Goal: Task Accomplishment & Management: Manage account settings

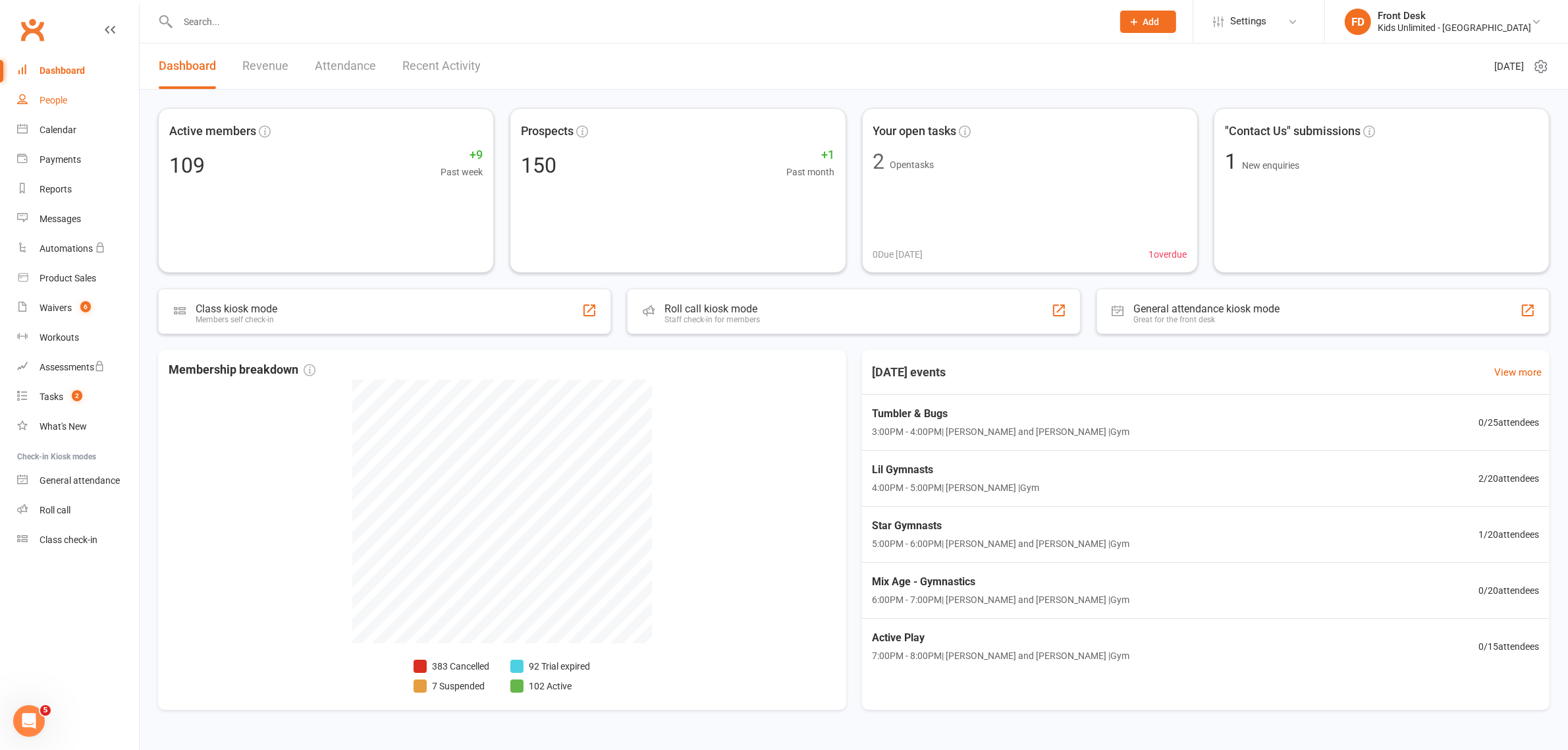
click at [53, 100] on div "People" at bounding box center [53, 100] width 27 height 11
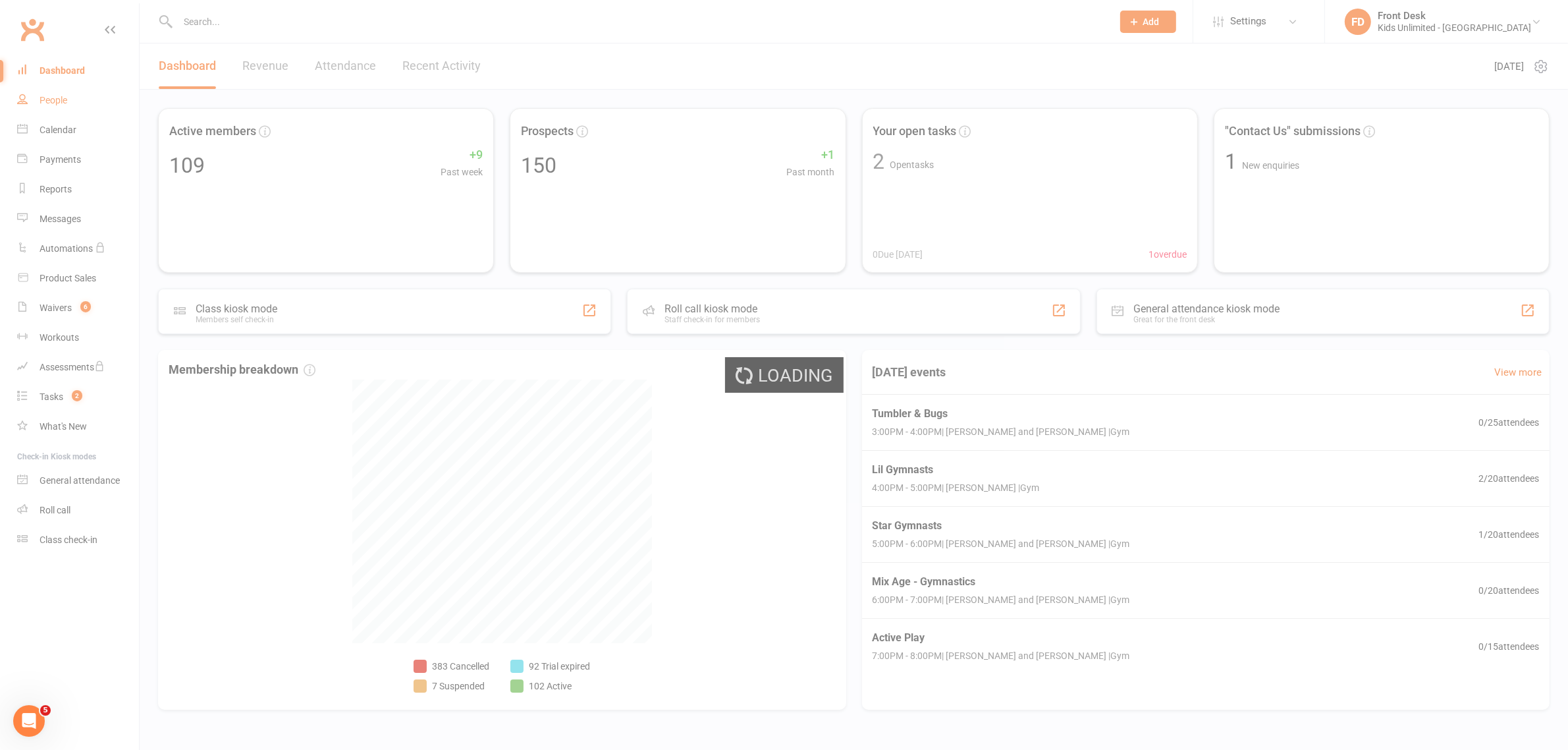
select select "100"
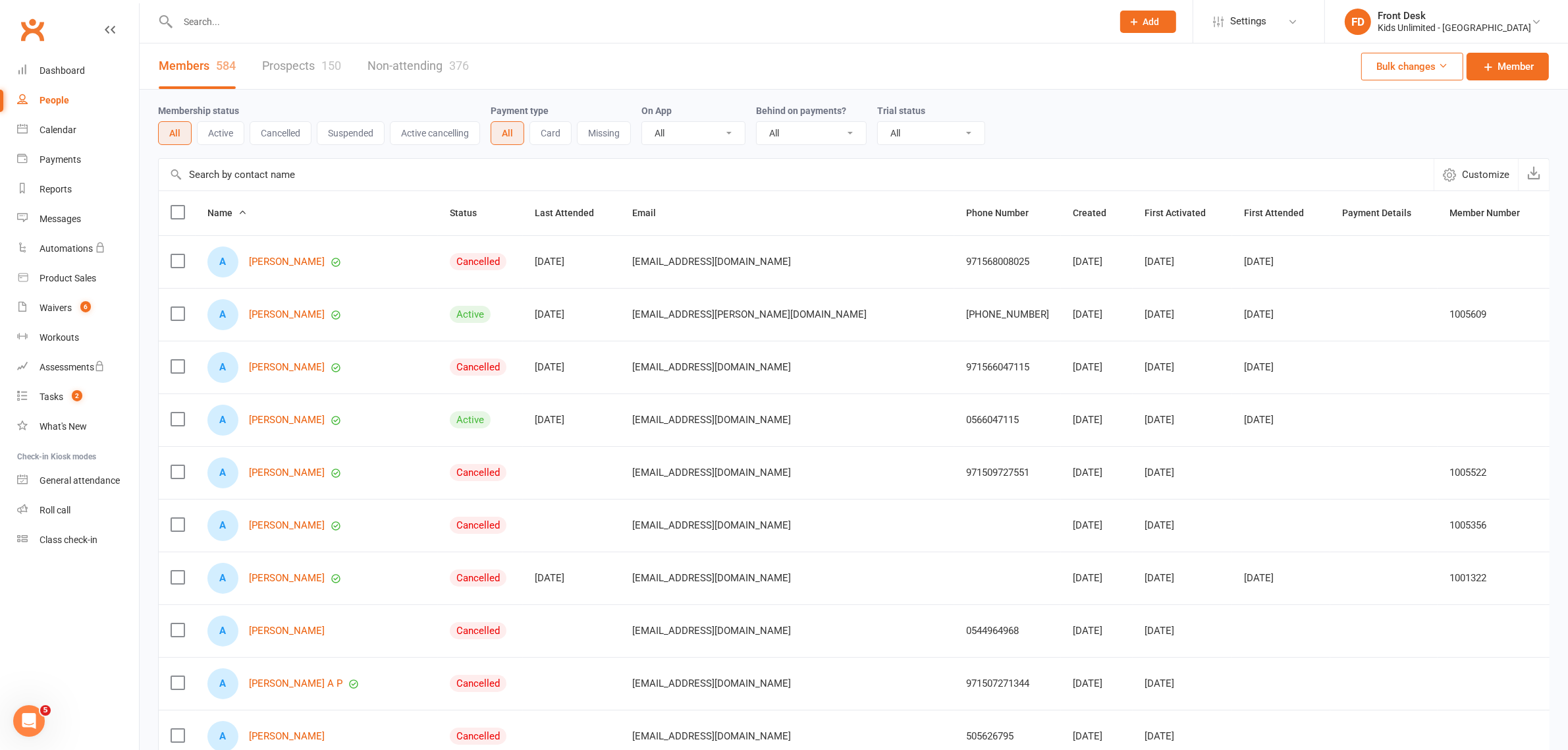
click at [224, 24] on input "text" at bounding box center [638, 22] width 929 height 19
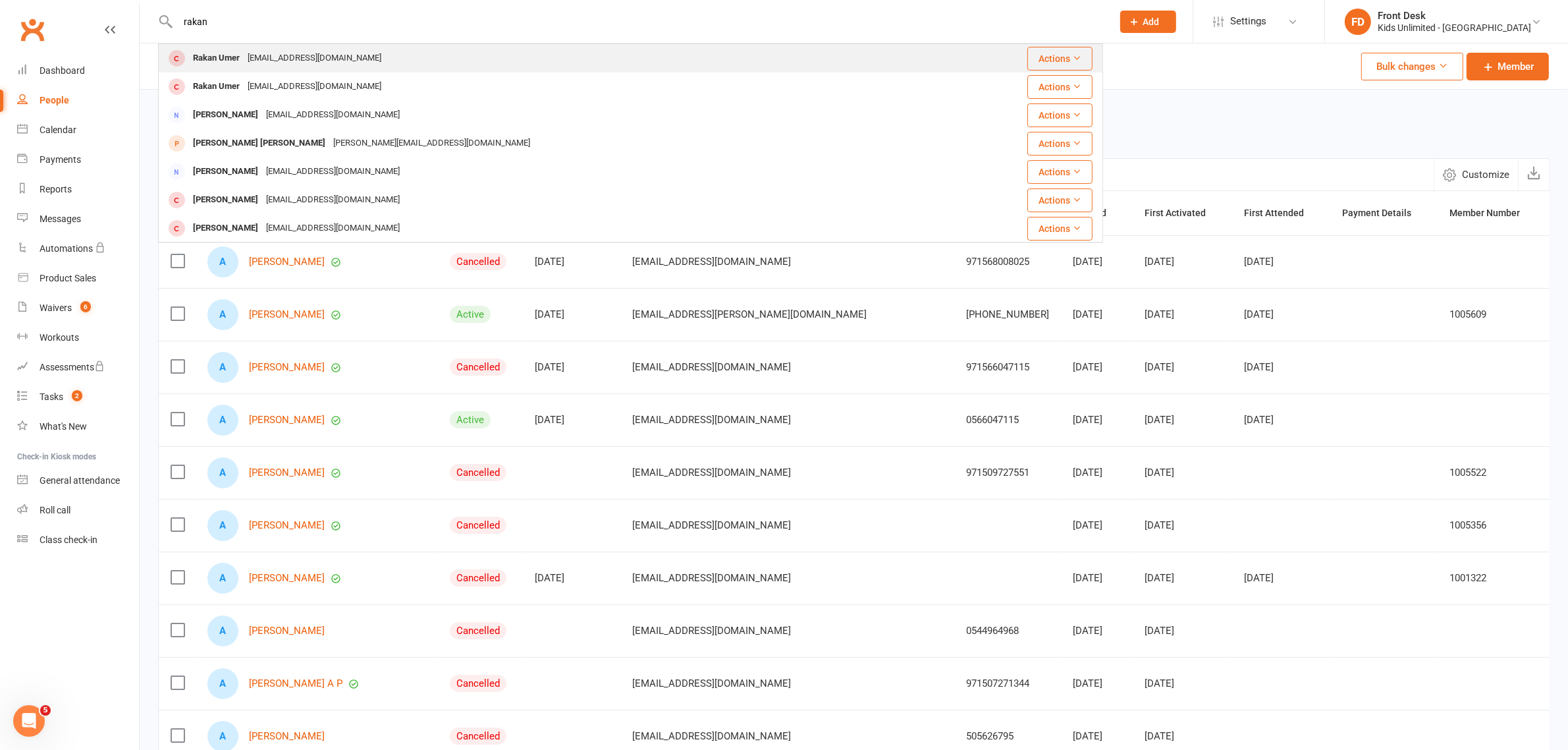
type input "rakan"
click at [230, 59] on div "Rakan Umer" at bounding box center [217, 58] width 55 height 19
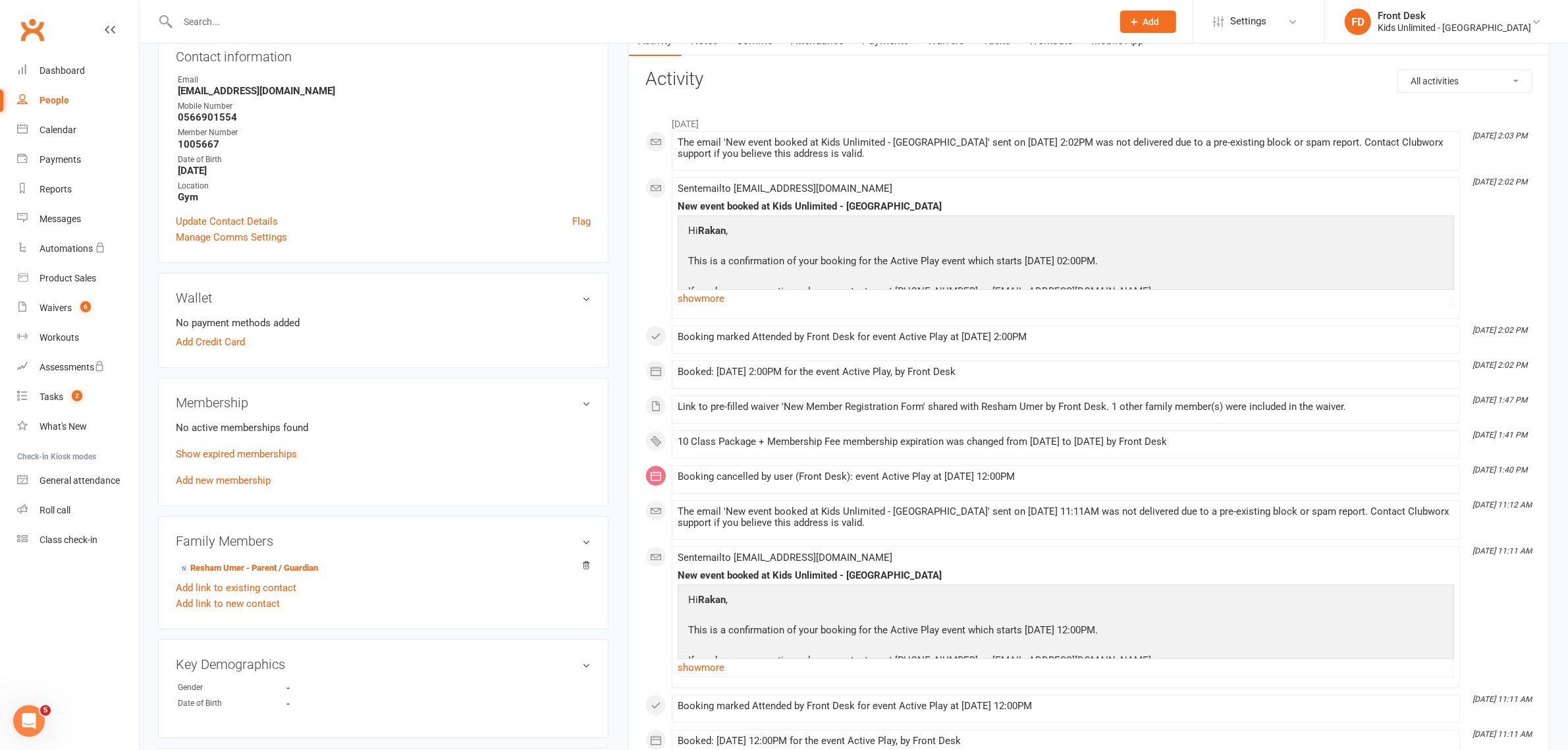
scroll to position [165, 0]
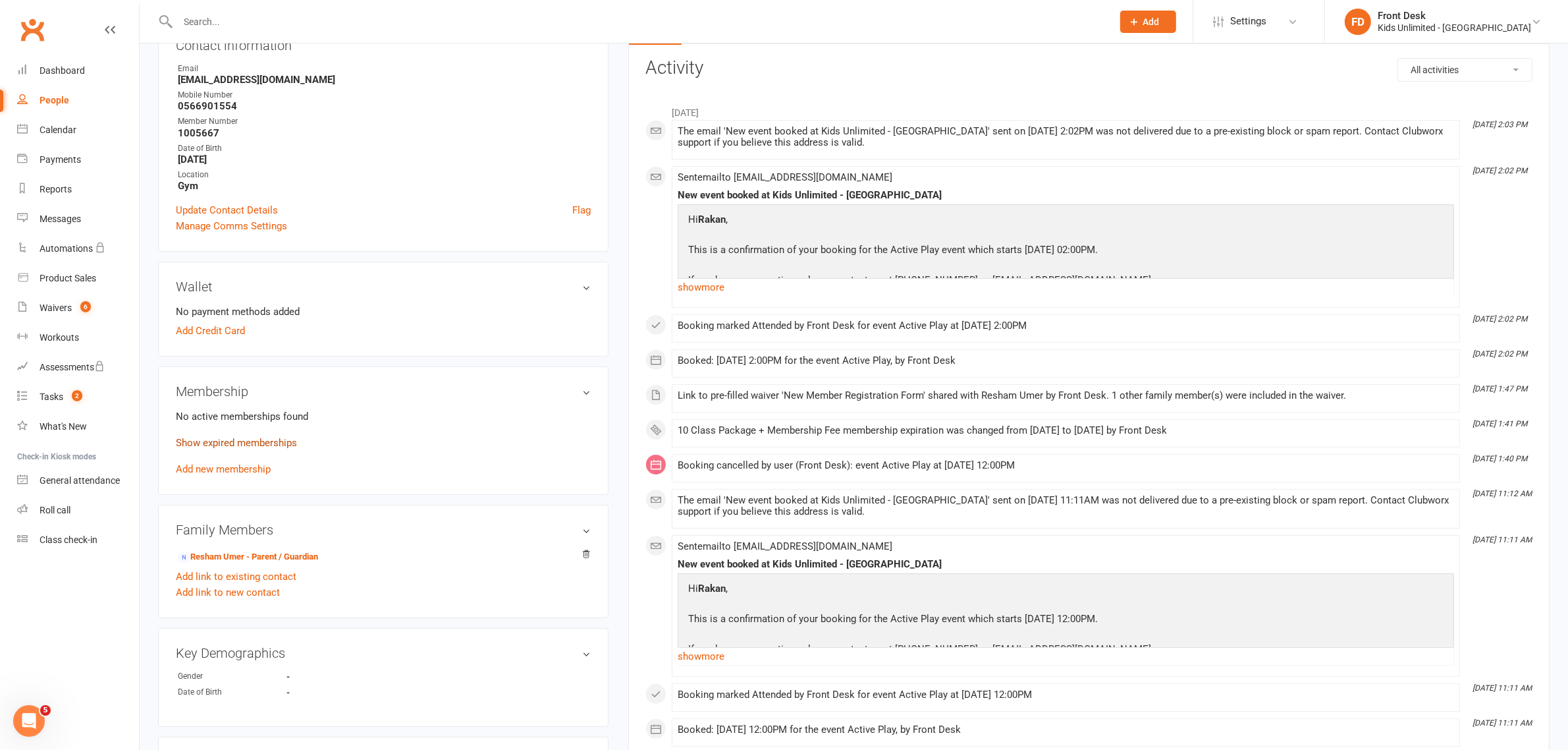
click at [240, 443] on link "Show expired memberships" at bounding box center [236, 443] width 122 height 12
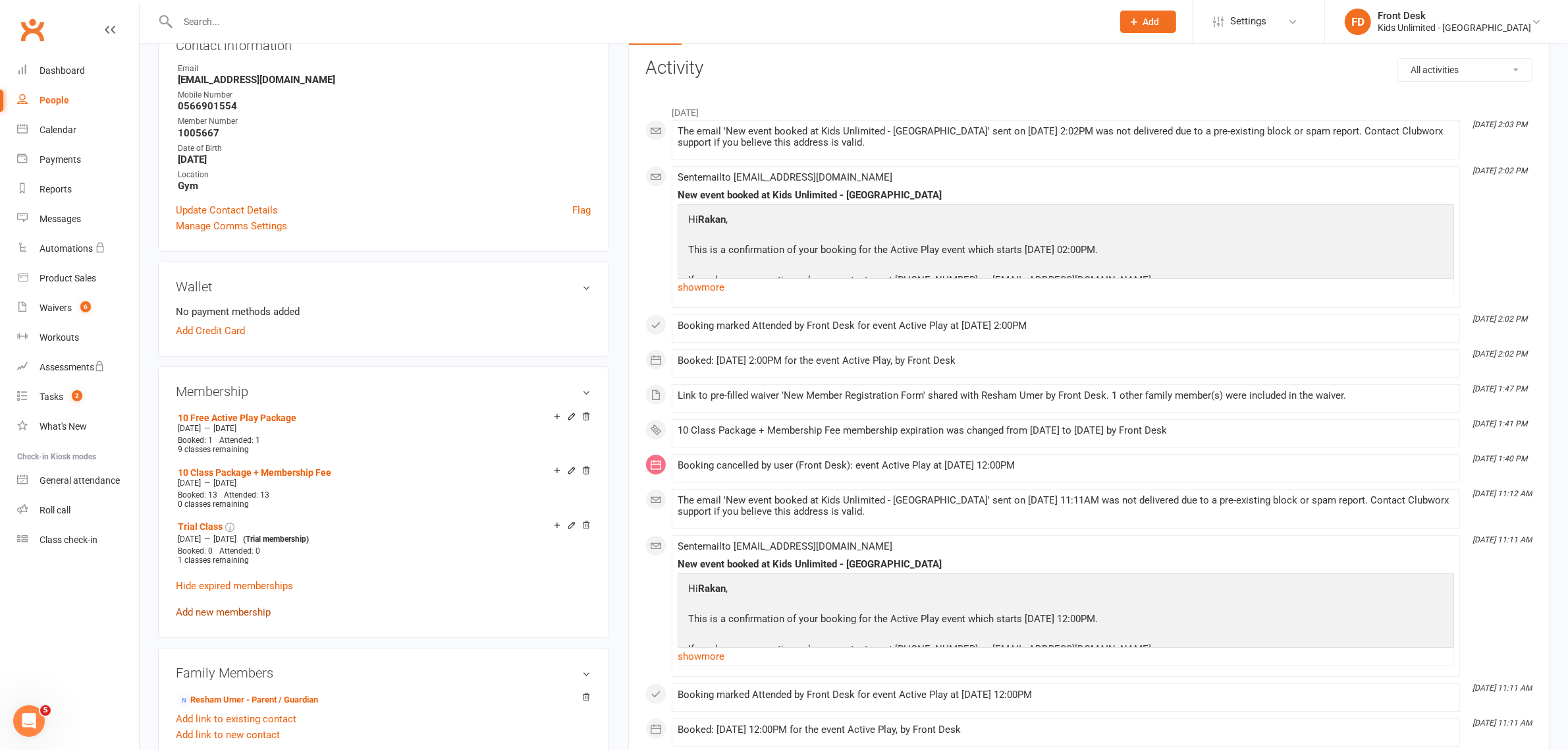
click at [225, 610] on link "Add new membership" at bounding box center [222, 612] width 95 height 12
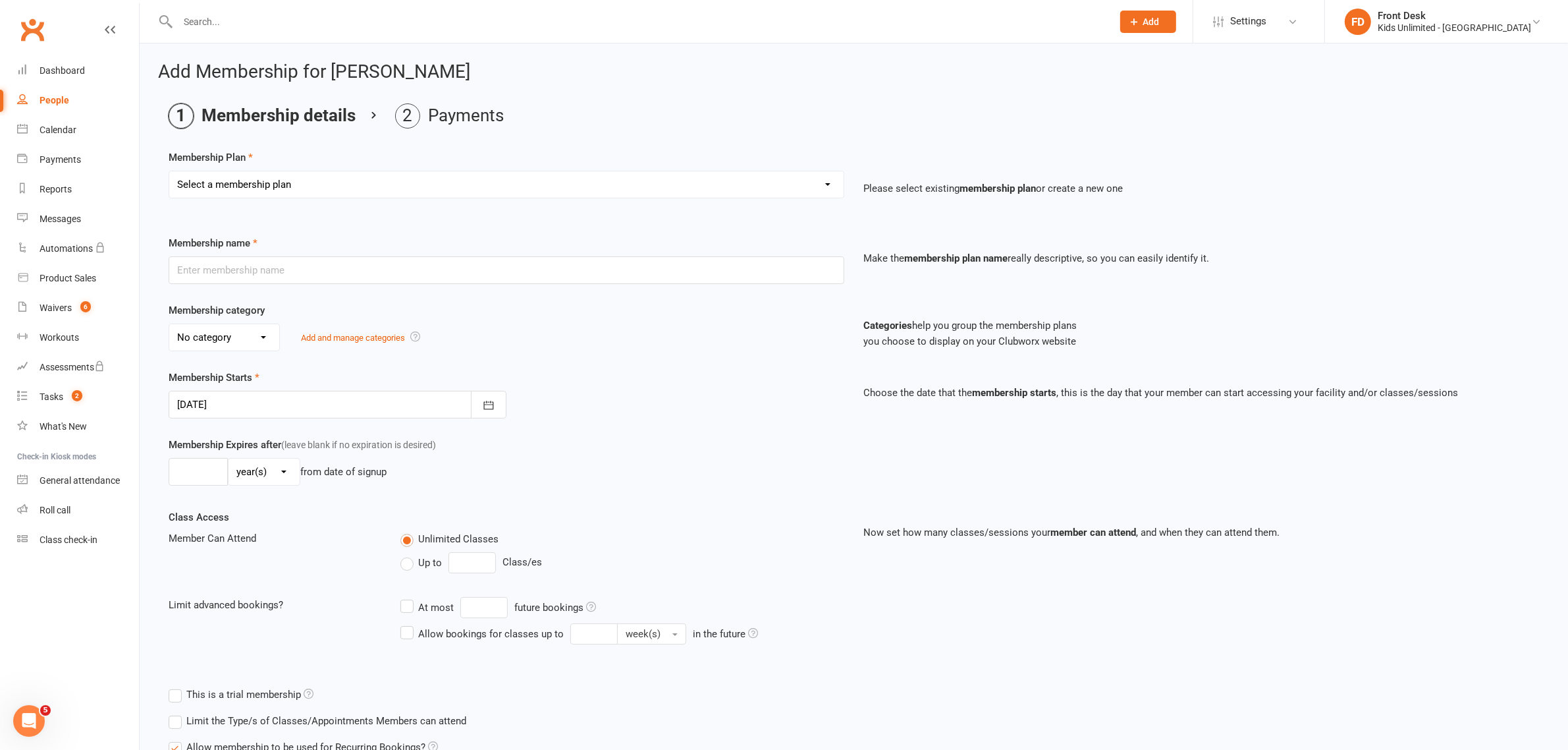
click at [824, 184] on select "Select a membership plan Create new Membership Plan Active Play - Free 1/2 Hour…" at bounding box center [507, 184] width 674 height 26
select select "8"
click at [170, 172] on select "Select a membership plan Create new Membership Plan Active Play - Free 1/2 Hour…" at bounding box center [507, 184] width 674 height 26
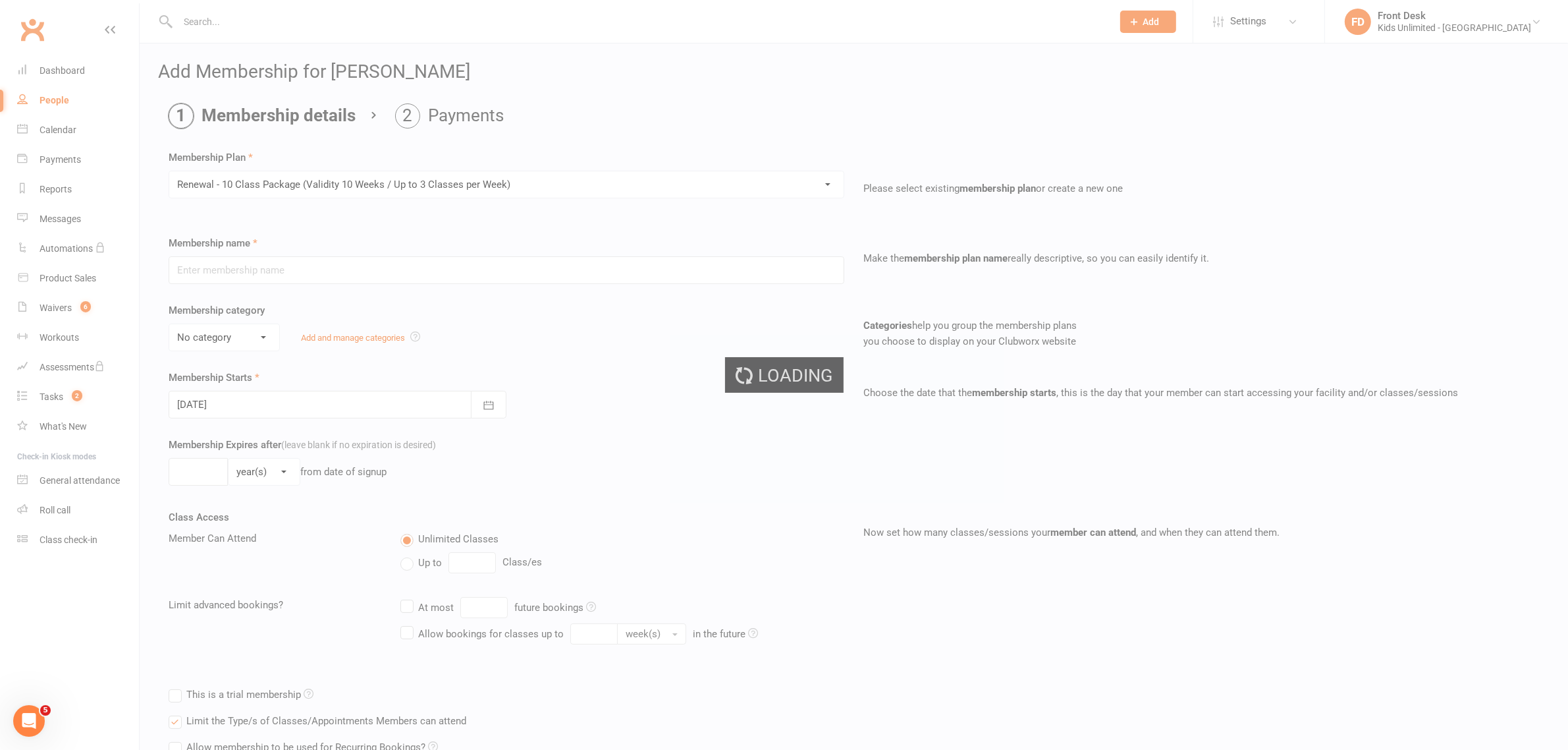
type input "Renewal - 10 Class Package (Validity 10 Weeks / Up to 3 Classes per Week)"
select select "6"
type input "10"
select select "1"
type input "10"
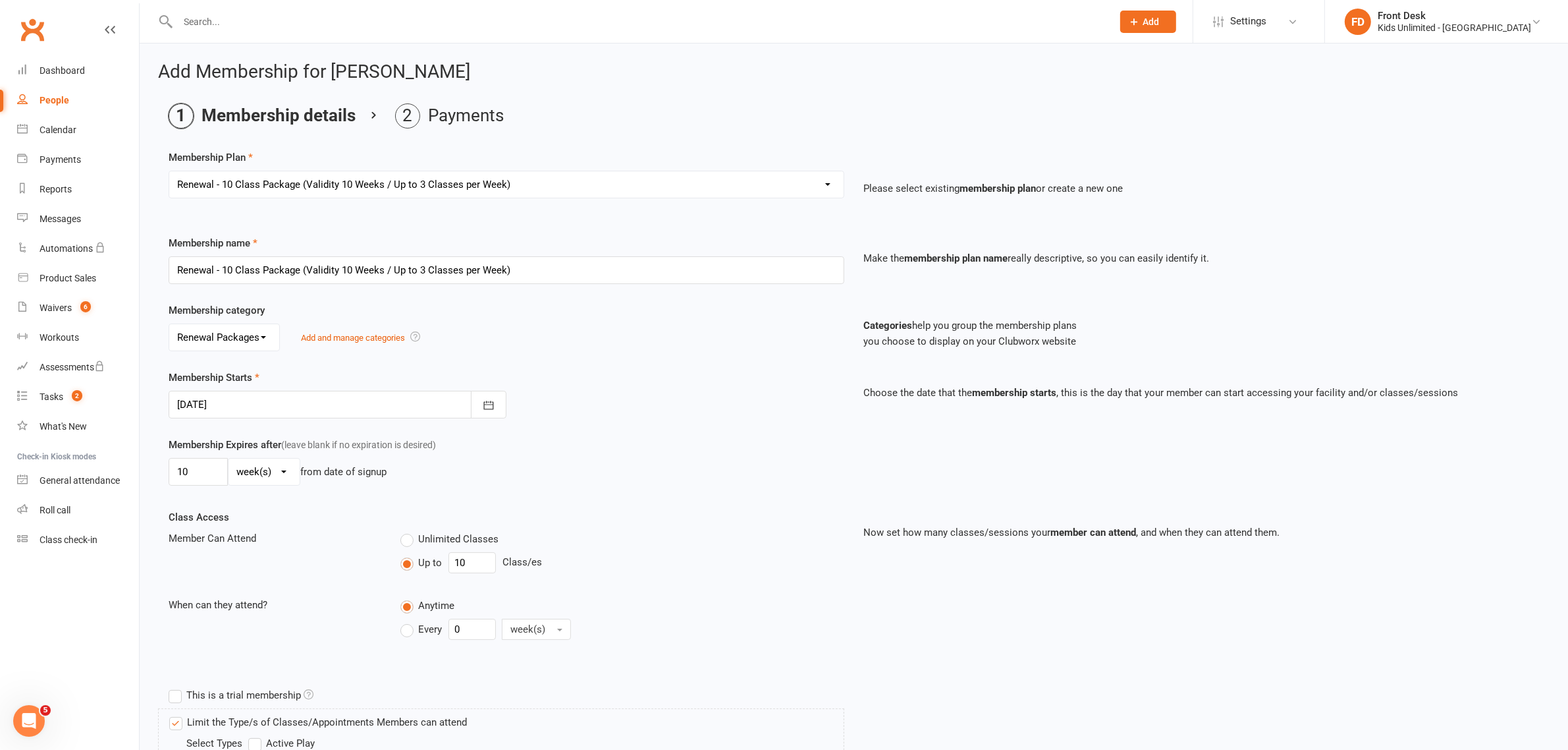
click at [396, 406] on div at bounding box center [337, 404] width 338 height 27
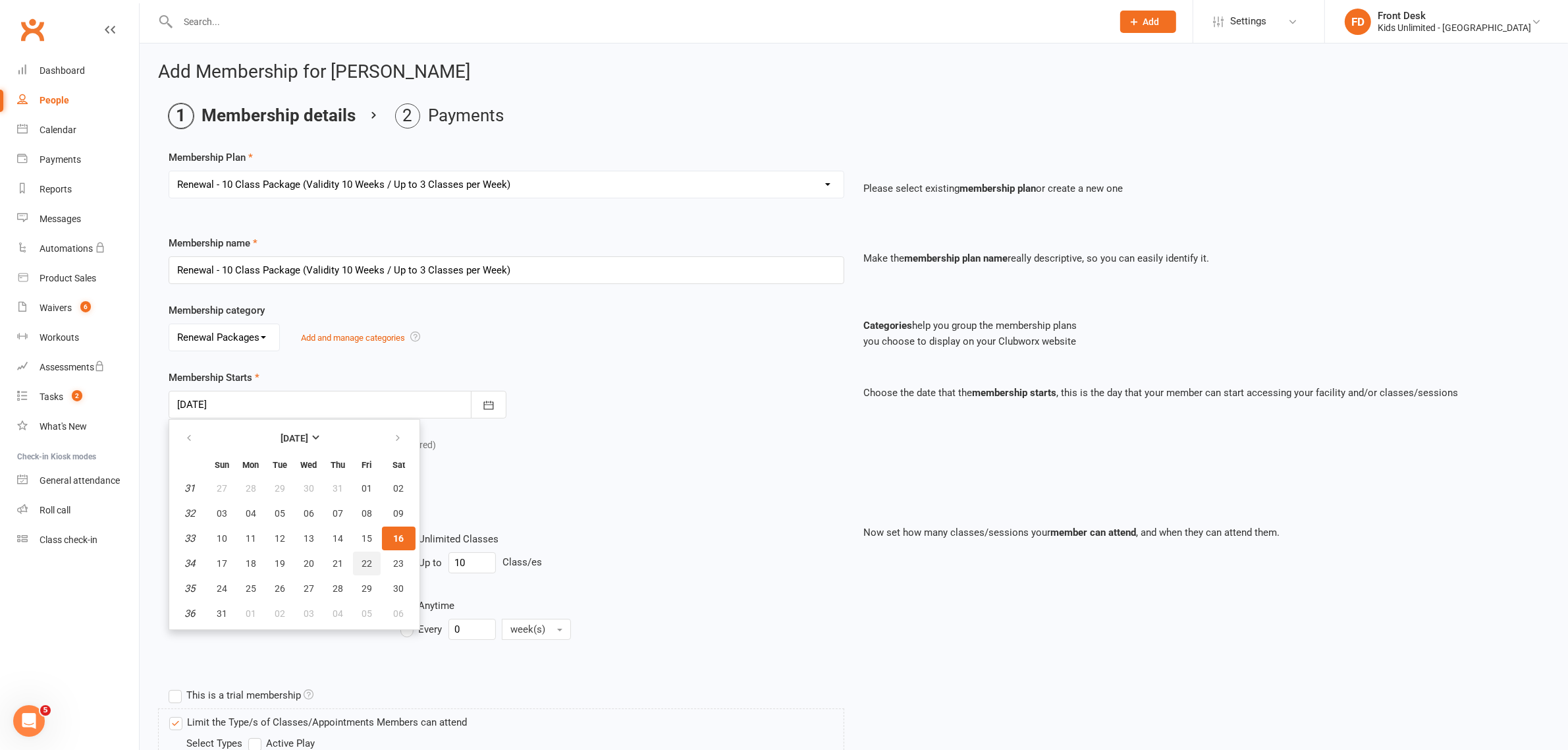
click at [363, 560] on span "22" at bounding box center [367, 563] width 11 height 11
type input "[DATE]"
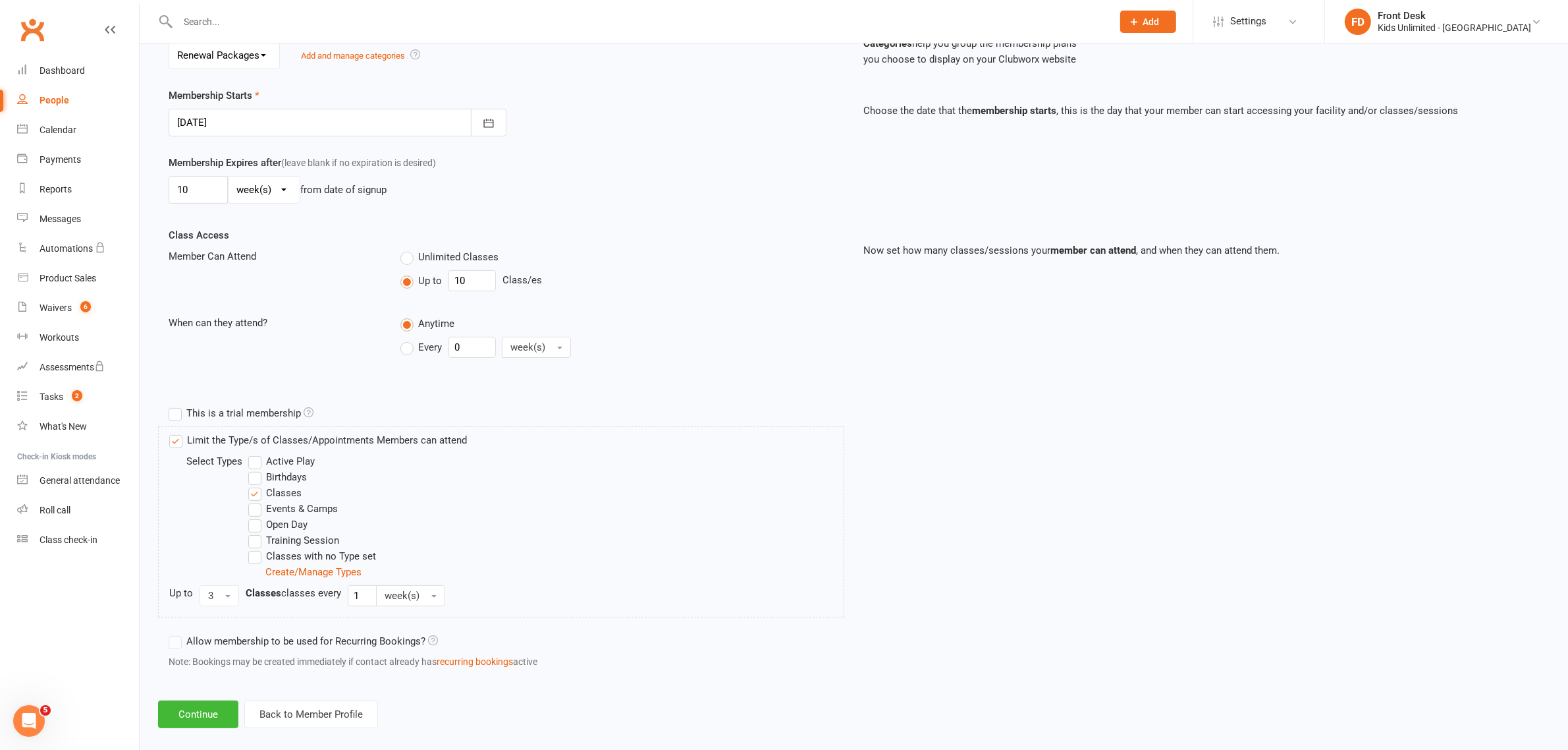
scroll to position [298, 0]
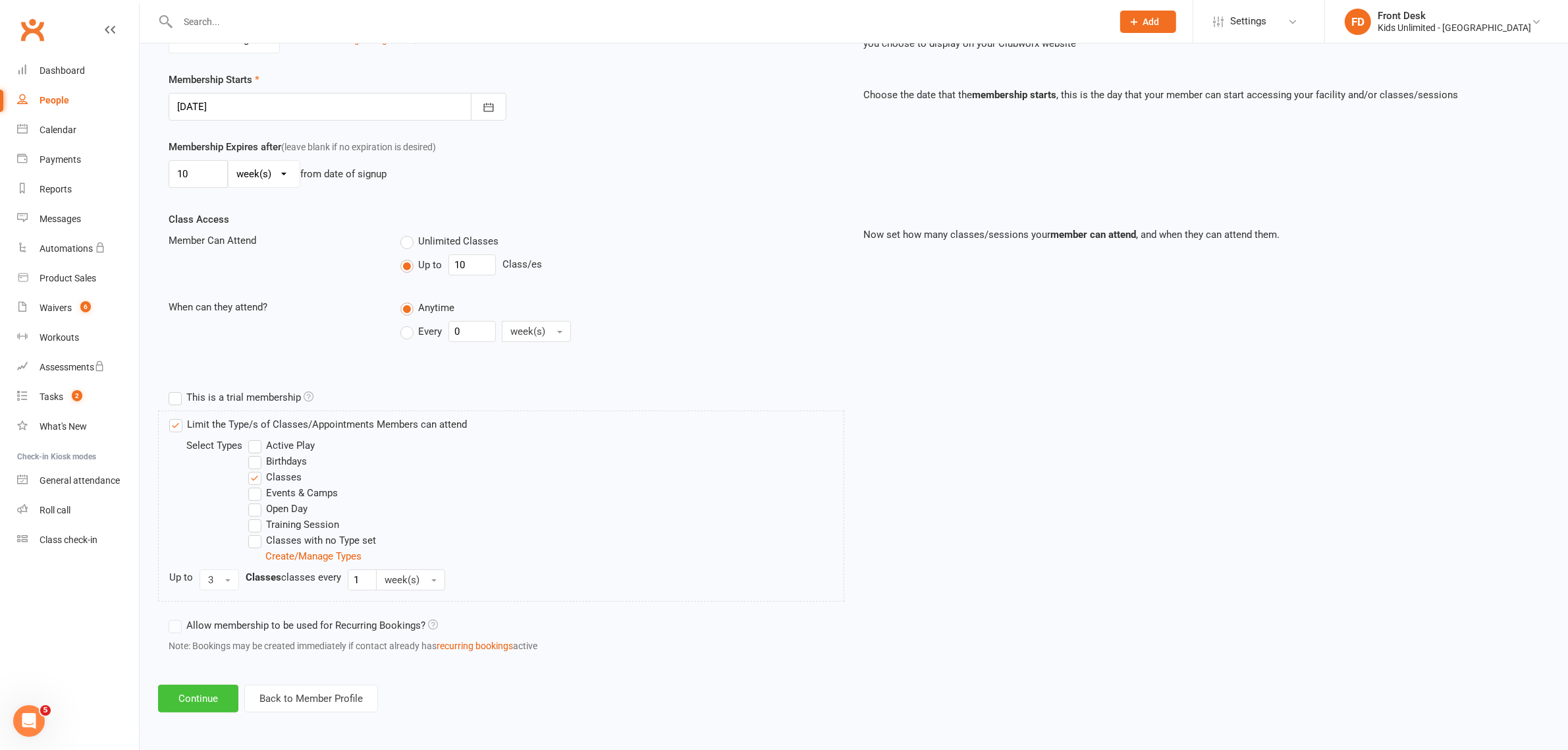
click at [193, 694] on button "Continue" at bounding box center [198, 698] width 80 height 27
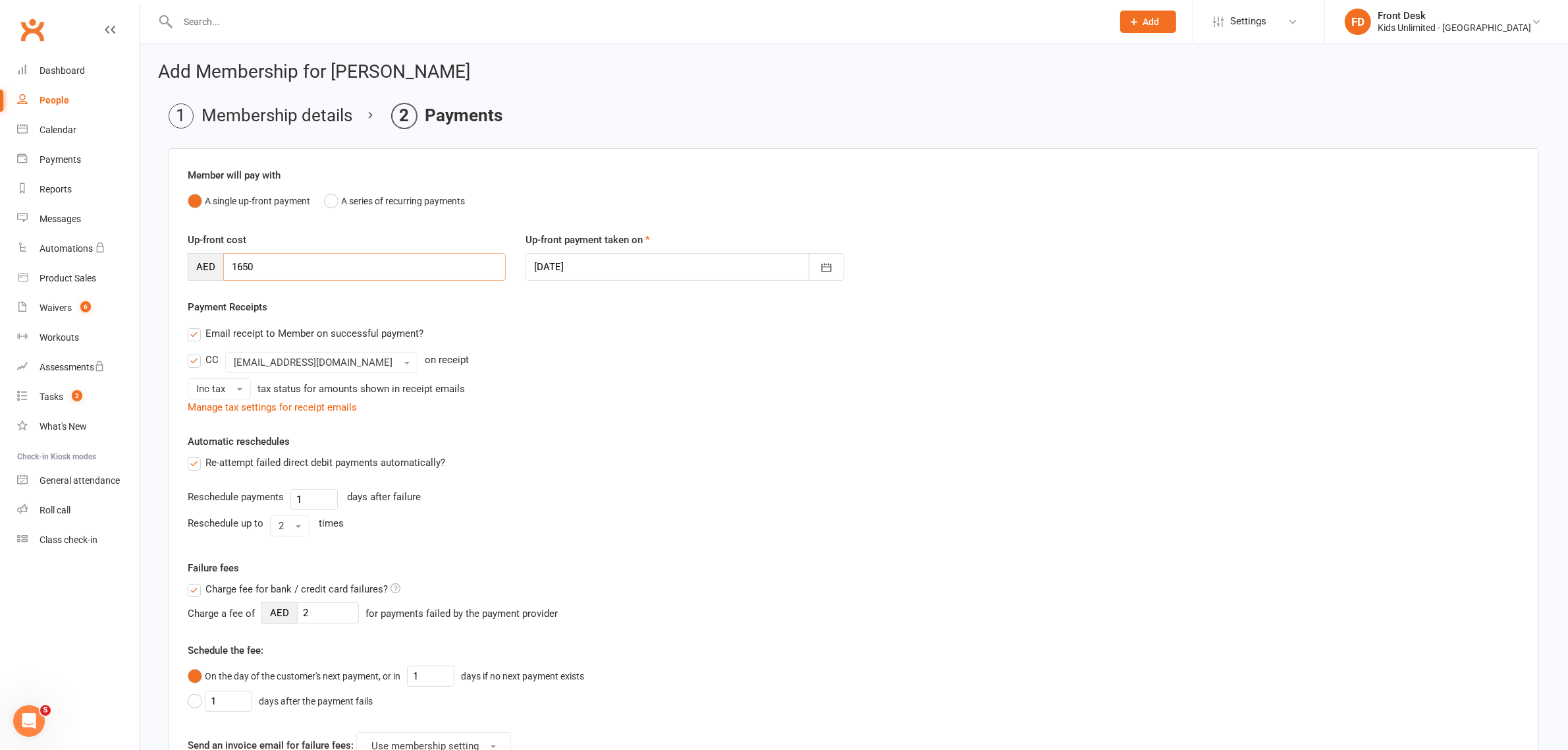
click at [367, 267] on input "1650" at bounding box center [365, 267] width 282 height 27
type input "1320"
click at [733, 272] on div at bounding box center [684, 267] width 318 height 27
click at [751, 399] on span "16" at bounding box center [756, 400] width 11 height 11
type input "[DATE]"
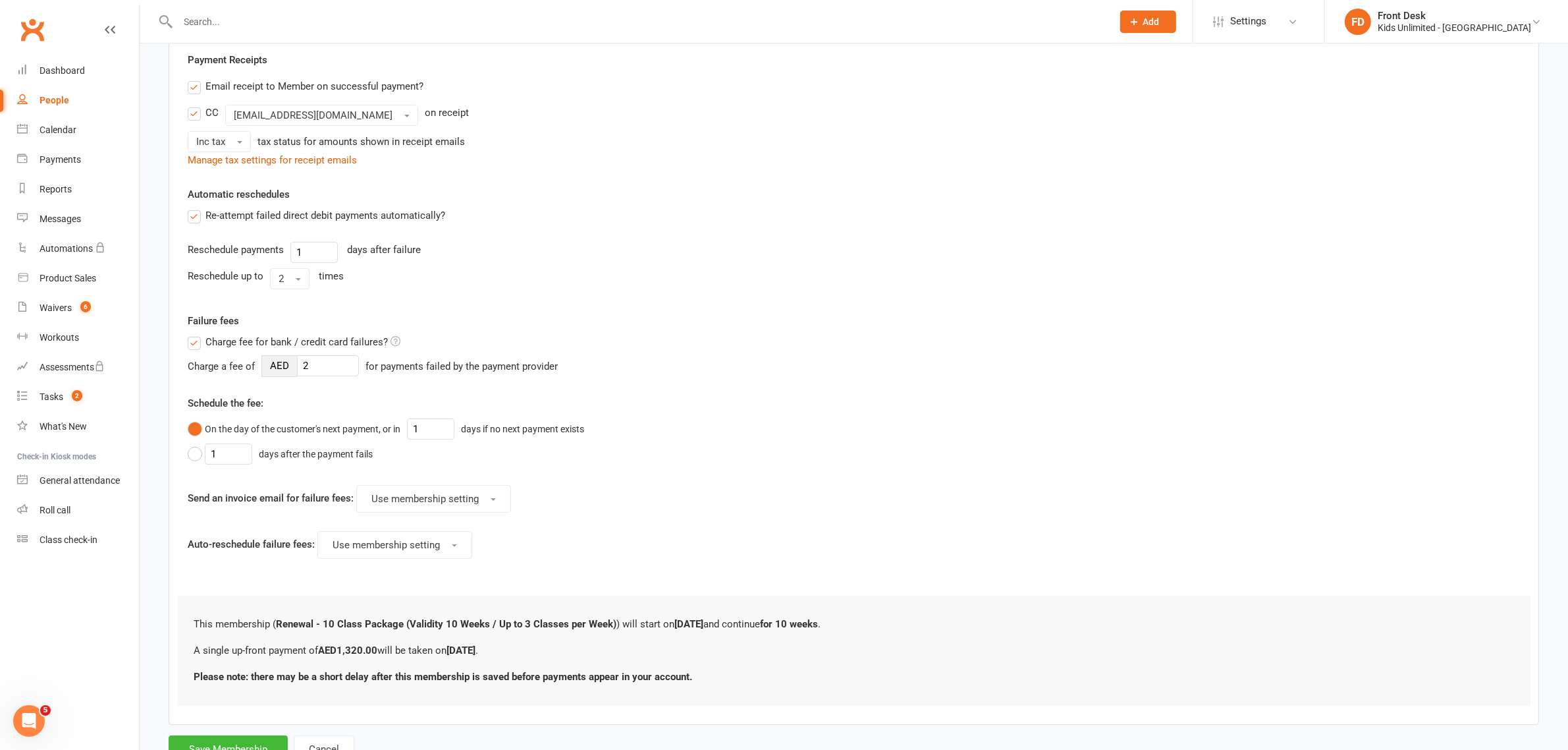
scroll to position [303, 0]
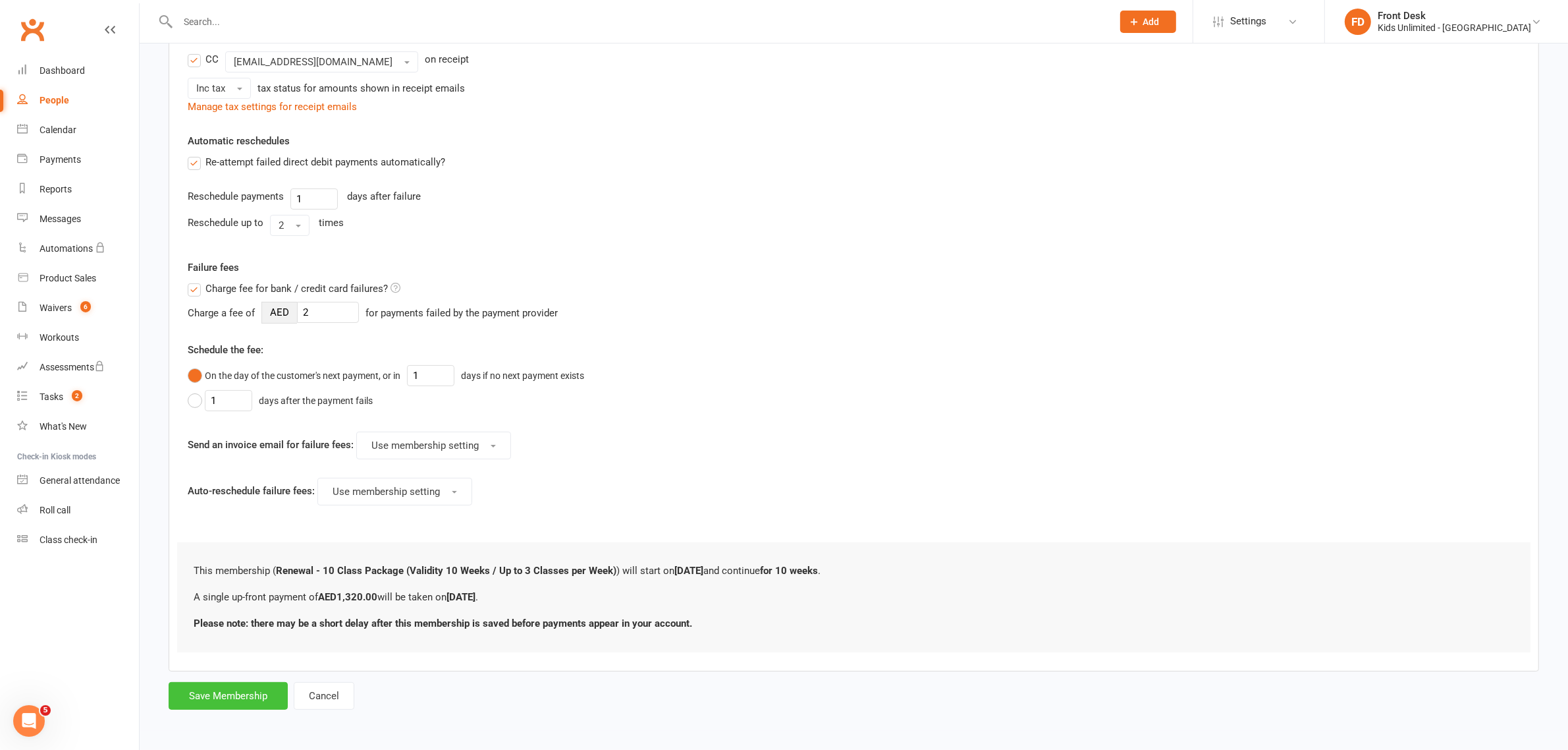
click at [228, 699] on button "Save Membership" at bounding box center [228, 696] width 120 height 27
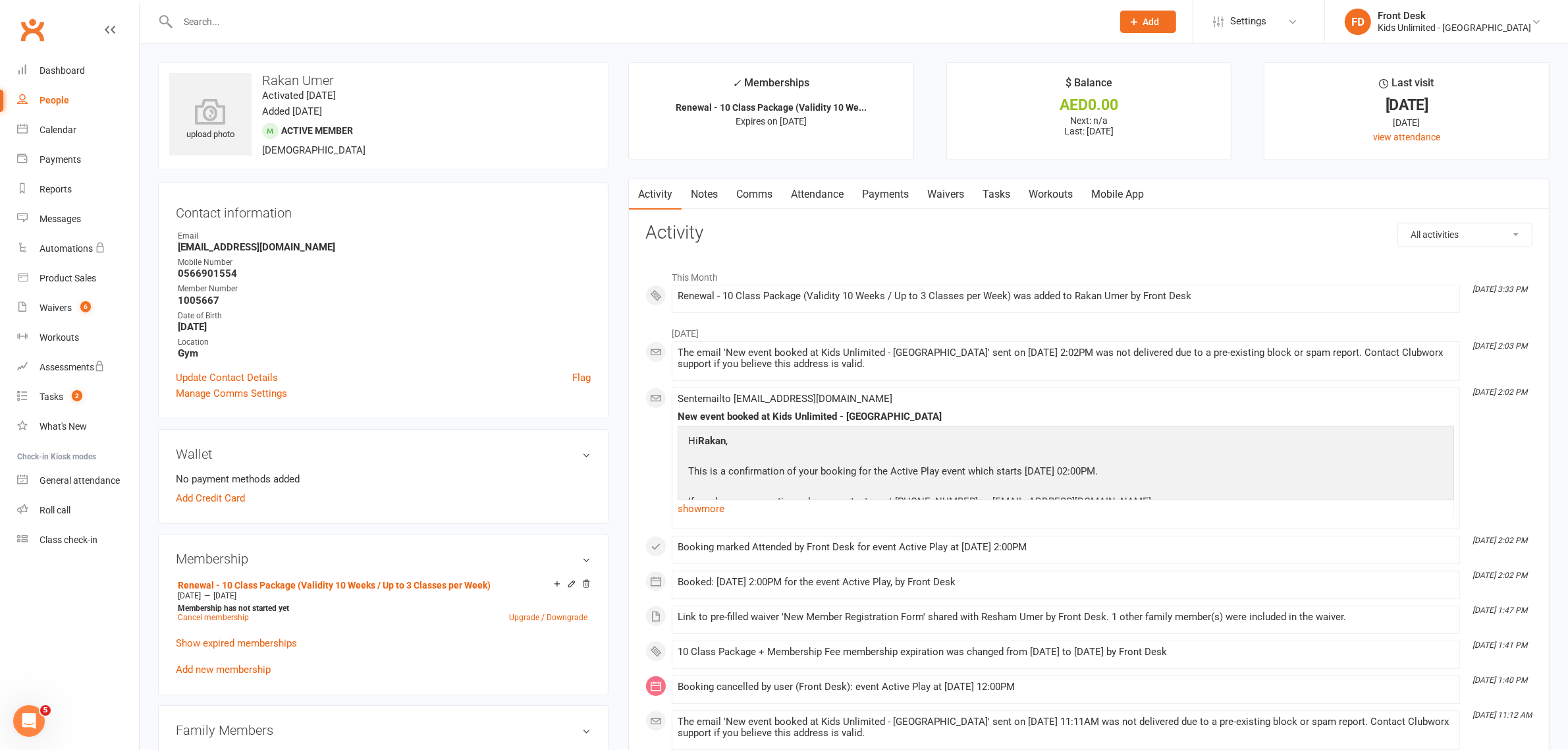
click at [884, 195] on link "Payments" at bounding box center [885, 194] width 66 height 30
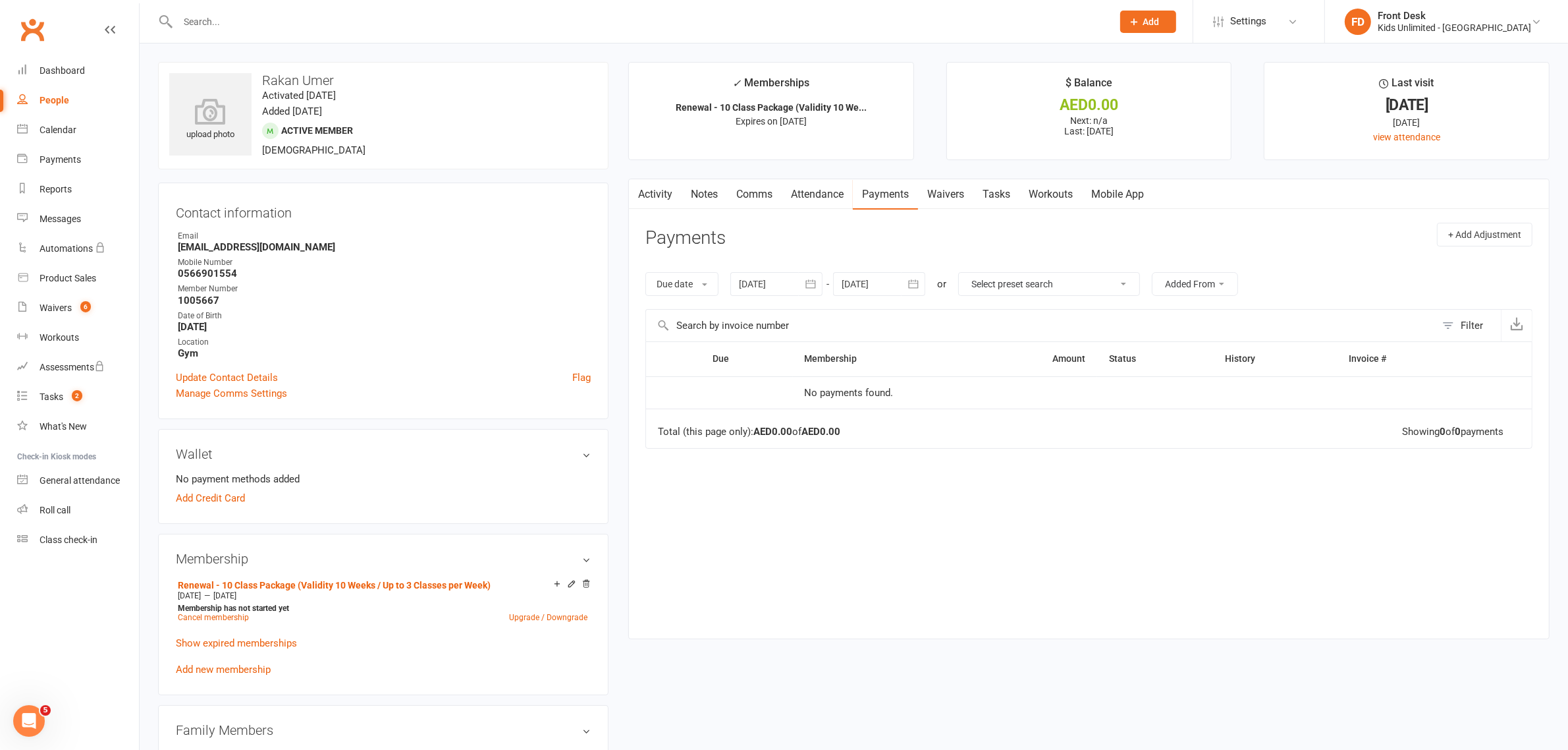
click at [224, 29] on input "text" at bounding box center [638, 22] width 929 height 19
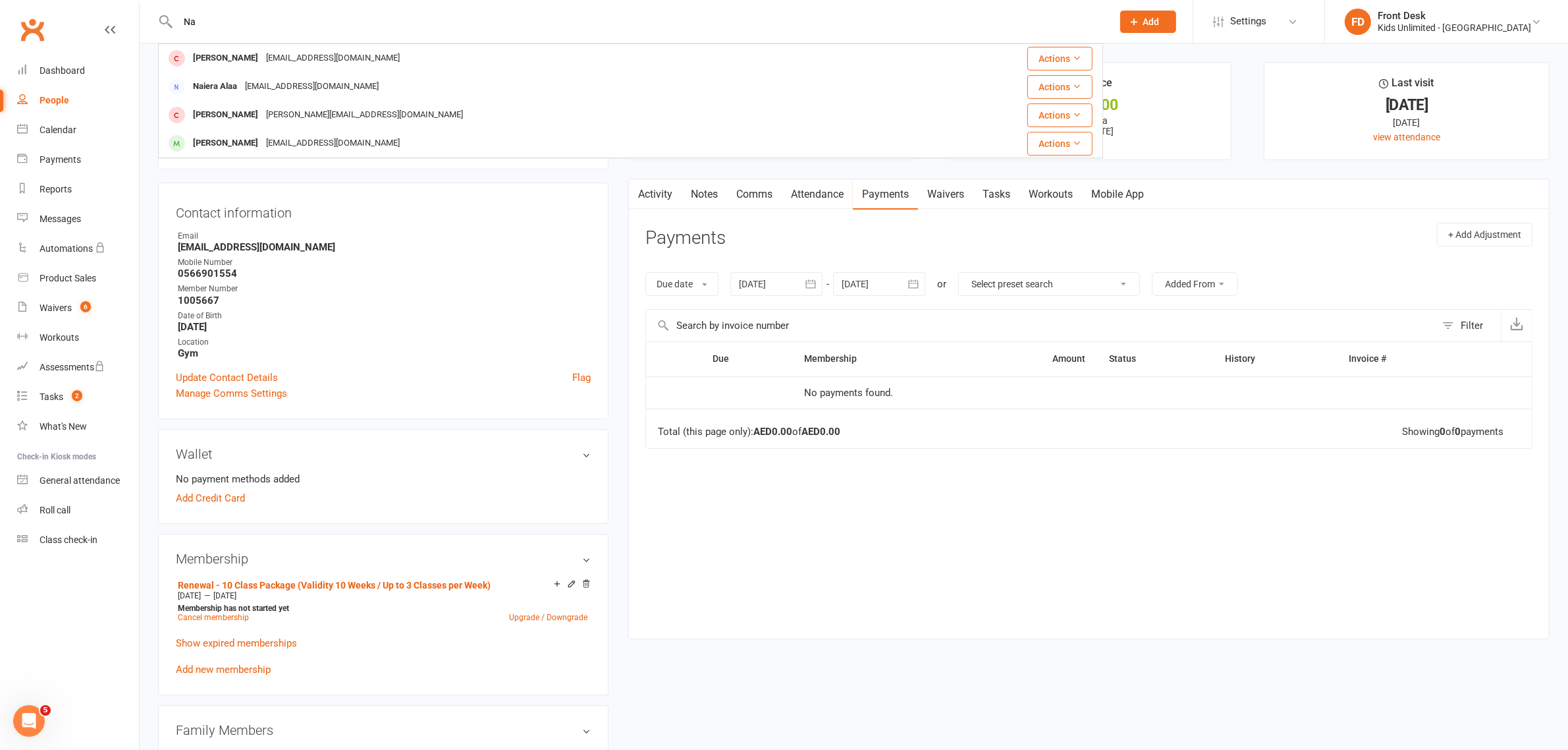
type input "N"
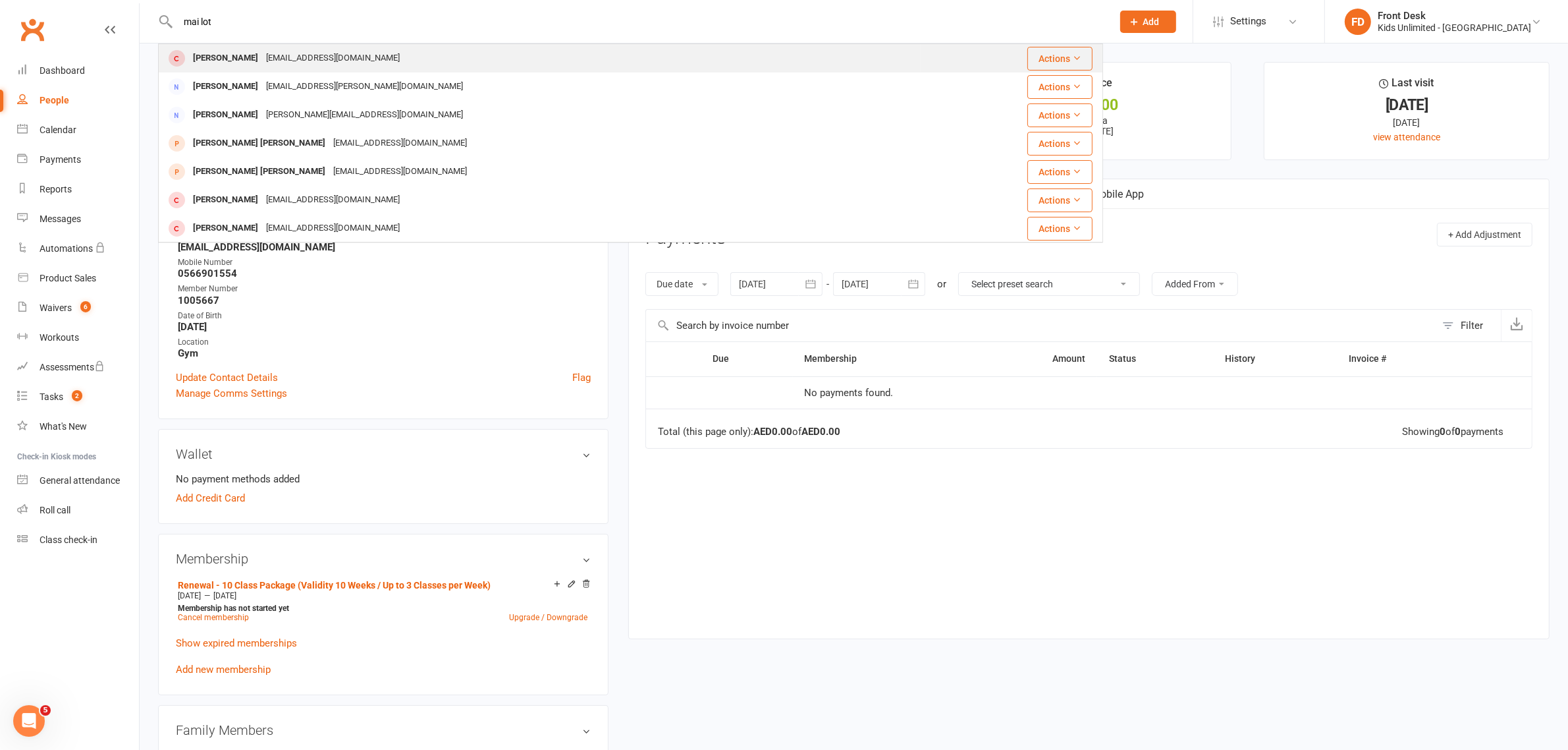
type input "mai lot"
click at [208, 57] on div "[PERSON_NAME]" at bounding box center [225, 58] width 74 height 19
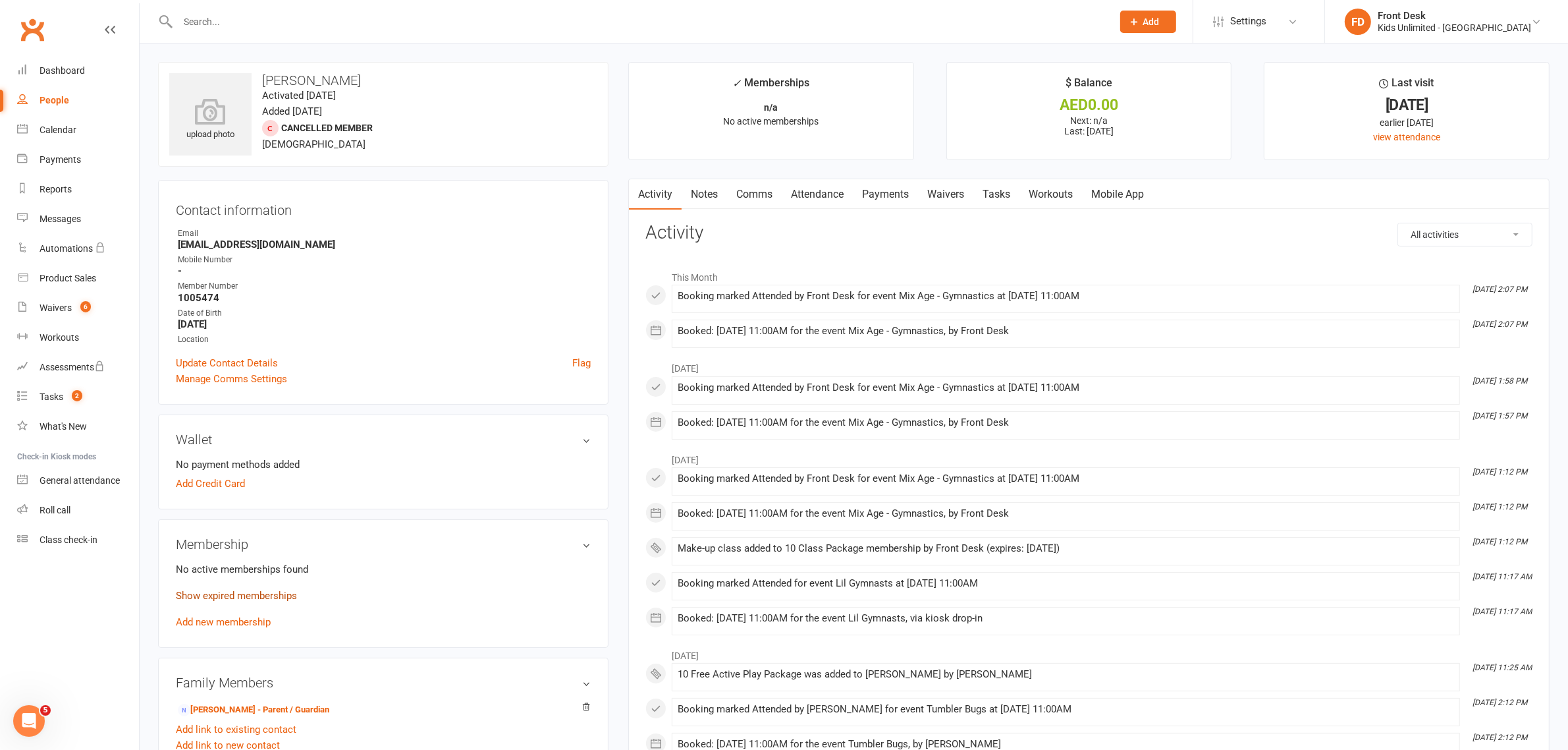
click at [225, 589] on link "Show expired memberships" at bounding box center [236, 595] width 122 height 12
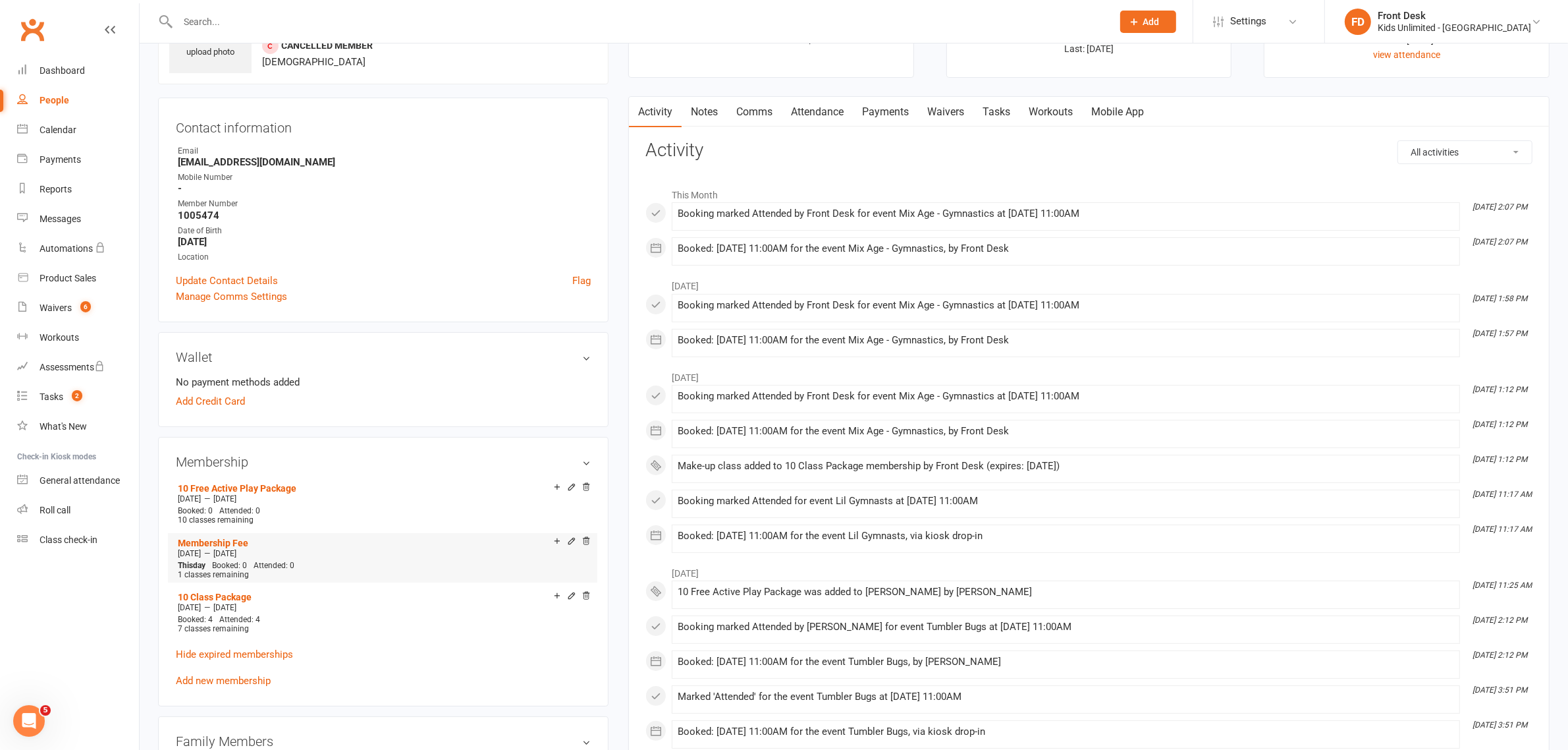
scroll to position [329, 0]
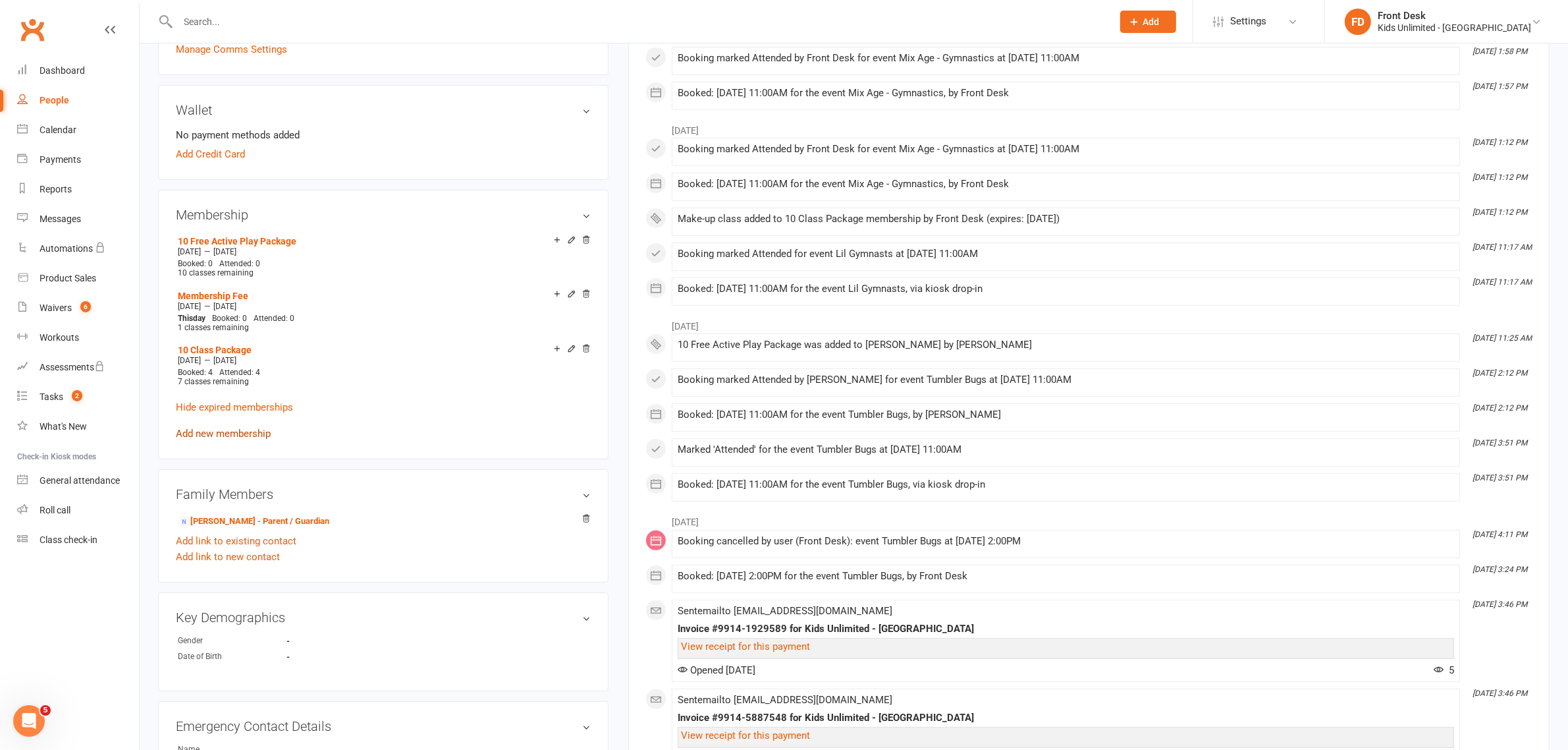
click at [220, 425] on div "10 Free Active Play Package [DATE] — [DATE] Booked: 0 Attended: 0 10 classes re…" at bounding box center [382, 337] width 415 height 210
click at [209, 427] on link "Add new membership" at bounding box center [222, 433] width 95 height 12
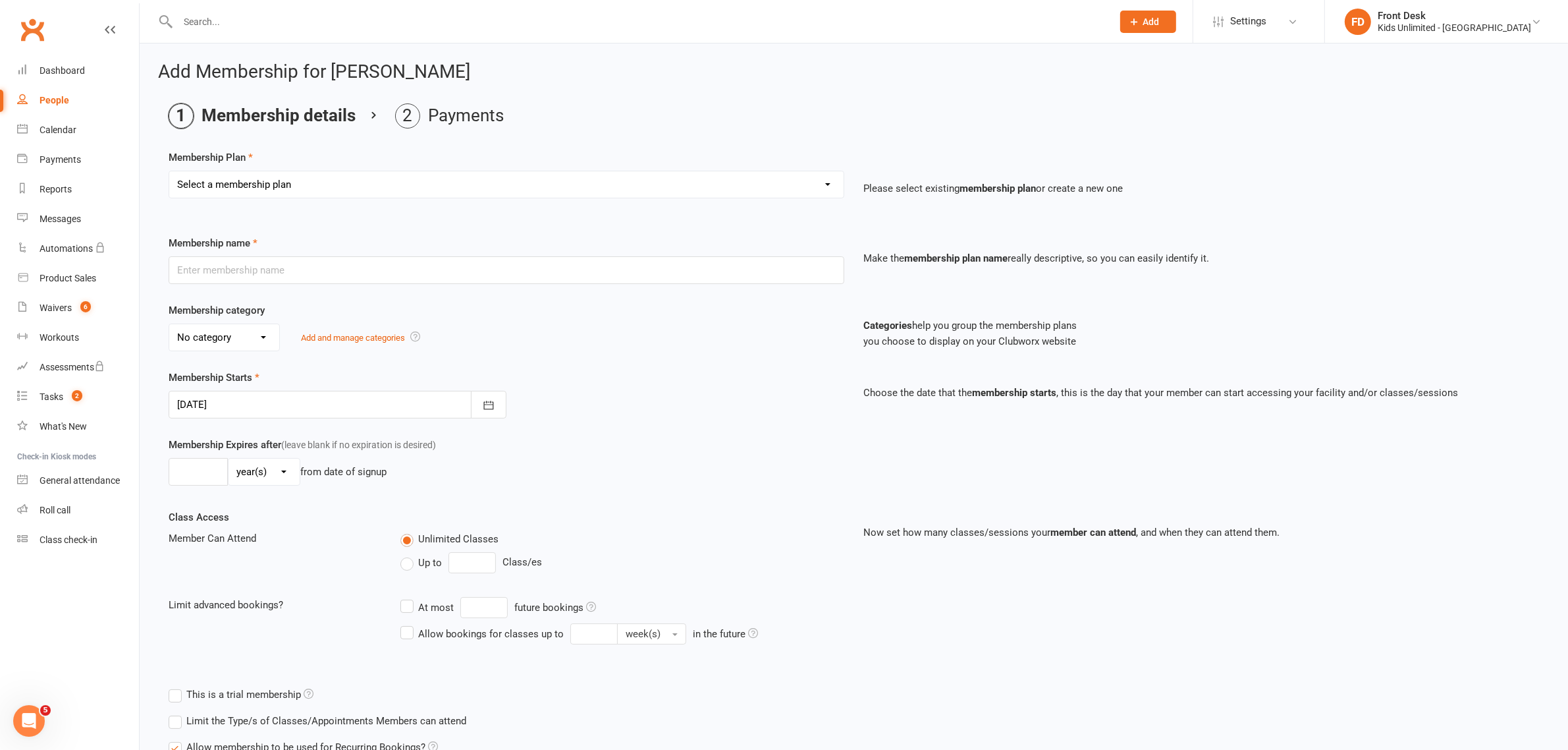
click at [828, 184] on select "Select a membership plan Create new Membership Plan Active Play - Free 1/2 Hour…" at bounding box center [507, 184] width 674 height 26
select select "8"
click at [170, 172] on select "Select a membership plan Create new Membership Plan Active Play - Free 1/2 Hour…" at bounding box center [507, 184] width 674 height 26
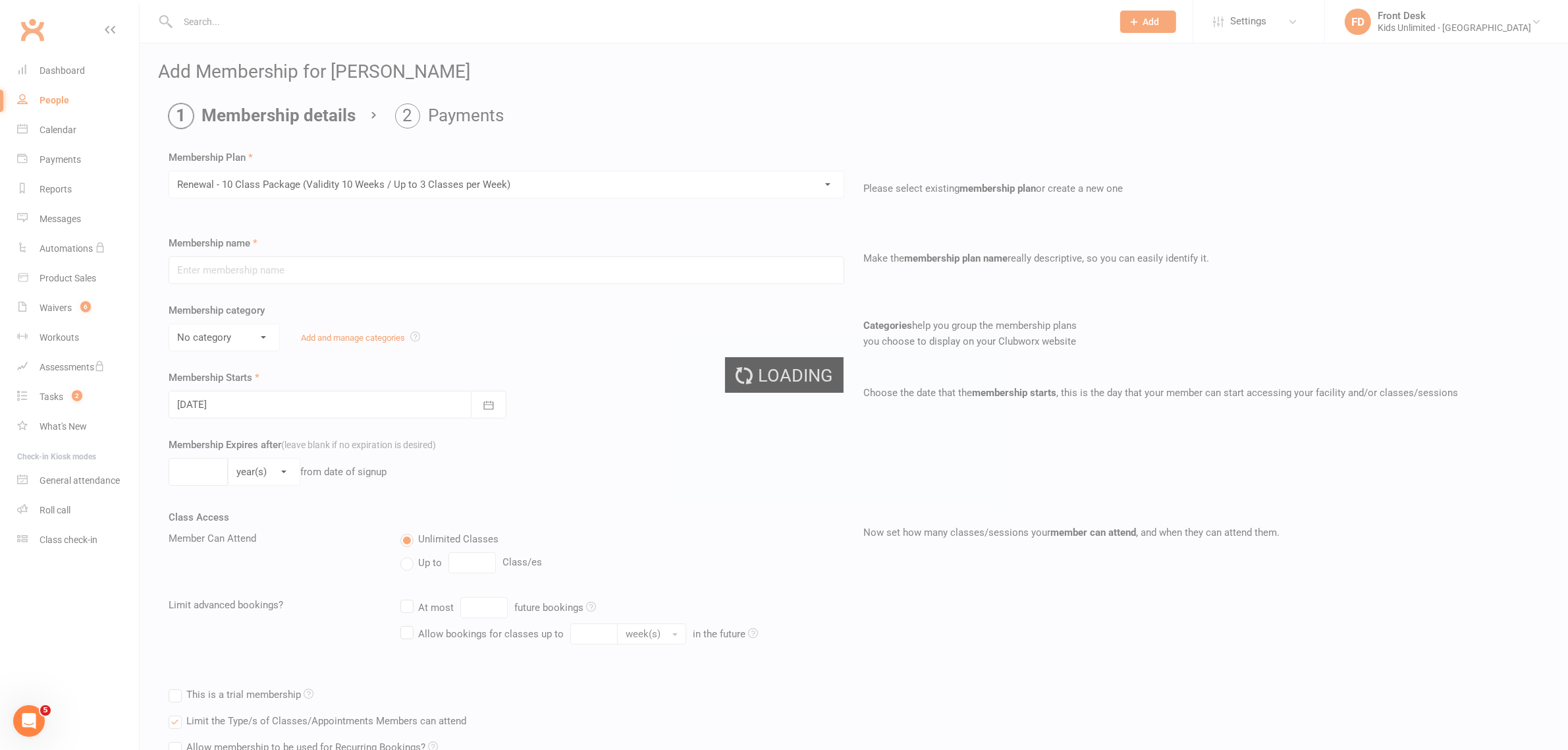
type input "Renewal - 10 Class Package (Validity 10 Weeks / Up to 3 Classes per Week)"
select select "6"
type input "10"
select select "1"
type input "10"
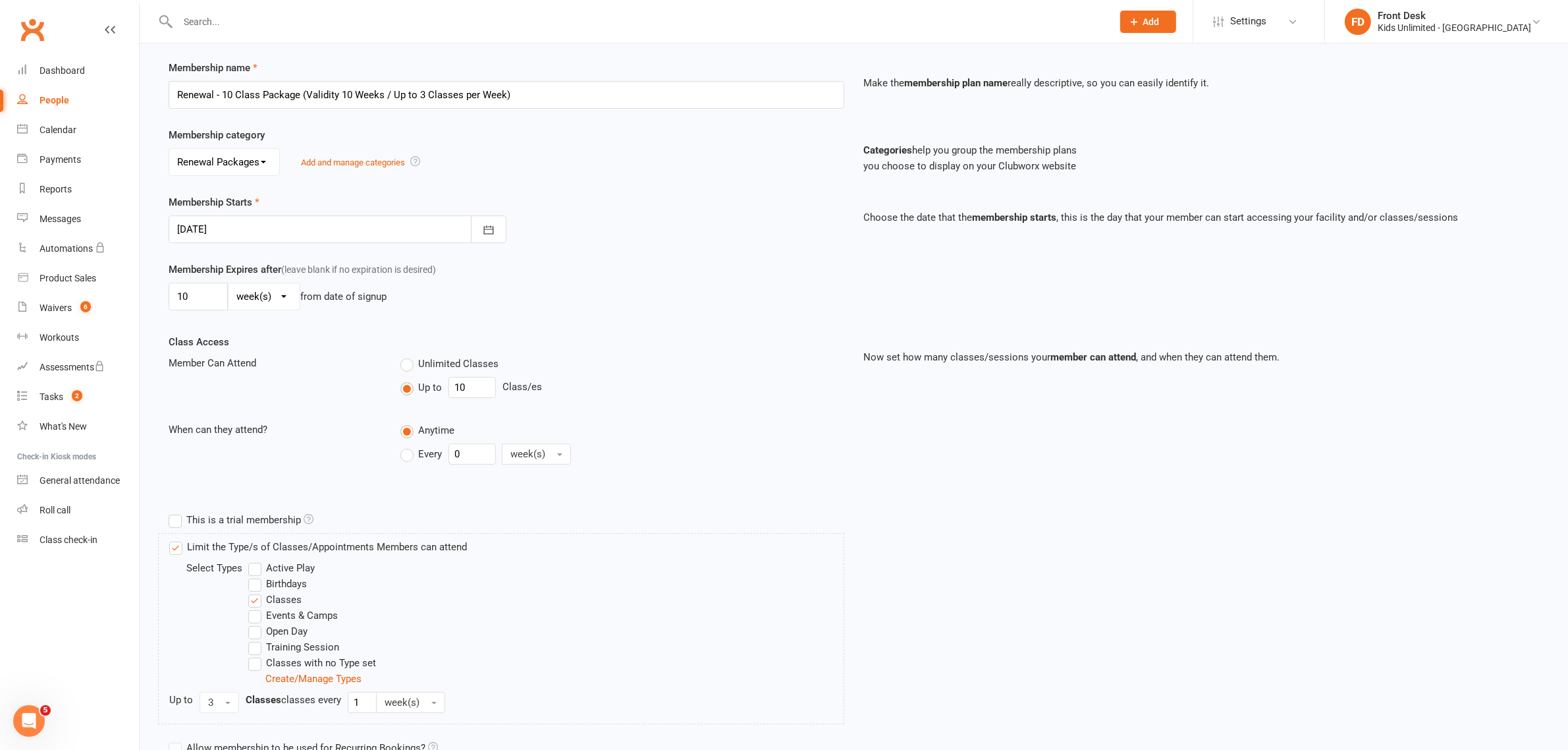
scroll to position [298, 0]
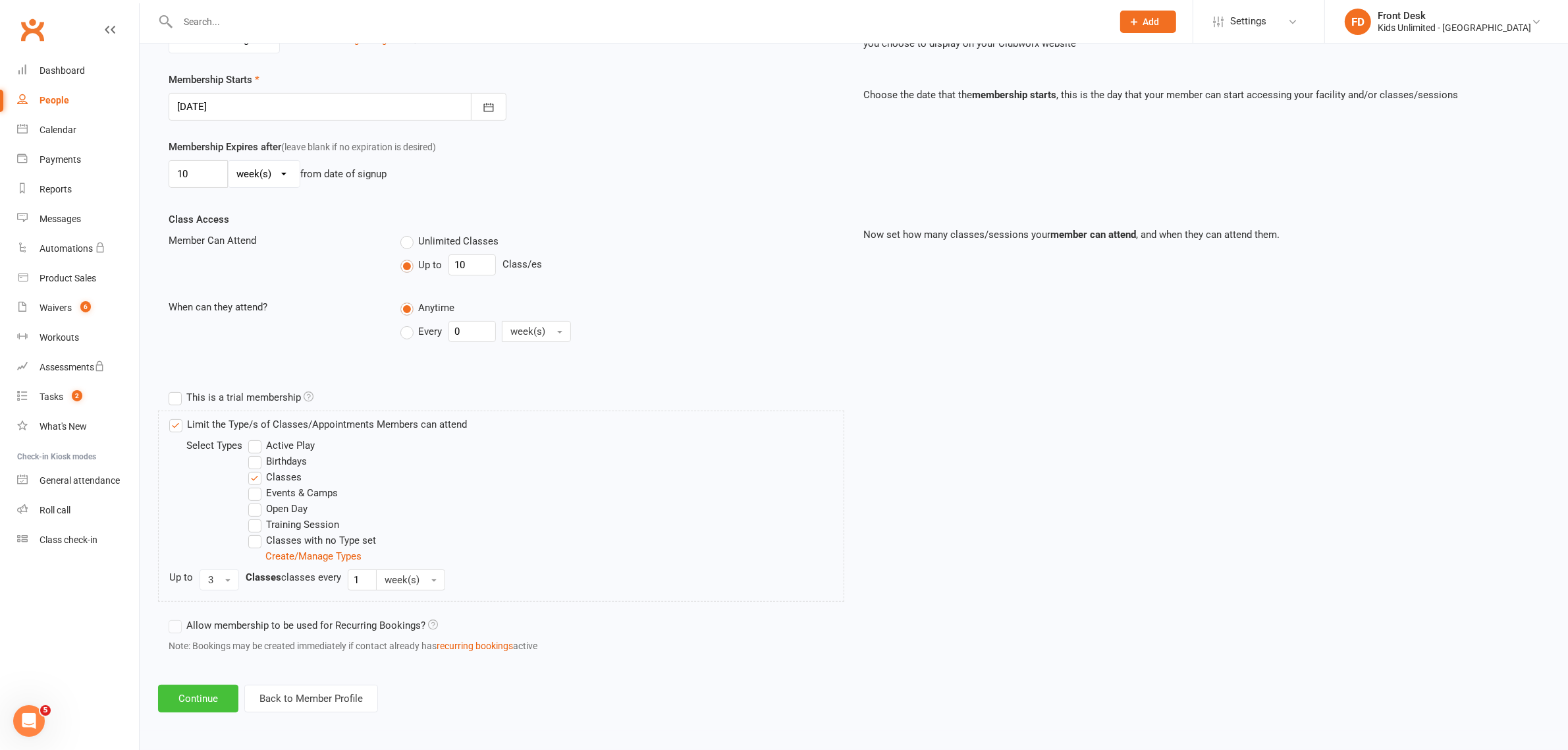
click at [185, 702] on button "Continue" at bounding box center [198, 698] width 80 height 27
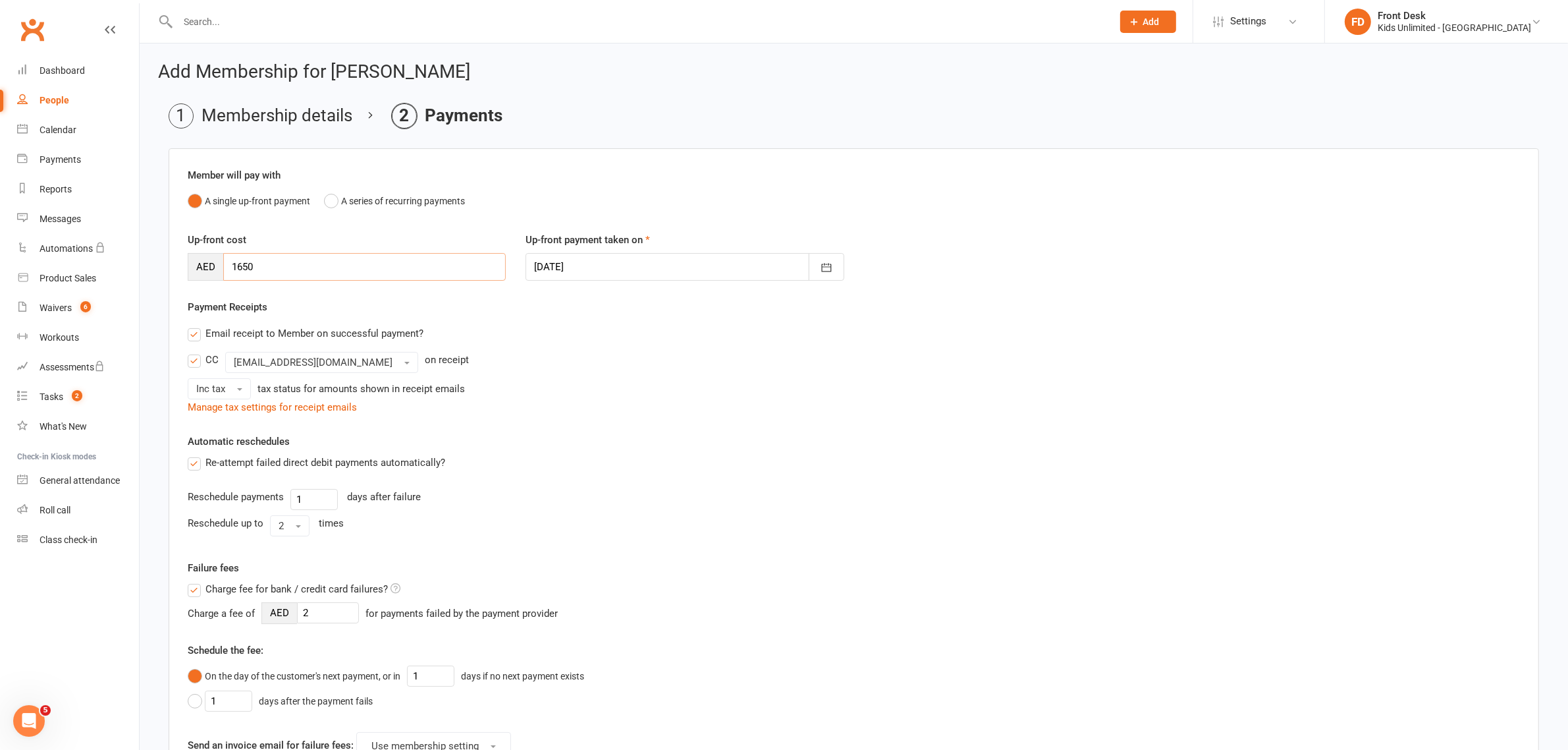
click at [317, 271] on input "1650" at bounding box center [365, 267] width 282 height 27
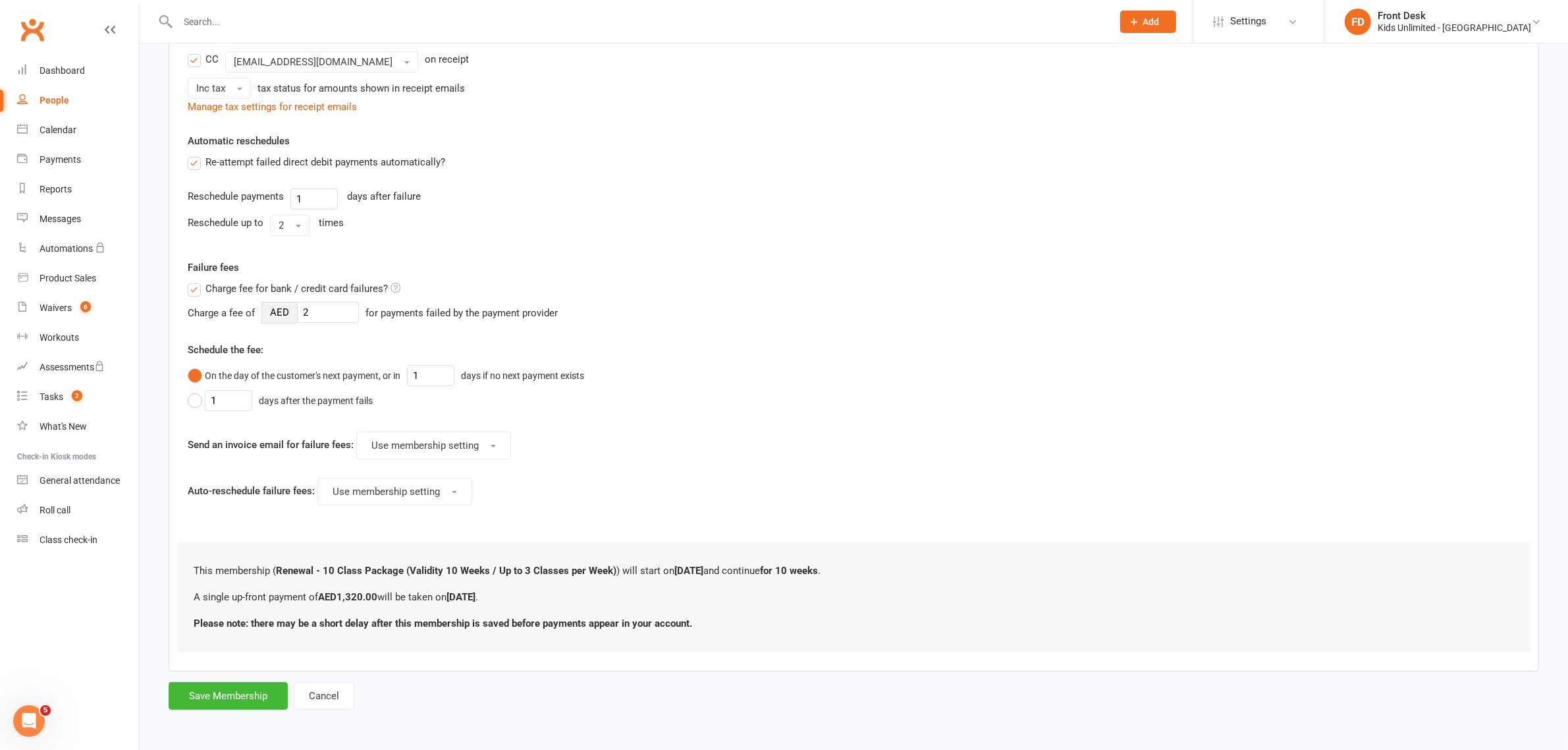
scroll to position [303, 0]
type input "1320"
click at [216, 702] on button "Save Membership" at bounding box center [228, 696] width 120 height 27
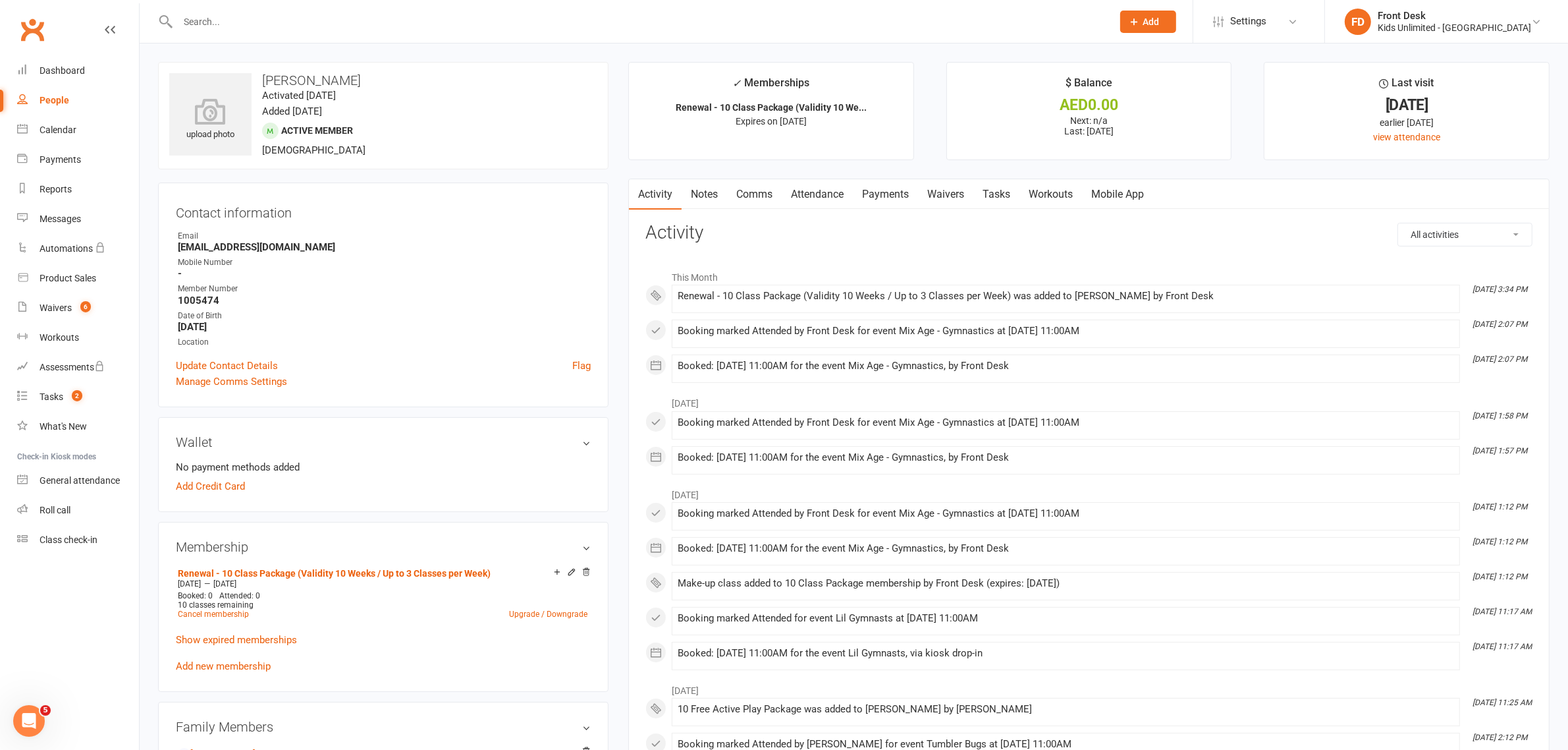
click at [815, 192] on link "Attendance" at bounding box center [817, 194] width 72 height 30
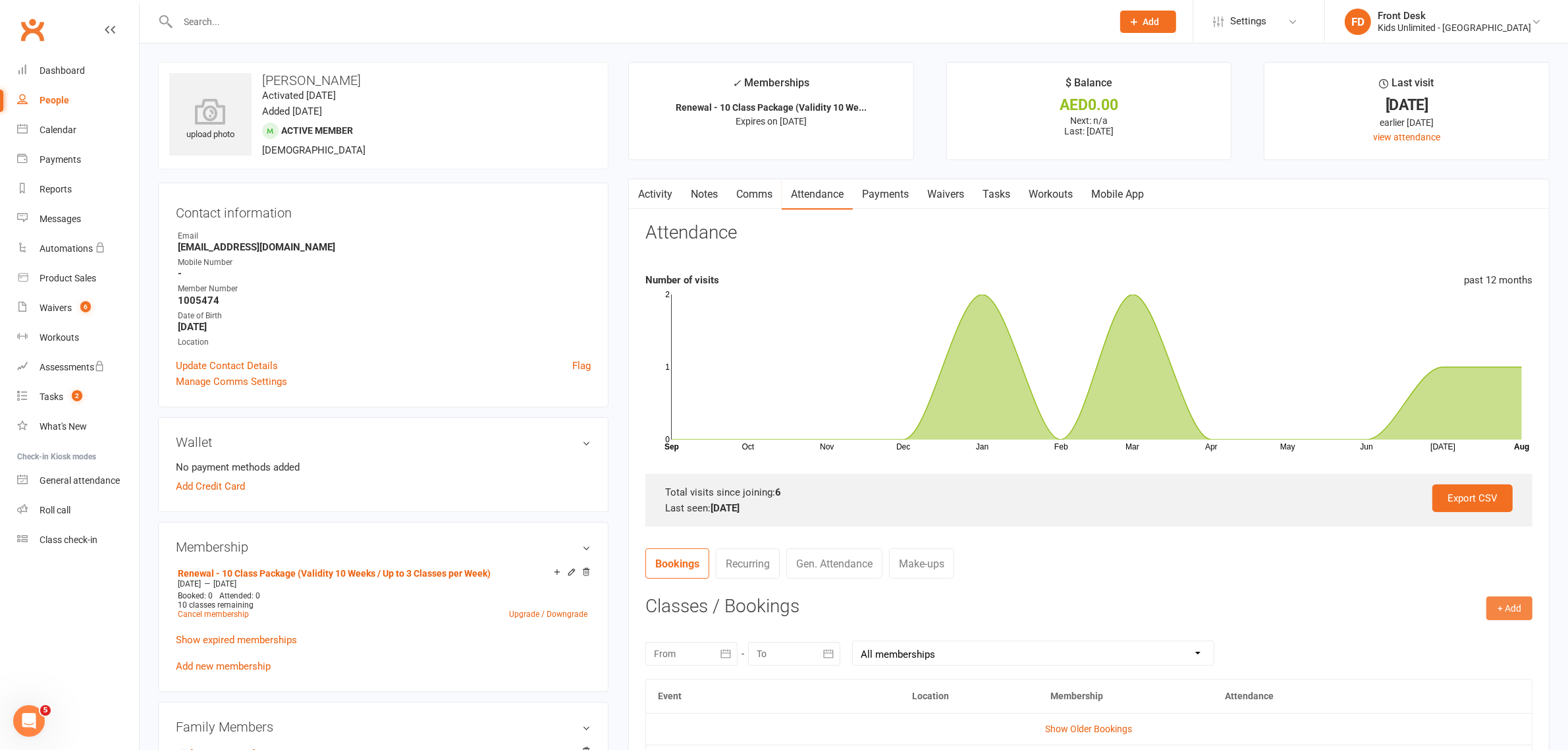
click at [1499, 608] on button "+ Add" at bounding box center [1509, 608] width 46 height 24
click at [1446, 627] on link "Book Event" at bounding box center [1466, 637] width 130 height 26
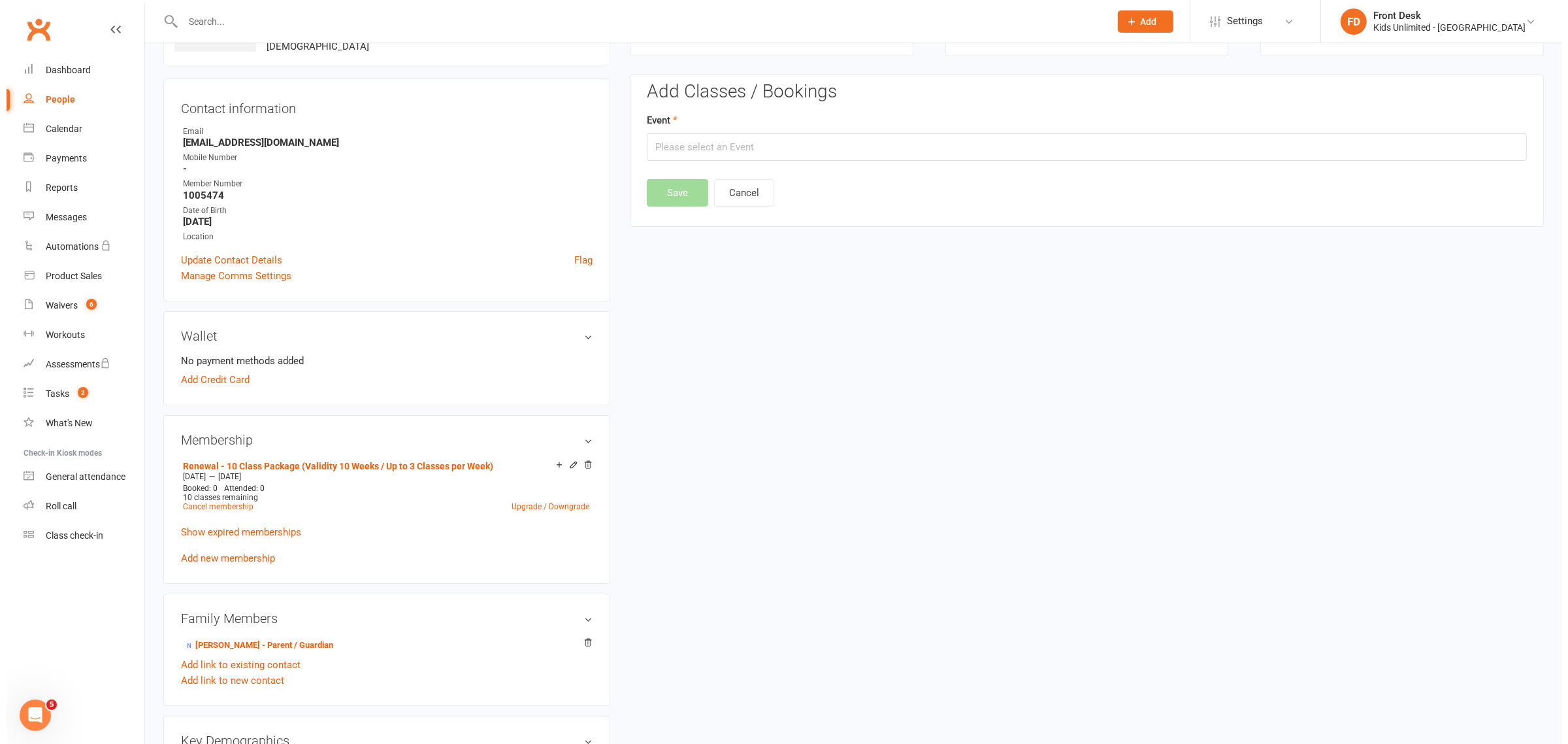
scroll to position [112, 0]
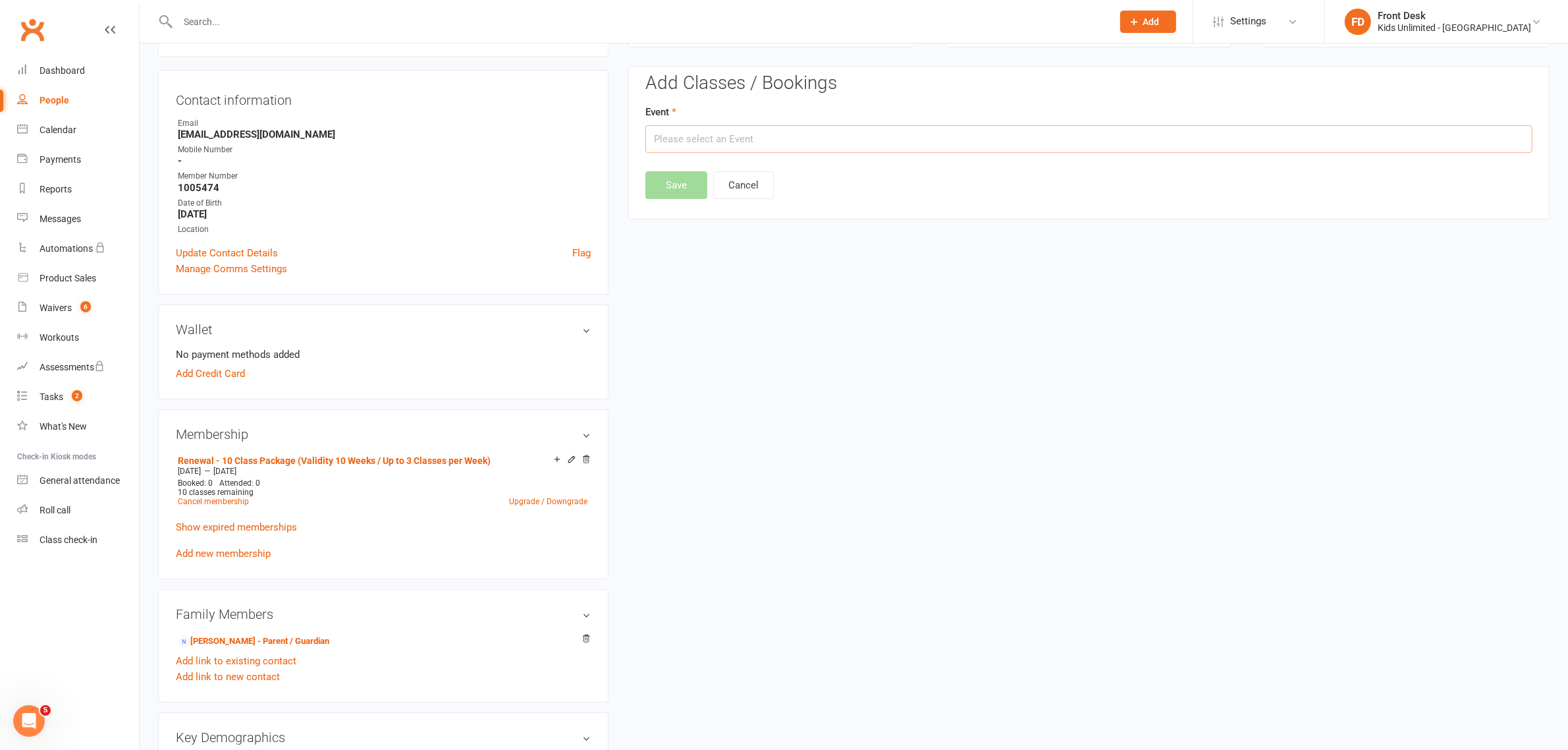
click at [929, 140] on input "text" at bounding box center [1089, 139] width 887 height 27
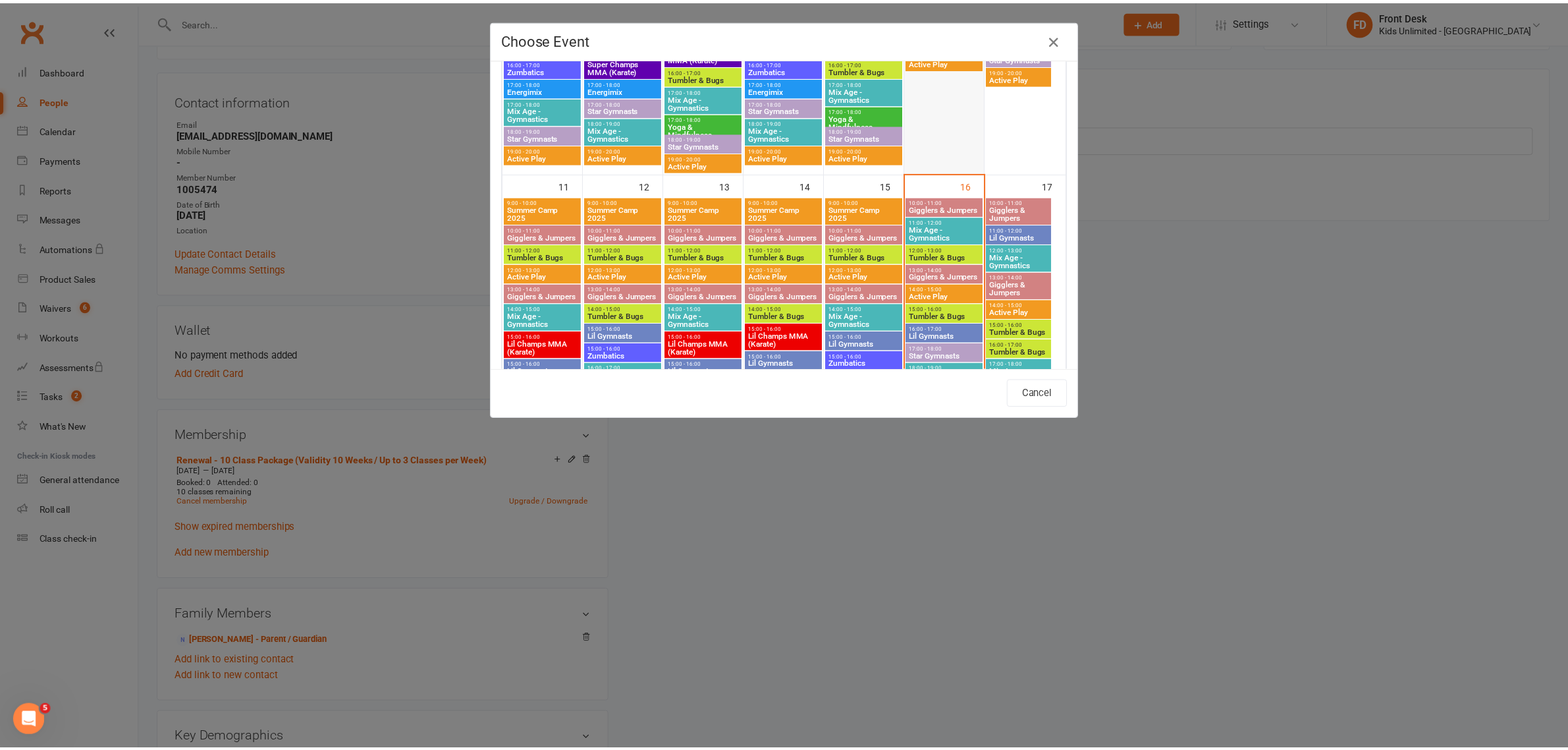
scroll to position [659, 0]
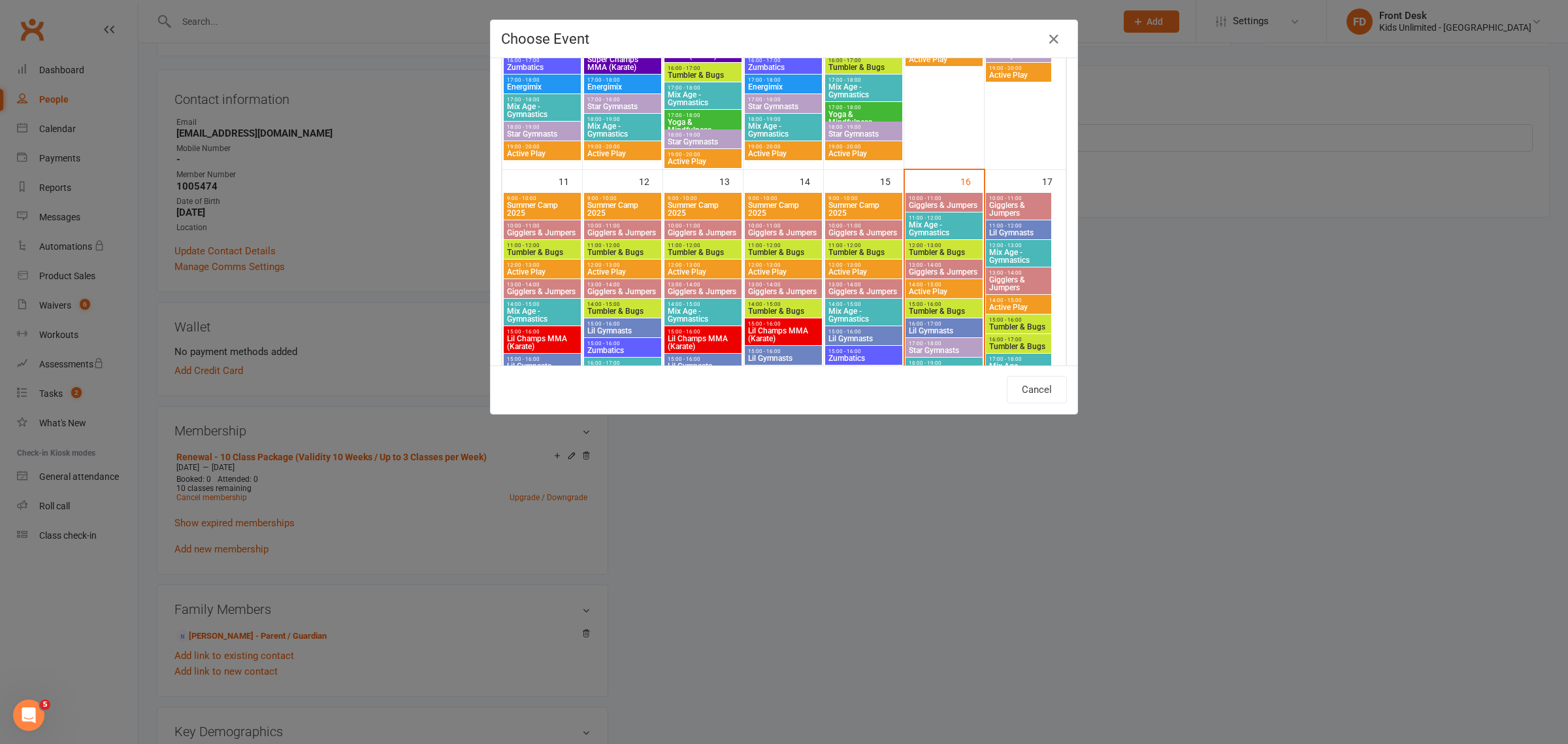
click at [943, 224] on span "Mix Age - Gymnastics" at bounding box center [944, 229] width 72 height 16
type input "Mix Age - Gymnastics - [DATE] 11:00:00 AM"
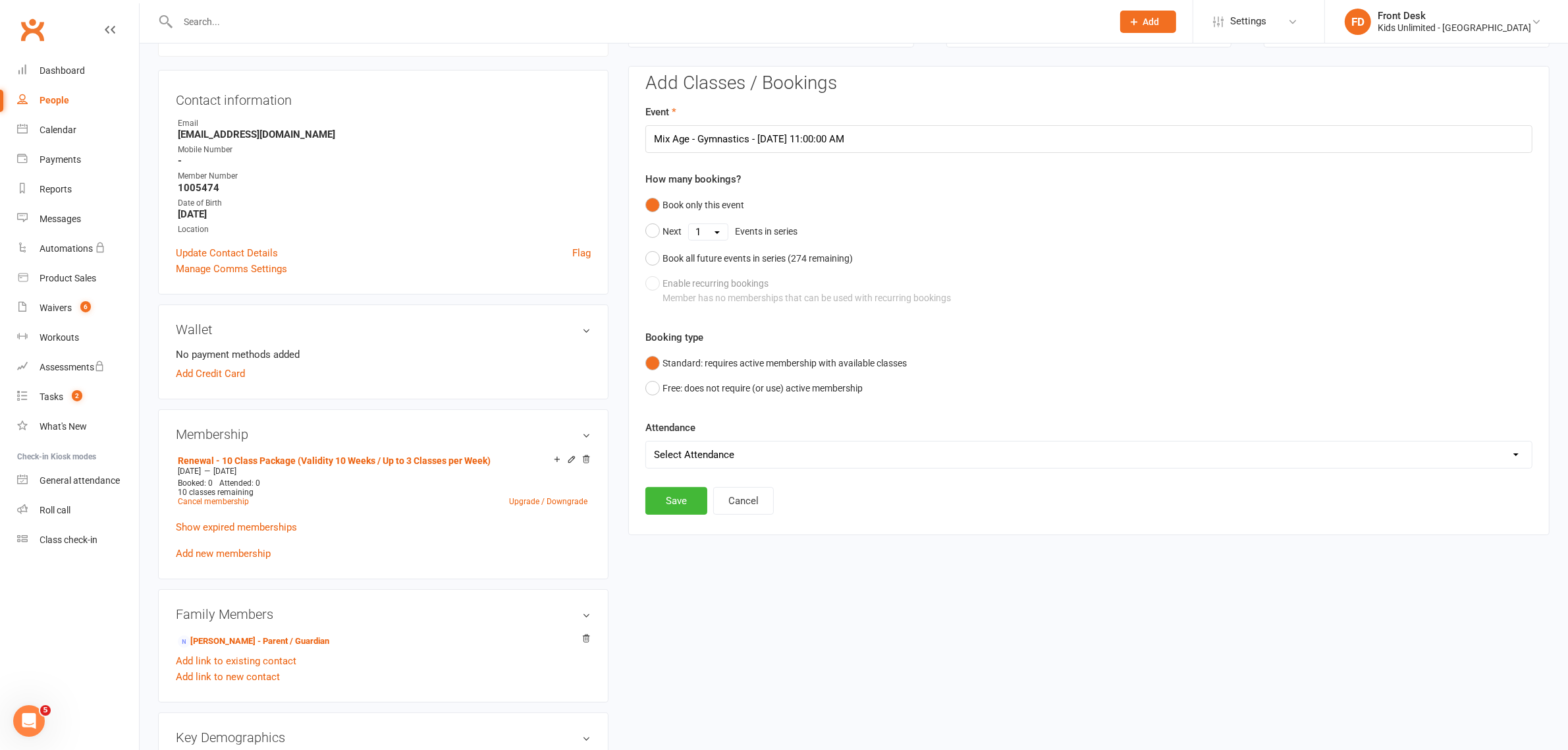
click at [779, 448] on select "Select Attendance Attended Absent" at bounding box center [1089, 454] width 886 height 26
select select "0"
click at [646, 441] on select "Select Attendance Attended Absent" at bounding box center [1089, 454] width 886 height 26
click at [686, 508] on button "Save" at bounding box center [676, 501] width 62 height 27
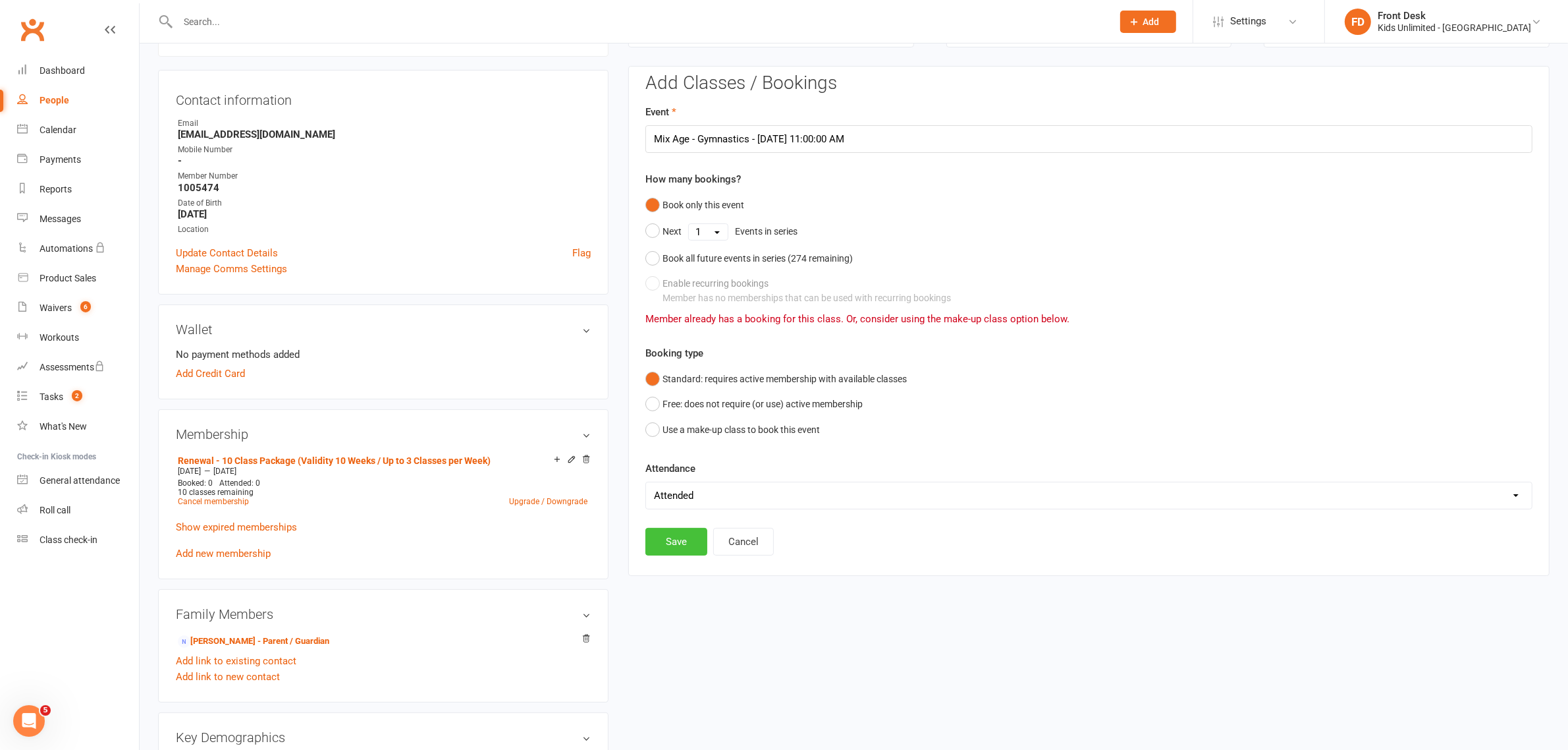
click at [669, 540] on button "Save" at bounding box center [676, 541] width 62 height 27
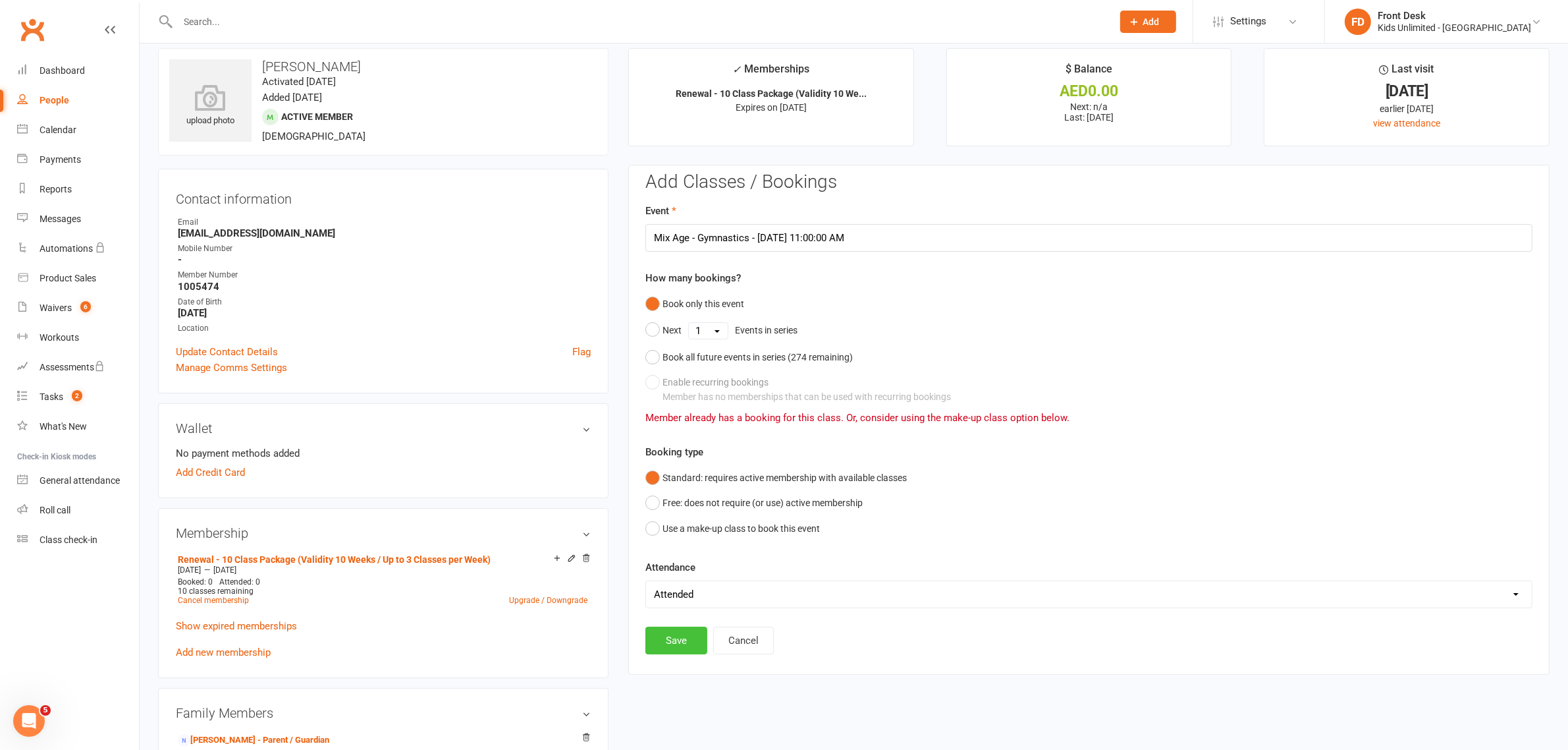
scroll to position [0, 0]
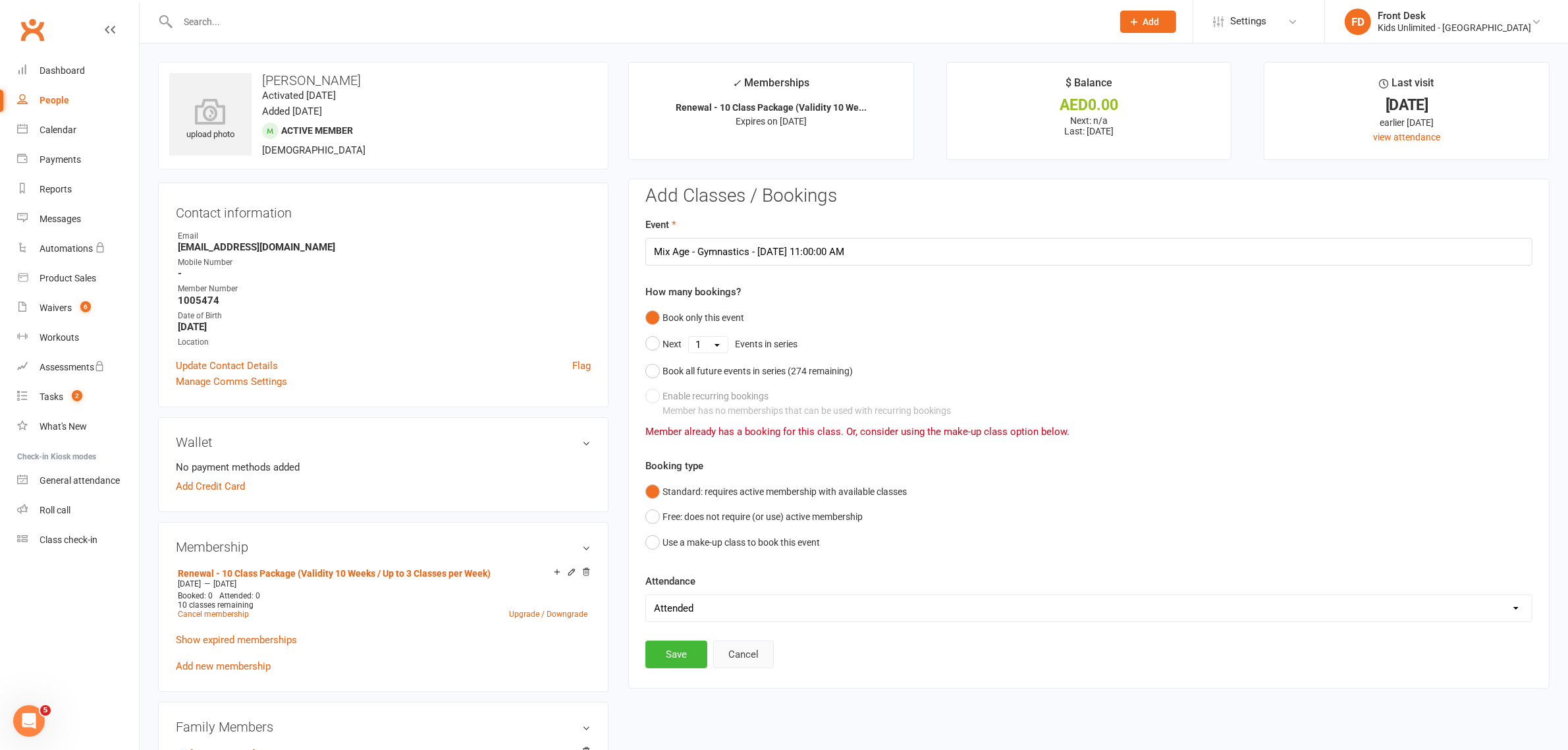
drag, startPoint x: 748, startPoint y: 650, endPoint x: 758, endPoint y: 650, distance: 10.0
click at [748, 650] on button "Cancel" at bounding box center [744, 654] width 61 height 27
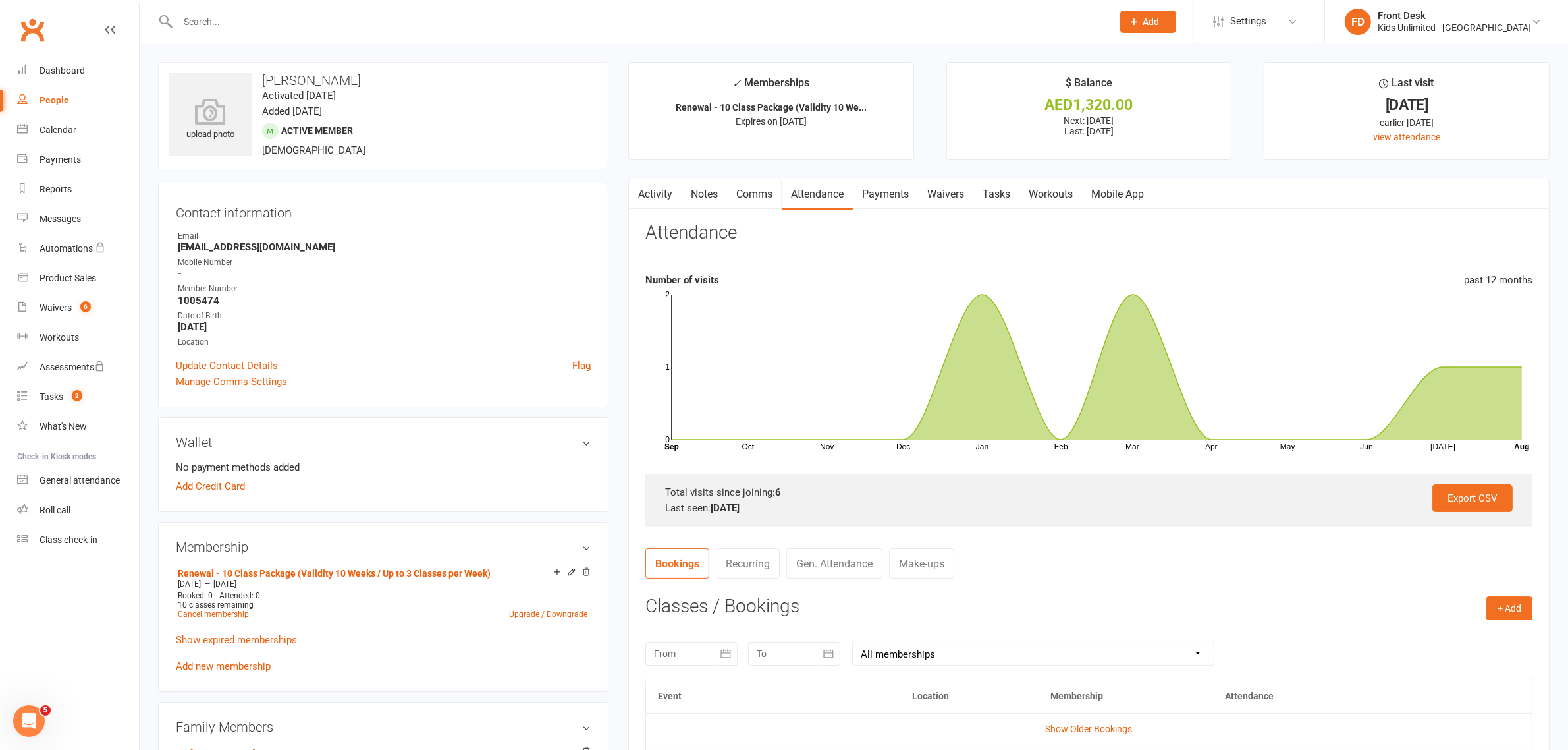
click at [890, 194] on link "Payments" at bounding box center [885, 194] width 66 height 30
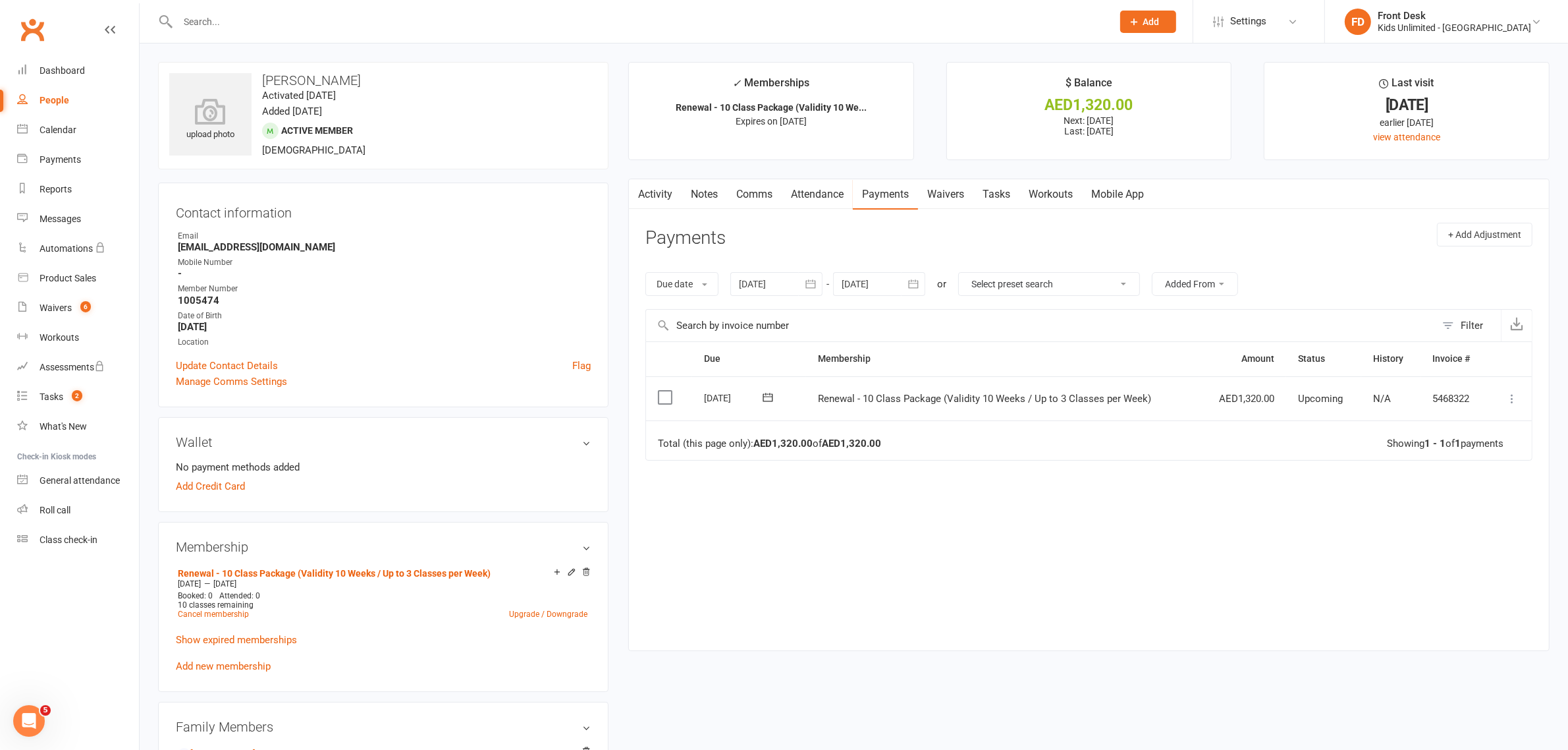
click at [661, 399] on label at bounding box center [666, 396] width 18 height 13
click at [661, 390] on input "checkbox" at bounding box center [662, 390] width 9 height 0
click at [1526, 714] on icon "button" at bounding box center [1530, 719] width 10 height 10
click at [1453, 627] on link "Paid (POS)" at bounding box center [1483, 630] width 130 height 26
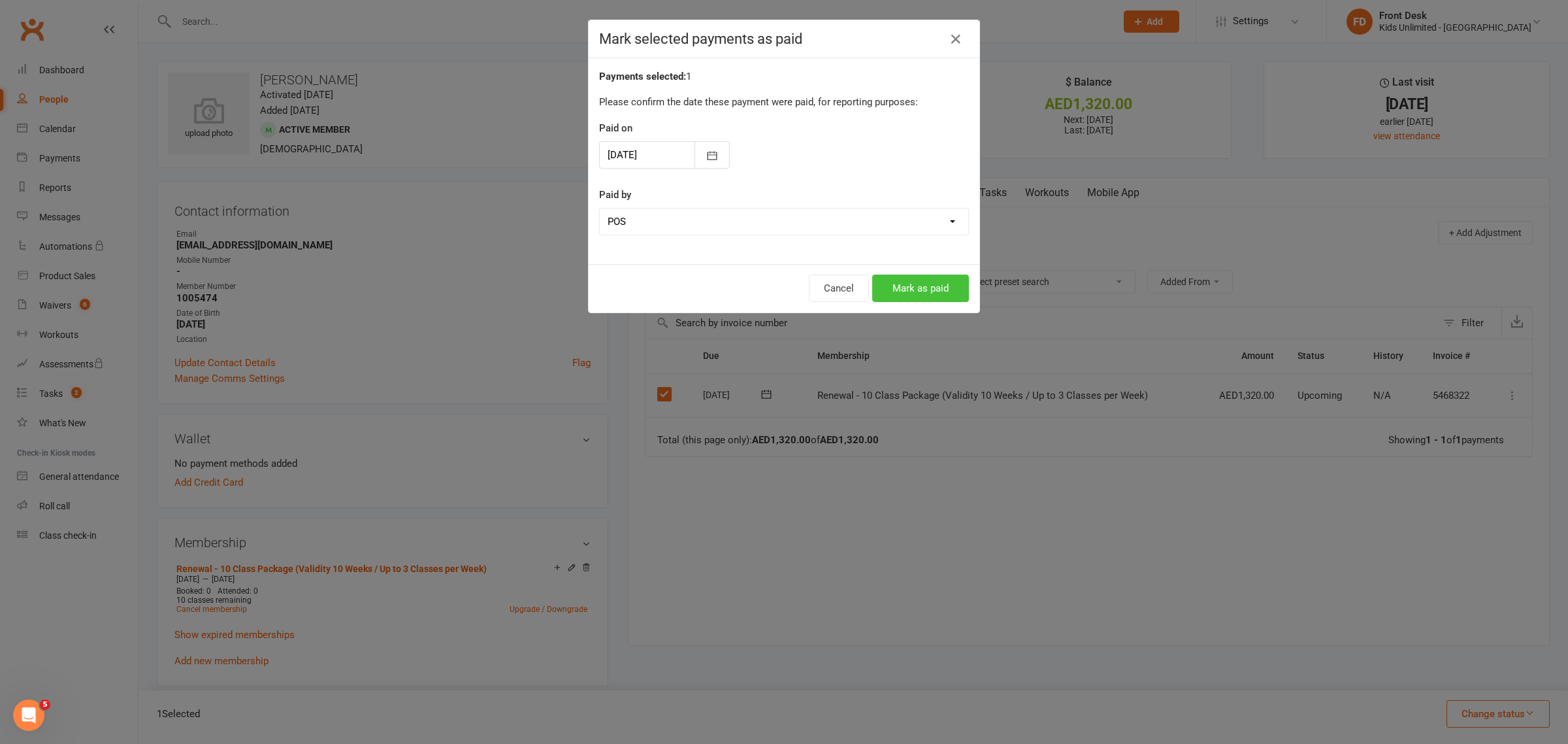
click at [901, 289] on button "Mark as paid" at bounding box center [920, 288] width 96 height 27
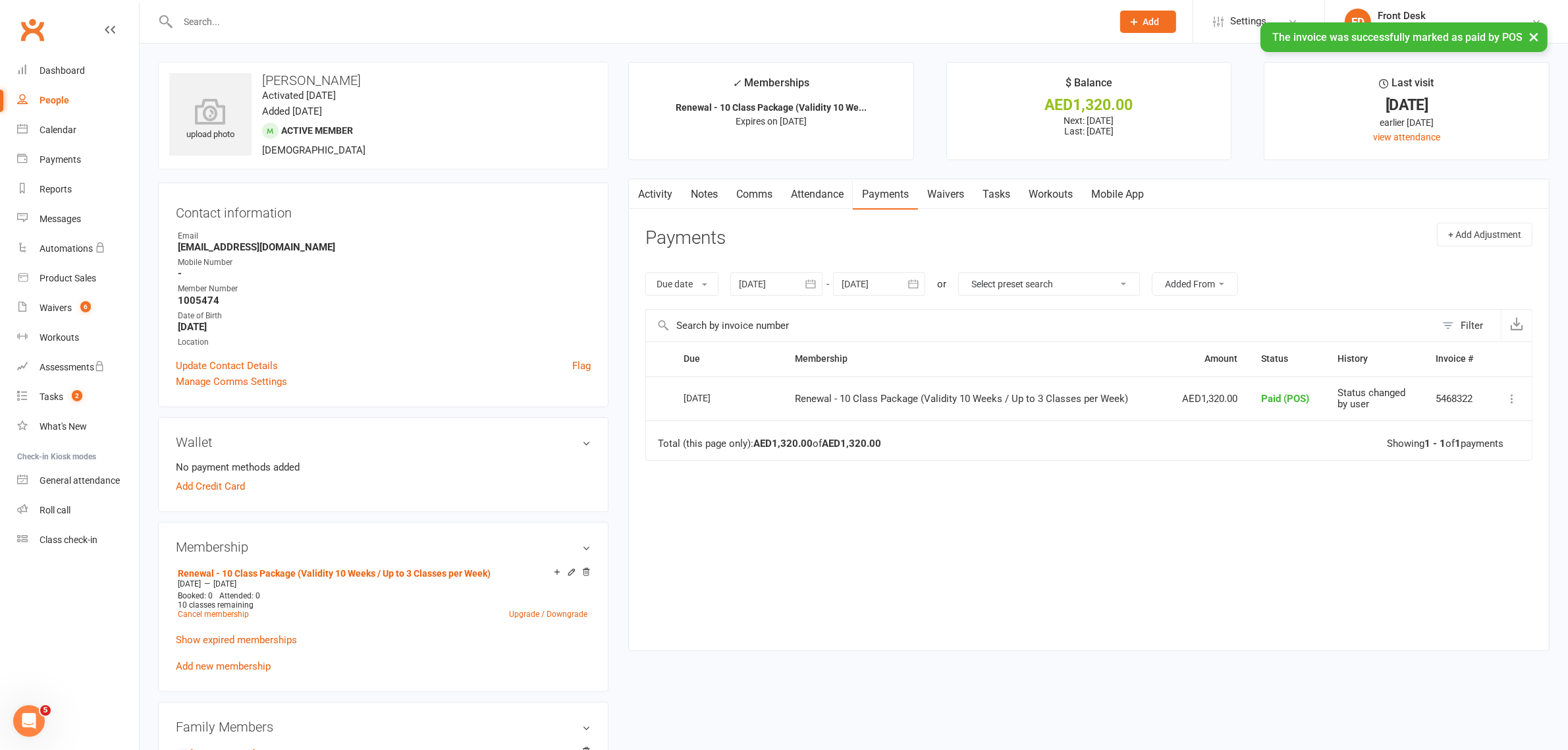
click at [821, 196] on link "Attendance" at bounding box center [817, 194] width 72 height 30
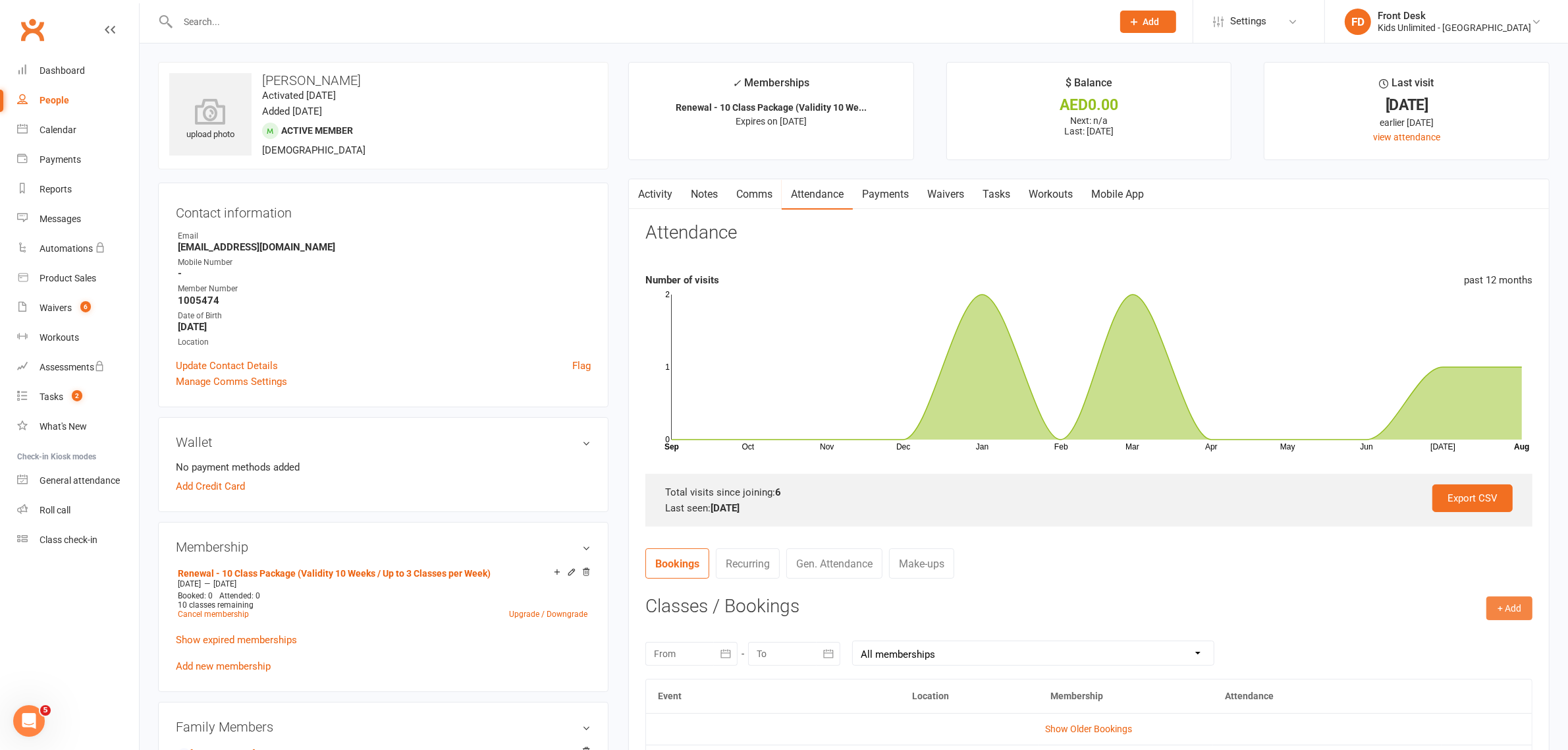
click at [1500, 608] on button "+ Add" at bounding box center [1509, 608] width 46 height 24
click at [1433, 640] on link "Book Event" at bounding box center [1466, 637] width 130 height 26
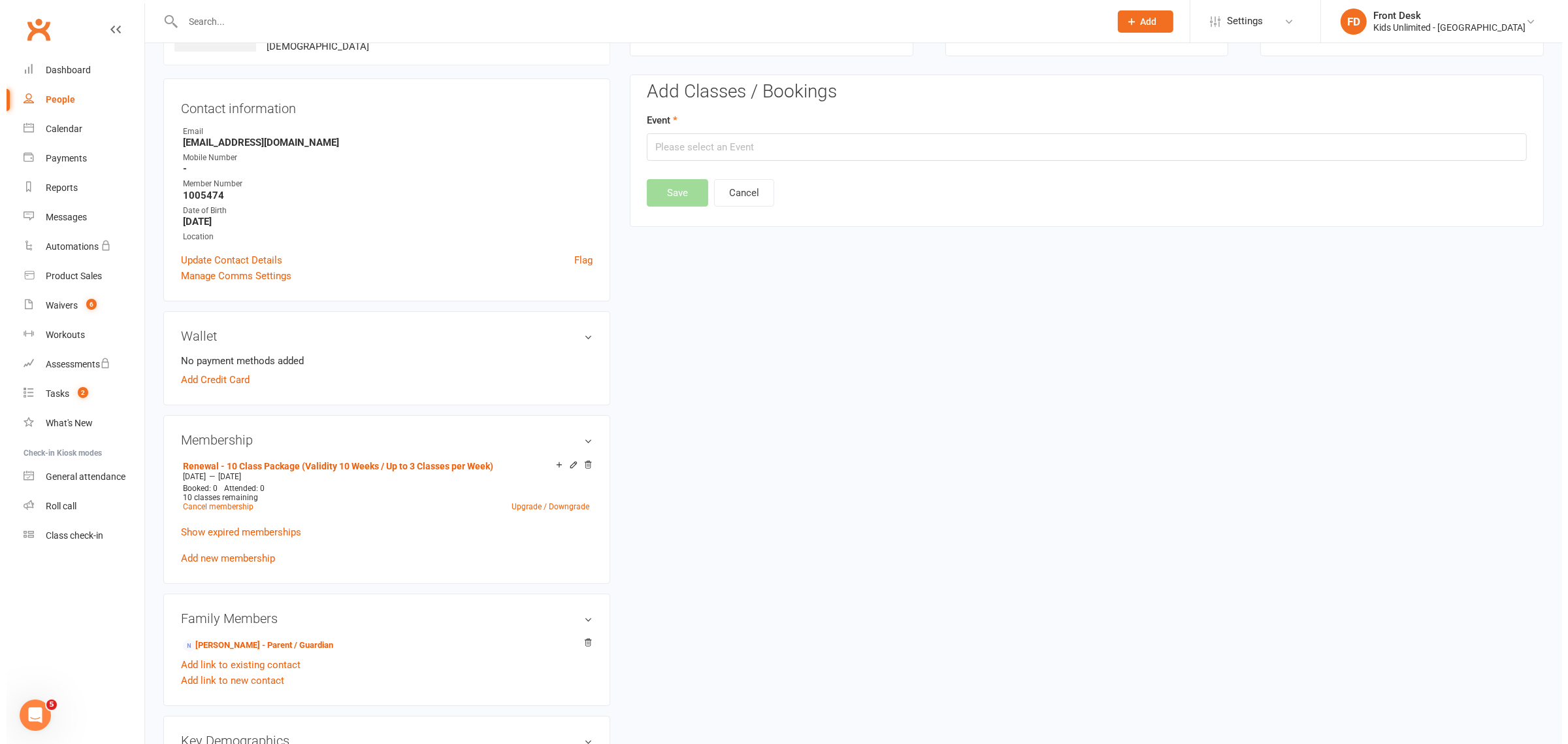
scroll to position [112, 0]
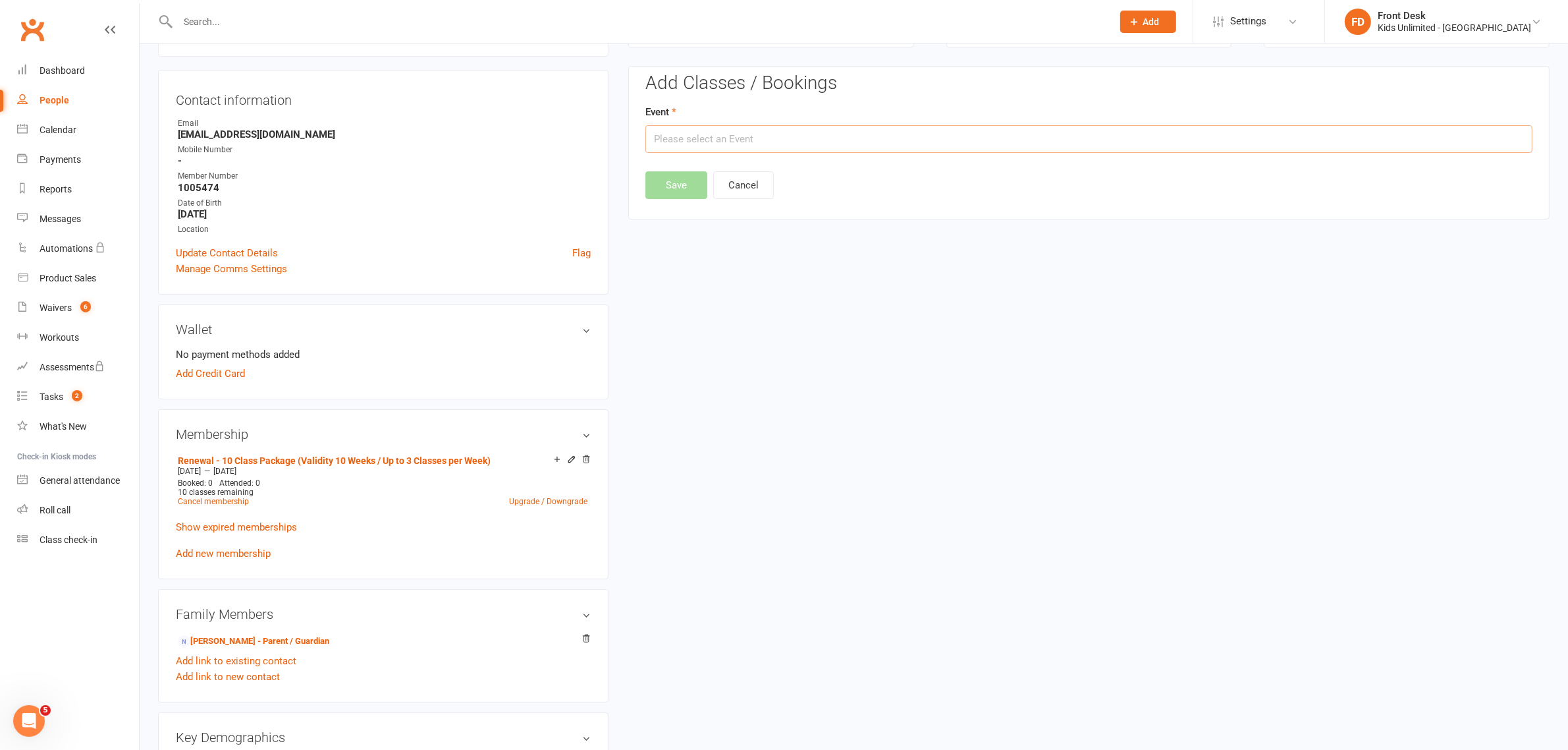
click at [795, 141] on input "text" at bounding box center [1089, 139] width 887 height 27
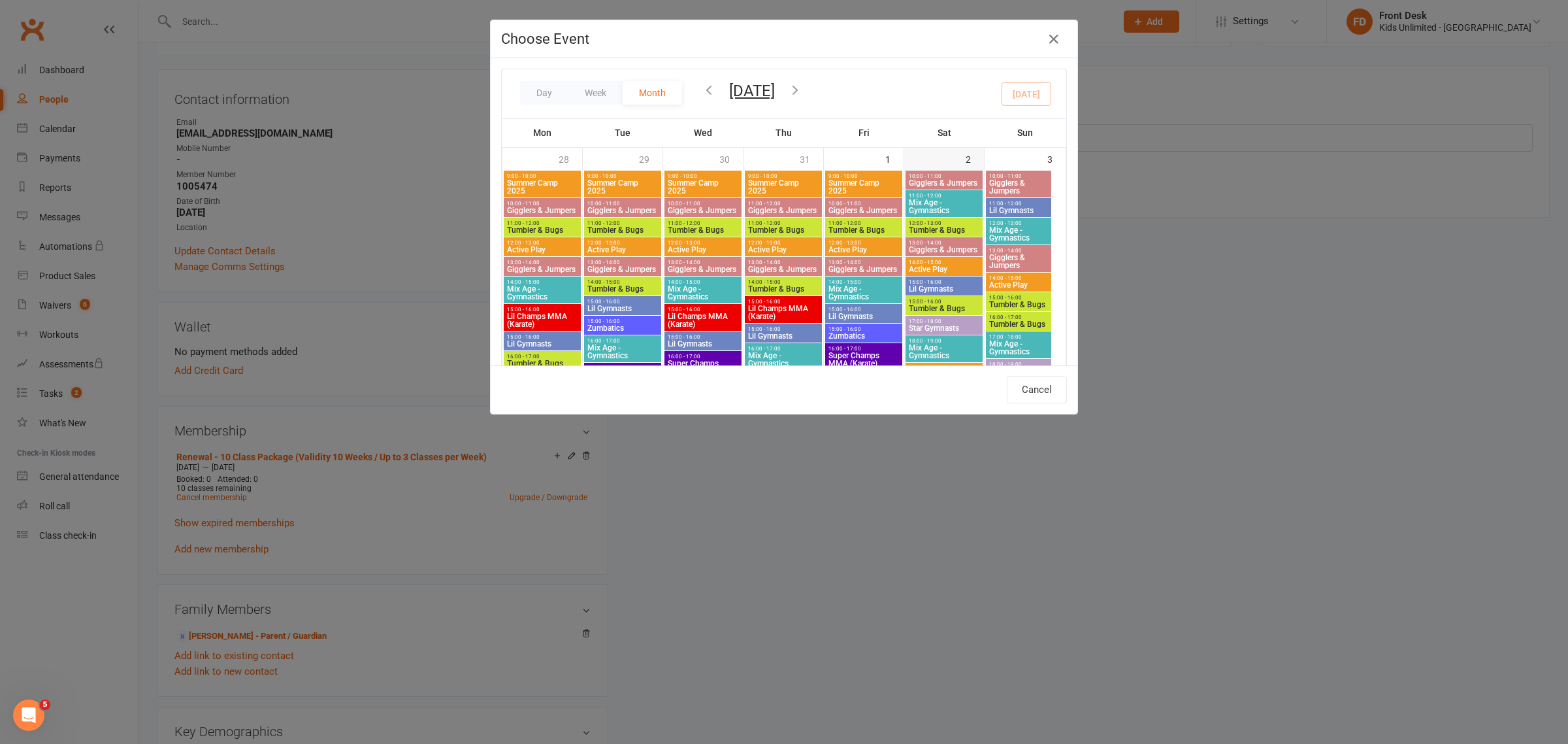
scroll to position [735, 0]
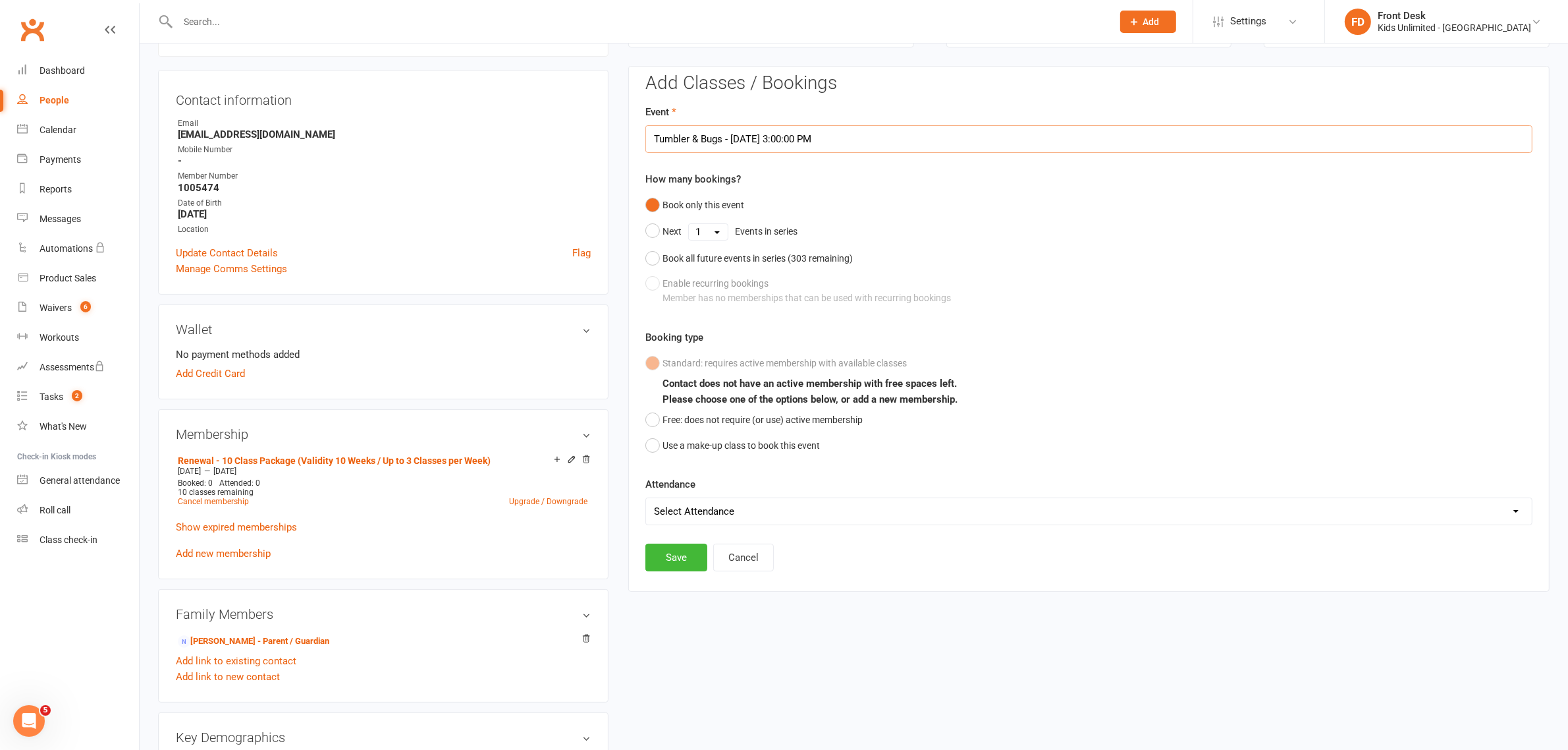
click at [866, 139] on input "Tumbler & Bugs - [DATE] 3:00:00 PM" at bounding box center [1089, 139] width 887 height 27
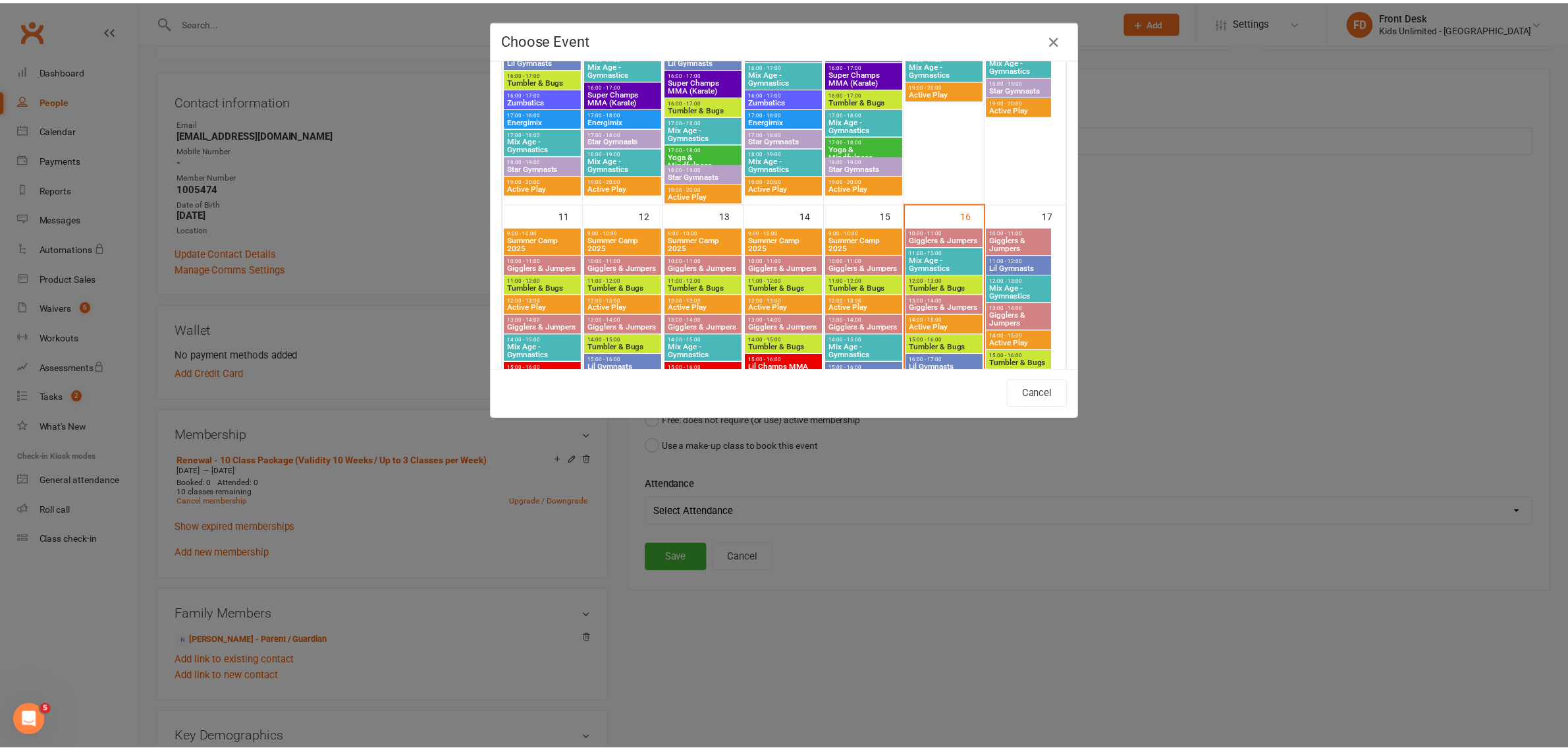
scroll to position [659, 0]
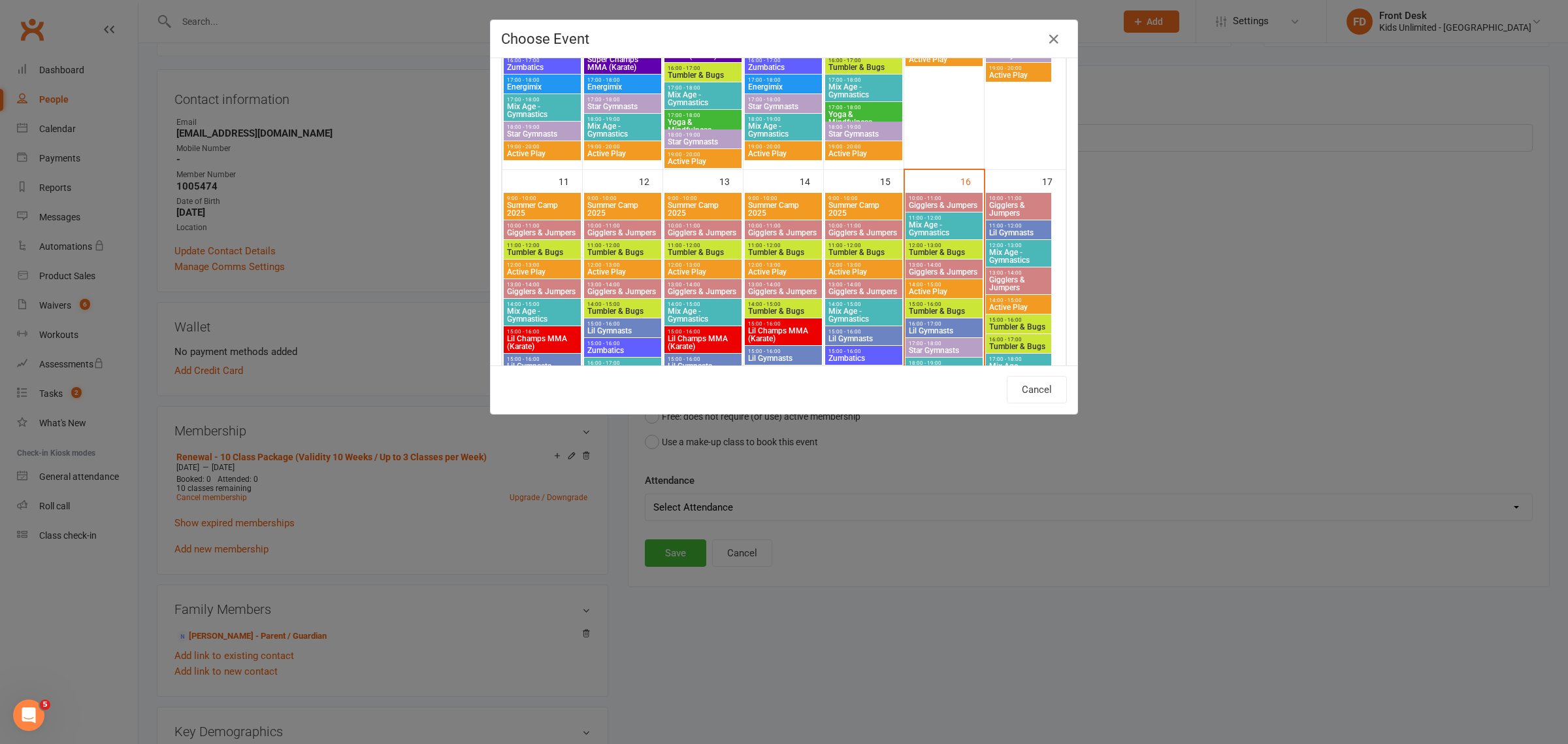
click at [941, 224] on span "Mix Age - Gymnastics" at bounding box center [944, 229] width 72 height 16
type input "Mix Age - Gymnastics - [DATE] 11:00:00 AM"
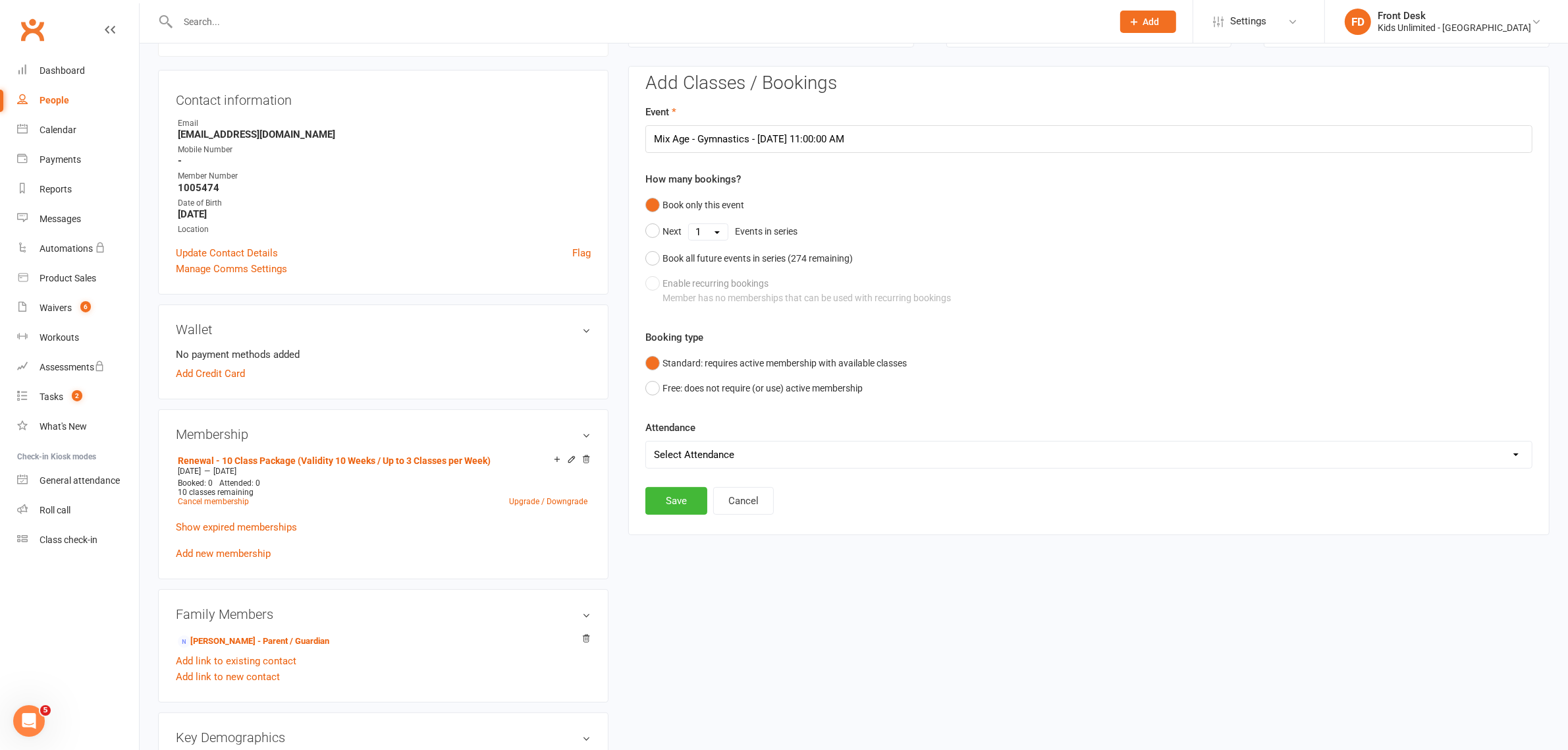
click at [715, 453] on select "Select Attendance Attended Absent" at bounding box center [1089, 454] width 886 height 26
select select "0"
click at [646, 441] on select "Select Attendance Attended Absent" at bounding box center [1089, 454] width 886 height 26
click at [685, 503] on button "Save" at bounding box center [676, 501] width 62 height 27
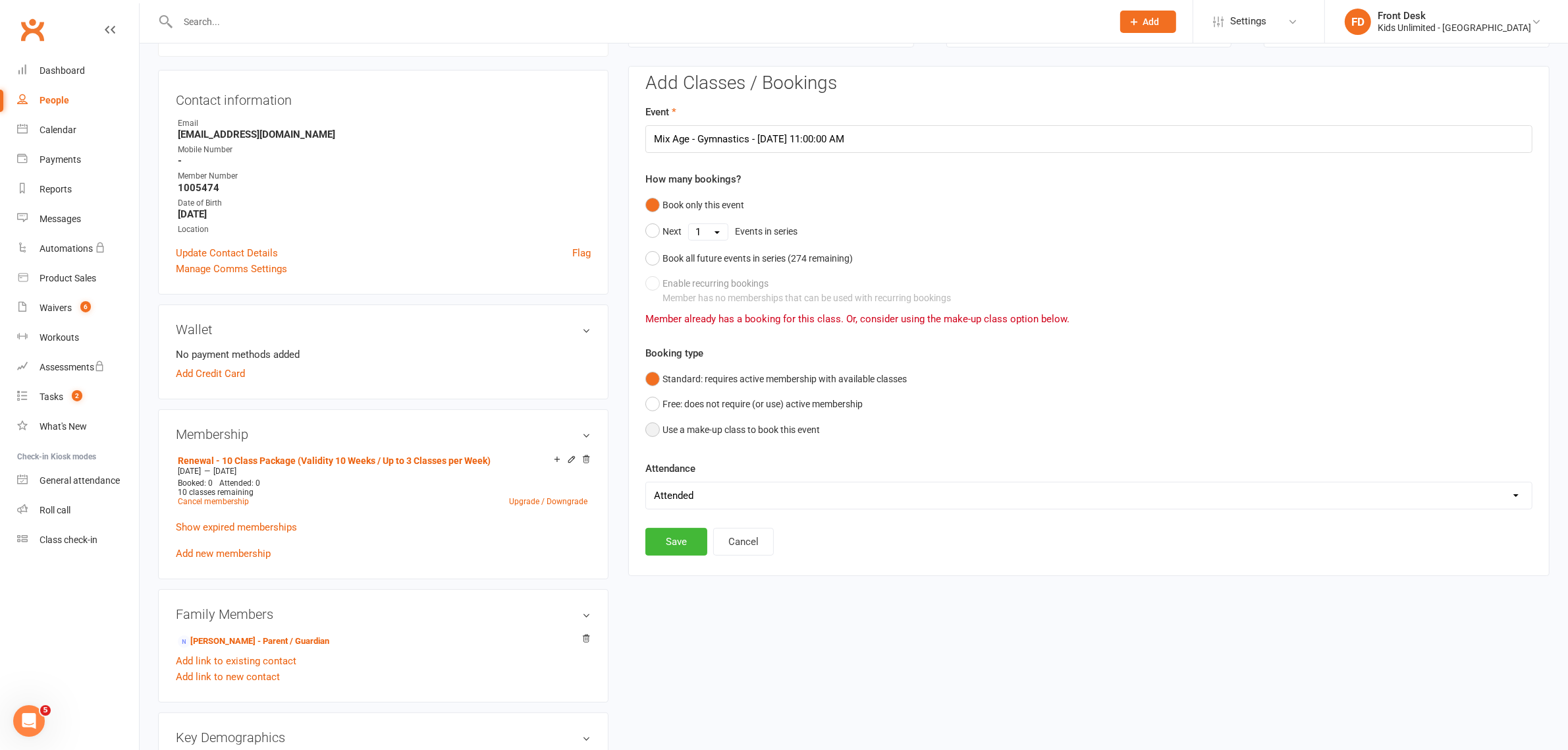
click at [654, 428] on button "Use a make-up class to book this event" at bounding box center [733, 429] width 174 height 25
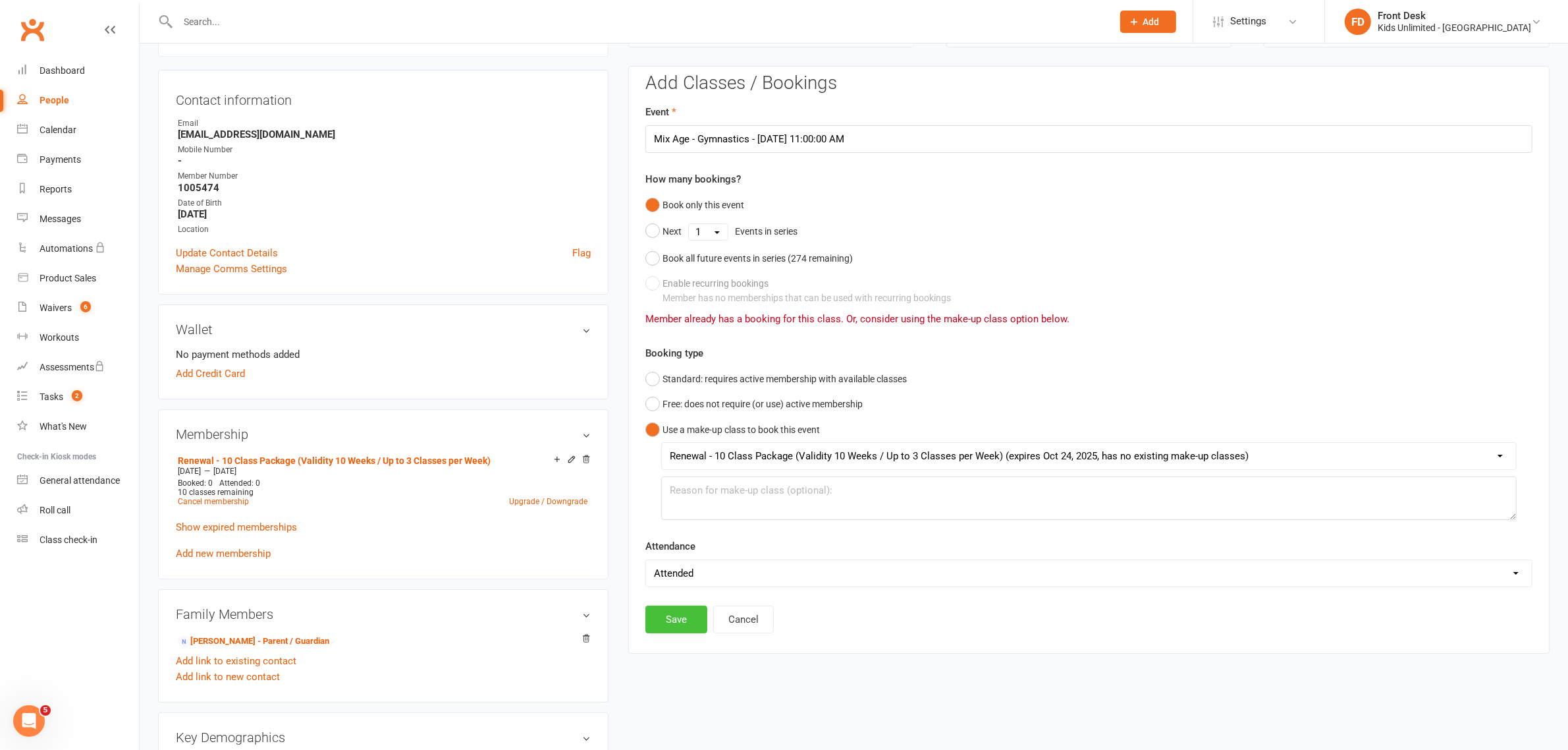
click at [672, 618] on button "Save" at bounding box center [676, 620] width 62 height 27
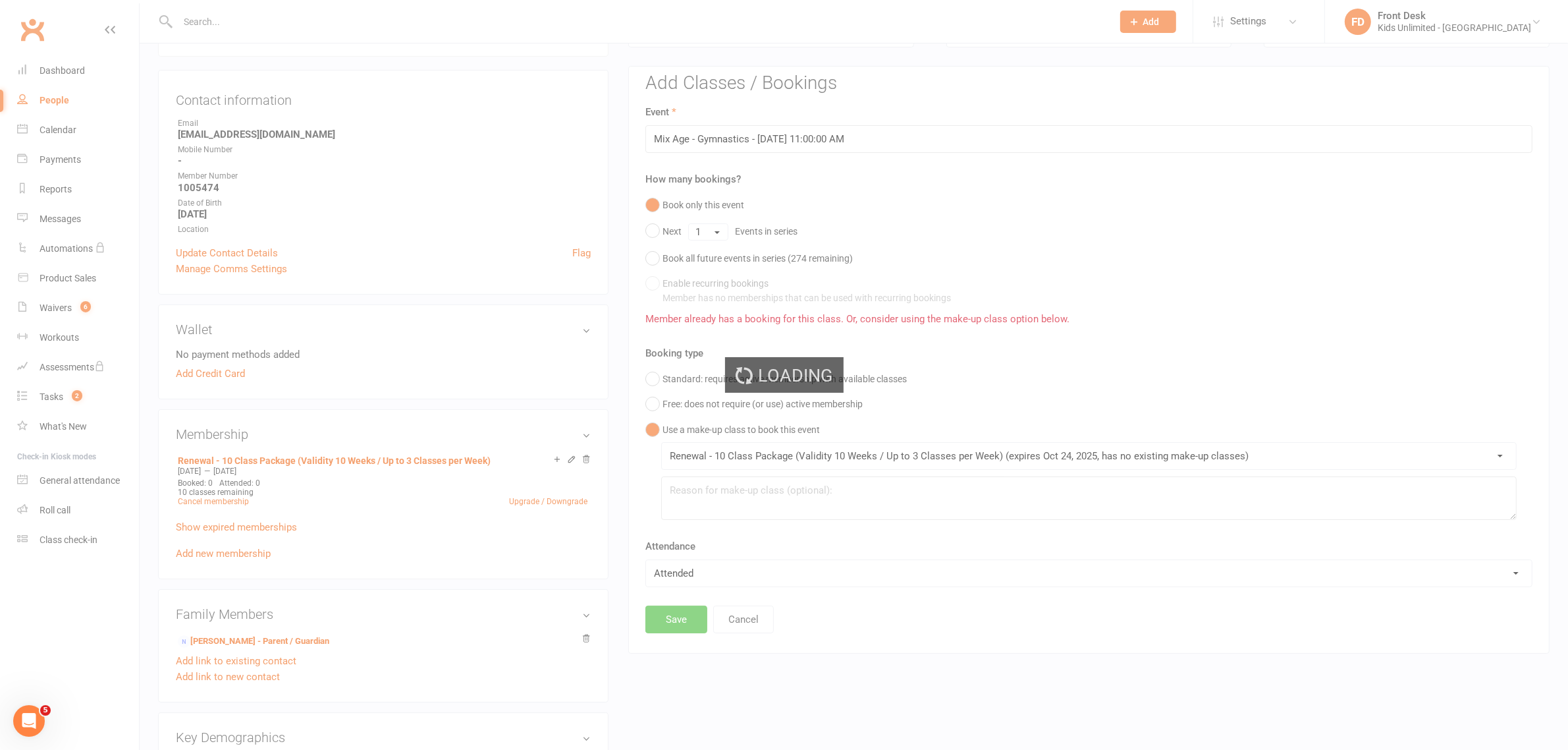
click at [1396, 400] on div "Loading" at bounding box center [784, 375] width 1568 height 750
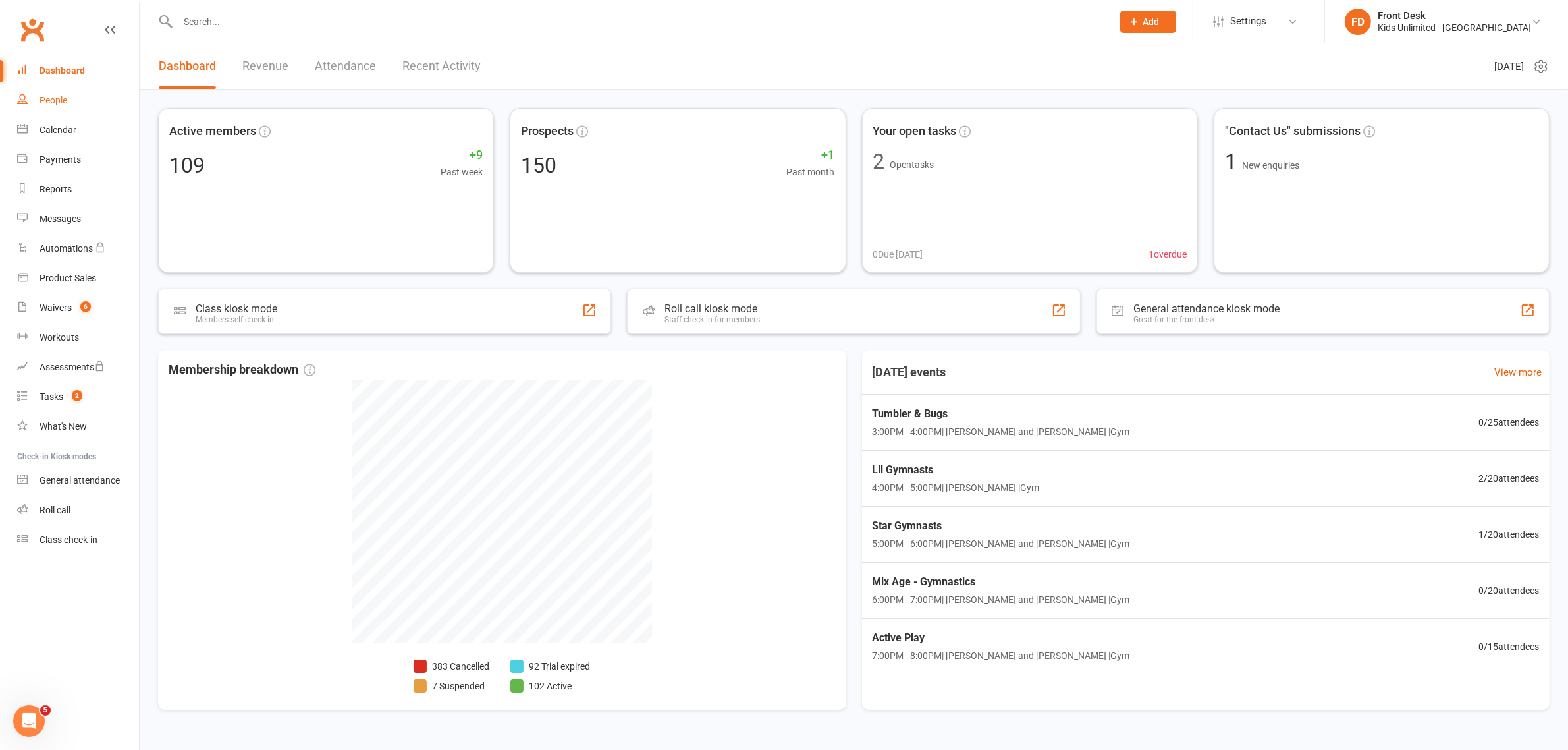
click at [51, 93] on link "People" at bounding box center [77, 100] width 122 height 29
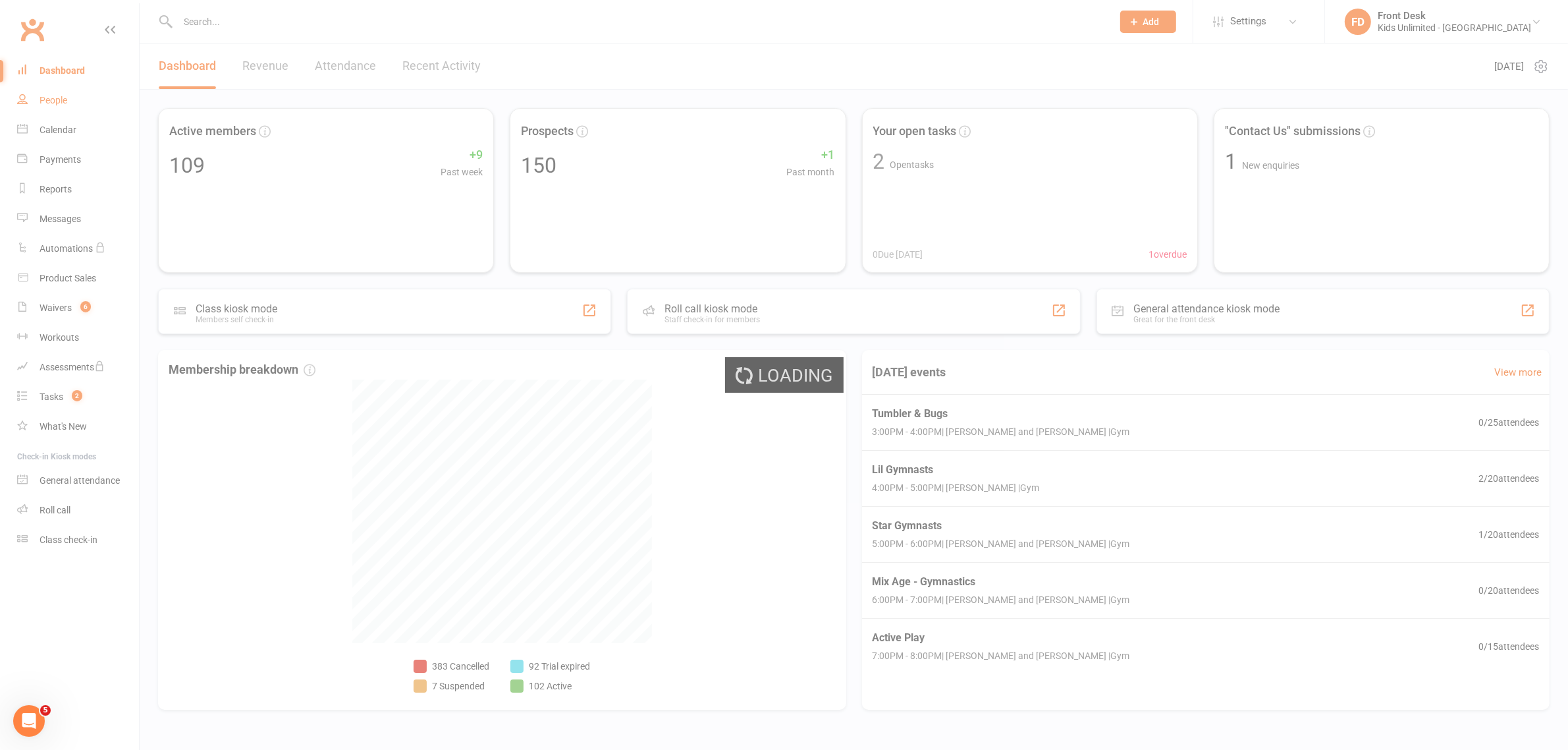
select select "100"
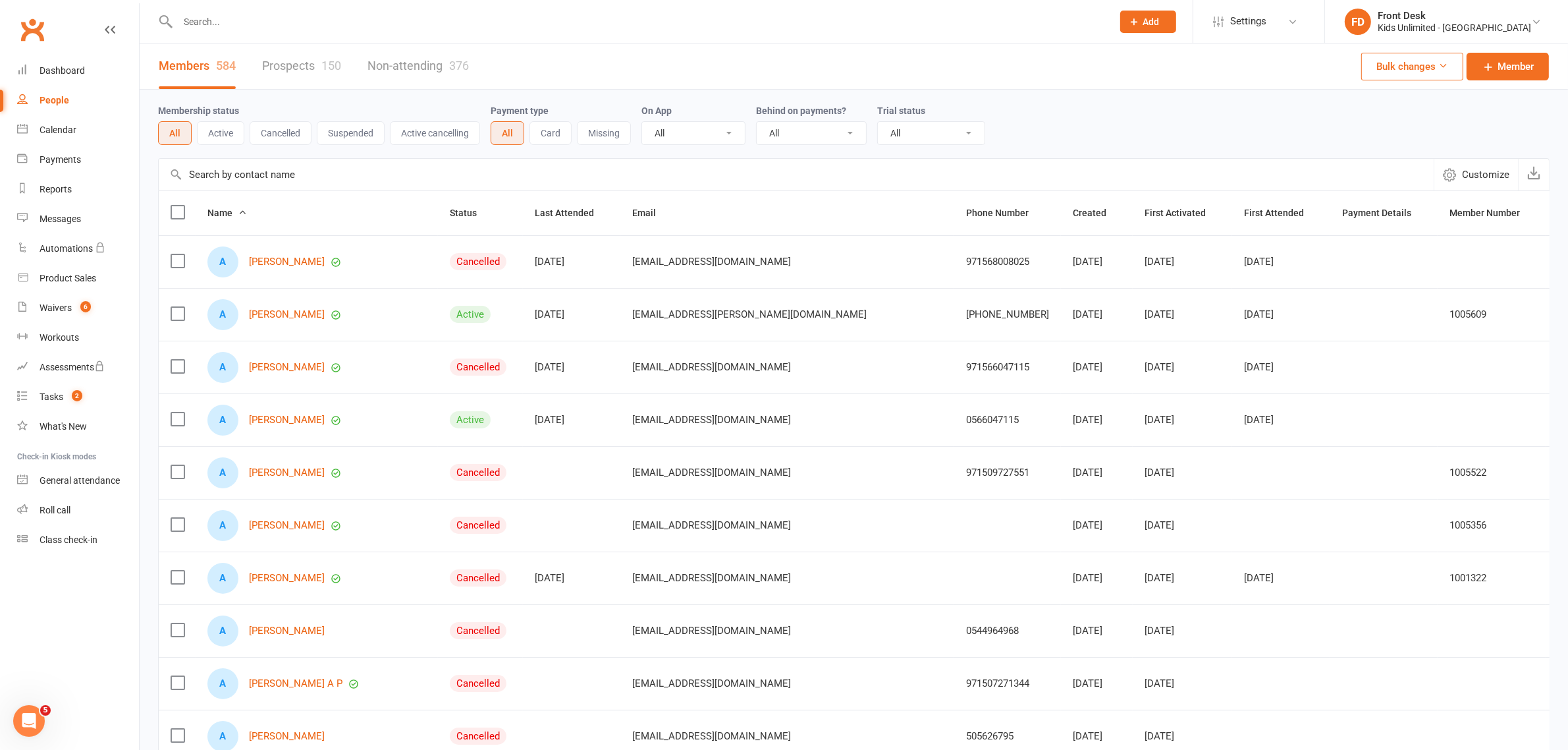
click at [305, 26] on input "text" at bounding box center [638, 22] width 929 height 19
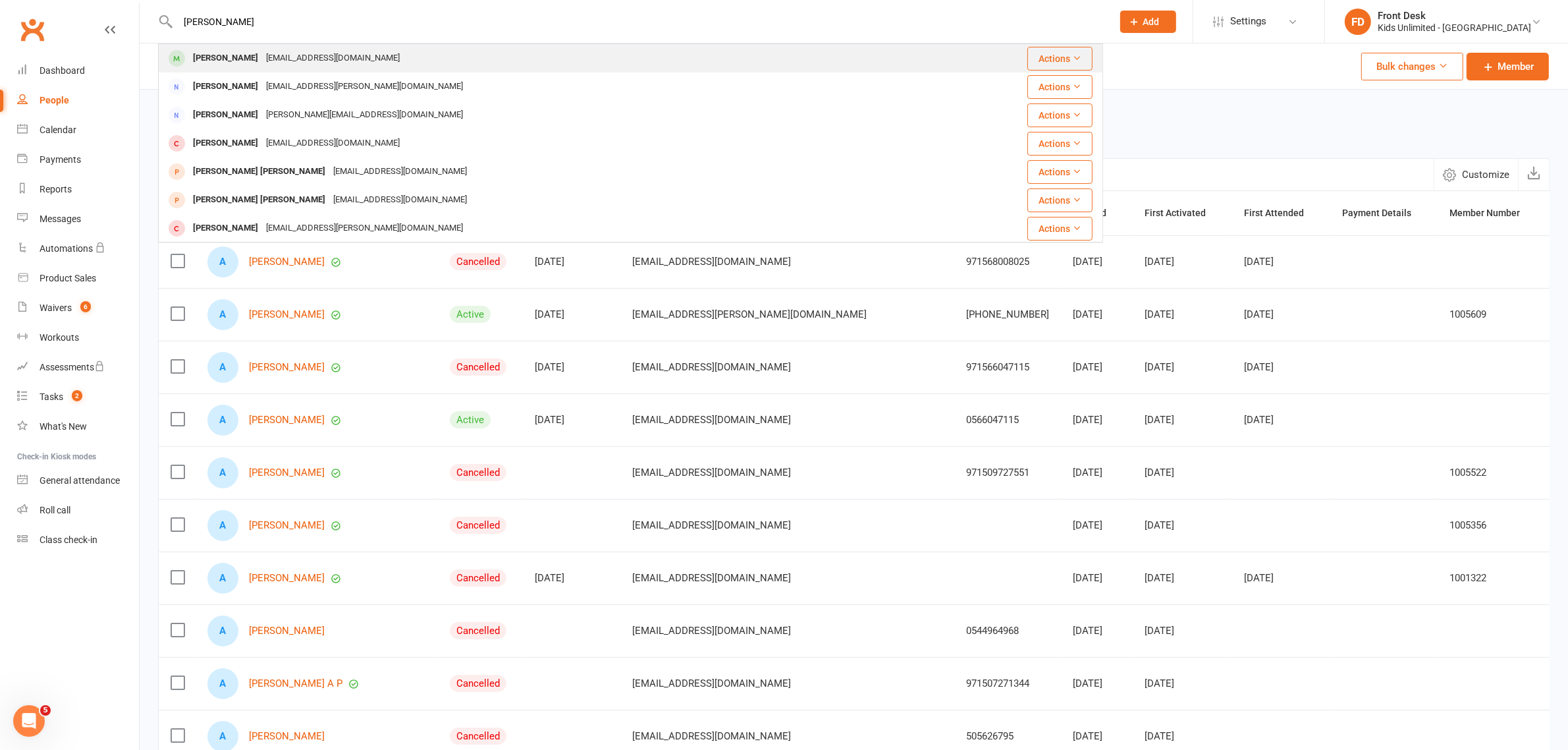
type input "mai lotfy"
click at [215, 53] on div "[PERSON_NAME]" at bounding box center [225, 58] width 74 height 19
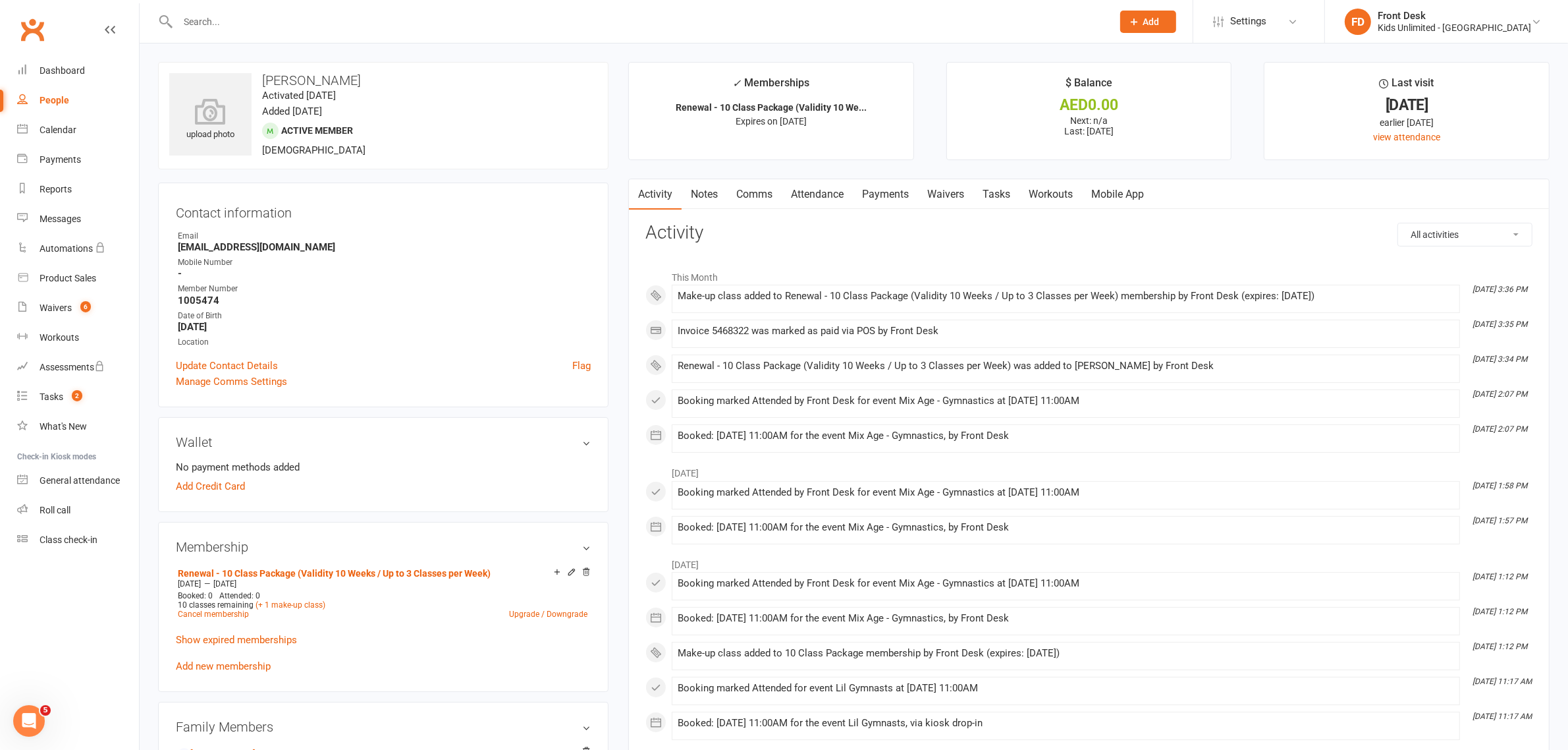
scroll to position [82, 0]
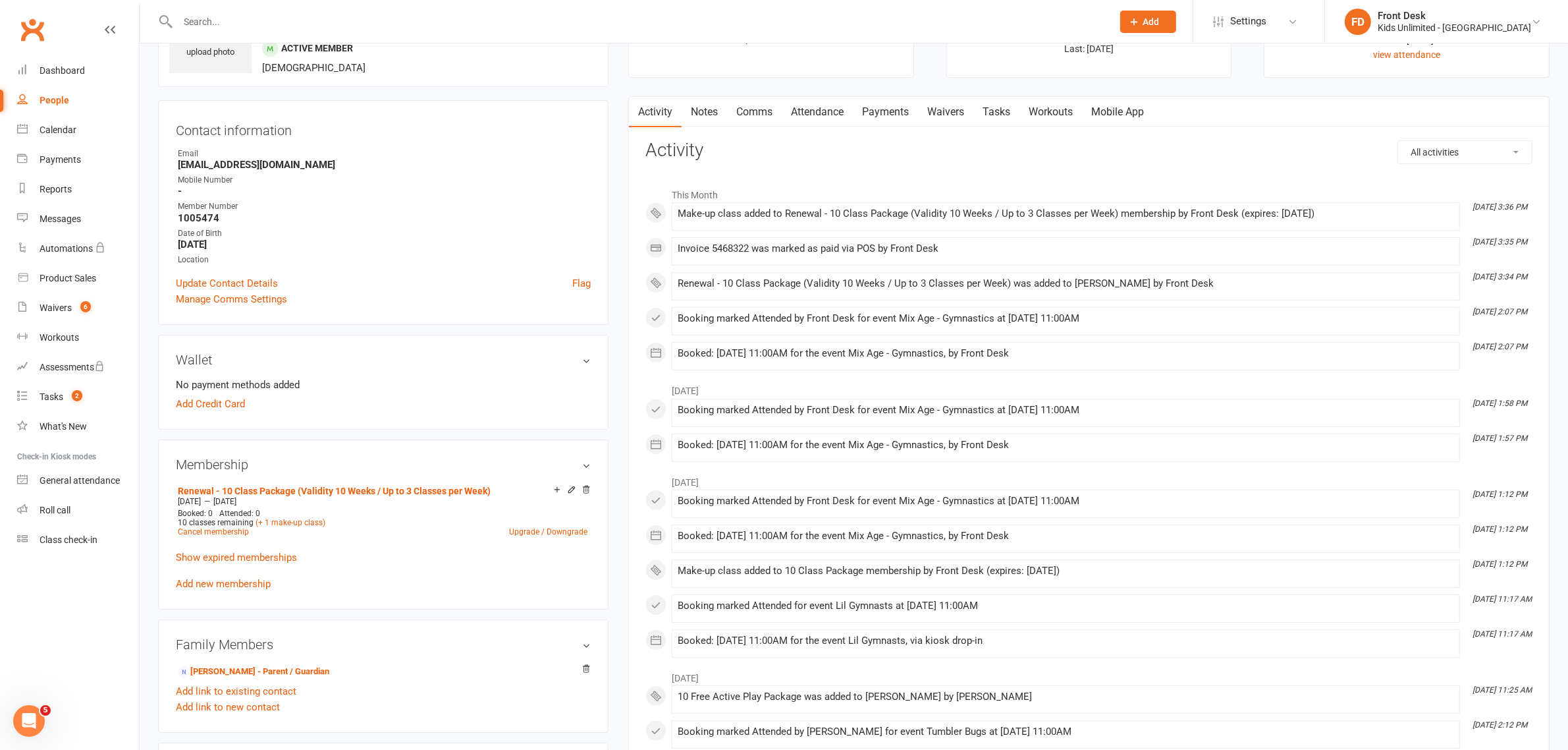
click at [817, 116] on link "Attendance" at bounding box center [817, 112] width 72 height 30
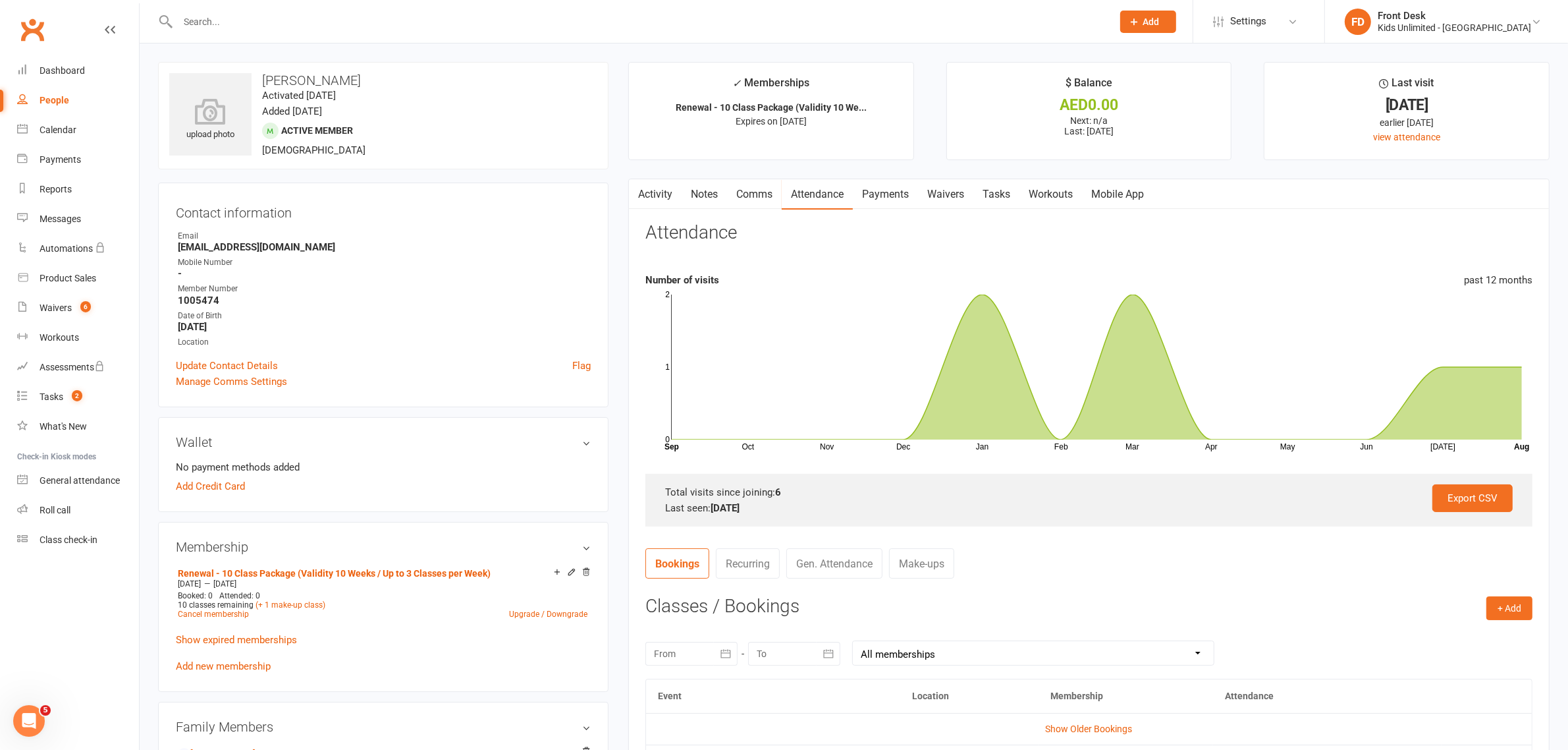
click at [887, 192] on link "Payments" at bounding box center [885, 194] width 66 height 30
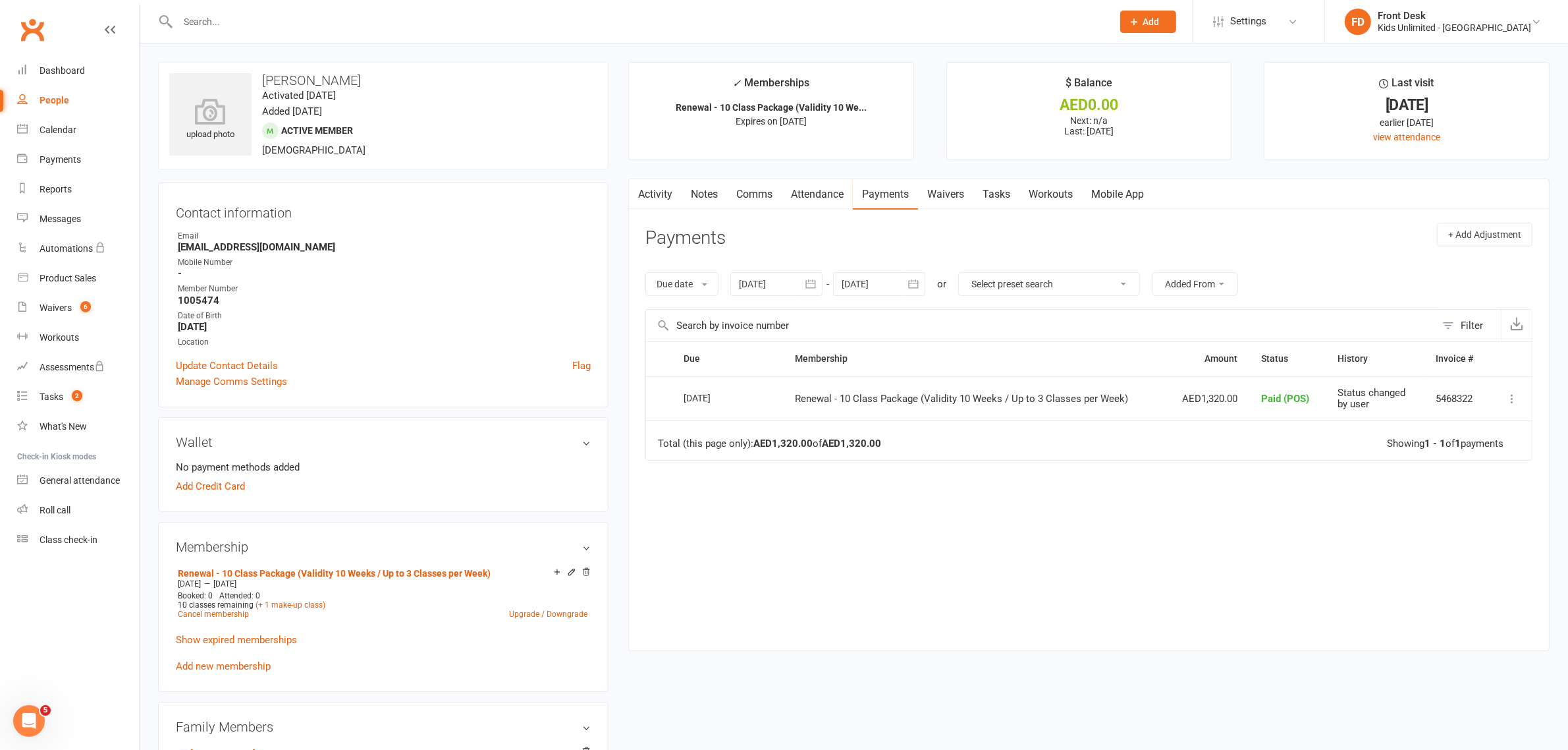
drag, startPoint x: 196, startPoint y: 17, endPoint x: 206, endPoint y: 51, distance: 35.4
click at [196, 17] on input "text" at bounding box center [638, 22] width 929 height 19
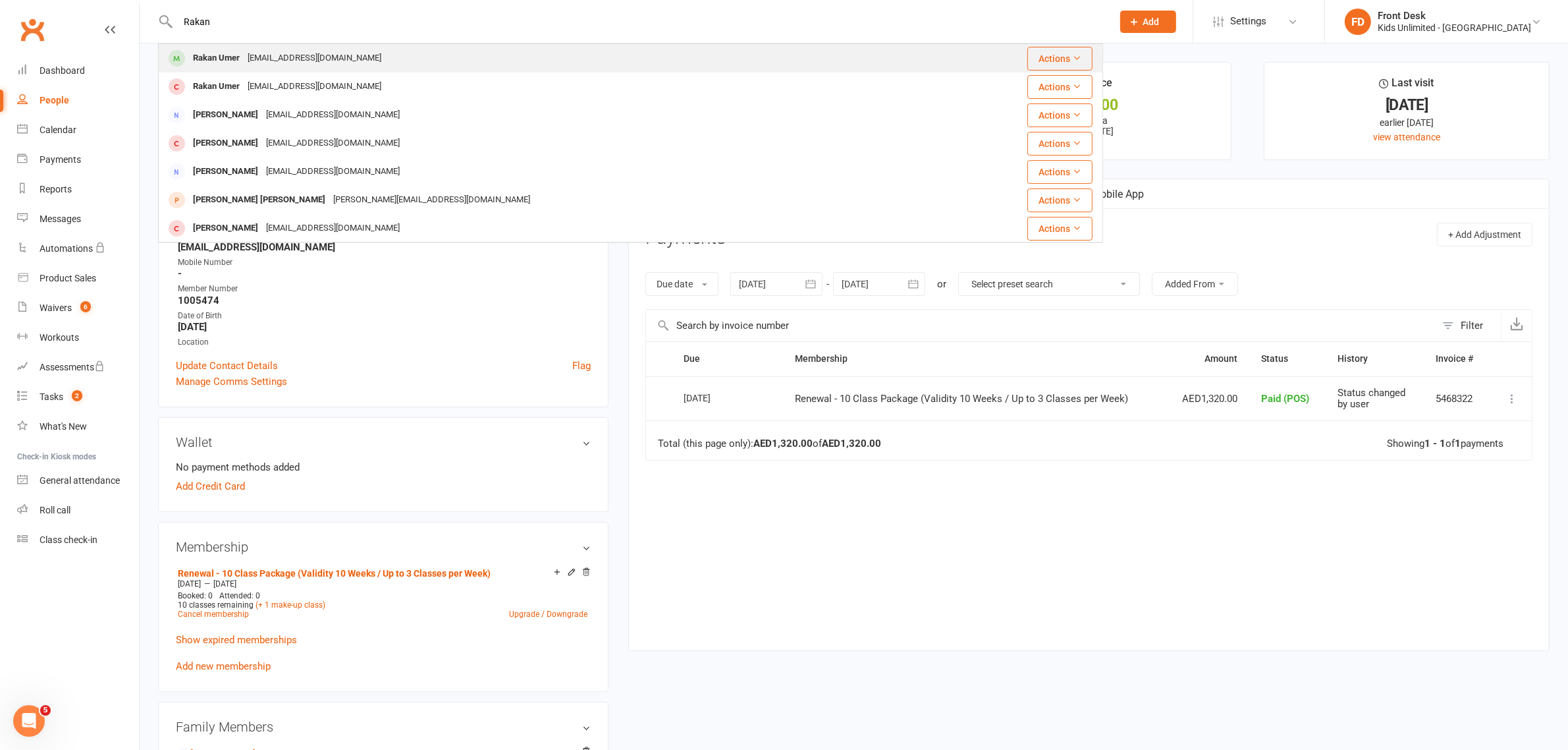
type input "Rakan"
click at [200, 60] on div "Rakan Umer" at bounding box center [217, 58] width 55 height 19
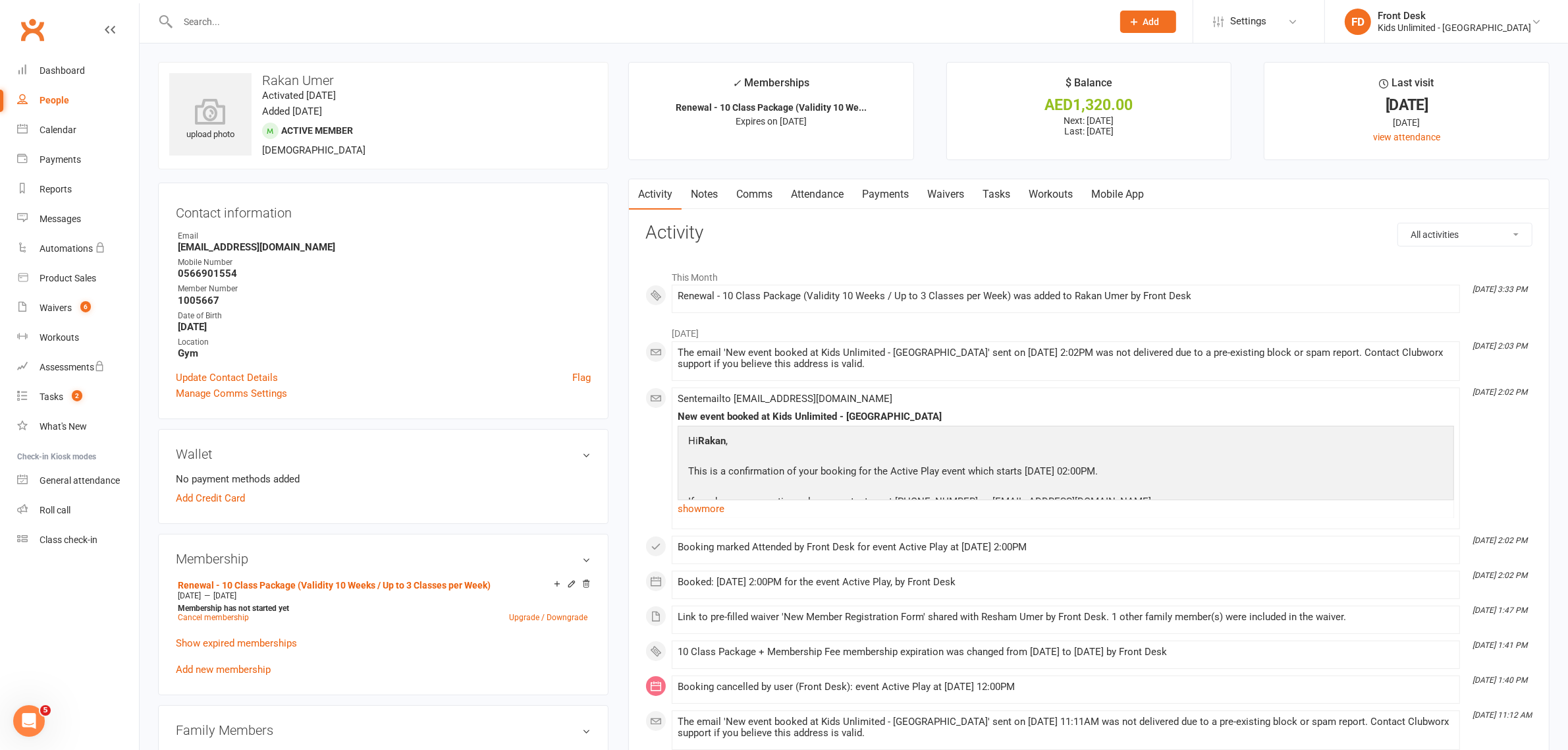
click at [891, 198] on link "Payments" at bounding box center [885, 194] width 66 height 30
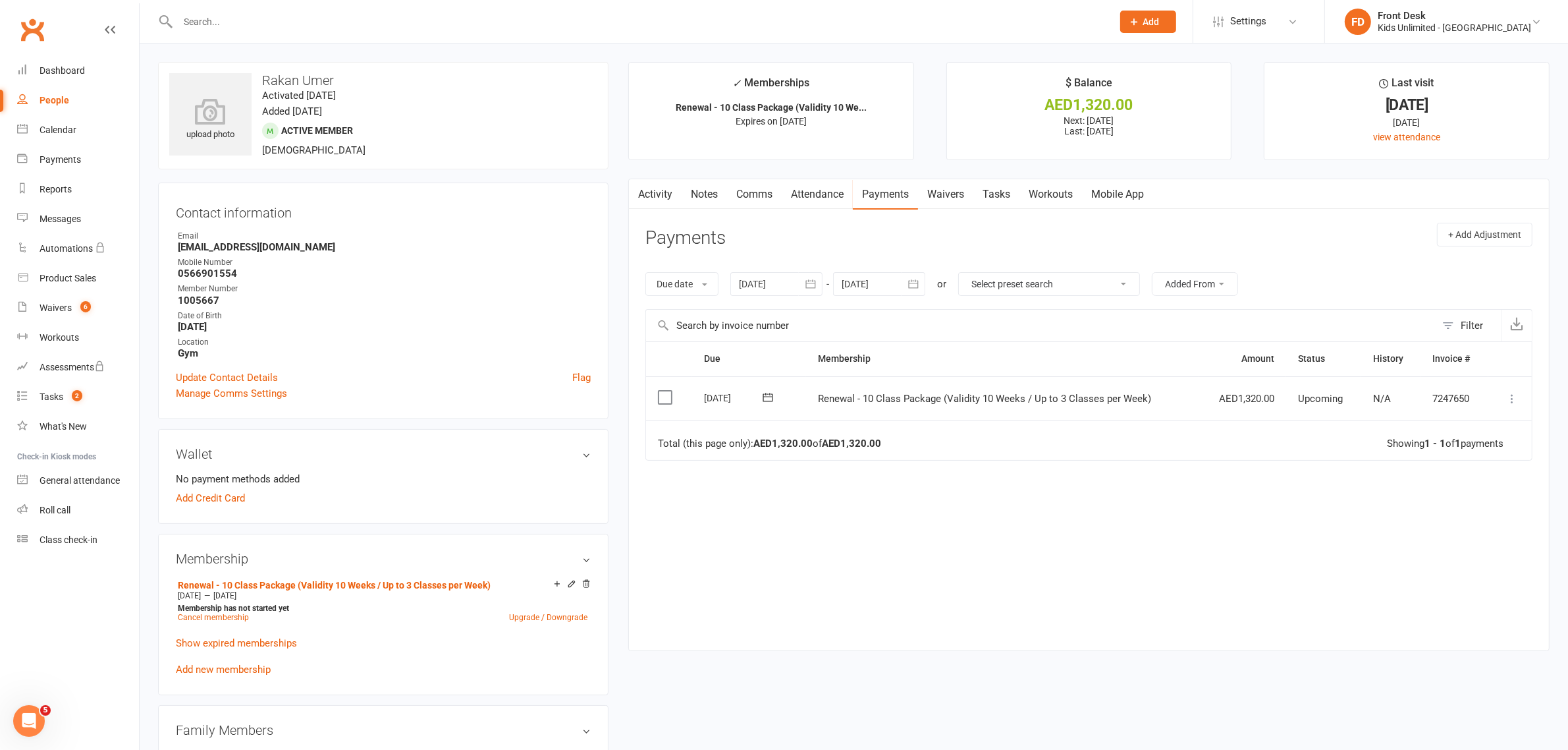
click at [663, 402] on label at bounding box center [666, 396] width 18 height 13
click at [663, 390] on input "checkbox" at bounding box center [662, 390] width 9 height 0
click at [1528, 717] on icon "button" at bounding box center [1530, 719] width 10 height 10
click at [1466, 631] on link "Paid (POS)" at bounding box center [1483, 630] width 130 height 26
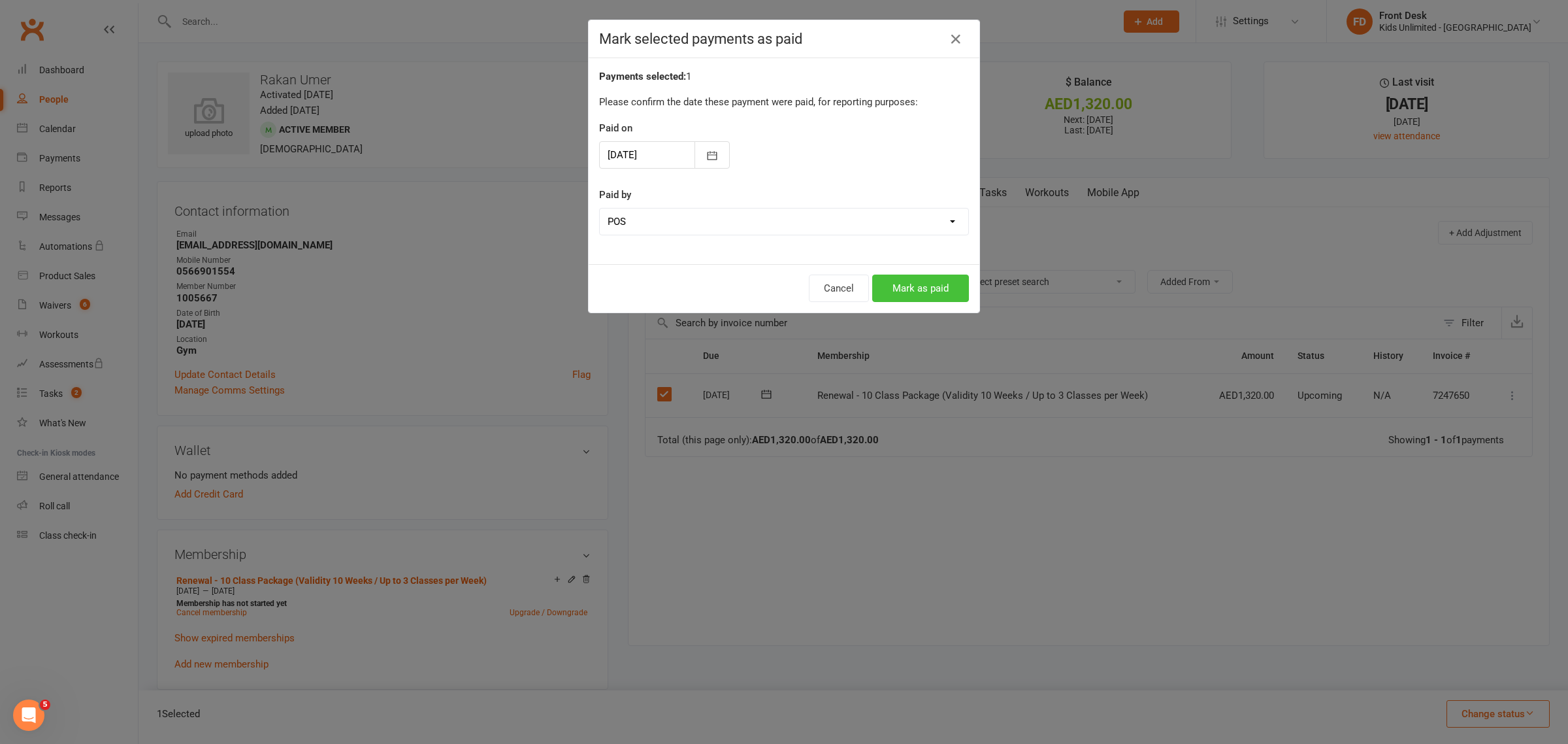
click at [926, 293] on button "Mark as paid" at bounding box center [920, 288] width 96 height 27
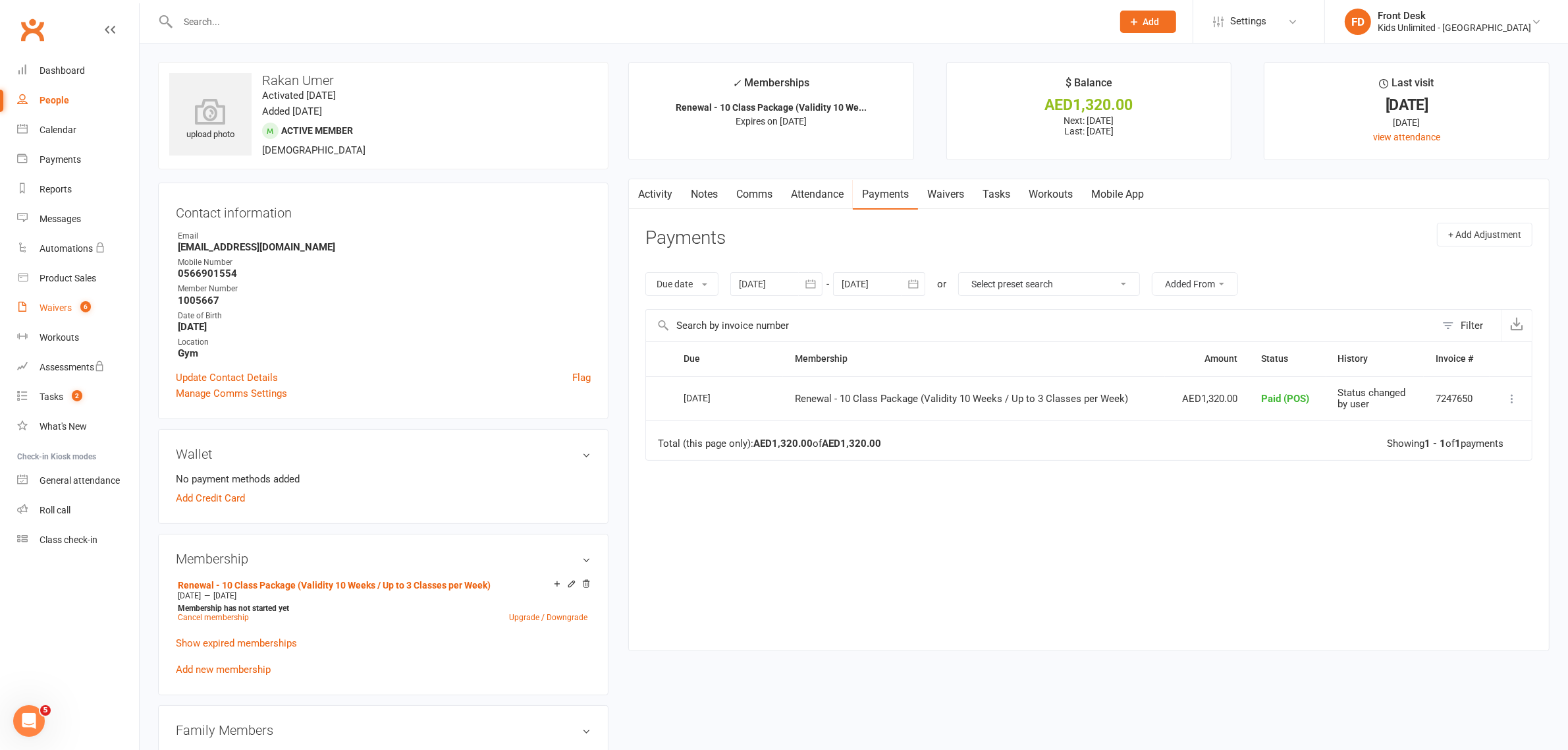
click at [53, 310] on div "Waivers" at bounding box center [55, 307] width 32 height 11
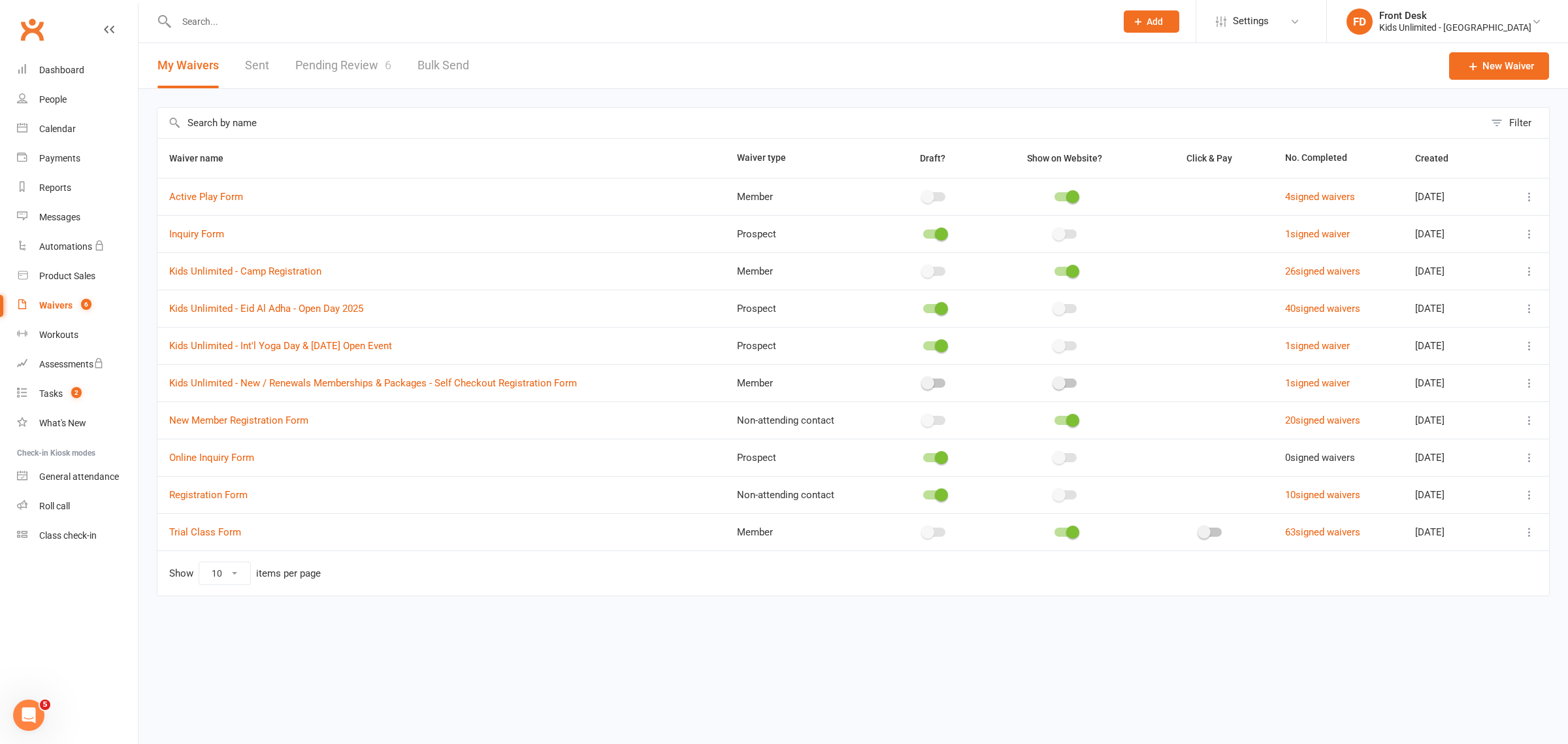
click at [340, 66] on link "Pending Review 6" at bounding box center [343, 65] width 96 height 45
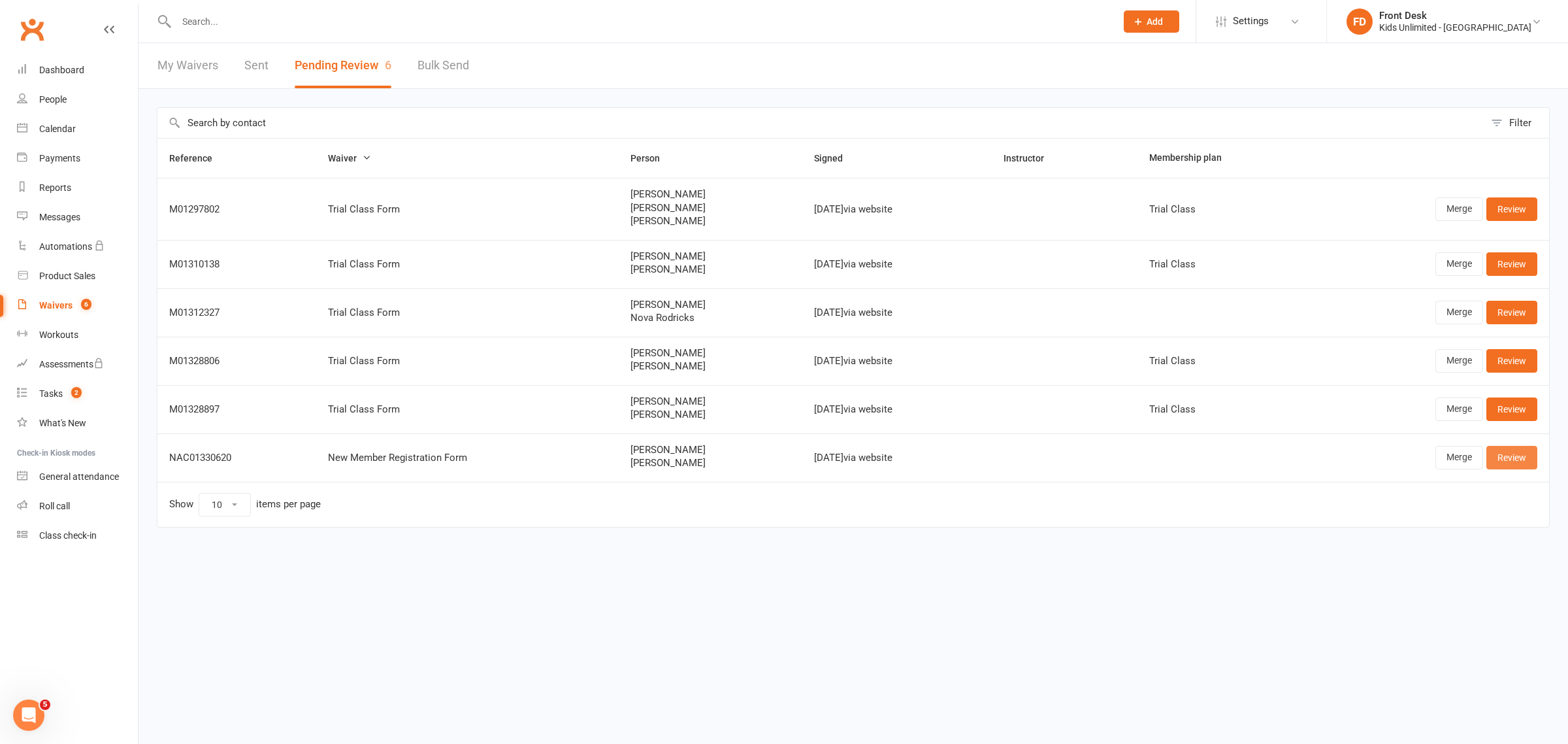
click at [1514, 451] on link "Review" at bounding box center [1512, 457] width 51 height 23
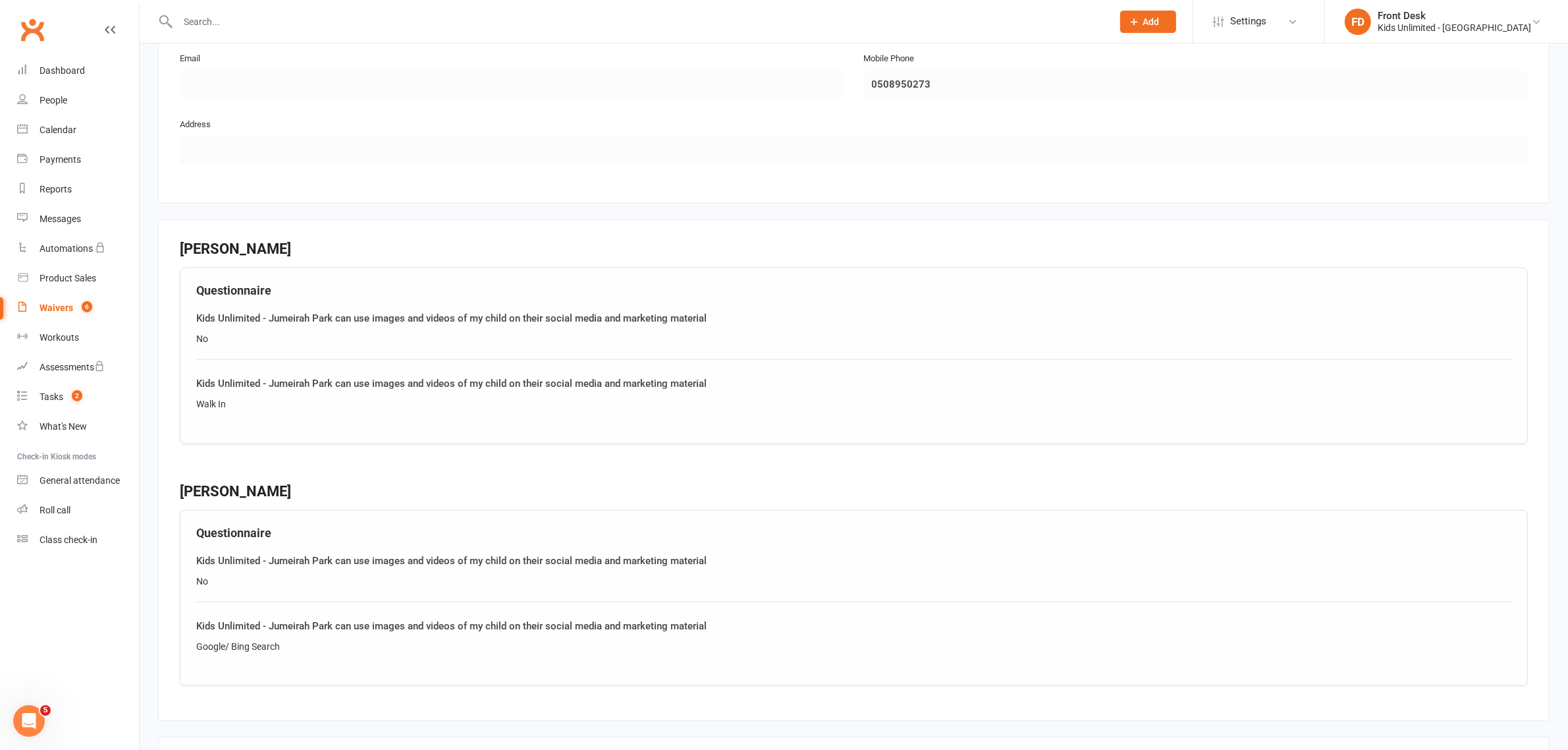
scroll to position [1552, 0]
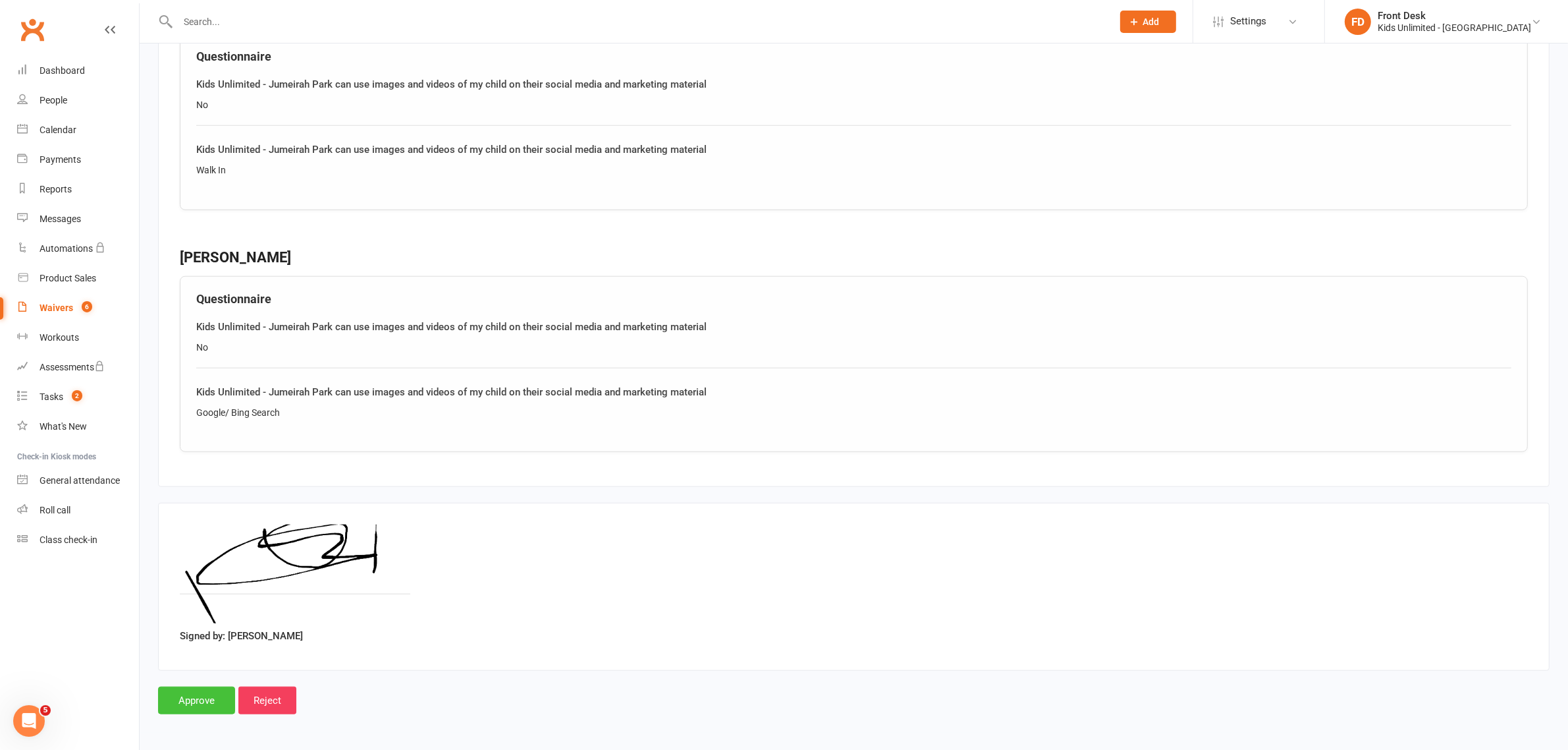
drag, startPoint x: 188, startPoint y: 695, endPoint x: 537, endPoint y: 634, distance: 354.3
click at [189, 693] on input "Approve" at bounding box center [196, 700] width 77 height 27
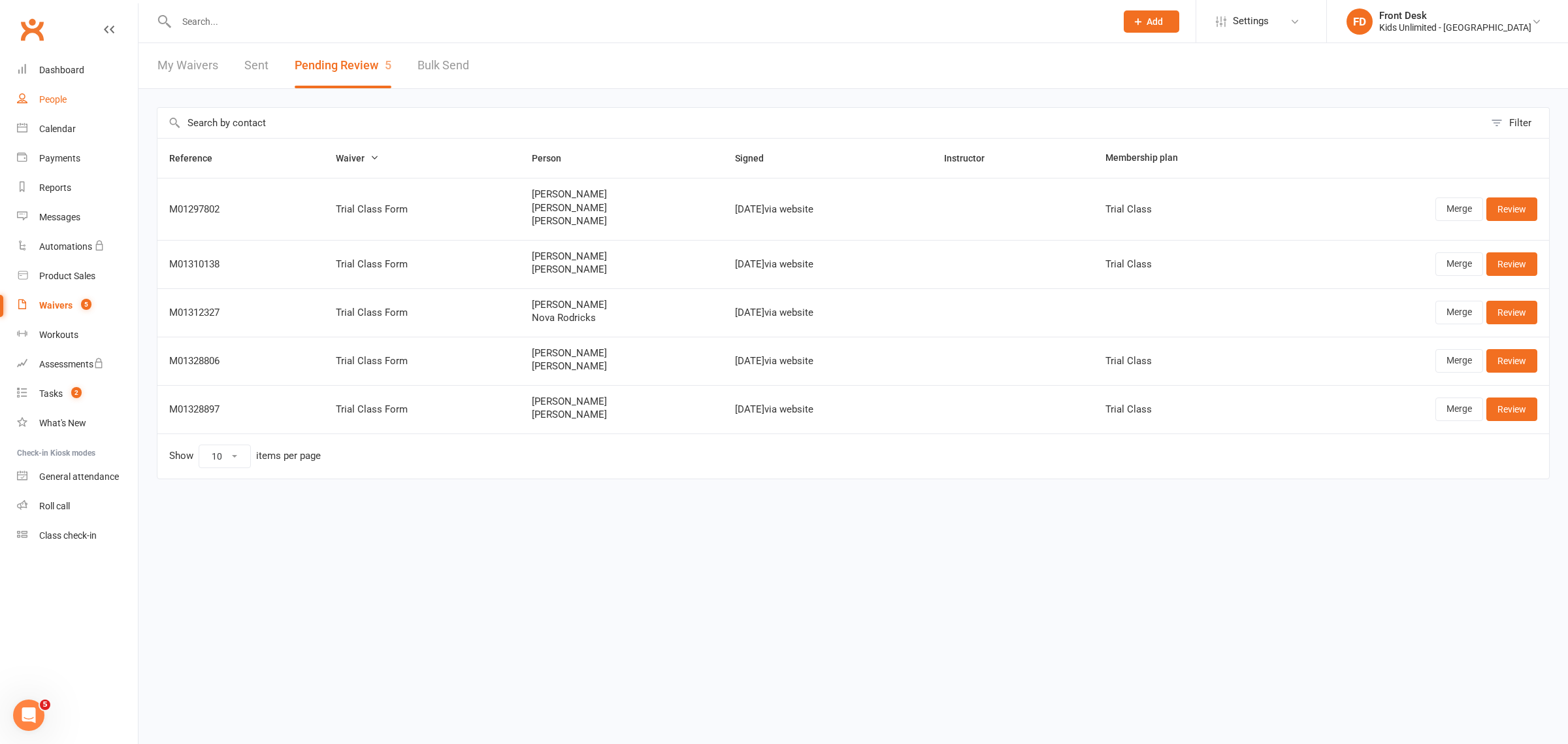
click at [60, 98] on div "People" at bounding box center [52, 99] width 27 height 11
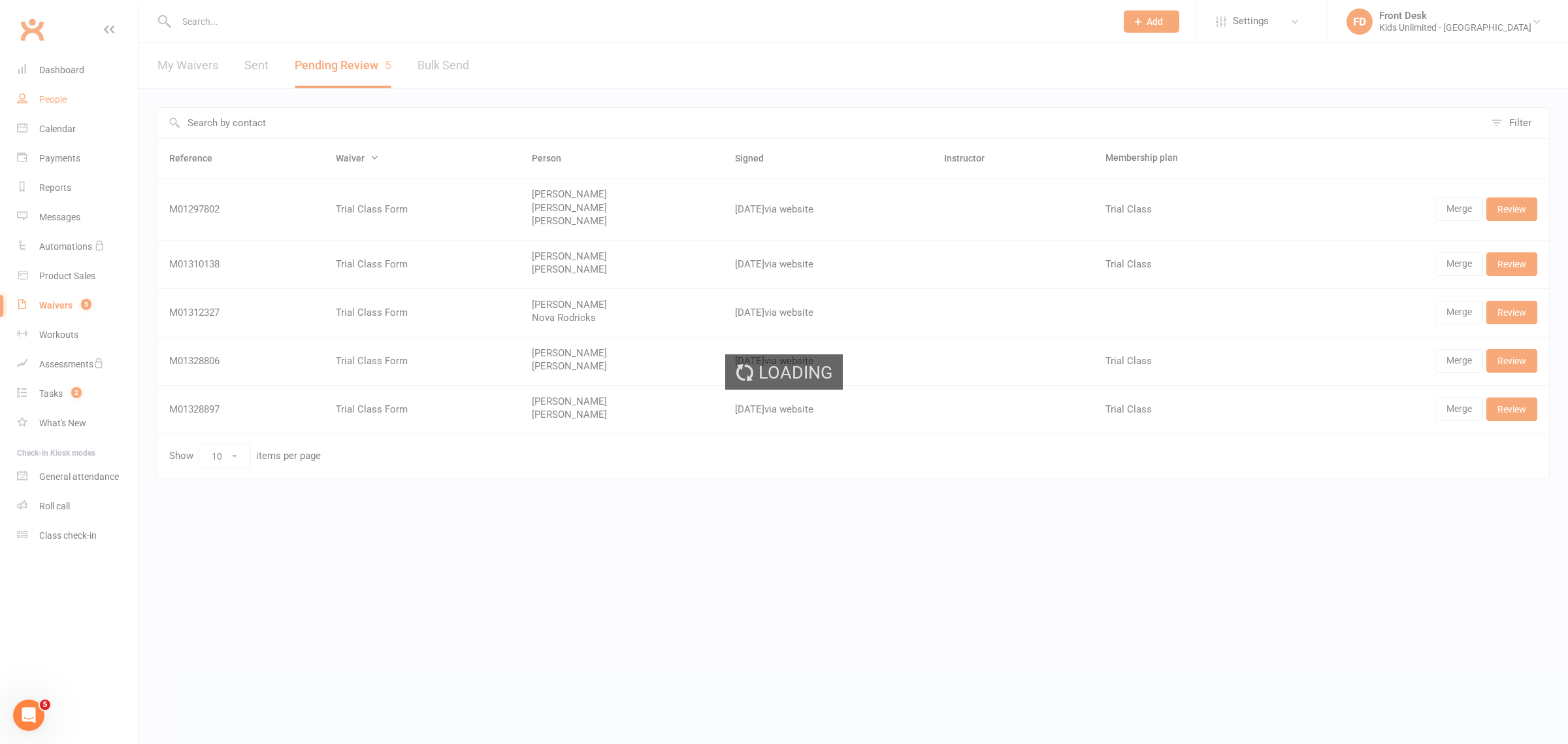
select select "100"
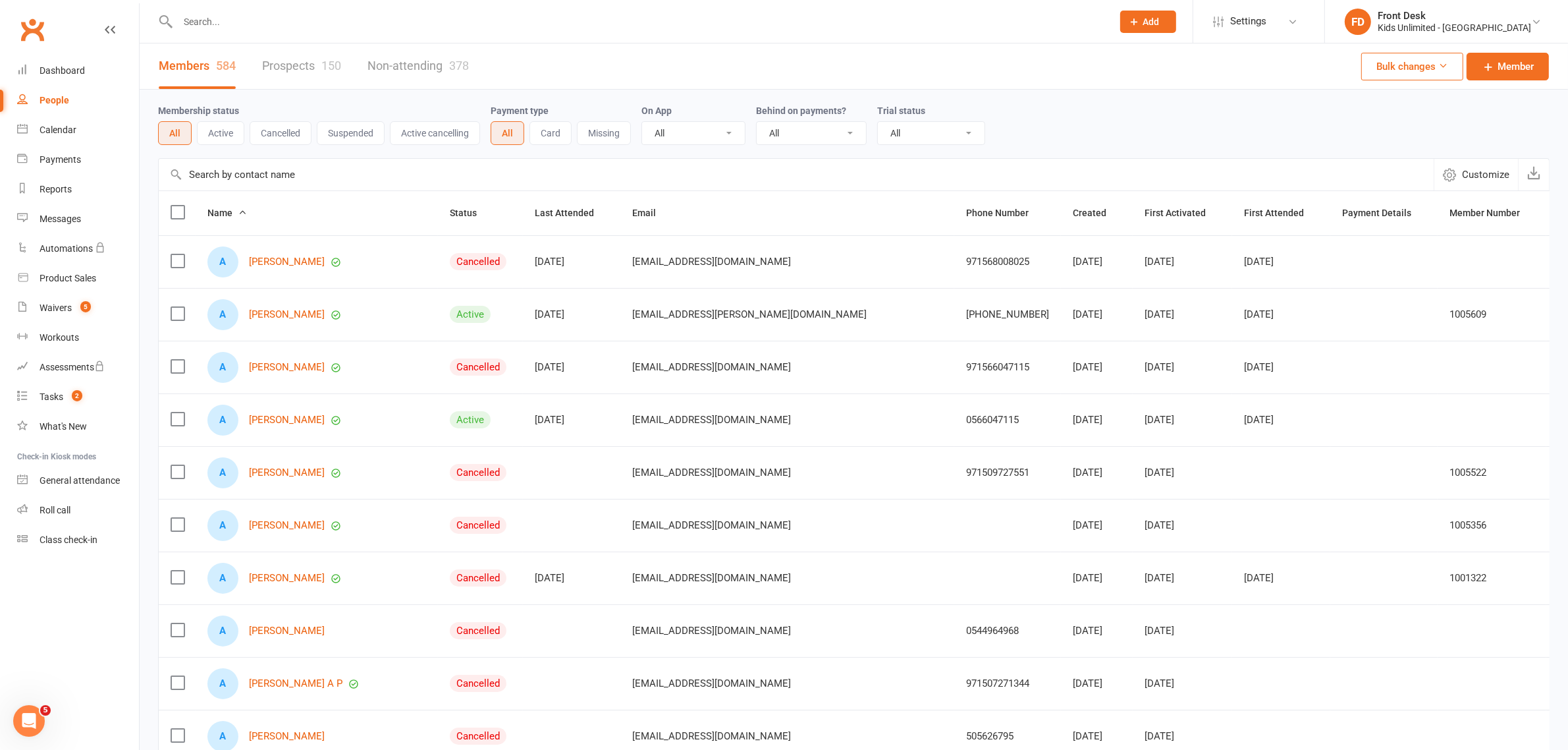
click at [311, 22] on input "text" at bounding box center [638, 22] width 929 height 19
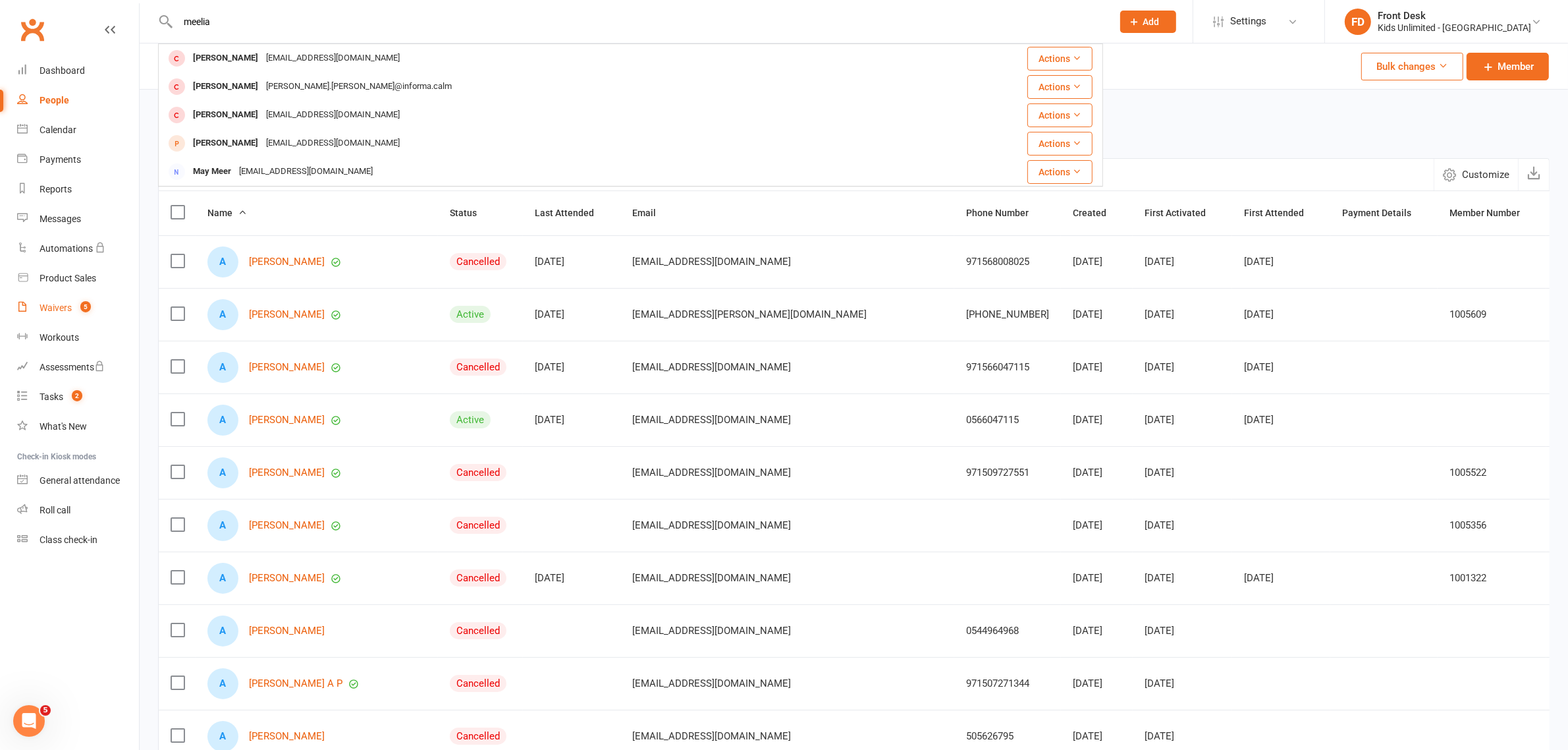
type input "meelia"
click at [64, 308] on div "Waivers" at bounding box center [55, 307] width 32 height 11
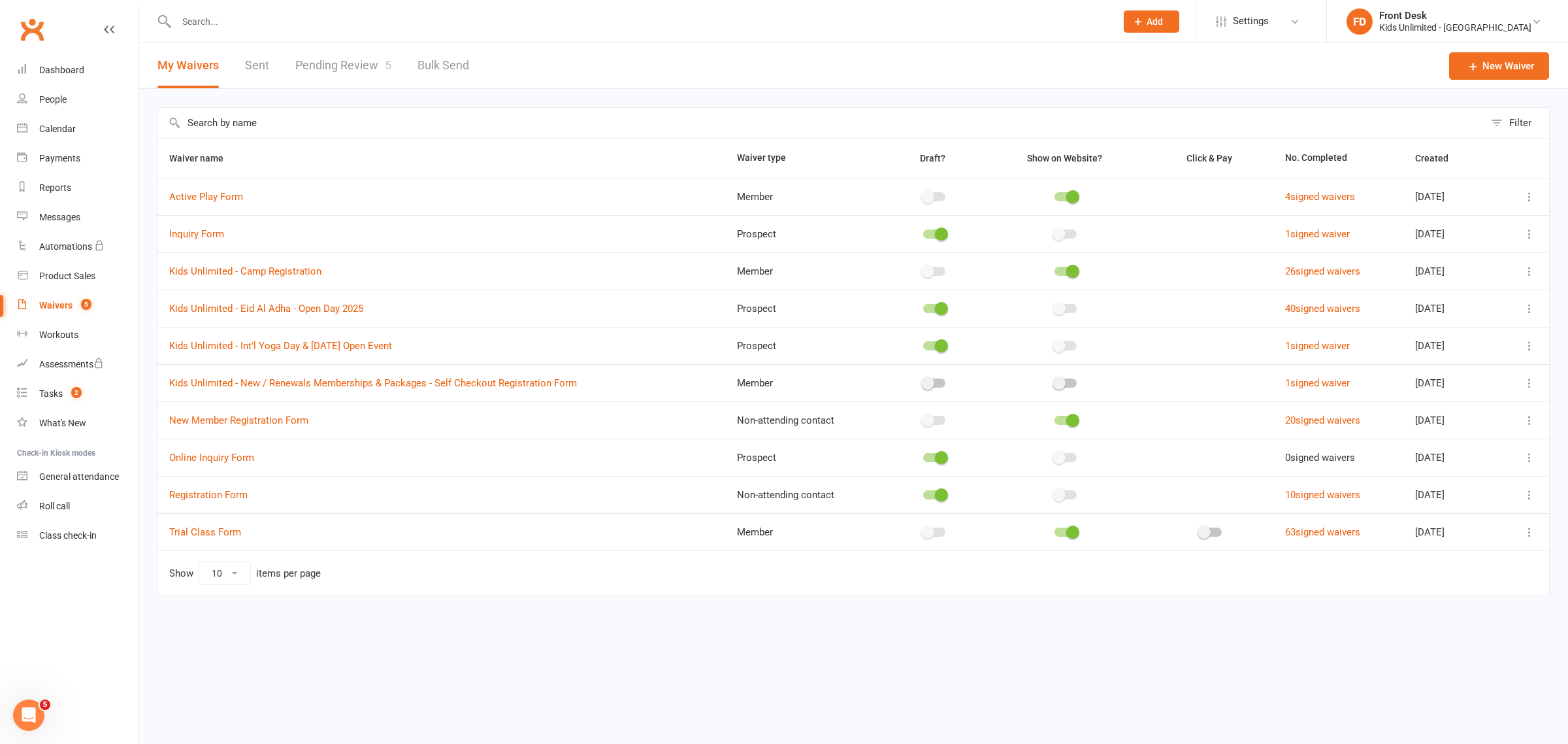
click at [357, 69] on link "Pending Review 5" at bounding box center [343, 65] width 96 height 45
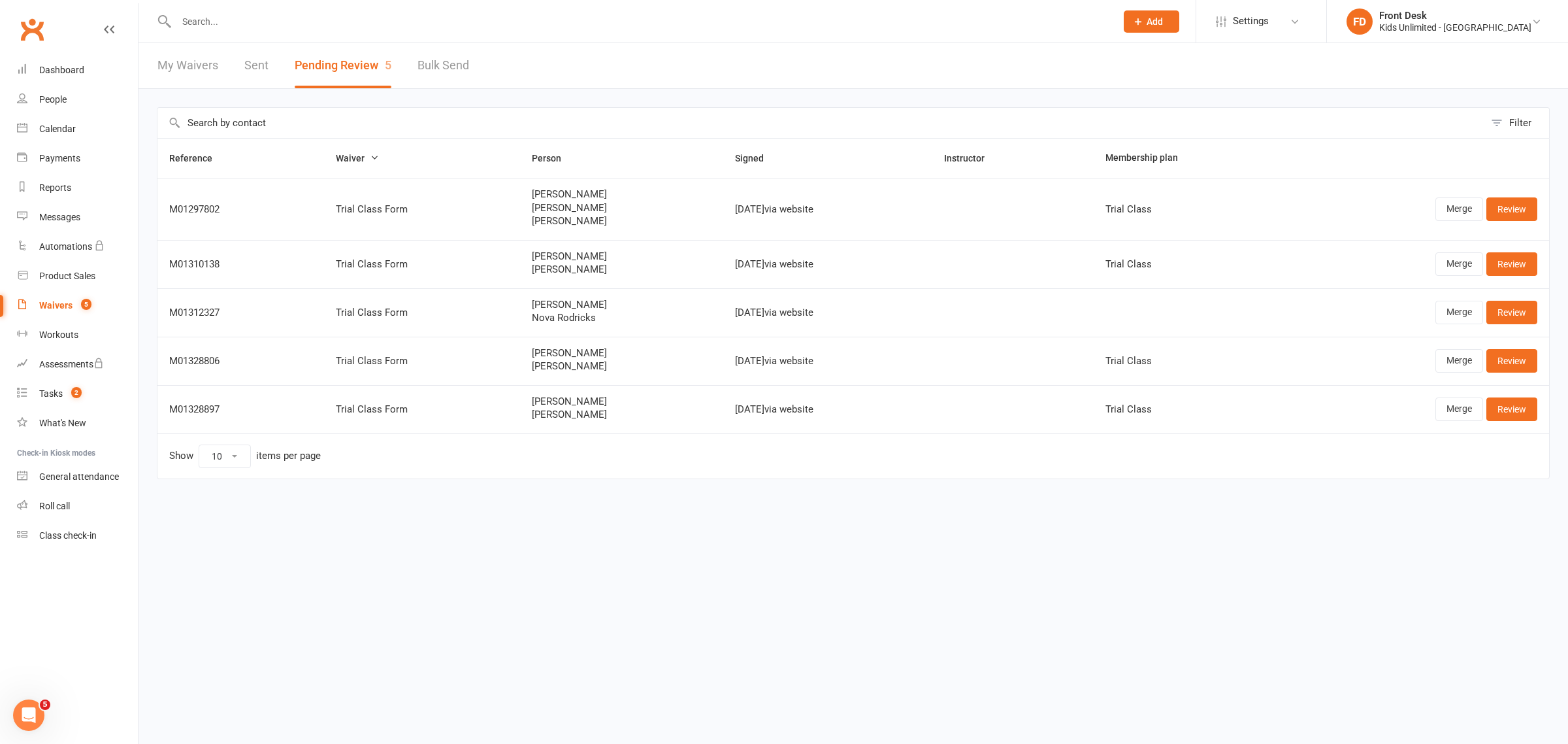
click at [268, 19] on input "text" at bounding box center [639, 21] width 934 height 18
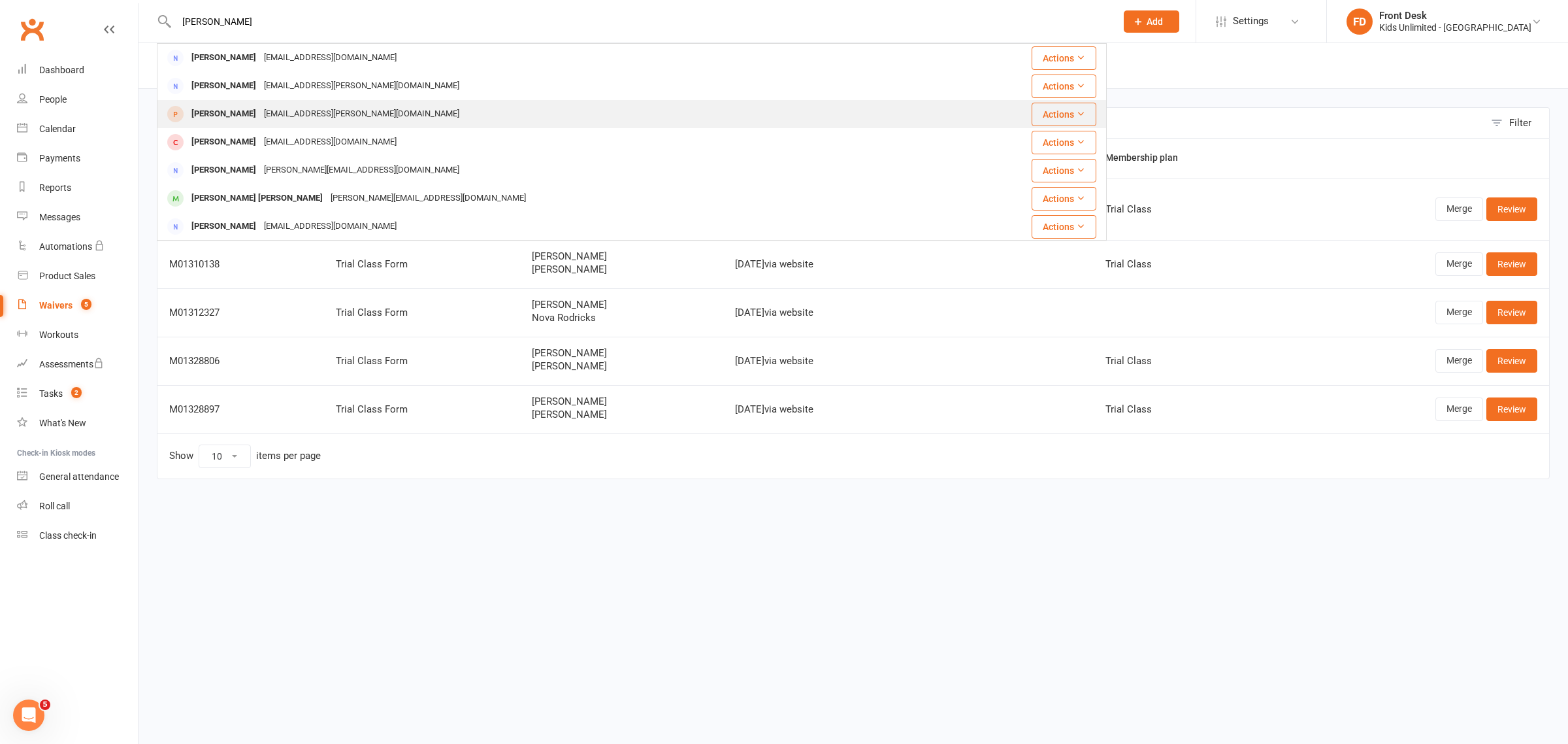
type input "Natalie"
click at [239, 109] on div "Nathalie Bonifas" at bounding box center [224, 114] width 73 height 18
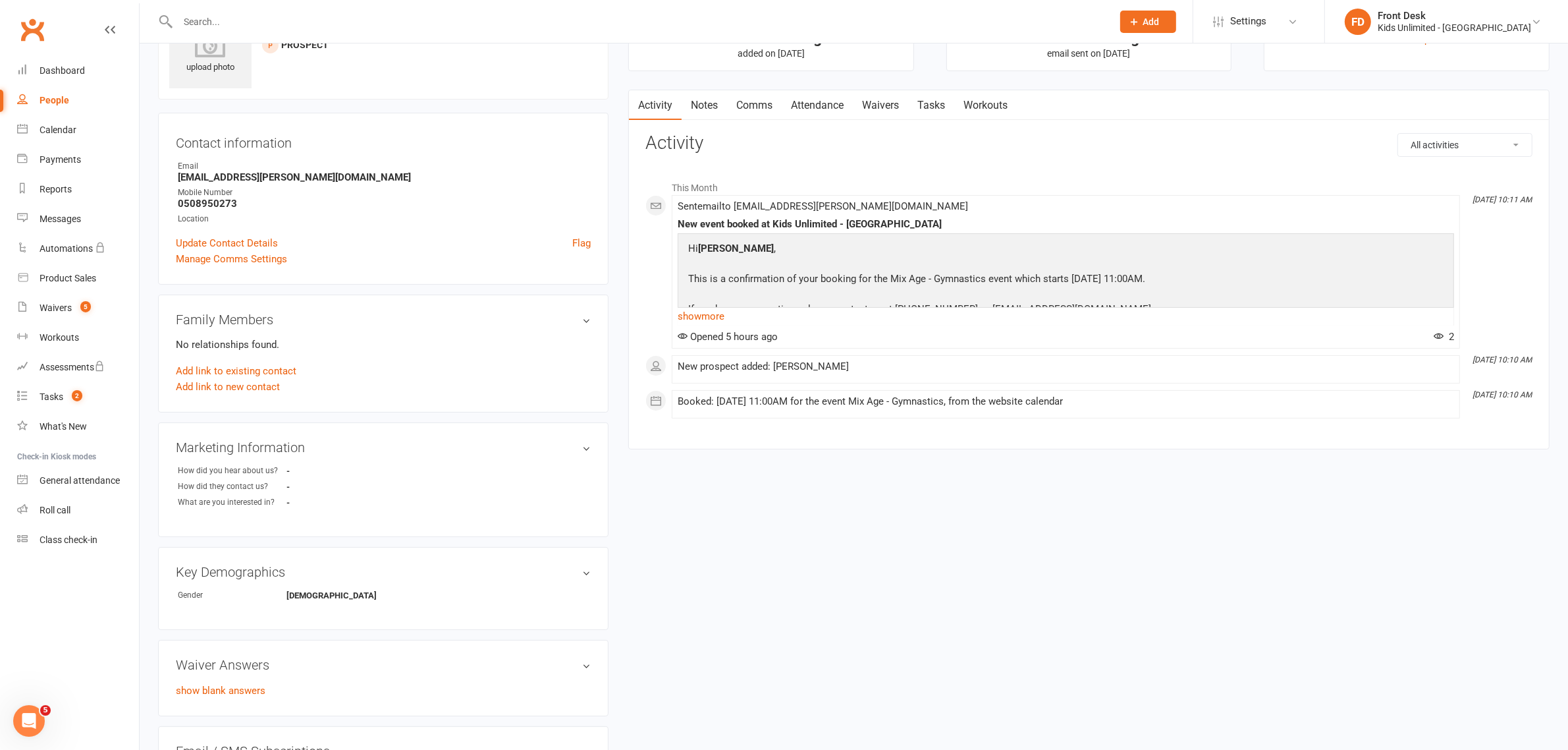
scroll to position [165, 0]
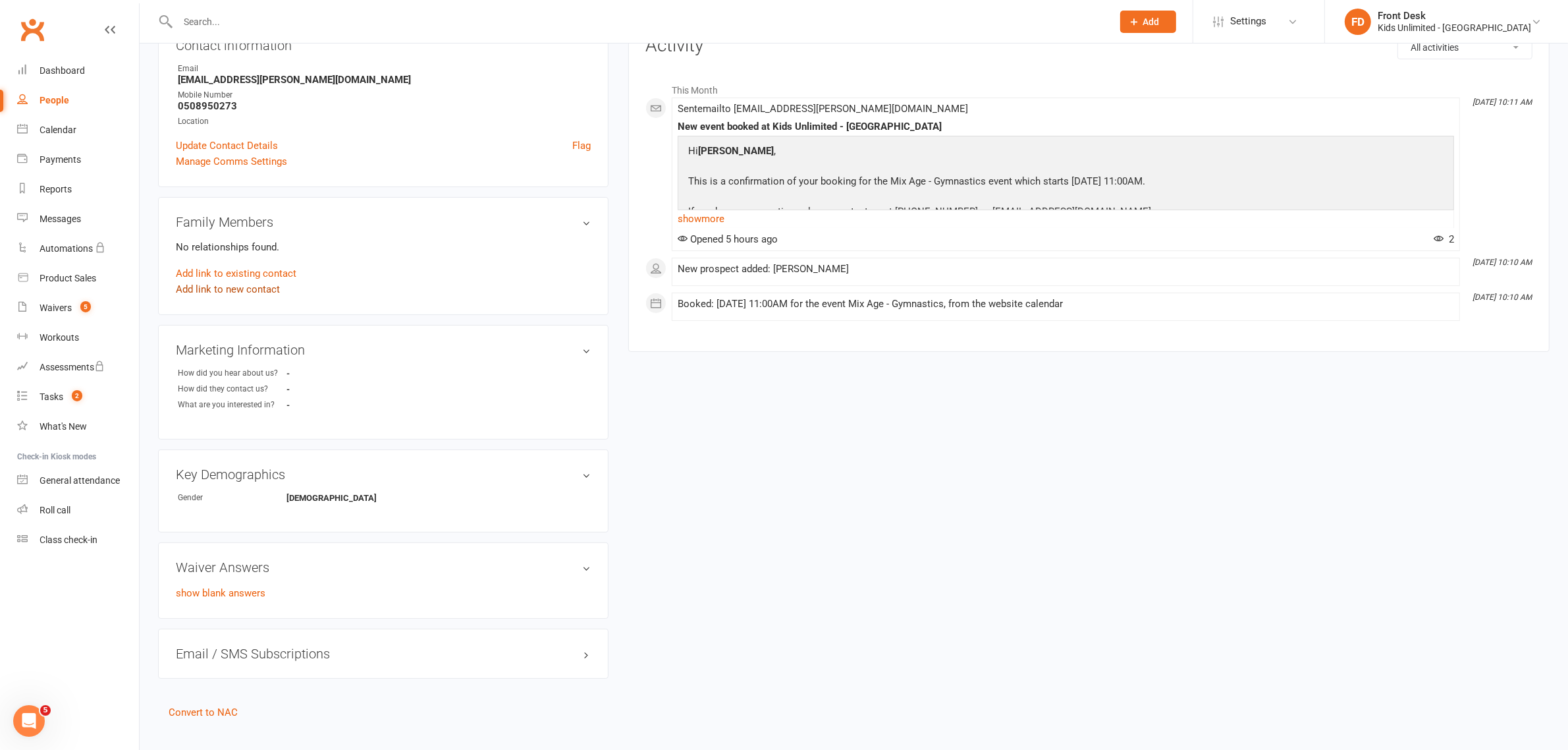
click at [216, 287] on link "Add link to new contact" at bounding box center [227, 289] width 104 height 16
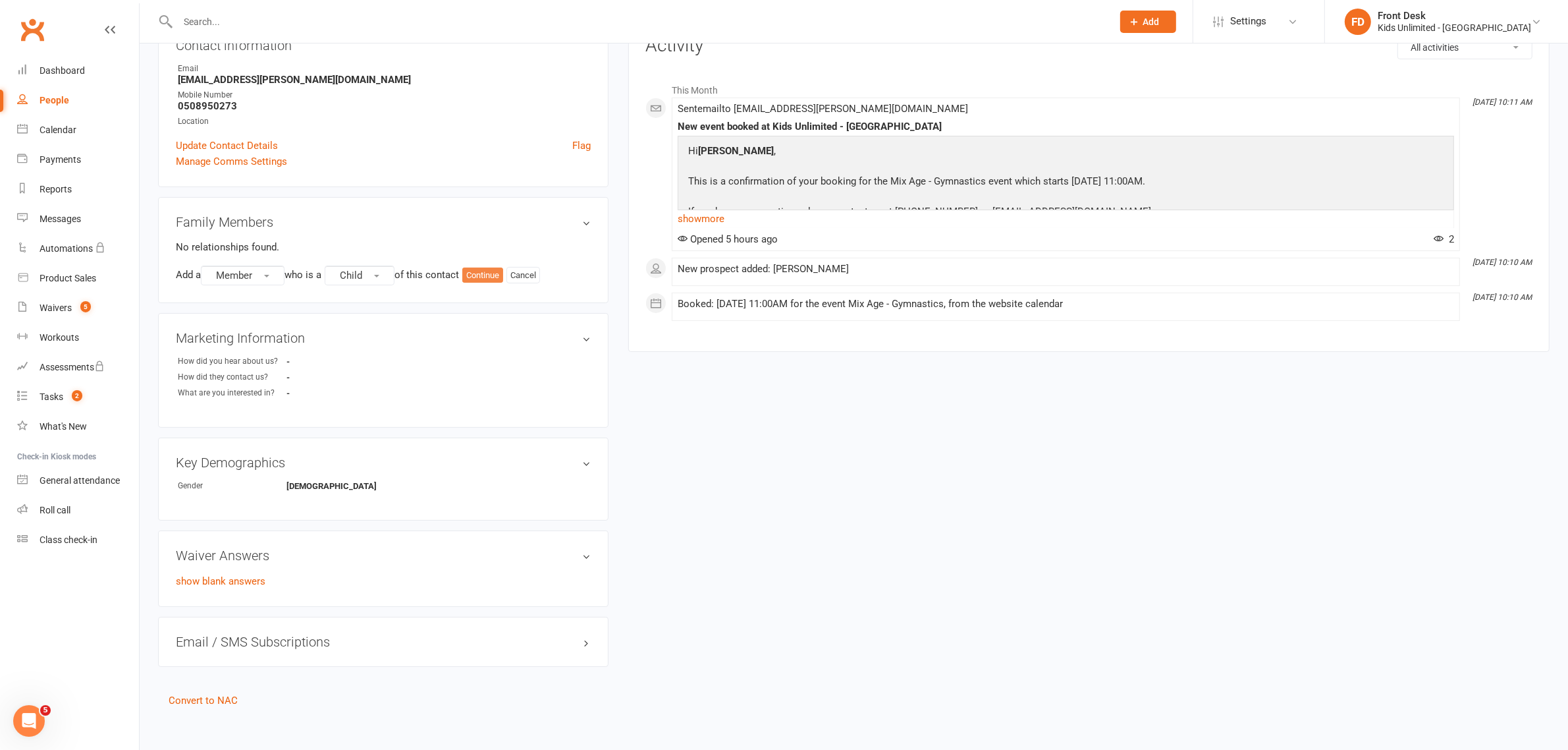
click at [485, 273] on button "Continue" at bounding box center [483, 275] width 41 height 16
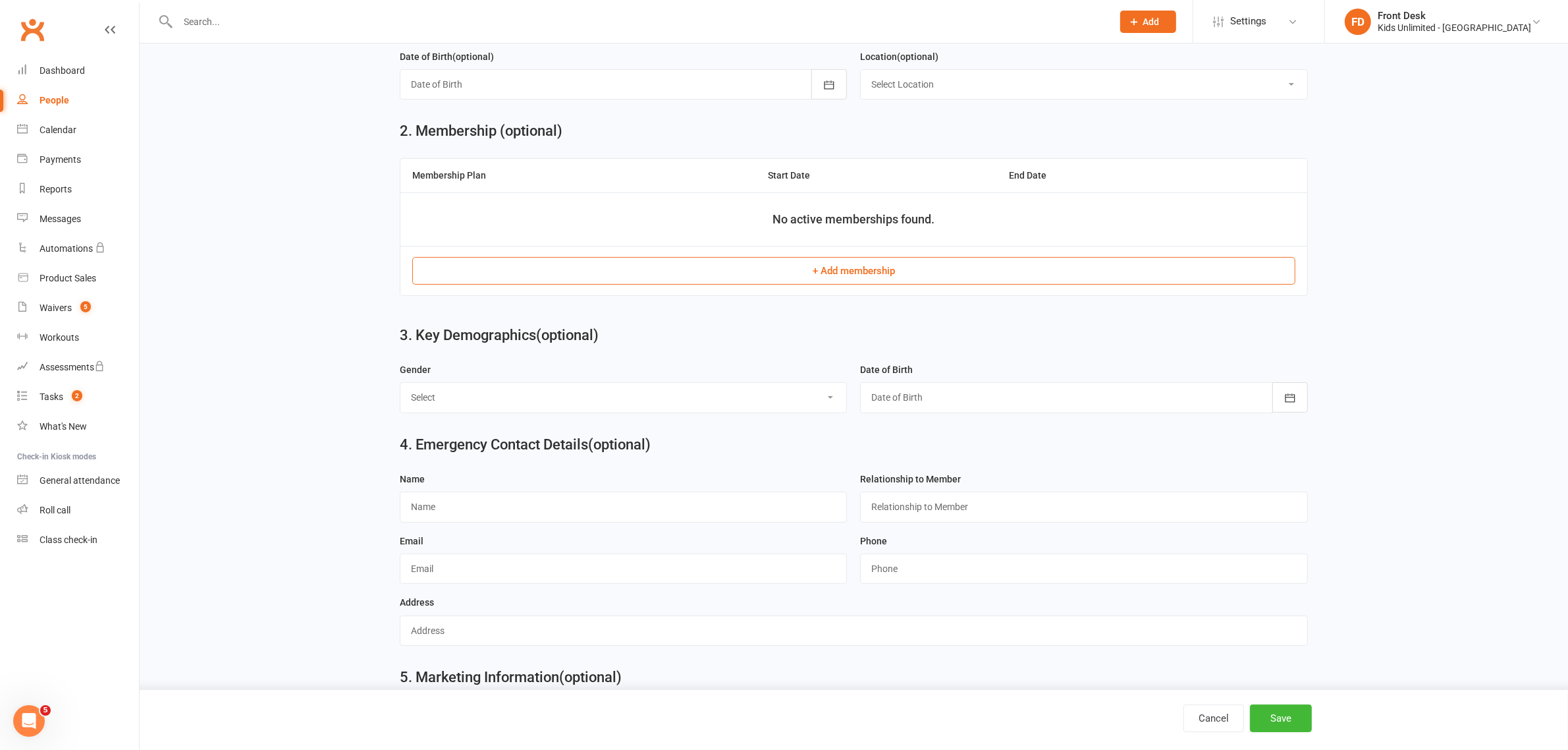
scroll to position [329, 0]
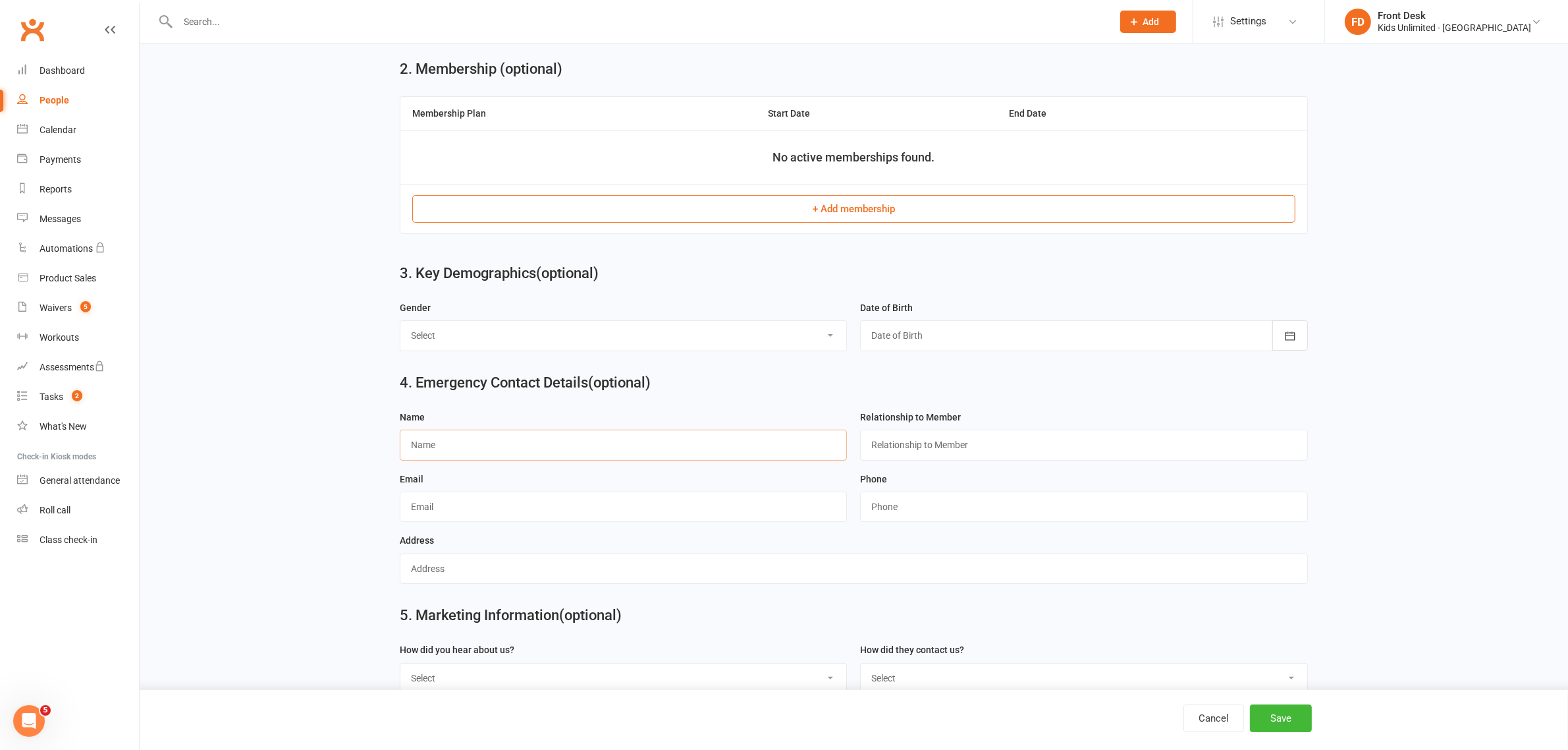
click at [514, 449] on input "text" at bounding box center [623, 444] width 447 height 30
type input "Brice Konan Ferrand"
click at [953, 448] on input "text" at bounding box center [1084, 444] width 447 height 30
type input "Father"
click at [792, 509] on input "text" at bounding box center [623, 506] width 447 height 30
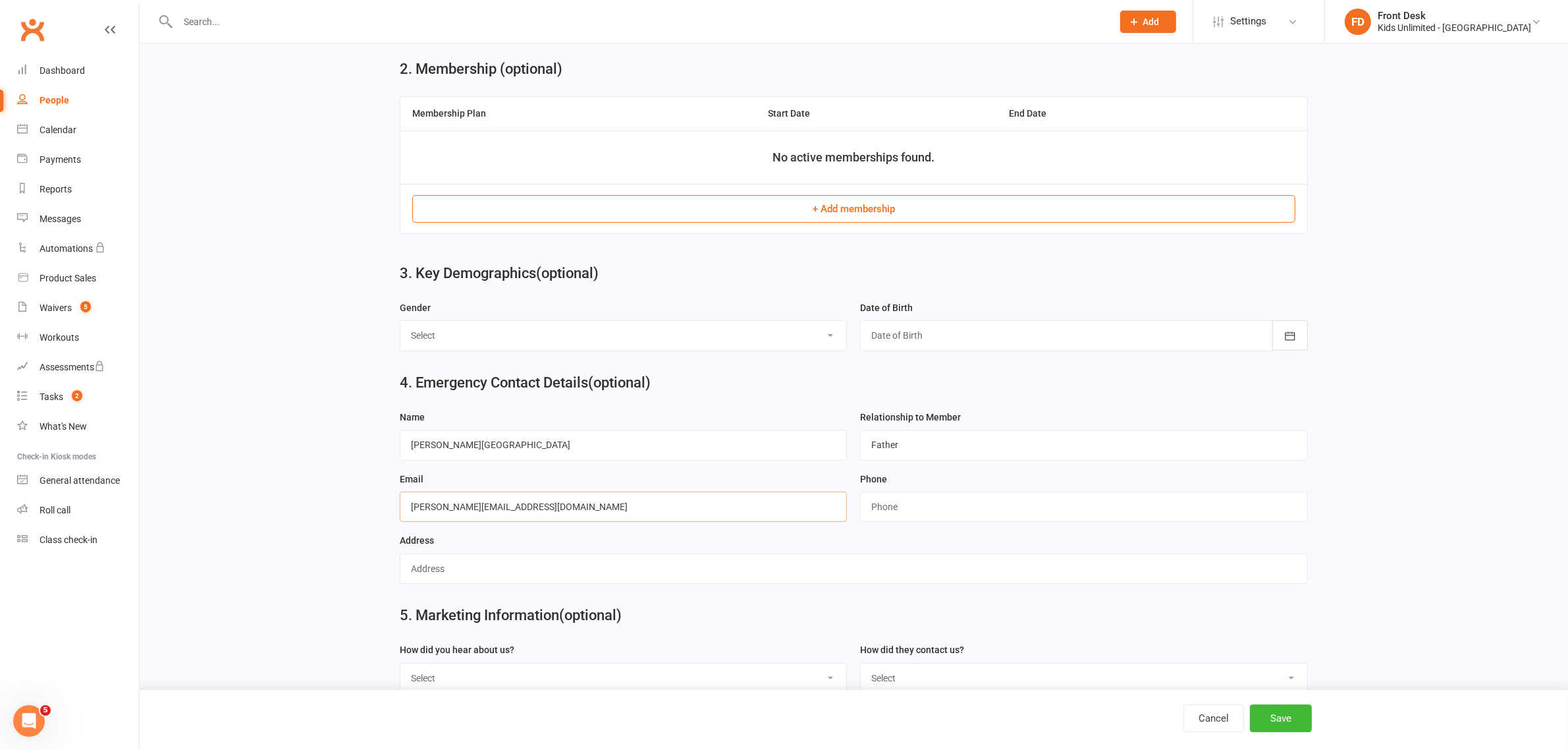
type input "brice.konanferrand@valshoma.fr"
click at [912, 516] on input "string" at bounding box center [1084, 506] width 447 height 30
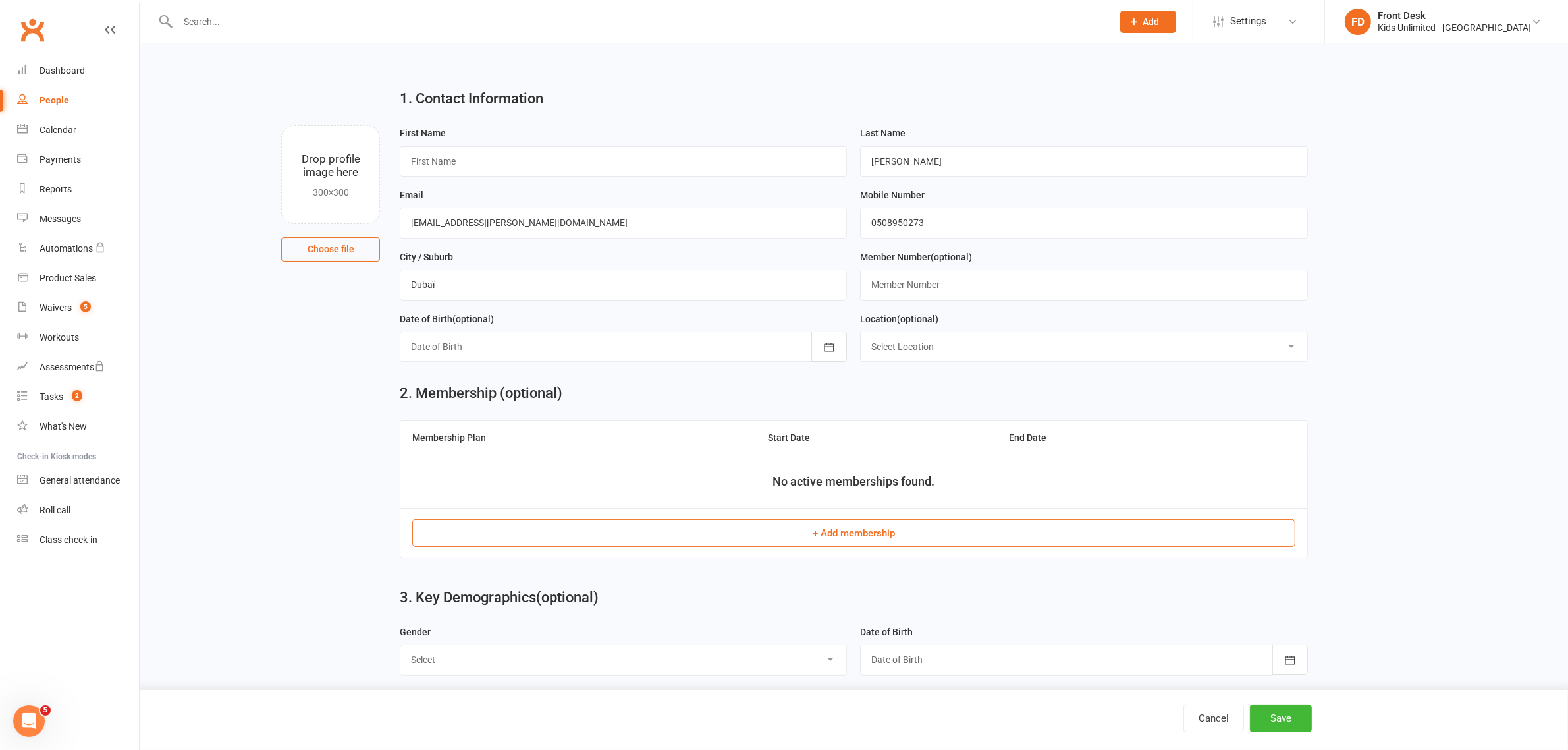
scroll to position [0, 0]
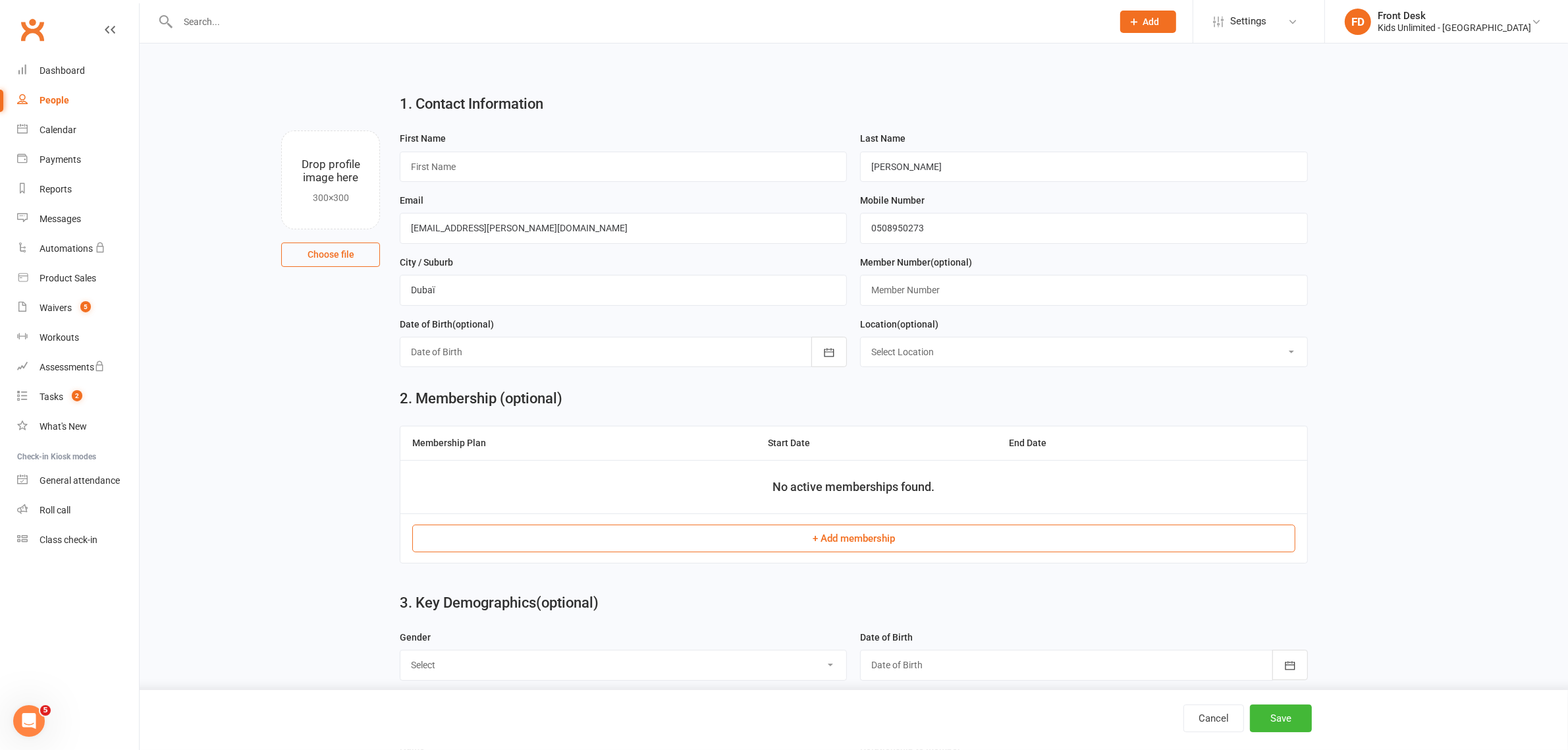
type input "0564499812"
click at [906, 163] on input "Bonifas" at bounding box center [1084, 167] width 447 height 30
type input "B"
type input "D"
type input "Ferrand"
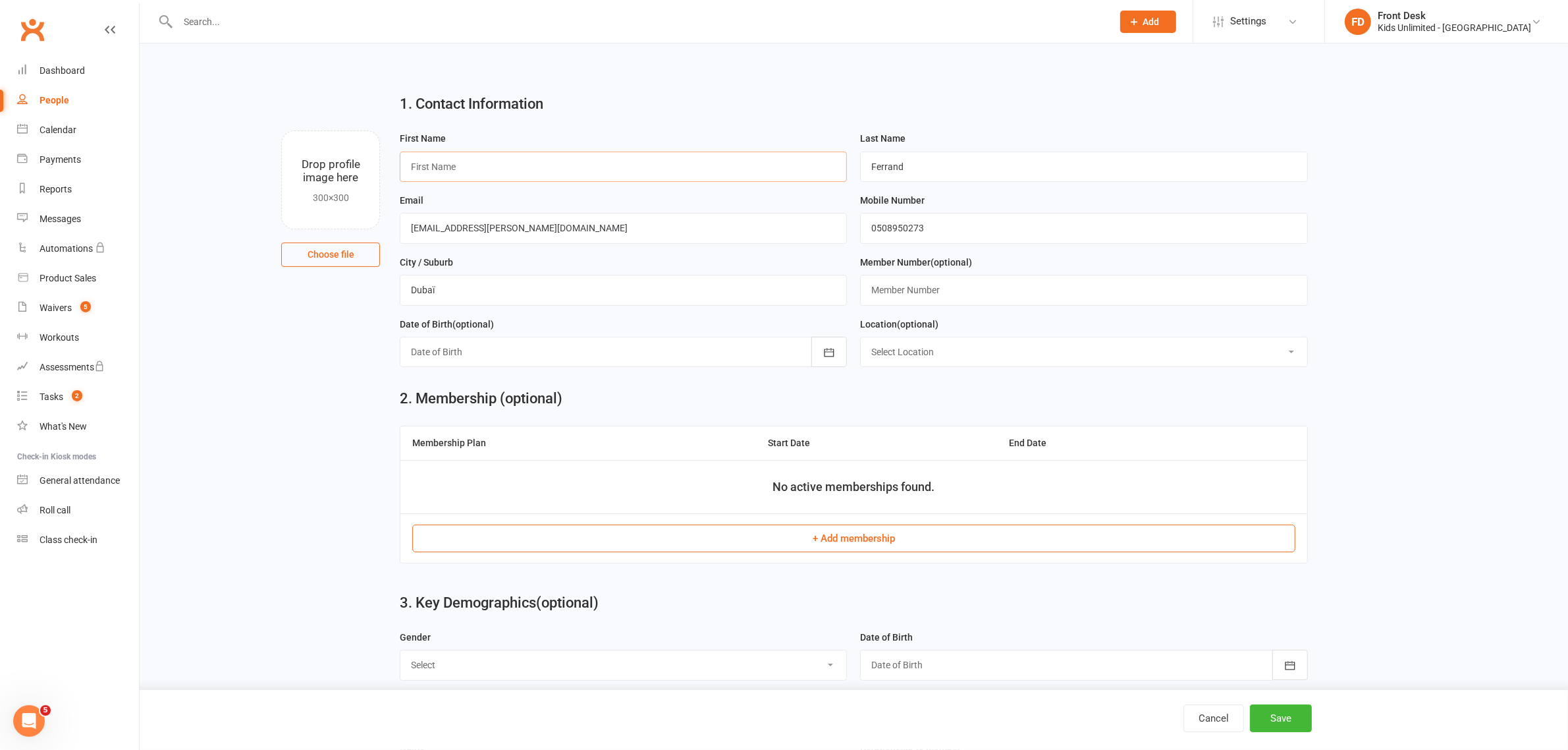
click at [557, 169] on input "text" at bounding box center [623, 167] width 447 height 30
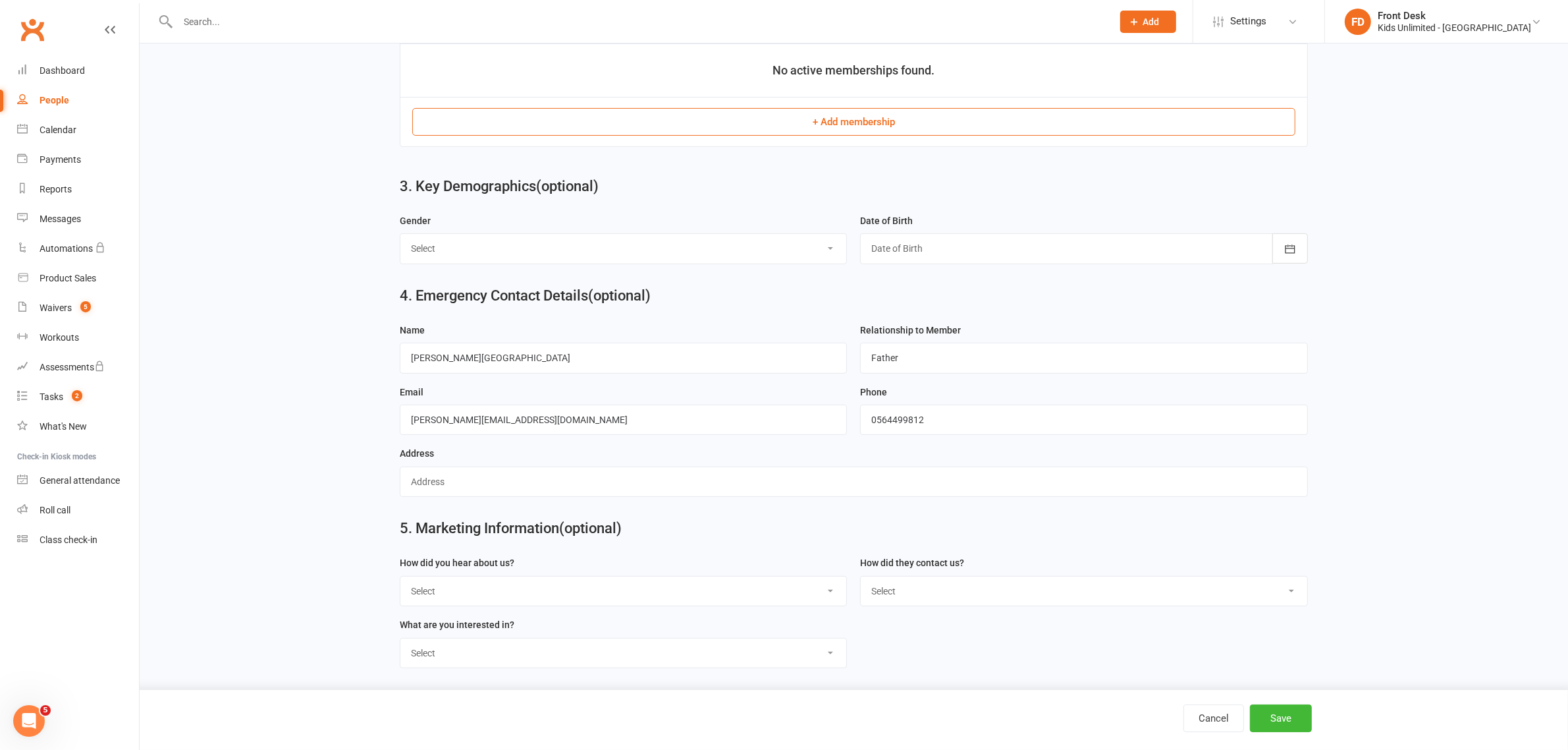
scroll to position [423, 0]
type input "Meelia"
click at [1278, 716] on button "Save" at bounding box center [1280, 718] width 62 height 27
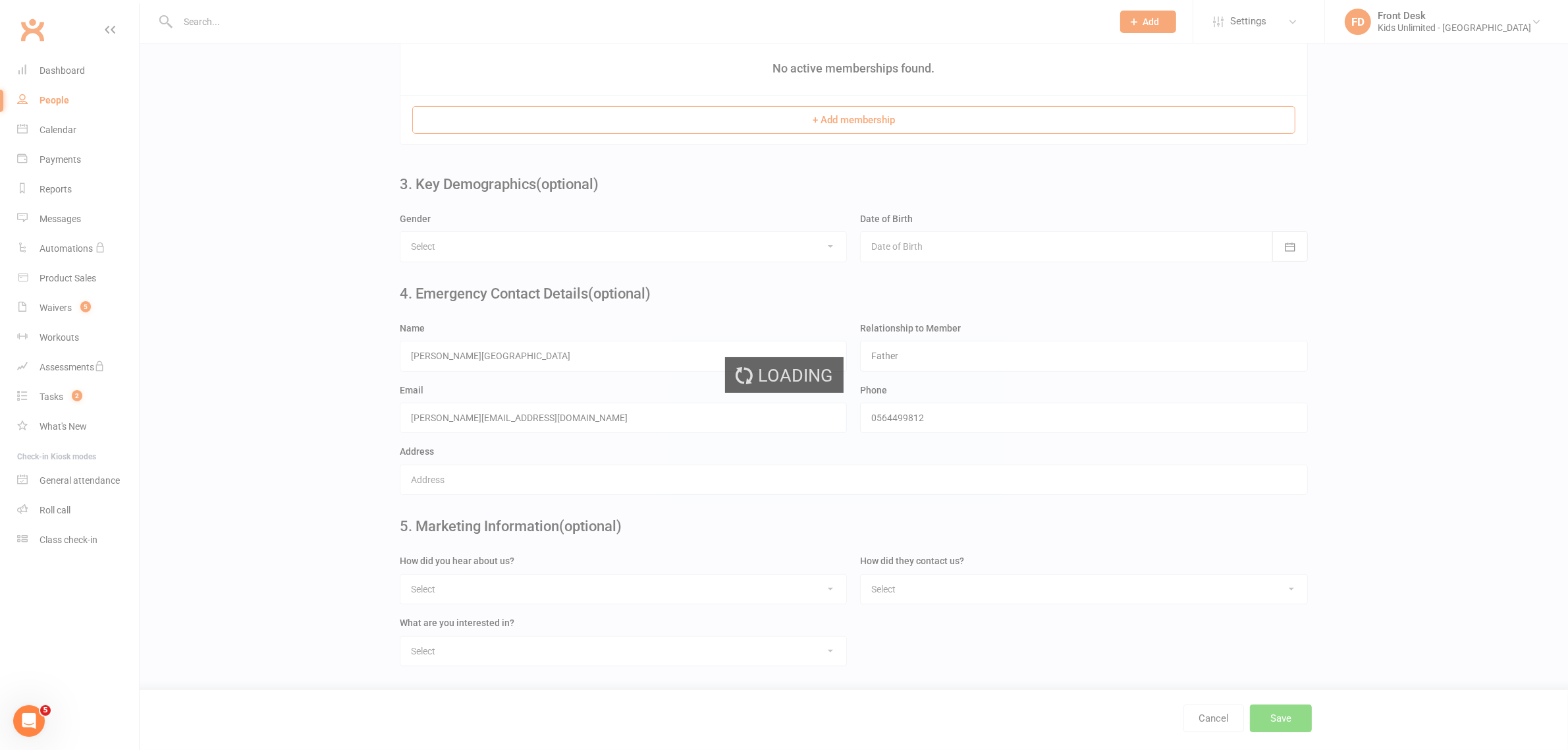
scroll to position [0, 0]
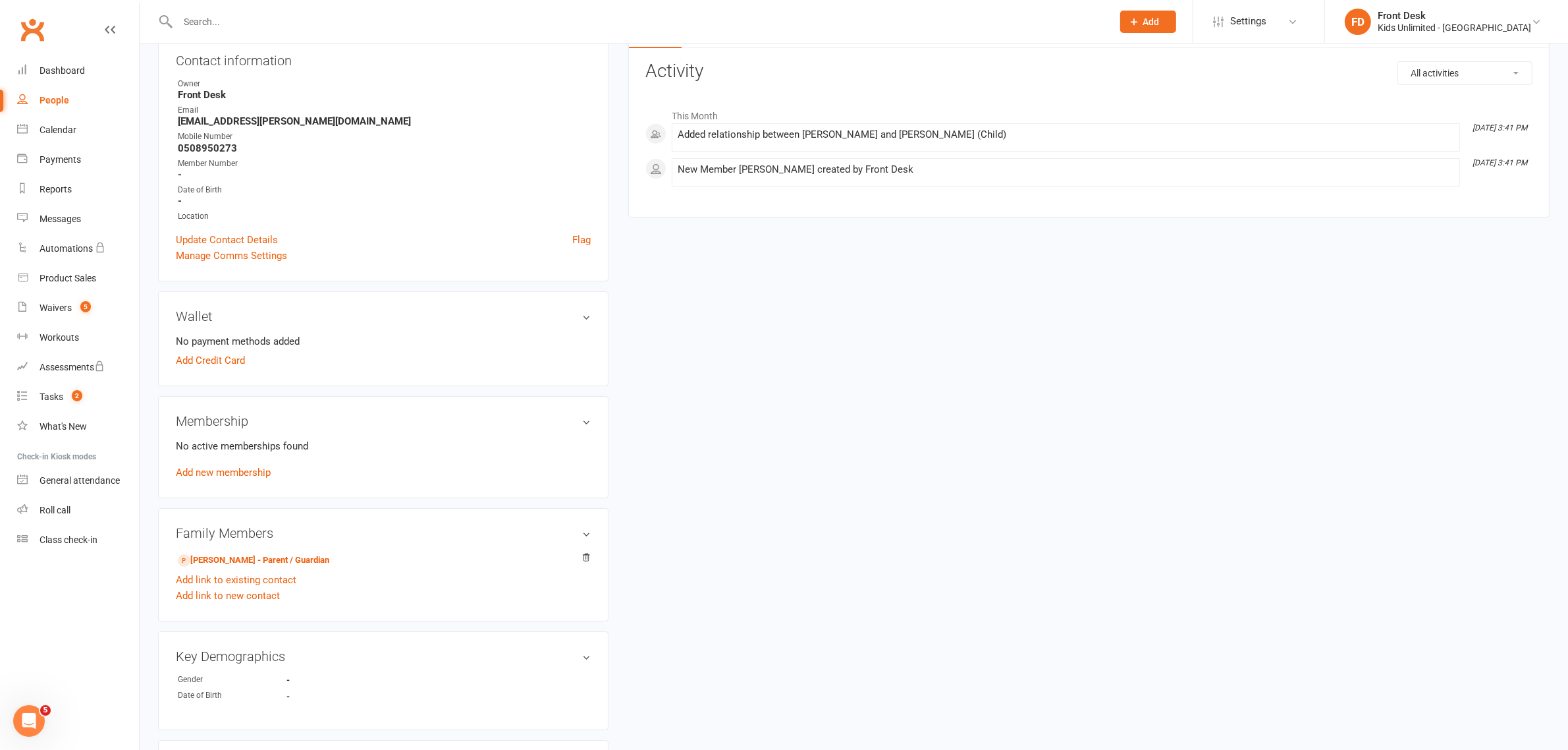
scroll to position [165, 0]
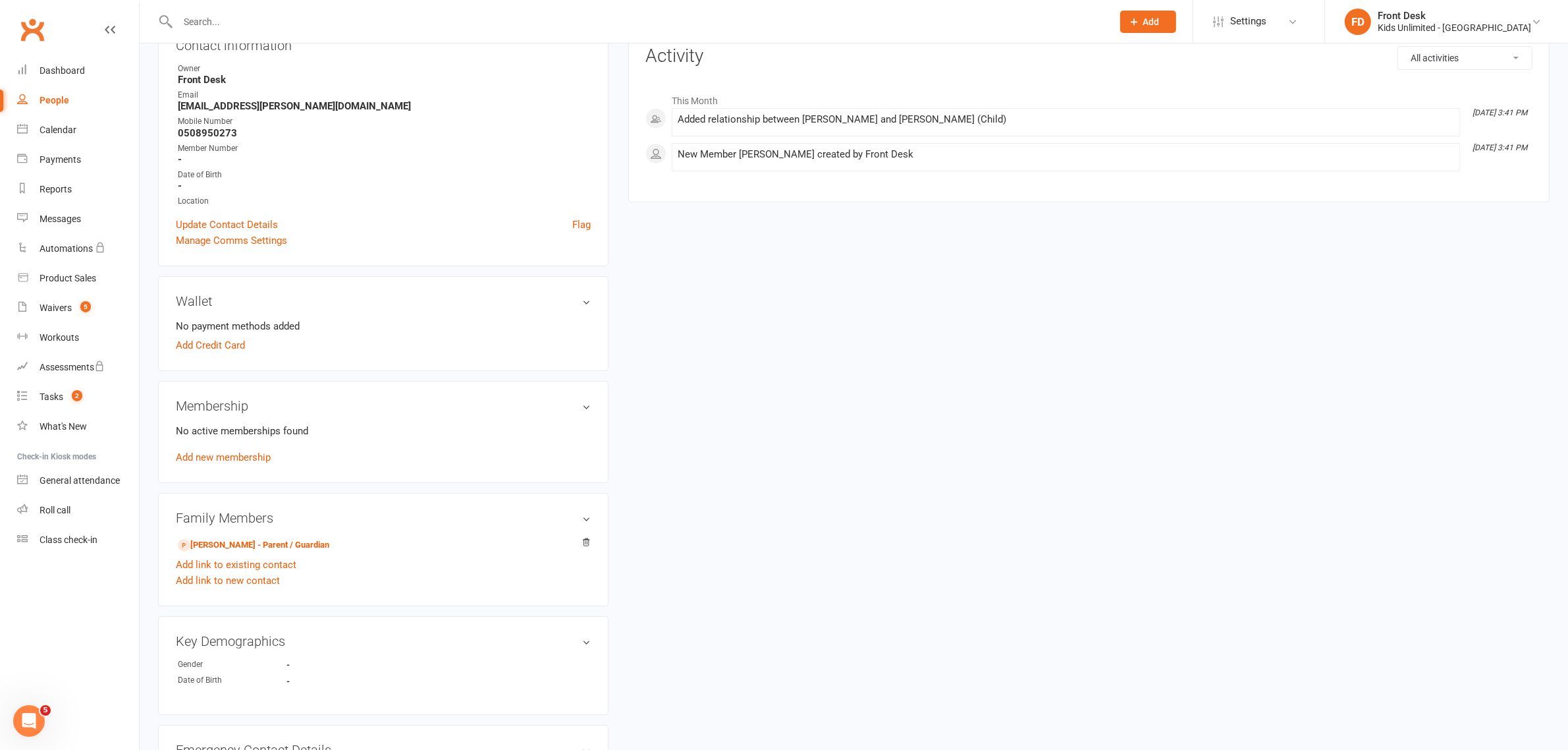
drag, startPoint x: 49, startPoint y: 100, endPoint x: 59, endPoint y: 92, distance: 12.8
click at [49, 100] on div "People" at bounding box center [54, 100] width 29 height 11
select select "100"
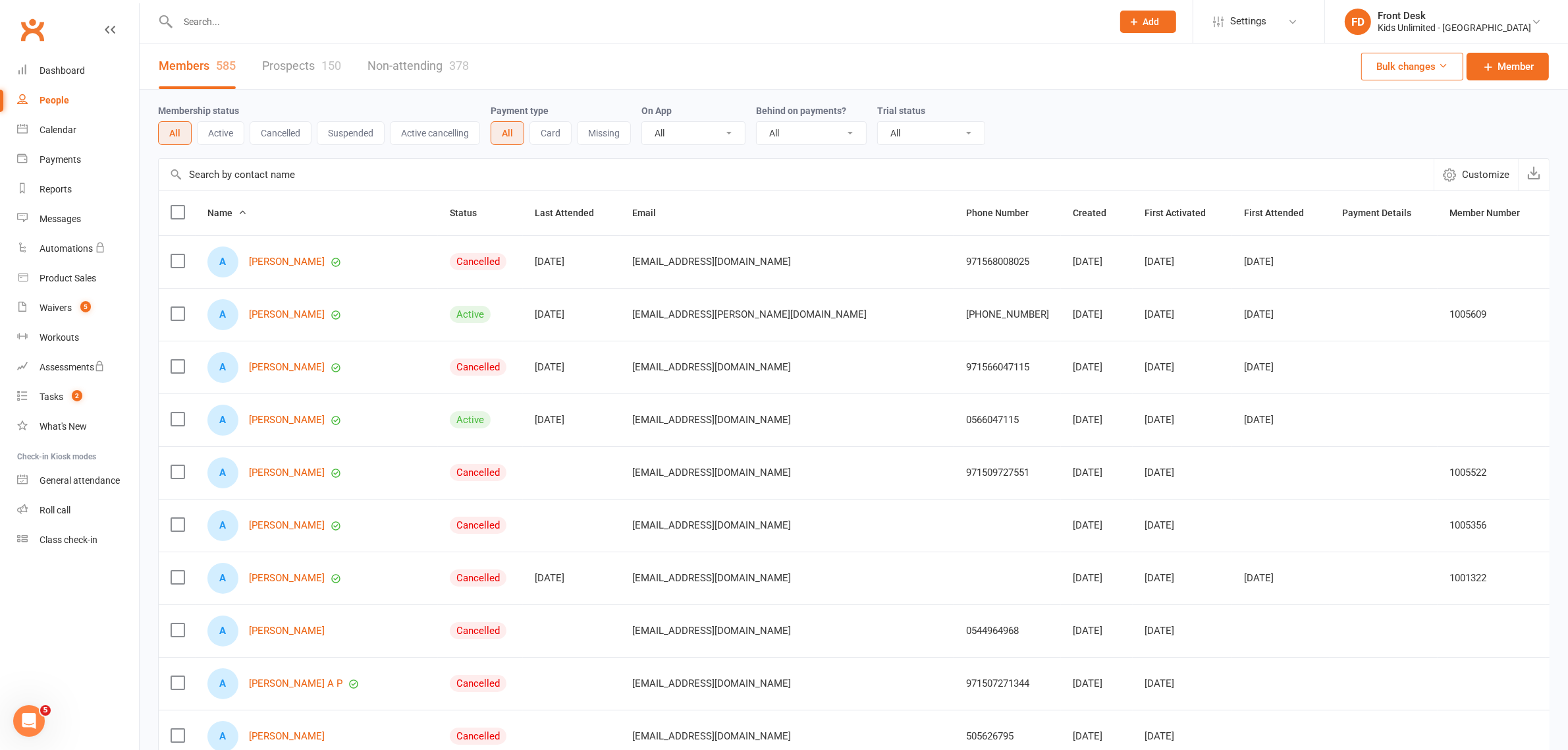
click at [411, 5] on div at bounding box center [630, 22] width 945 height 43
click at [422, 14] on input "text" at bounding box center [638, 22] width 929 height 19
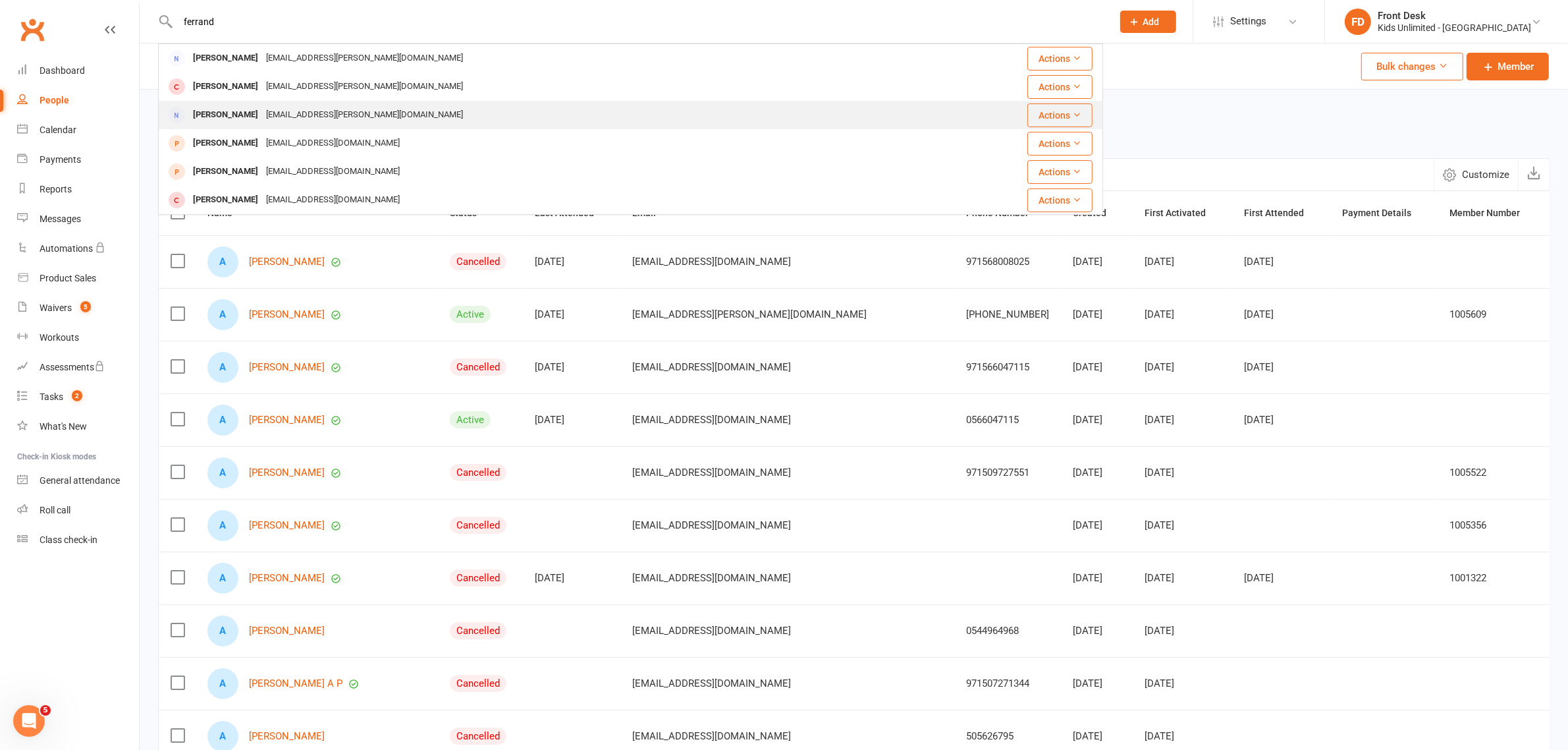
type input "ferrand"
click at [247, 116] on div "Maélia Konan-Ferrand" at bounding box center [225, 115] width 74 height 19
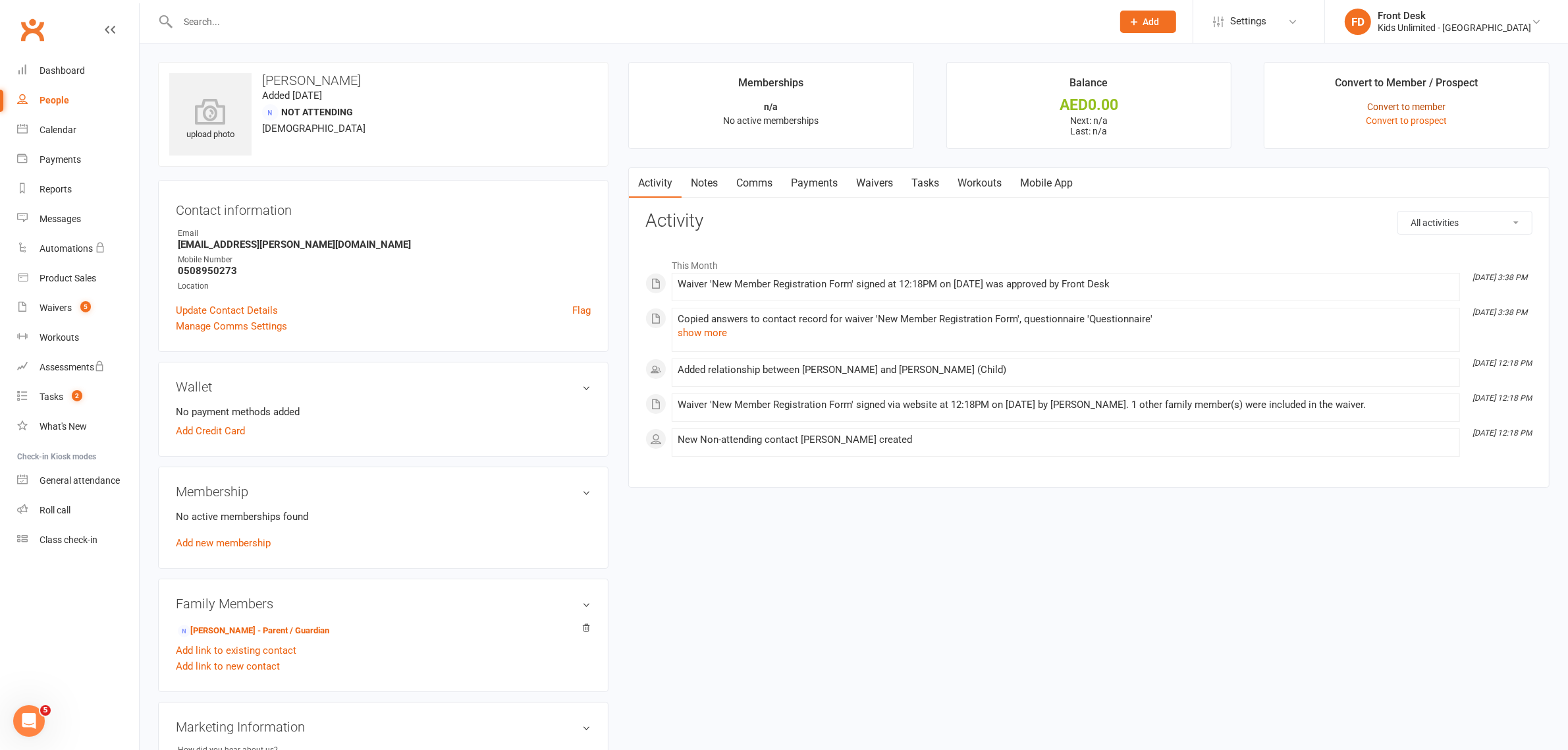
click at [1410, 106] on link "Convert to member" at bounding box center [1407, 106] width 78 height 11
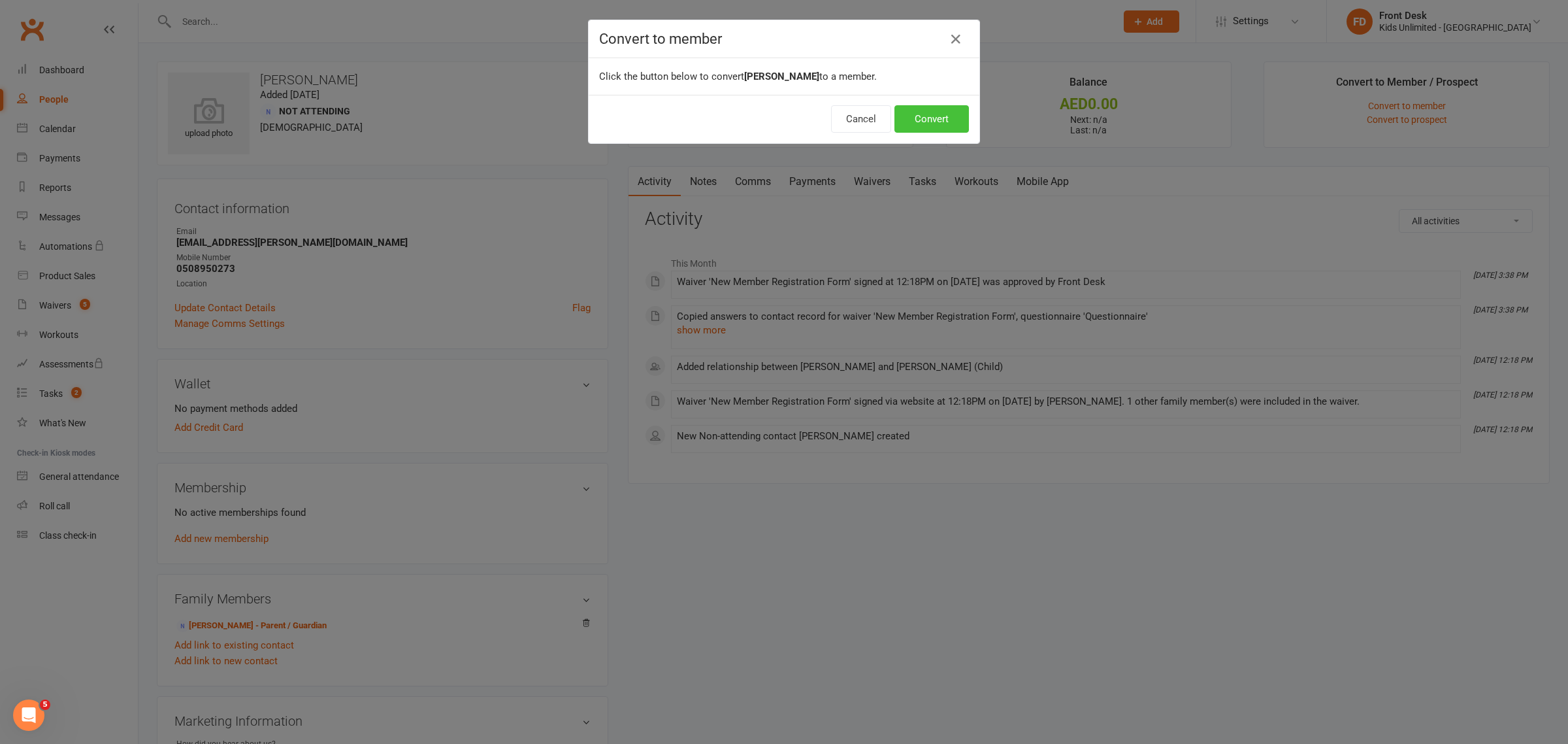
click at [928, 122] on button "Convert" at bounding box center [931, 119] width 75 height 27
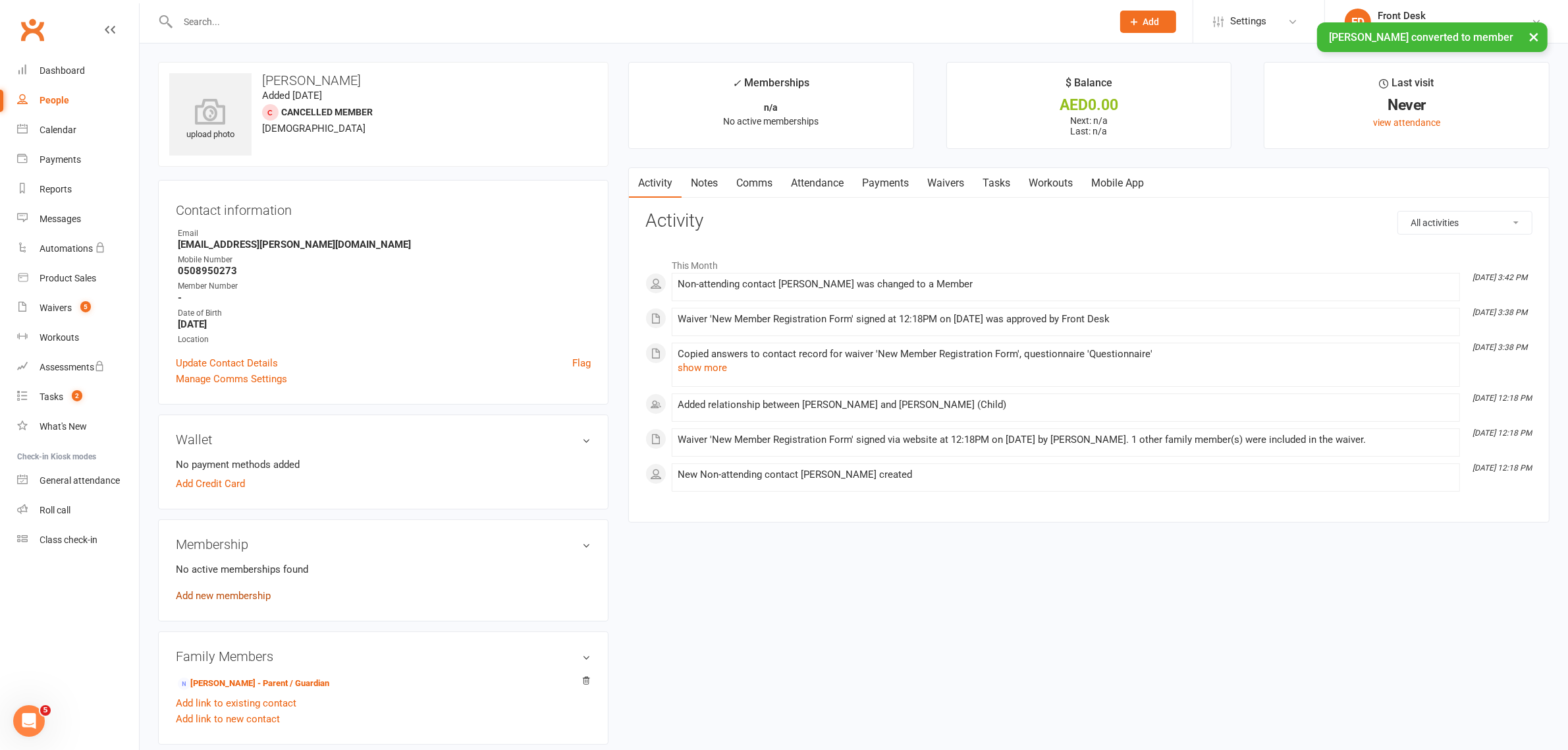
click at [210, 590] on link "Add new membership" at bounding box center [222, 595] width 95 height 12
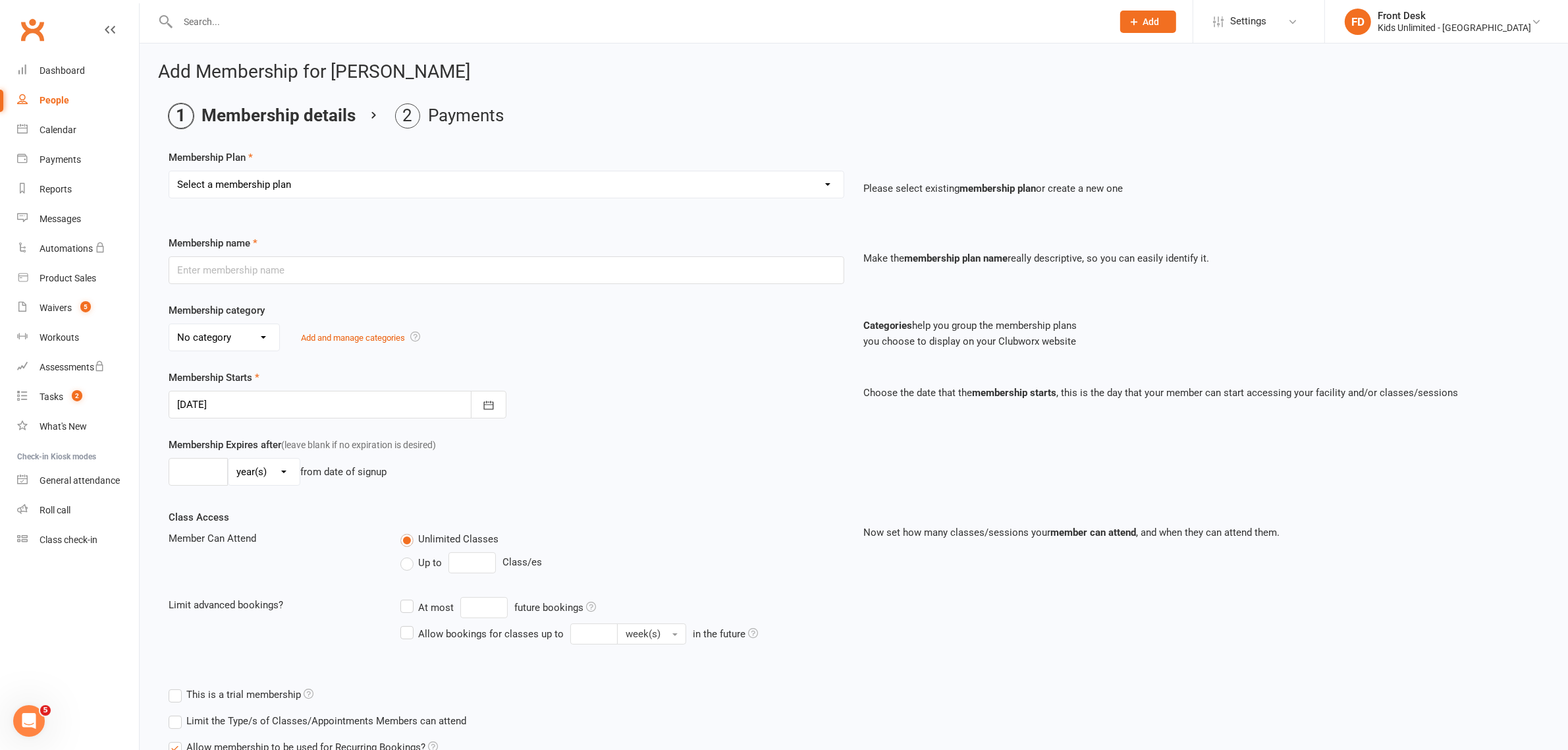
click at [827, 181] on select "Select a membership plan Create new Membership Plan Active Play - Free 1/2 Hour…" at bounding box center [507, 184] width 674 height 26
select select "18"
click at [170, 172] on select "Select a membership plan Create new Membership Plan Active Play - Free 1/2 Hour…" at bounding box center [507, 184] width 674 height 26
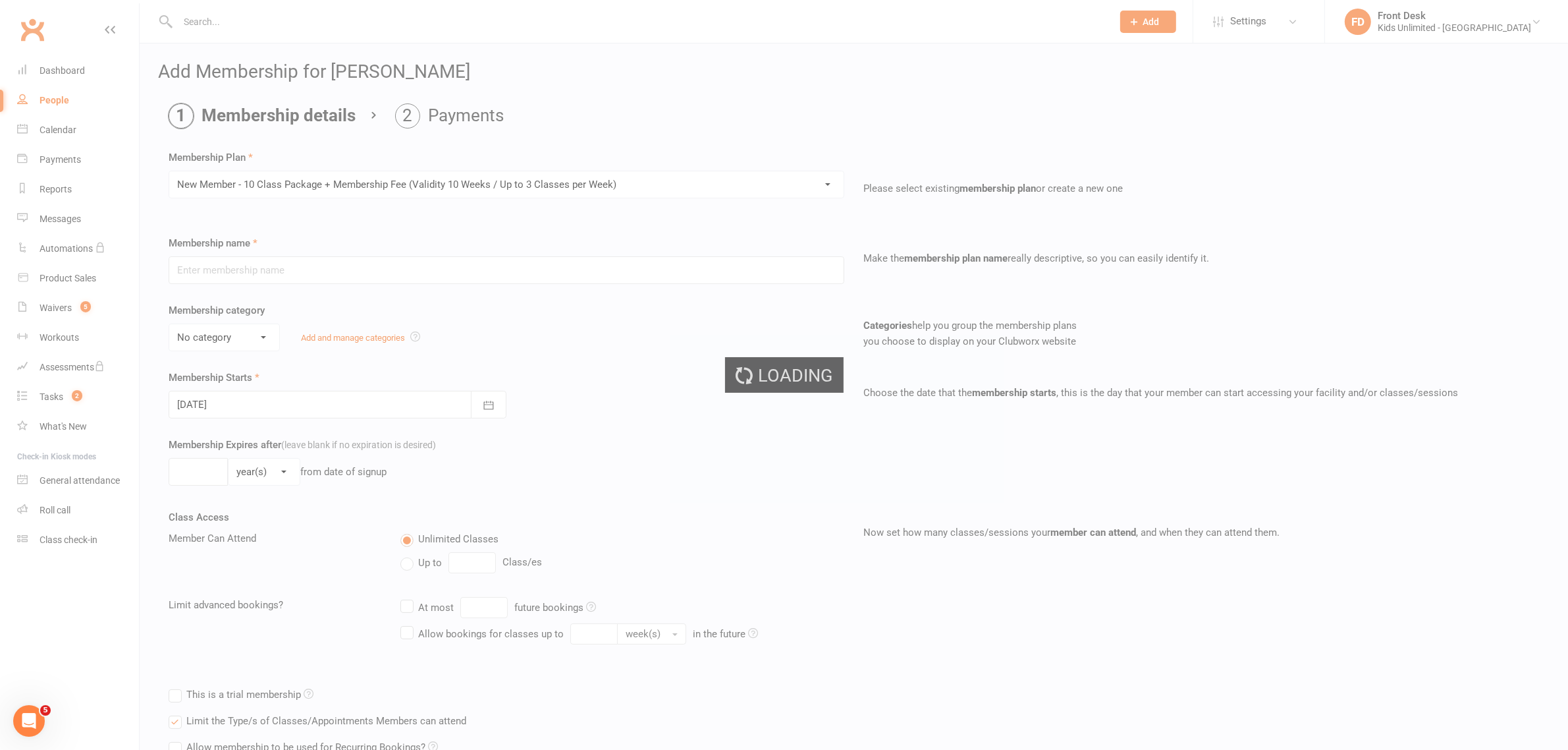
type input "New Member - 10 Class Package + Membership Fee (Validity 10 Weeks / Up to 3 Cla…"
select select "3"
type input "15"
select select "1"
type input "10"
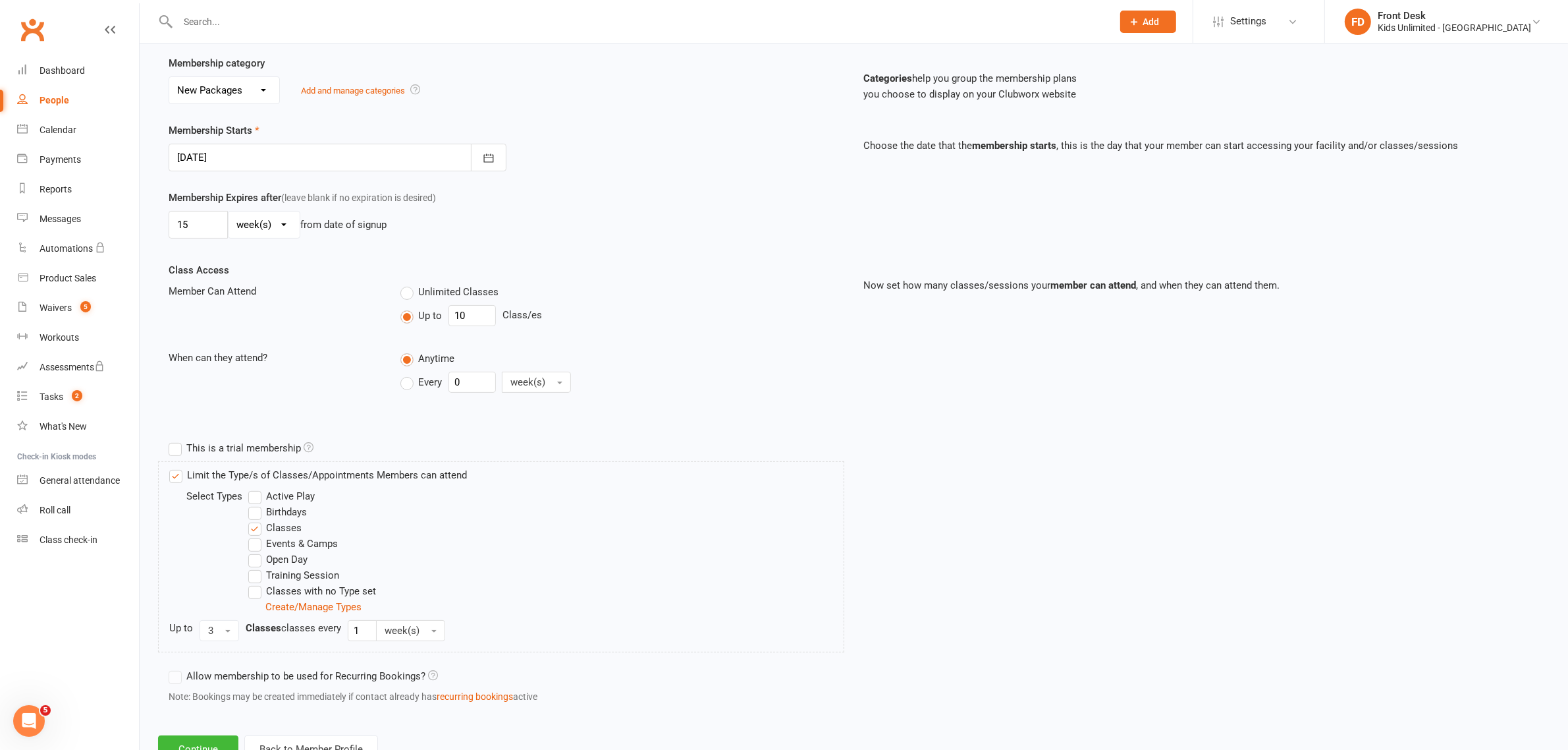
scroll to position [298, 0]
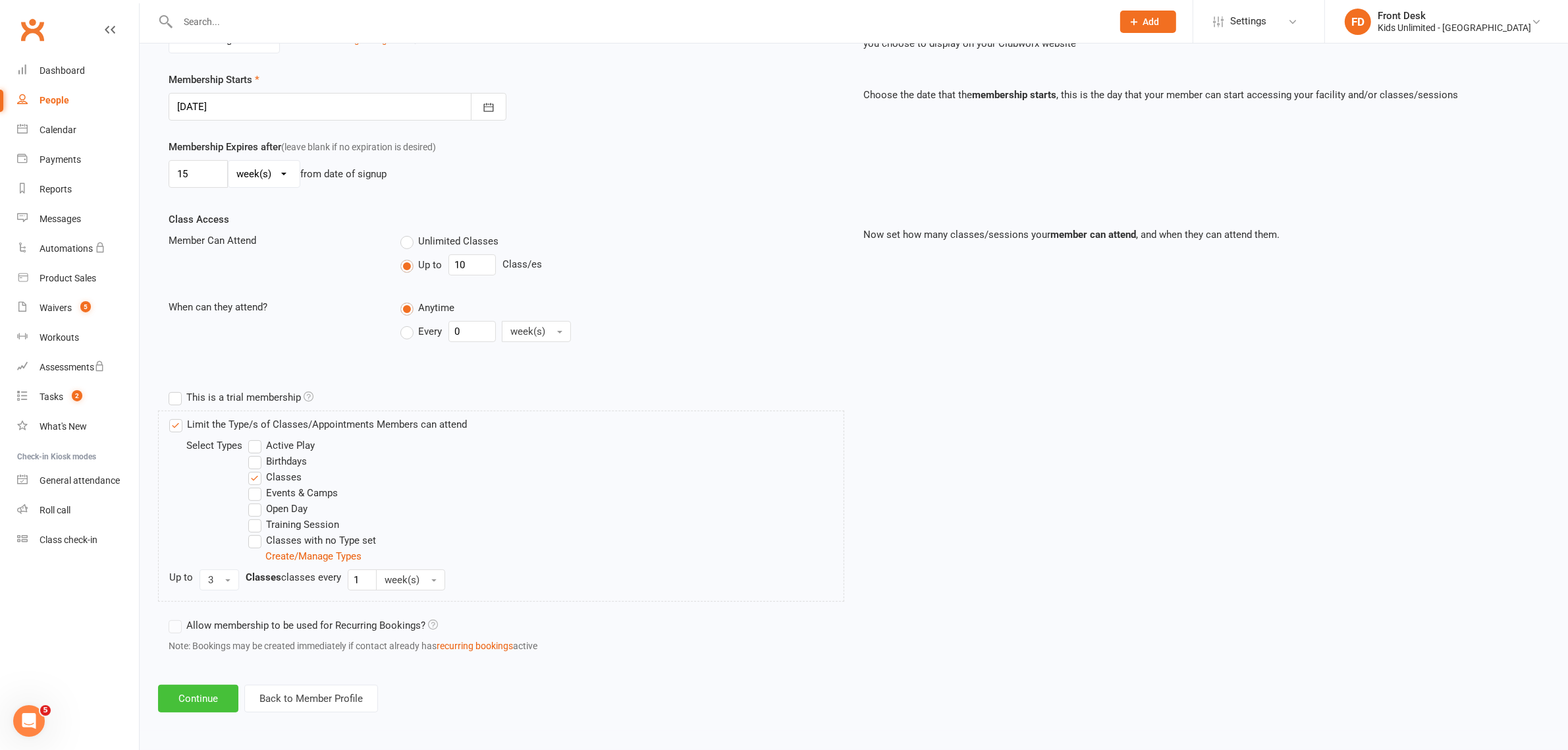
click at [182, 695] on button "Continue" at bounding box center [198, 698] width 80 height 27
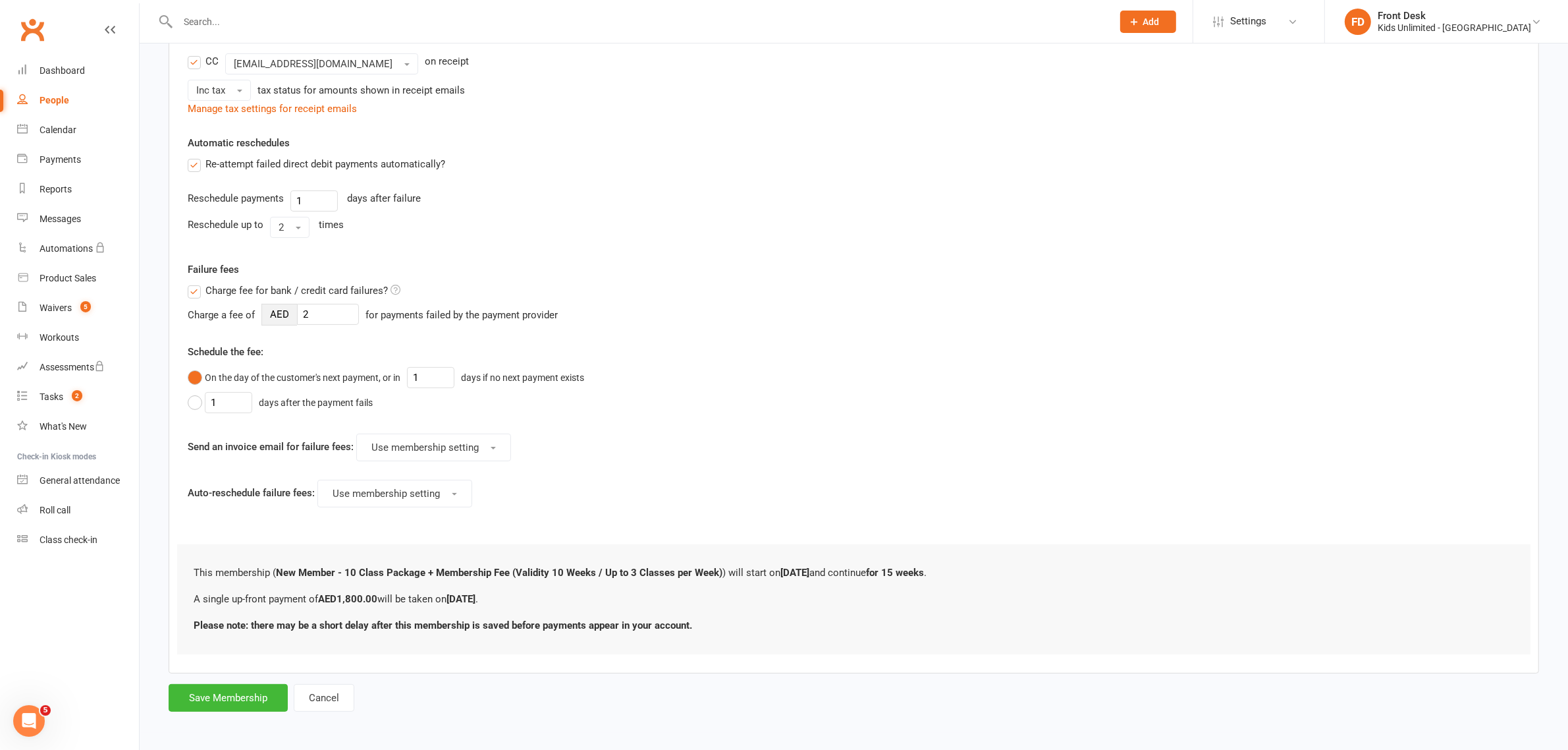
scroll to position [0, 0]
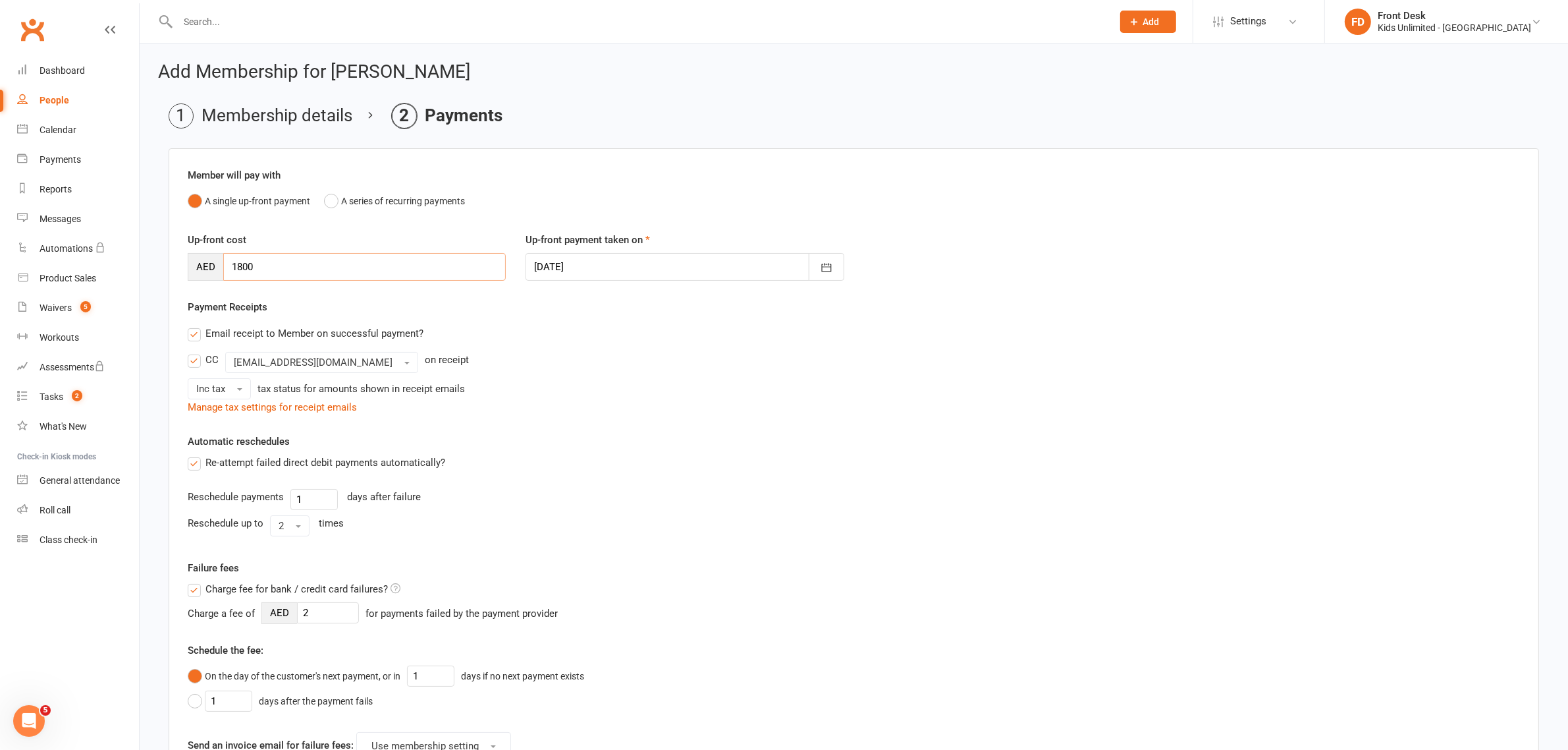
click at [266, 260] on input "1800" at bounding box center [365, 267] width 282 height 27
type input "1440"
click at [617, 266] on div at bounding box center [684, 267] width 318 height 27
click at [751, 421] on span "23" at bounding box center [756, 425] width 11 height 11
type input "23 Aug 2025"
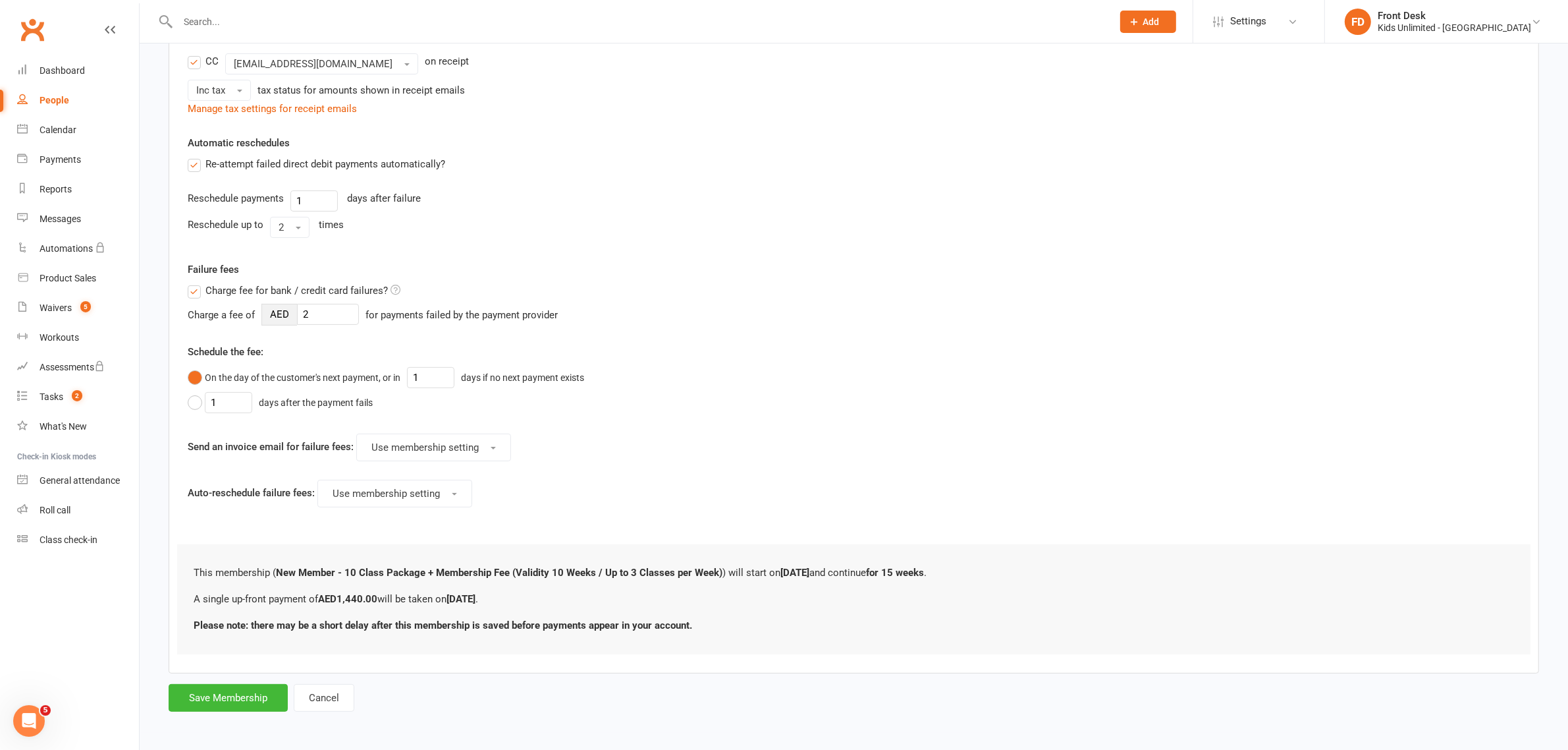
scroll to position [303, 0]
click at [200, 692] on button "Save Membership" at bounding box center [228, 696] width 120 height 27
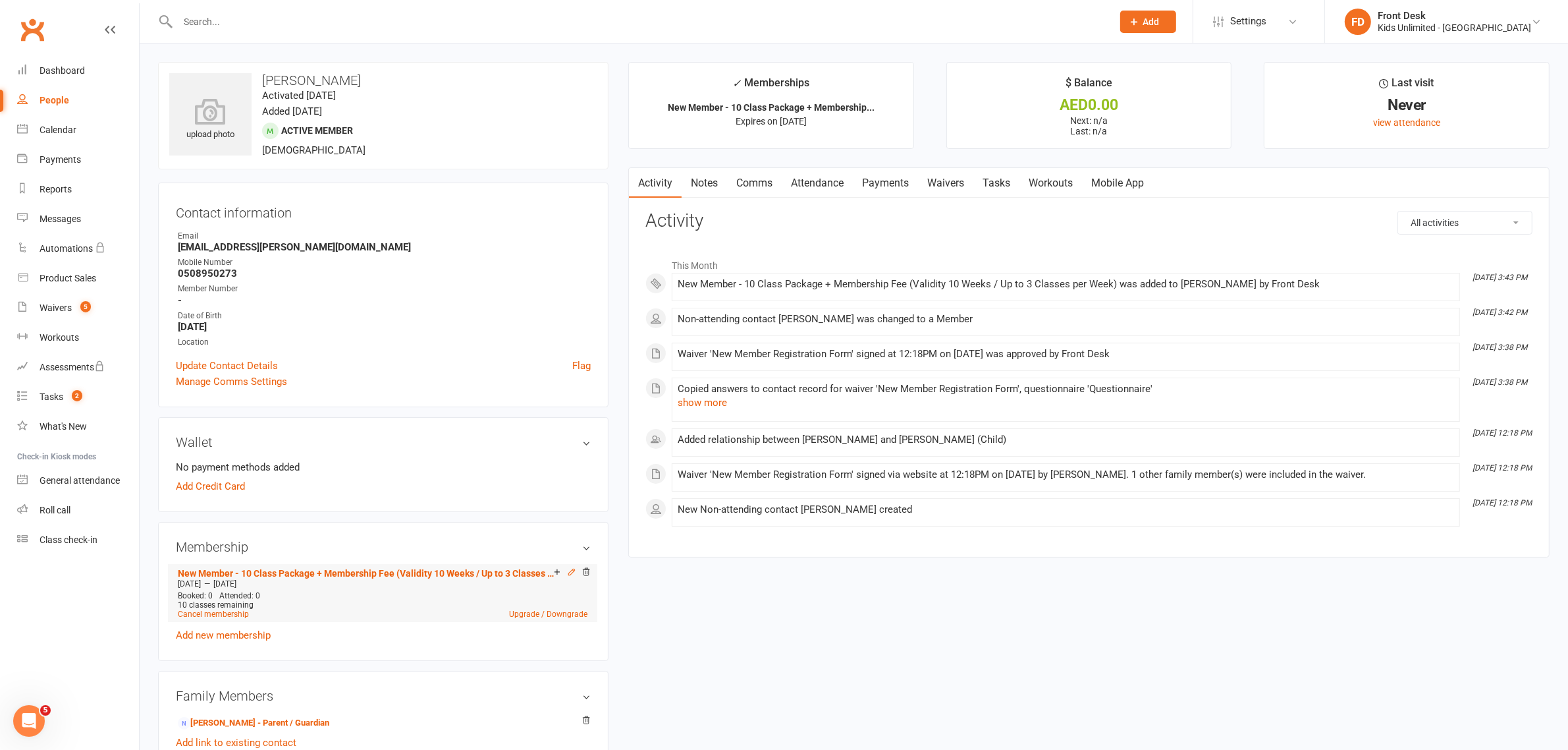
click at [568, 570] on icon at bounding box center [571, 572] width 9 height 9
drag, startPoint x: 586, startPoint y: 571, endPoint x: 858, endPoint y: 54, distance: 584.2
click at [587, 571] on icon at bounding box center [585, 572] width 9 height 9
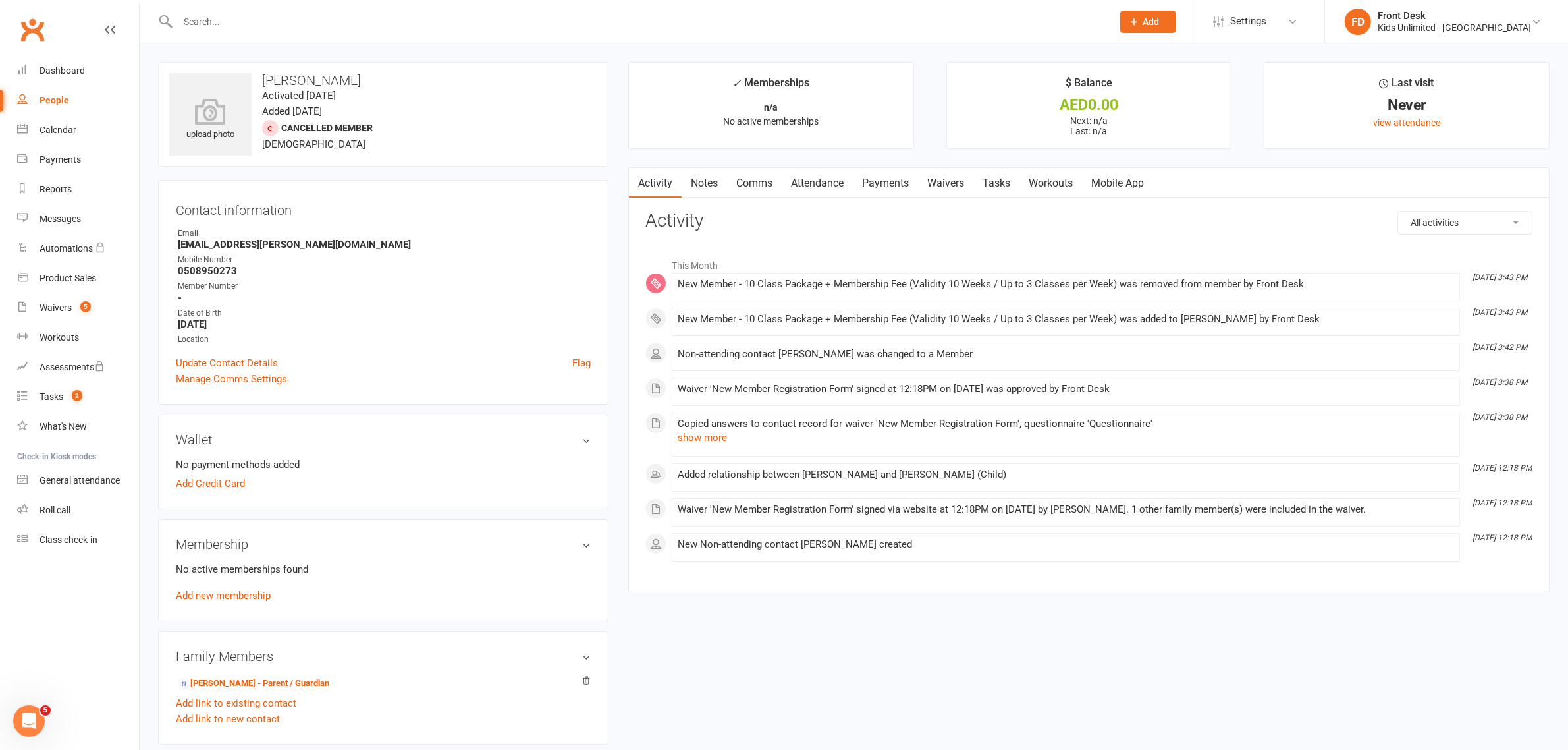
drag, startPoint x: 1358, startPoint y: 282, endPoint x: 987, endPoint y: 644, distance: 518.3
click at [987, 644] on div "upload photo Maélia Konan-Ferrand Activated 16 August, 2025 Added 16 August, 20…" at bounding box center [854, 736] width 1411 height 1349
click at [232, 593] on link "Add new membership" at bounding box center [222, 595] width 95 height 12
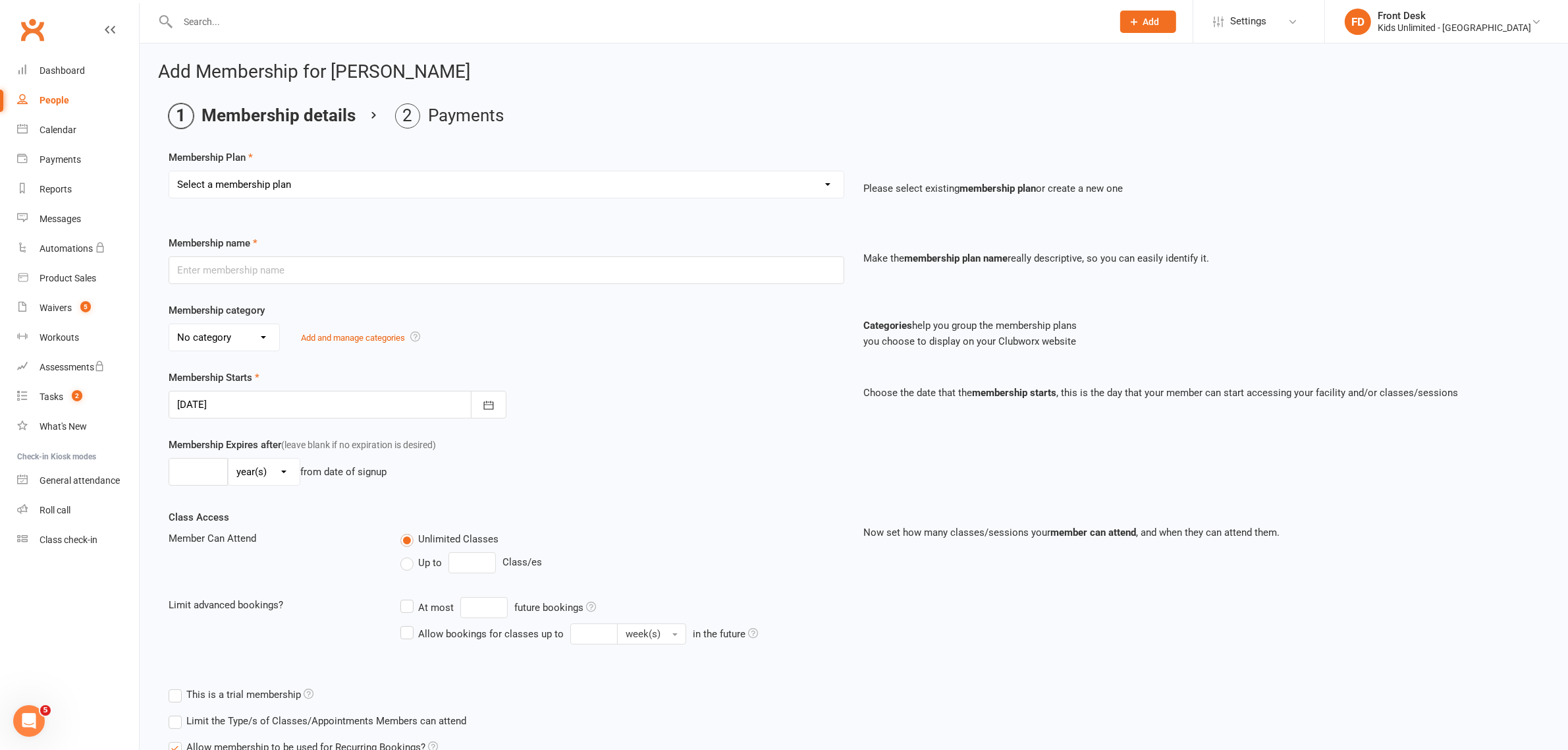
click at [828, 182] on select "Select a membership plan Create new Membership Plan Active Play - Free 1/2 Hour…" at bounding box center [507, 184] width 674 height 26
select select "18"
click at [170, 172] on select "Select a membership plan Create new Membership Plan Active Play - Free 1/2 Hour…" at bounding box center [507, 184] width 674 height 26
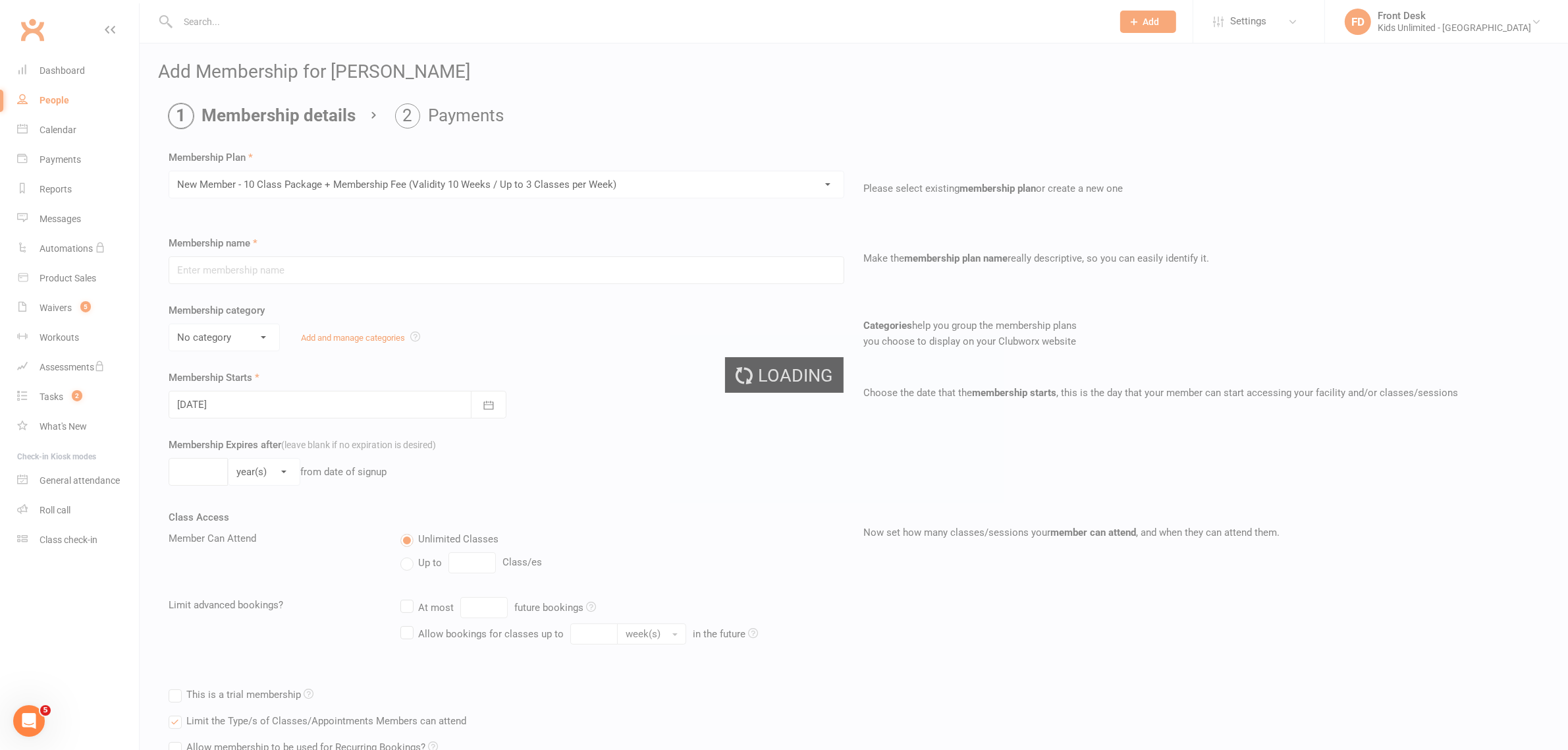
type input "New Member - 10 Class Package + Membership Fee (Validity 10 Weeks / Up to 3 Cla…"
select select "3"
type input "15"
select select "1"
type input "10"
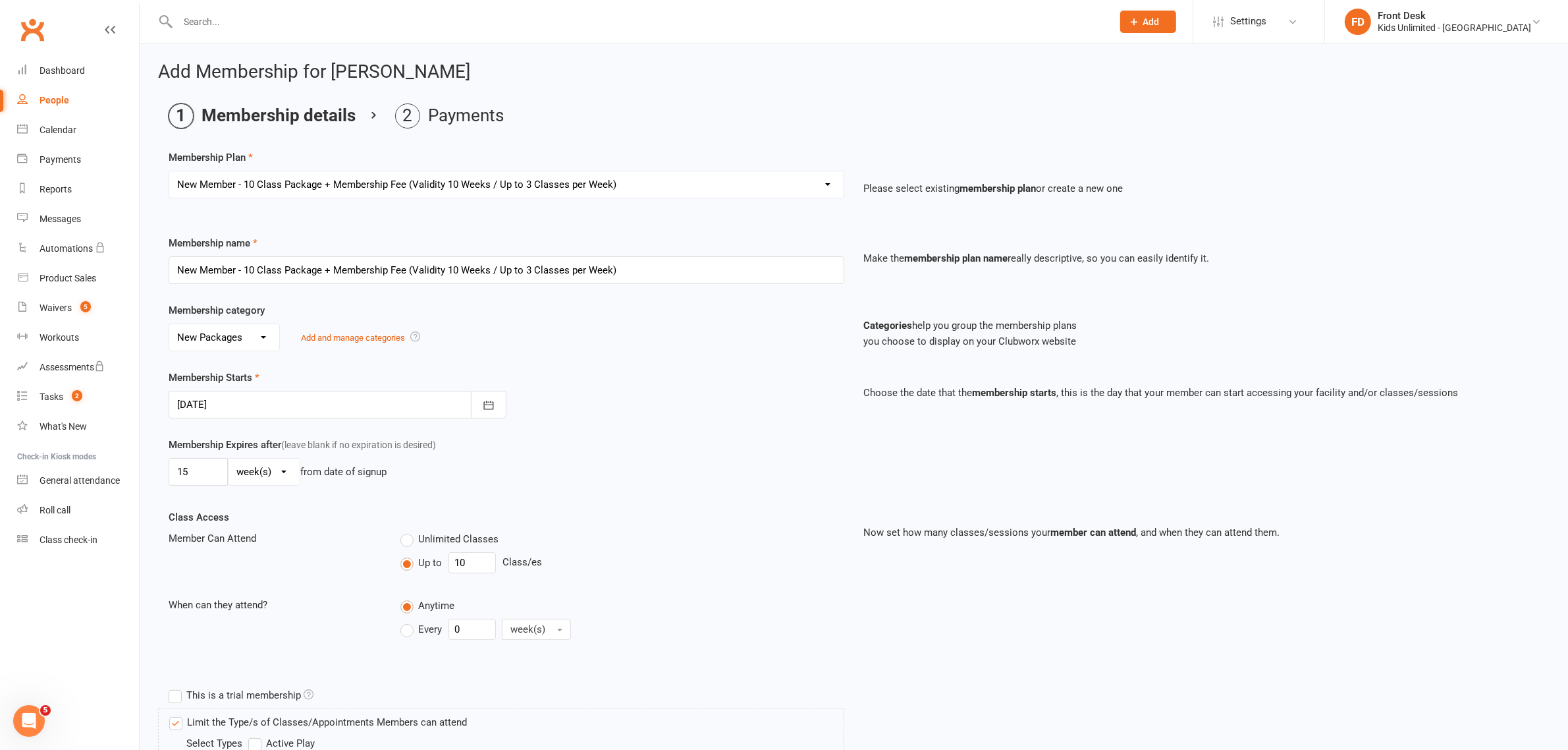
click at [280, 407] on div at bounding box center [337, 404] width 338 height 27
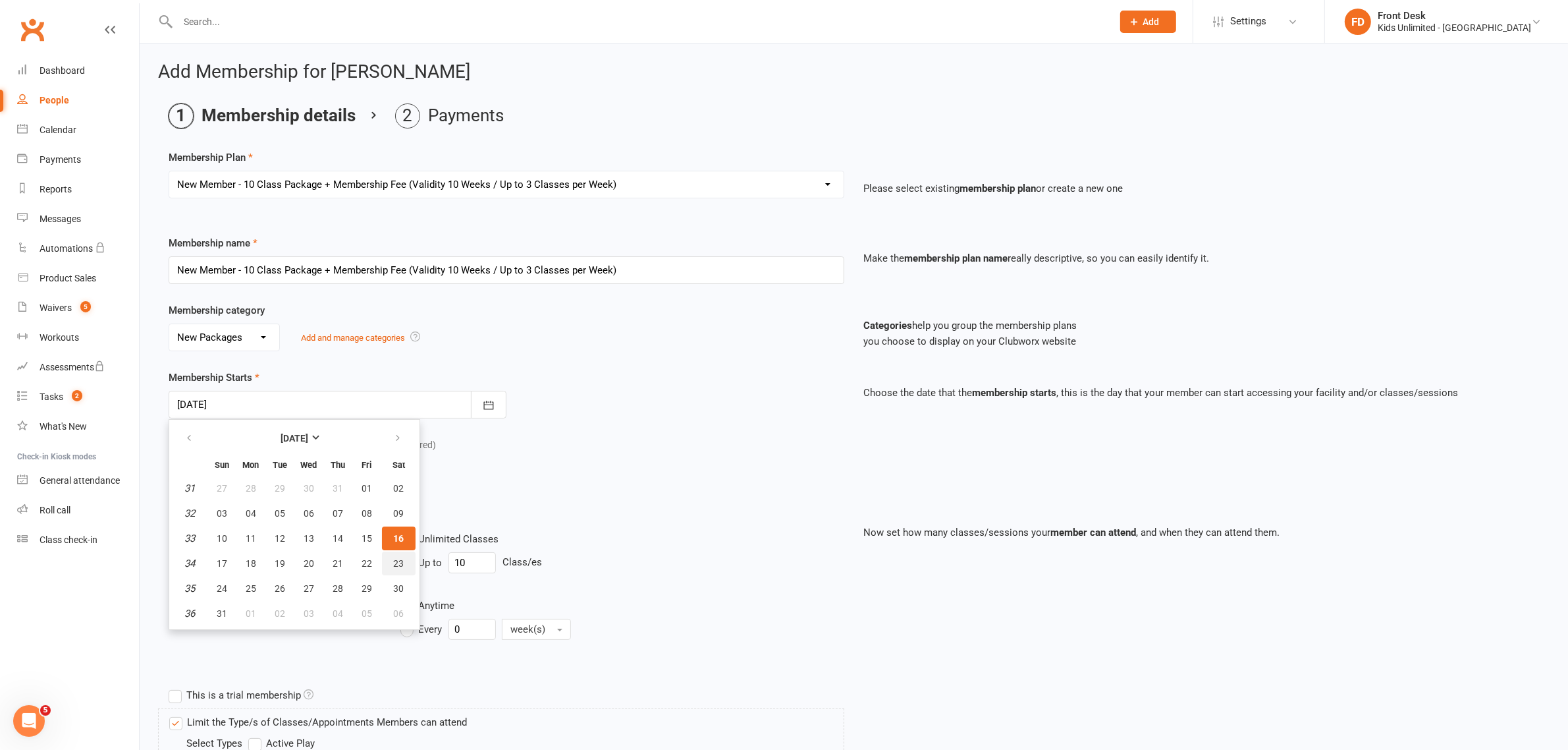
click at [394, 558] on span "23" at bounding box center [399, 563] width 11 height 11
type input "23 Aug 2025"
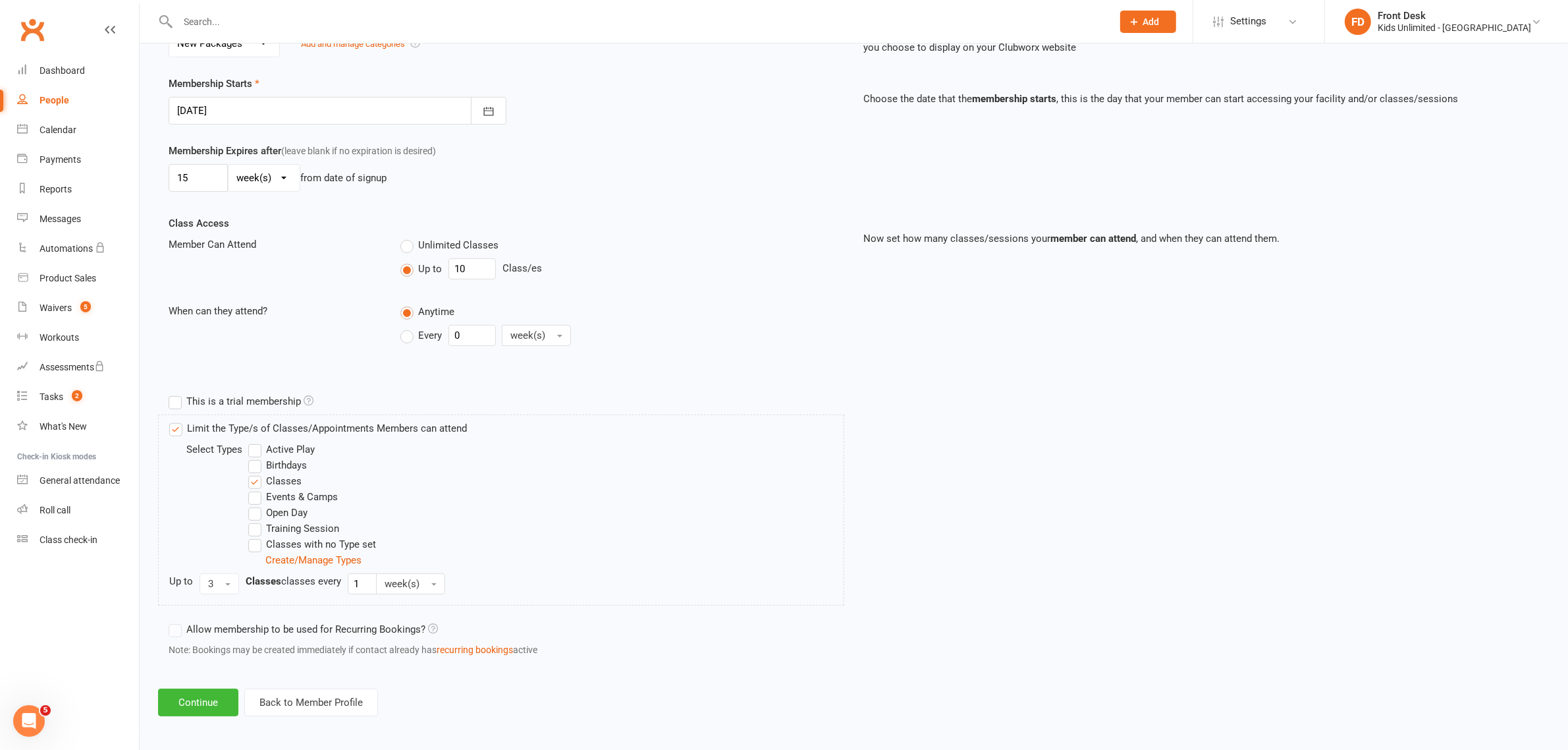
scroll to position [298, 0]
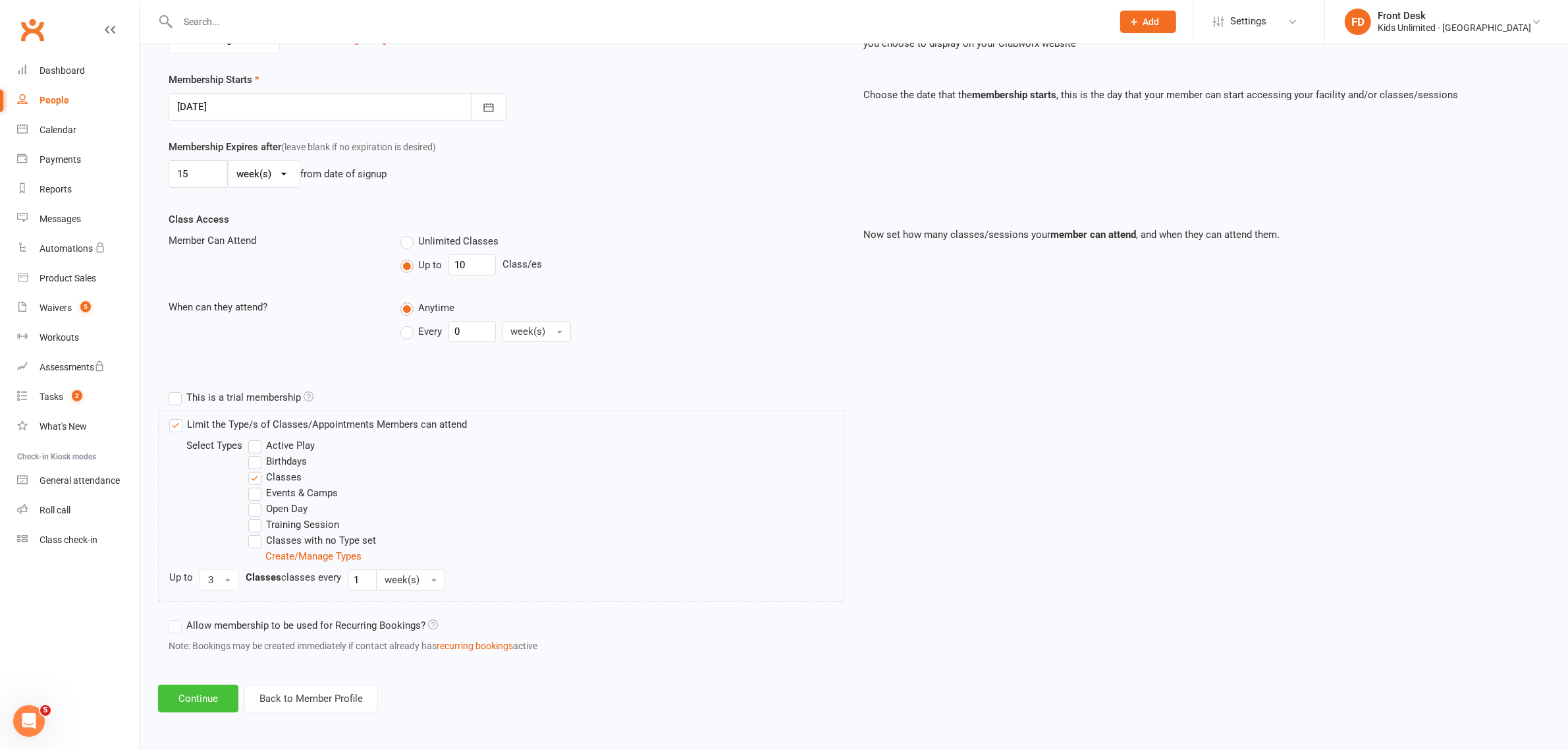
drag, startPoint x: 184, startPoint y: 694, endPoint x: 323, endPoint y: 618, distance: 158.4
click at [184, 692] on button "Continue" at bounding box center [198, 698] width 80 height 27
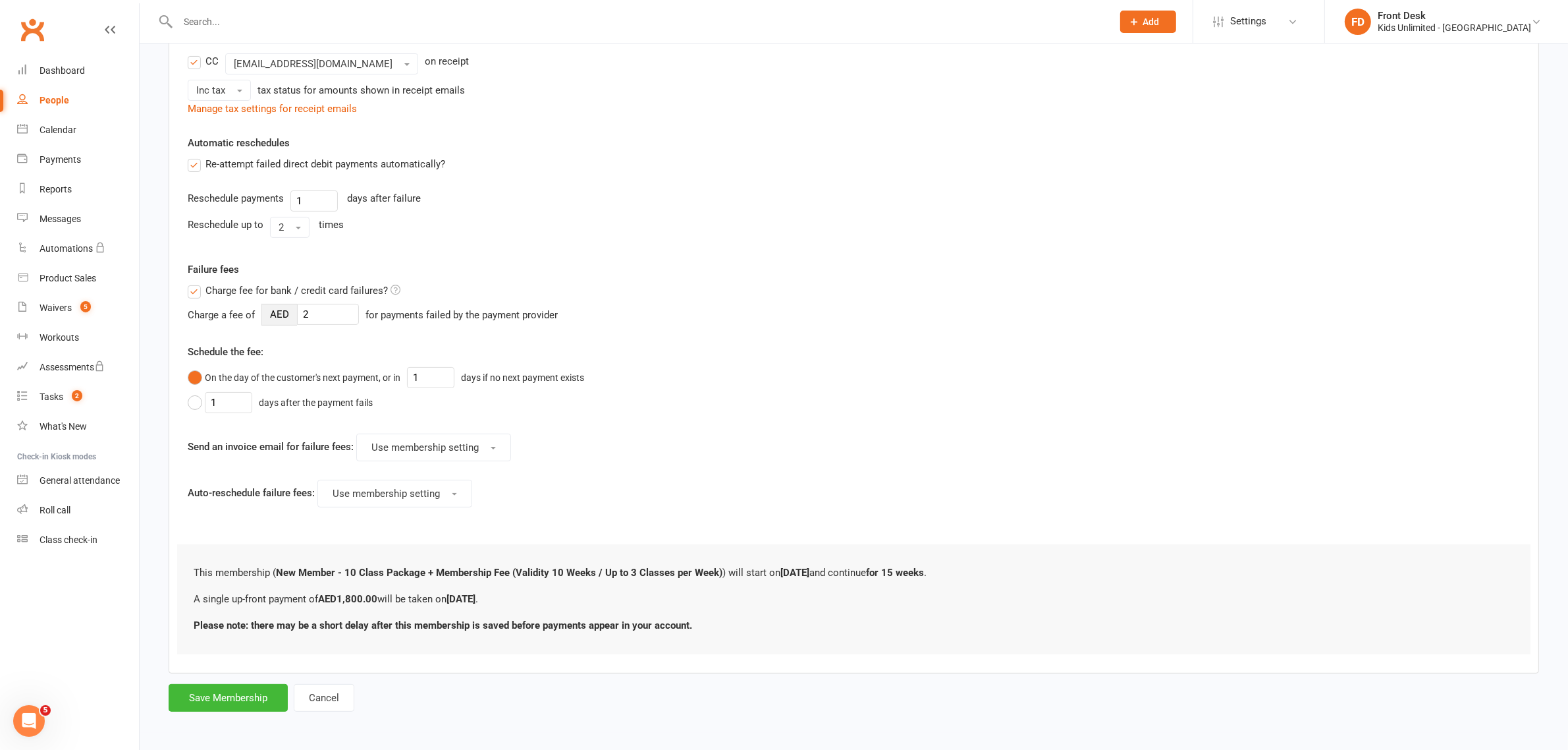
scroll to position [0, 0]
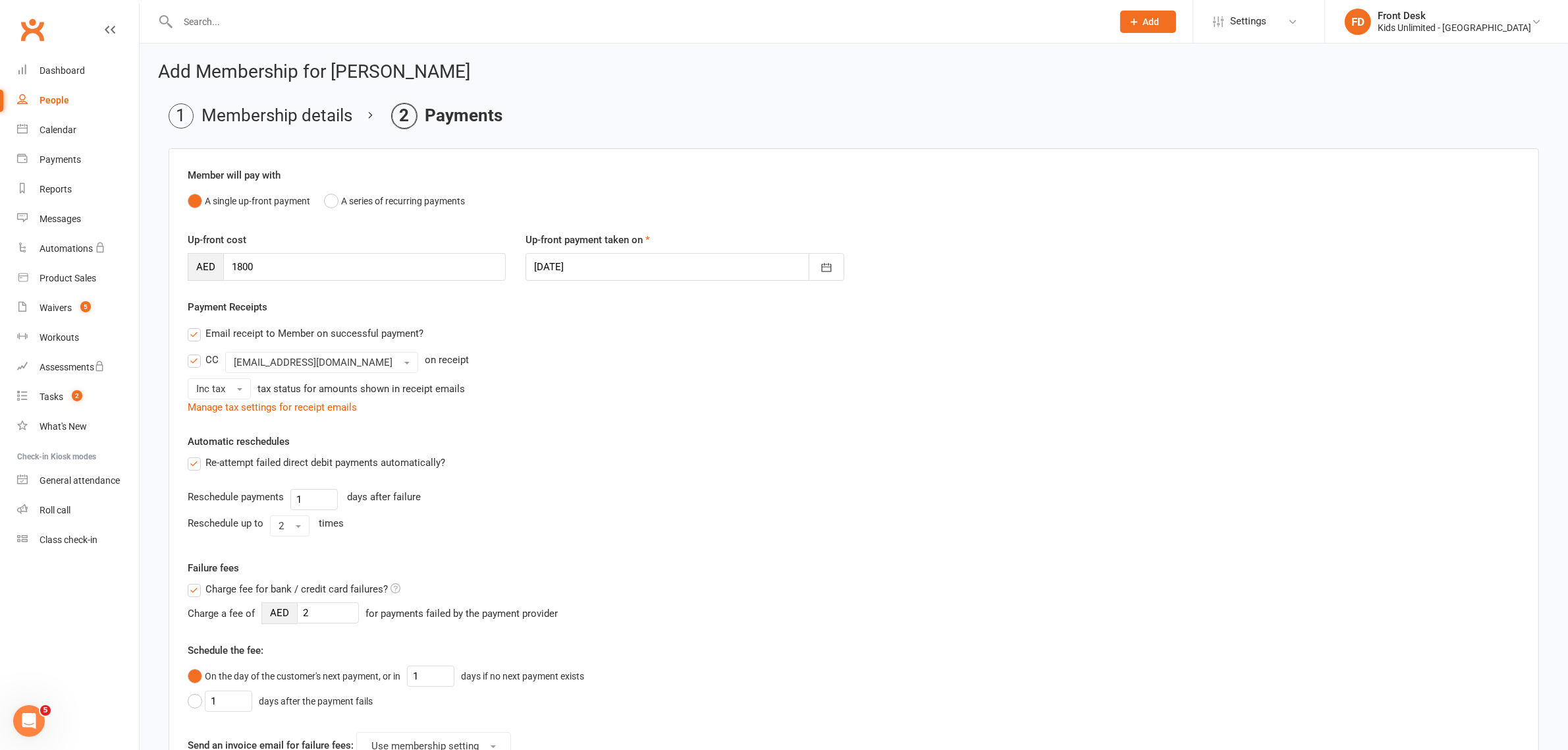
click at [616, 264] on div at bounding box center [684, 267] width 318 height 27
click at [751, 395] on span "16" at bounding box center [756, 400] width 11 height 11
type input "[DATE]"
click at [254, 264] on input "1800" at bounding box center [365, 267] width 282 height 27
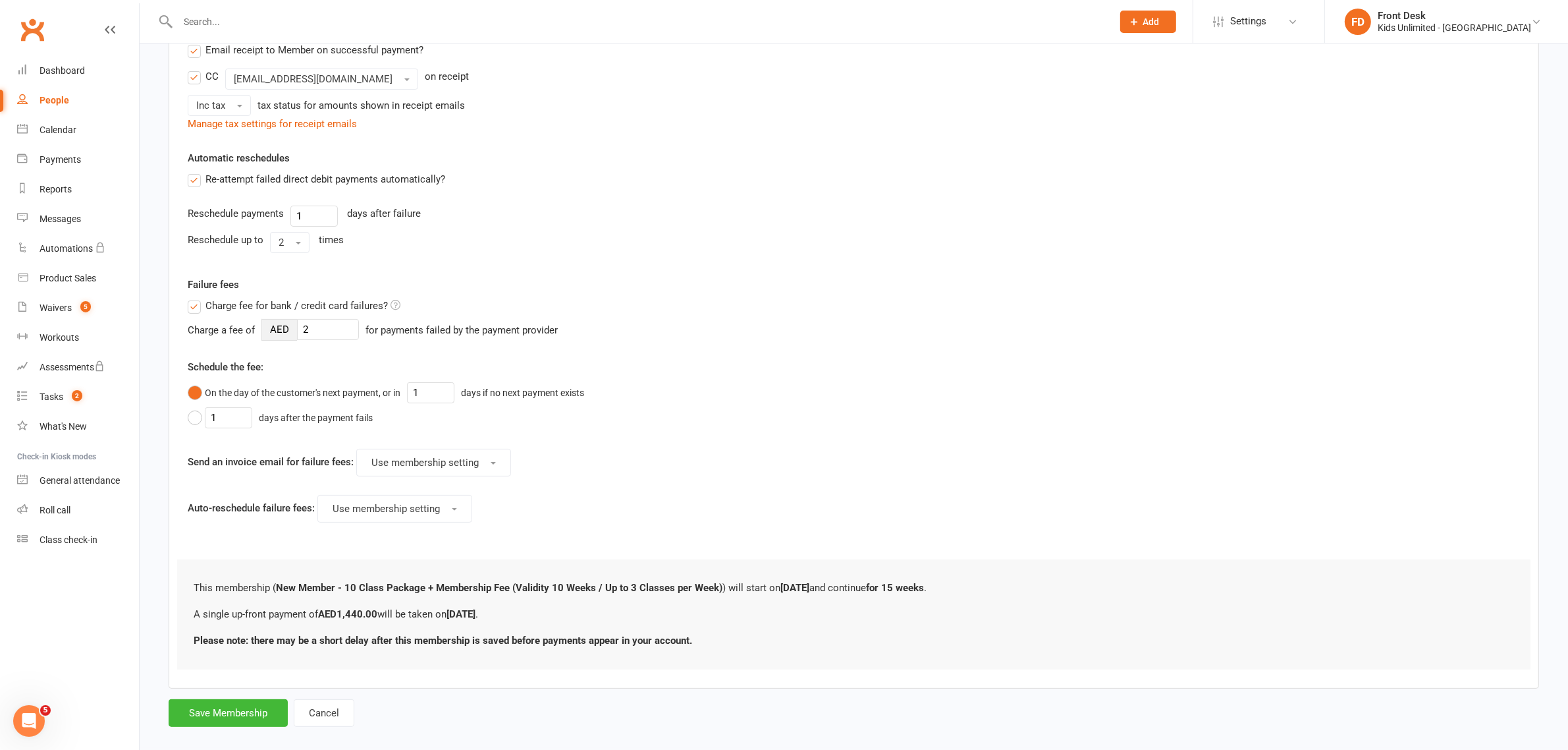
scroll to position [303, 0]
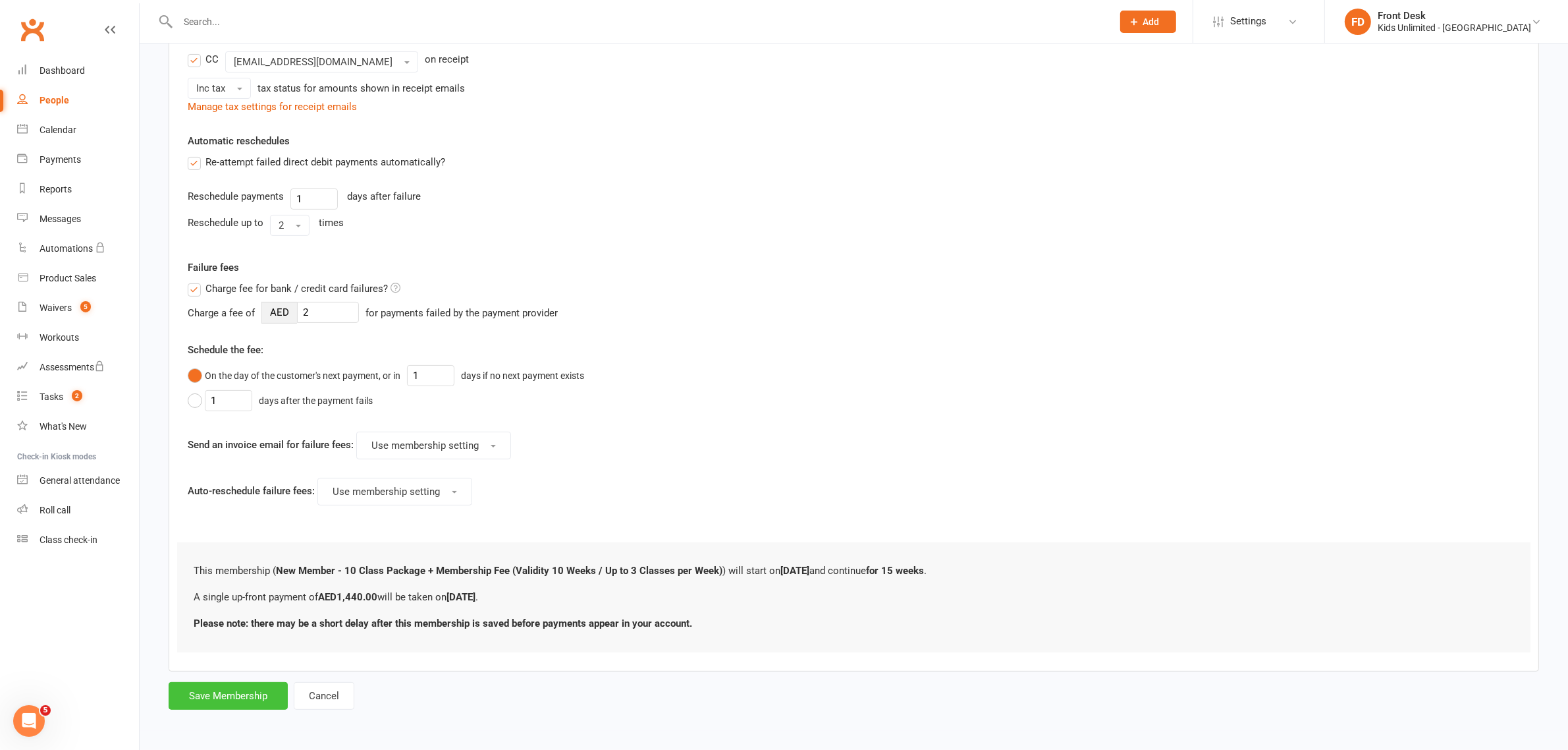
type input "1440"
click at [210, 697] on button "Save Membership" at bounding box center [228, 696] width 120 height 27
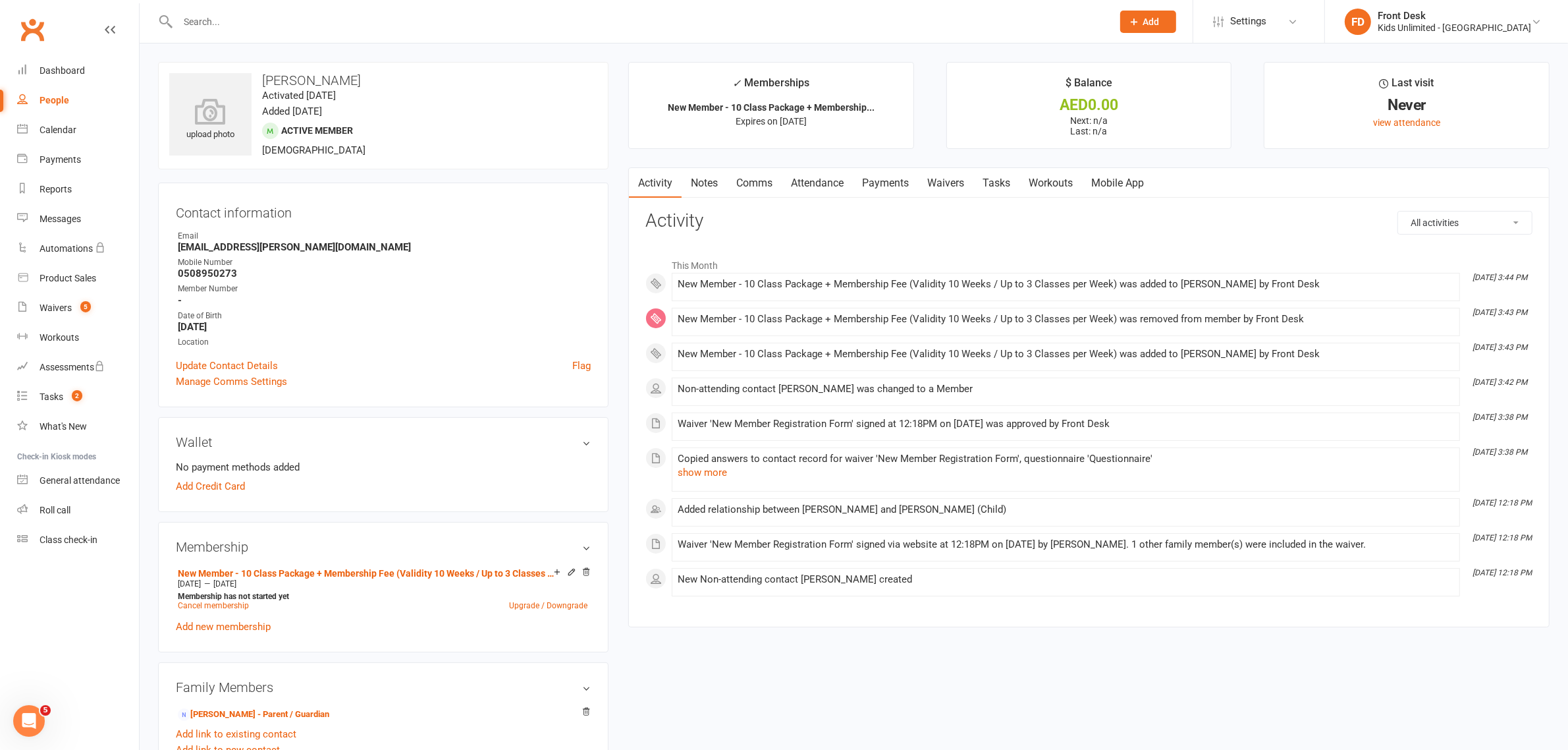
click at [883, 179] on link "Payments" at bounding box center [885, 182] width 66 height 30
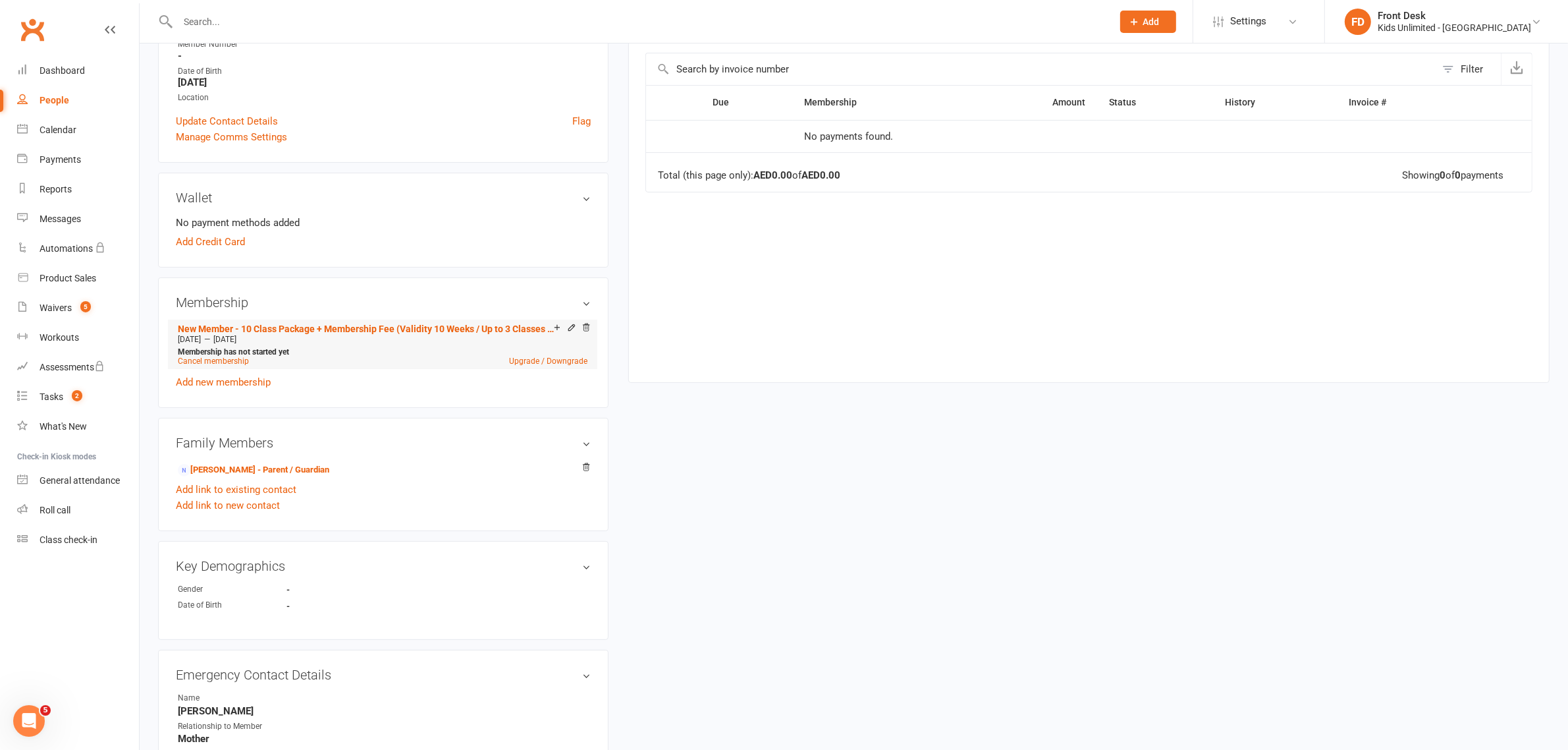
scroll to position [247, 0]
click at [258, 471] on link "Natalie Ferrand - Parent / Guardian" at bounding box center [253, 468] width 152 height 14
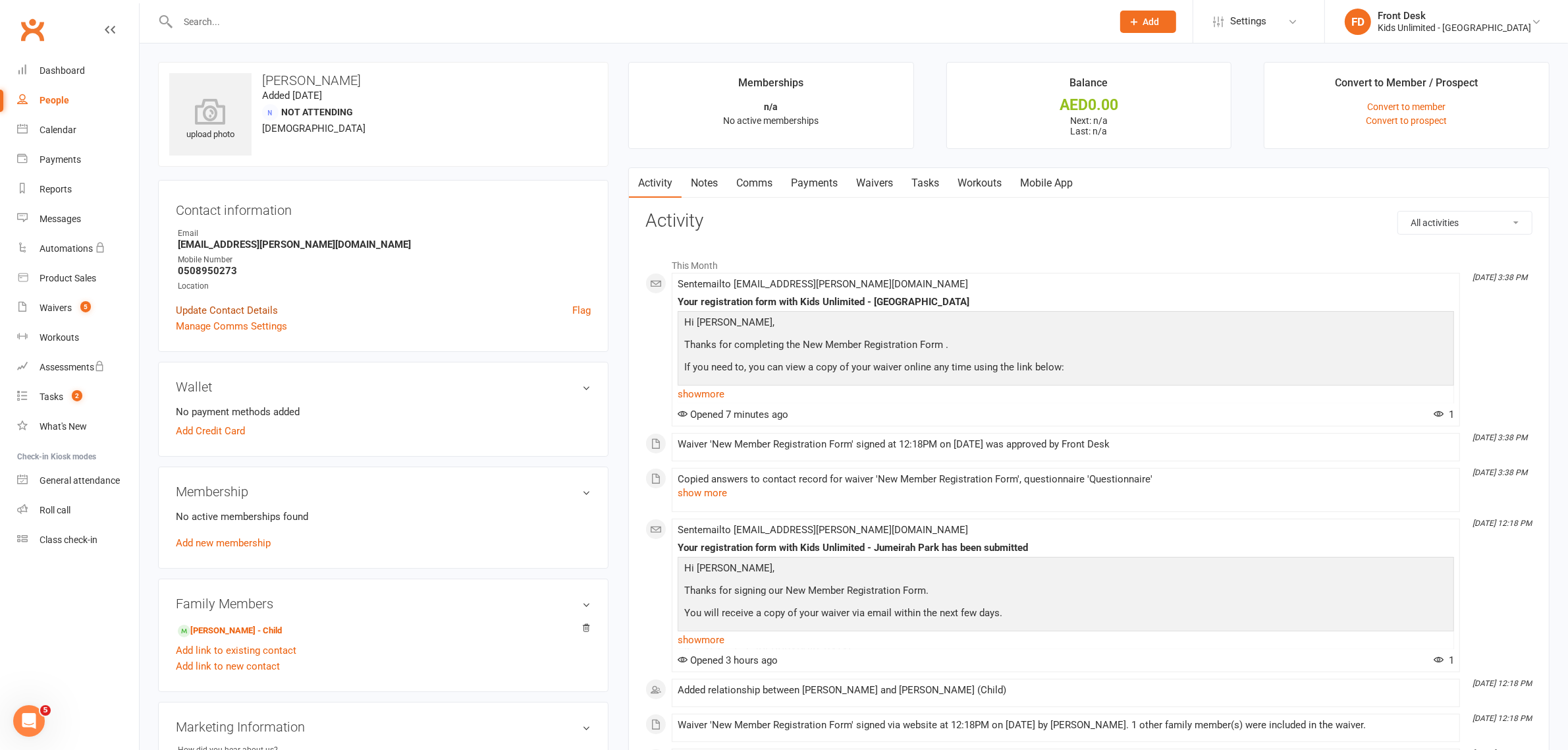
click at [261, 310] on link "Update Contact Details" at bounding box center [226, 310] width 102 height 16
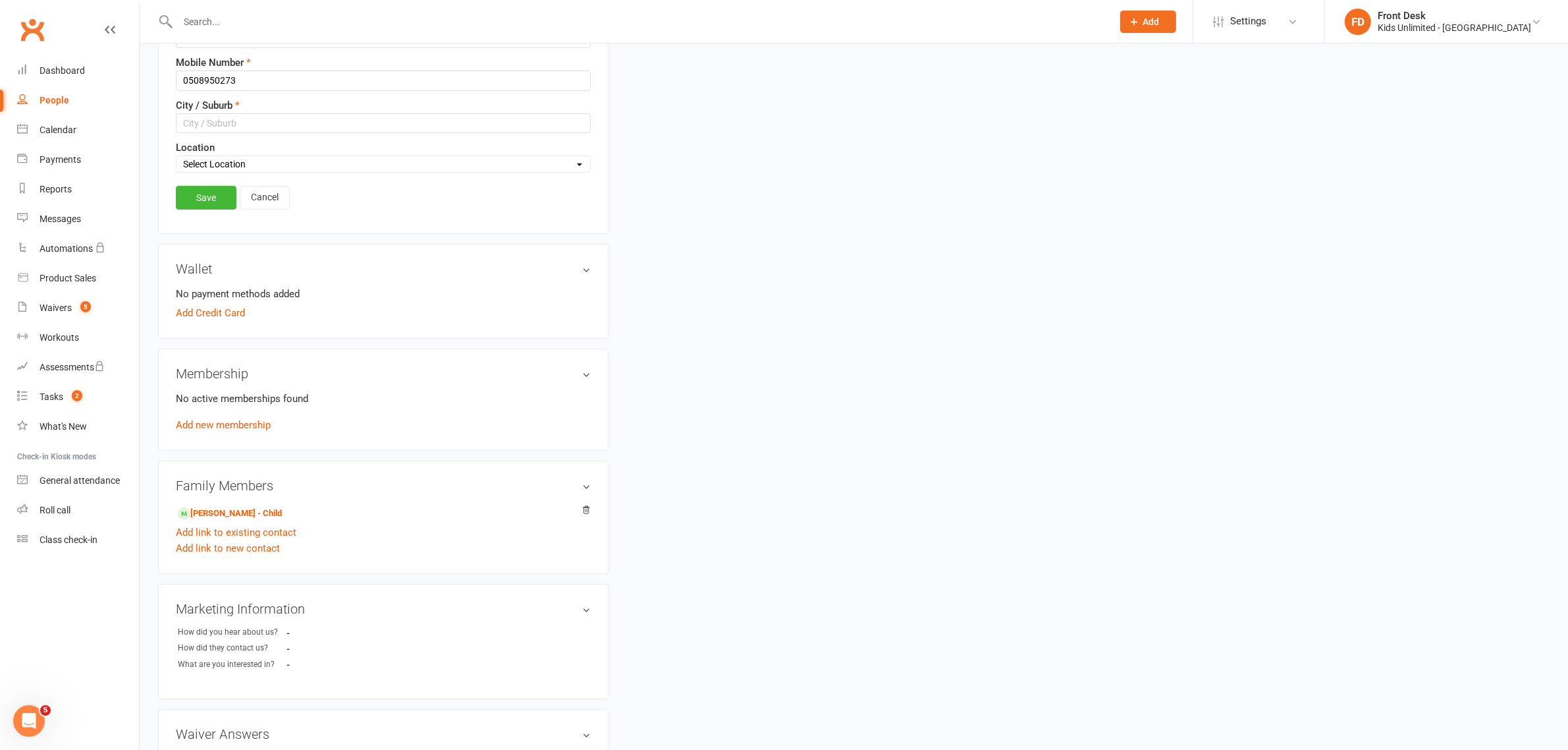
scroll to position [308, 0]
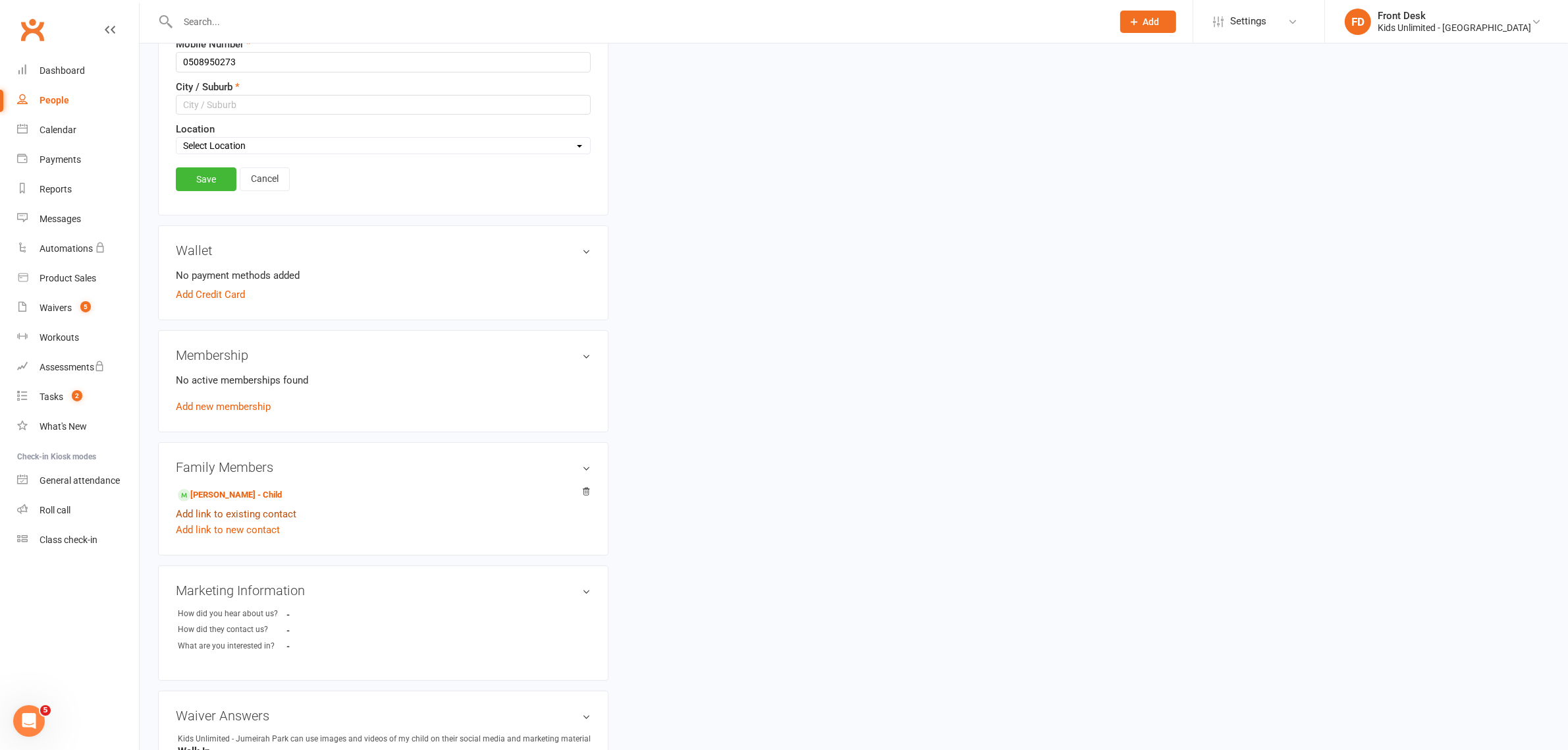
click at [242, 518] on link "Add link to existing contact" at bounding box center [235, 514] width 121 height 16
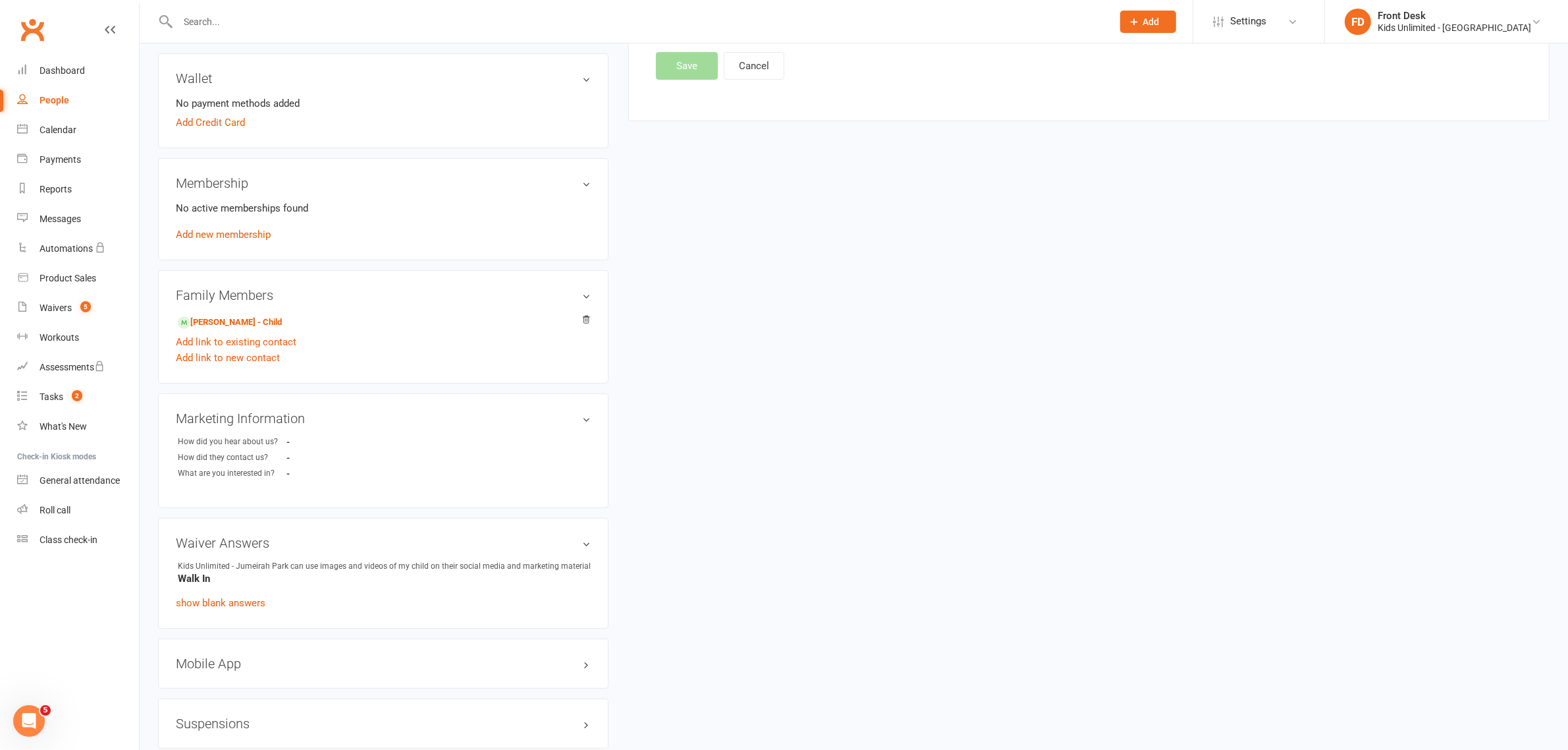
scroll to position [0, 0]
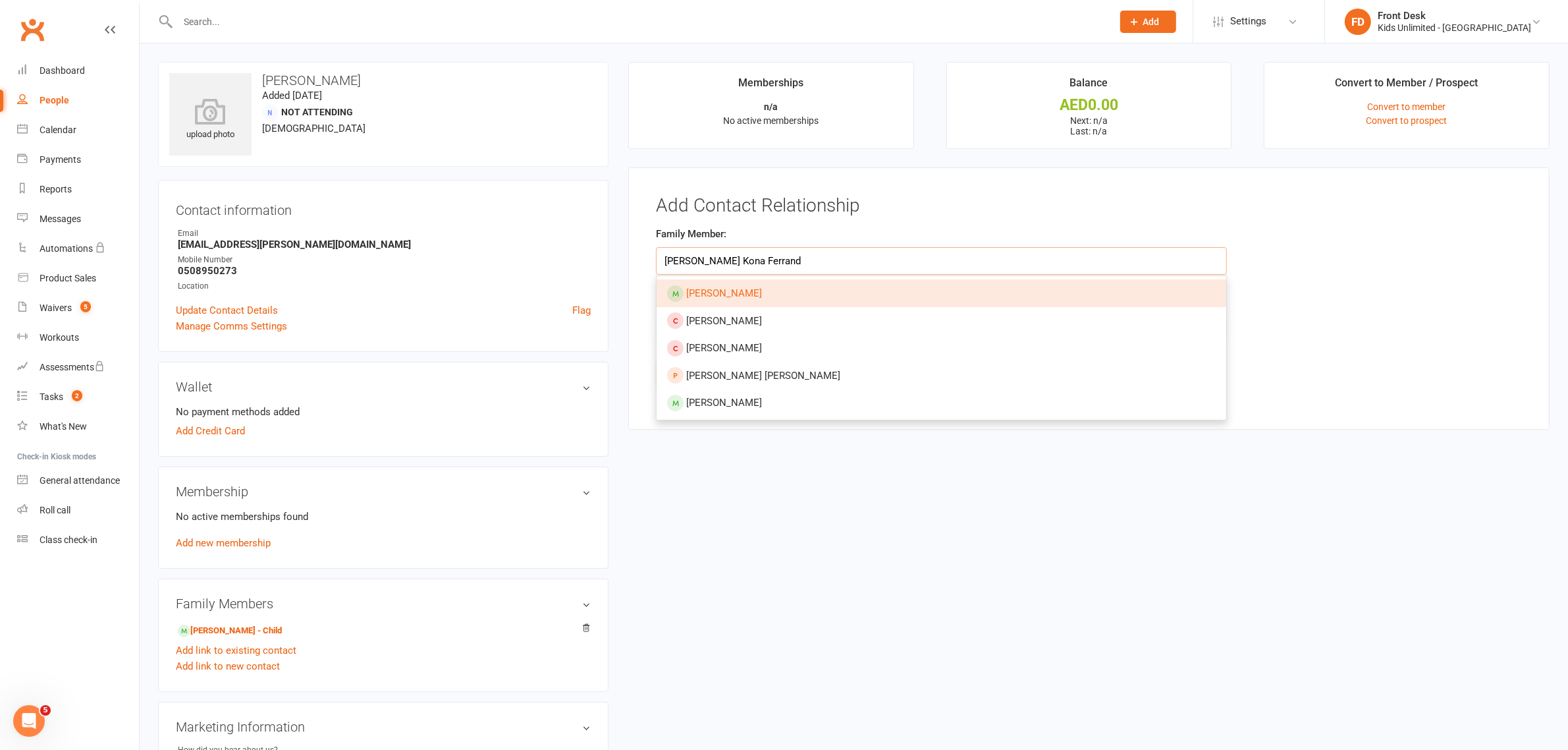
type input "Brice Kona Ferrand"
click at [734, 295] on span "Maélia Konan-Ferrand" at bounding box center [723, 293] width 75 height 12
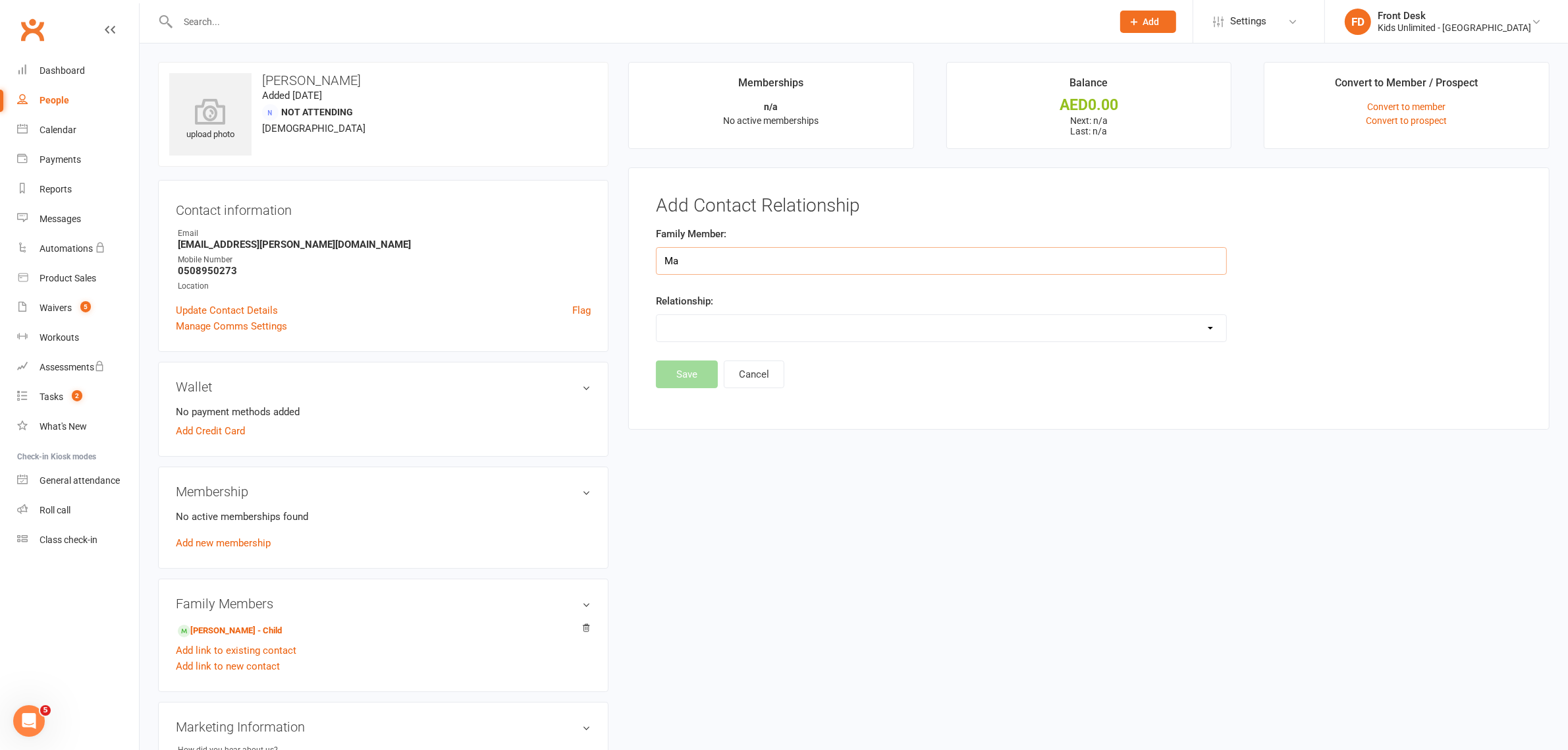
type input "M"
type input "b"
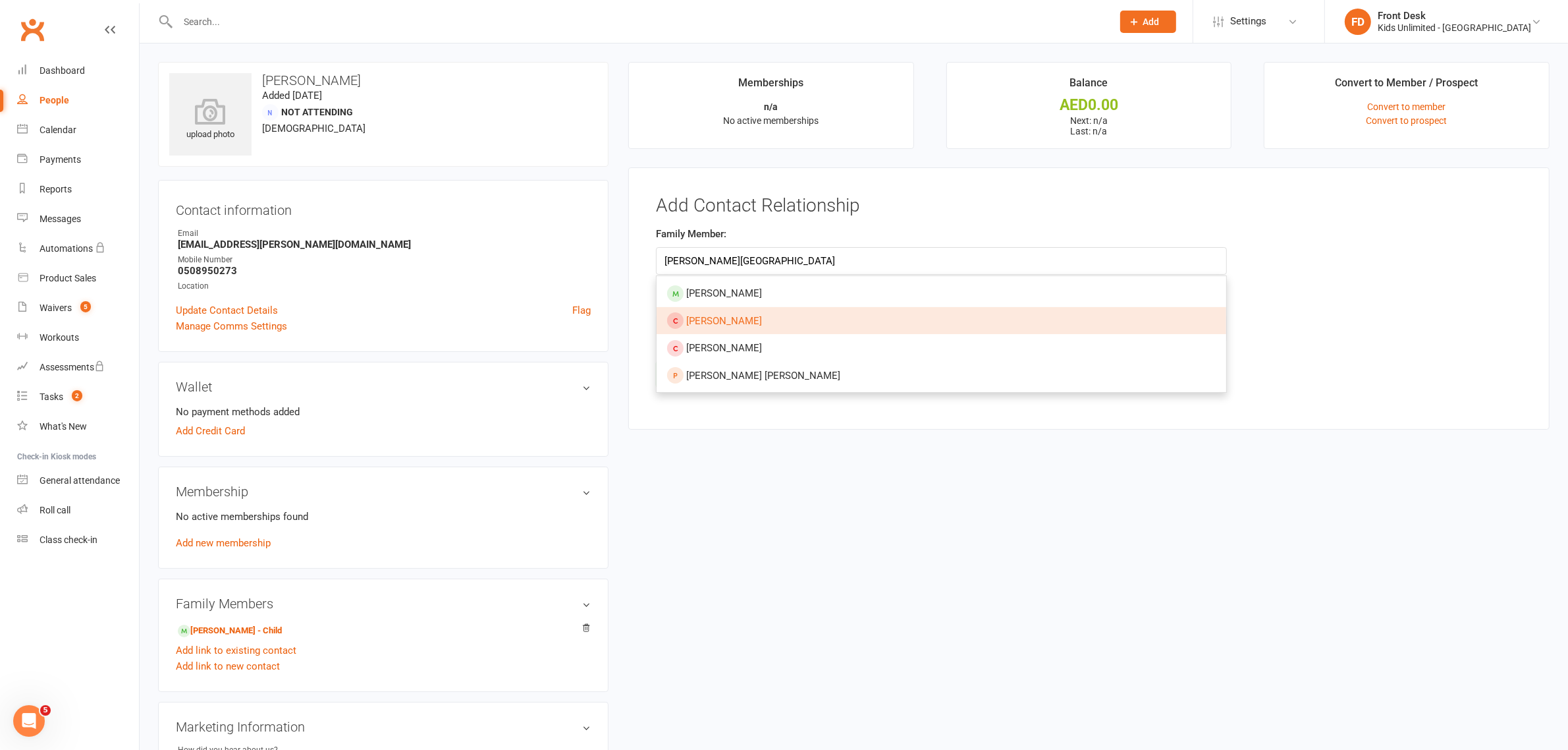
type input "Maélia Konan-Ferrand"
click at [1286, 317] on div "Family Member: Maélia Konan-Ferrand Maélia Konan-Ferrand Meelia Ferrand Dia Kan…" at bounding box center [1089, 292] width 886 height 134
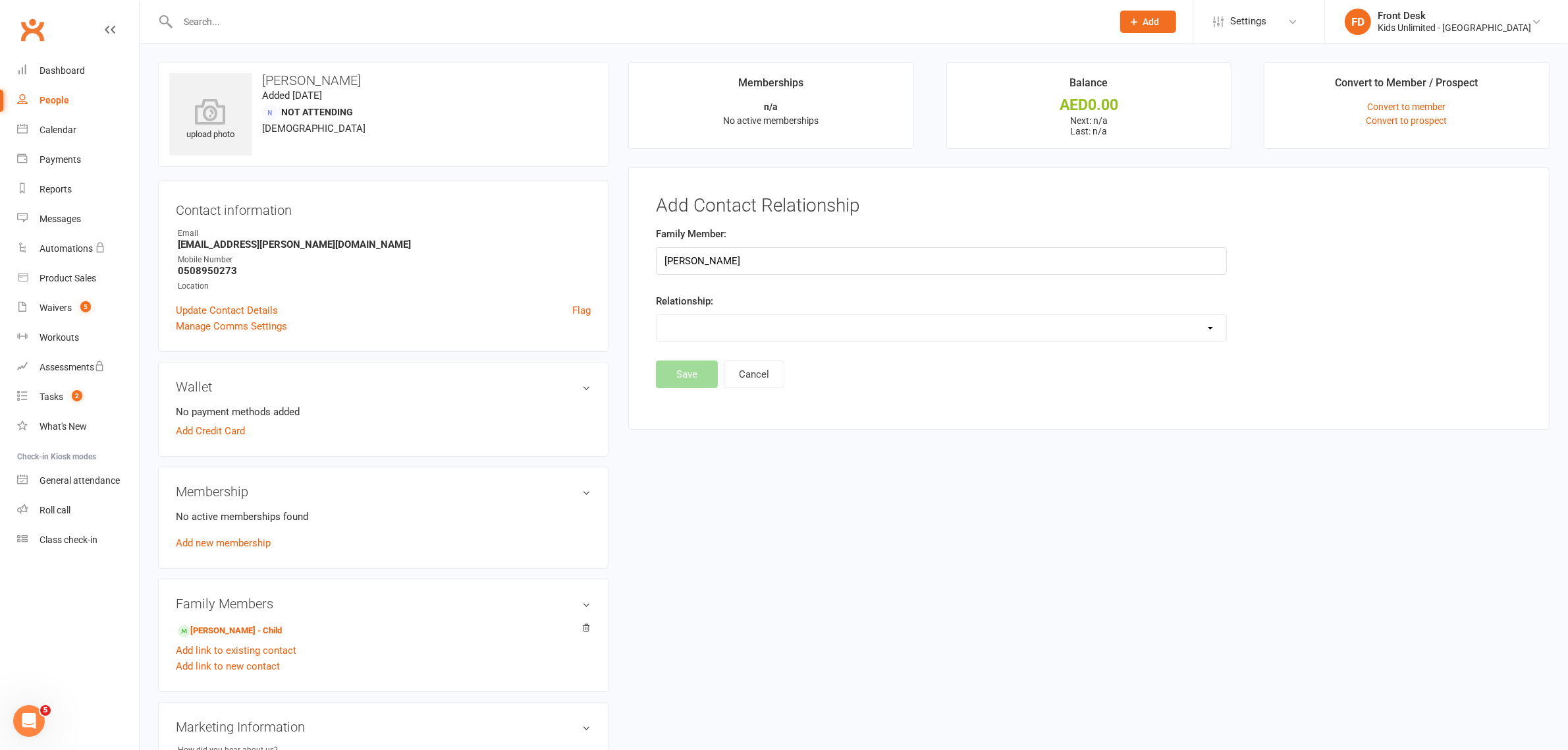
click at [1207, 326] on select "Parent / Guardian Child Sibling (parent not in system) Spouse / Partner Cousin …" at bounding box center [941, 327] width 569 height 26
select select "0"
click at [657, 316] on select "Parent / Guardian Child Sibling (parent not in system) Spouse / Partner Cousin …" at bounding box center [941, 327] width 569 height 26
click at [686, 405] on button "Save" at bounding box center [686, 409] width 62 height 27
click at [752, 415] on button "Cancel" at bounding box center [755, 409] width 61 height 27
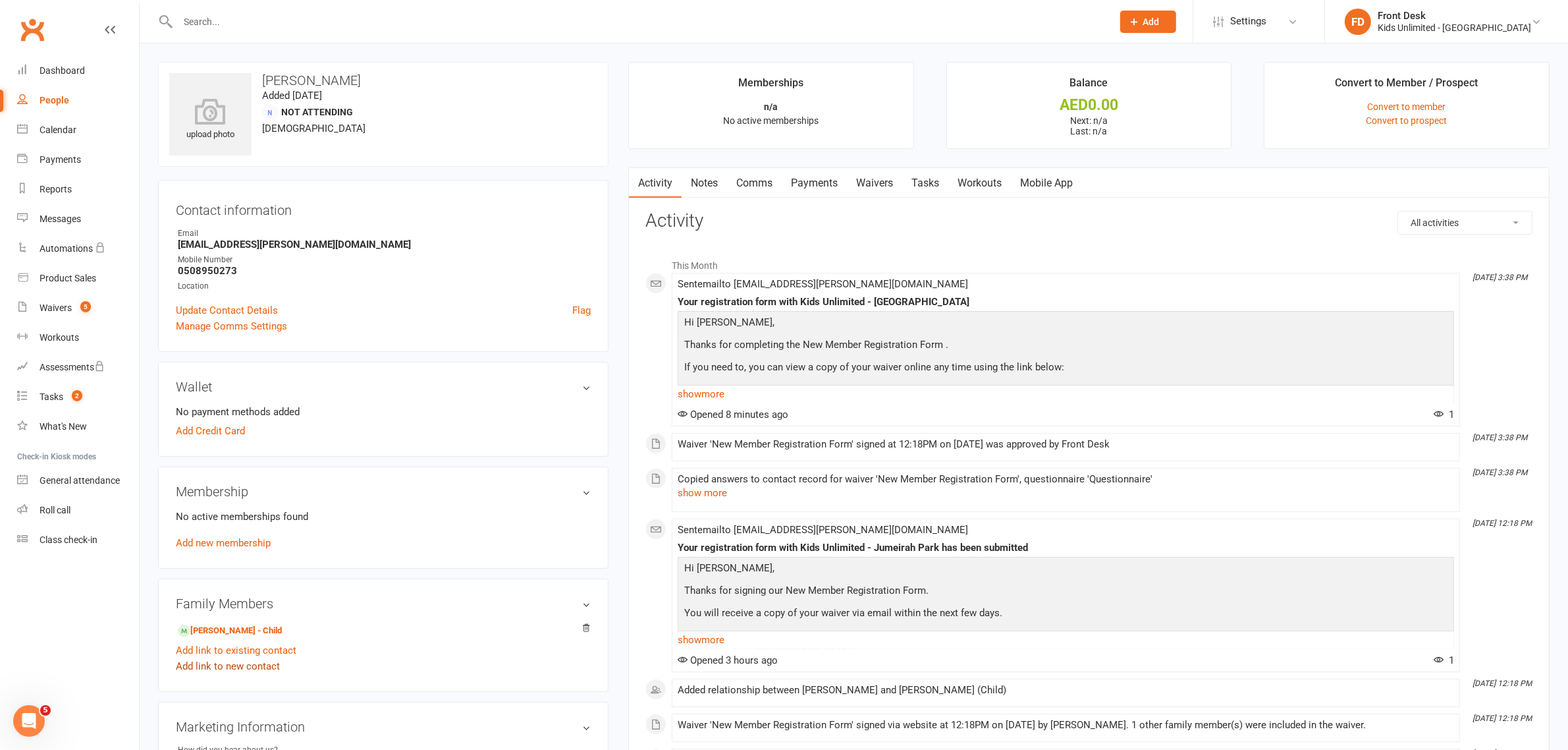
click at [210, 666] on link "Add link to new contact" at bounding box center [227, 666] width 104 height 16
click at [269, 656] on span "button" at bounding box center [266, 655] width 5 height 3
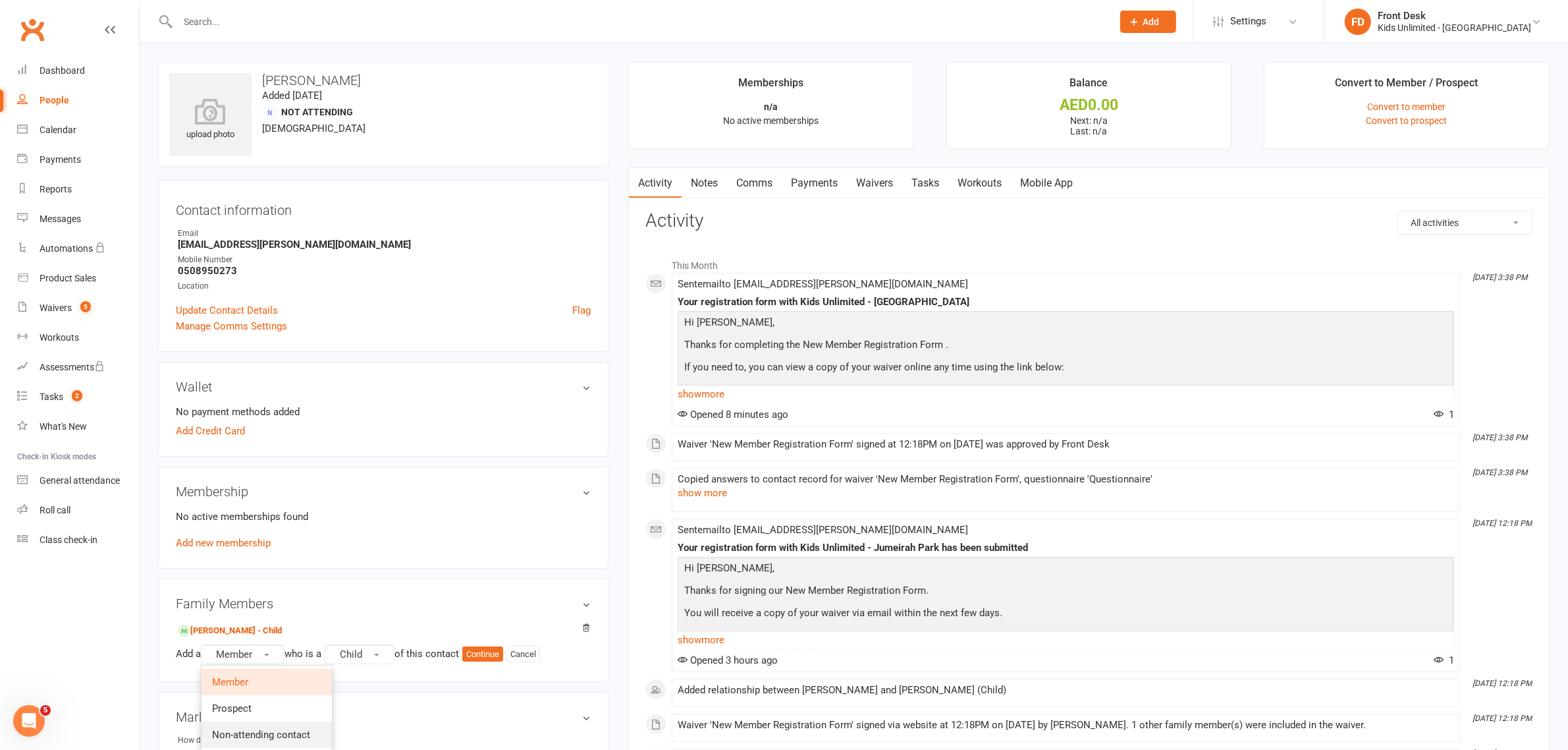
click at [269, 736] on span "Non-attending contact" at bounding box center [261, 734] width 98 height 12
click at [441, 654] on span "button" at bounding box center [438, 655] width 5 height 3
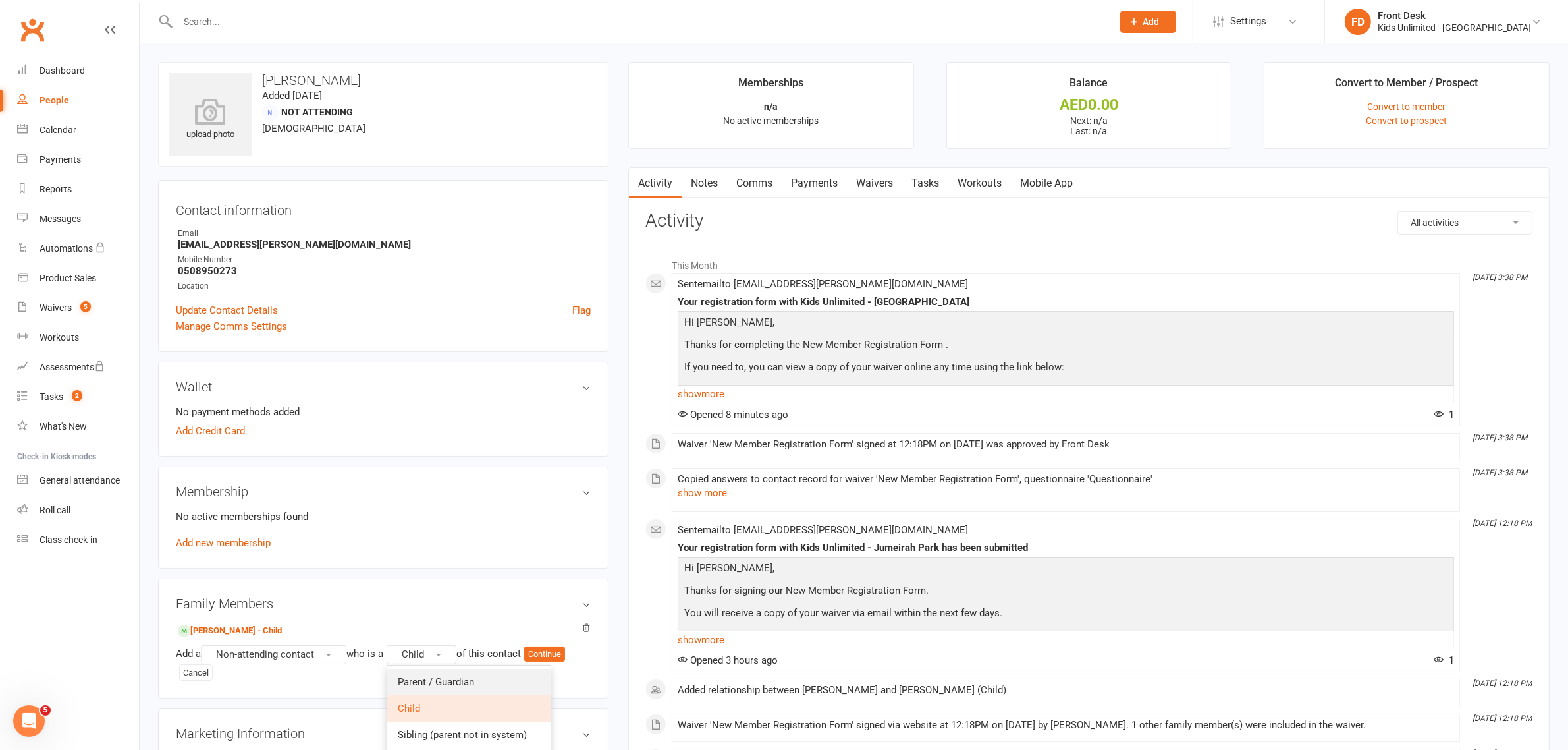
click at [453, 680] on span "Parent / Guardian" at bounding box center [436, 681] width 76 height 12
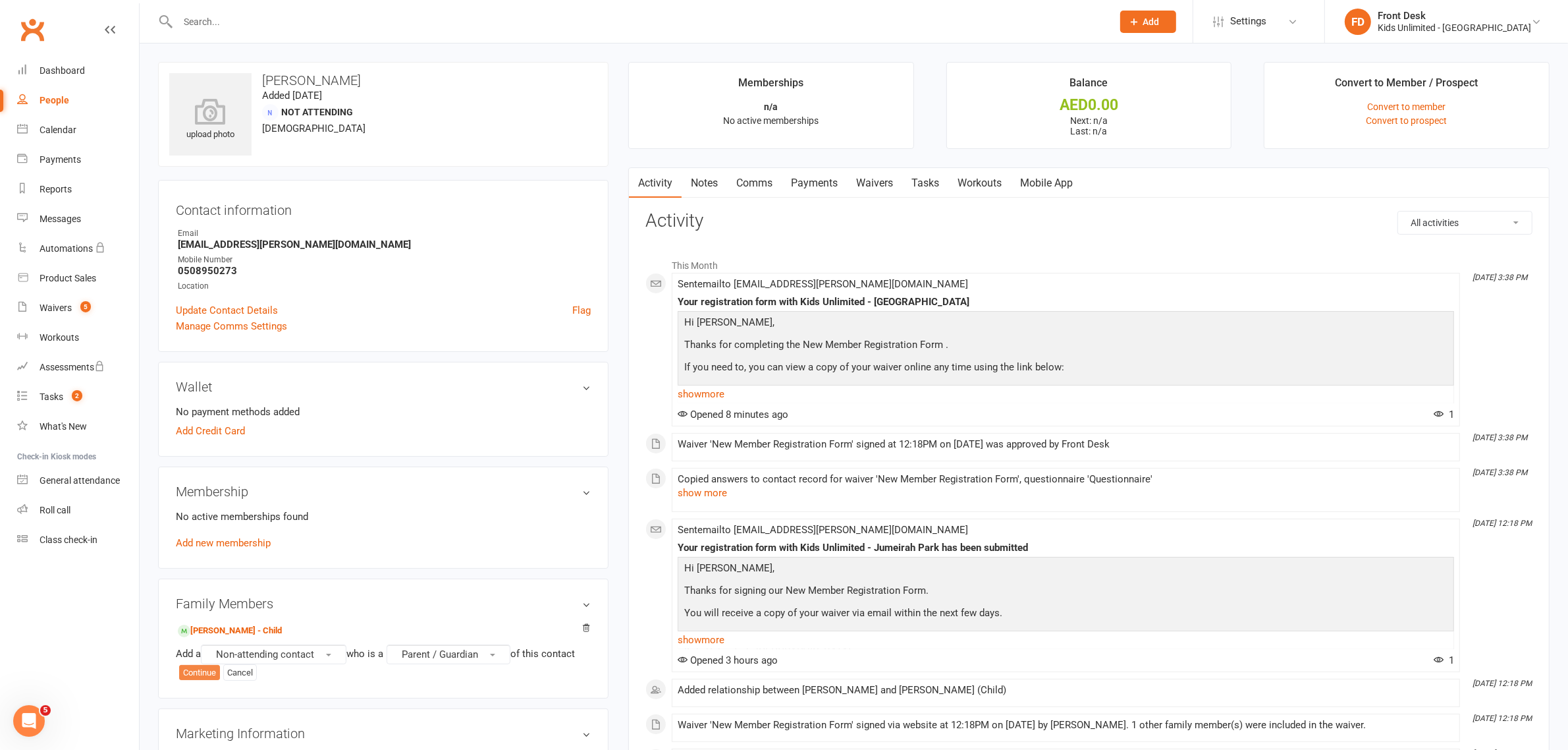
click at [188, 671] on button "Continue" at bounding box center [200, 673] width 41 height 16
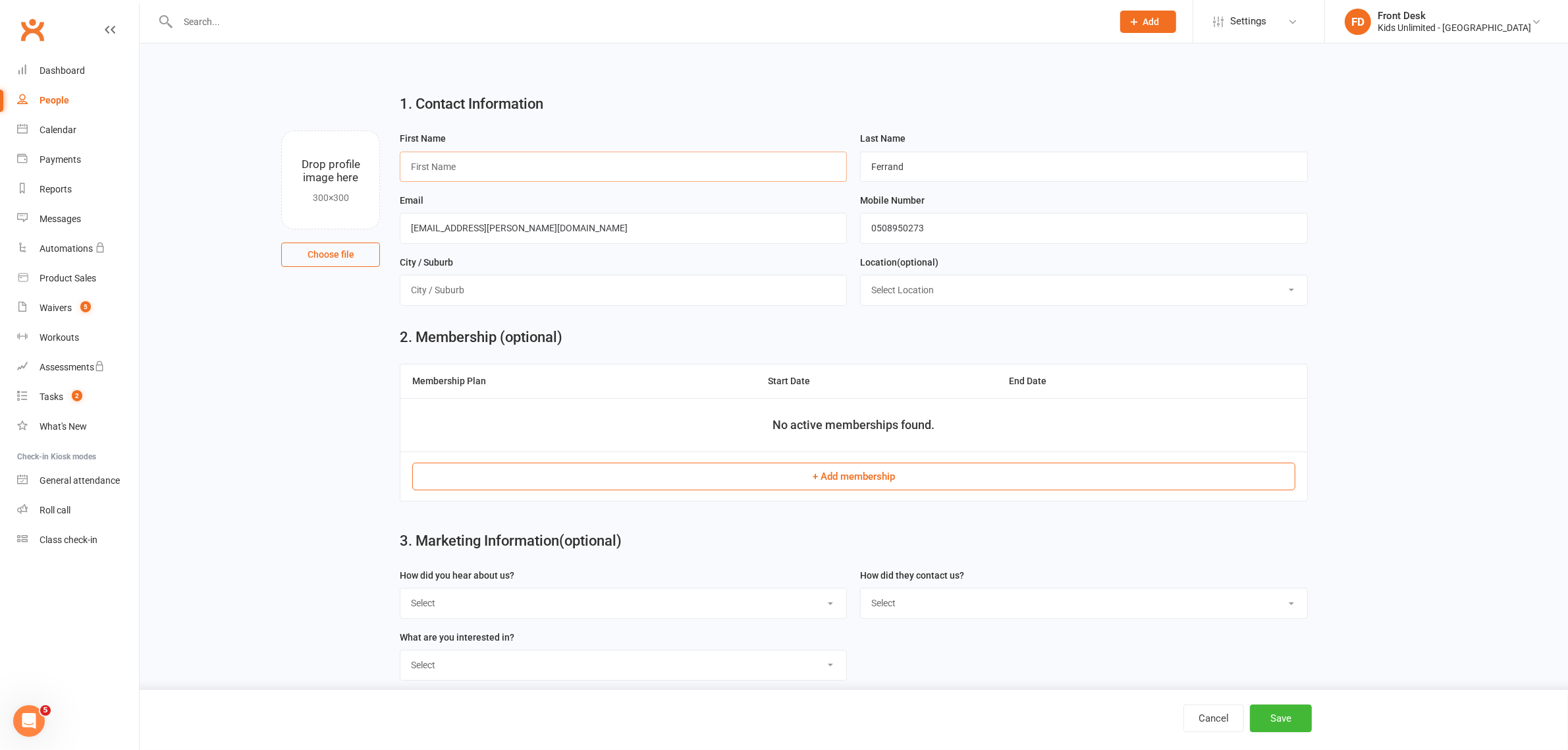
click at [753, 163] on input "text" at bounding box center [623, 167] width 447 height 30
type input "Brice Konan"
click at [706, 228] on input "Nath.bonifas@gmail.com" at bounding box center [623, 227] width 447 height 30
type input "N"
type input "bricekonanferrand@valshoma.fr"
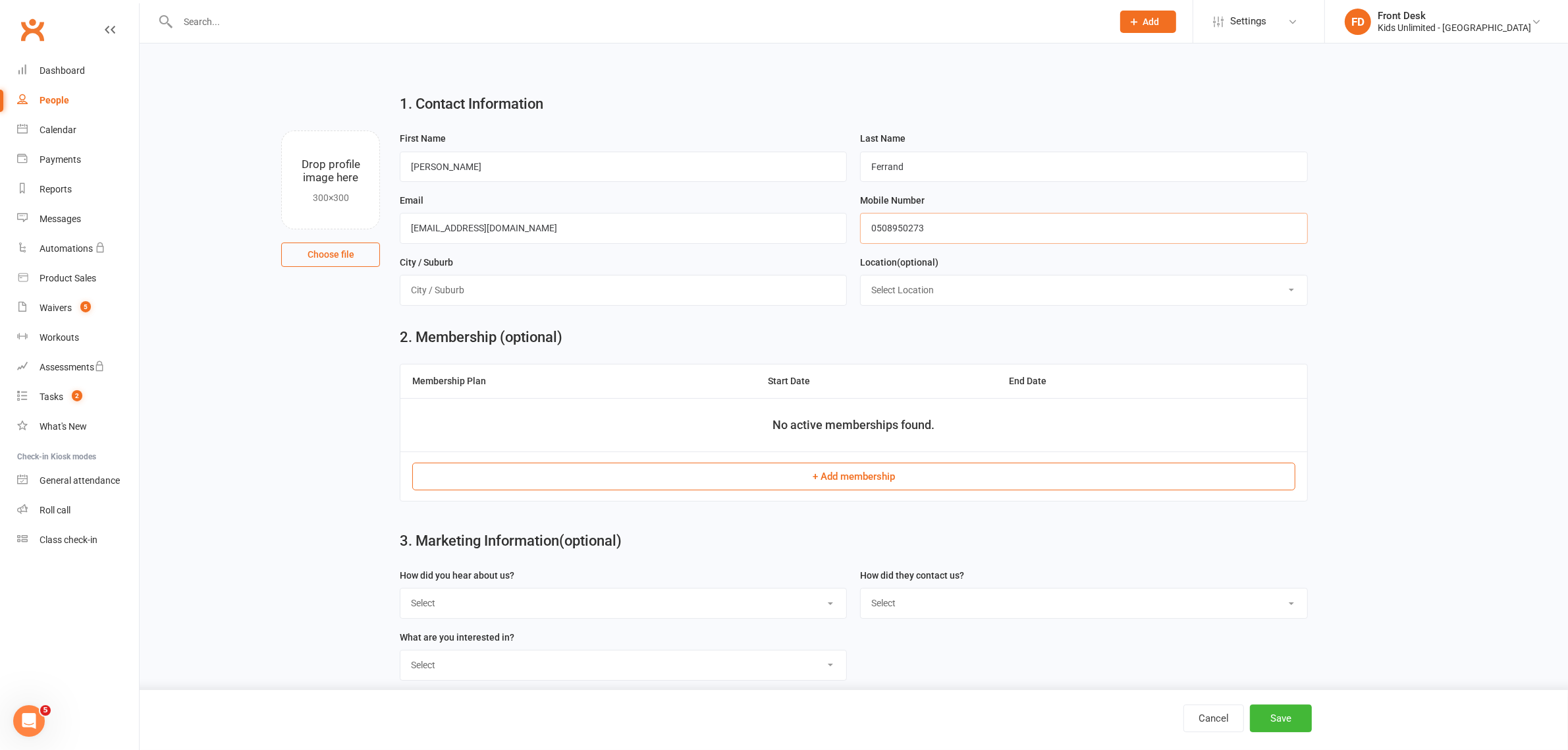
click at [962, 227] on input "0508950273" at bounding box center [1084, 227] width 447 height 30
type input "0564499812"
click at [771, 292] on input "text" at bounding box center [623, 289] width 447 height 30
type input "[GEOGRAPHIC_DATA]"
click at [1286, 718] on button "Save" at bounding box center [1280, 718] width 62 height 27
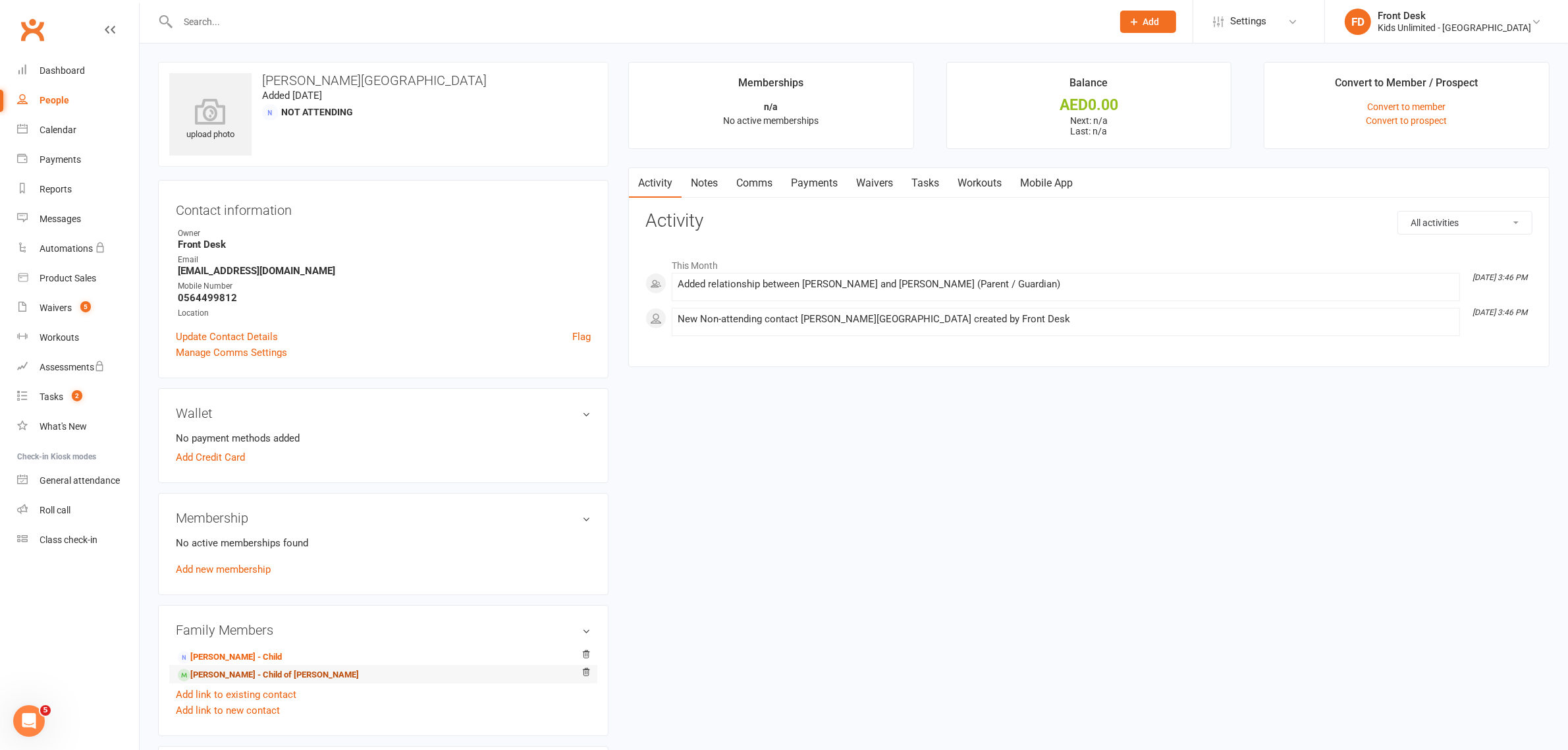
click at [232, 676] on link "Maélia Konan-Ferrand - Child of Natalie Ferrand" at bounding box center [268, 675] width 181 height 14
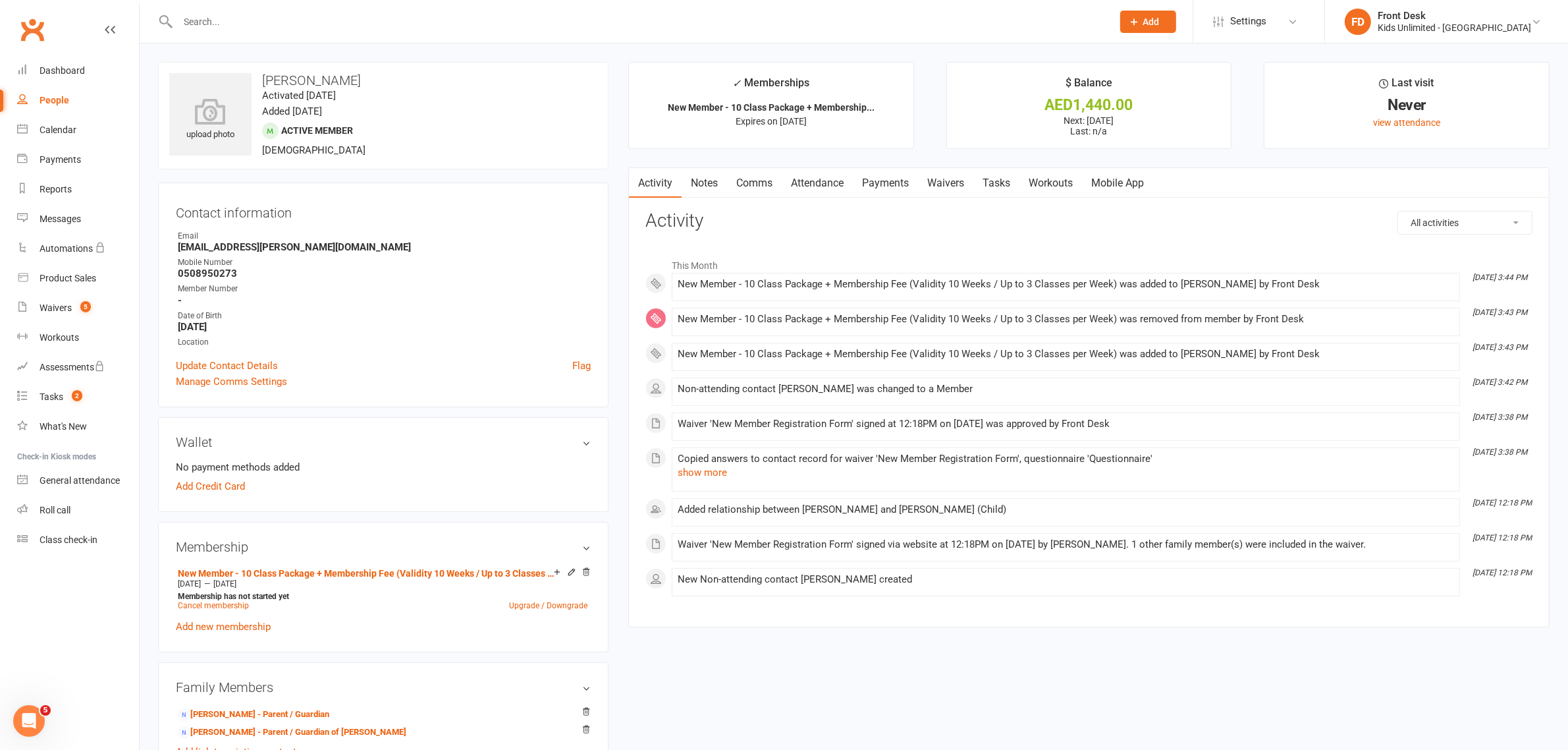
click at [882, 181] on link "Payments" at bounding box center [885, 182] width 66 height 30
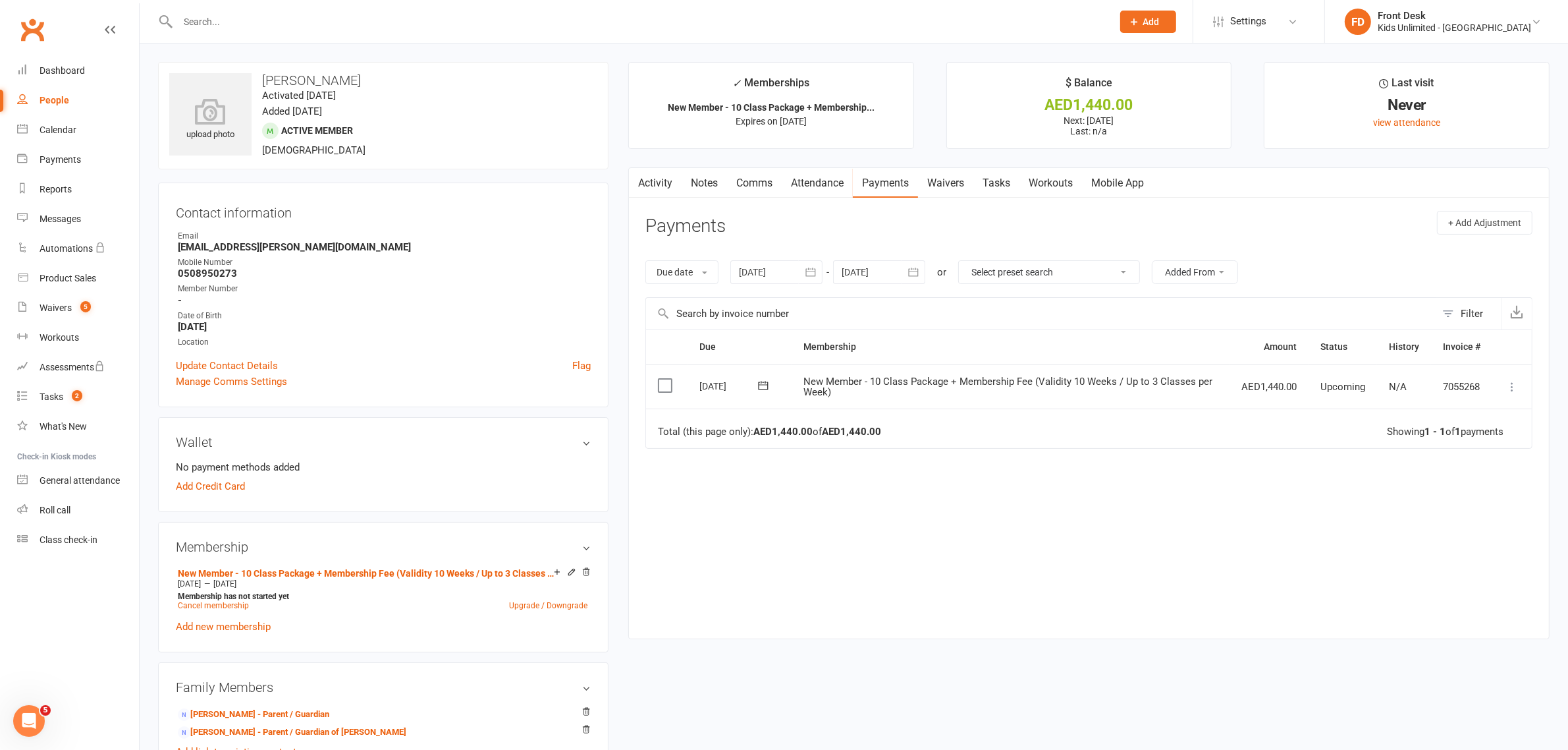
click at [663, 386] on label at bounding box center [666, 384] width 18 height 13
click at [663, 378] on input "checkbox" at bounding box center [662, 378] width 9 height 0
click at [1530, 716] on icon "button" at bounding box center [1530, 719] width 10 height 10
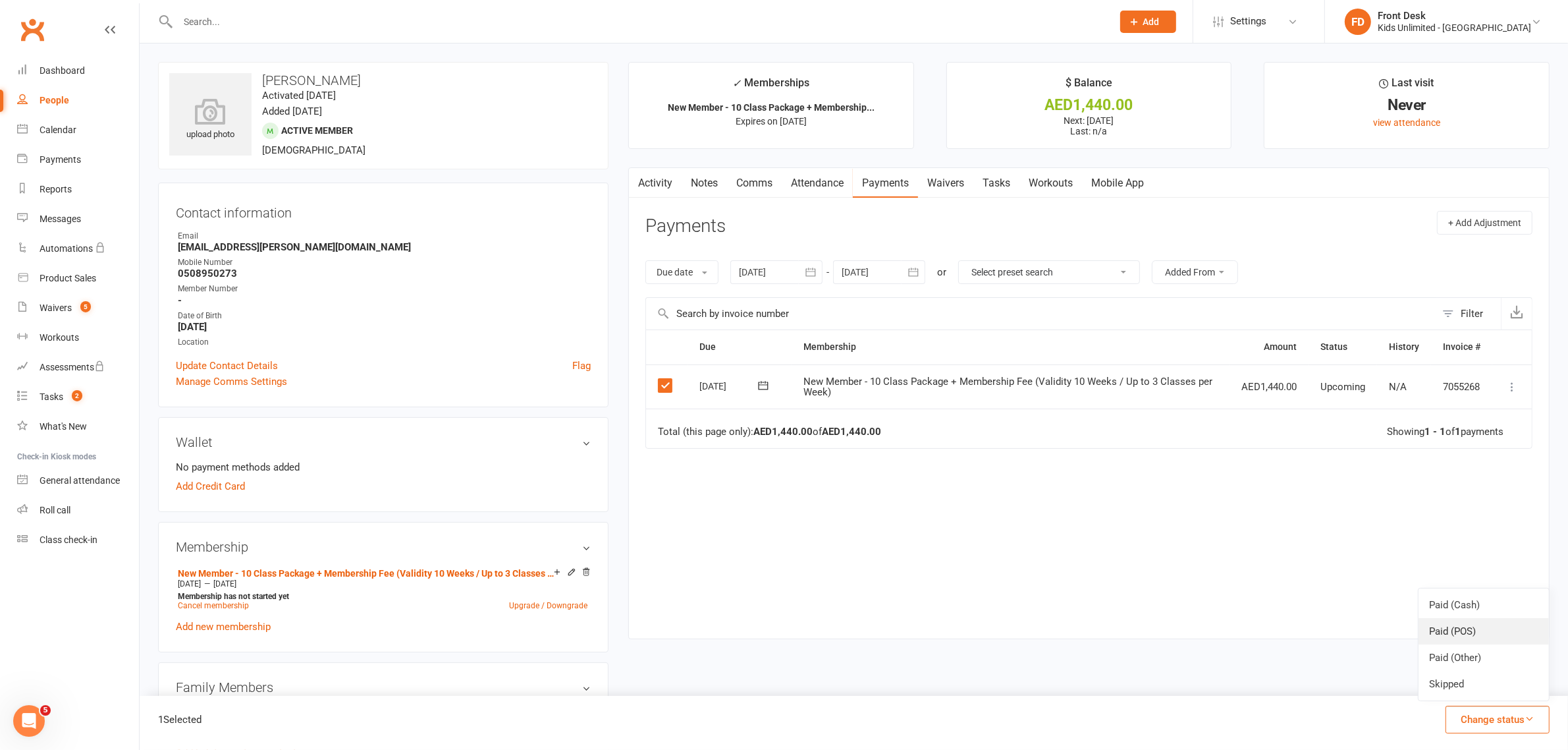
click at [1469, 627] on link "Paid (POS)" at bounding box center [1483, 630] width 130 height 26
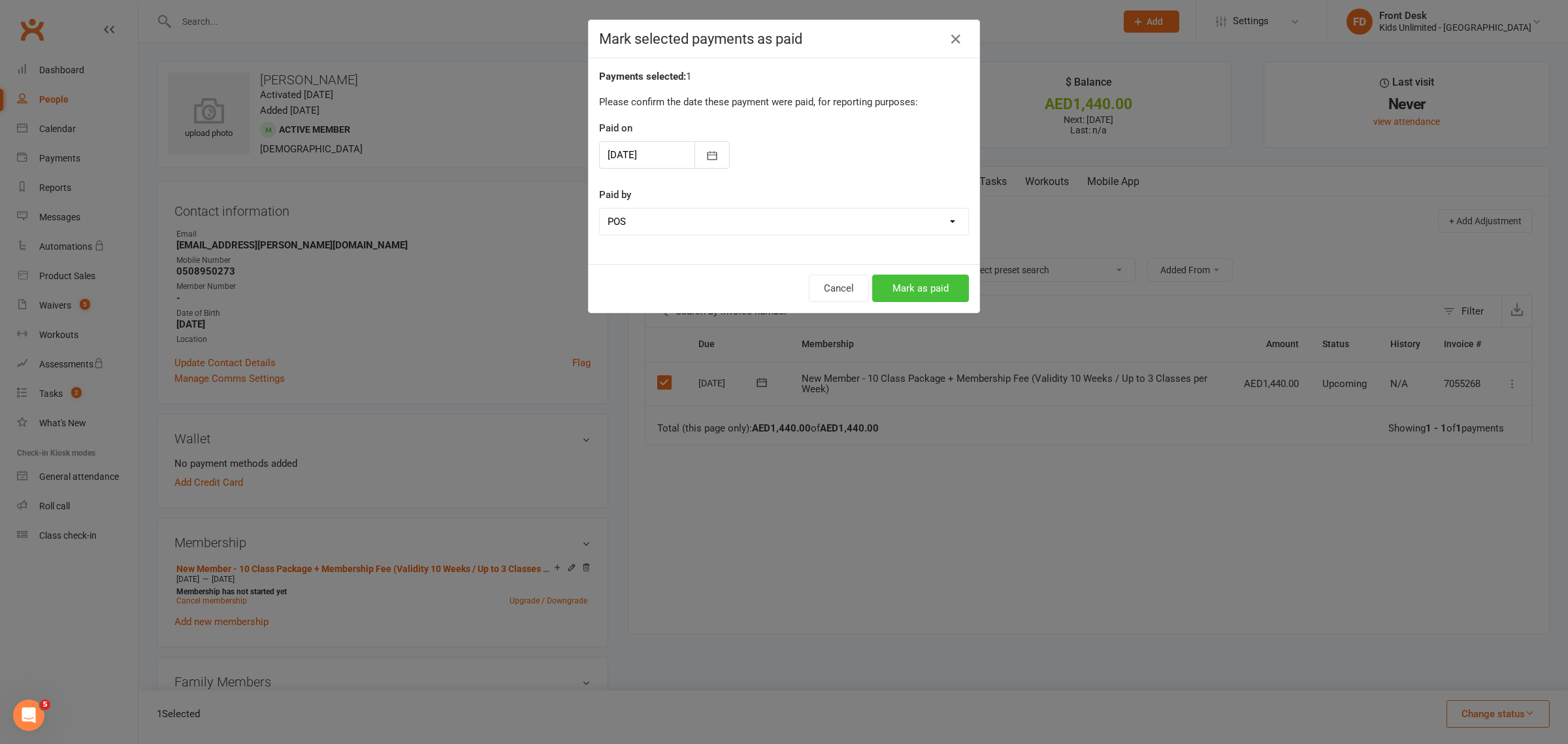
click at [909, 282] on button "Mark as paid" at bounding box center [920, 288] width 96 height 27
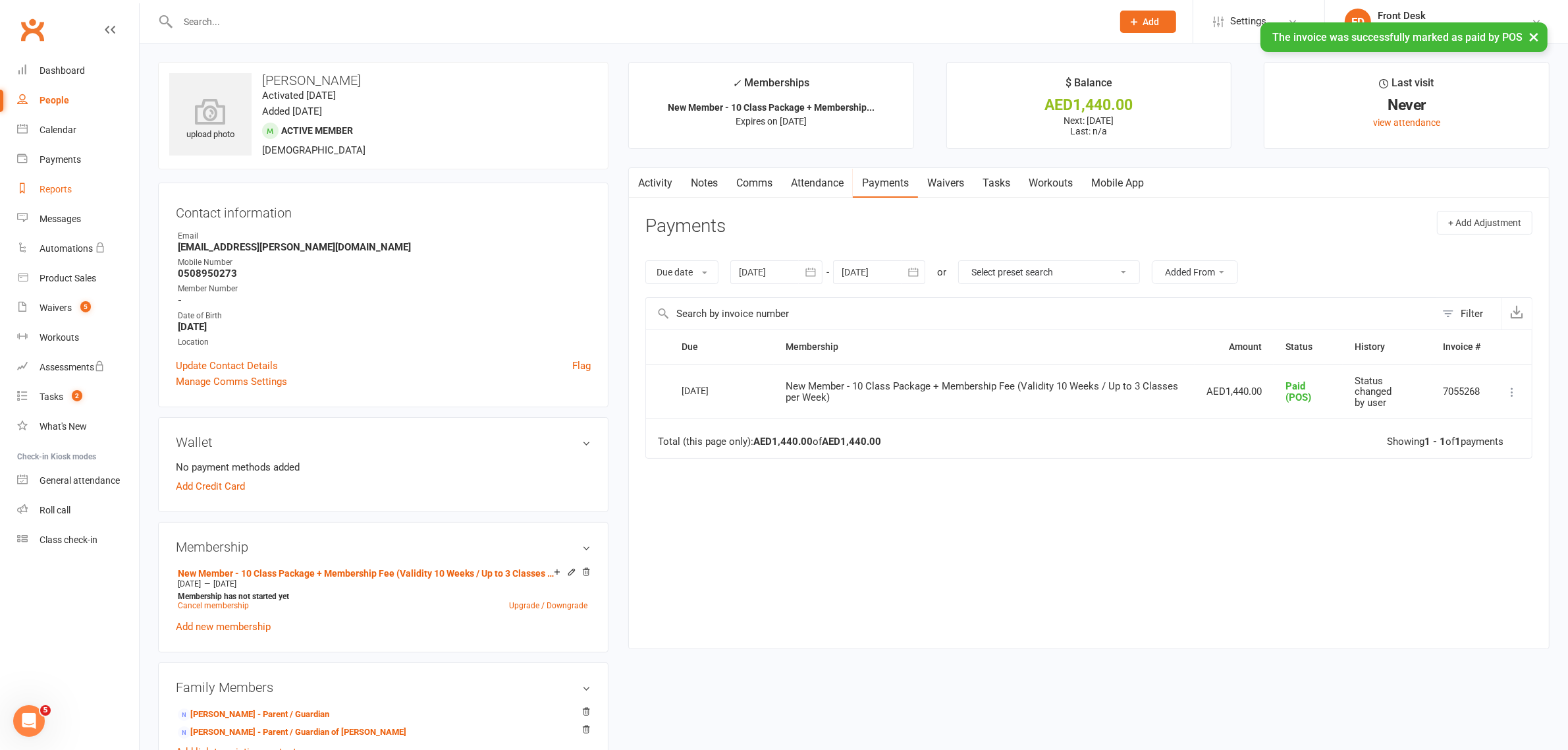
click at [49, 192] on div "Reports" at bounding box center [55, 188] width 32 height 11
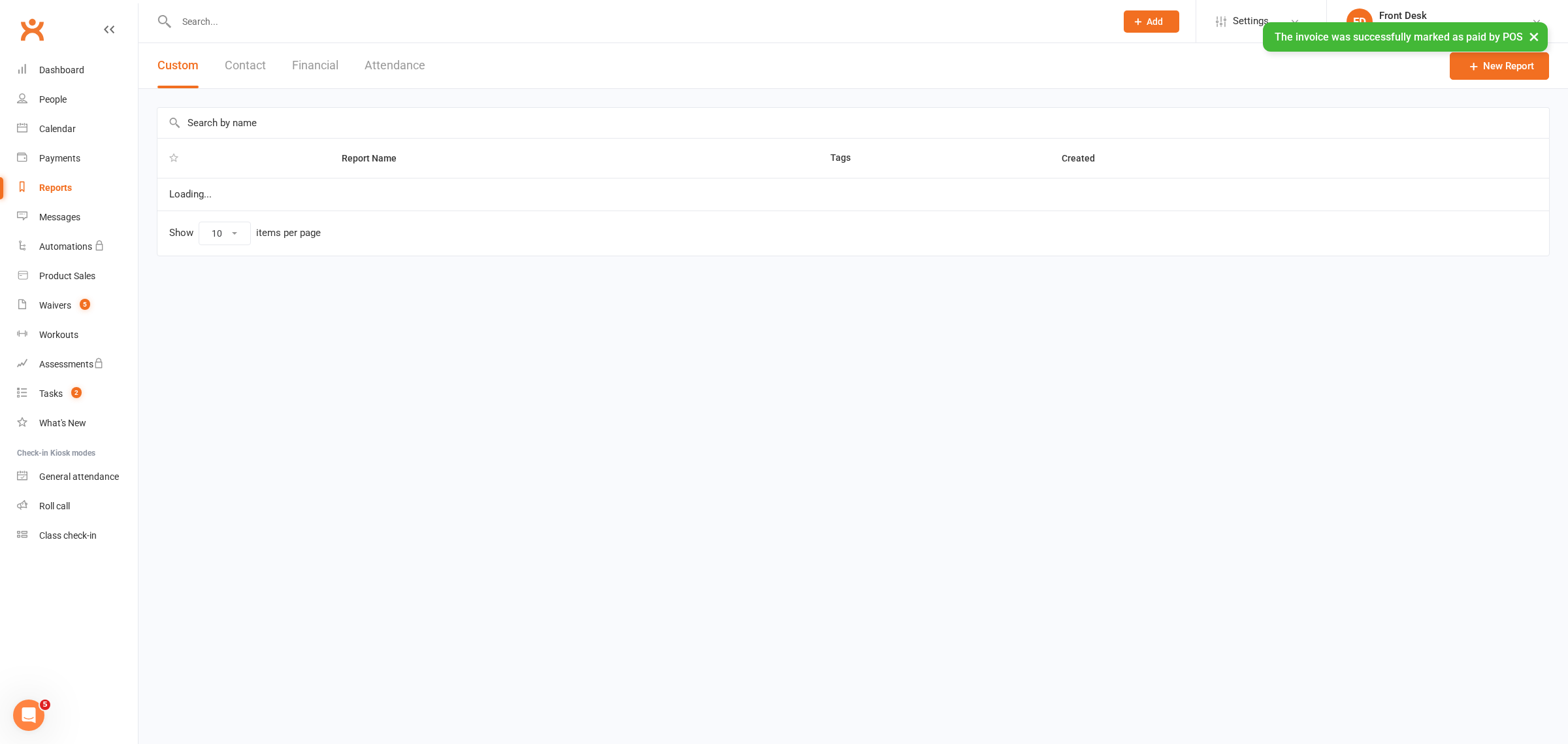
select select "100"
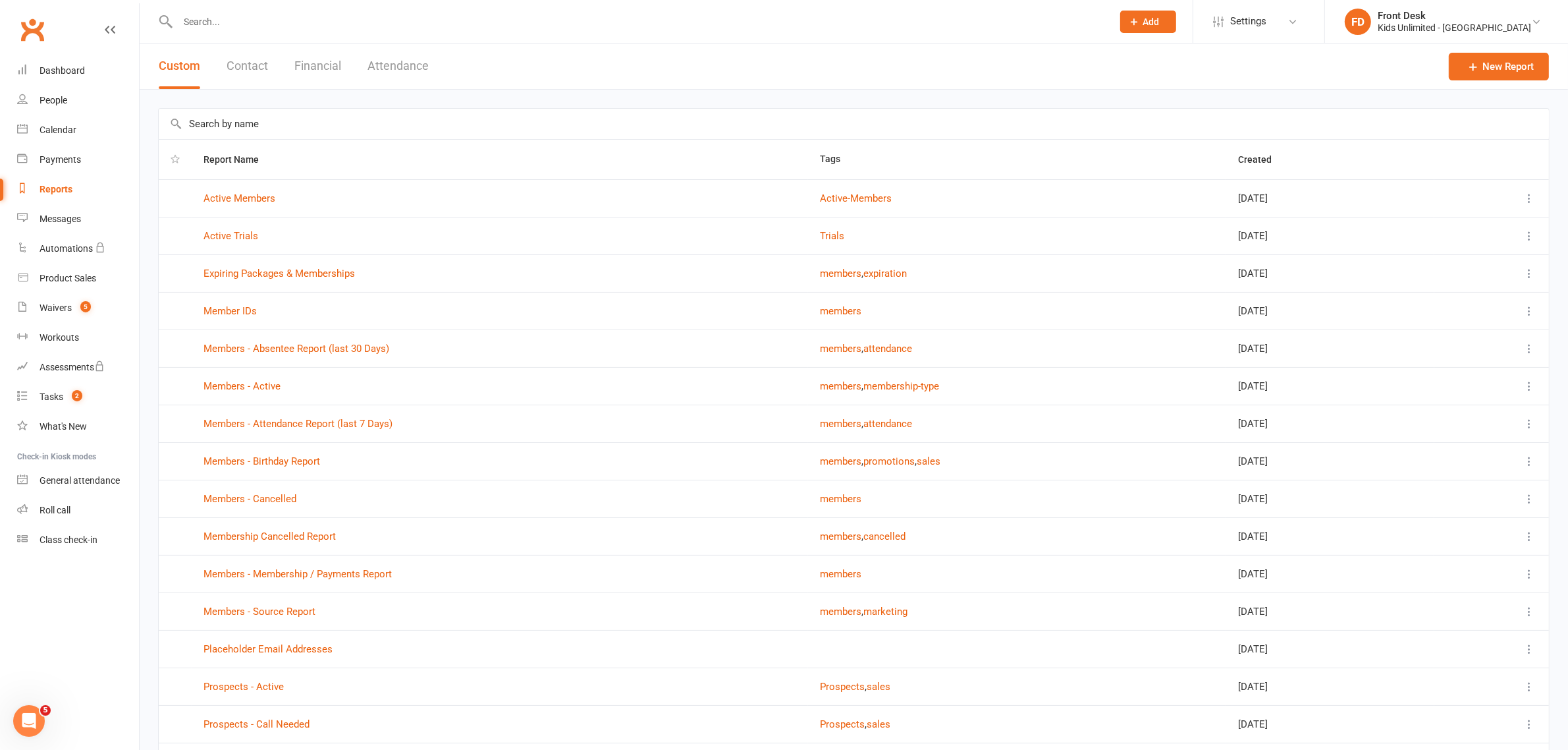
click at [318, 67] on button "Financial" at bounding box center [318, 66] width 47 height 45
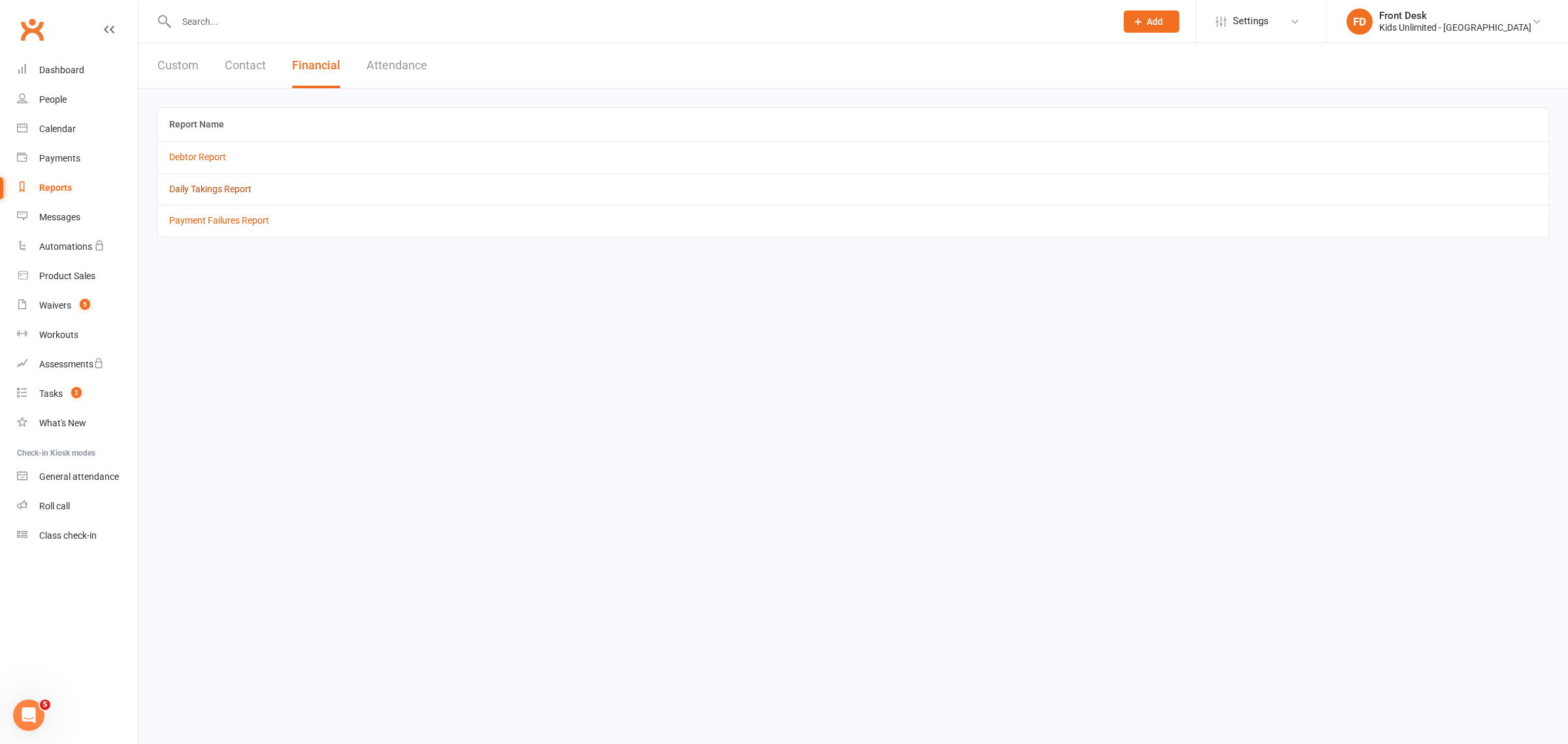
click at [240, 189] on link "Daily Takings Report" at bounding box center [210, 189] width 83 height 11
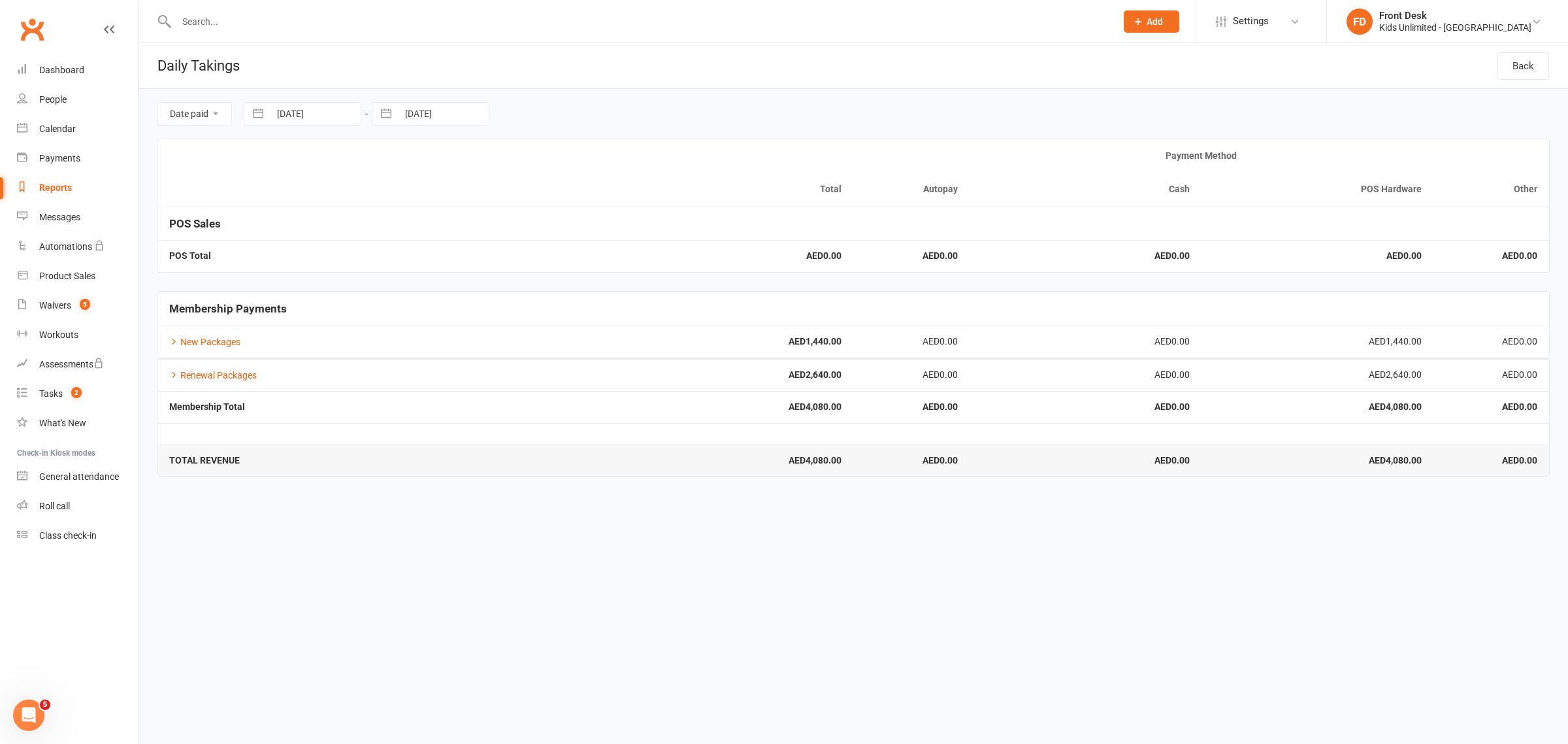
click at [582, 23] on input "text" at bounding box center [639, 21] width 934 height 18
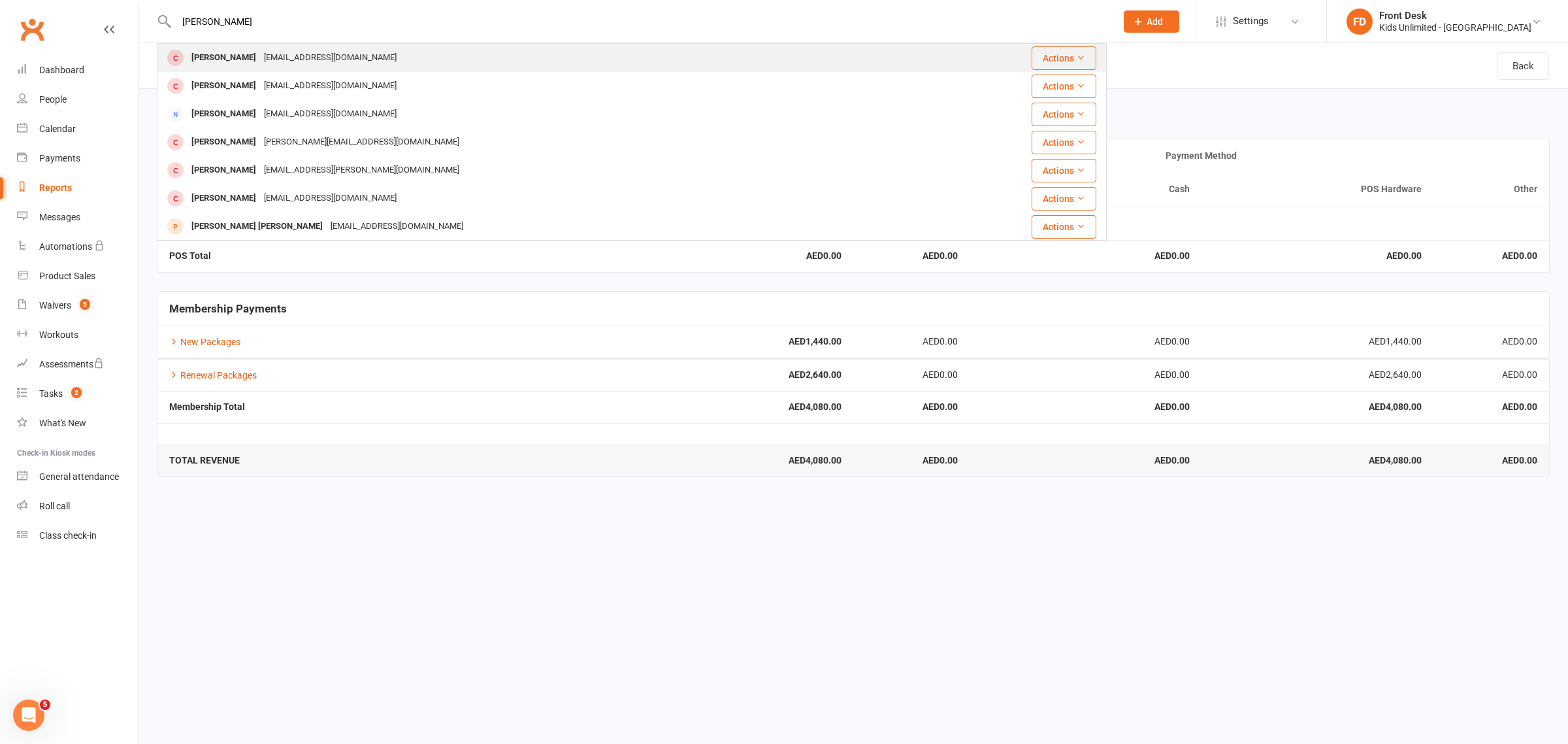
type input "selena"
click at [243, 53] on div "Selena El Kalache" at bounding box center [224, 57] width 73 height 18
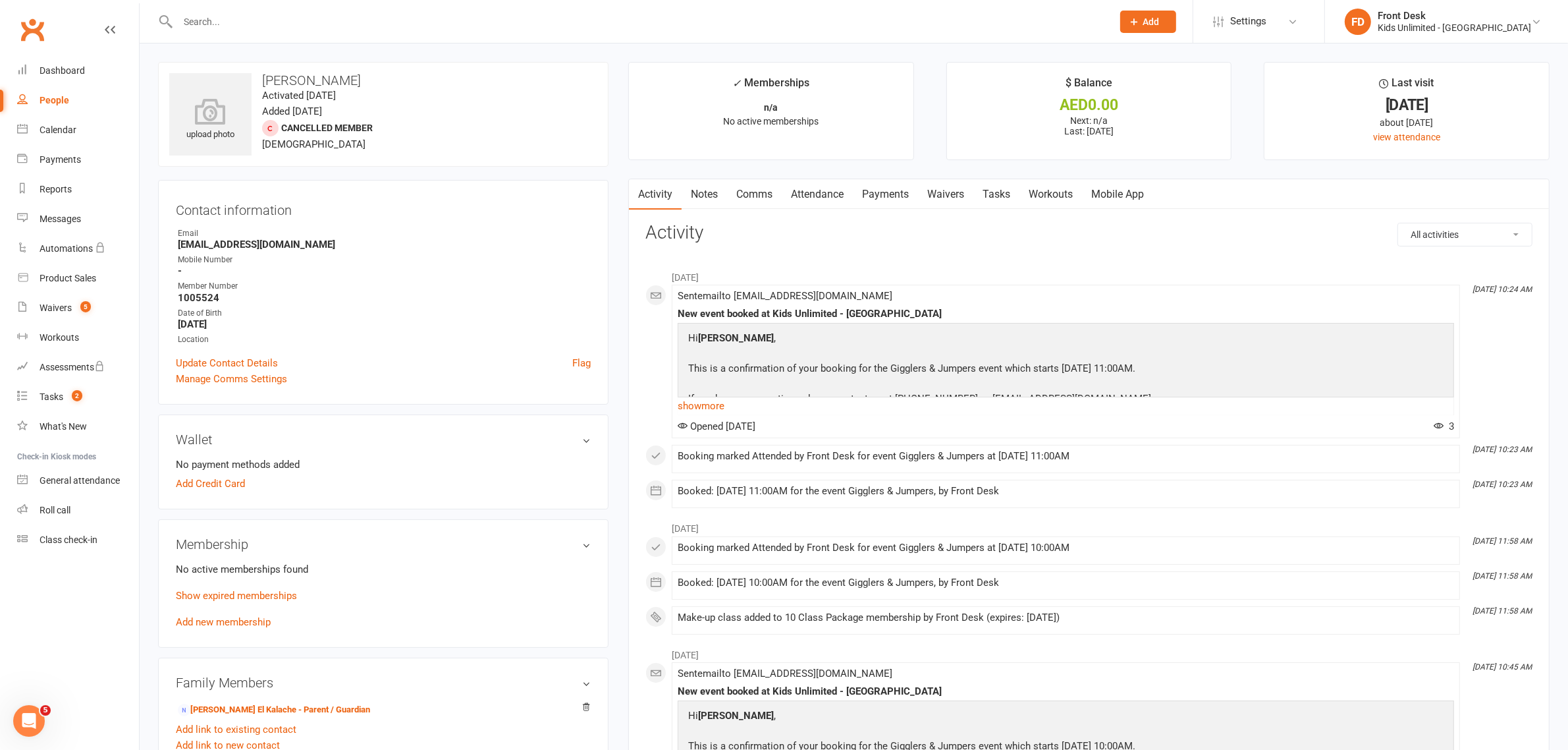
click at [56, 102] on div "People" at bounding box center [54, 100] width 29 height 11
select select "100"
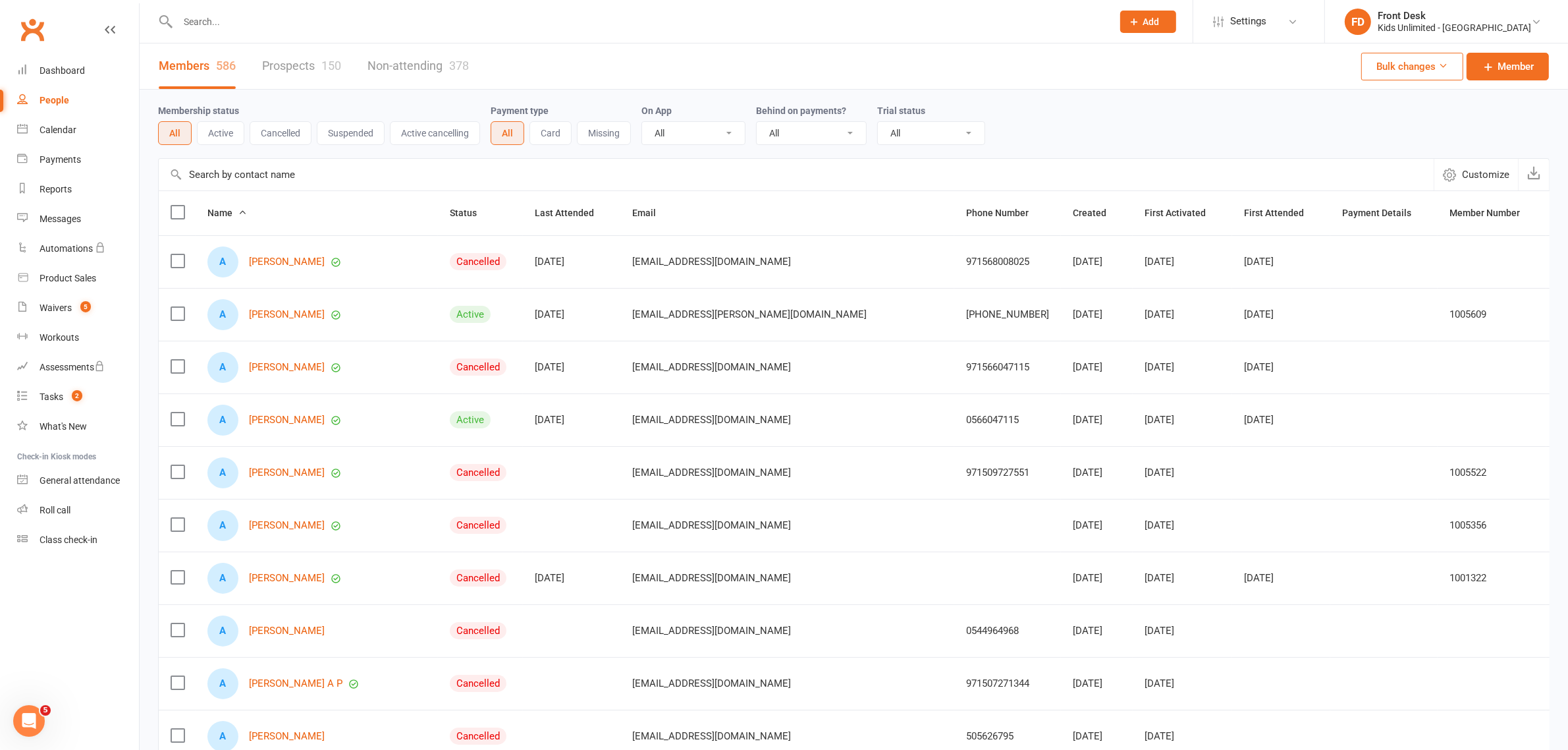
click at [1141, 22] on icon at bounding box center [1135, 22] width 12 height 12
click at [1155, 116] on link "Non-attending contact" at bounding box center [1134, 121] width 118 height 30
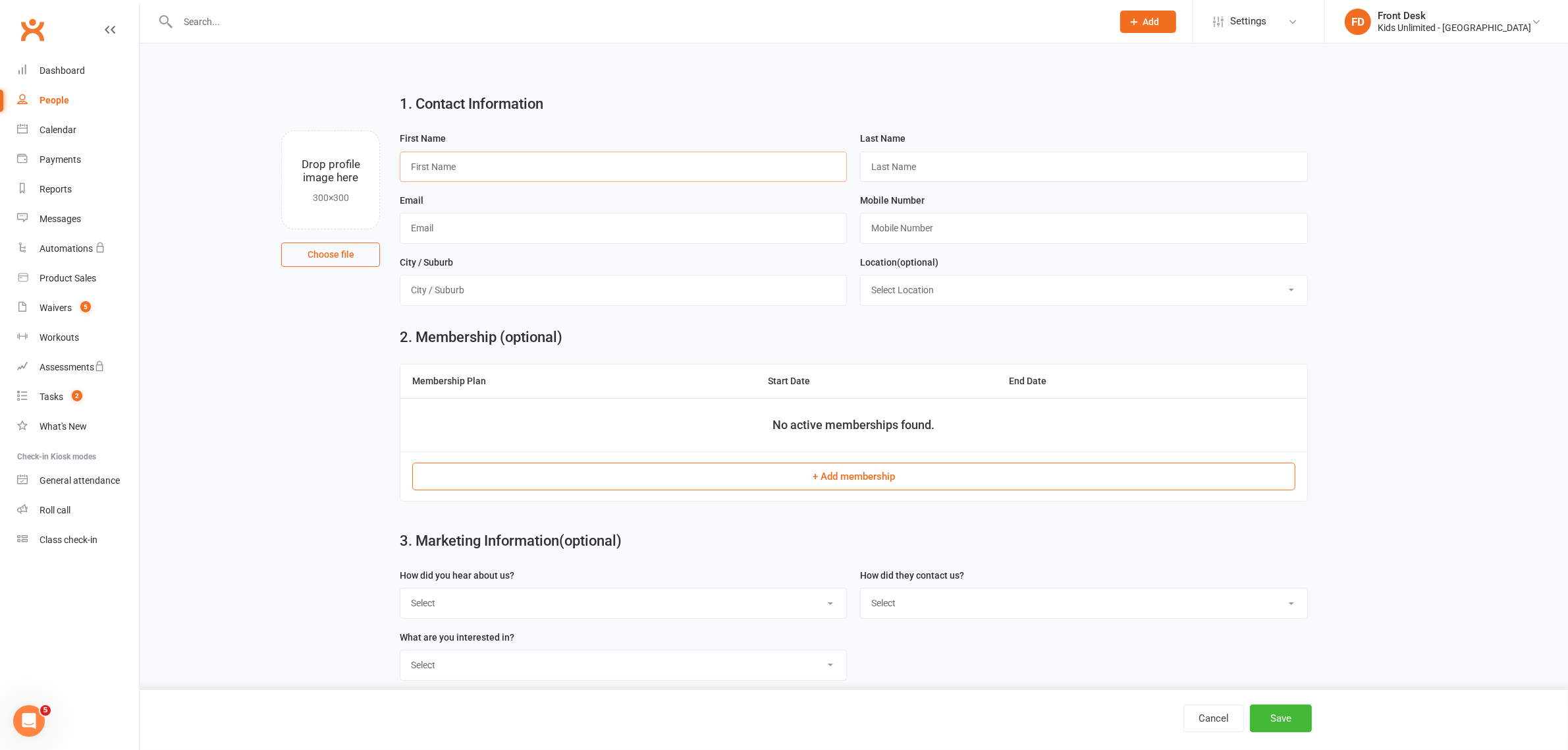
click at [669, 164] on input "text" at bounding box center [623, 167] width 447 height 30
type input "Reem"
click at [1025, 167] on input "text" at bounding box center [1084, 167] width 447 height 30
type input "Reem"
drag, startPoint x: 755, startPoint y: 220, endPoint x: 820, endPoint y: 215, distance: 65.2
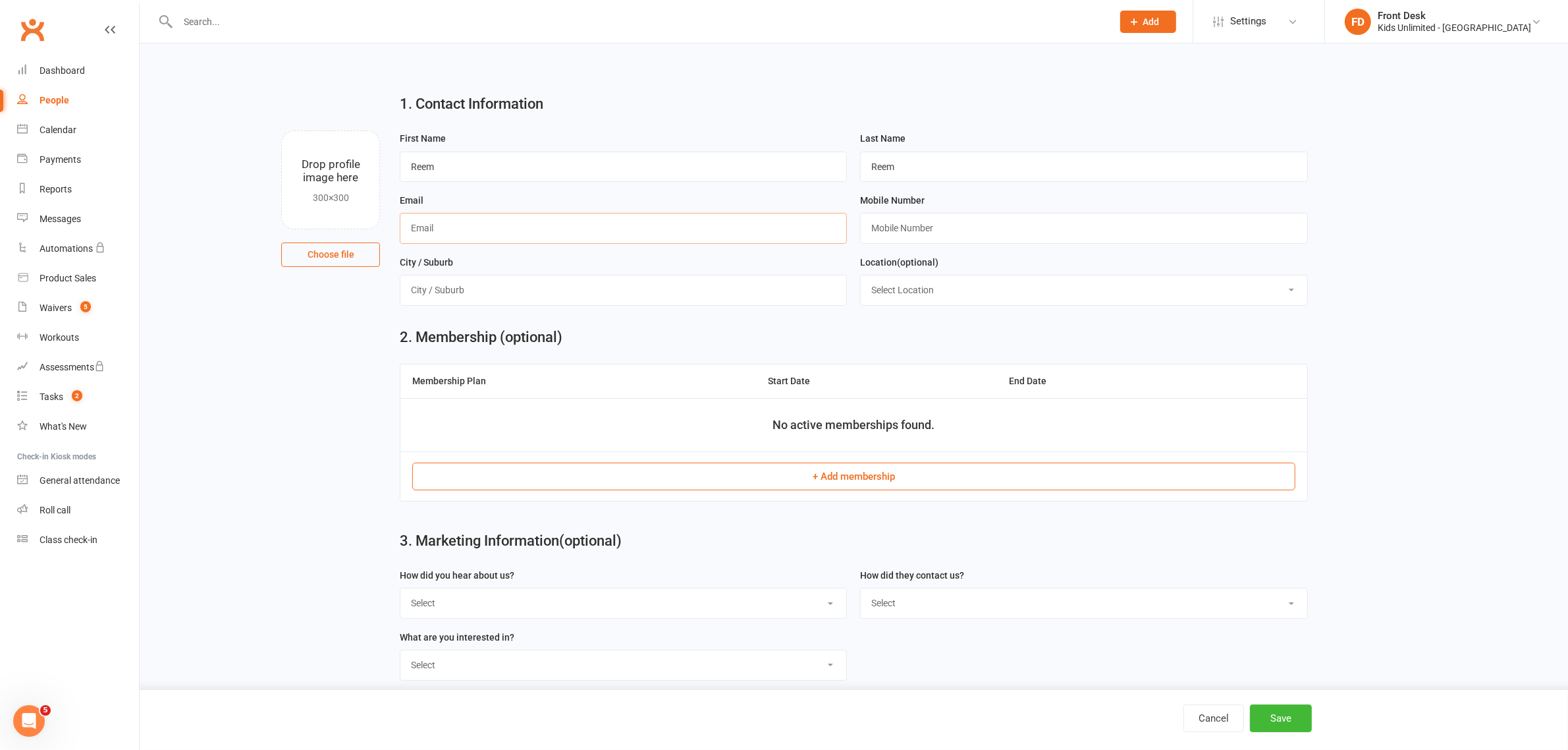
click at [755, 218] on input "text" at bounding box center [623, 227] width 447 height 30
type input "[EMAIL_ADDRESS][DOMAIN_NAME]"
click at [913, 227] on input "text" at bounding box center [1084, 227] width 447 height 30
type input "0555834747"
drag, startPoint x: 748, startPoint y: 293, endPoint x: 756, endPoint y: 288, distance: 9.4
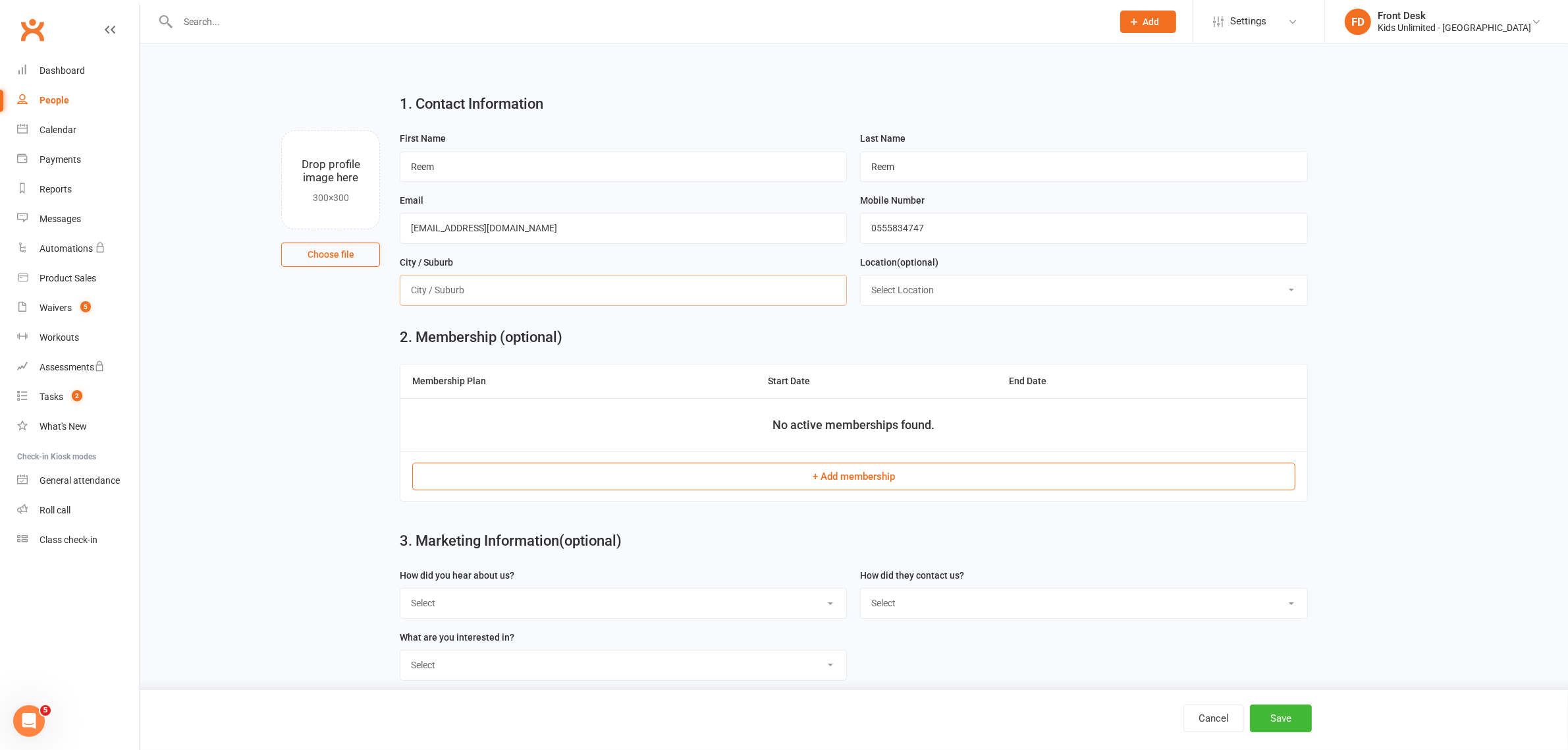
click at [748, 293] on input "text" at bounding box center [623, 289] width 447 height 30
type input "[GEOGRAPHIC_DATA]"
click at [1276, 718] on button "Save" at bounding box center [1280, 718] width 62 height 27
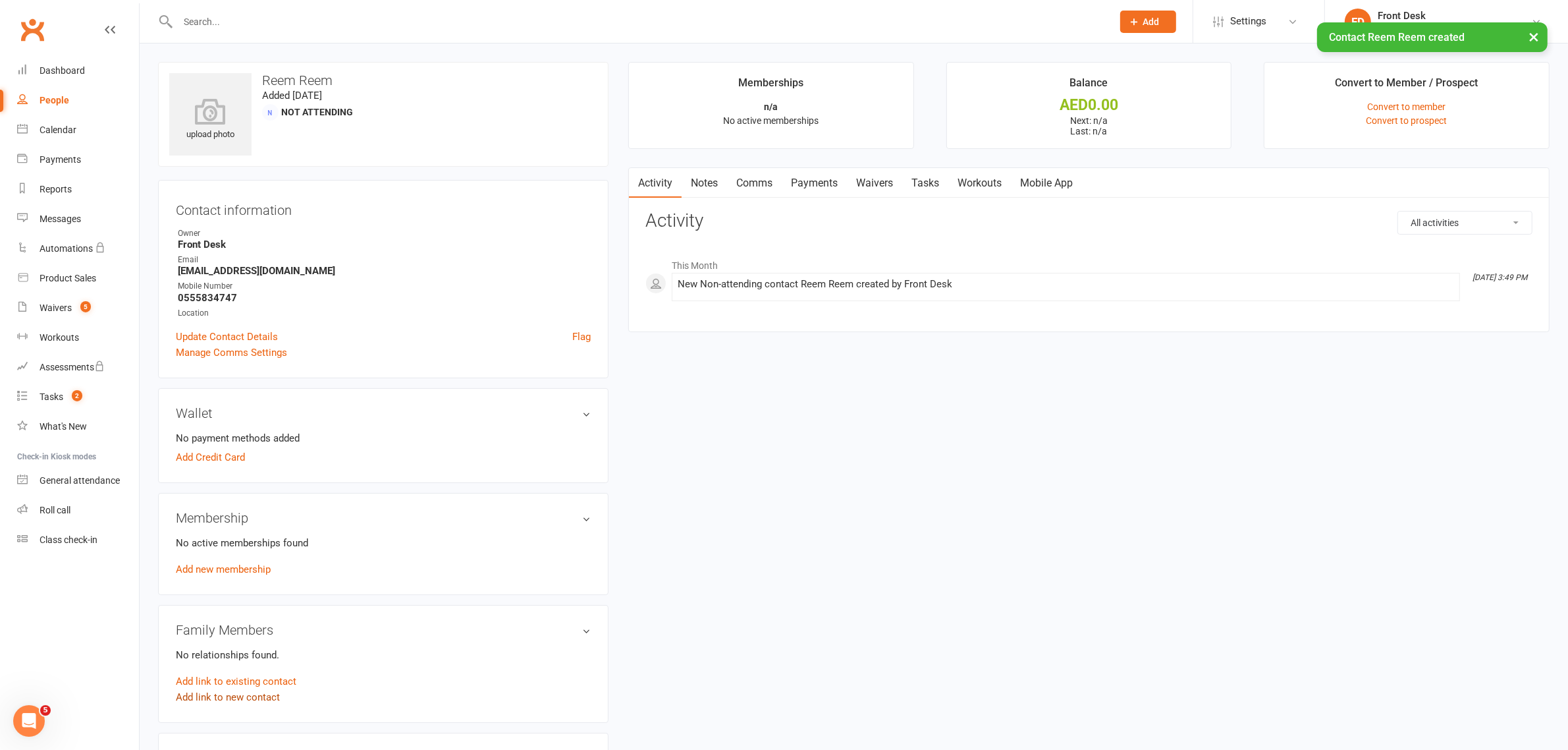
click at [234, 694] on link "Add link to new contact" at bounding box center [227, 697] width 104 height 16
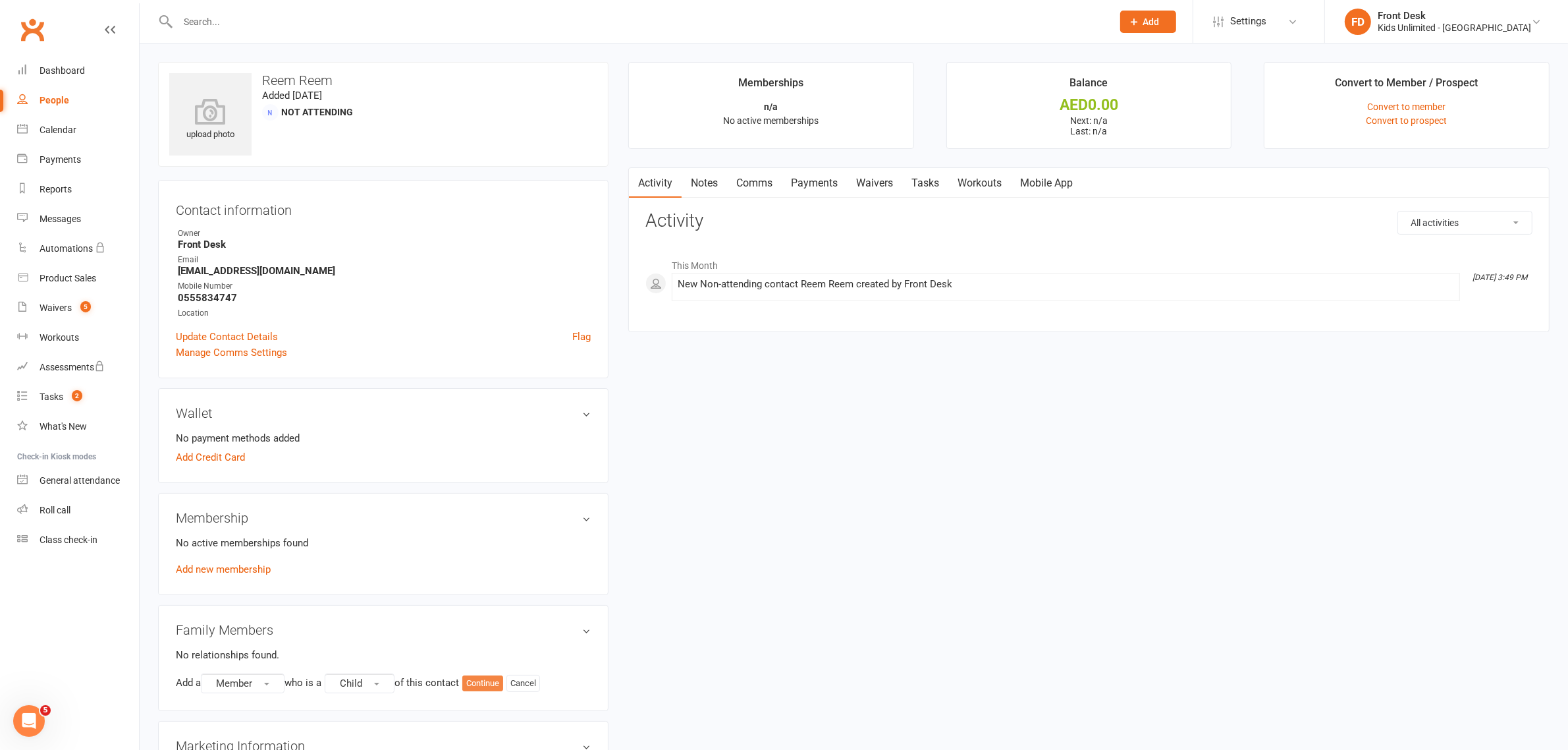
click at [485, 679] on button "Continue" at bounding box center [483, 683] width 41 height 16
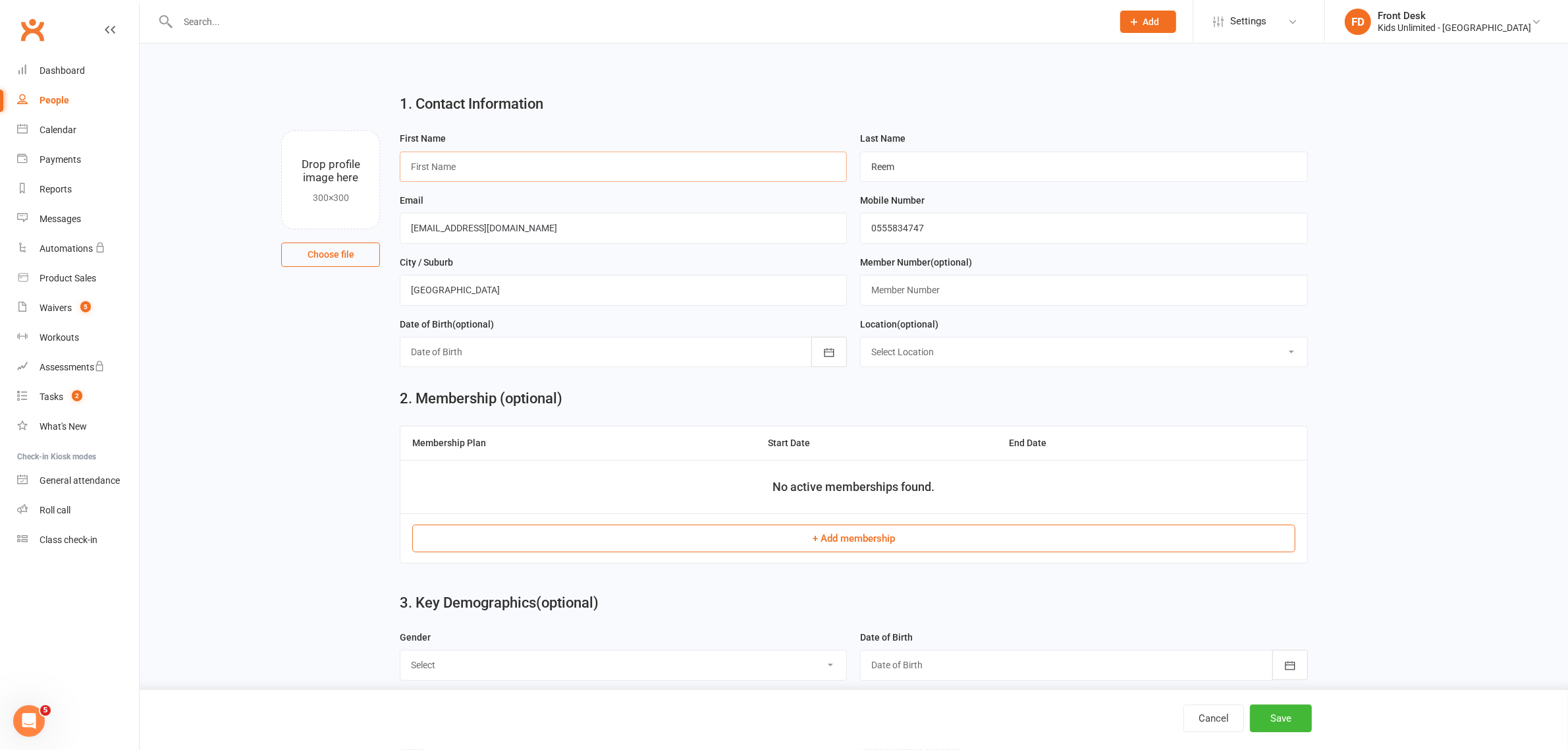
click at [533, 172] on input "text" at bounding box center [623, 167] width 447 height 30
type input "Celina"
click at [830, 356] on icon "button" at bounding box center [828, 352] width 13 height 13
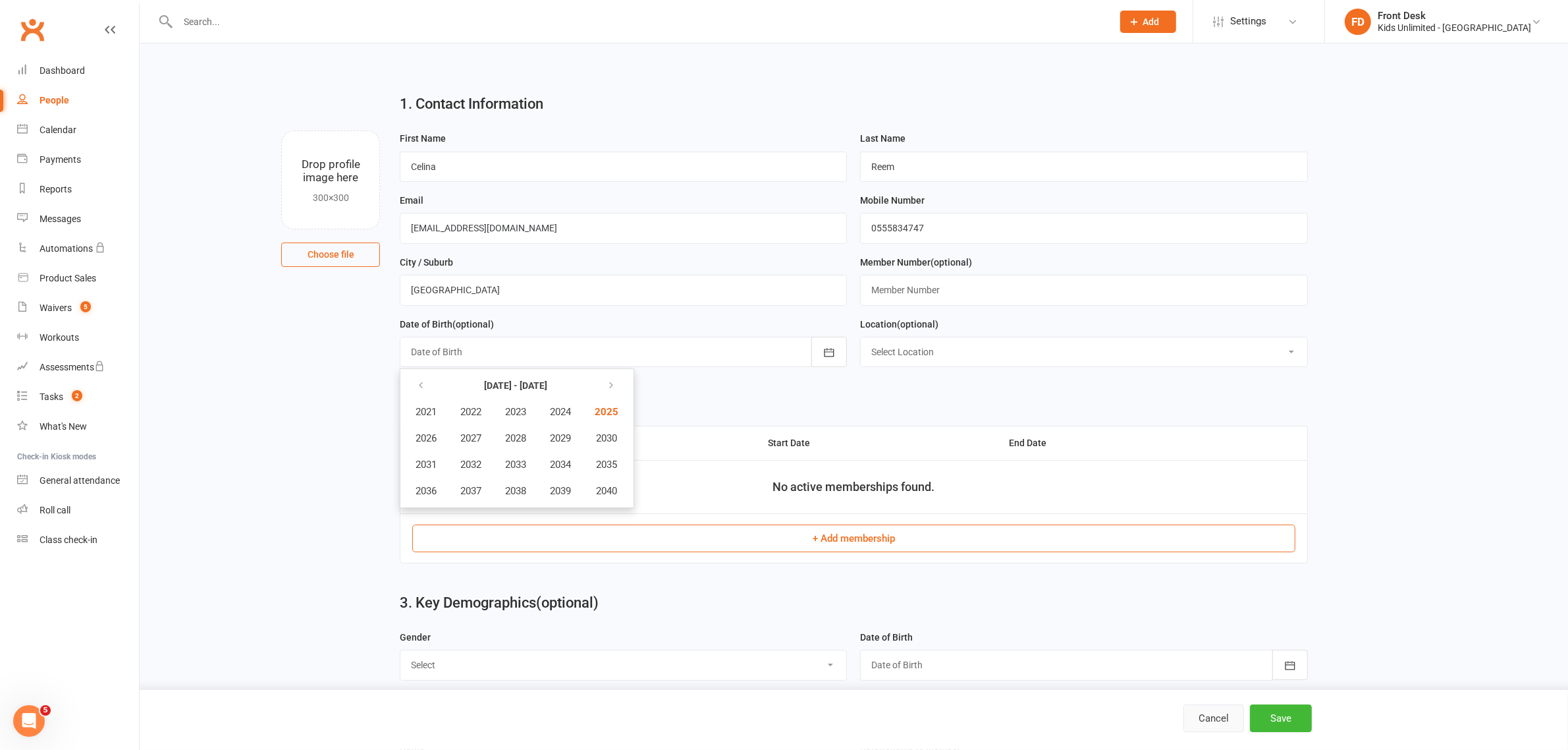
click at [1211, 718] on button "Cancel" at bounding box center [1214, 718] width 61 height 27
select select "100"
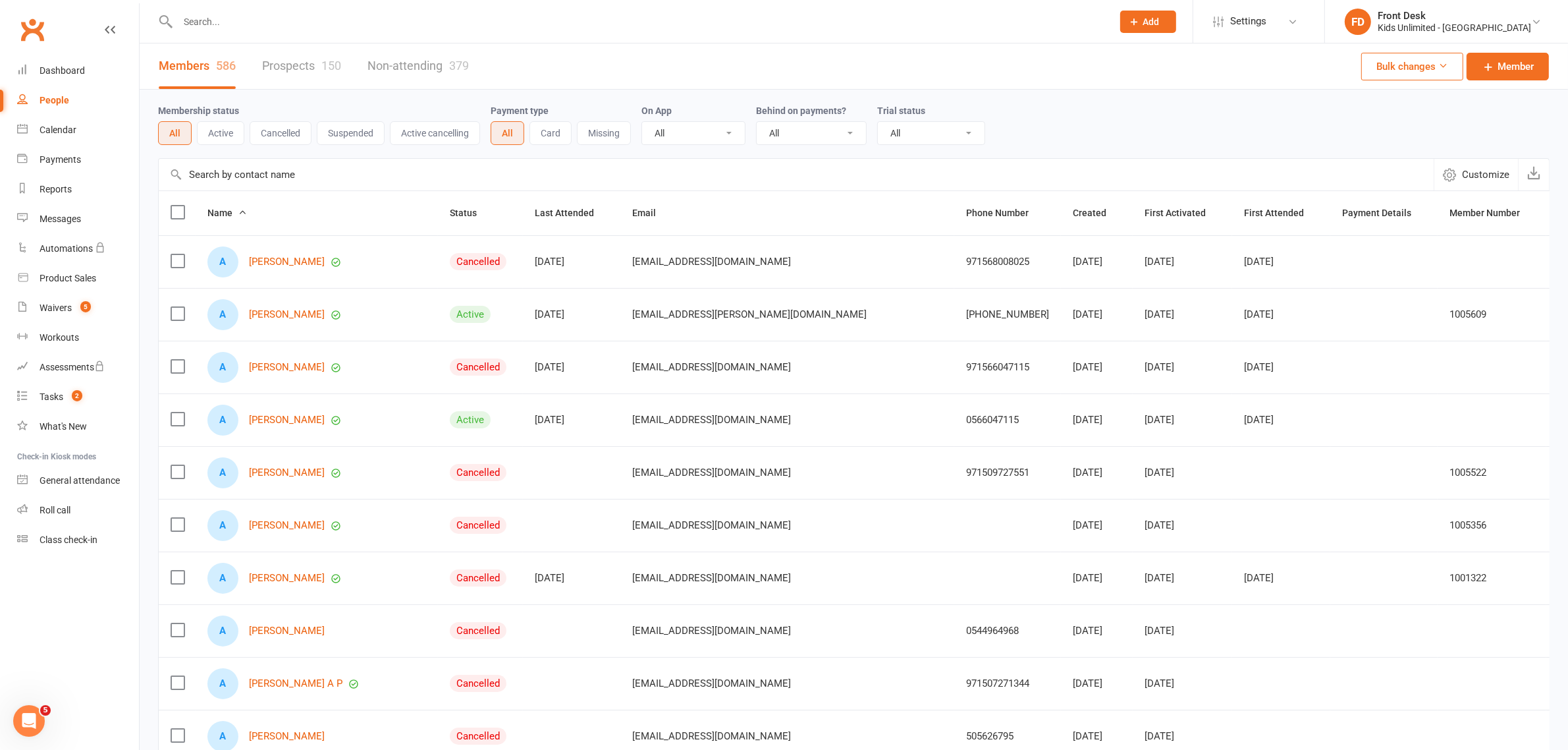
click at [504, 17] on input "text" at bounding box center [638, 22] width 929 height 19
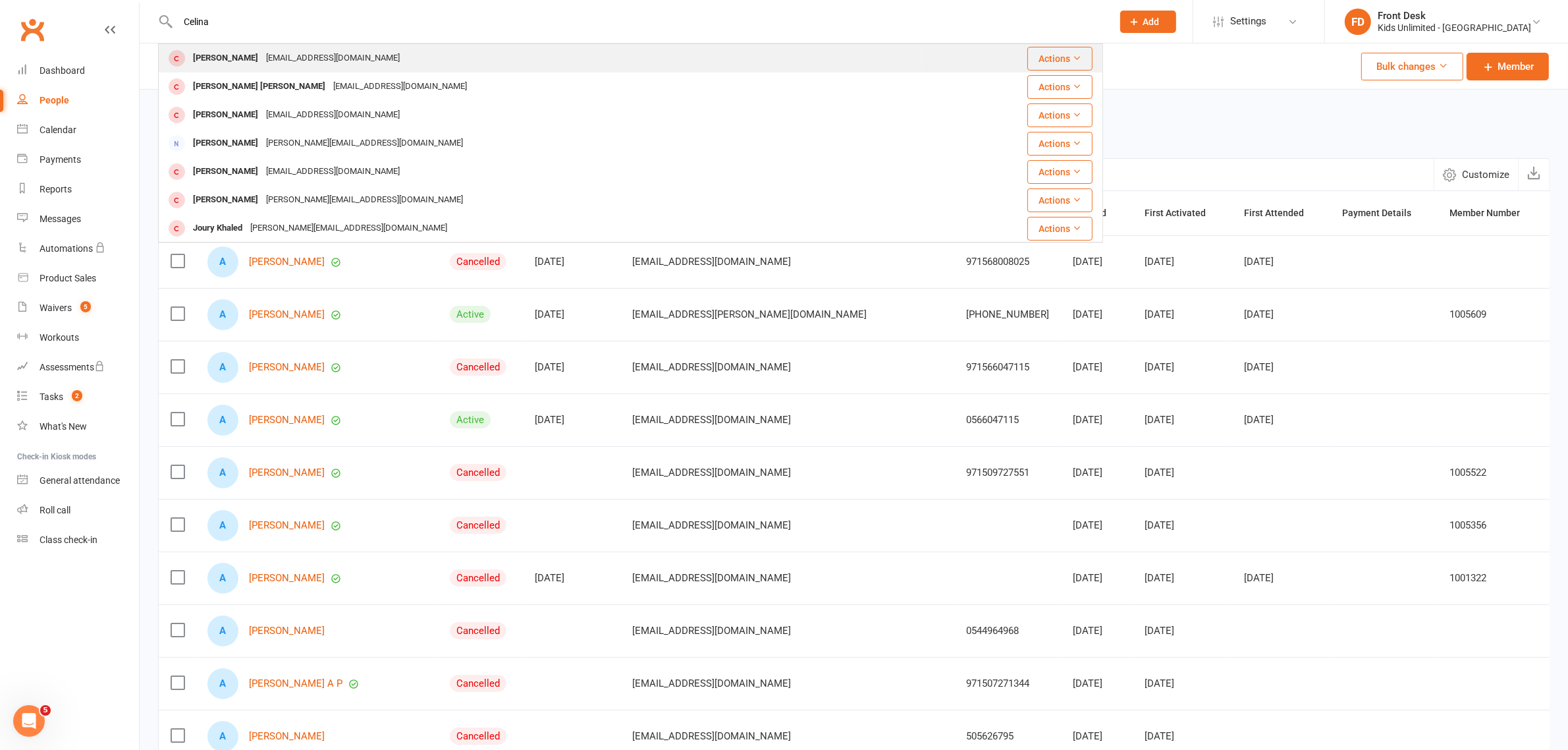
type input "Celina"
click at [232, 58] on div "Celina Al Hassan" at bounding box center [225, 58] width 74 height 19
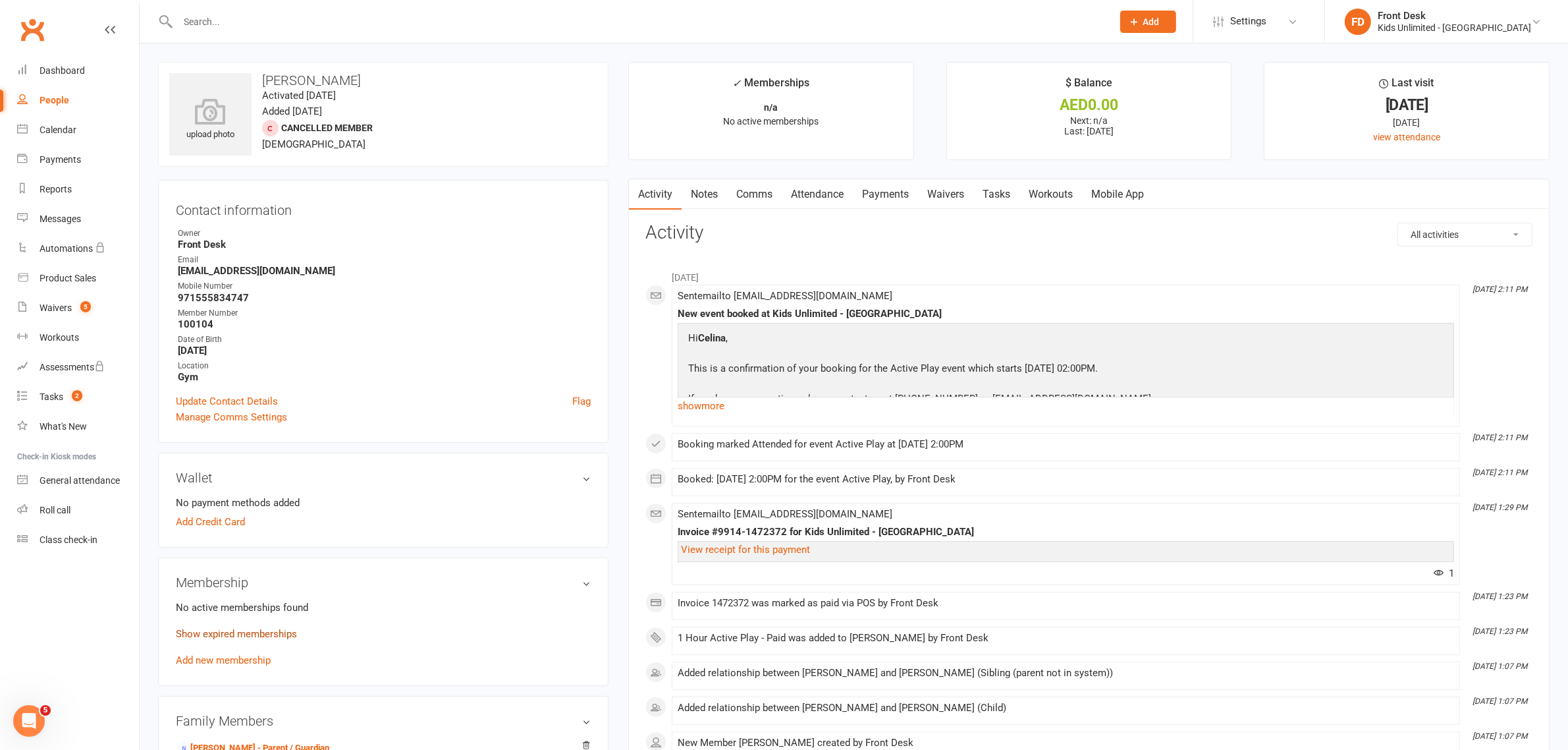
click at [284, 636] on link "Show expired memberships" at bounding box center [236, 633] width 122 height 12
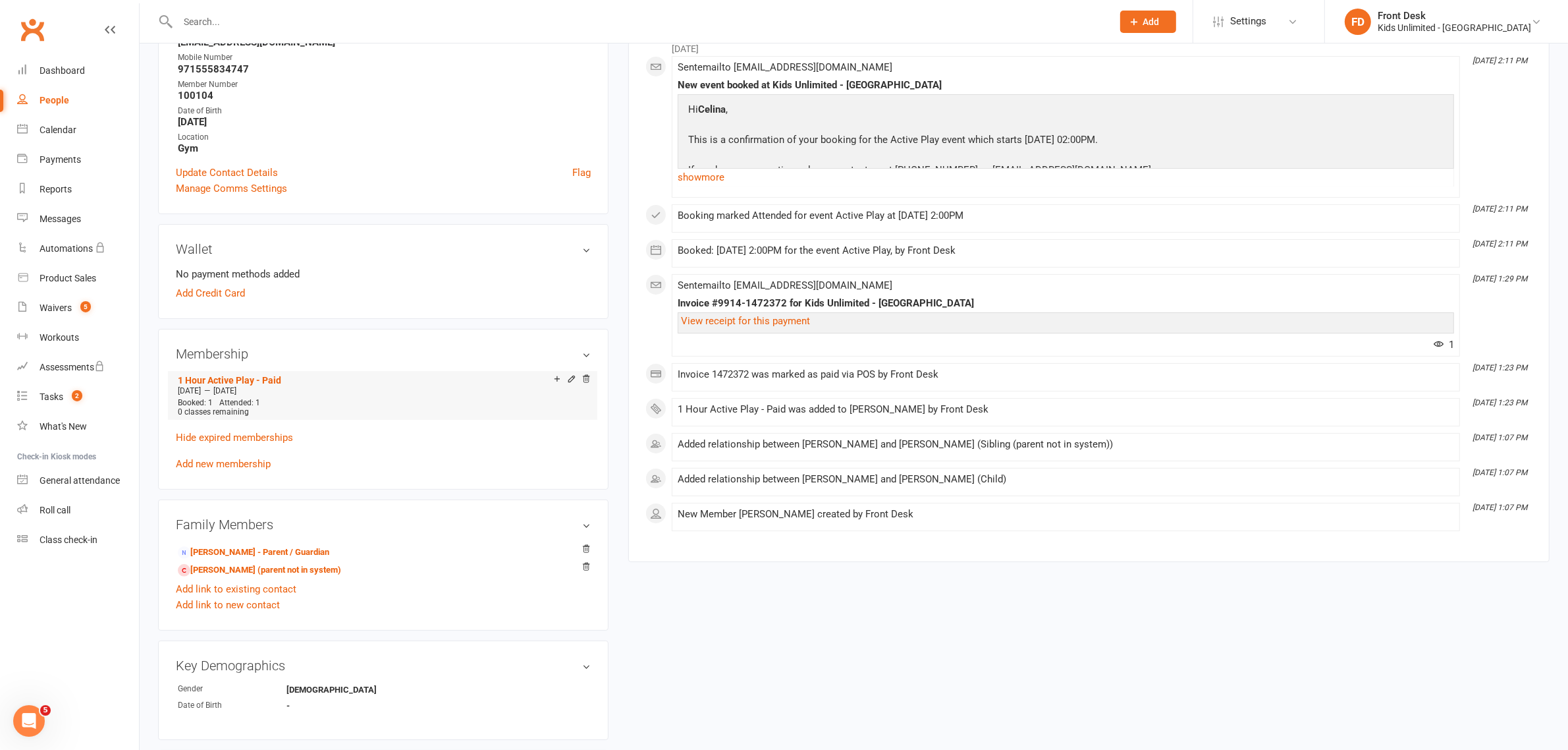
scroll to position [247, 0]
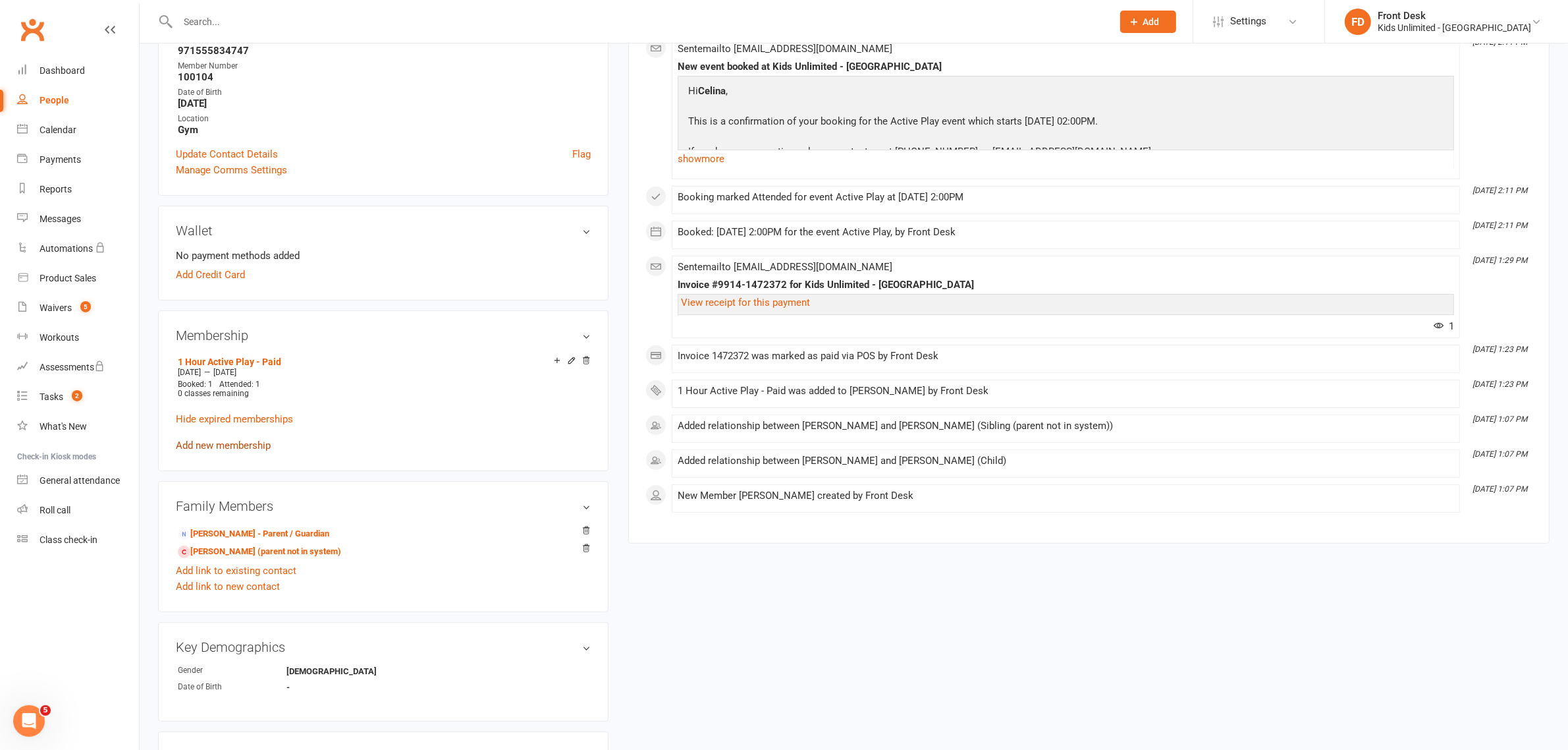
click at [242, 445] on link "Add new membership" at bounding box center [222, 445] width 95 height 12
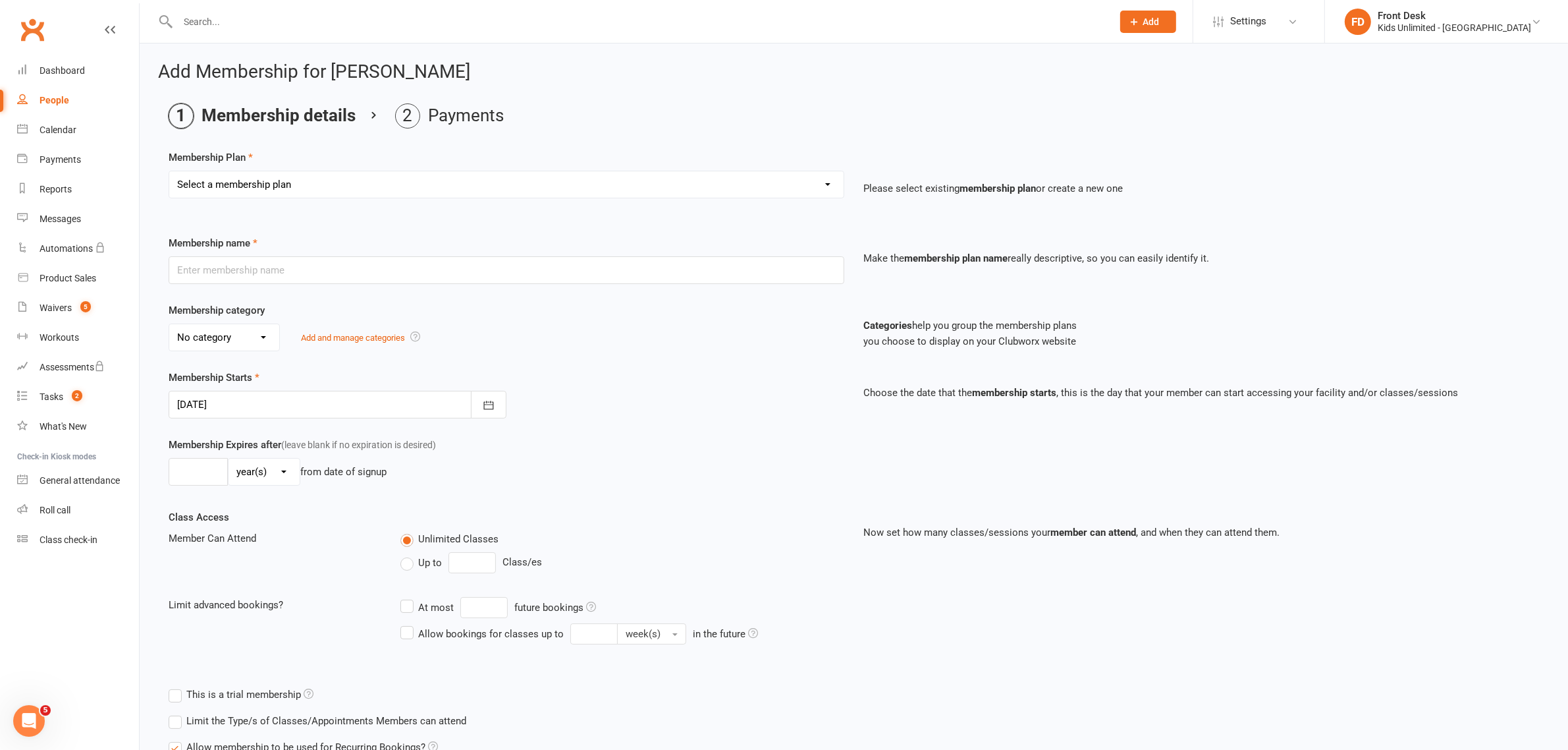
click at [828, 182] on select "Select a membership plan Create new Membership Plan Active Play - Free 1/2 Hour…" at bounding box center [507, 184] width 674 height 26
select select "3"
click at [170, 172] on select "Select a membership plan Create new Membership Plan Active Play - Free 1/2 Hour…" at bounding box center [507, 184] width 674 height 26
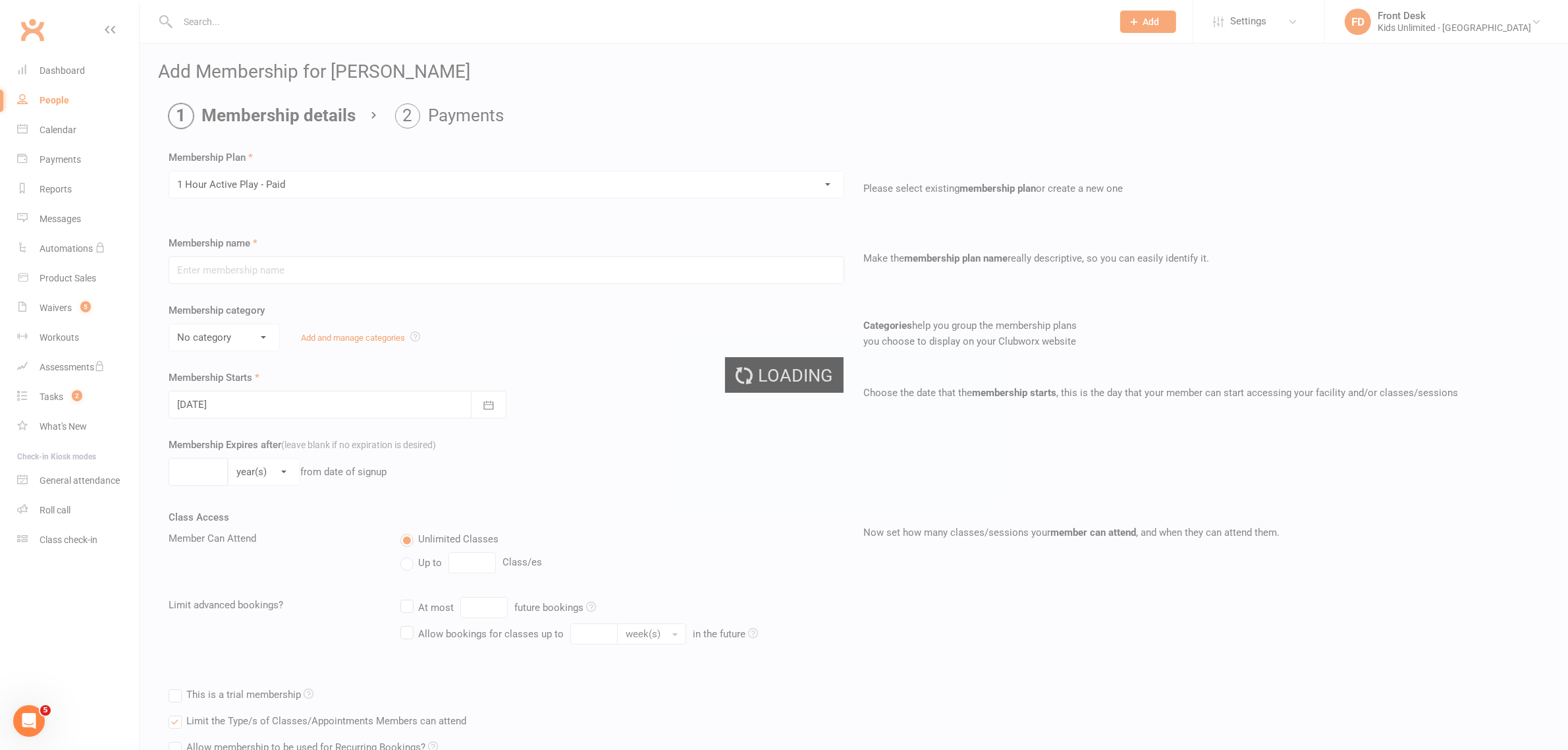
type input "1 Hour Active Play - Paid"
select select "7"
type input "1"
select select "0"
type input "1"
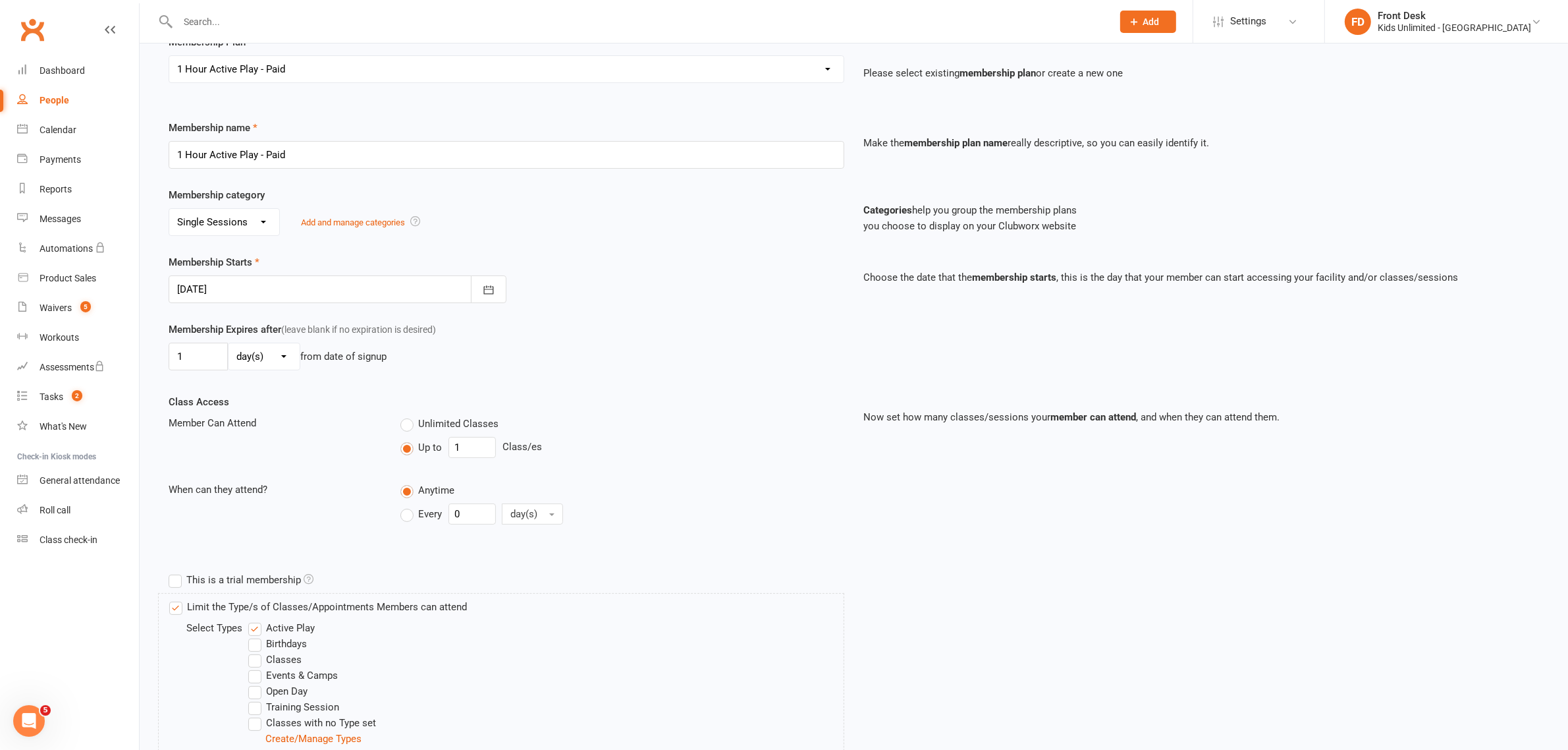
scroll to position [298, 0]
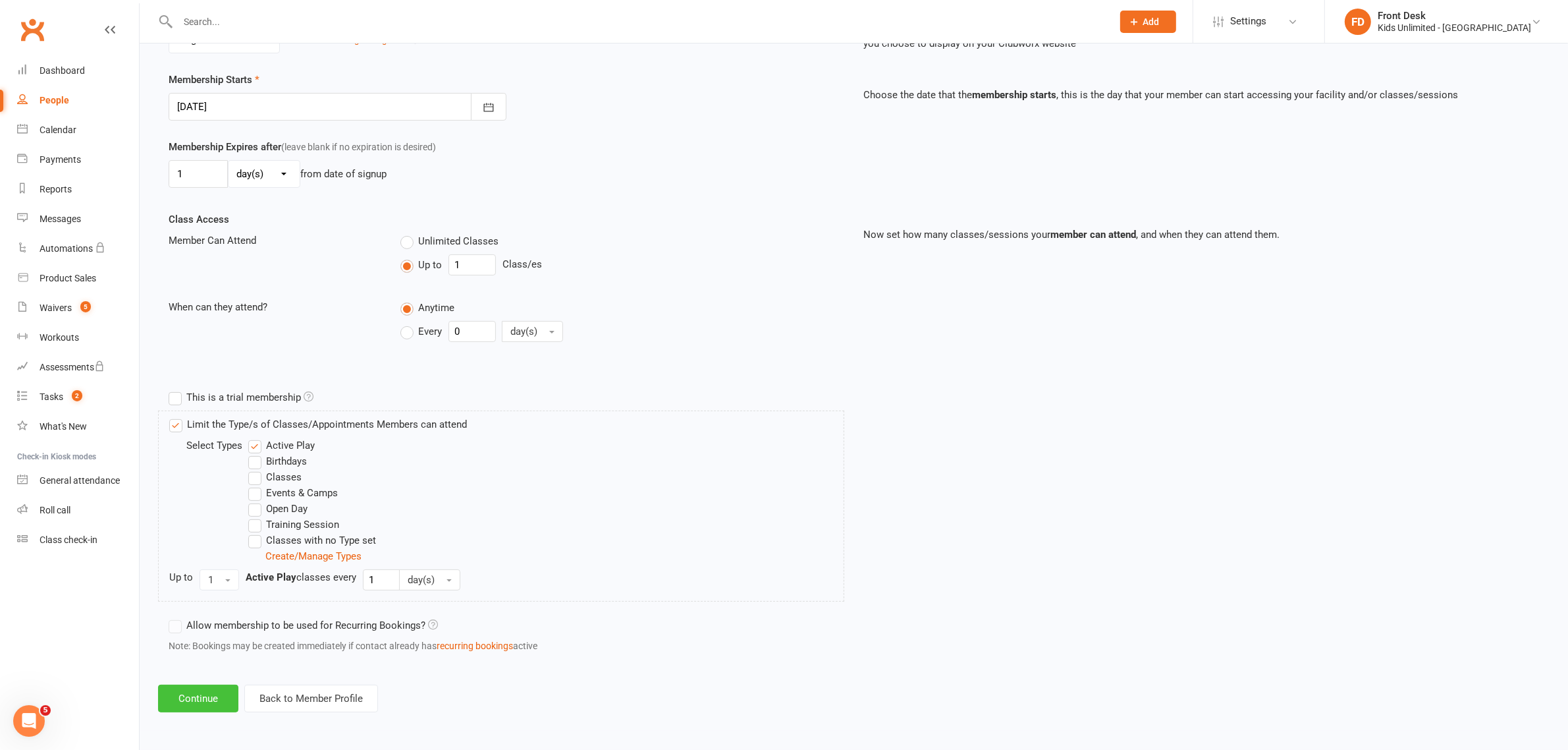
click at [192, 694] on button "Continue" at bounding box center [198, 698] width 80 height 27
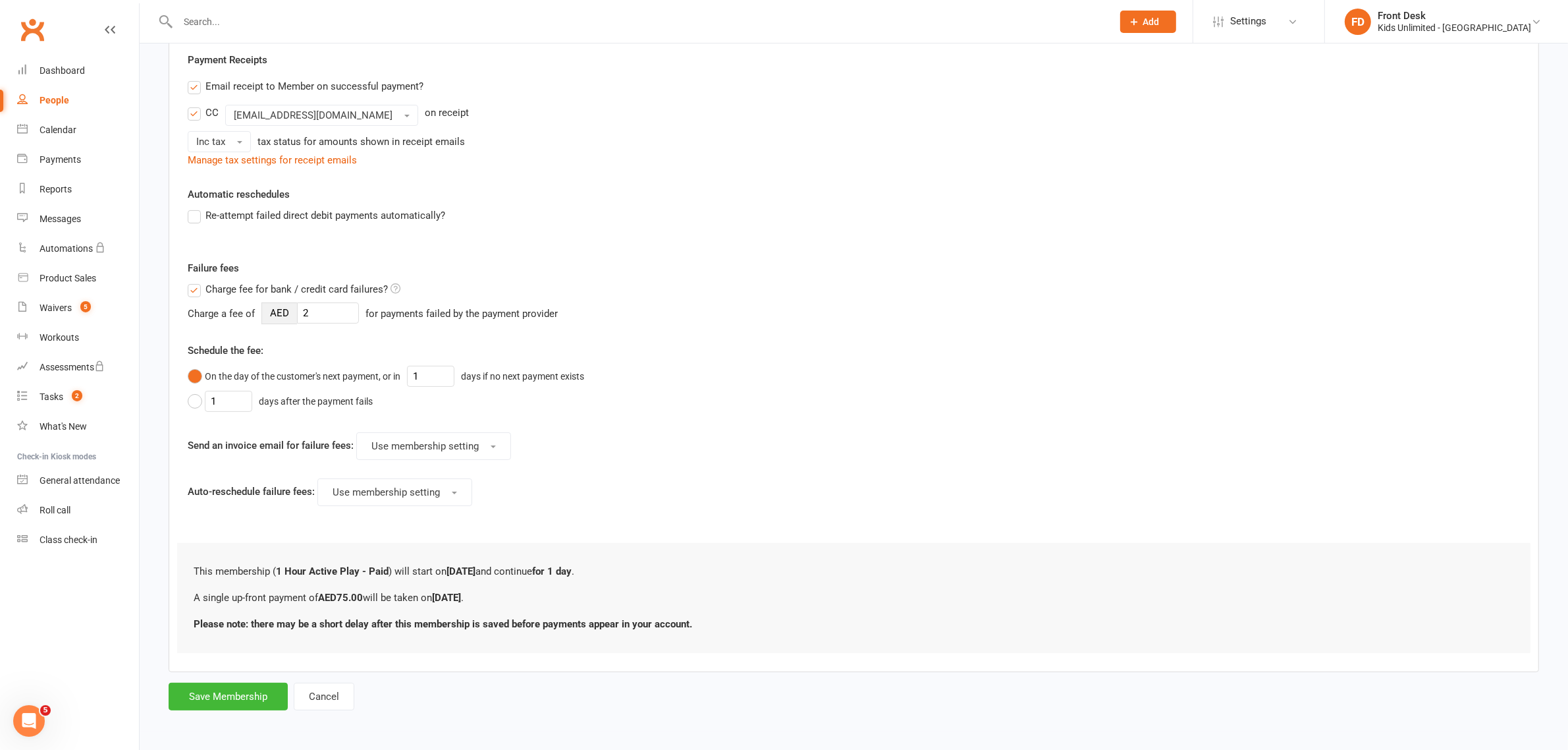
scroll to position [249, 0]
click at [222, 696] on button "Save Membership" at bounding box center [228, 696] width 120 height 27
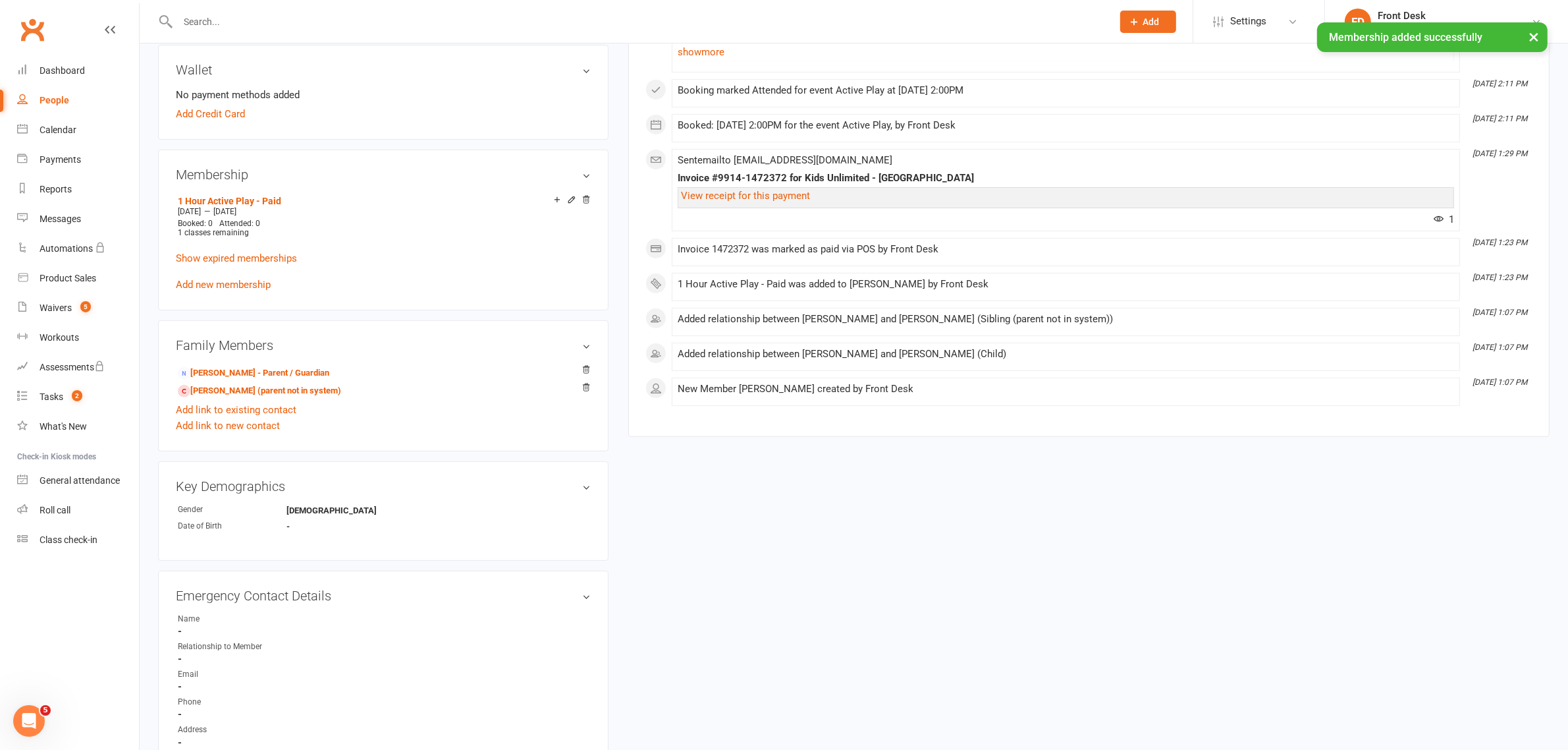
scroll to position [412, 0]
click at [236, 384] on link "Ali Al Hassan - Sibling (parent not in system)" at bounding box center [259, 389] width 164 height 14
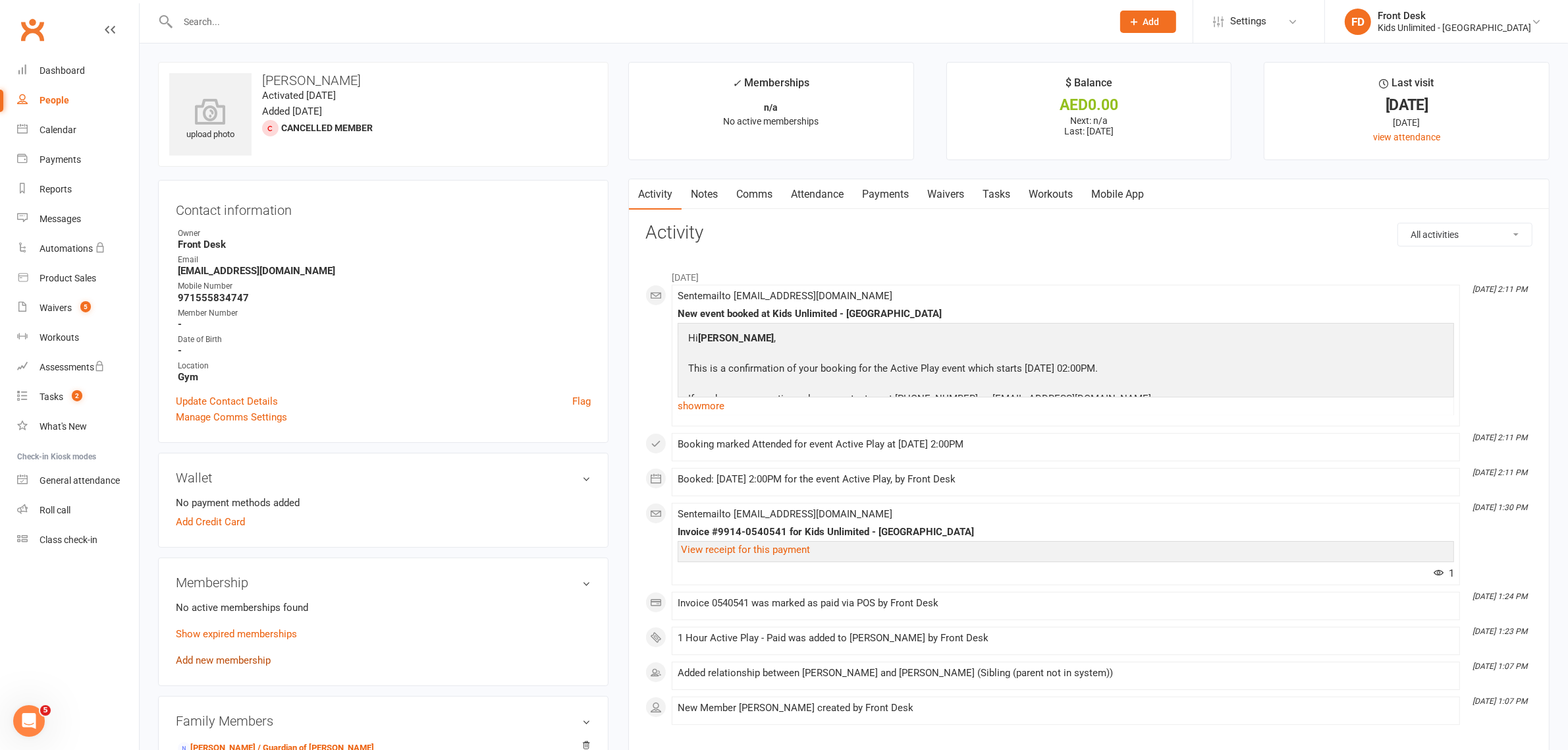
click at [229, 654] on link "Add new membership" at bounding box center [222, 660] width 95 height 12
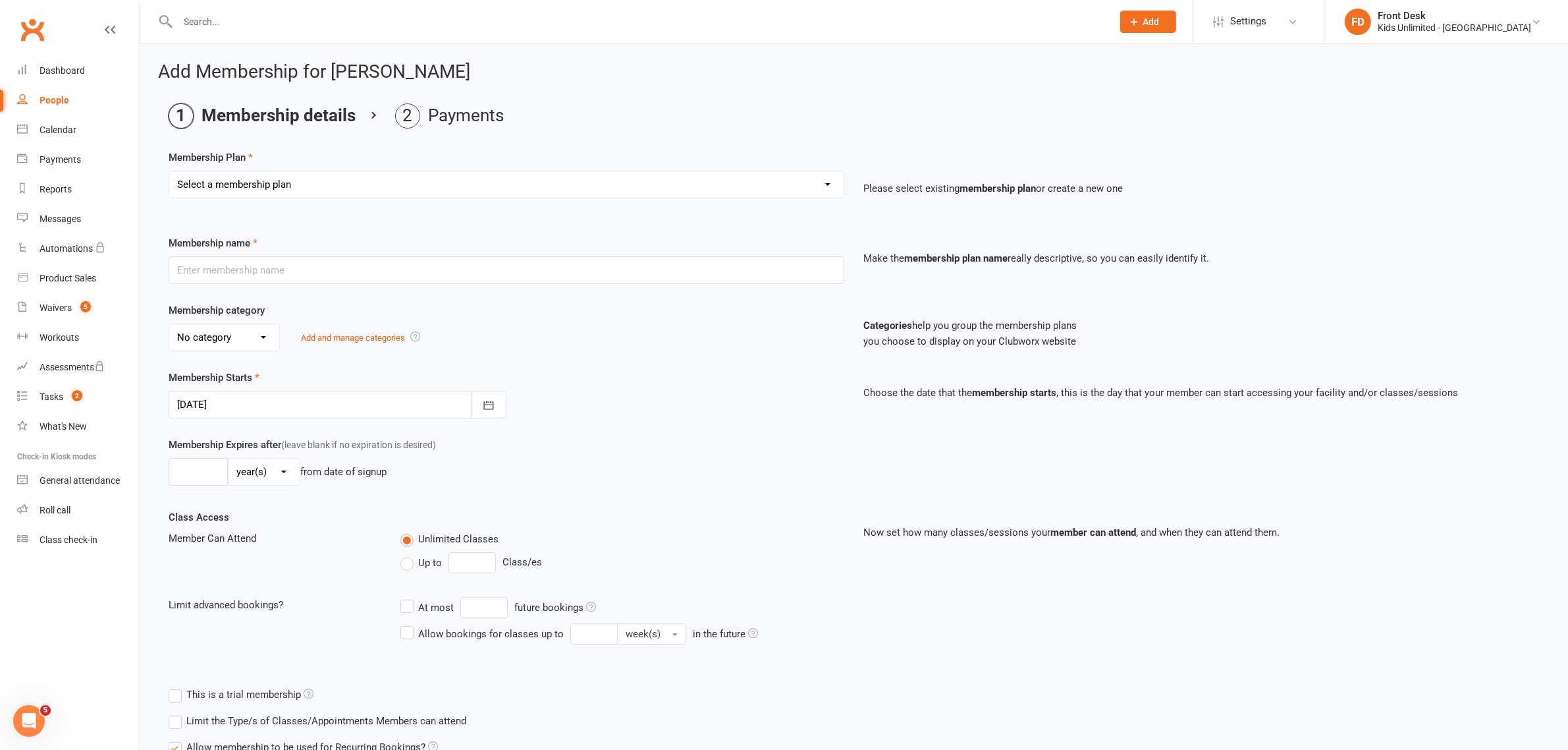
click at [822, 185] on select "Select a membership plan Create new Membership Plan Active Play - Free 1/2 Hour…" at bounding box center [507, 184] width 674 height 26
select select "3"
click at [170, 172] on select "Select a membership plan Create new Membership Plan Active Play - Free 1/2 Hour…" at bounding box center [507, 184] width 674 height 26
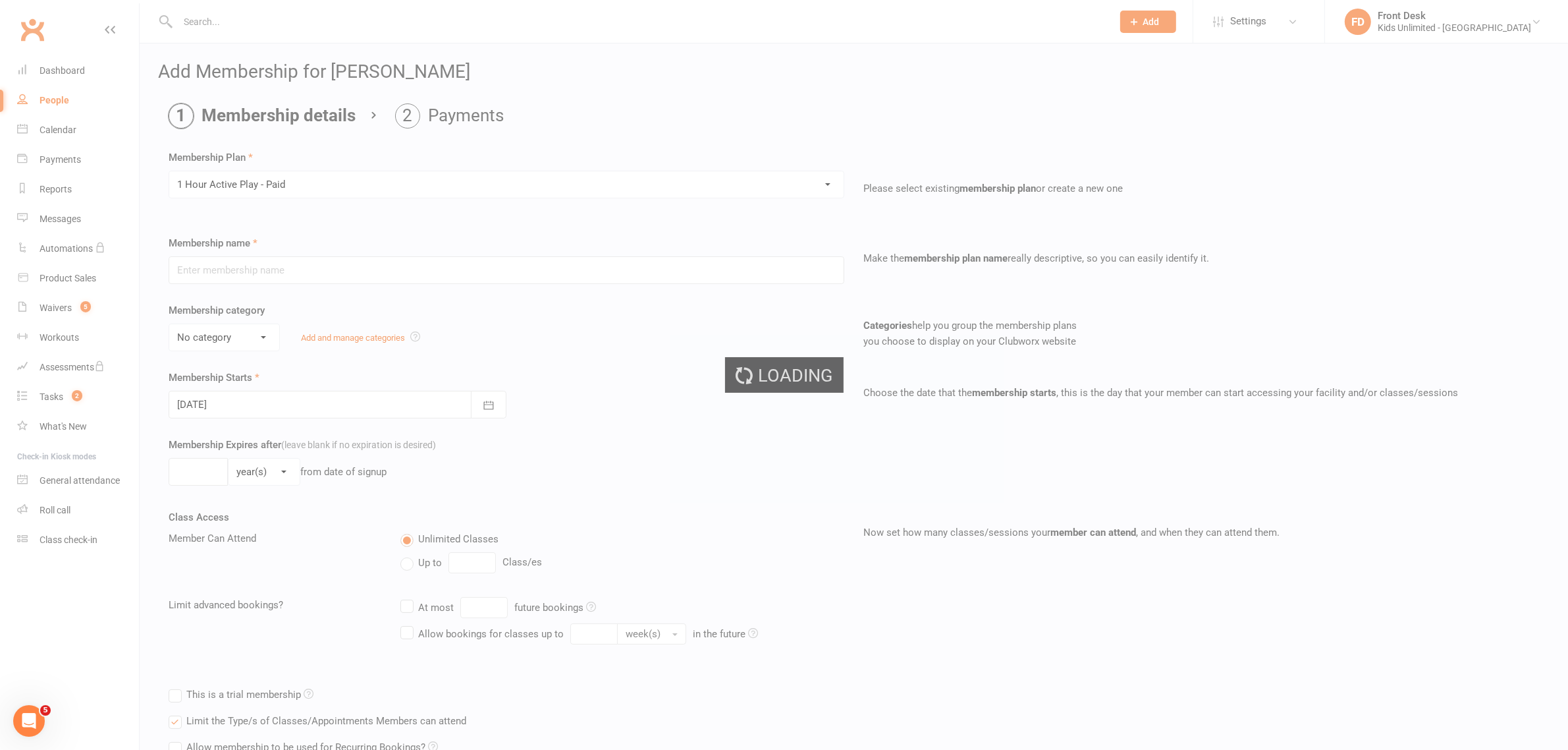
type input "1 Hour Active Play - Paid"
select select "7"
type input "1"
select select "0"
type input "1"
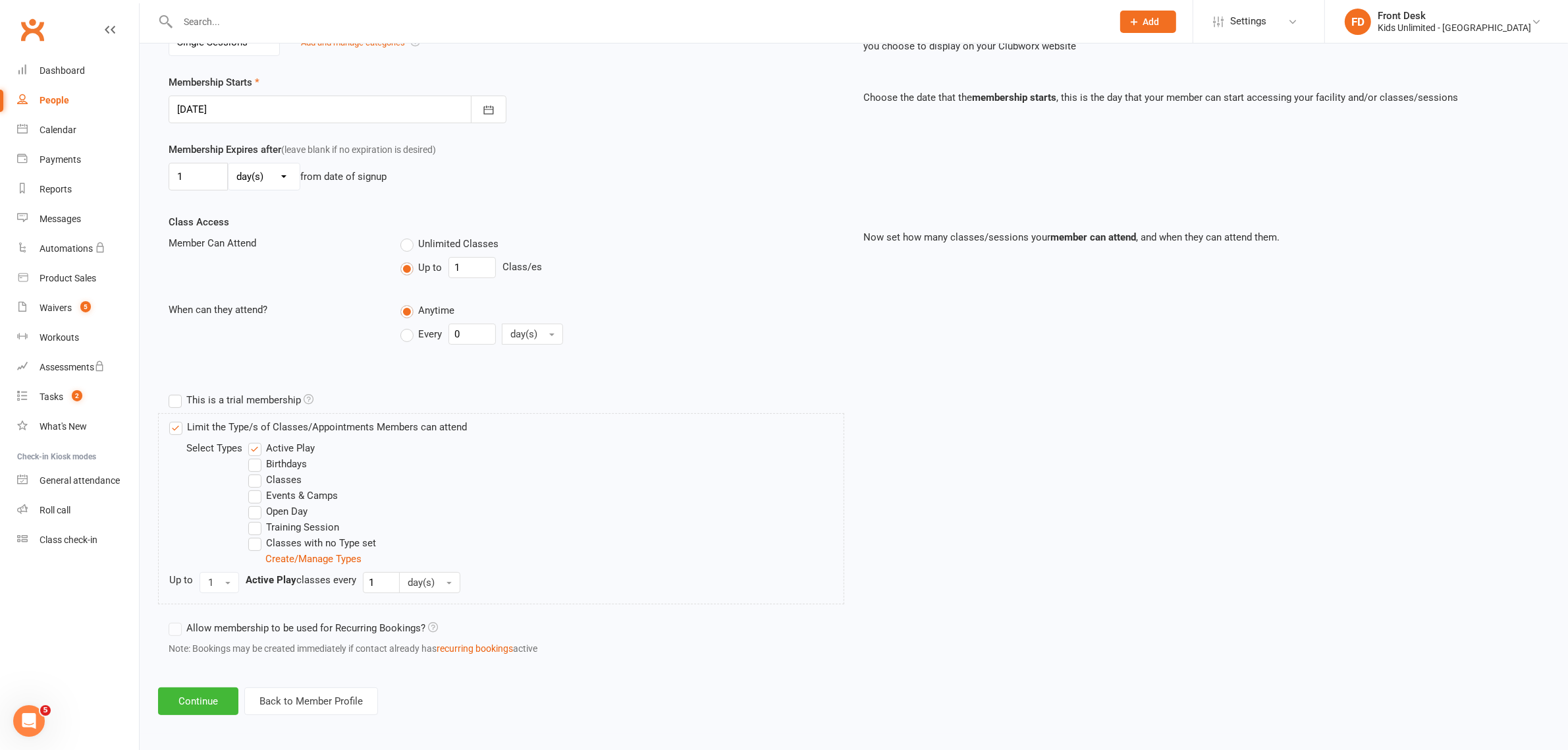
scroll to position [298, 0]
click at [198, 693] on button "Continue" at bounding box center [198, 698] width 80 height 27
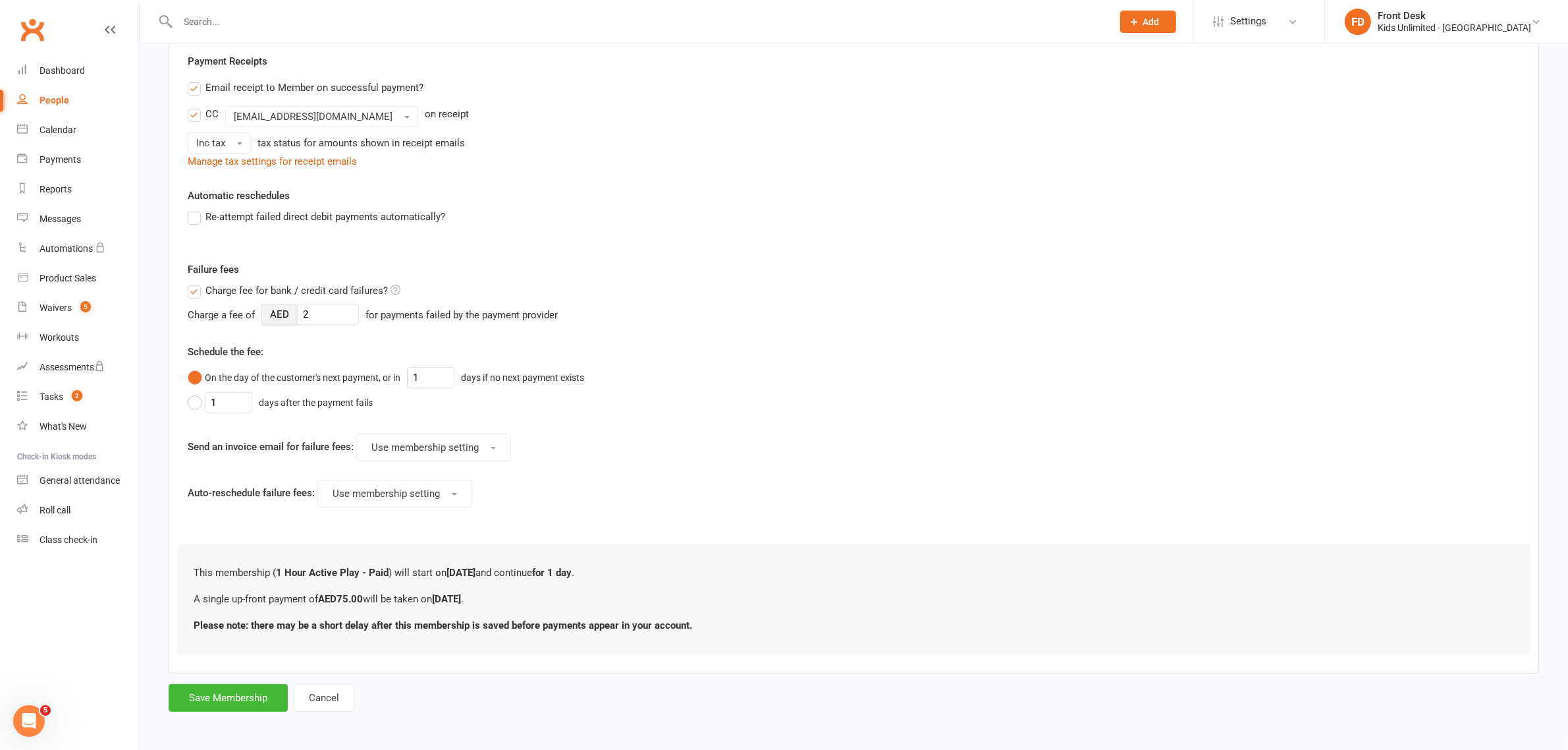
scroll to position [247, 0]
click at [231, 698] on button "Save Membership" at bounding box center [228, 696] width 120 height 27
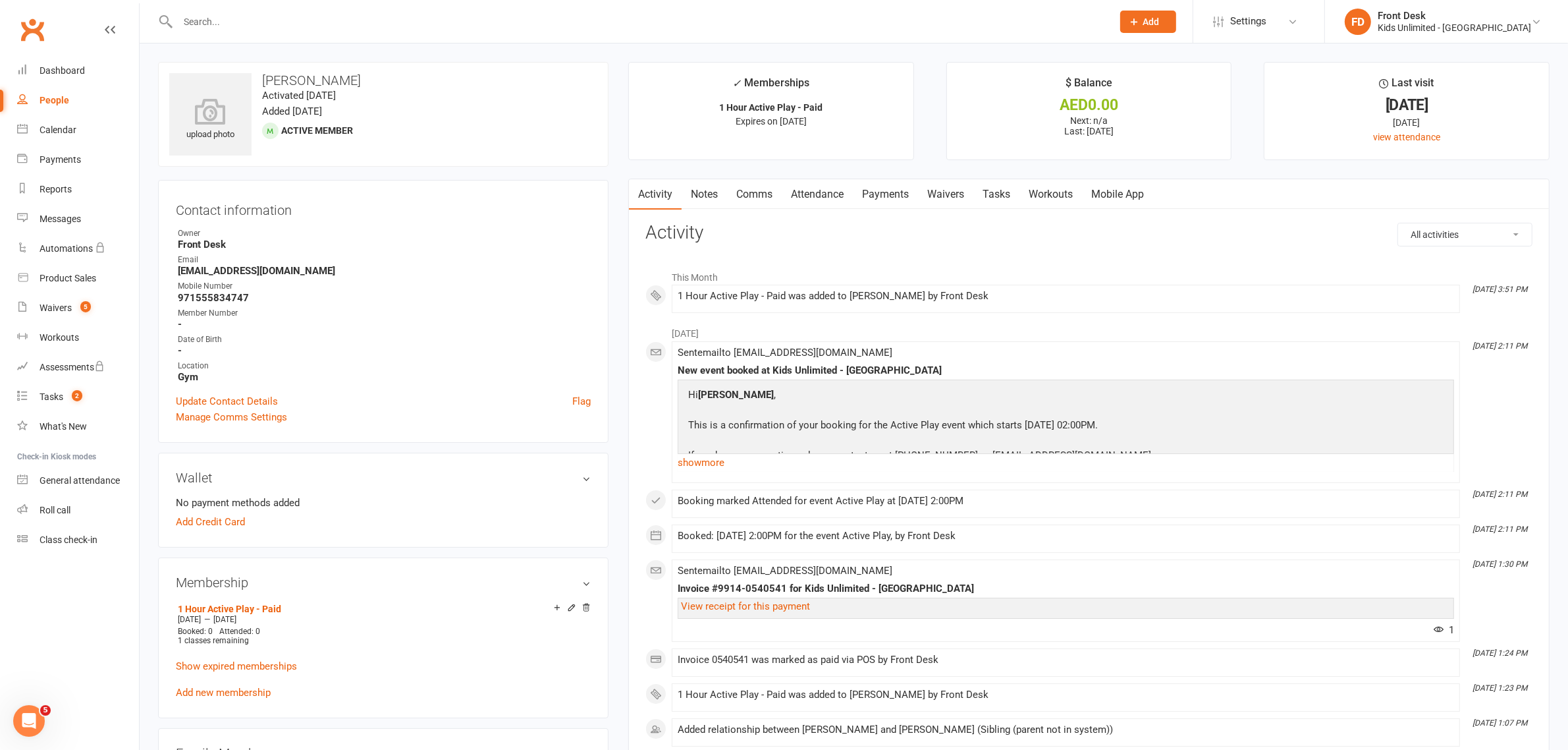
click at [891, 193] on link "Payments" at bounding box center [885, 194] width 66 height 30
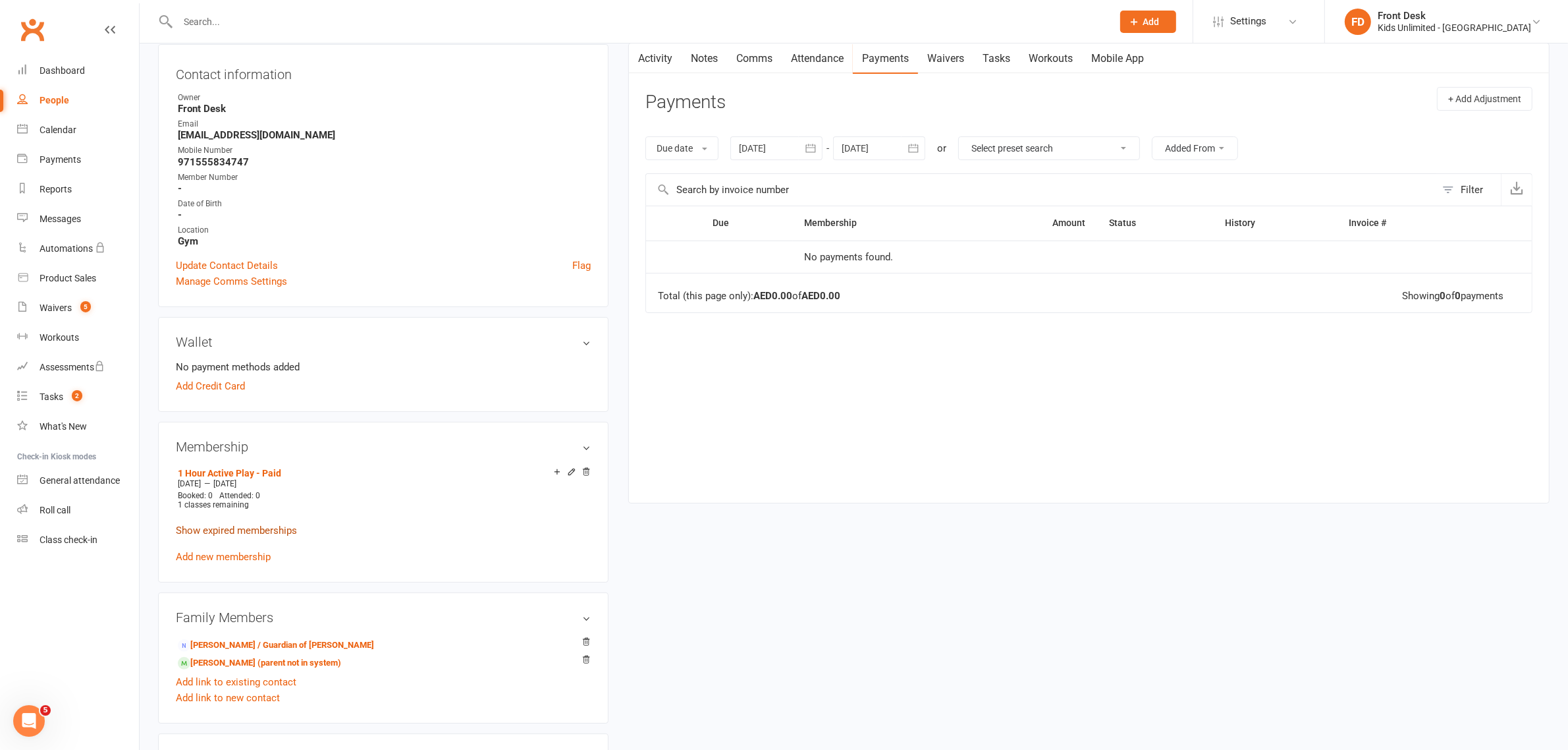
scroll to position [247, 0]
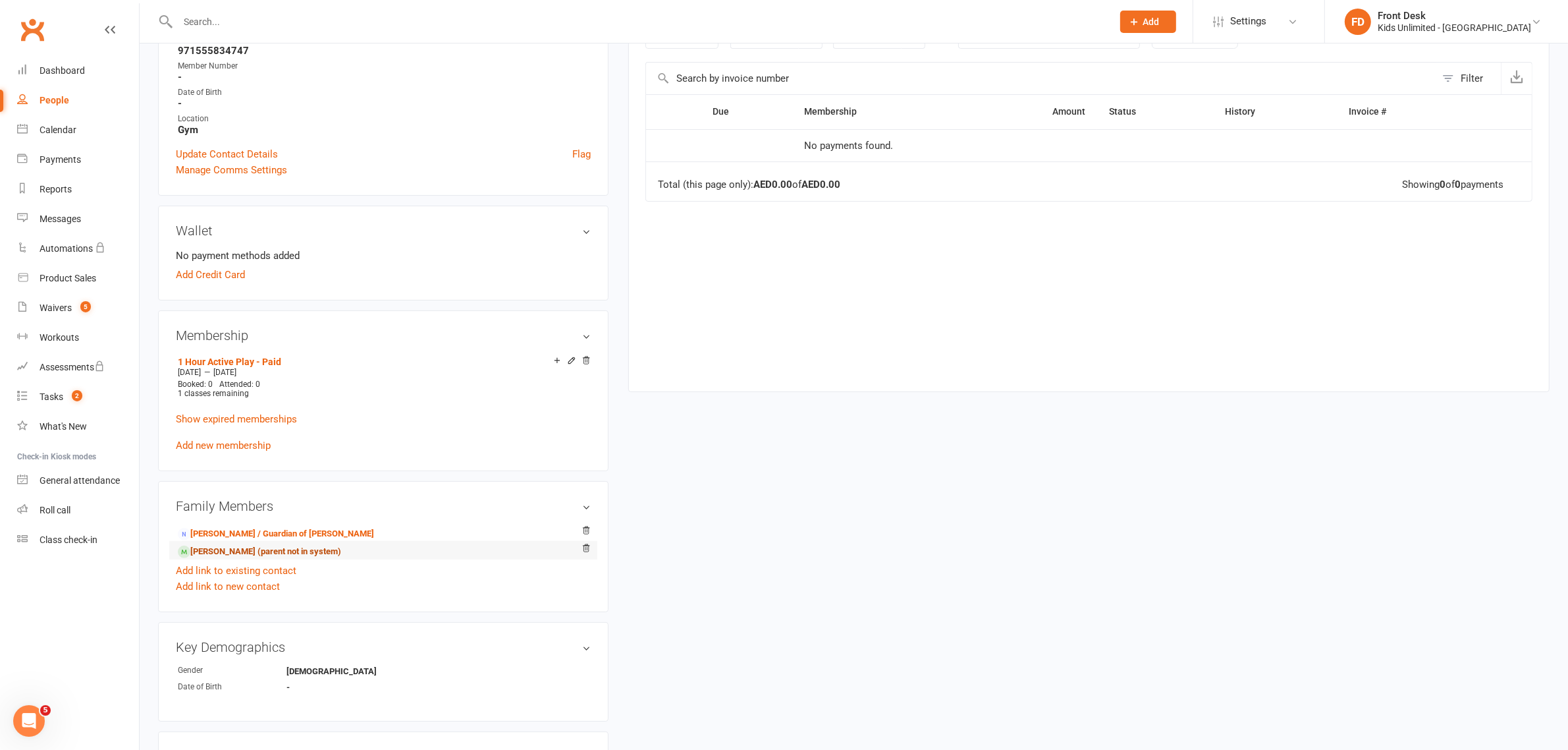
click at [254, 551] on link "Celina Al Hassan - Sibling (parent not in system)" at bounding box center [259, 552] width 164 height 14
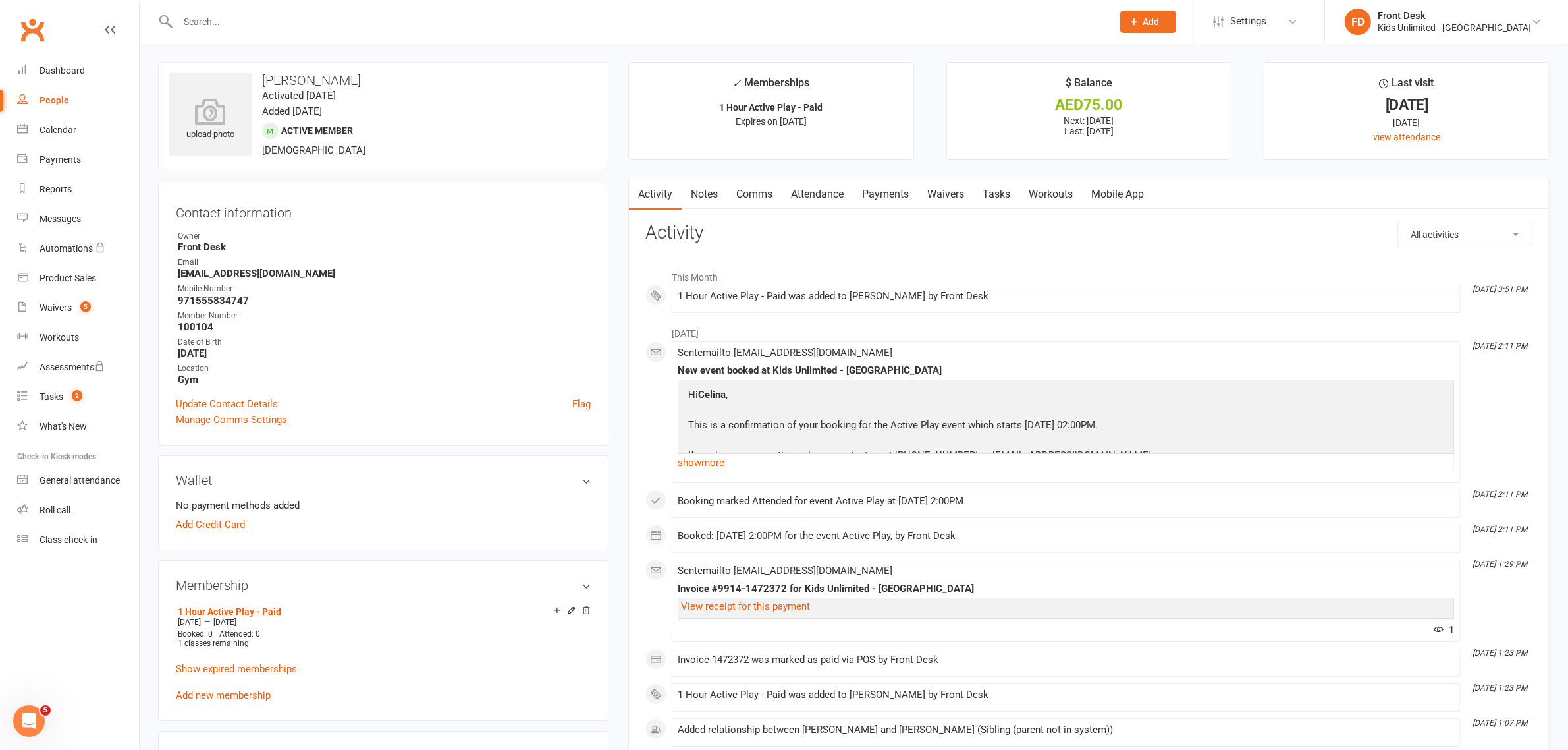
click at [876, 192] on link "Payments" at bounding box center [885, 194] width 66 height 30
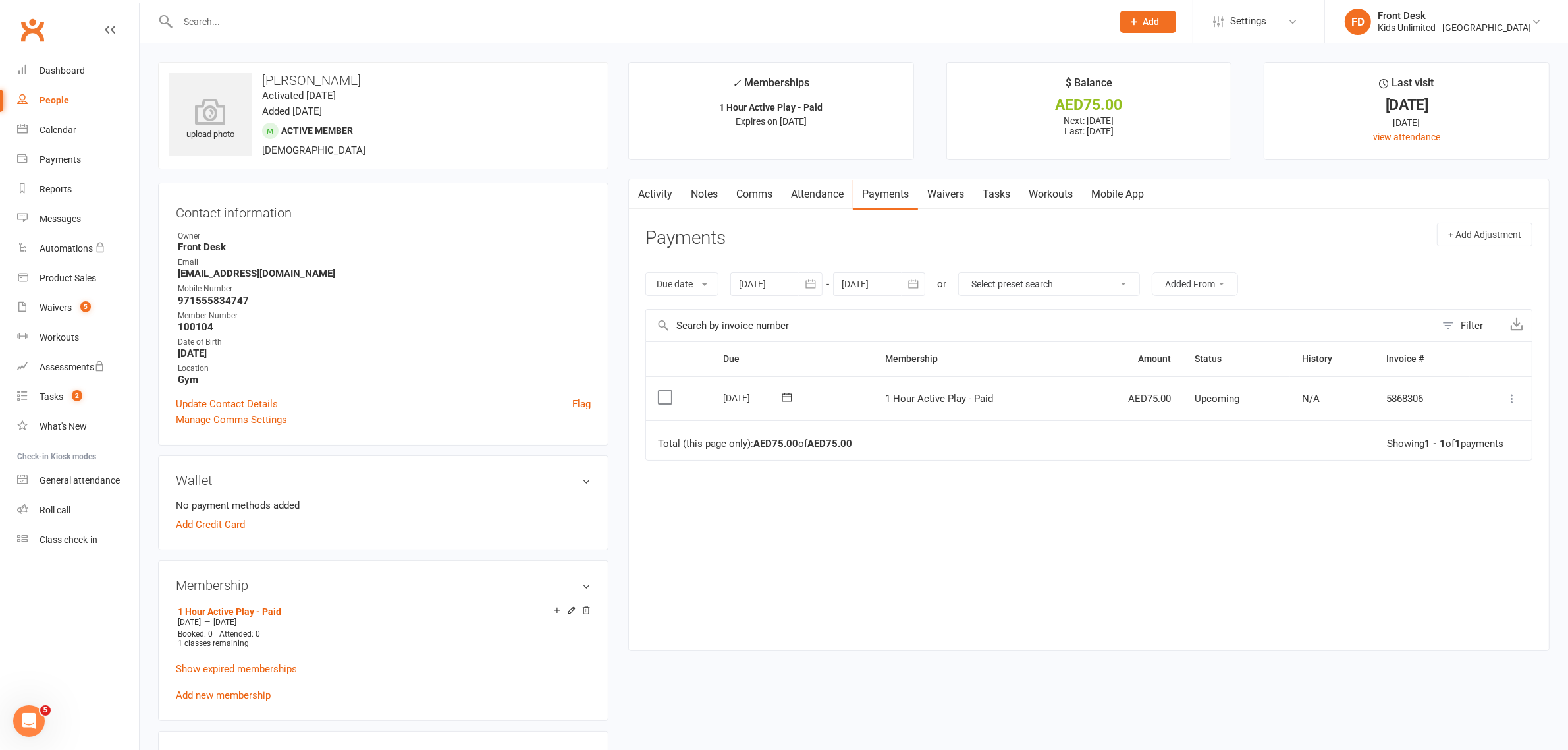
click at [662, 394] on label at bounding box center [666, 396] width 18 height 13
click at [662, 390] on input "checkbox" at bounding box center [662, 390] width 9 height 0
click at [1528, 716] on icon "button" at bounding box center [1530, 719] width 10 height 10
click at [1464, 624] on link "Paid (POS)" at bounding box center [1483, 630] width 130 height 26
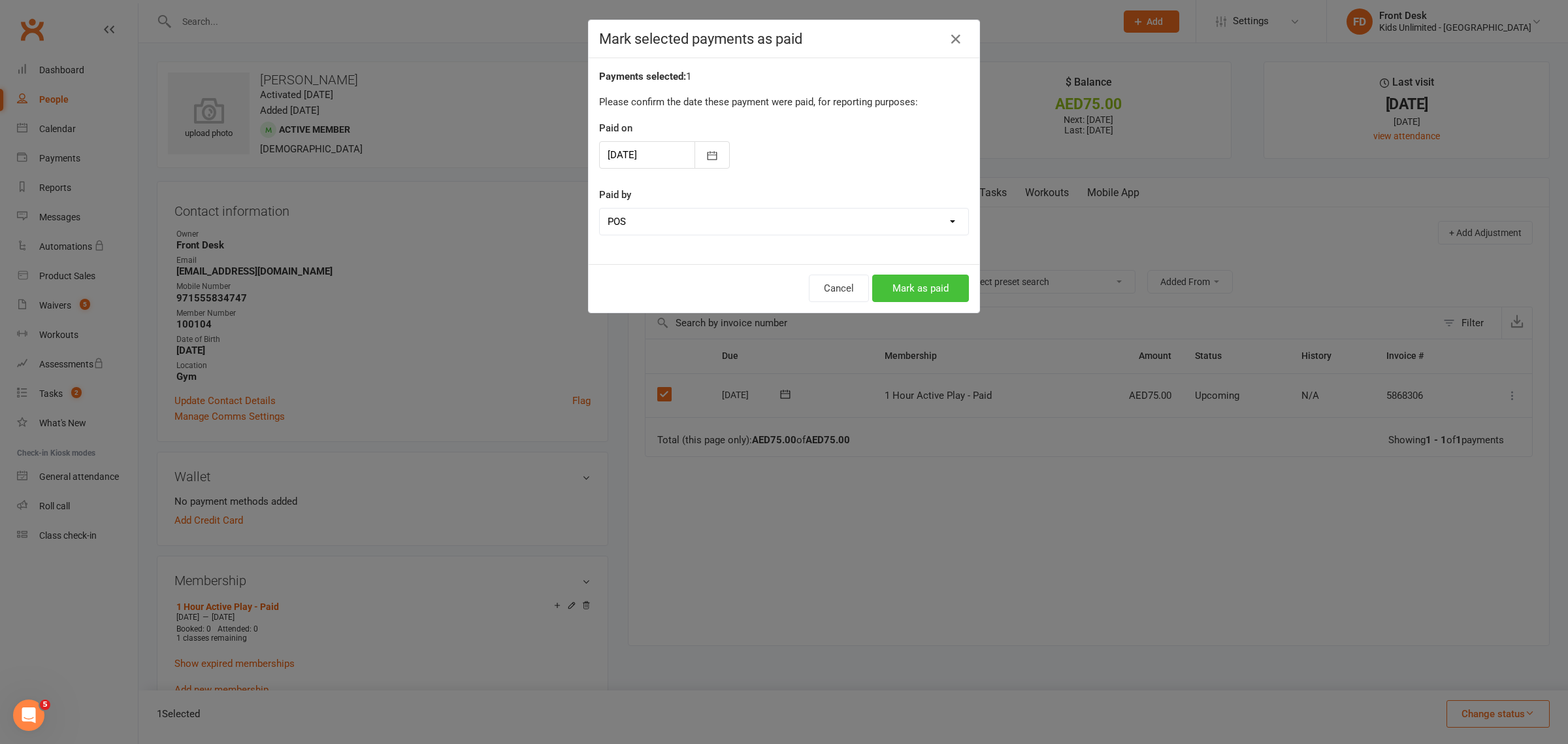
click at [927, 291] on button "Mark as paid" at bounding box center [920, 288] width 96 height 27
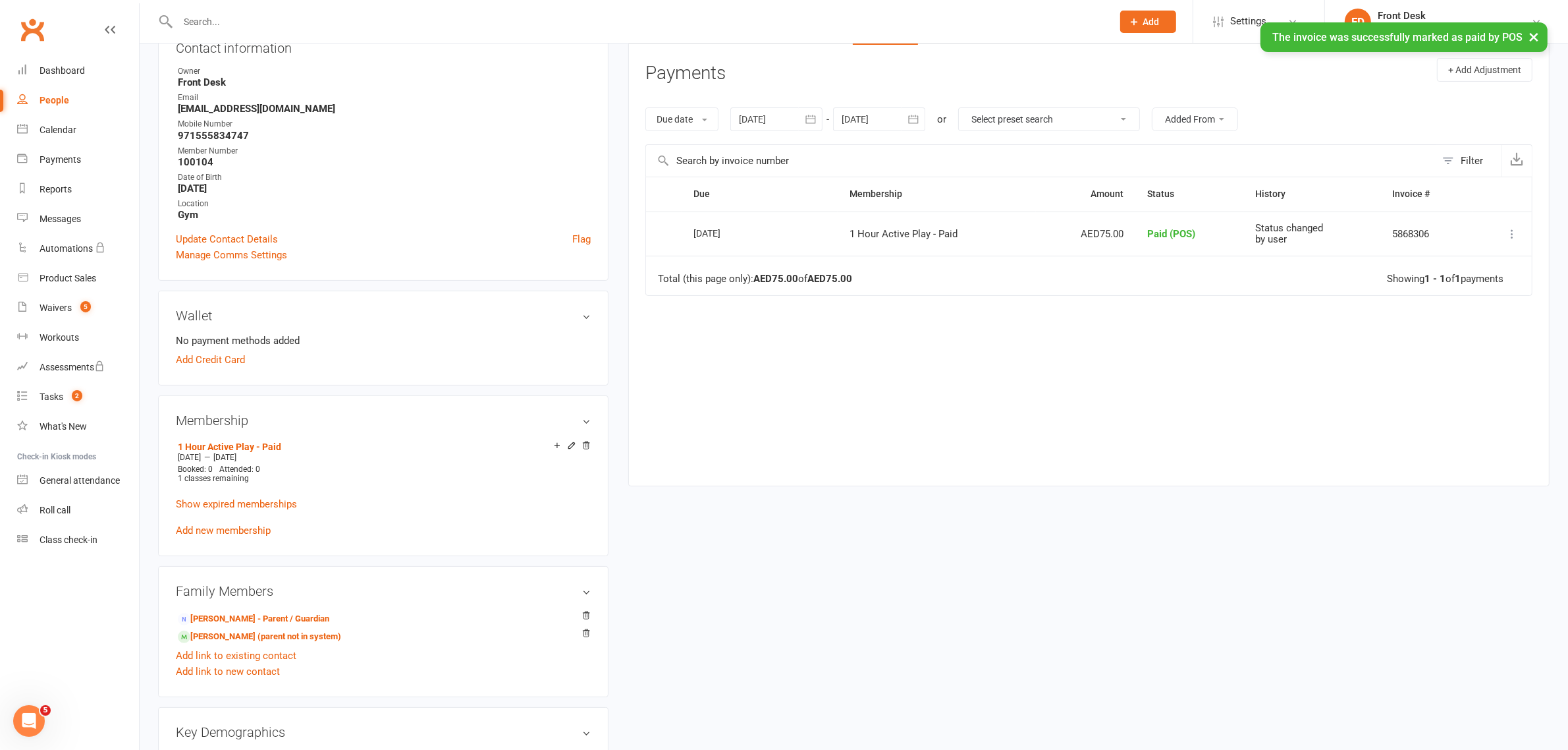
scroll to position [247, 0]
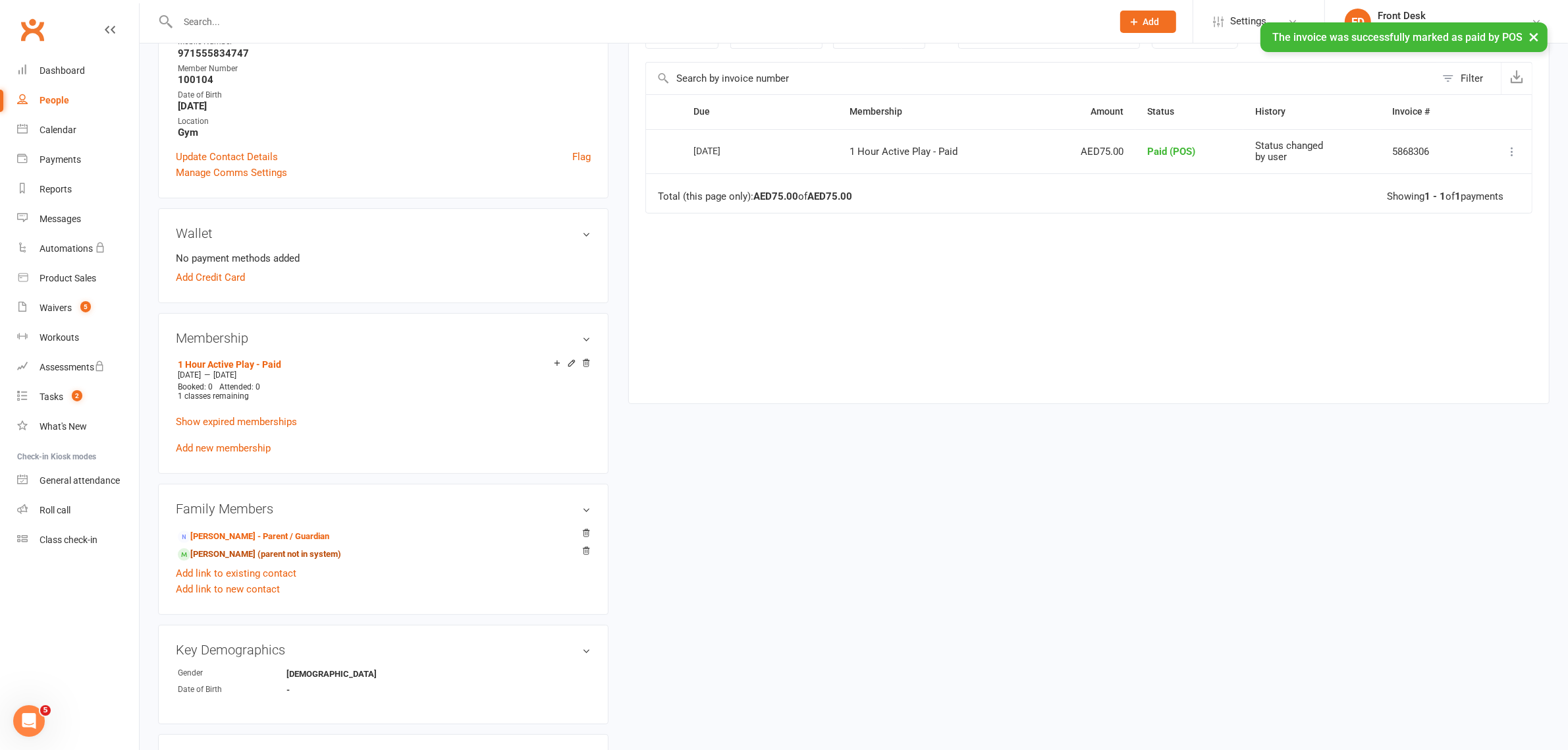
click at [281, 553] on link "Ali Al Hassan - Sibling (parent not in system)" at bounding box center [259, 554] width 164 height 14
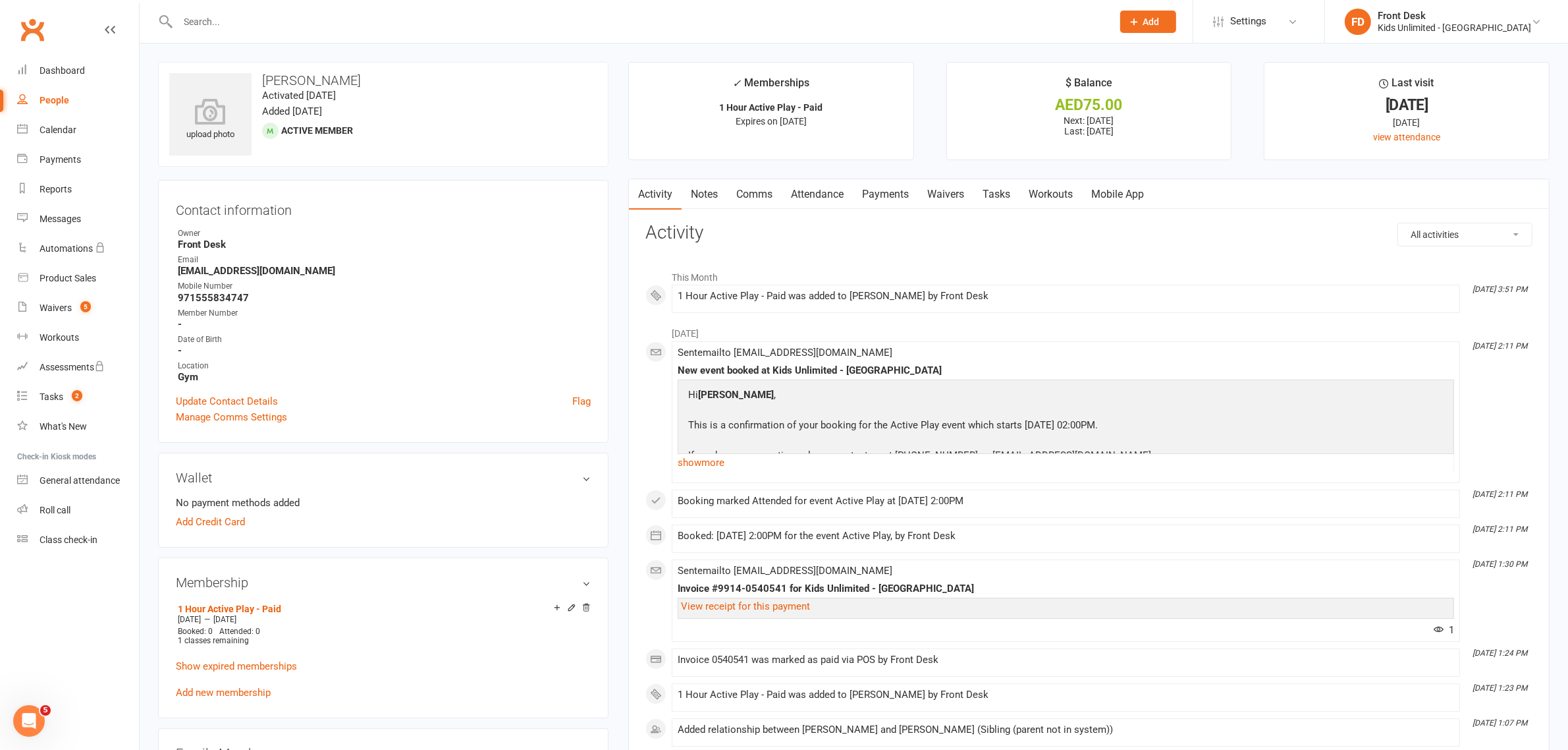
click at [884, 190] on link "Payments" at bounding box center [885, 194] width 66 height 30
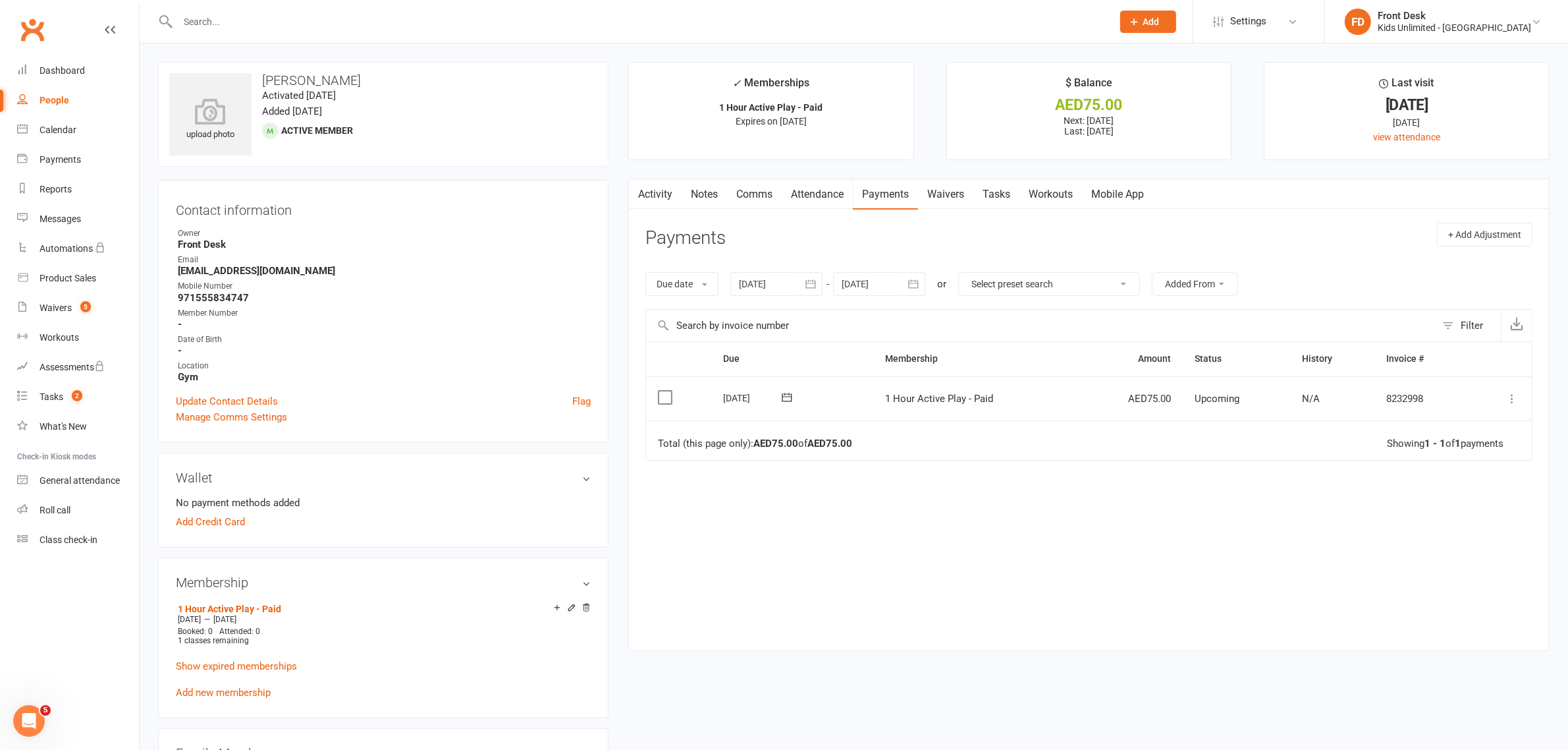
click at [663, 399] on label at bounding box center [666, 396] width 18 height 13
click at [663, 390] on input "checkbox" at bounding box center [662, 390] width 9 height 0
click at [1528, 715] on icon "button" at bounding box center [1530, 719] width 10 height 10
click at [1475, 629] on link "Paid (POS)" at bounding box center [1483, 630] width 130 height 26
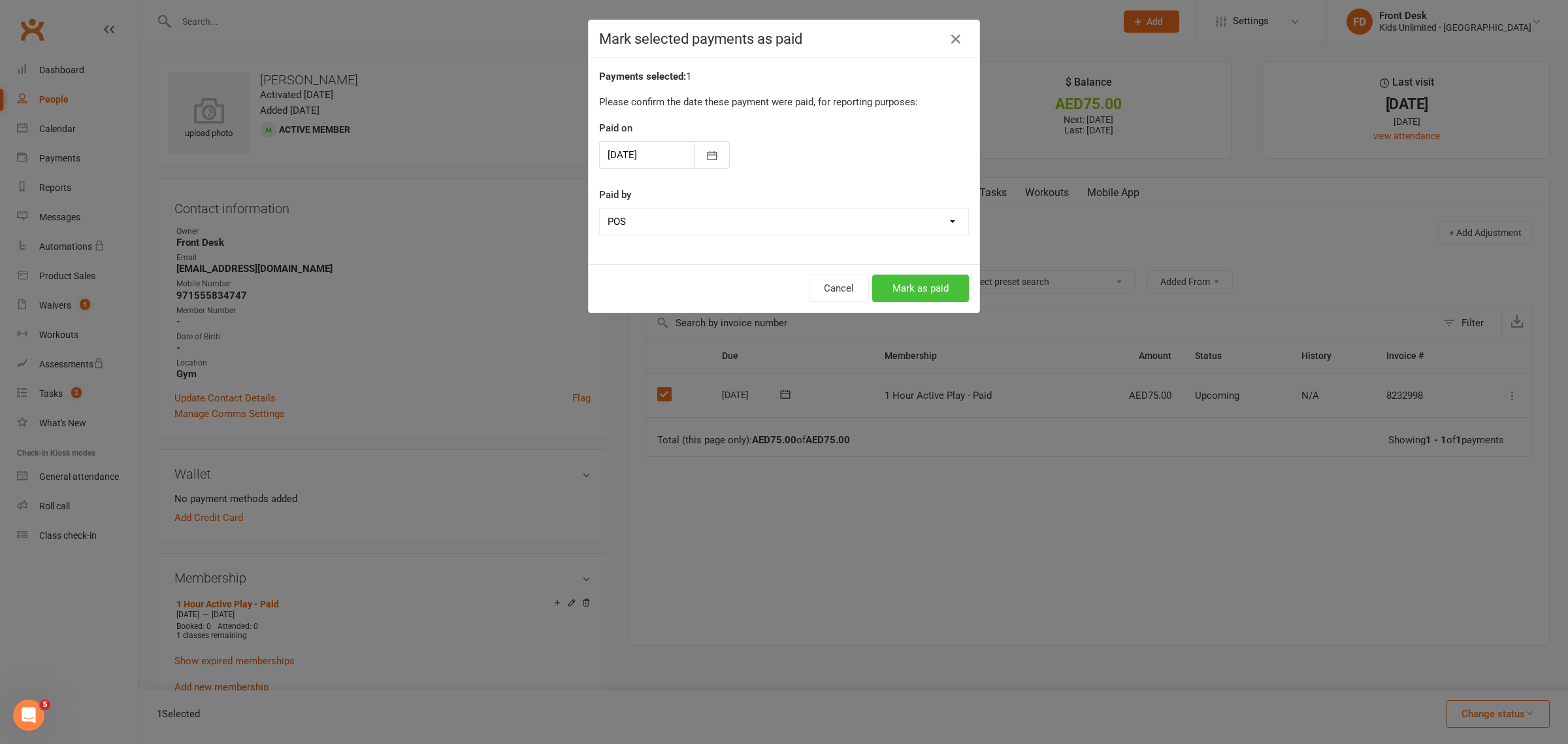
drag, startPoint x: 931, startPoint y: 282, endPoint x: 987, endPoint y: 307, distance: 61.3
click at [929, 282] on button "Mark as paid" at bounding box center [920, 288] width 96 height 27
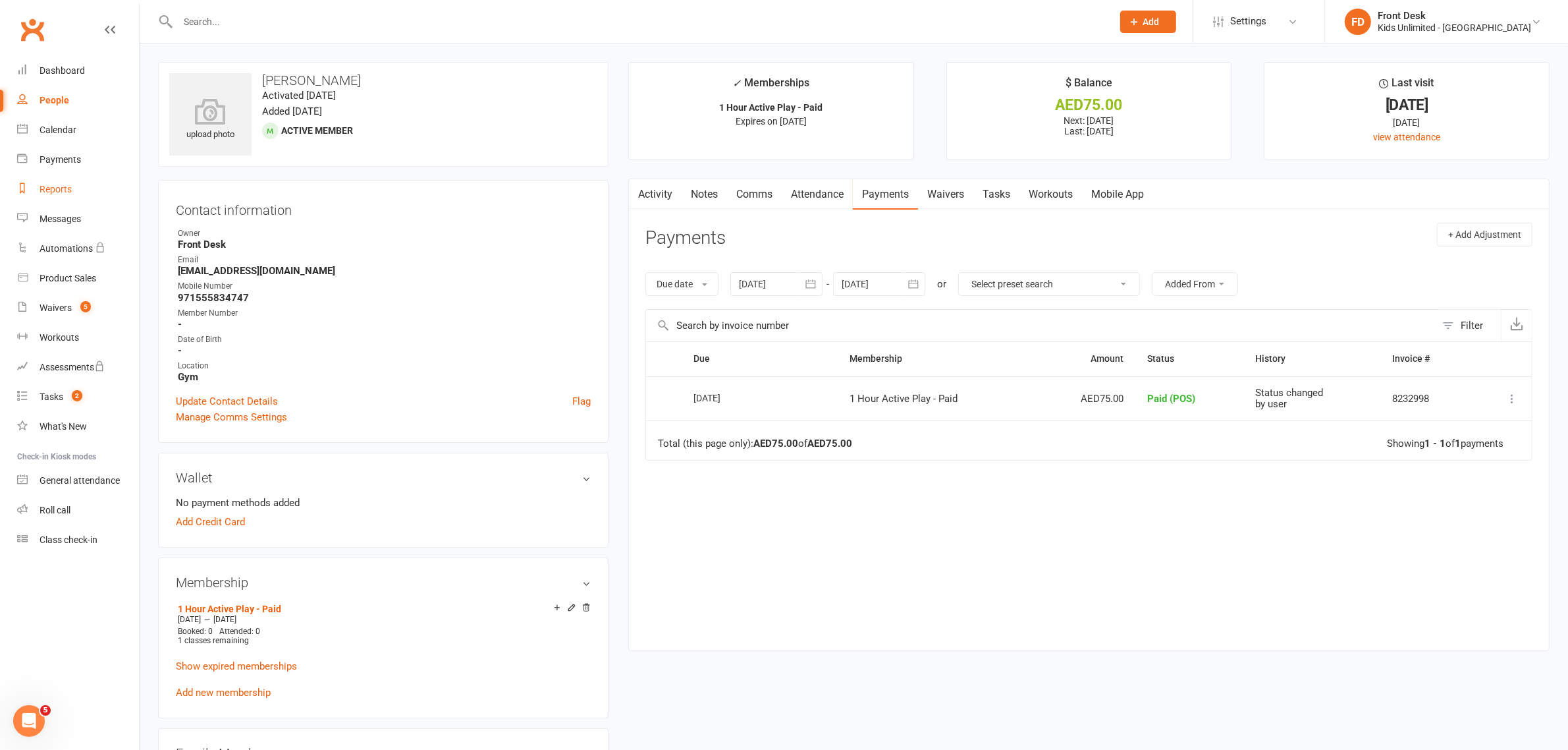
click at [46, 188] on div "Reports" at bounding box center [55, 188] width 32 height 11
select select "100"
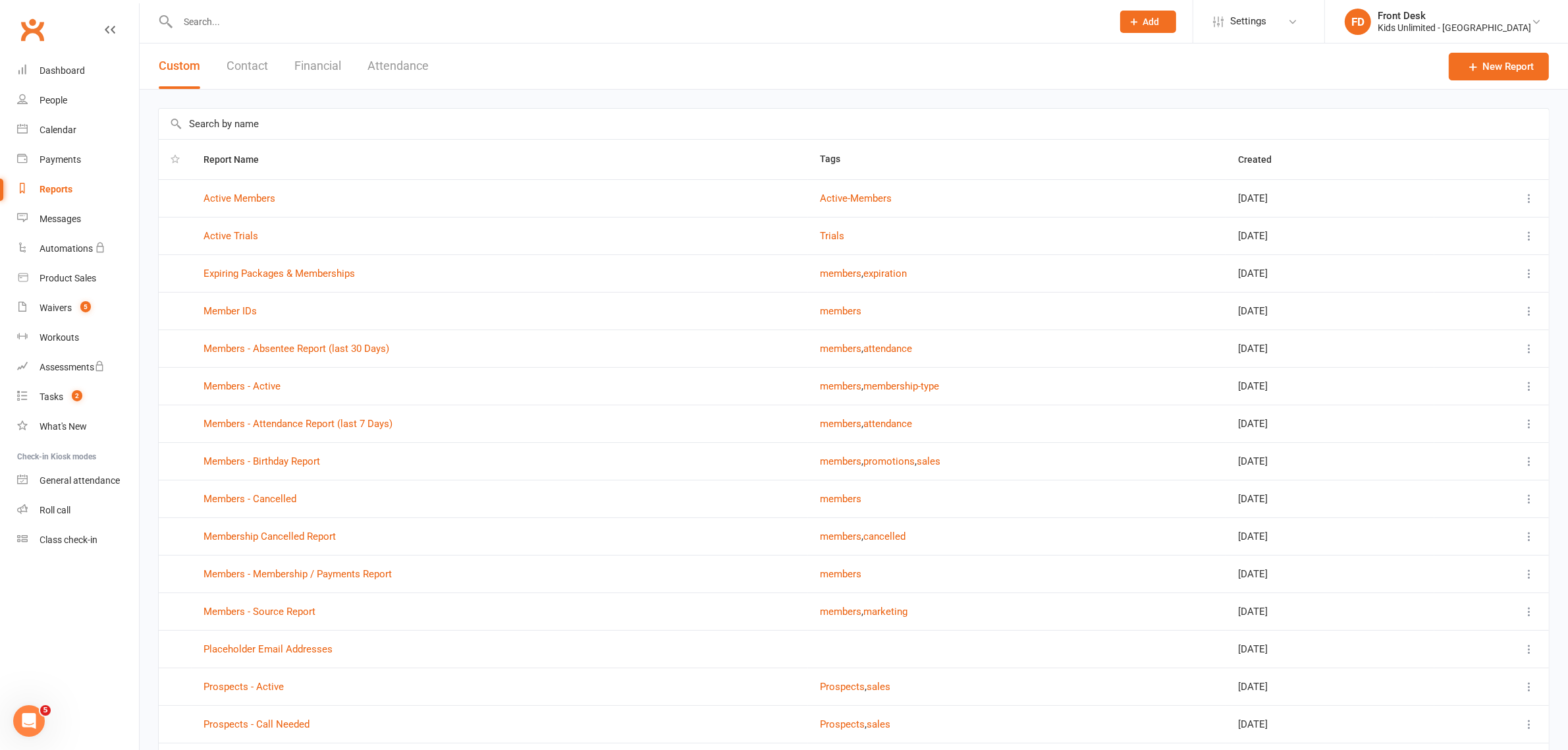
click at [320, 68] on button "Financial" at bounding box center [318, 66] width 47 height 45
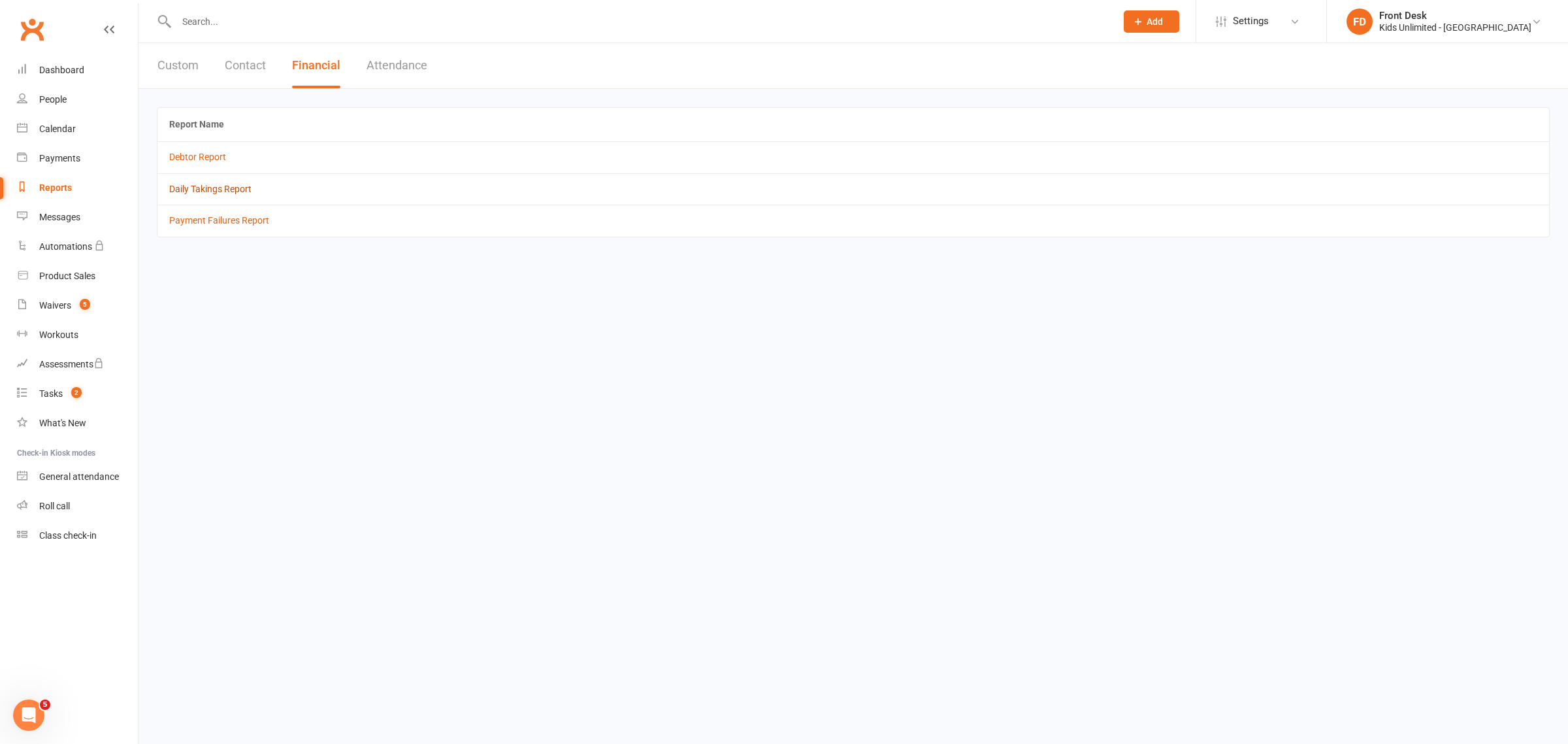
click at [236, 189] on link "Daily Takings Report" at bounding box center [210, 189] width 83 height 11
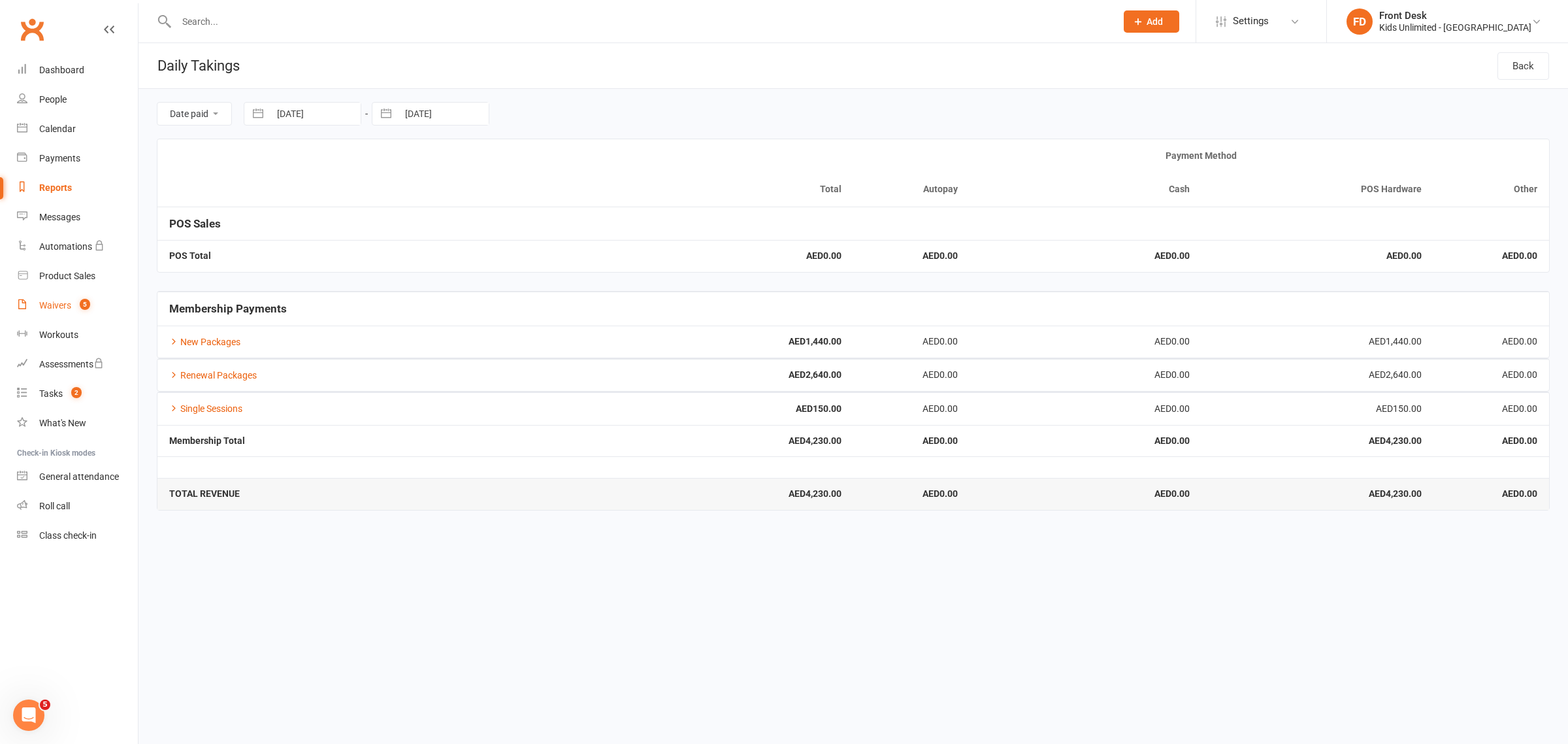
click at [66, 305] on div "Waivers" at bounding box center [54, 304] width 32 height 11
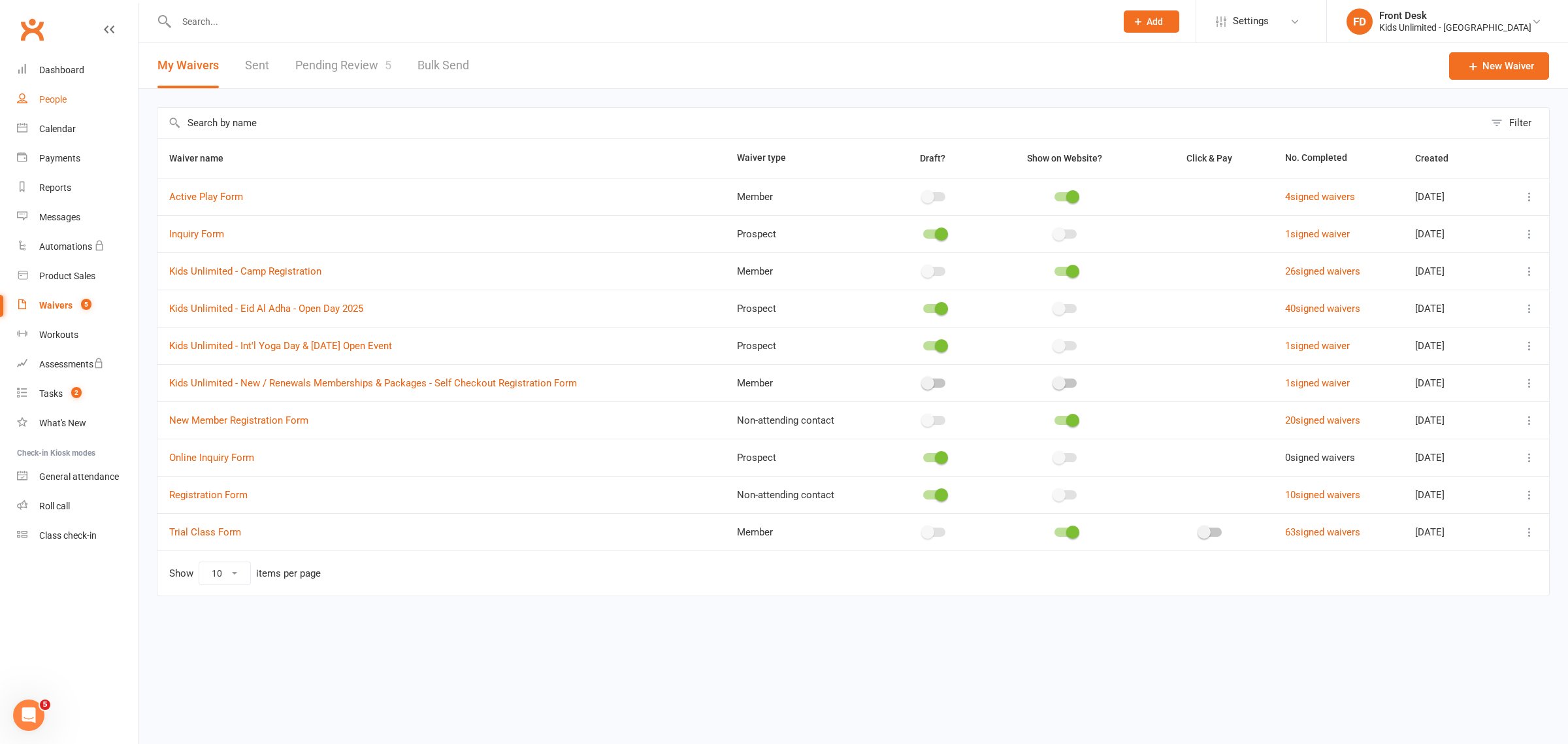
click at [49, 95] on div "People" at bounding box center [52, 99] width 27 height 11
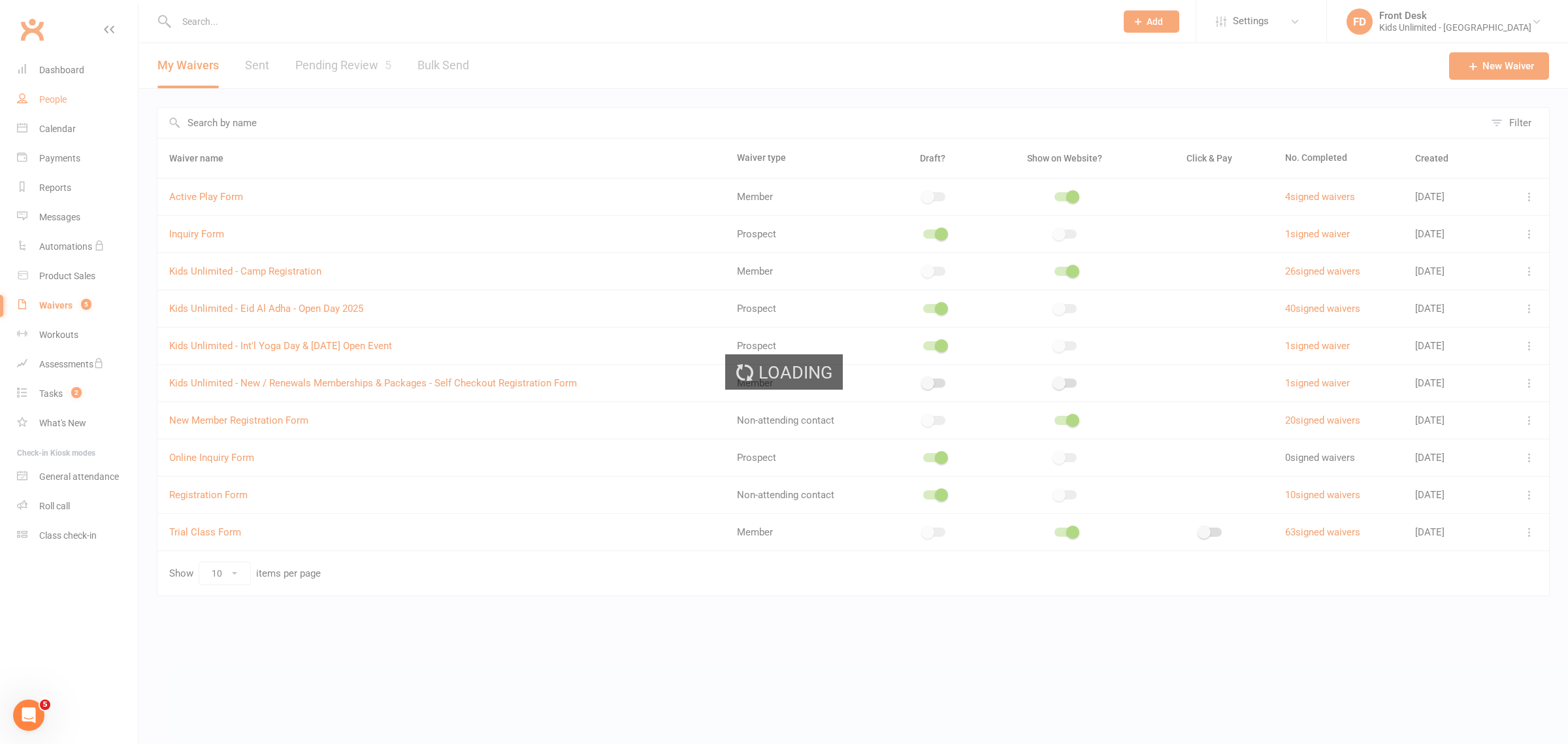
select select "100"
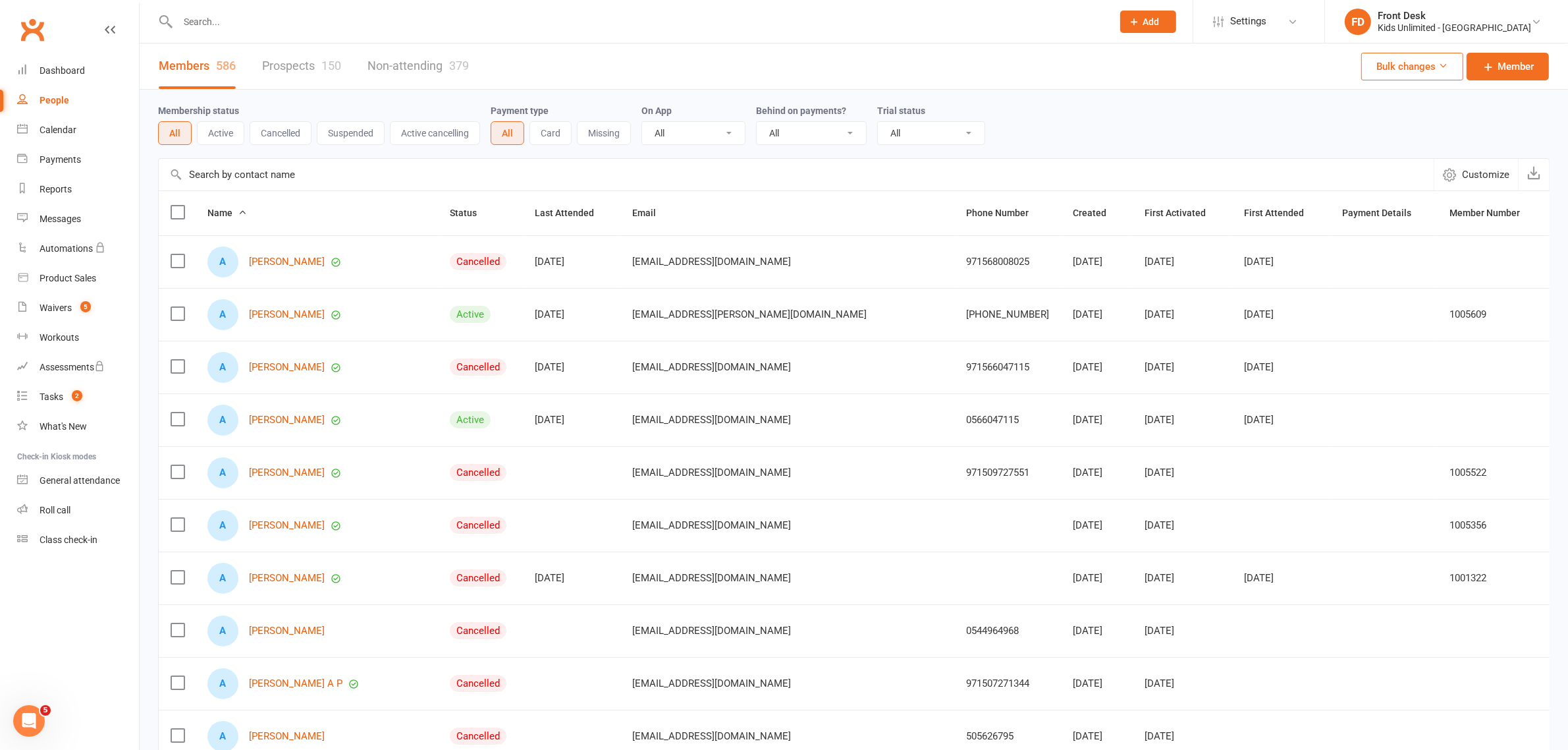
click at [264, 22] on input "text" at bounding box center [638, 22] width 929 height 19
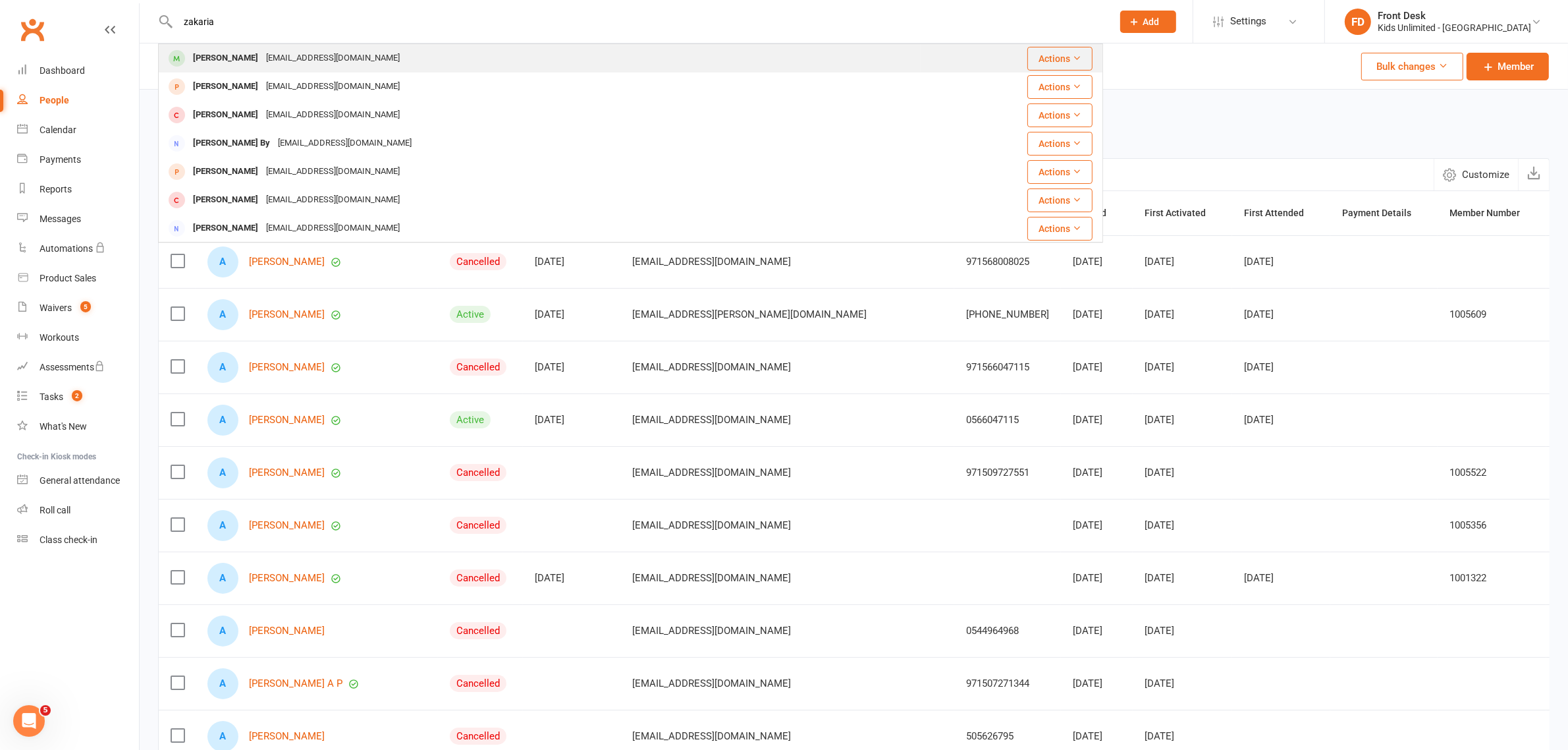
type input "zakaria"
click at [224, 60] on div "Zakaria Salat" at bounding box center [225, 58] width 74 height 19
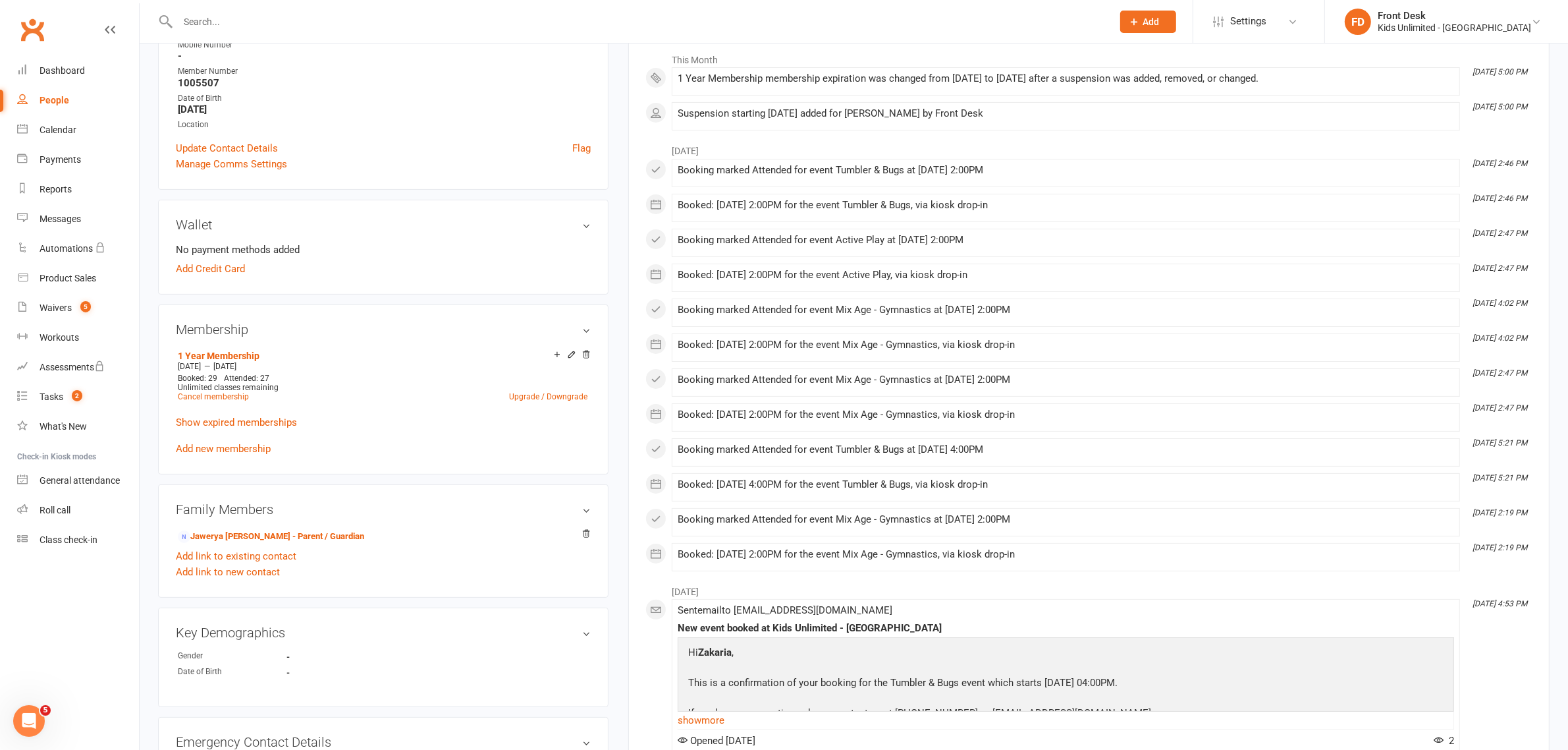
scroll to position [165, 0]
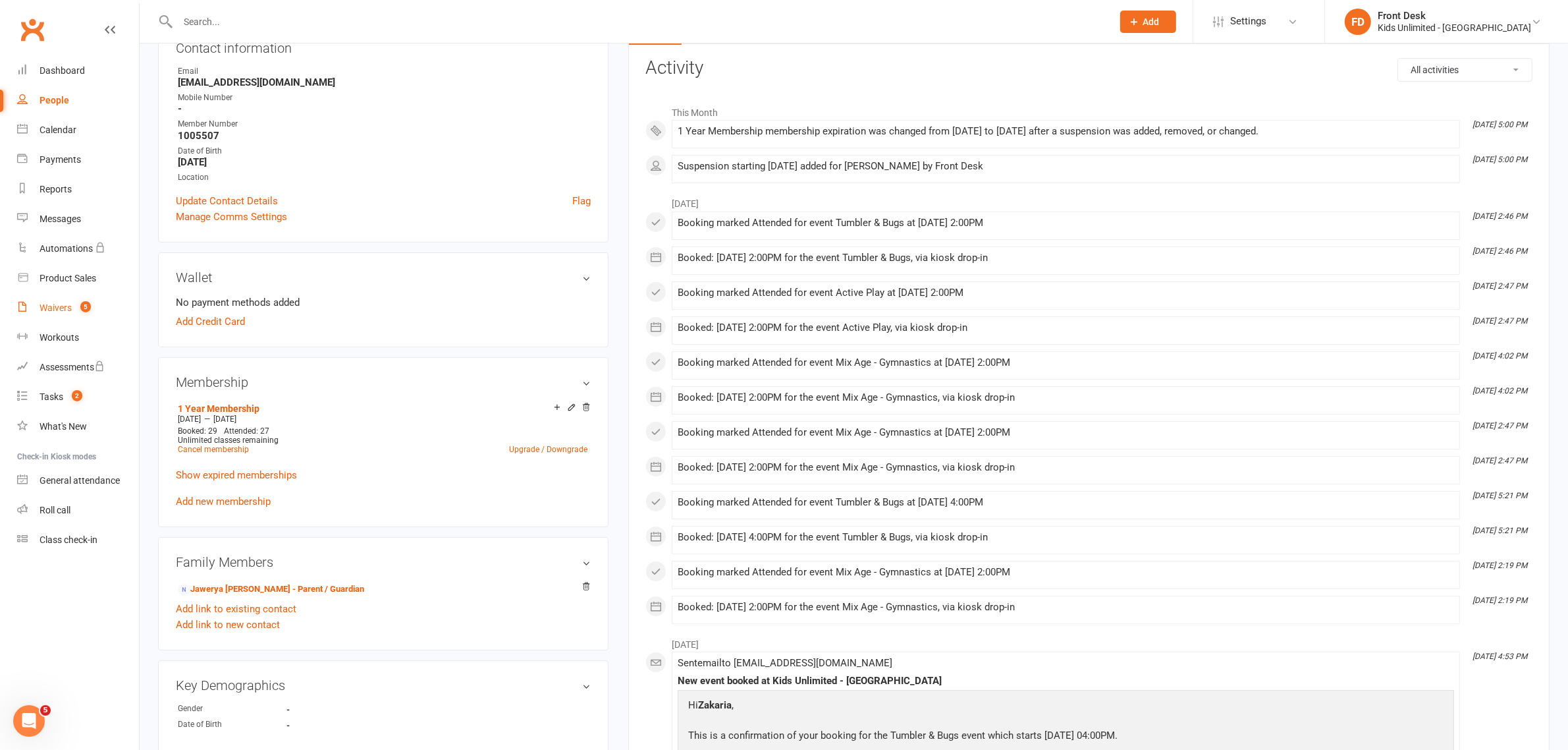
click at [66, 313] on div "Waivers" at bounding box center [55, 307] width 32 height 11
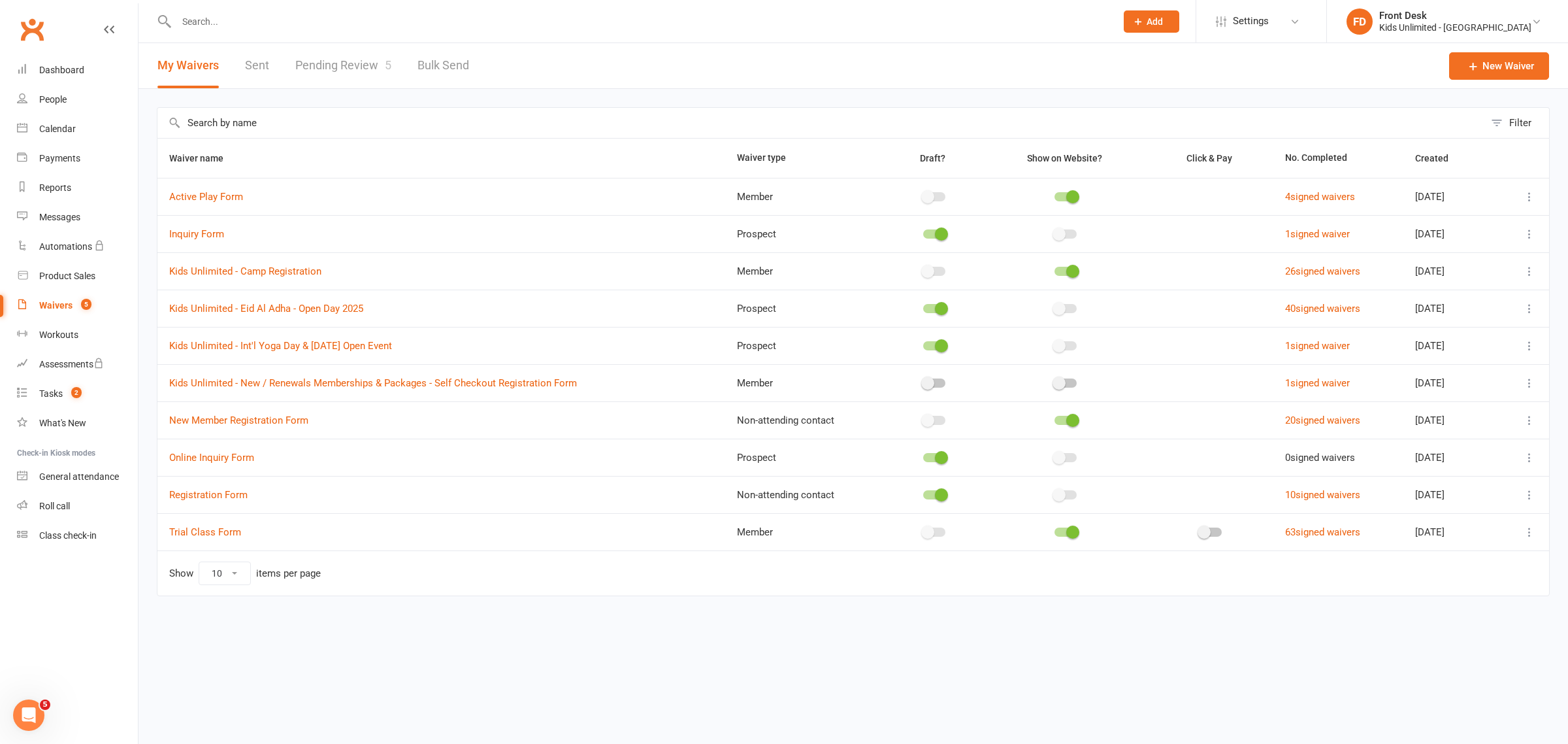
click at [348, 69] on link "Pending Review 5" at bounding box center [343, 65] width 96 height 45
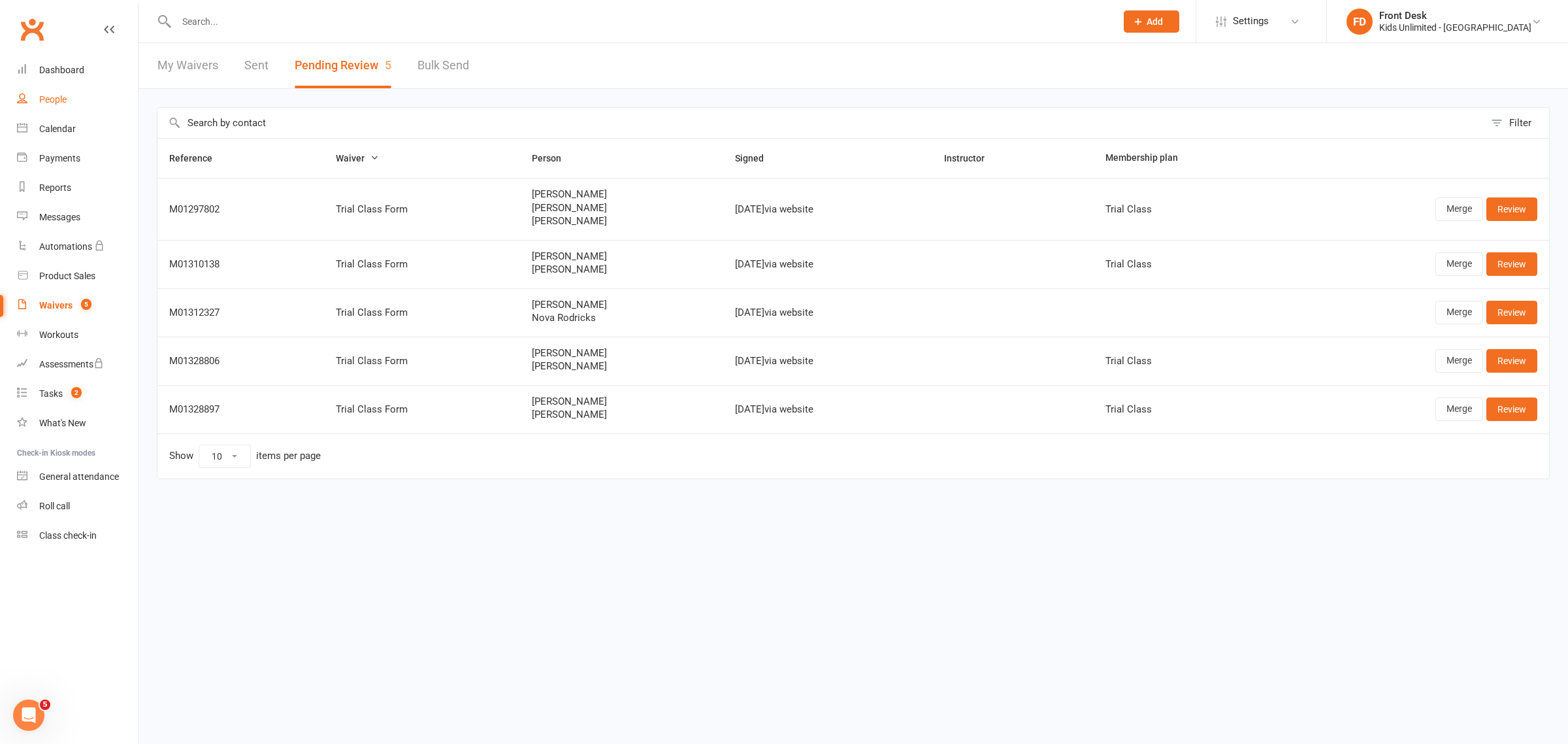
click at [50, 99] on div "People" at bounding box center [52, 99] width 27 height 11
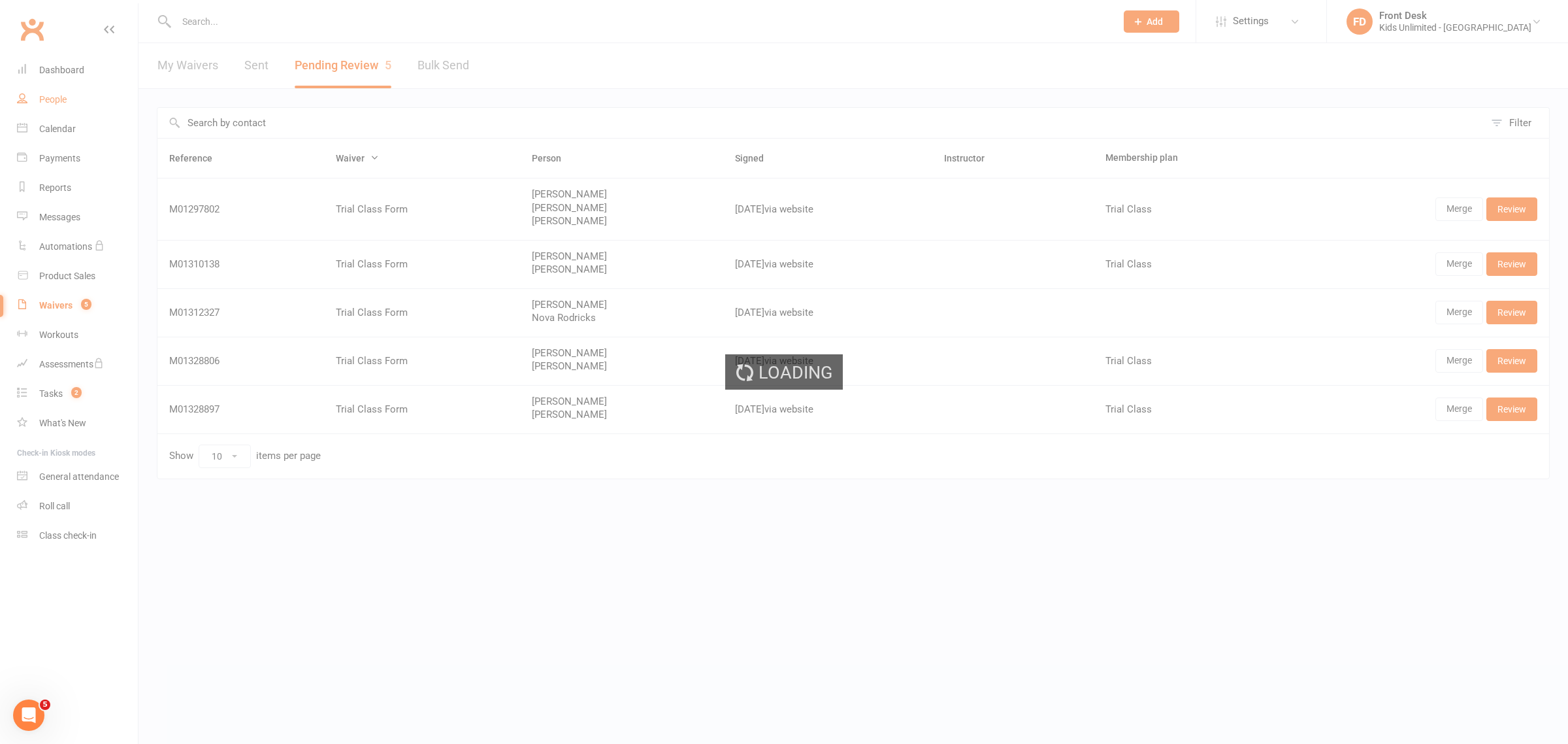
select select "100"
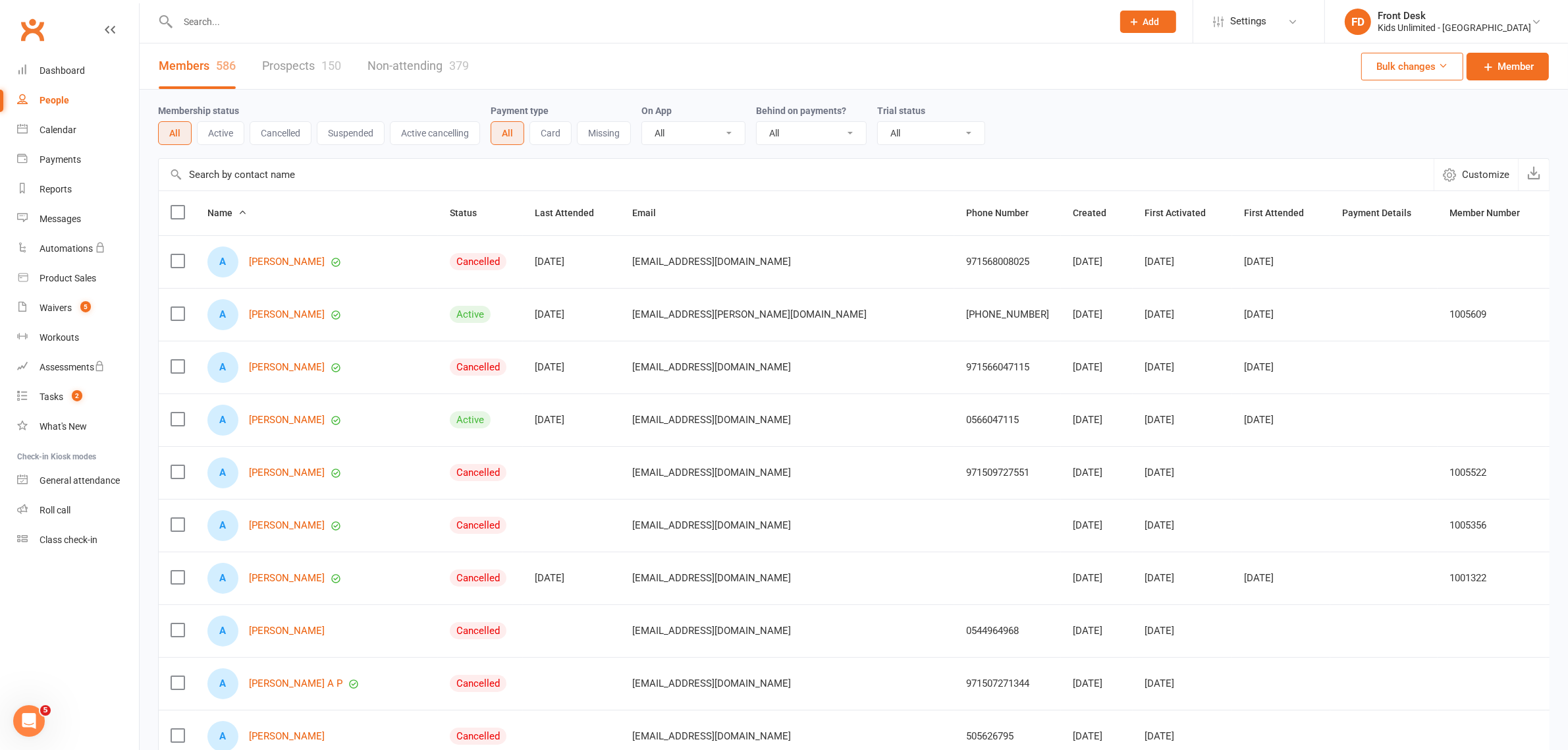
click at [366, 22] on input "text" at bounding box center [638, 22] width 929 height 19
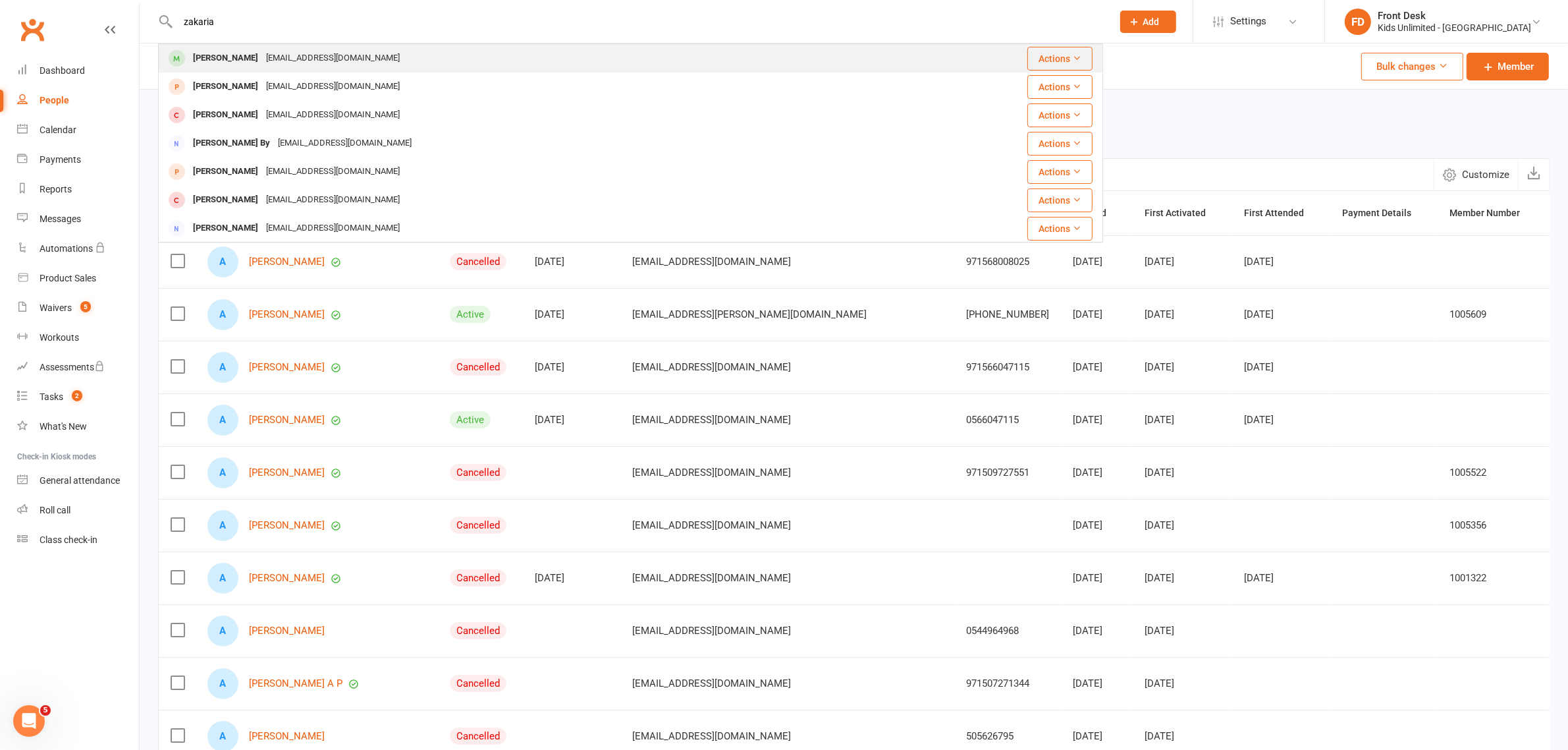
type input "zakaria"
click at [215, 58] on div "Zakaria Salat" at bounding box center [225, 58] width 74 height 19
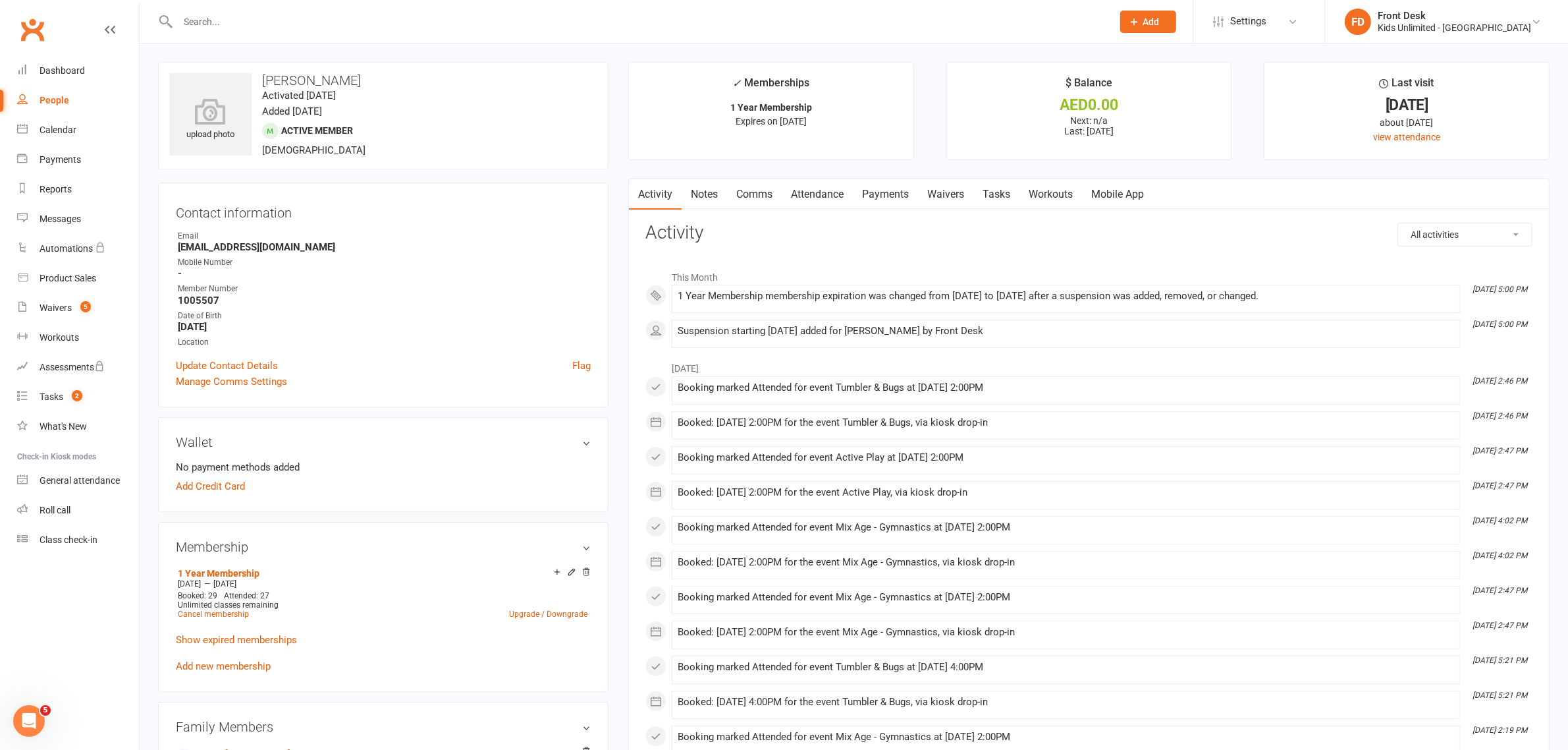
click at [813, 193] on link "Attendance" at bounding box center [817, 194] width 72 height 30
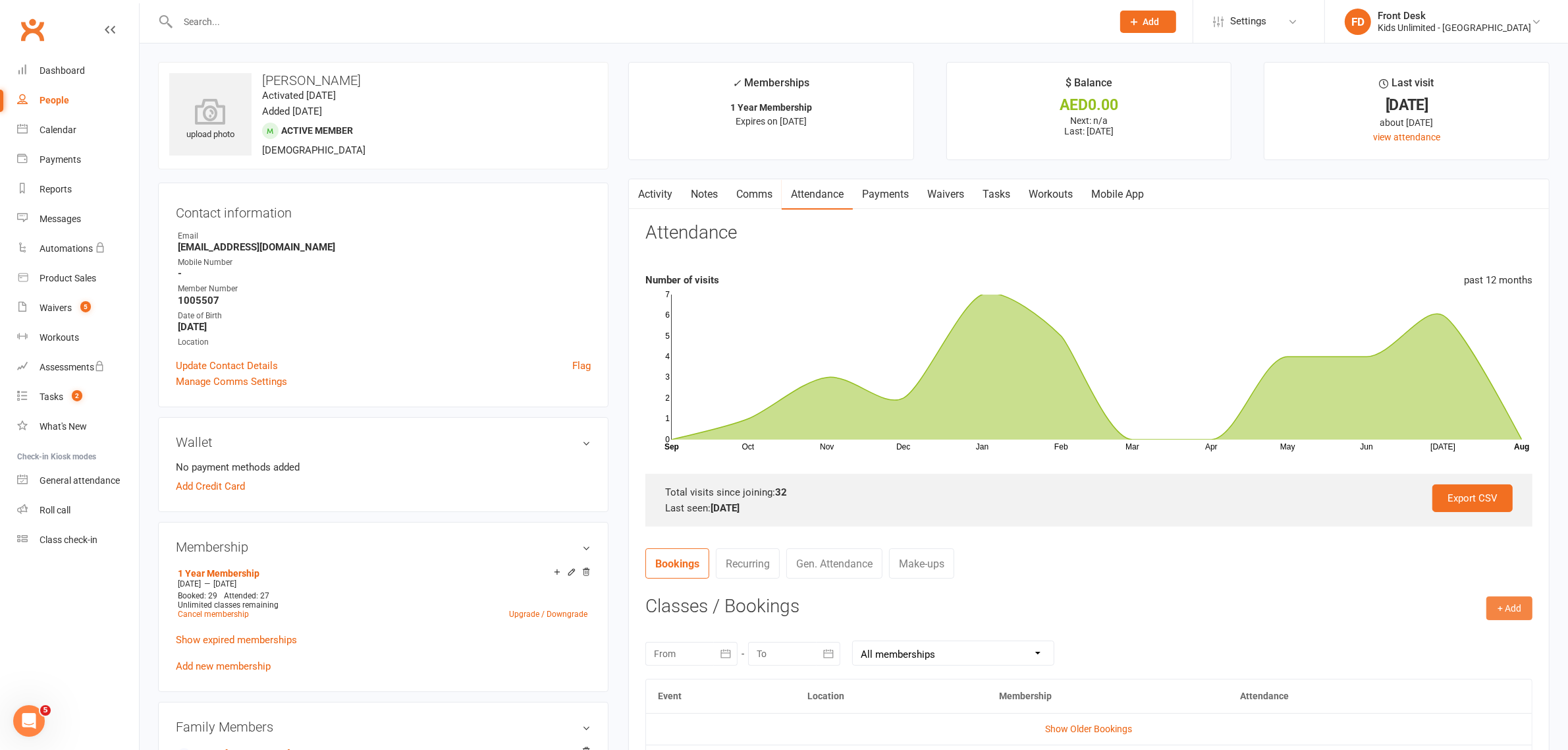
click at [1502, 608] on button "+ Add" at bounding box center [1509, 608] width 46 height 24
click at [1424, 637] on link "Book Event" at bounding box center [1466, 637] width 130 height 26
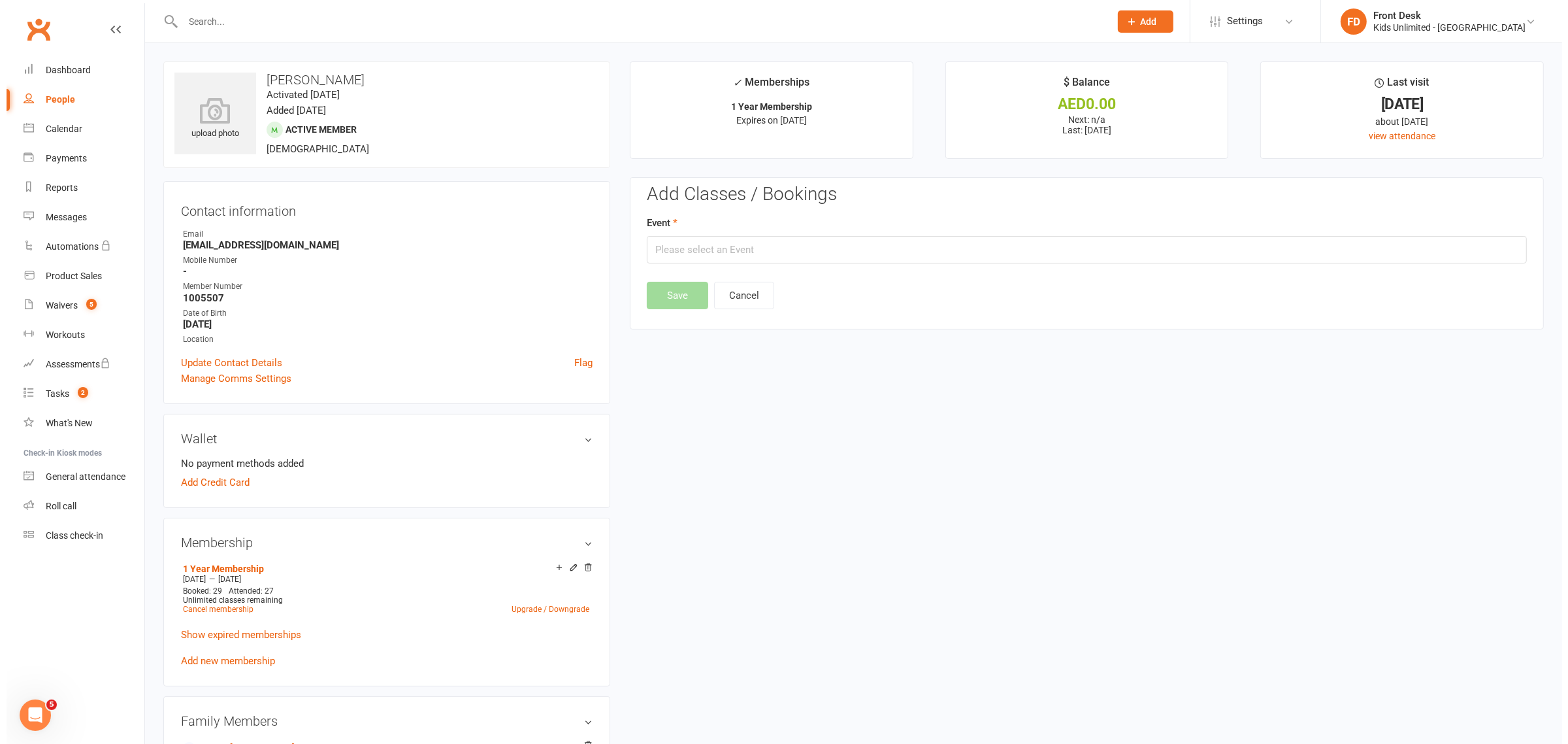
scroll to position [112, 0]
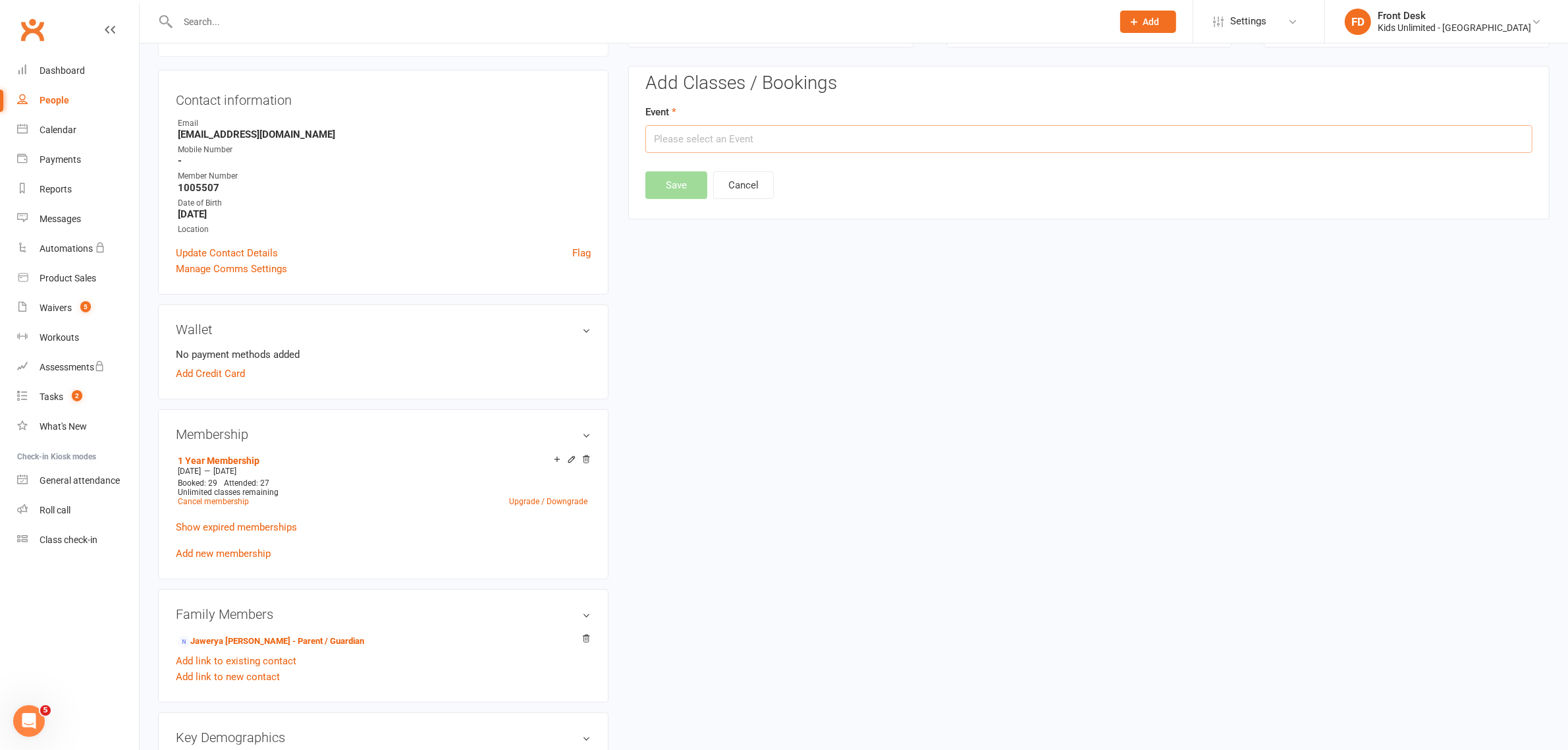
click at [1000, 141] on input "text" at bounding box center [1089, 139] width 887 height 27
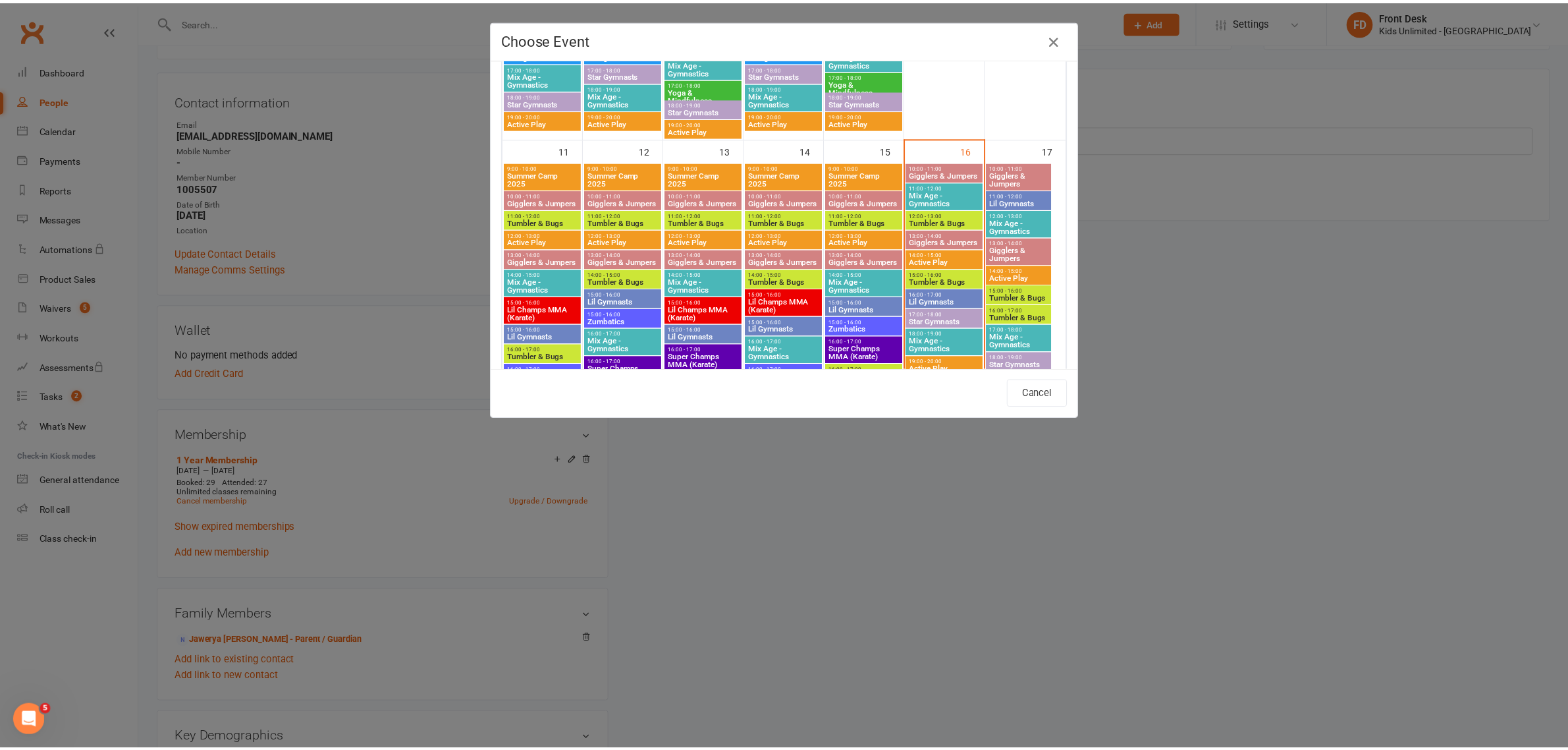
scroll to position [725, 0]
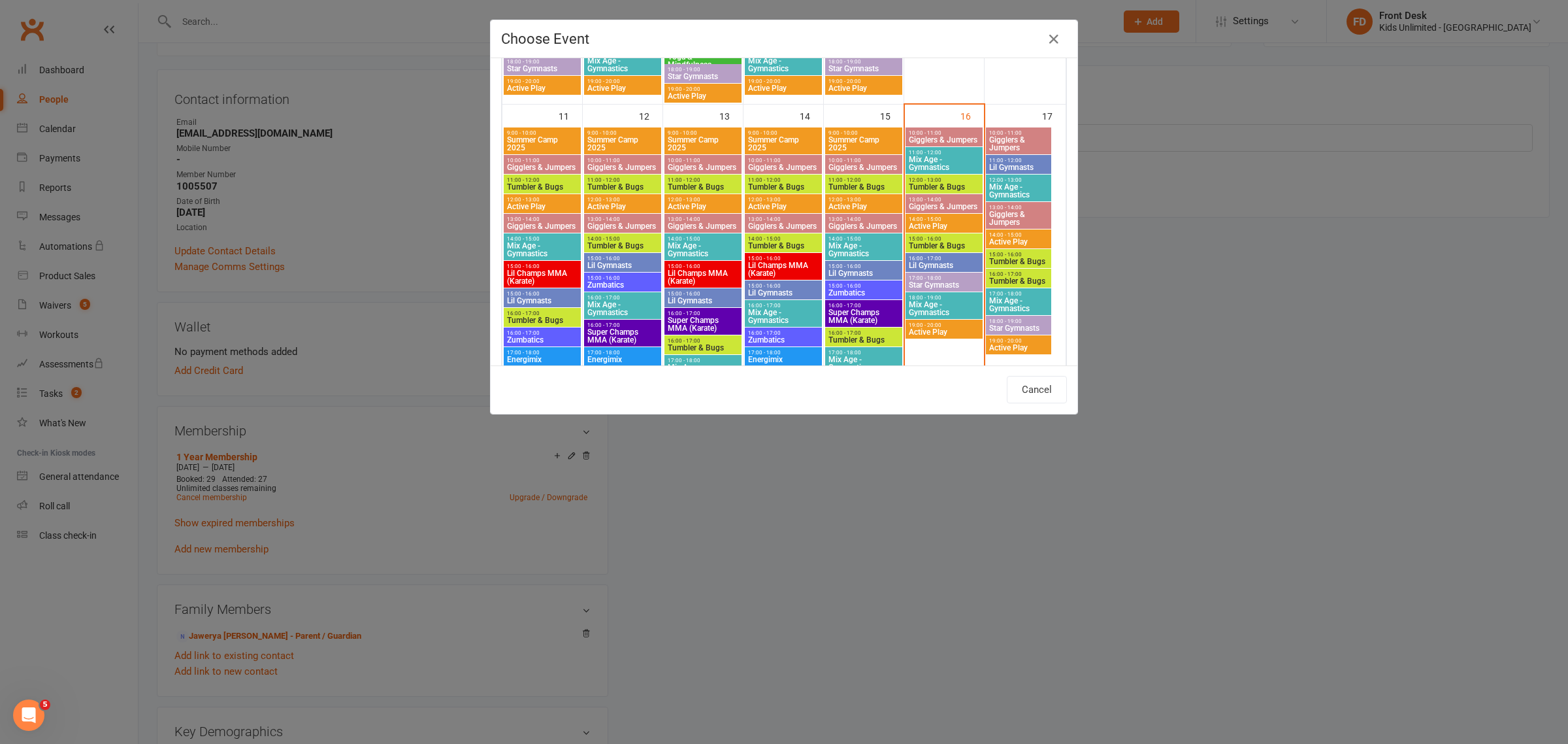
click at [926, 242] on span "Tumbler & Bugs" at bounding box center [944, 246] width 72 height 8
type input "Tumbler & Bugs - Aug 16, 2025 3:00:00 PM"
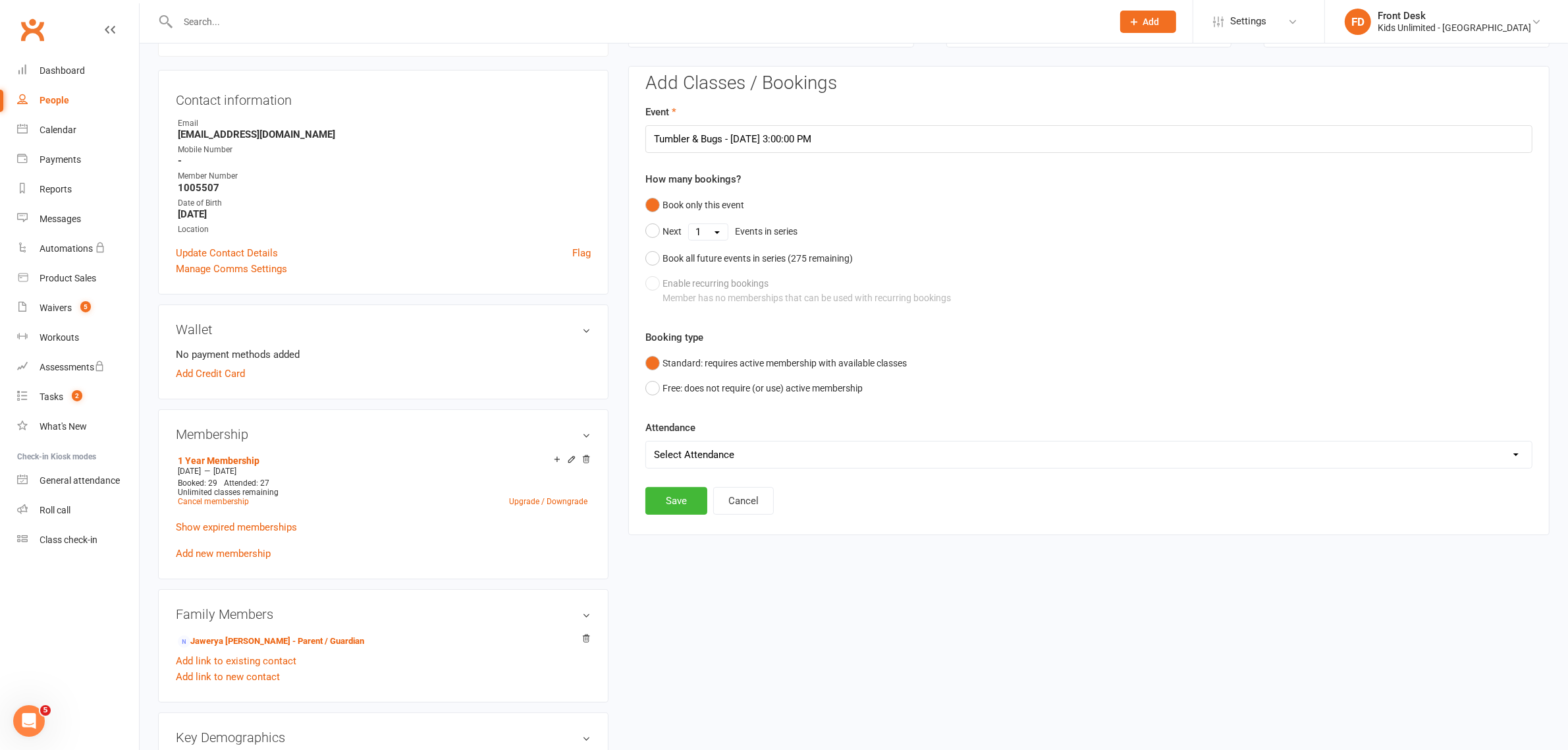
click at [756, 457] on select "Select Attendance Attended Absent" at bounding box center [1089, 454] width 886 height 26
select select "0"
click at [646, 441] on select "Select Attendance Attended Absent" at bounding box center [1089, 454] width 886 height 26
click at [676, 497] on button "Save" at bounding box center [676, 501] width 62 height 27
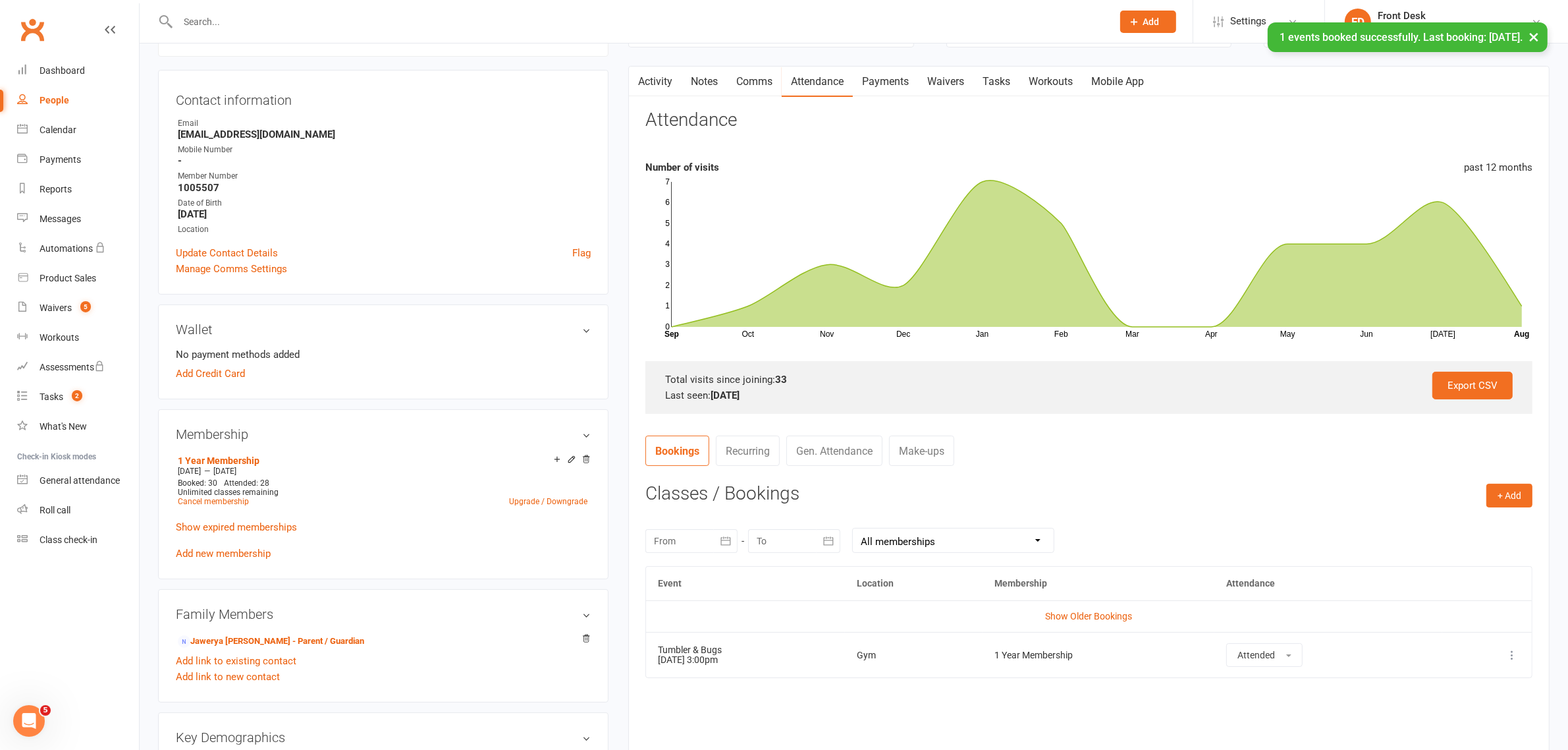
click at [225, 23] on div "× 1 events booked successfully. Last booking: Aug 16, 2025." at bounding box center [775, 23] width 1551 height 0
click at [238, 21] on input "text" at bounding box center [638, 22] width 929 height 19
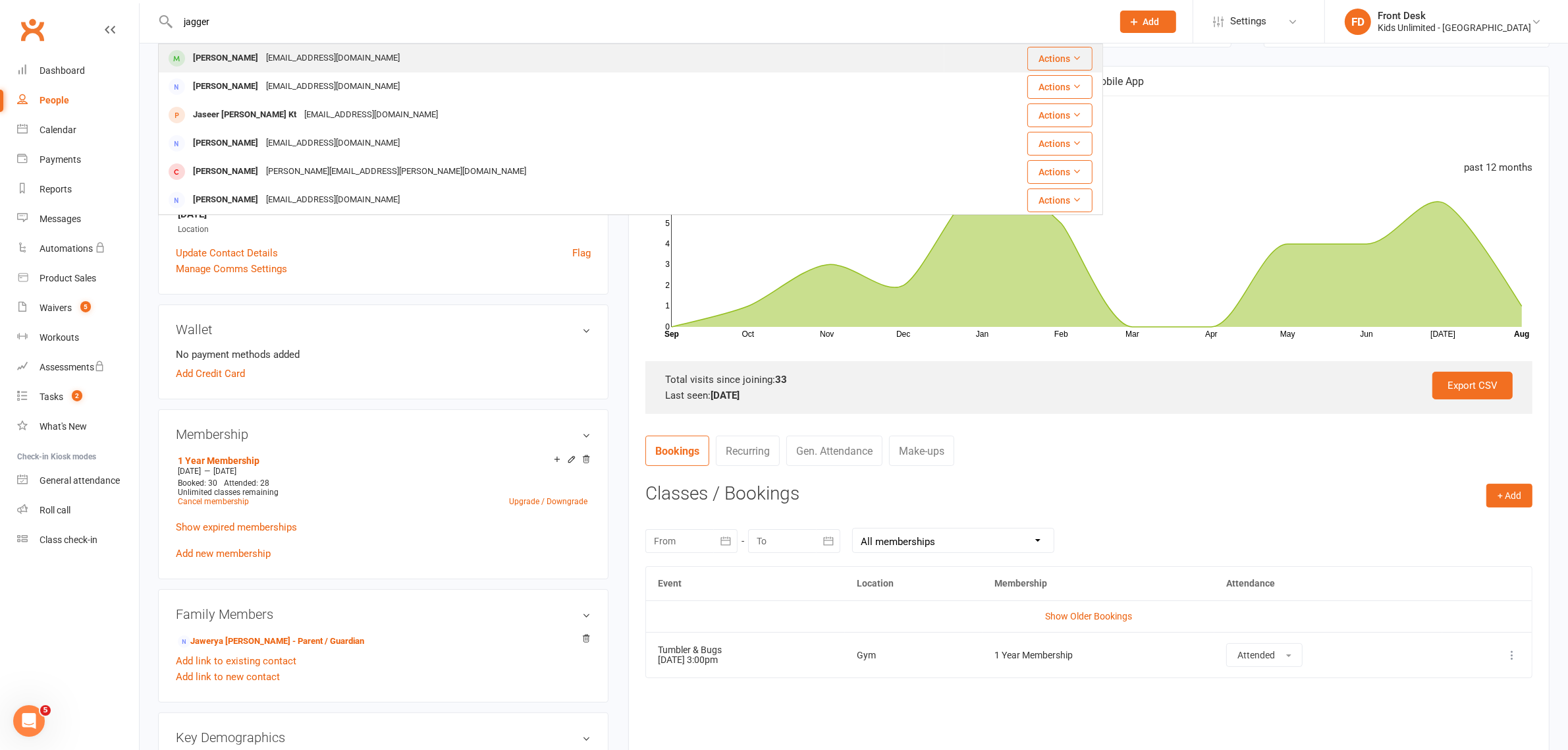
type input "jagger"
click at [246, 56] on div "Jagger Swartberg" at bounding box center [225, 58] width 74 height 19
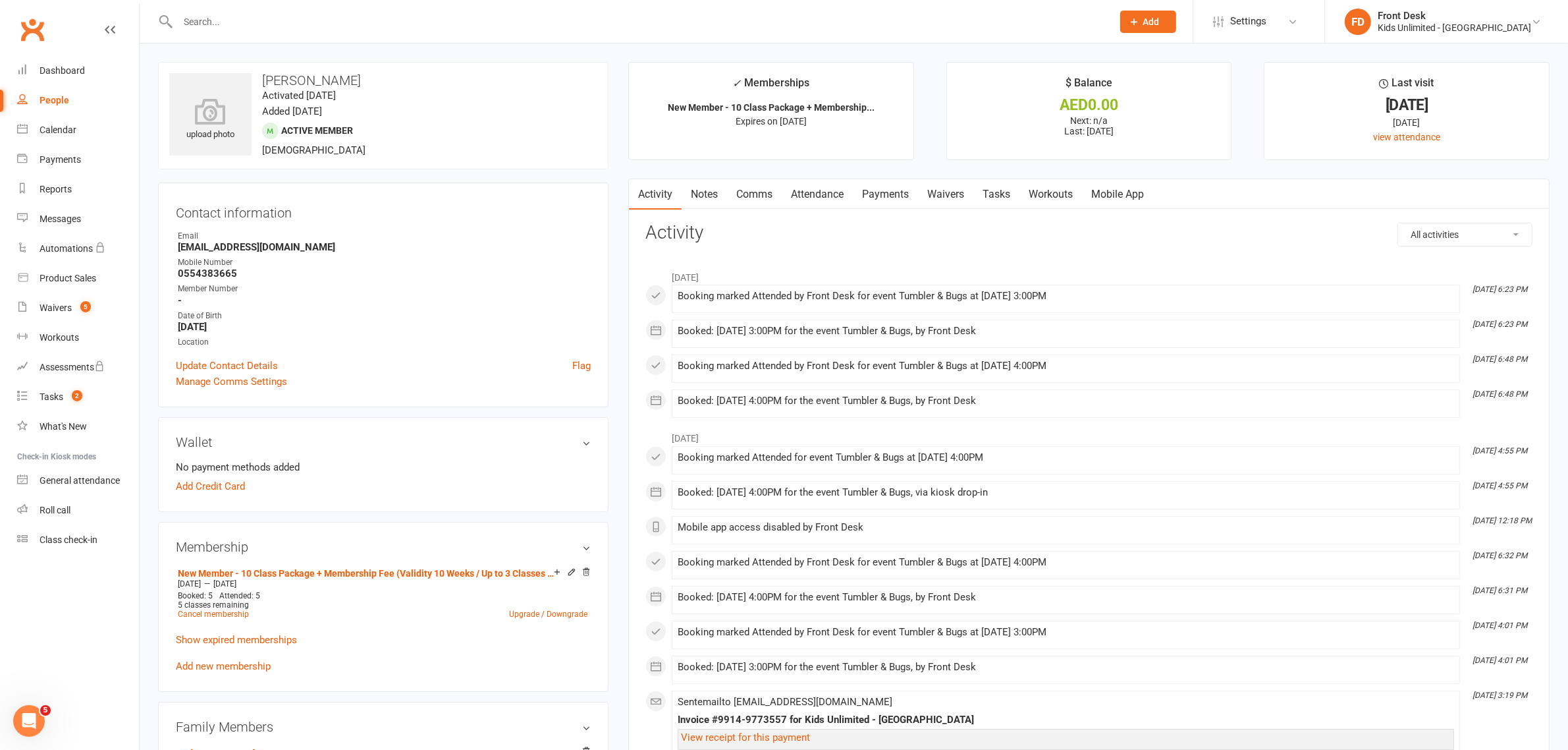
click at [808, 196] on link "Attendance" at bounding box center [817, 194] width 72 height 30
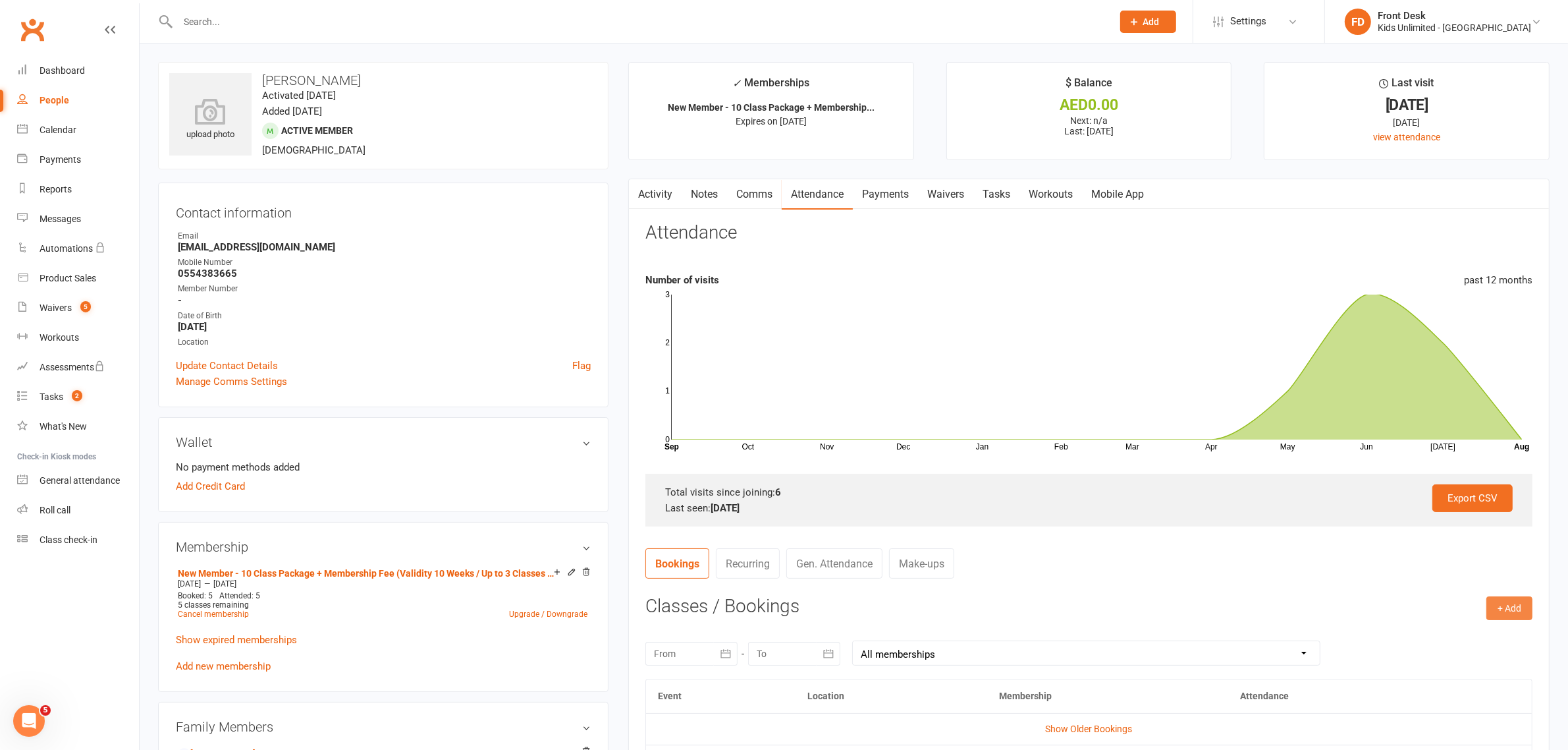
click at [1502, 606] on button "+ Add" at bounding box center [1509, 608] width 46 height 24
click at [1447, 640] on link "Book Event" at bounding box center [1466, 637] width 130 height 26
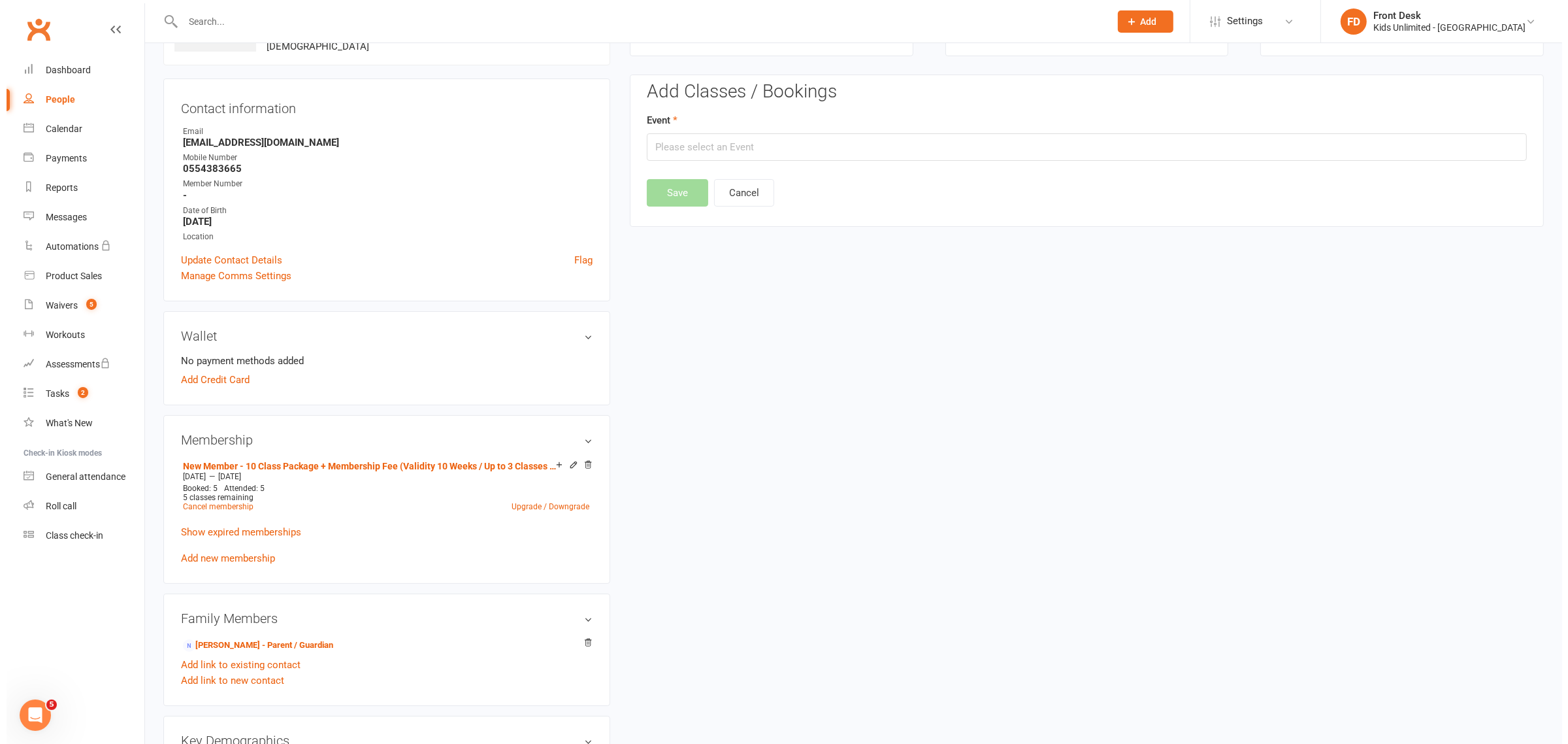
scroll to position [112, 0]
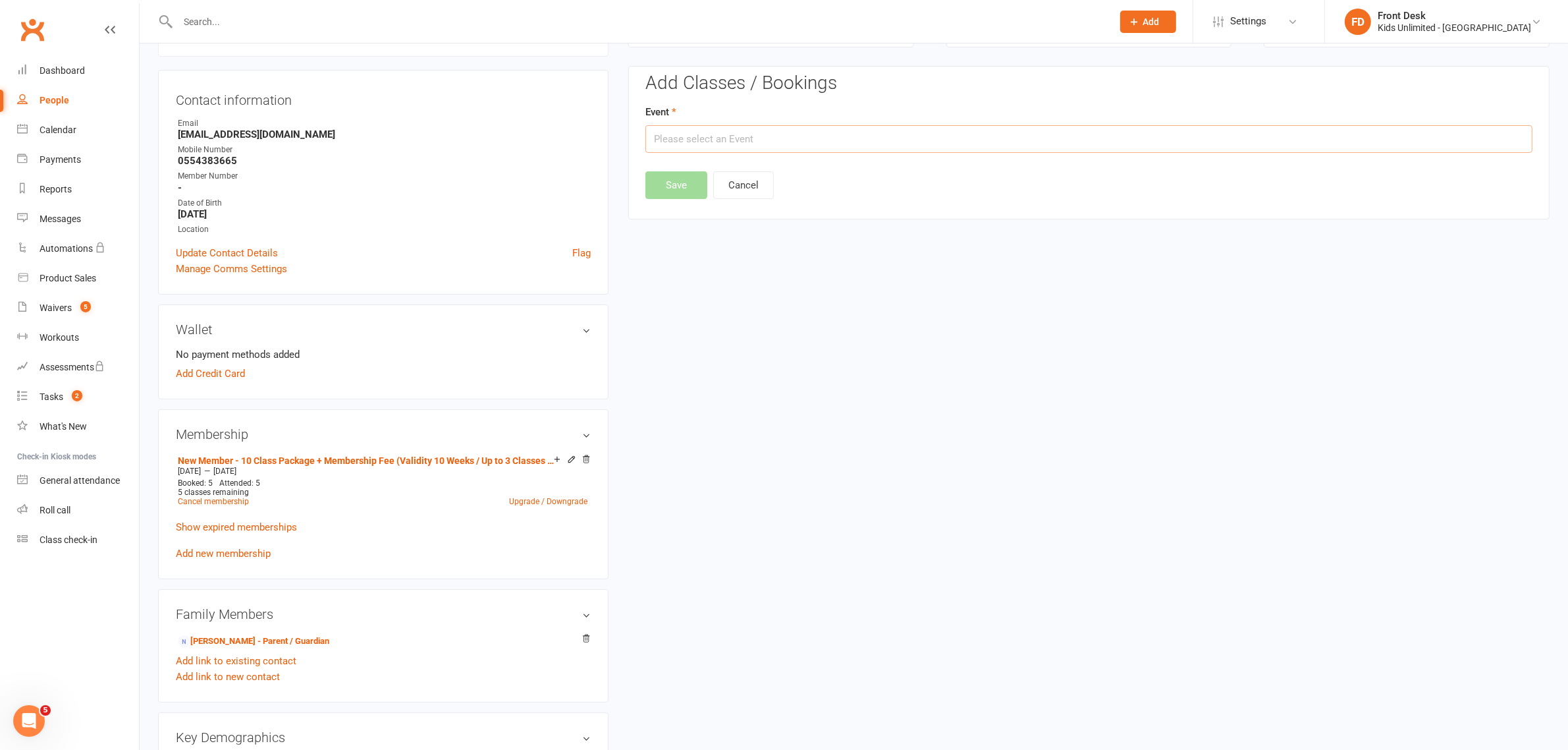
click at [797, 135] on input "text" at bounding box center [1089, 139] width 887 height 27
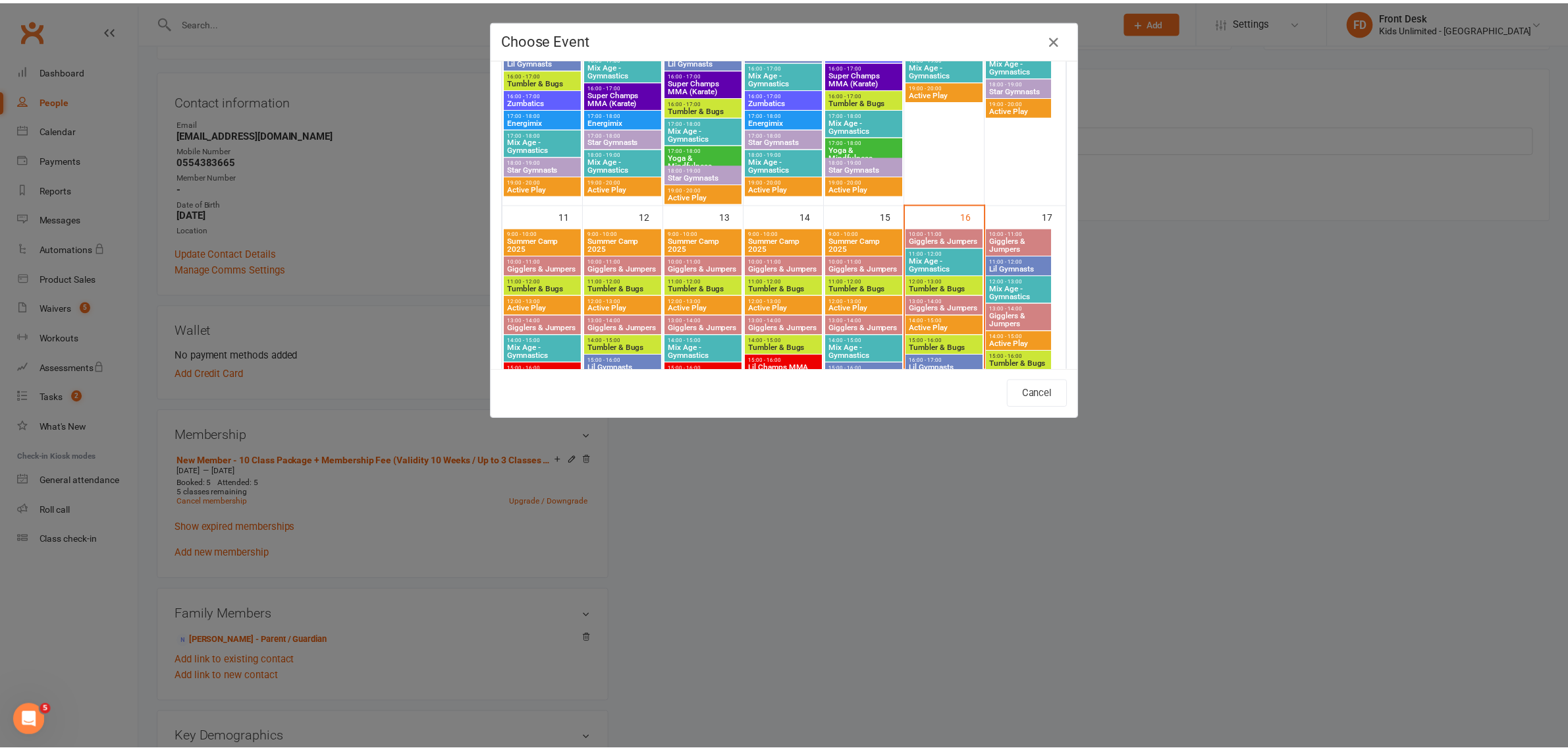
scroll to position [659, 0]
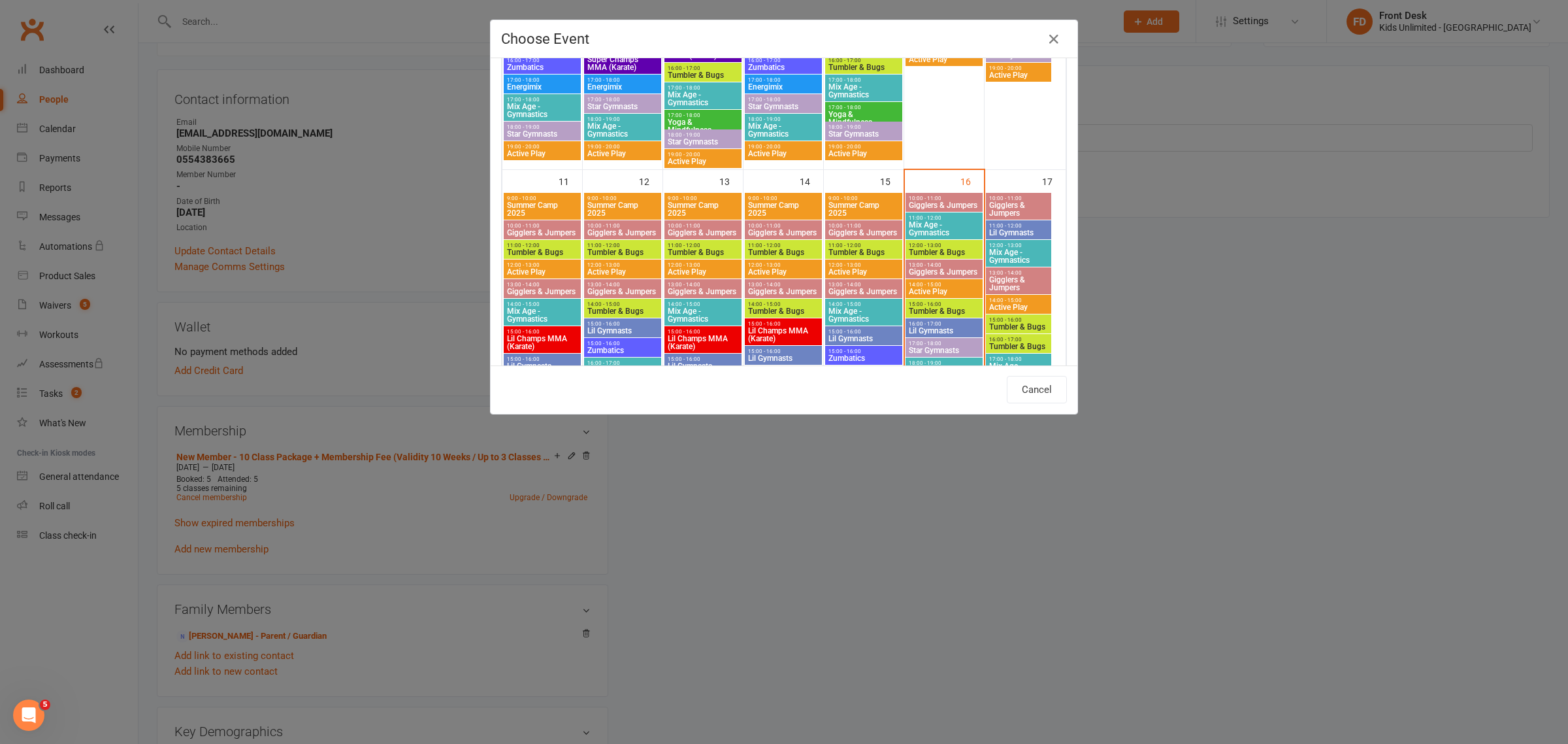
click at [941, 305] on span "15:00 - 16:00" at bounding box center [944, 304] width 72 height 6
type input "Tumbler & Bugs - Aug 16, 2025 3:00:00 PM"
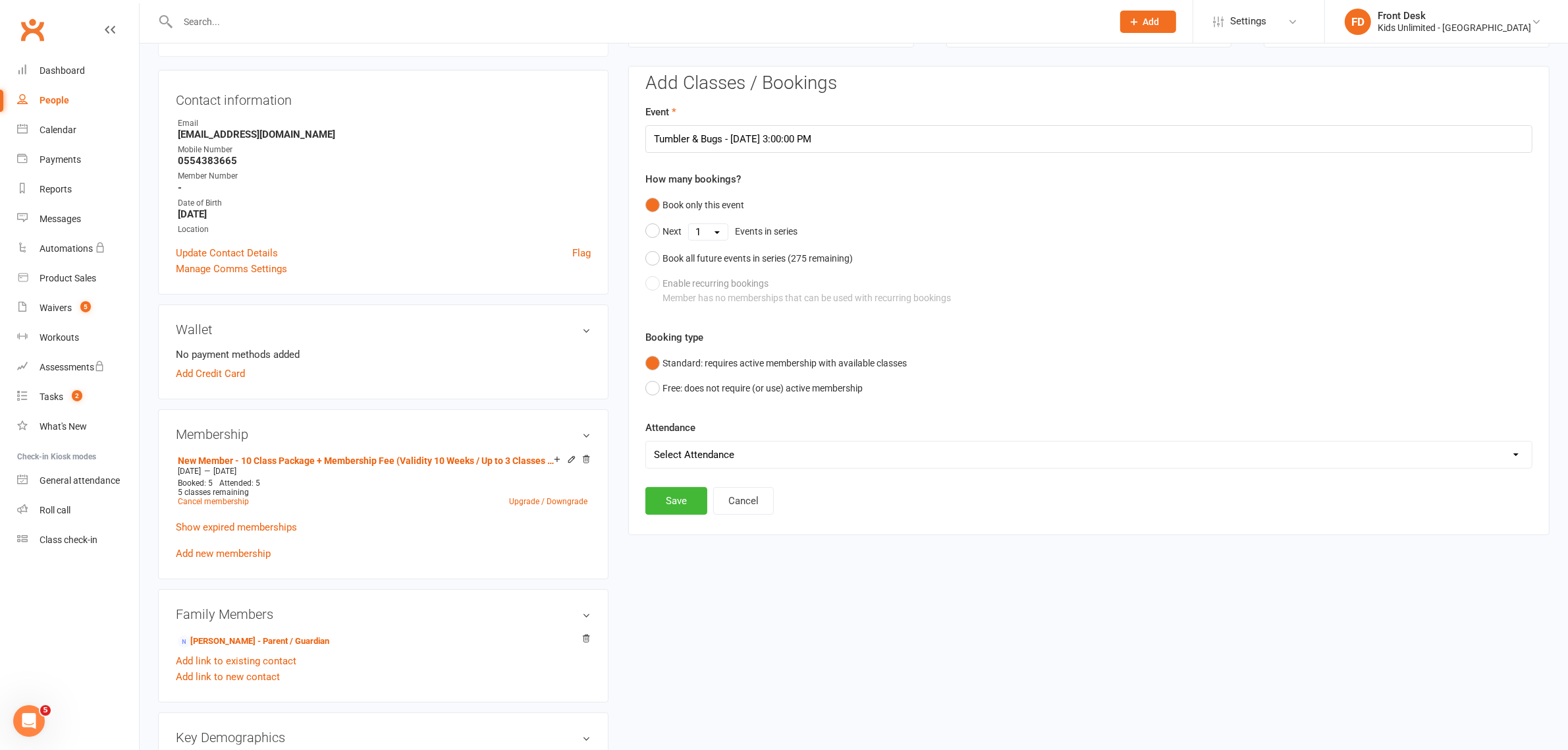
click at [721, 458] on select "Select Attendance Attended Absent" at bounding box center [1089, 454] width 886 height 26
select select "0"
click at [646, 441] on select "Select Attendance Attended Absent" at bounding box center [1089, 454] width 886 height 26
click at [678, 509] on button "Save" at bounding box center [676, 501] width 62 height 27
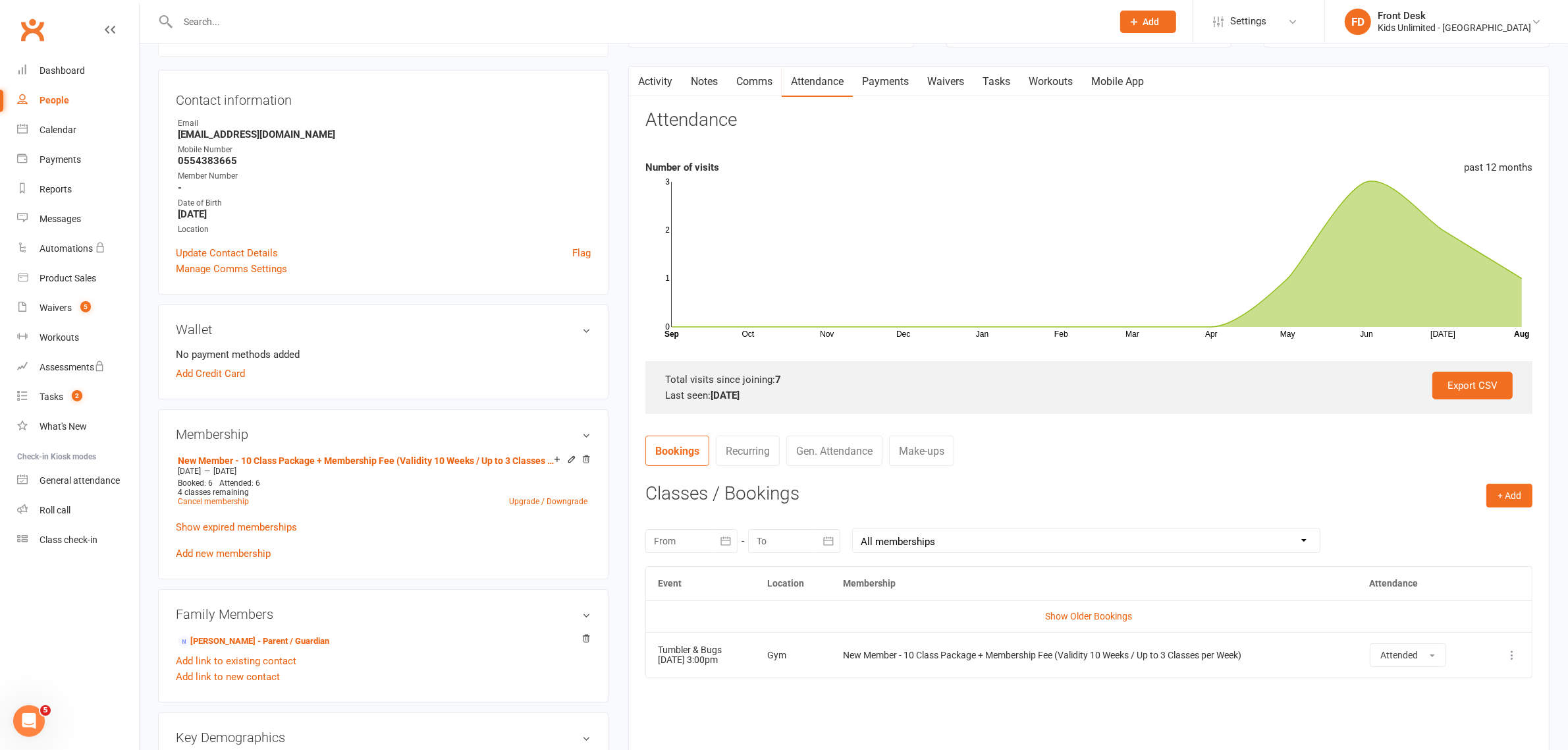
click at [466, 22] on input "text" at bounding box center [638, 22] width 929 height 19
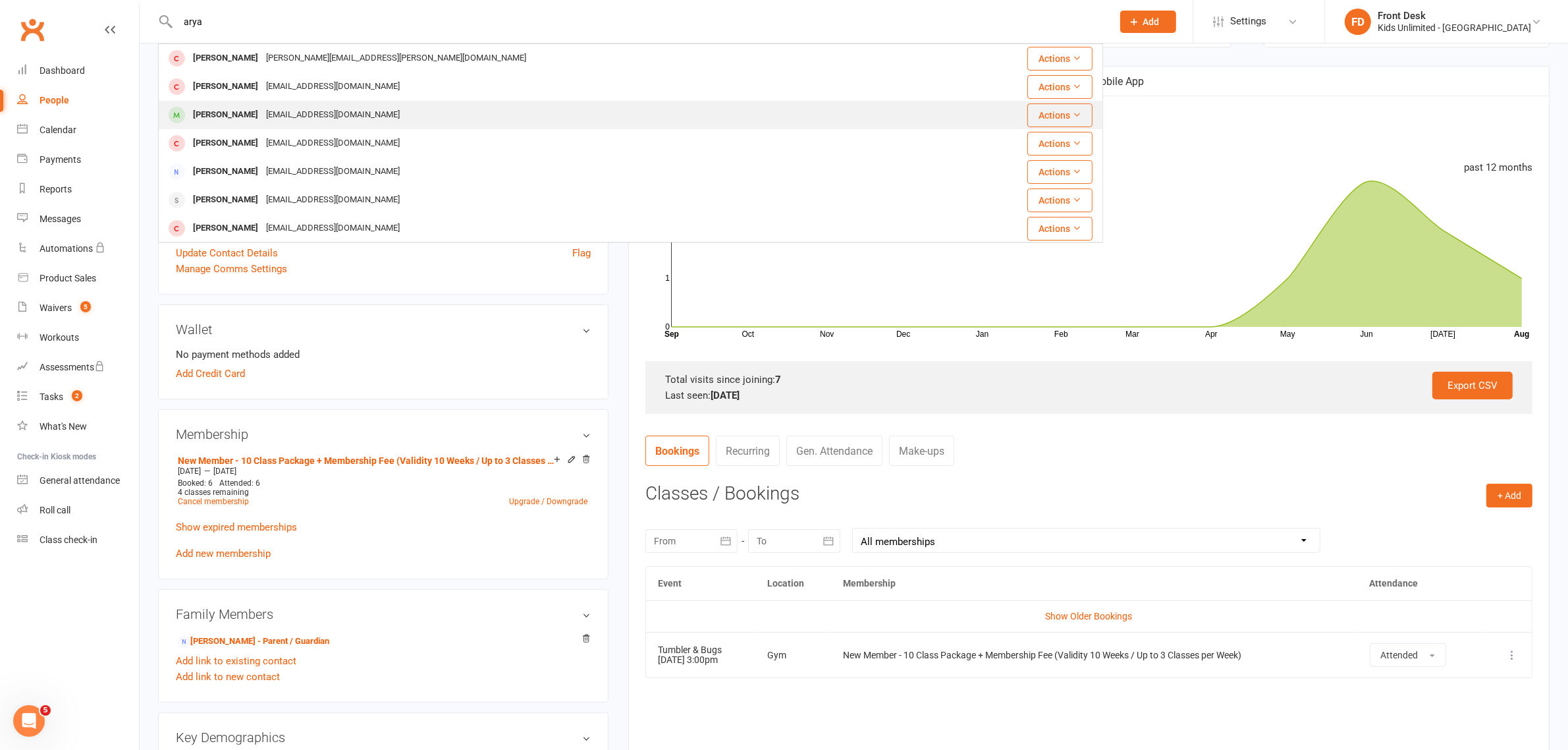
type input "arya"
click at [219, 117] on div "[PERSON_NAME]" at bounding box center [225, 115] width 74 height 19
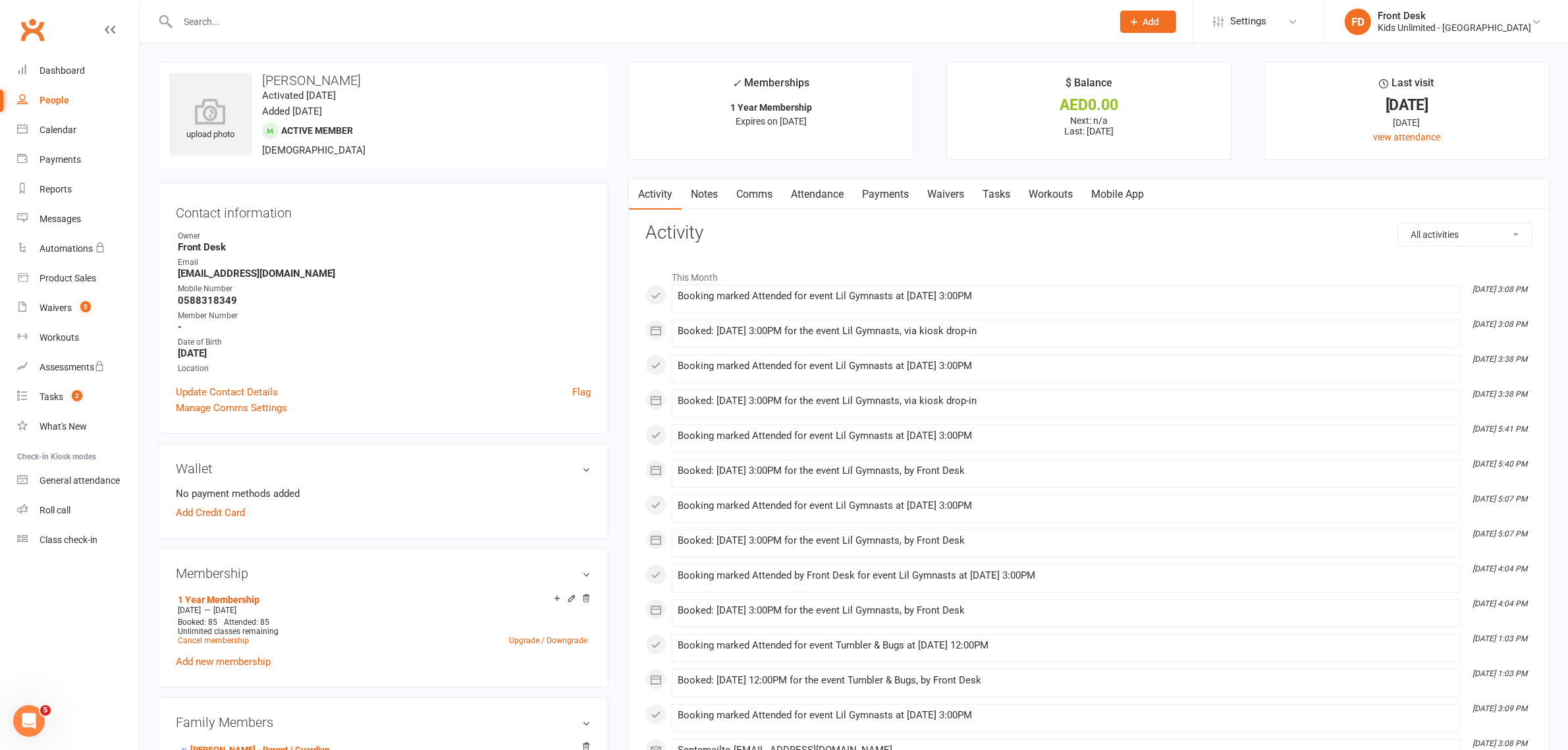
click at [804, 196] on link "Attendance" at bounding box center [817, 194] width 72 height 30
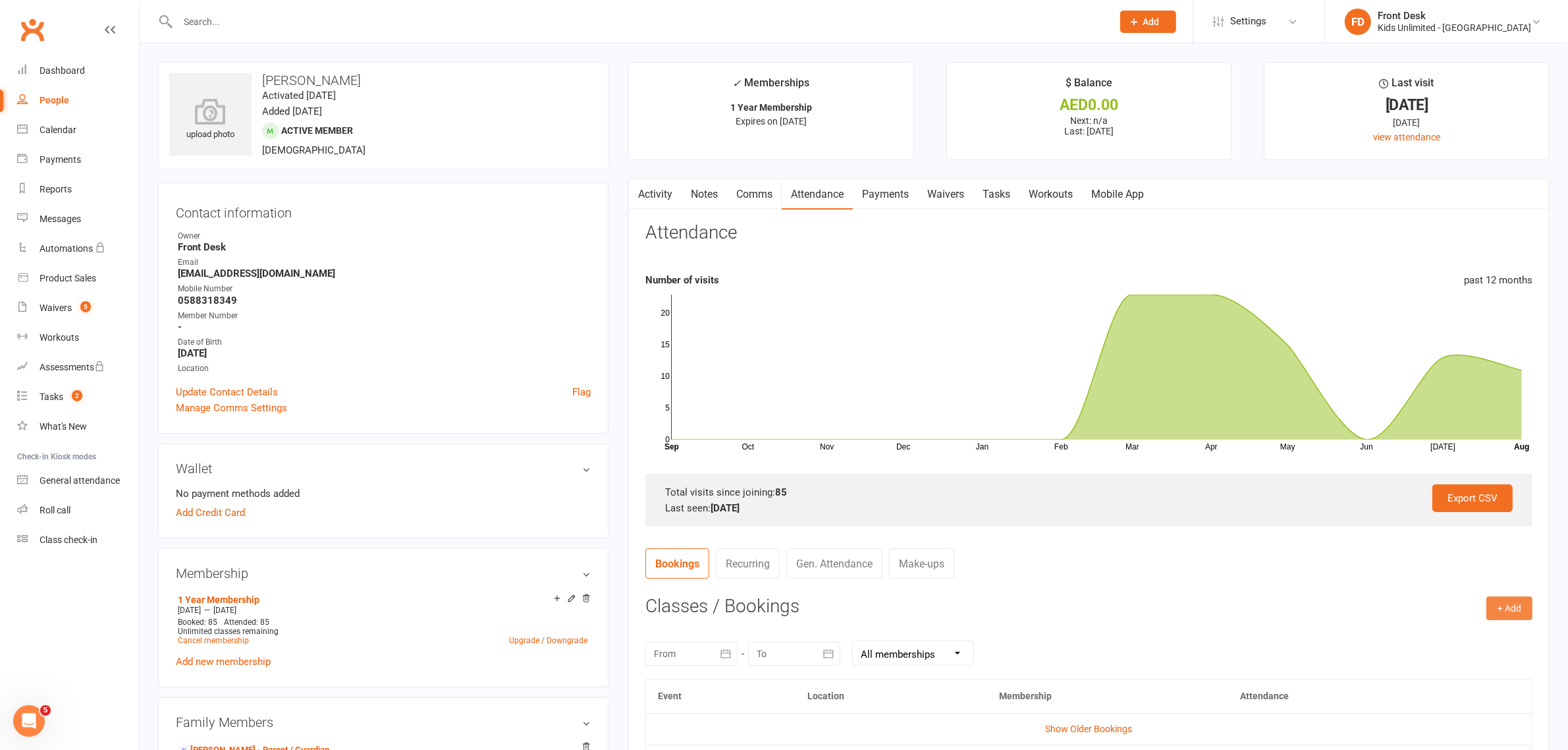
click at [1500, 608] on button "+ Add" at bounding box center [1509, 608] width 46 height 24
click at [1463, 640] on link "Book Event" at bounding box center [1466, 637] width 130 height 26
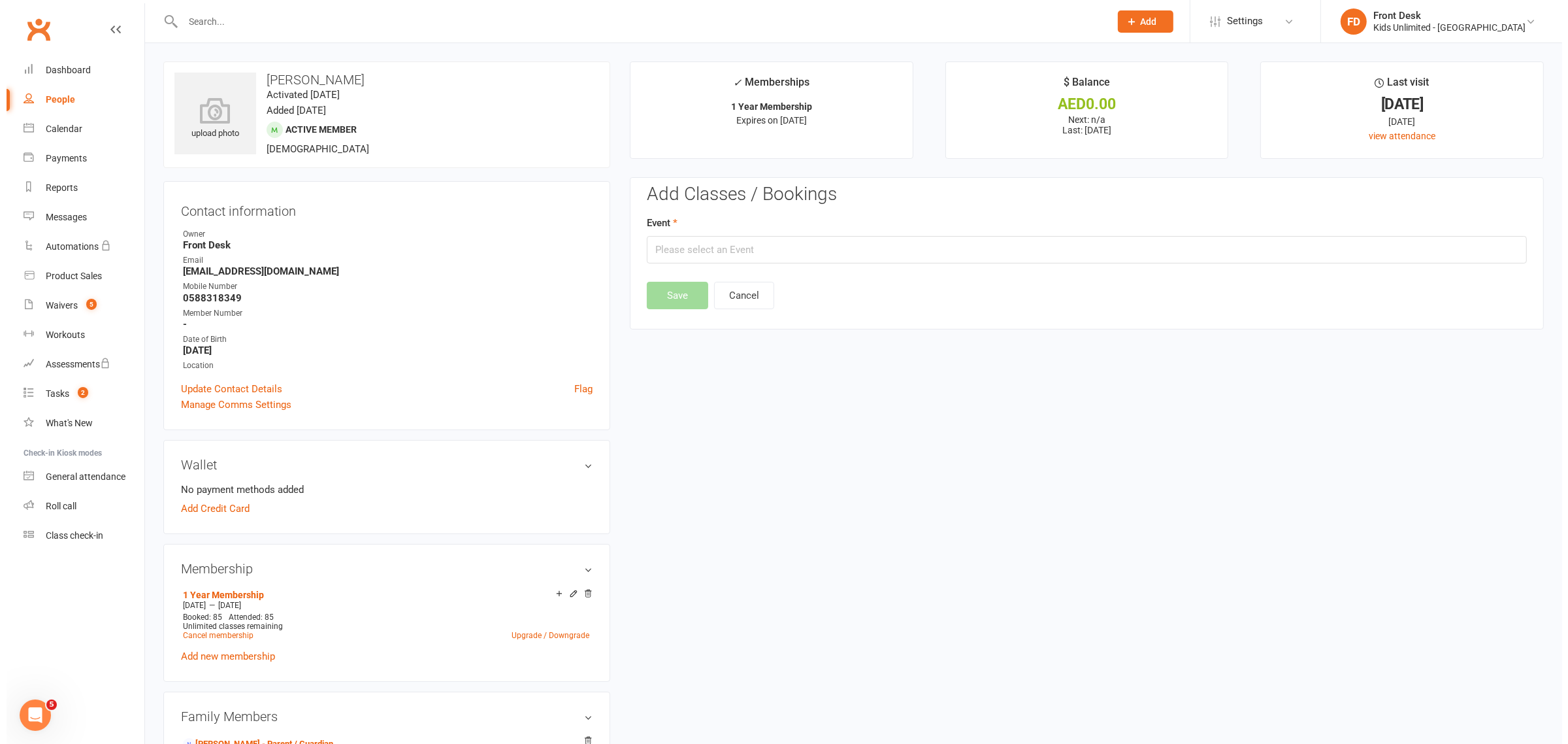
scroll to position [112, 0]
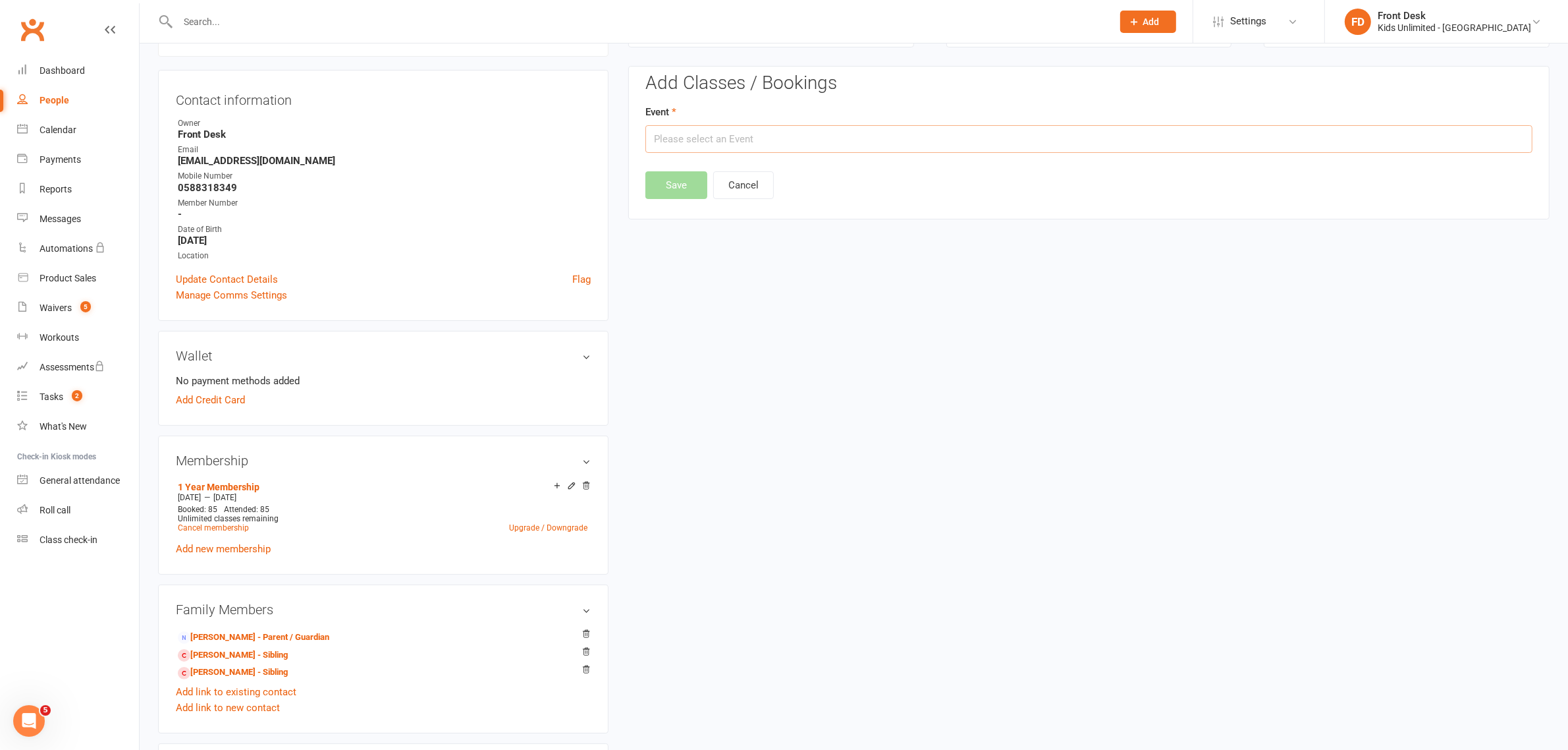
click at [996, 135] on input "text" at bounding box center [1089, 139] width 887 height 27
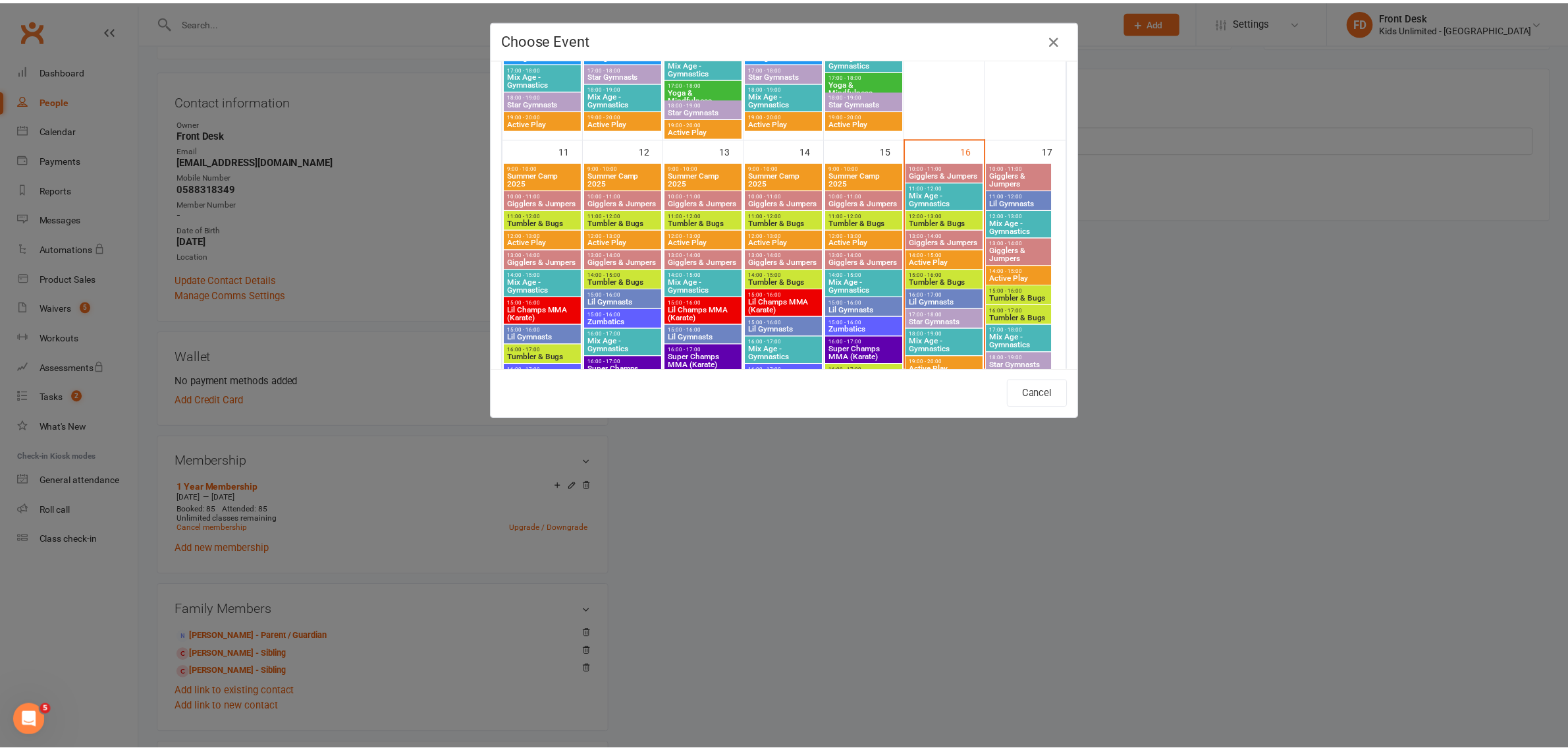
scroll to position [725, 0]
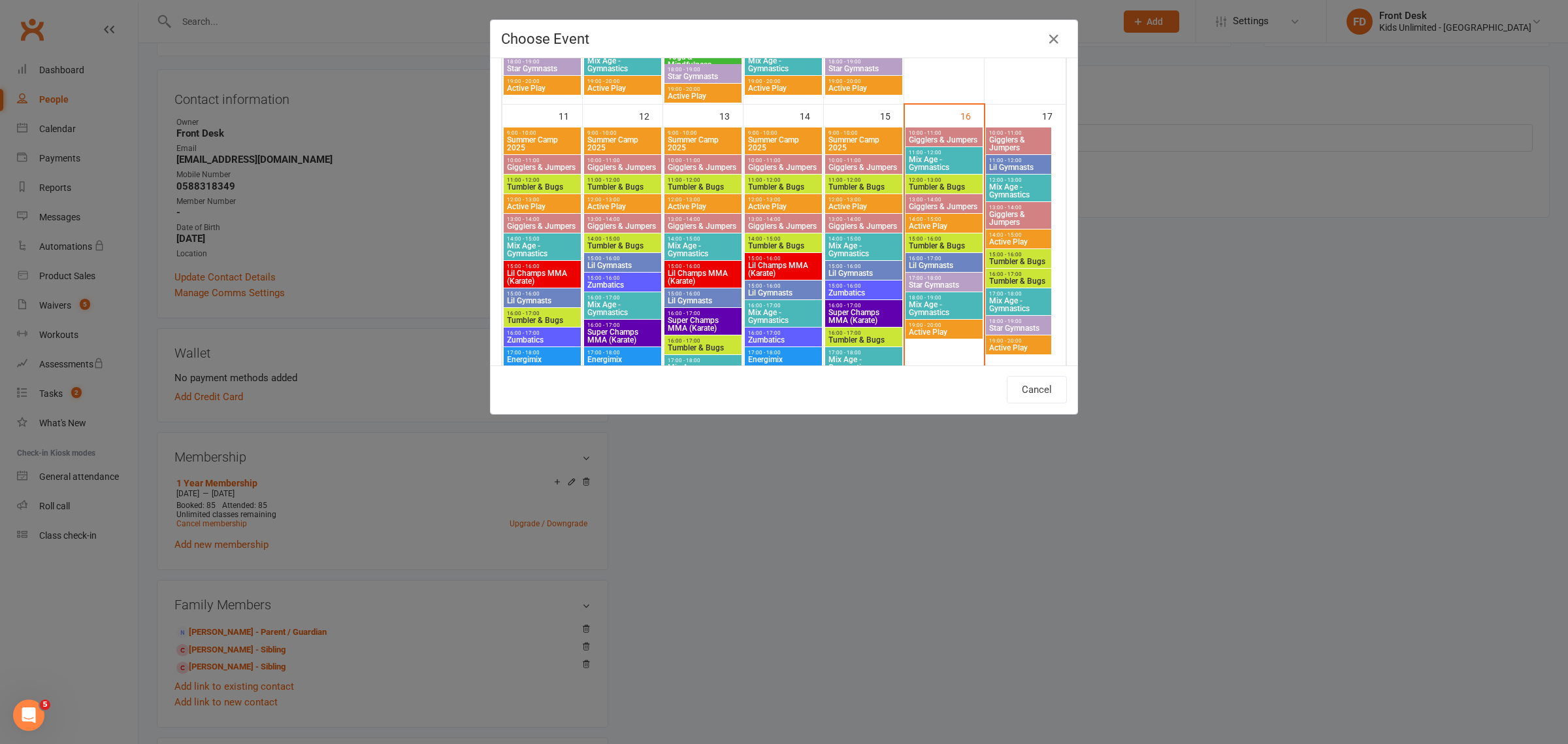
click at [941, 282] on span "Star Gymnasts" at bounding box center [944, 285] width 72 height 8
type input "Star Gymnasts - Aug 16, 2025 5:00:00 PM"
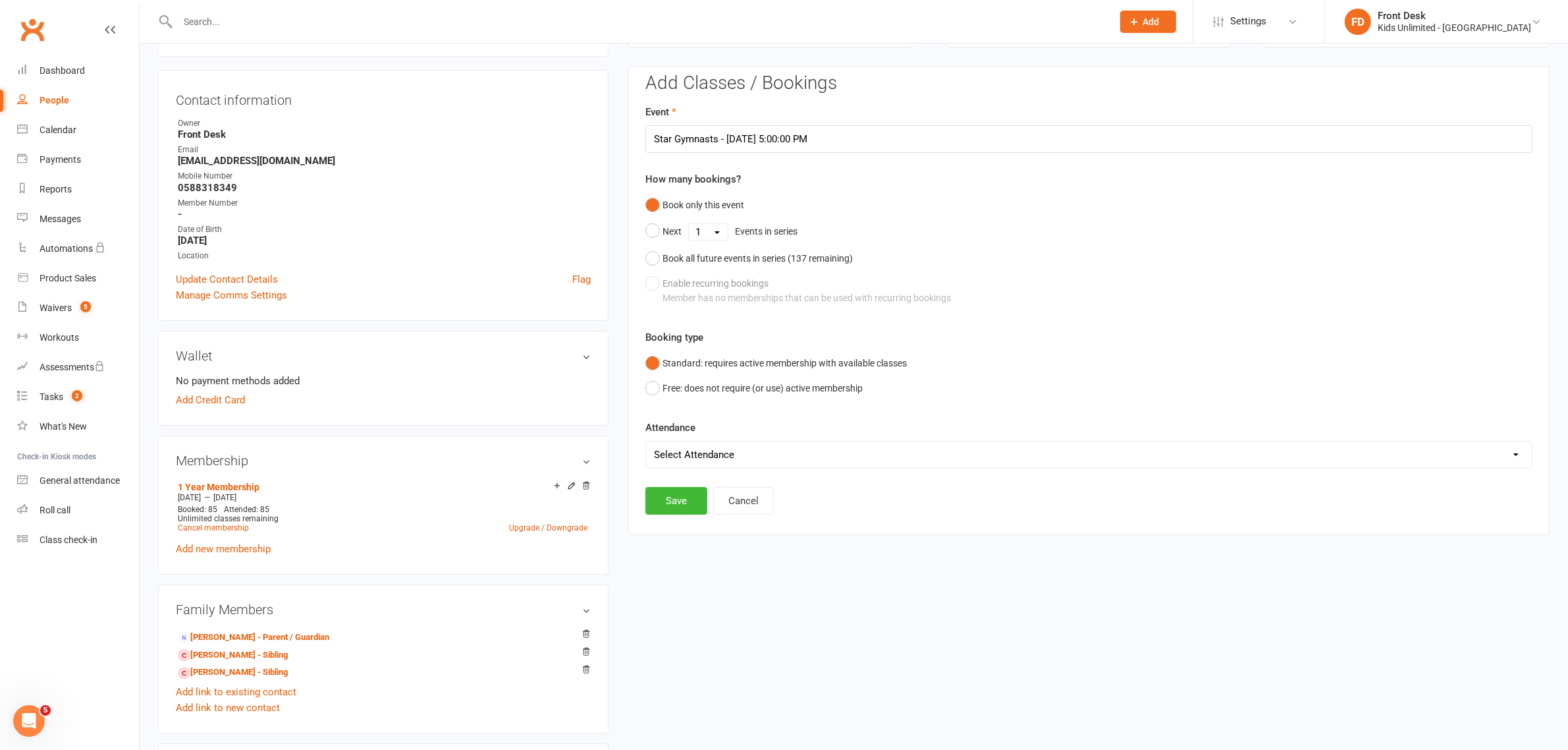
click at [719, 451] on select "Select Attendance Attended Absent" at bounding box center [1089, 454] width 886 height 26
select select "0"
click at [646, 441] on select "Select Attendance Attended Absent" at bounding box center [1089, 454] width 886 height 26
click at [678, 503] on button "Save" at bounding box center [676, 501] width 62 height 27
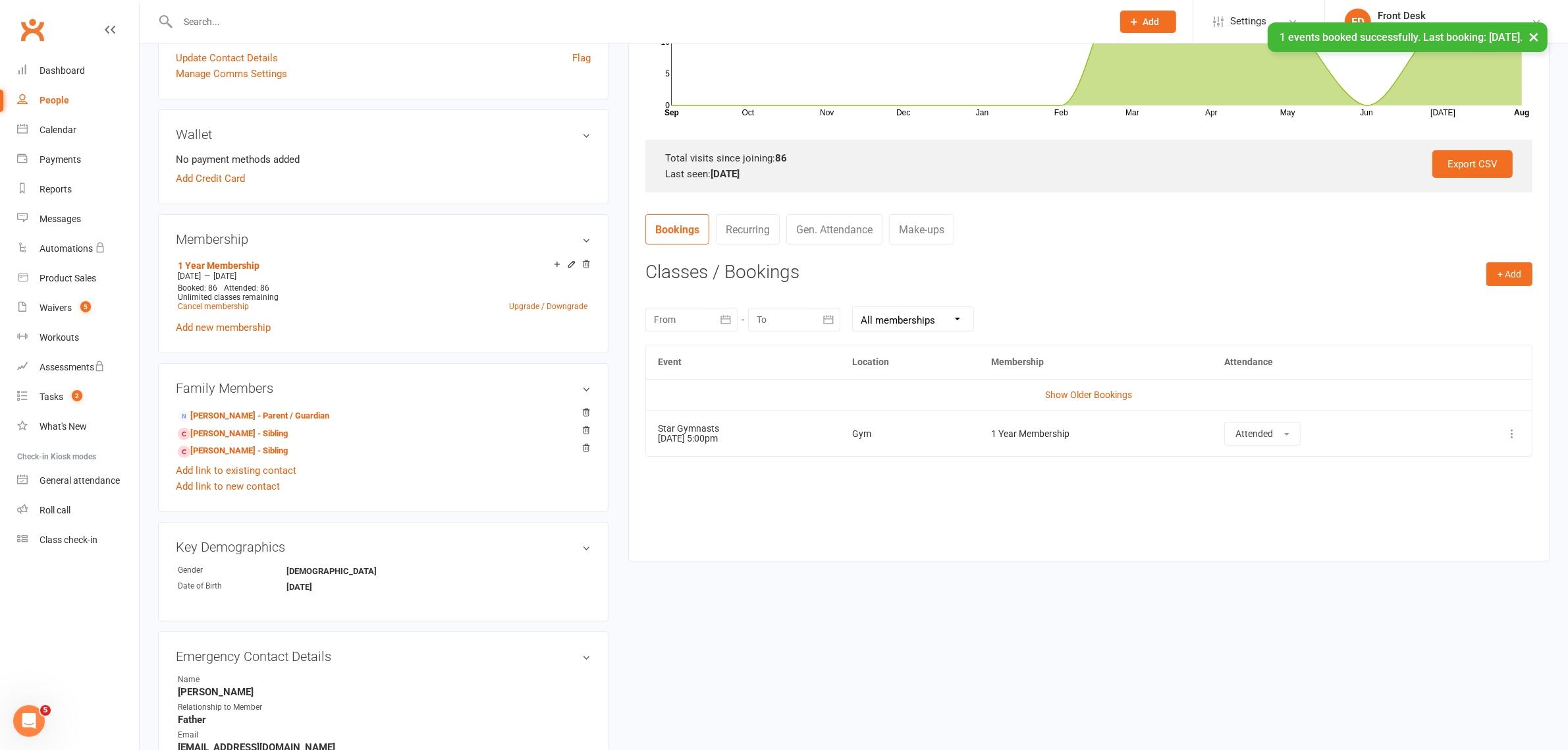
scroll to position [412, 0]
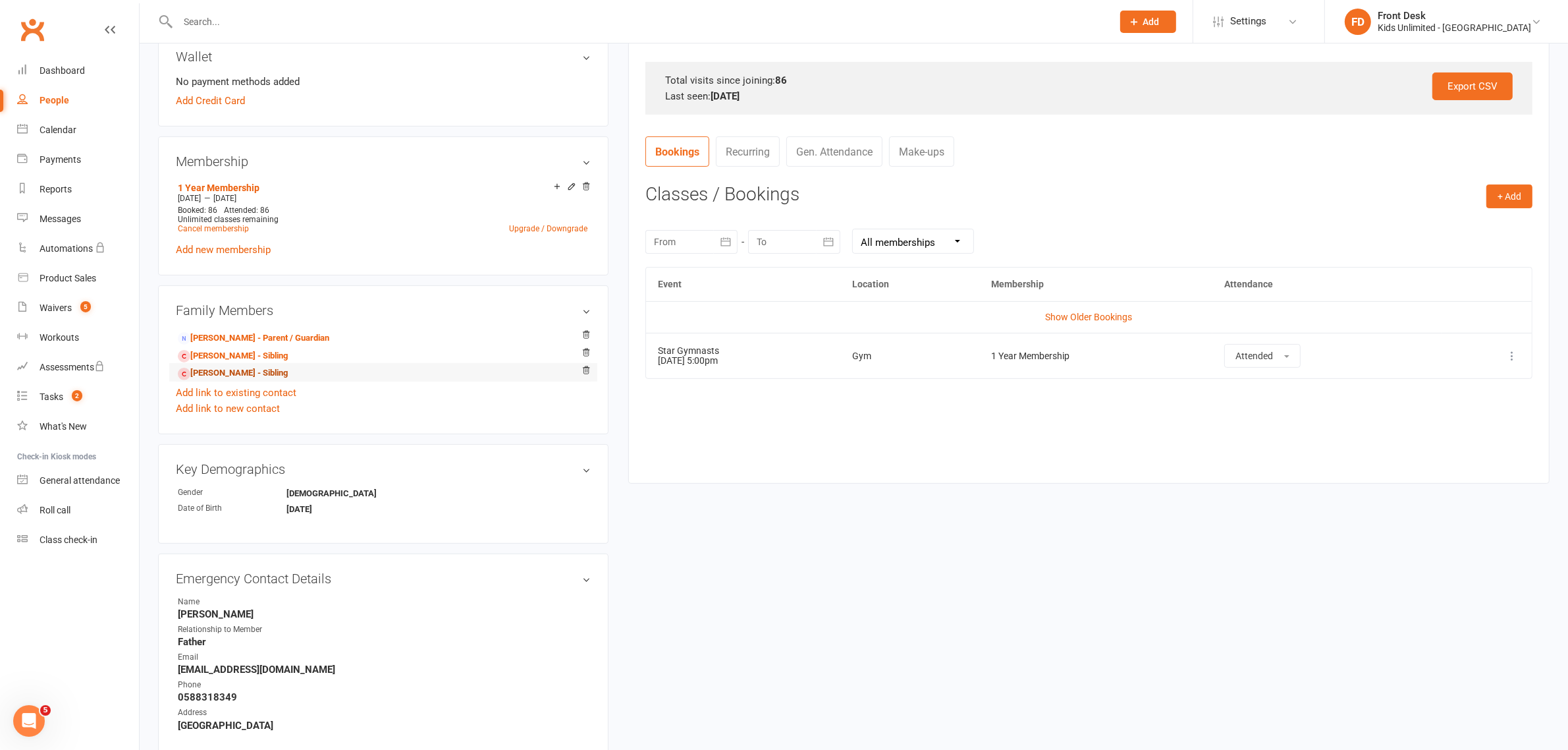
click at [230, 370] on link "Alisha Sharma - Sibling" at bounding box center [232, 374] width 110 height 14
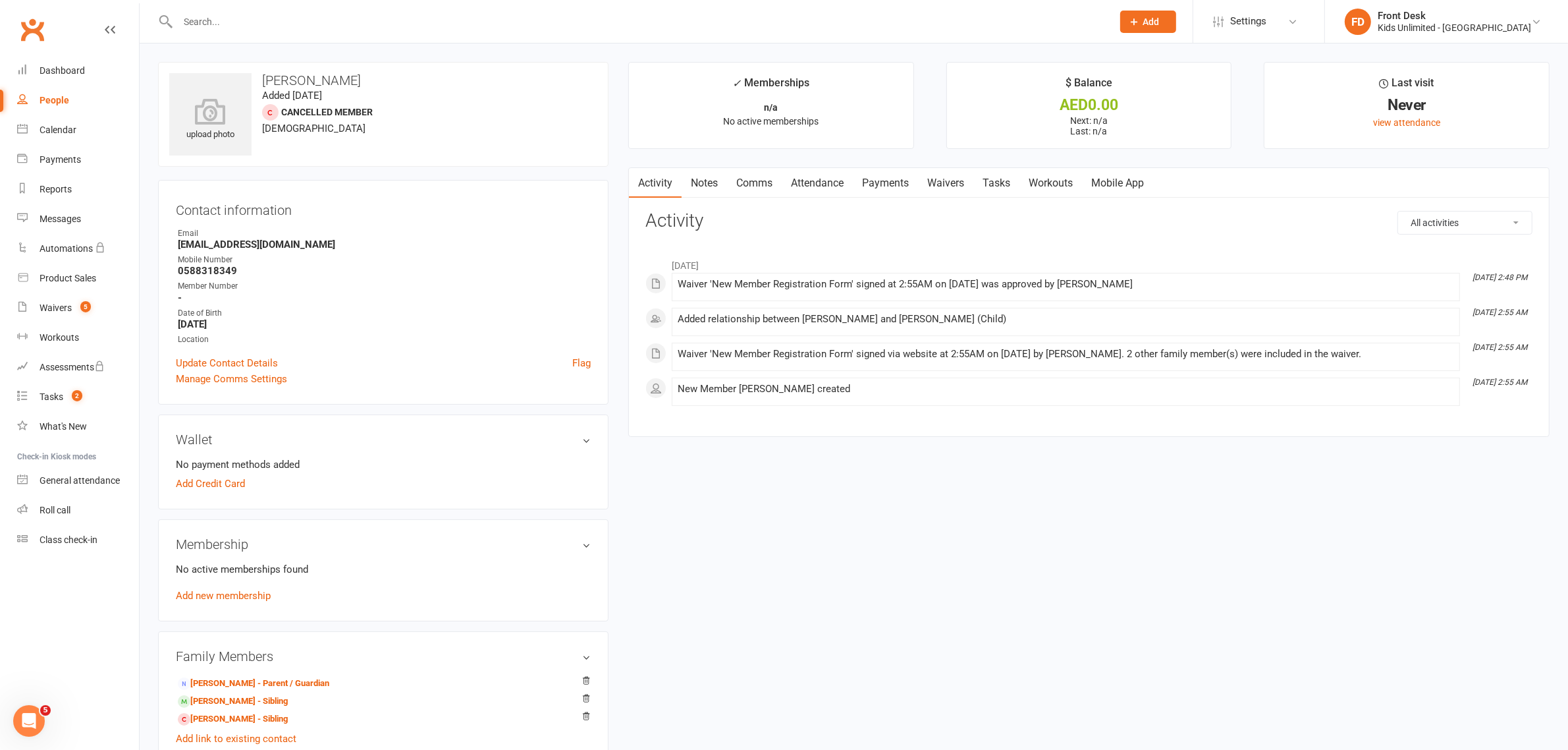
click at [244, 22] on input "text" at bounding box center [638, 22] width 929 height 19
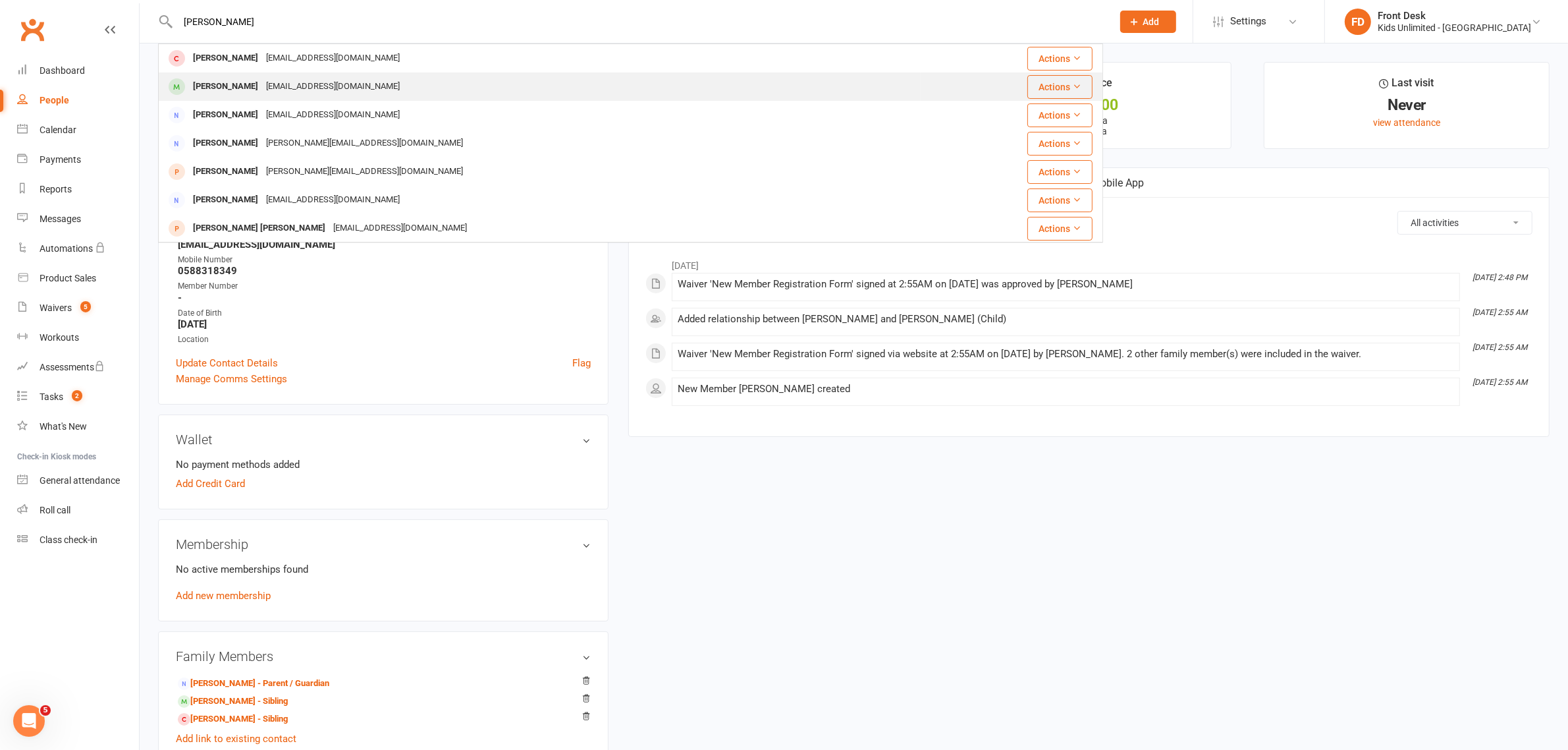
type input "alisha"
click at [262, 79] on div "[PERSON_NAME]" at bounding box center [225, 86] width 74 height 19
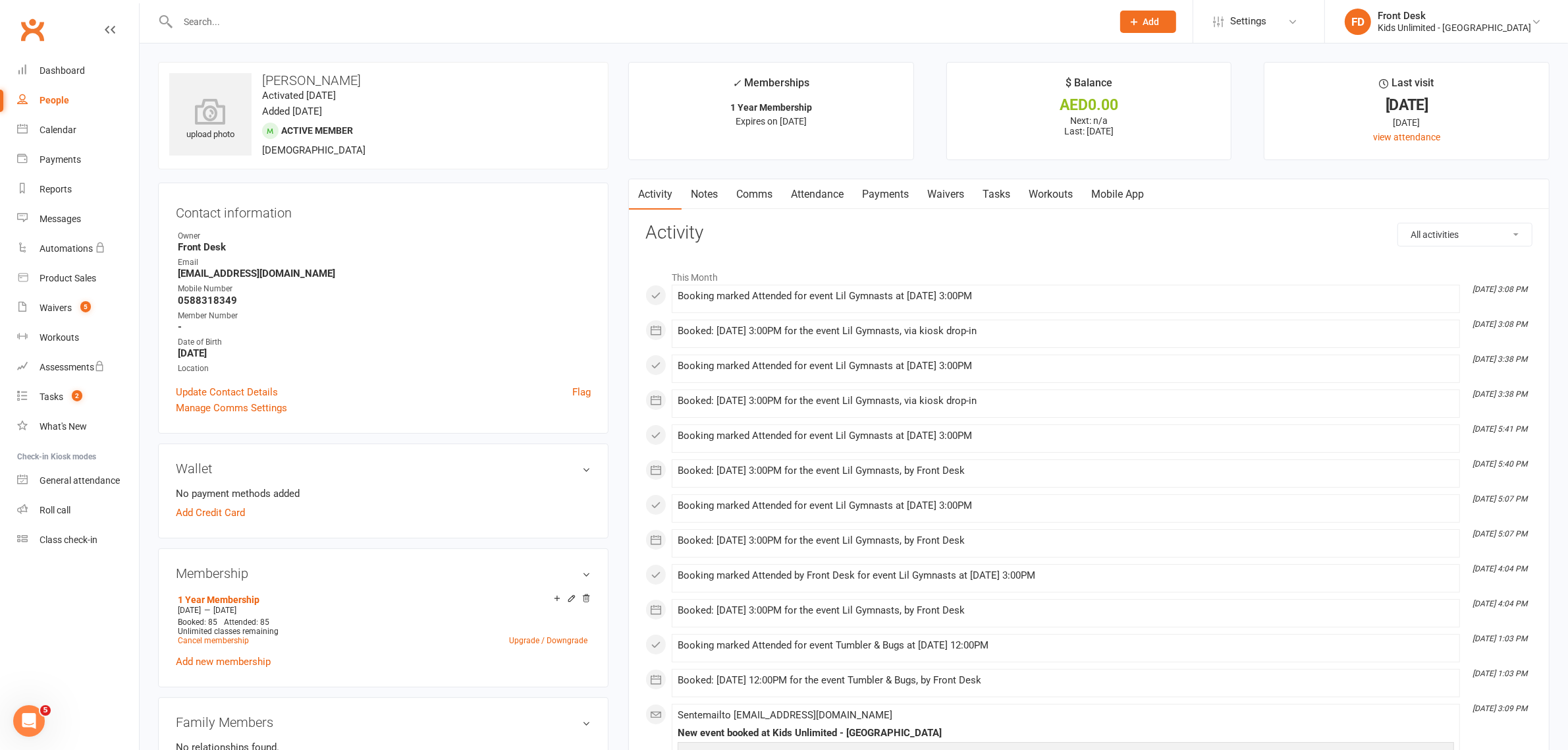
click at [817, 192] on link "Attendance" at bounding box center [817, 194] width 72 height 30
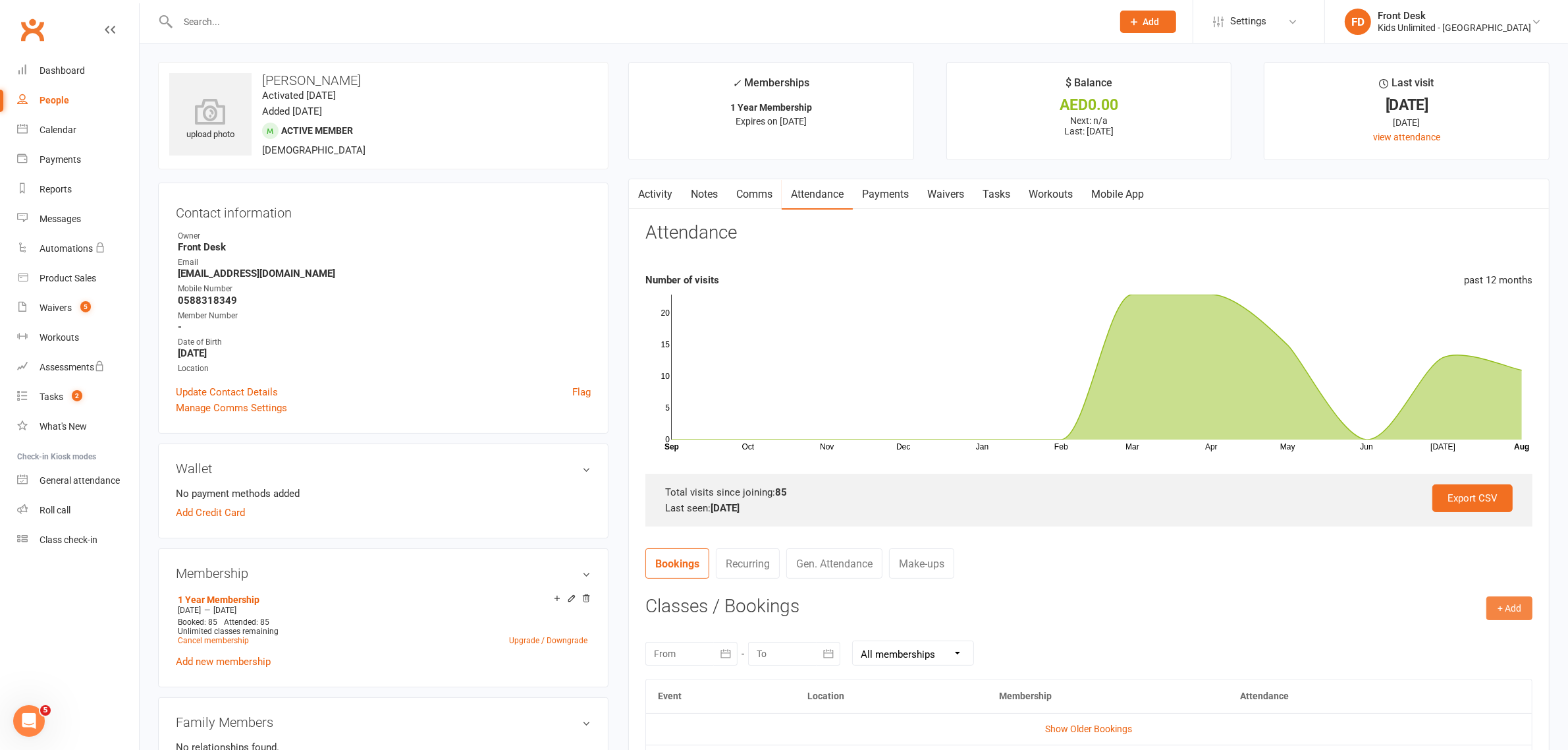
click at [1495, 603] on button "+ Add" at bounding box center [1509, 608] width 46 height 24
click at [1455, 640] on link "Book Event" at bounding box center [1466, 637] width 130 height 26
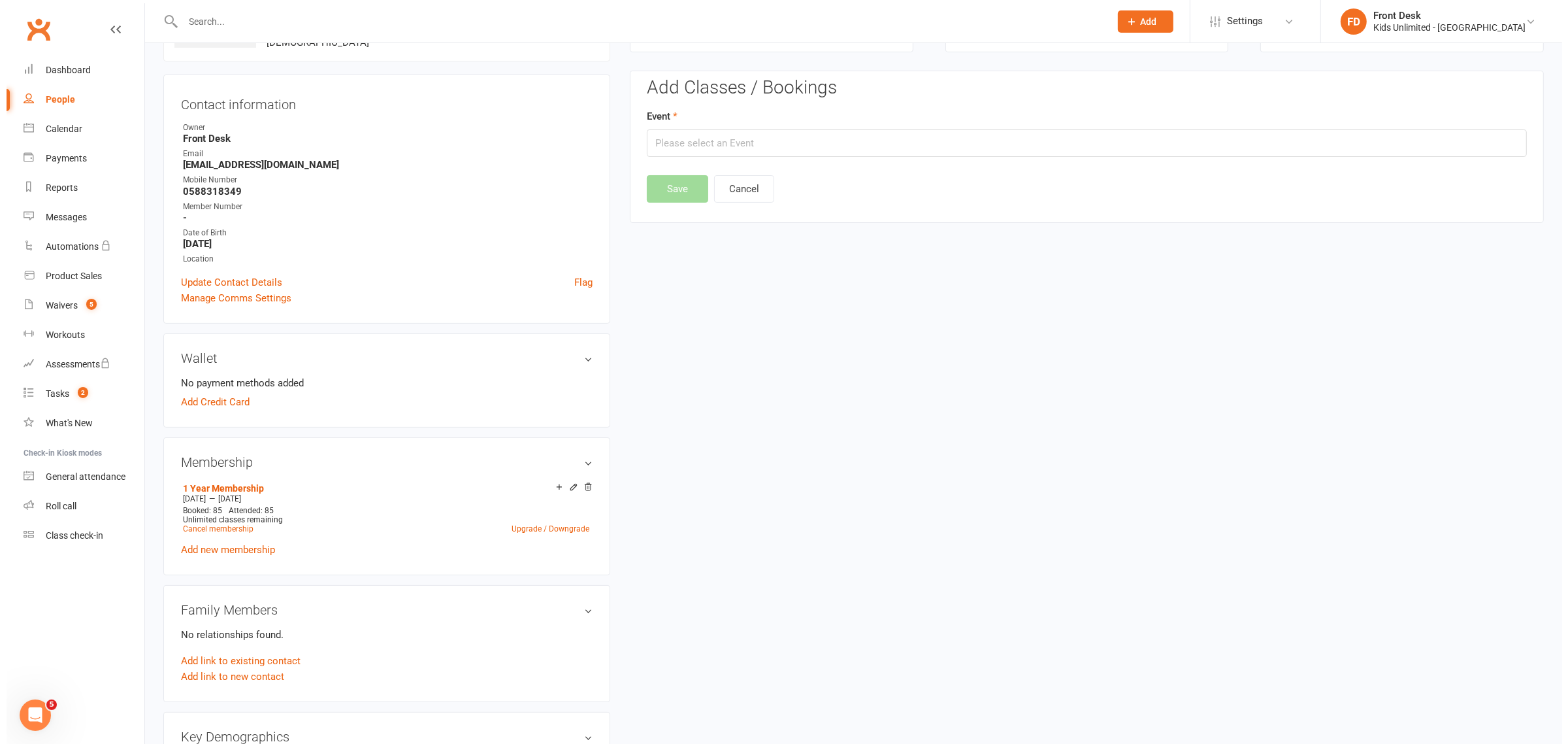
scroll to position [112, 0]
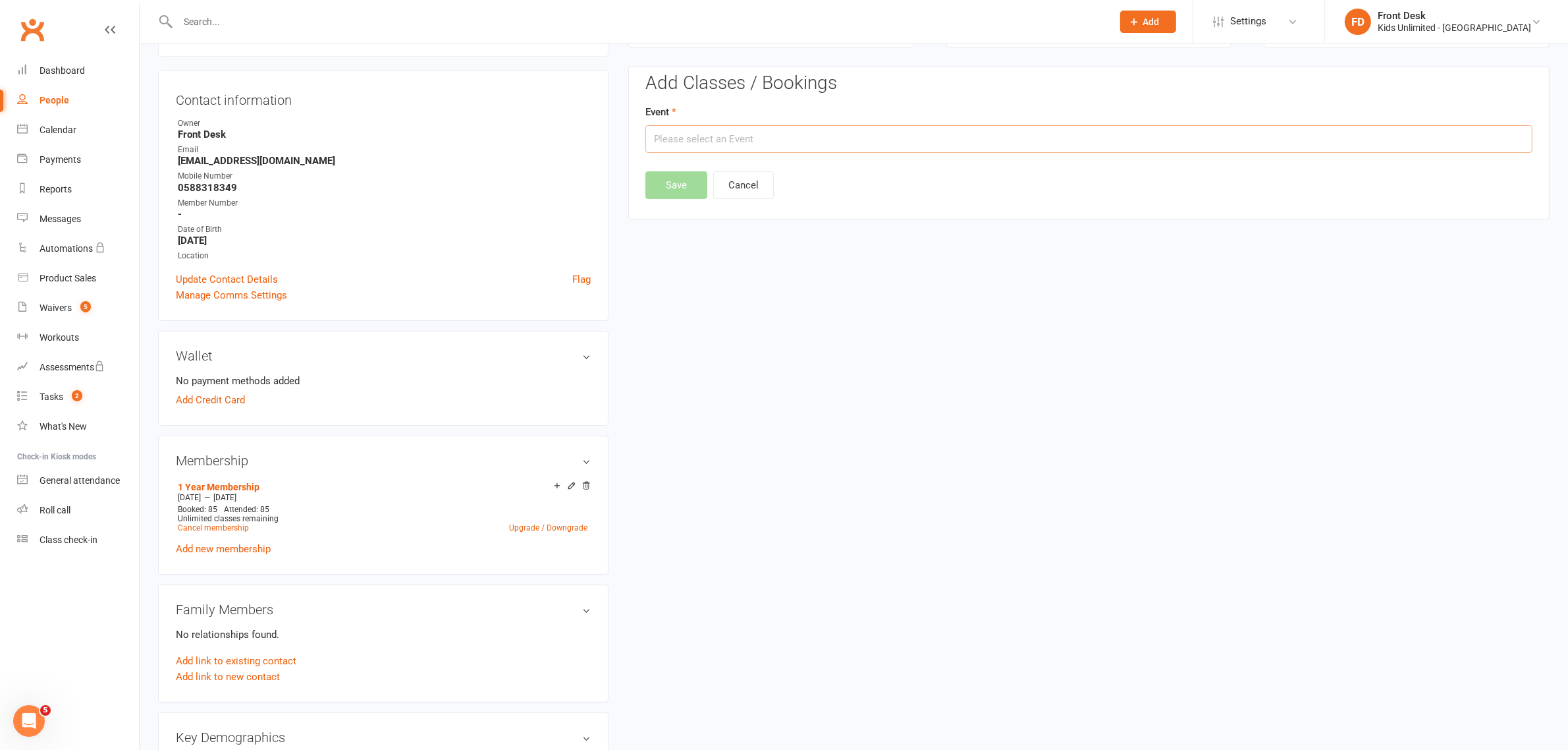
click at [721, 136] on input "text" at bounding box center [1089, 139] width 887 height 27
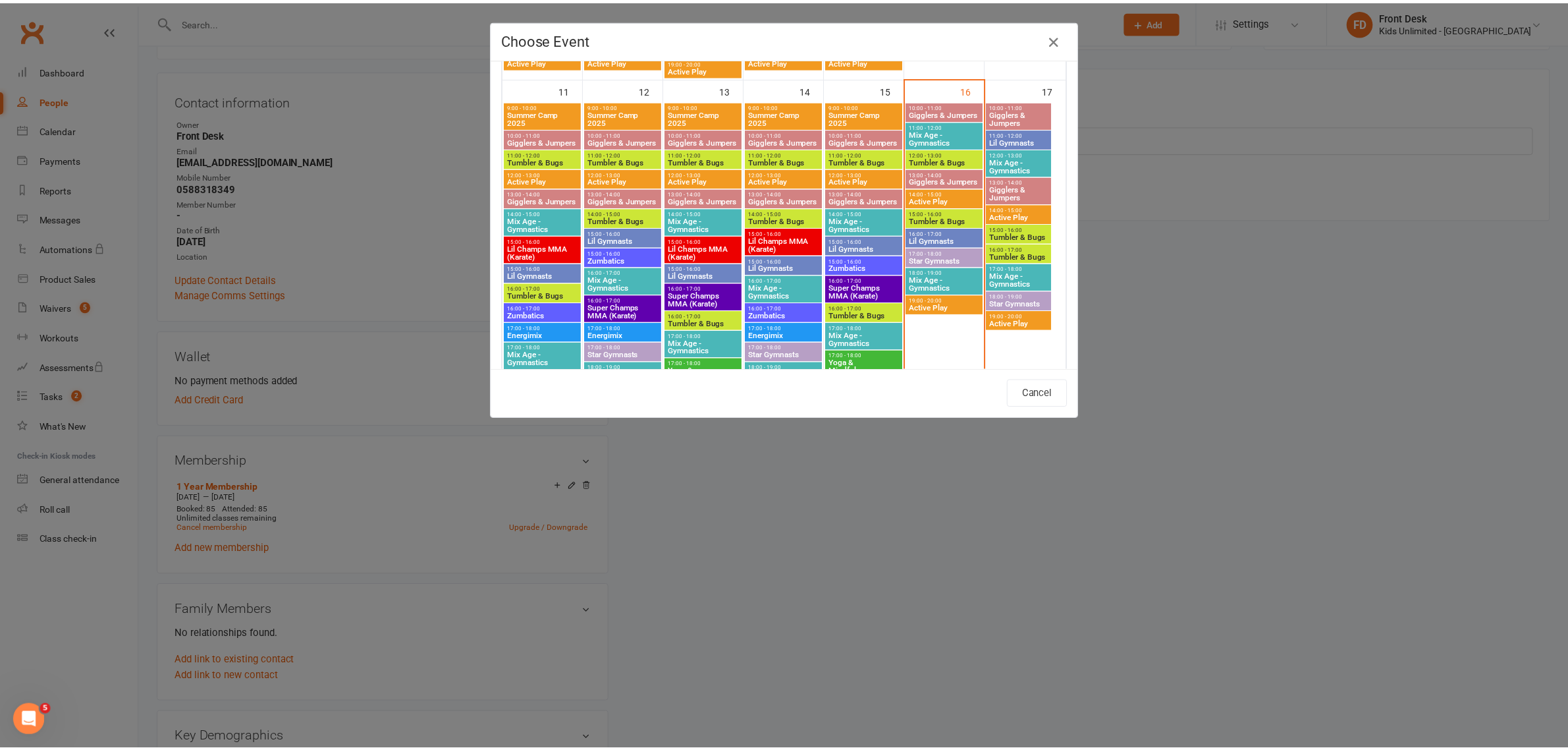
scroll to position [758, 0]
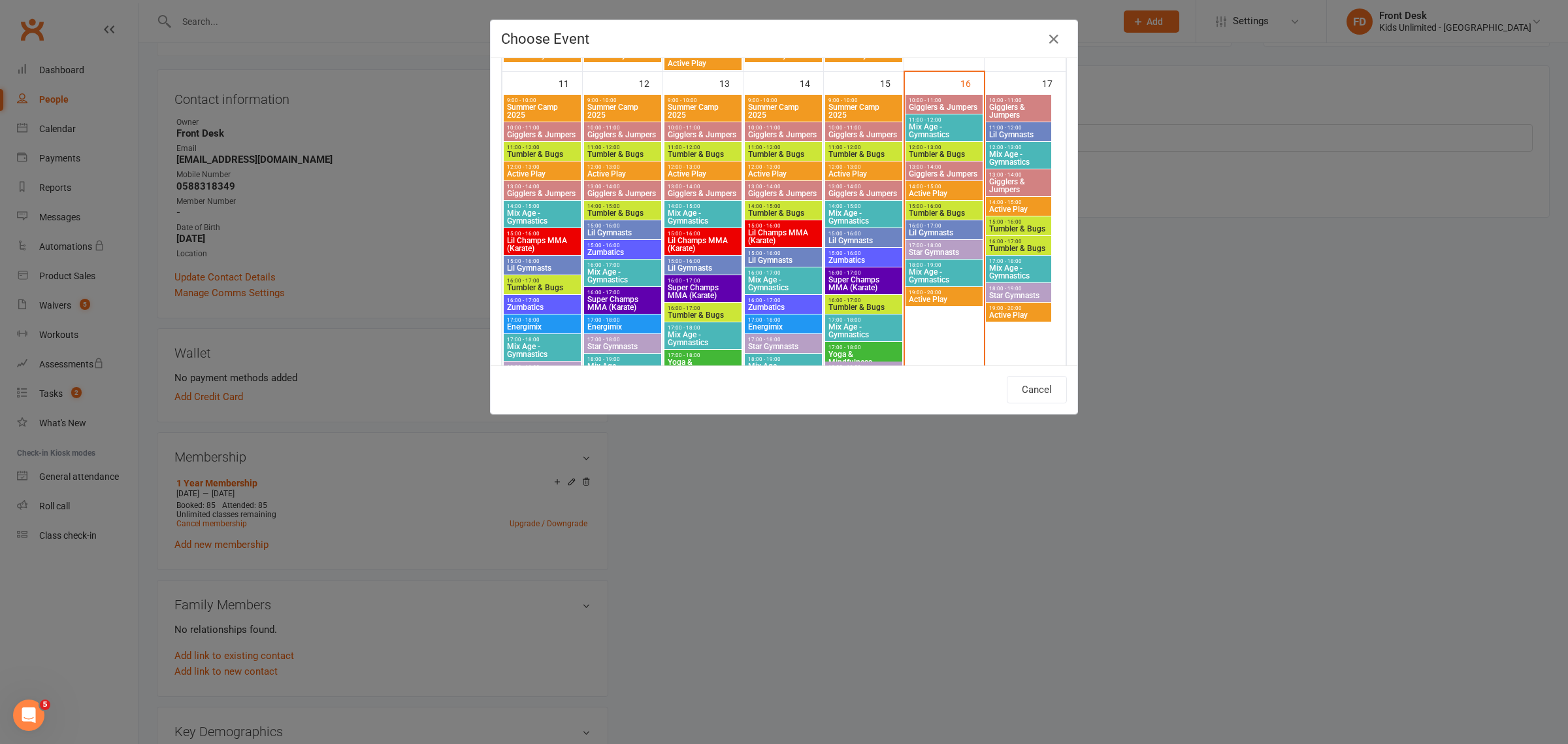
click at [946, 242] on div "17:00 - 18:00 Star Gymnasts" at bounding box center [943, 249] width 77 height 18
type input "Star Gymnasts - Aug 16, 2025 5:00:00 PM"
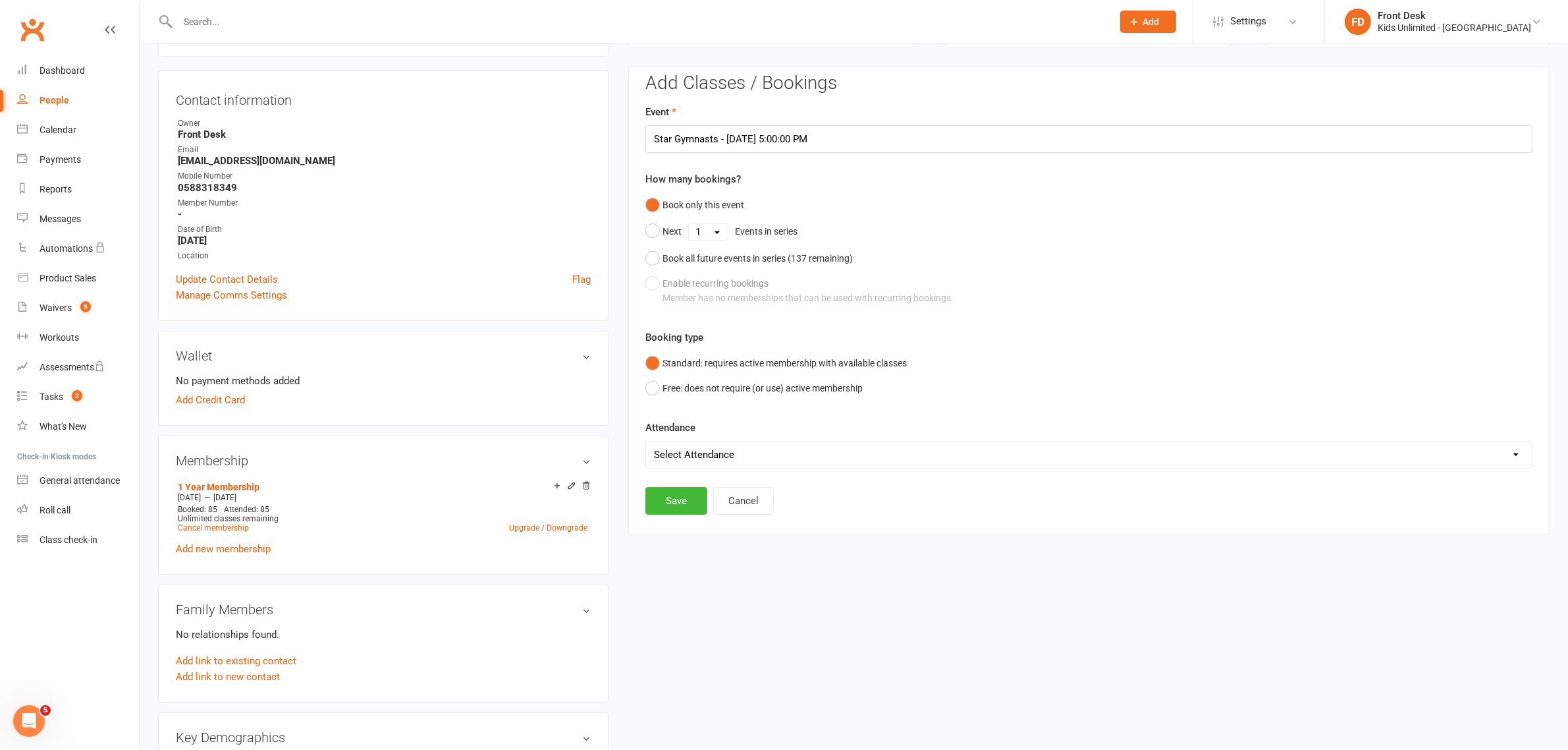
drag, startPoint x: 776, startPoint y: 445, endPoint x: 802, endPoint y: 439, distance: 26.7
click at [776, 445] on select "Select Attendance Attended Absent" at bounding box center [1089, 454] width 886 height 26
select select "0"
click at [646, 441] on select "Select Attendance Attended Absent" at bounding box center [1089, 454] width 886 height 26
click at [692, 505] on button "Save" at bounding box center [676, 501] width 62 height 27
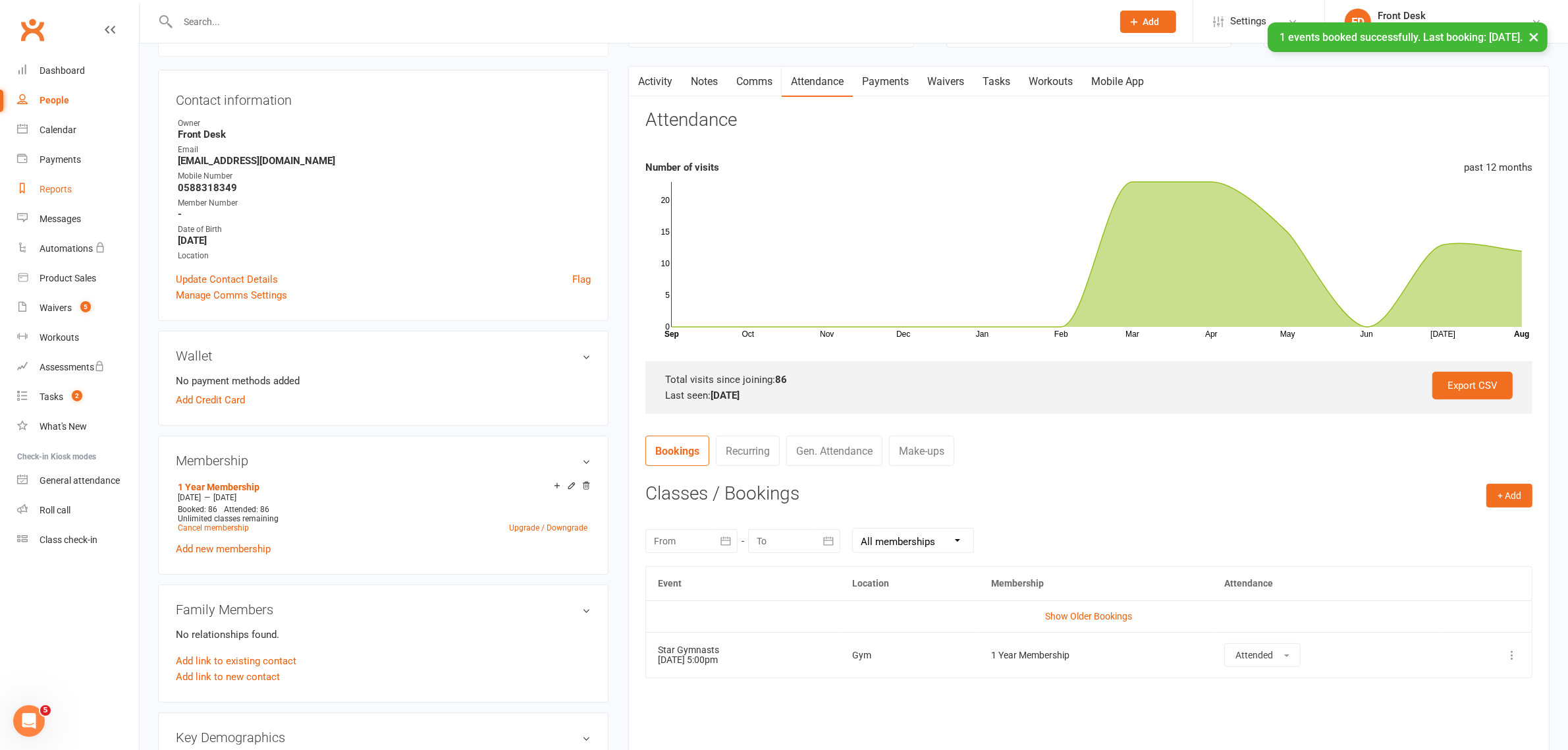
click at [55, 193] on div "Reports" at bounding box center [55, 188] width 32 height 11
select select "100"
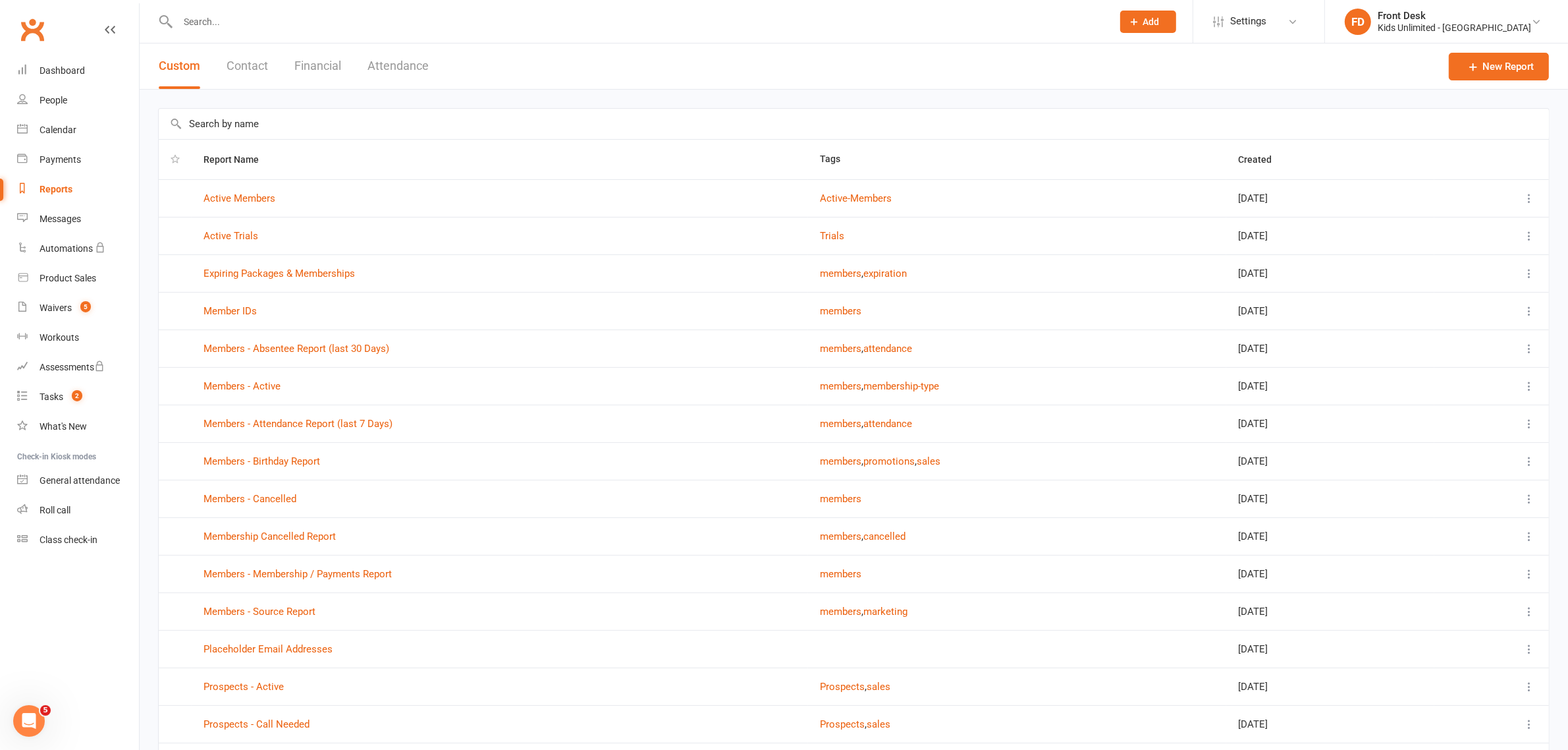
click at [402, 67] on button "Attendance" at bounding box center [398, 66] width 61 height 45
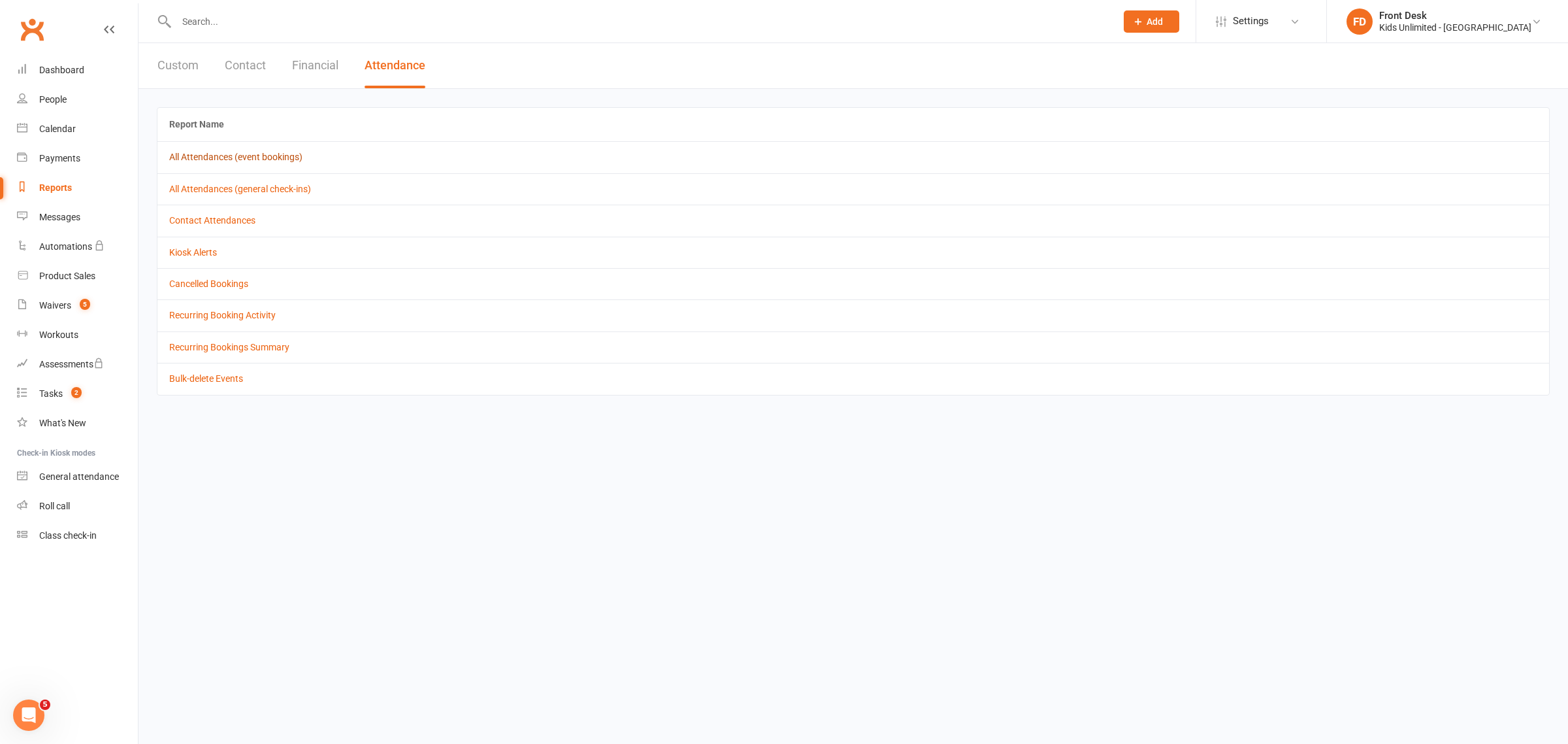
click at [200, 158] on link "All Attendances (event bookings)" at bounding box center [235, 157] width 133 height 11
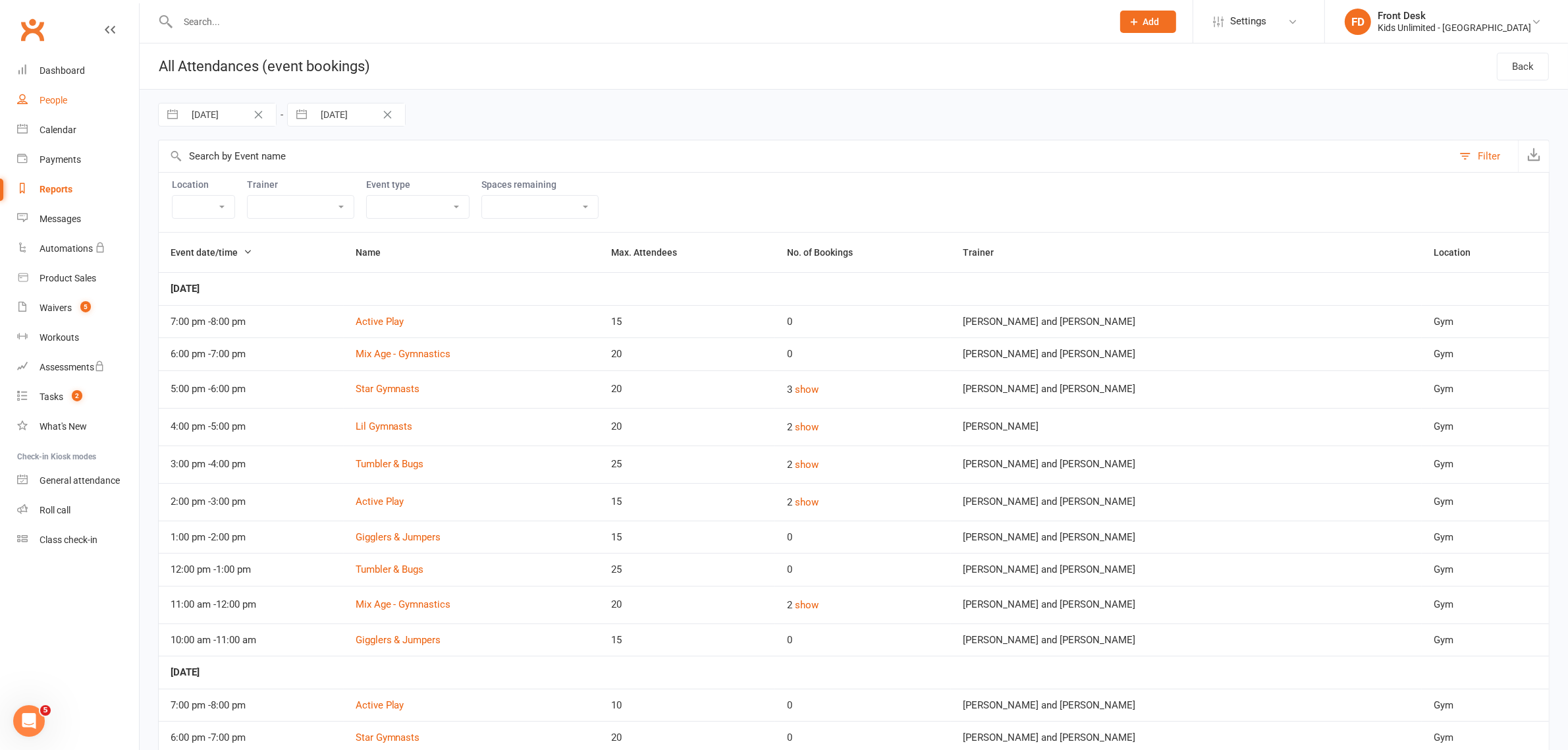
click at [50, 99] on div "People" at bounding box center [53, 100] width 27 height 11
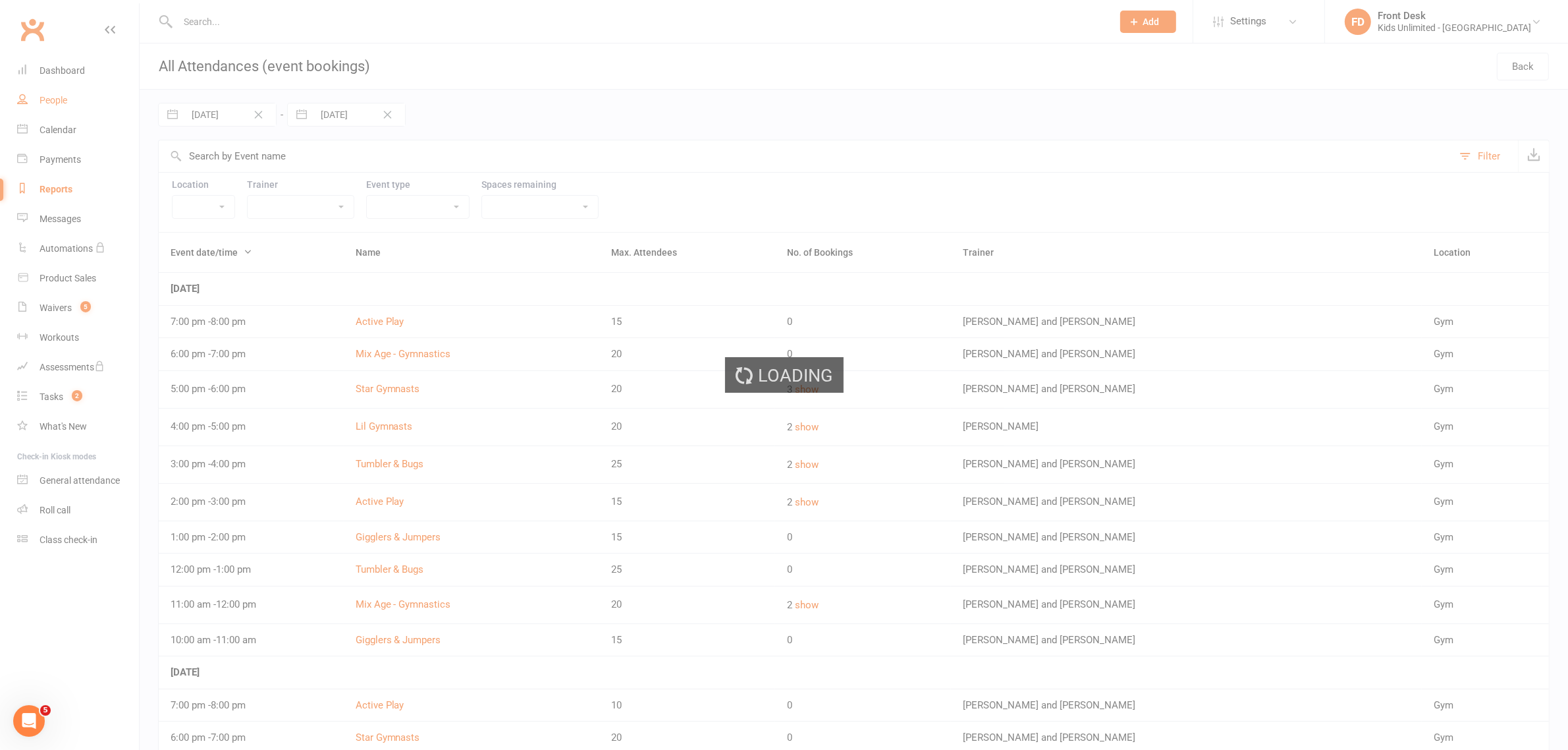
select select "100"
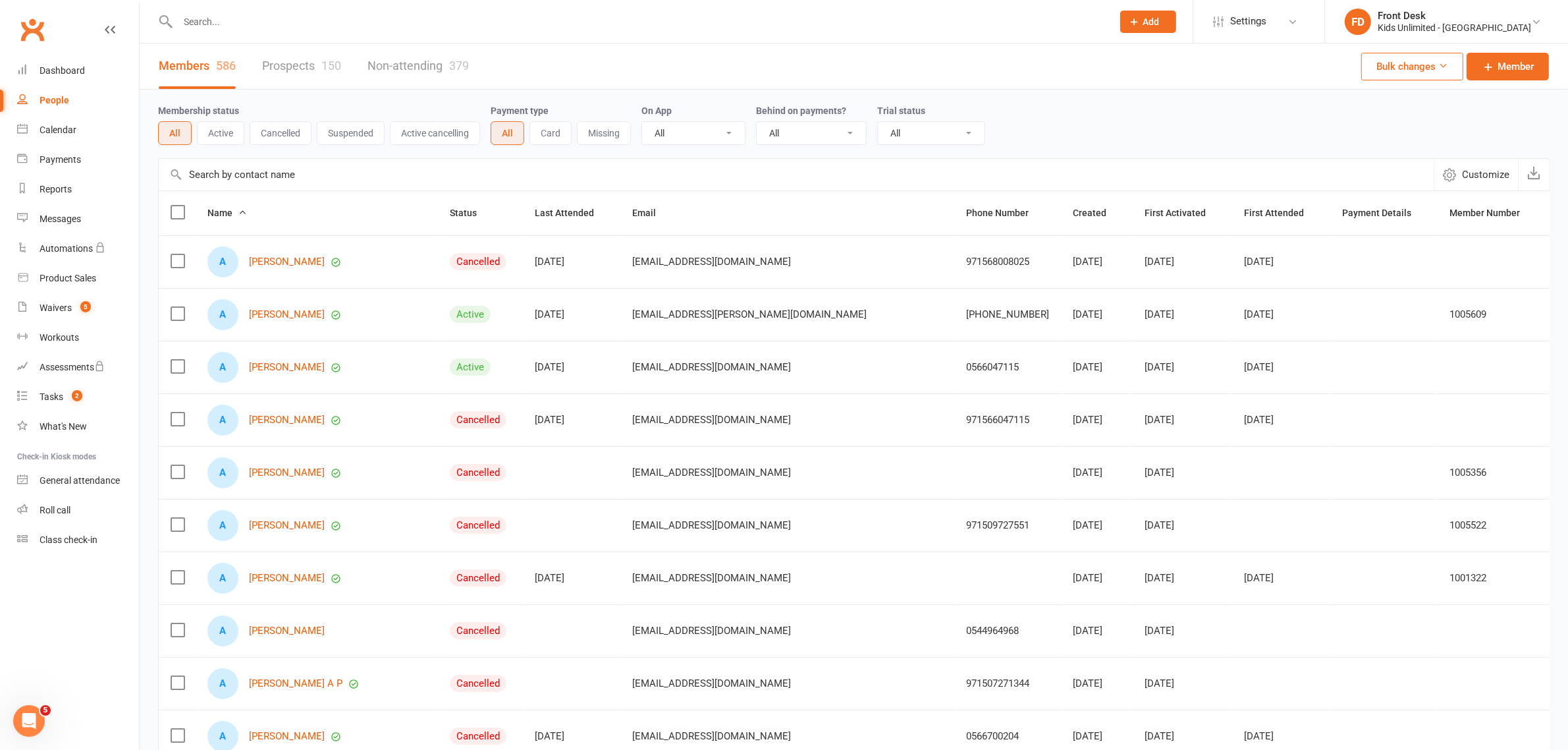
click at [449, 22] on input "text" at bounding box center [638, 22] width 929 height 19
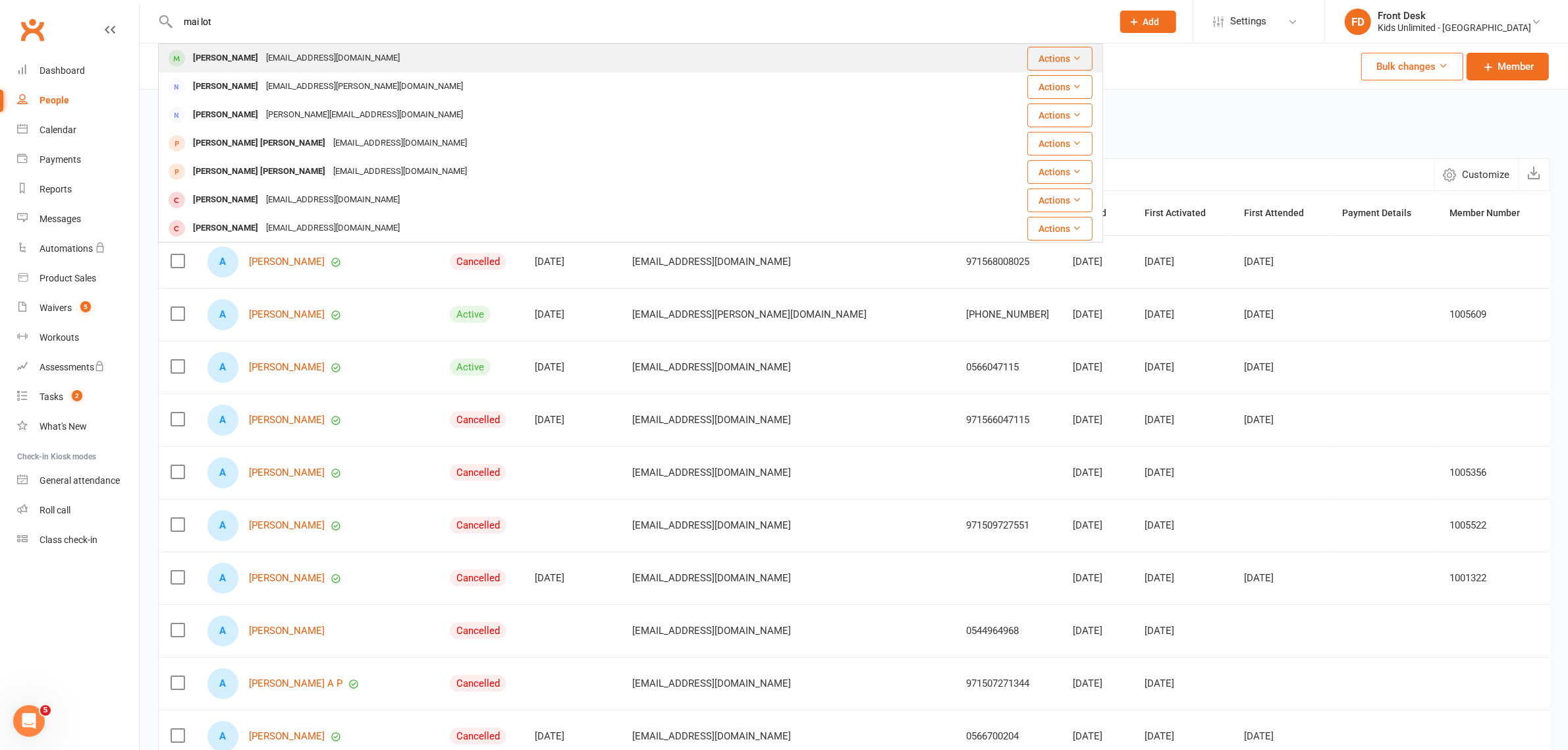
type input "mai lot"
click at [215, 58] on div "[PERSON_NAME]" at bounding box center [225, 58] width 74 height 19
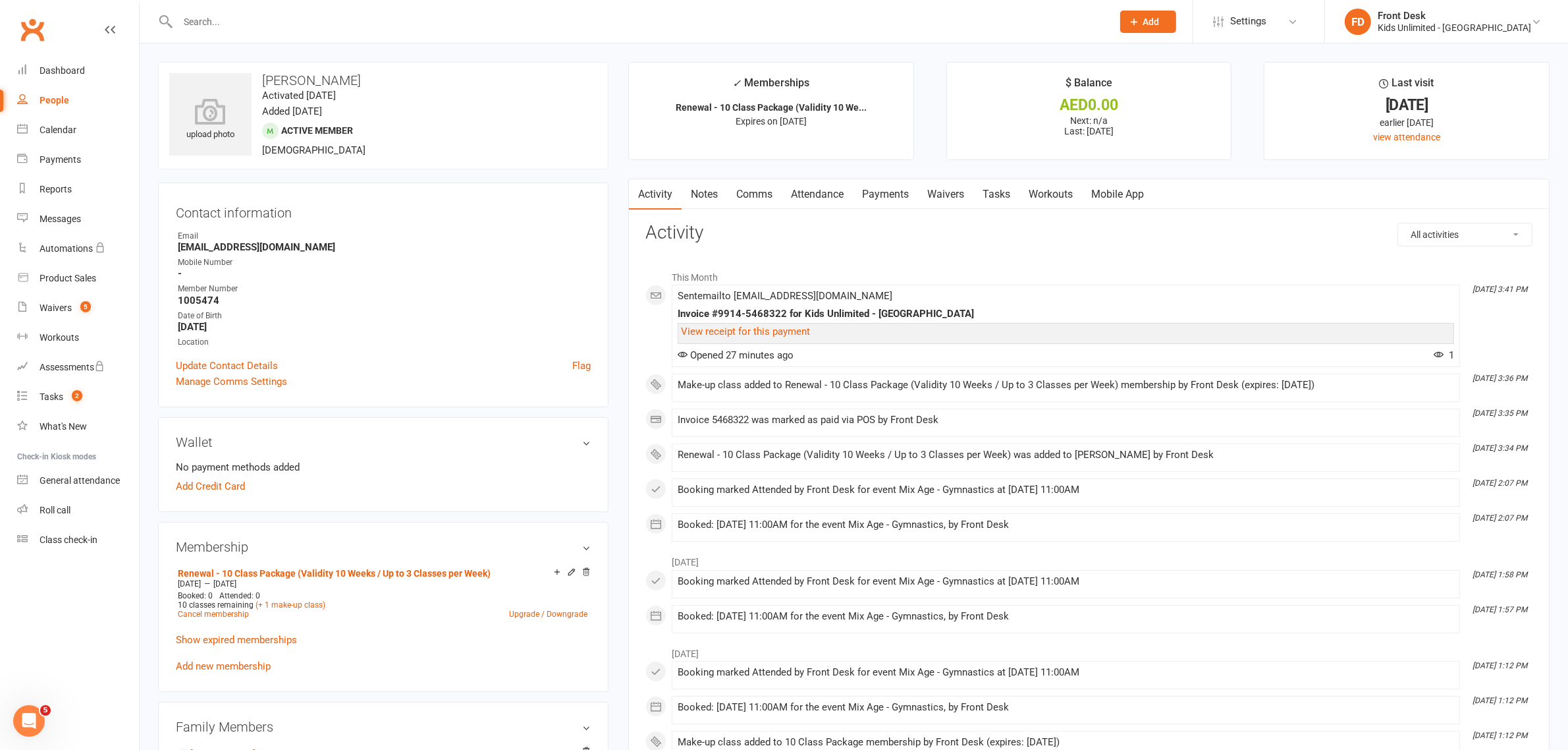
click at [828, 191] on link "Attendance" at bounding box center [817, 194] width 72 height 30
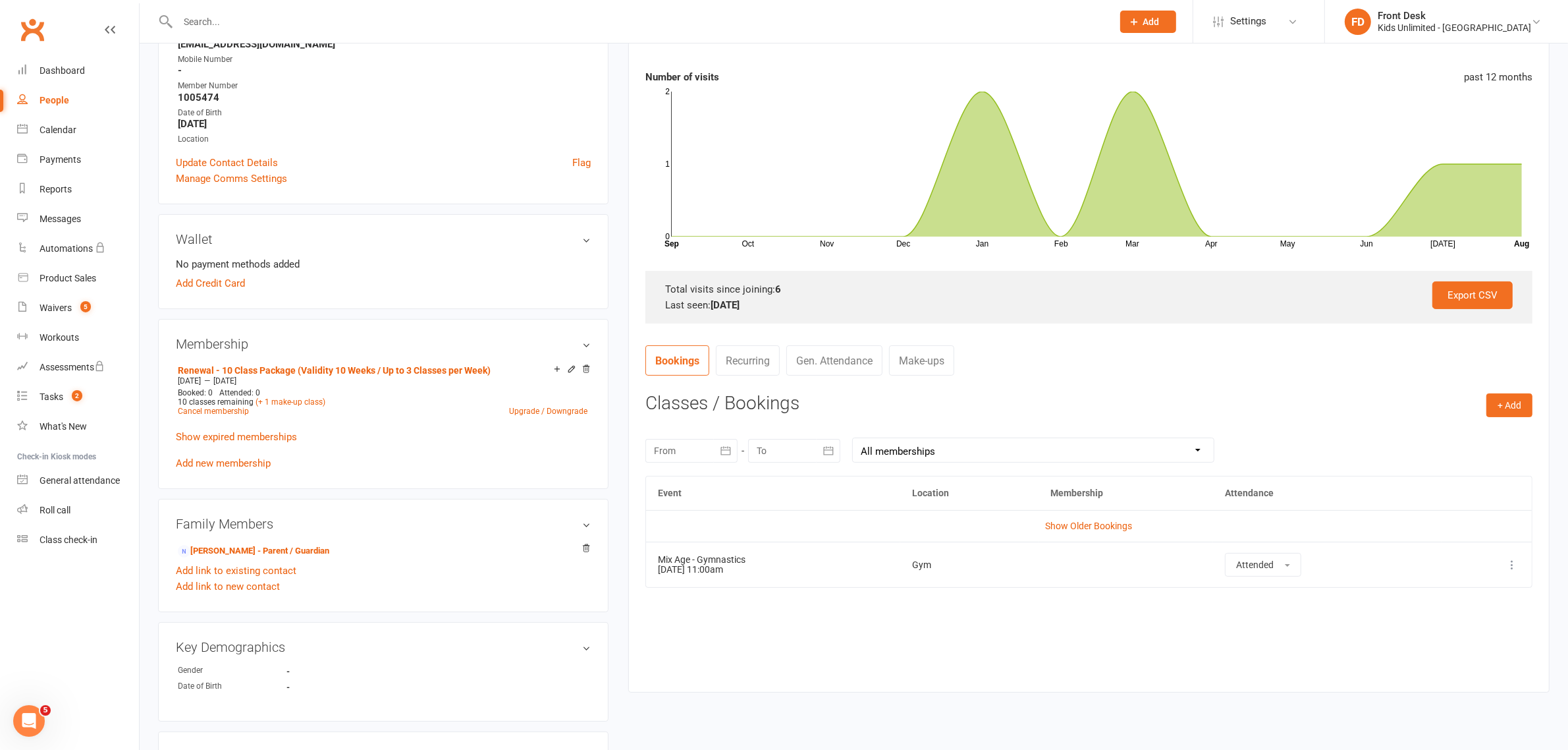
scroll to position [247, 0]
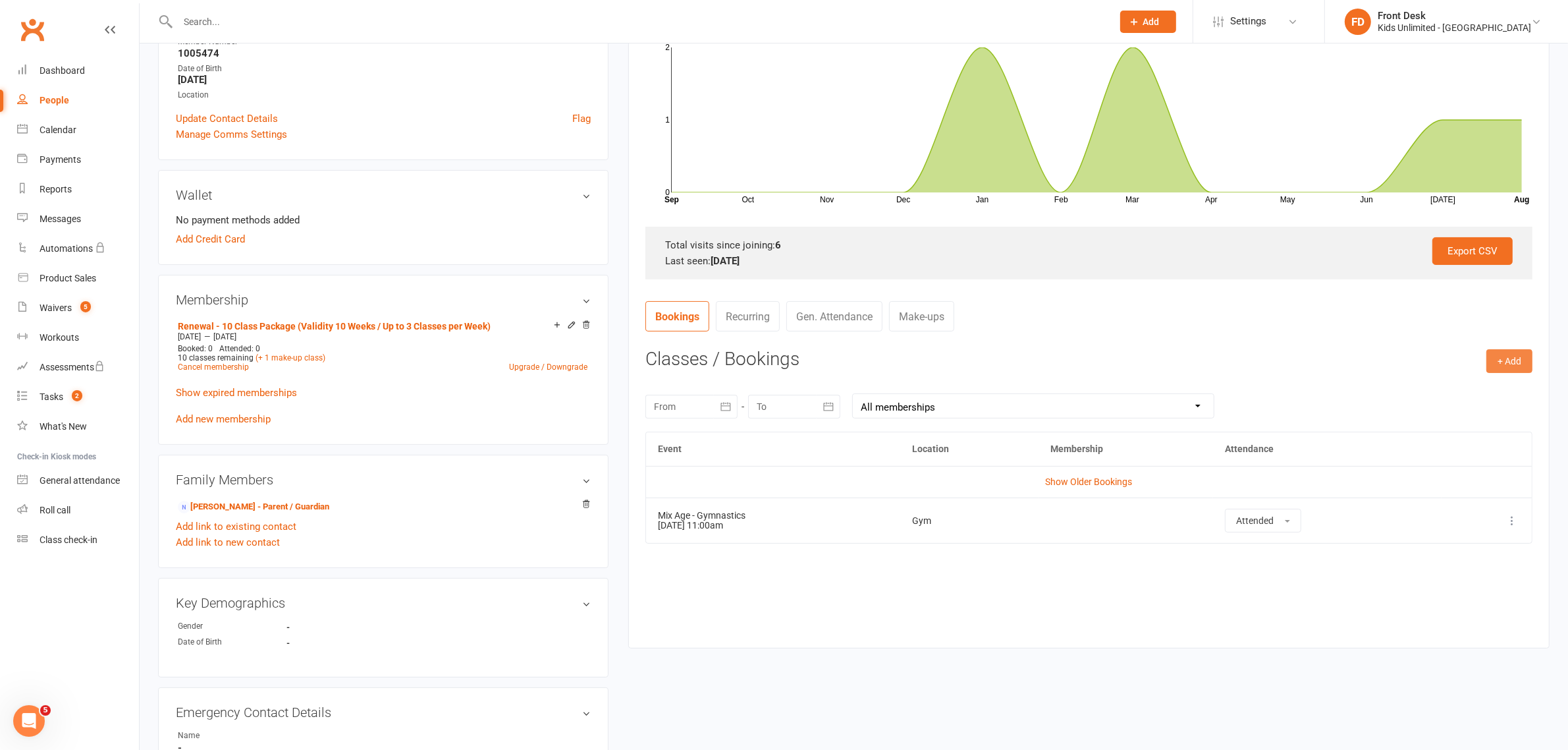
click at [1498, 363] on button "+ Add" at bounding box center [1509, 361] width 46 height 24
click at [1443, 387] on link "Book Event" at bounding box center [1466, 390] width 130 height 26
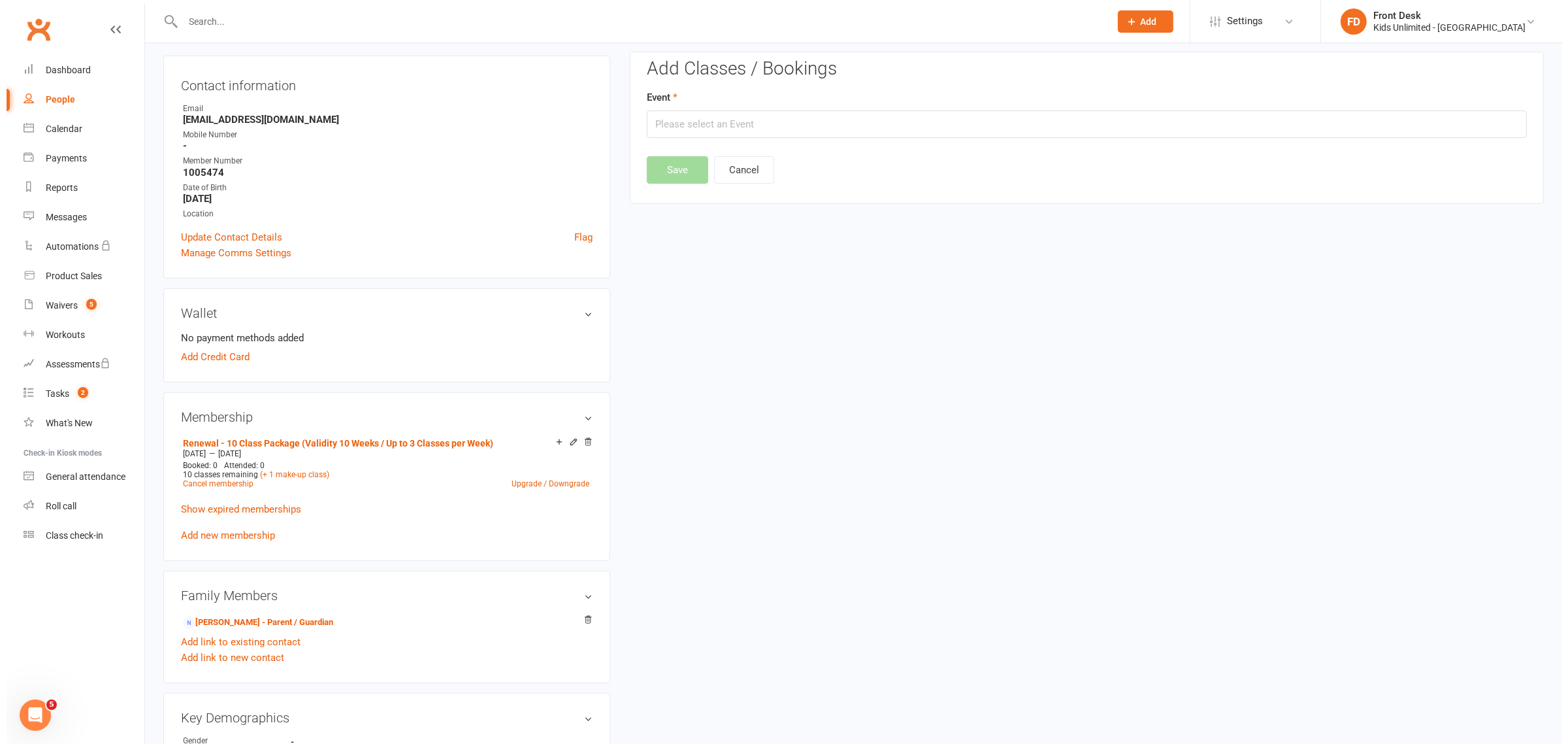
scroll to position [112, 0]
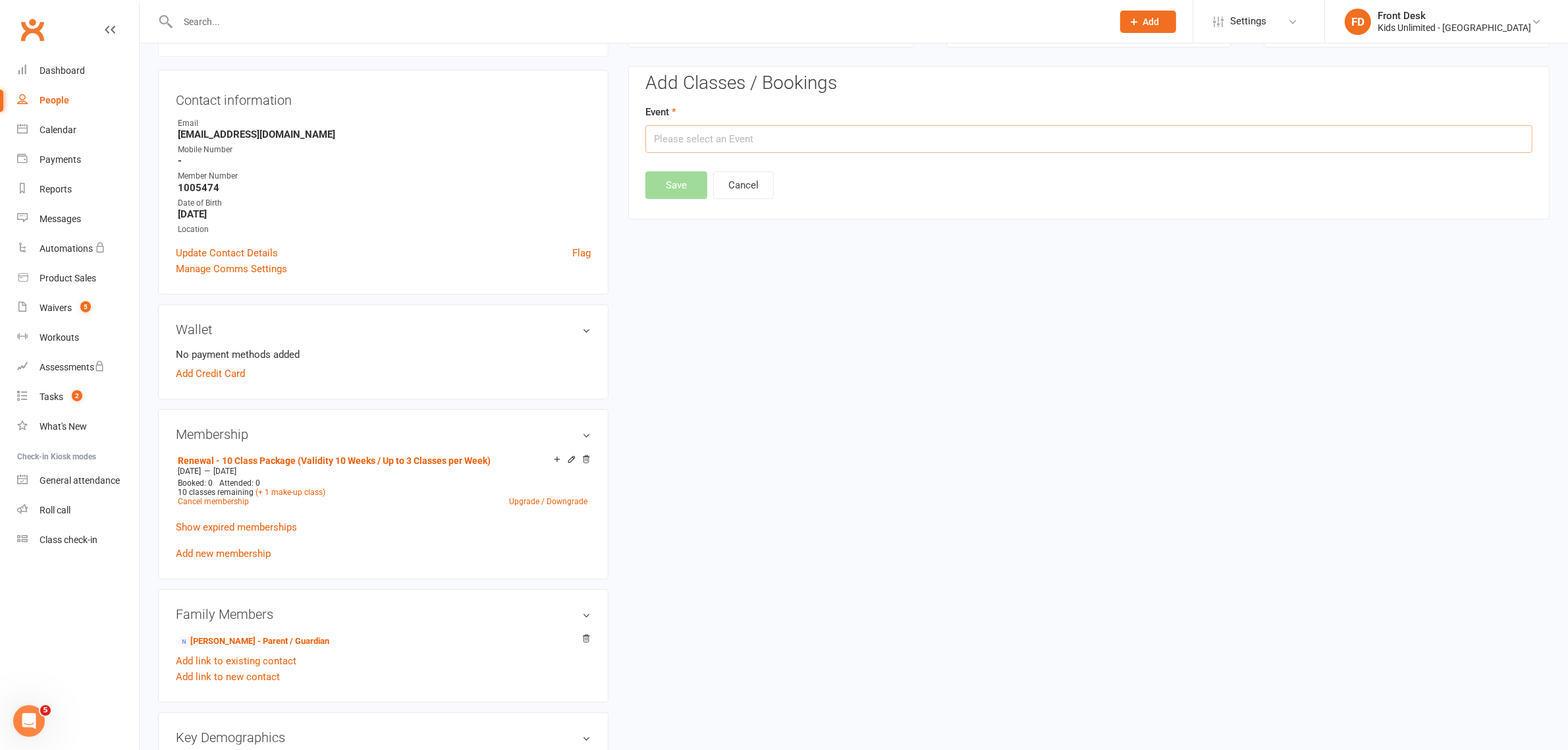
click at [1031, 141] on input "text" at bounding box center [1089, 139] width 887 height 27
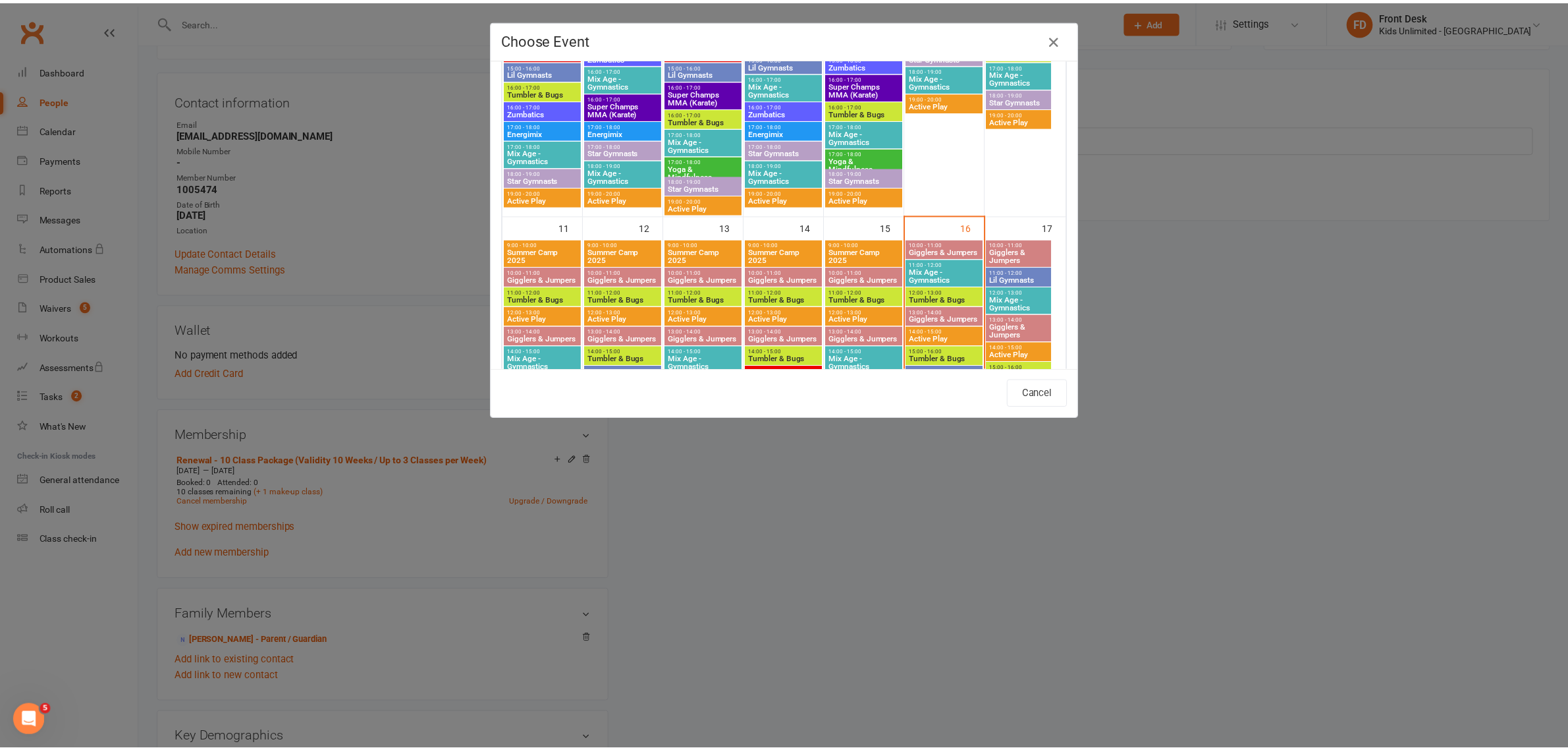
scroll to position [625, 0]
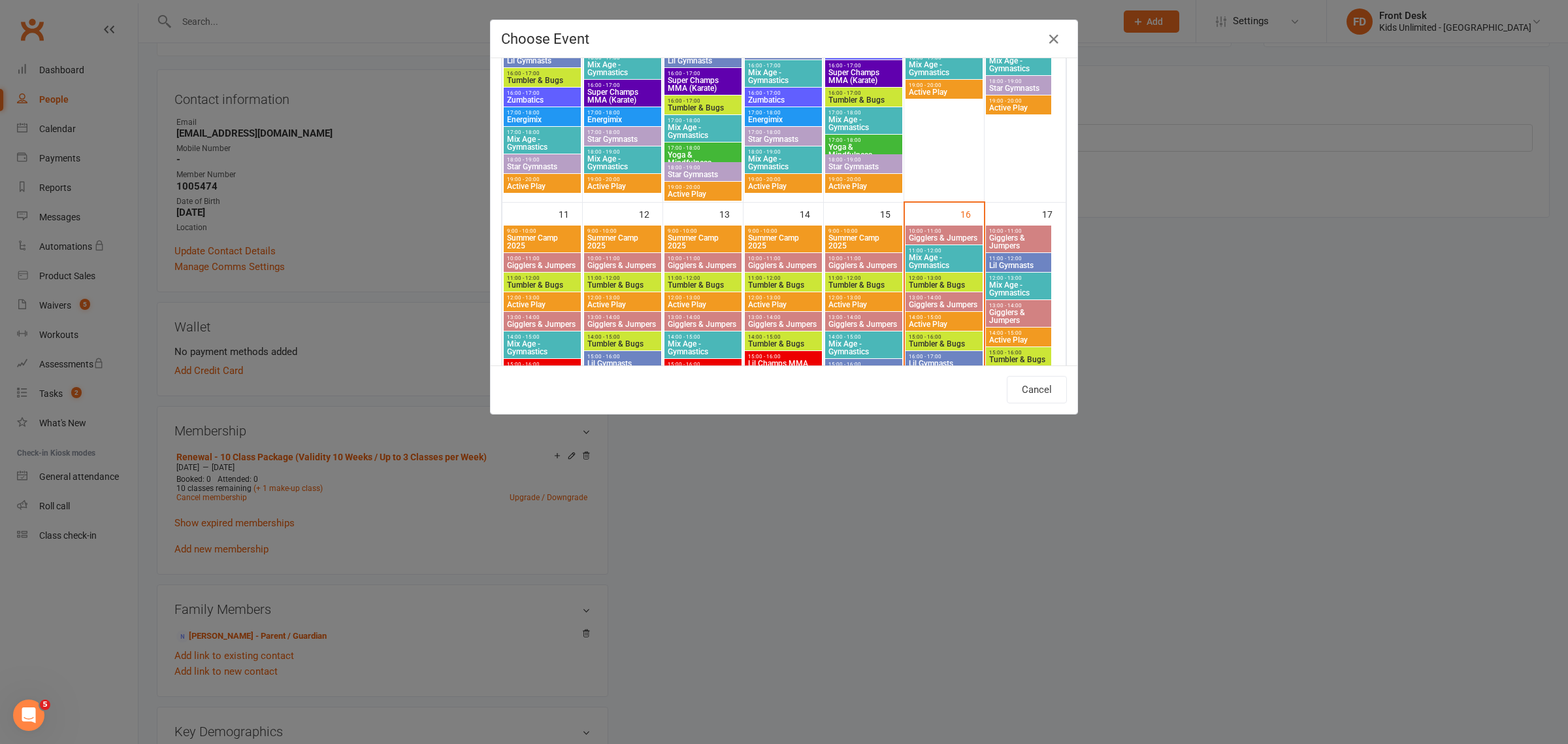
click at [938, 255] on span "Mix Age - Gymnastics" at bounding box center [944, 262] width 72 height 16
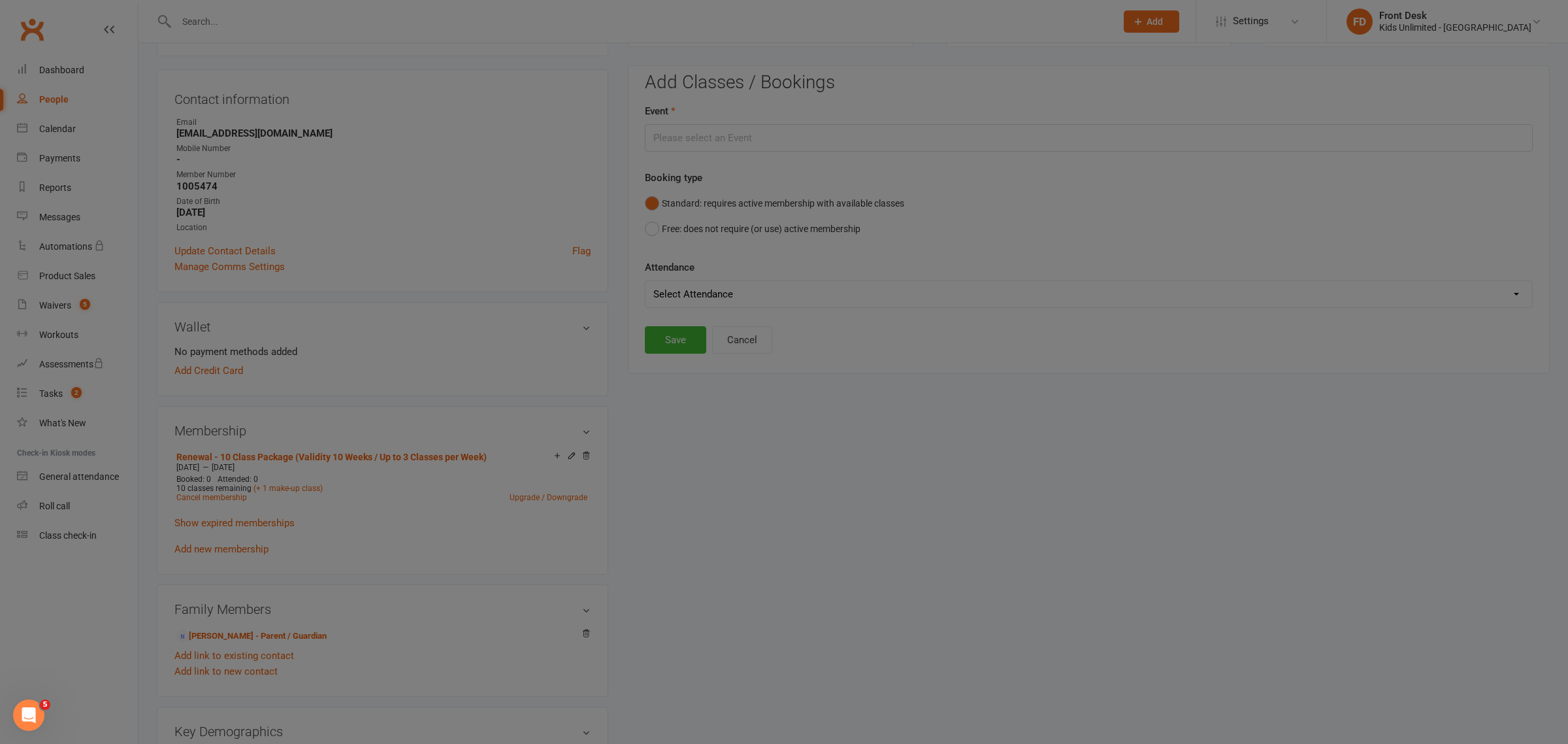
type input "Mix Age - Gymnastics - [DATE] 11:00:00 AM"
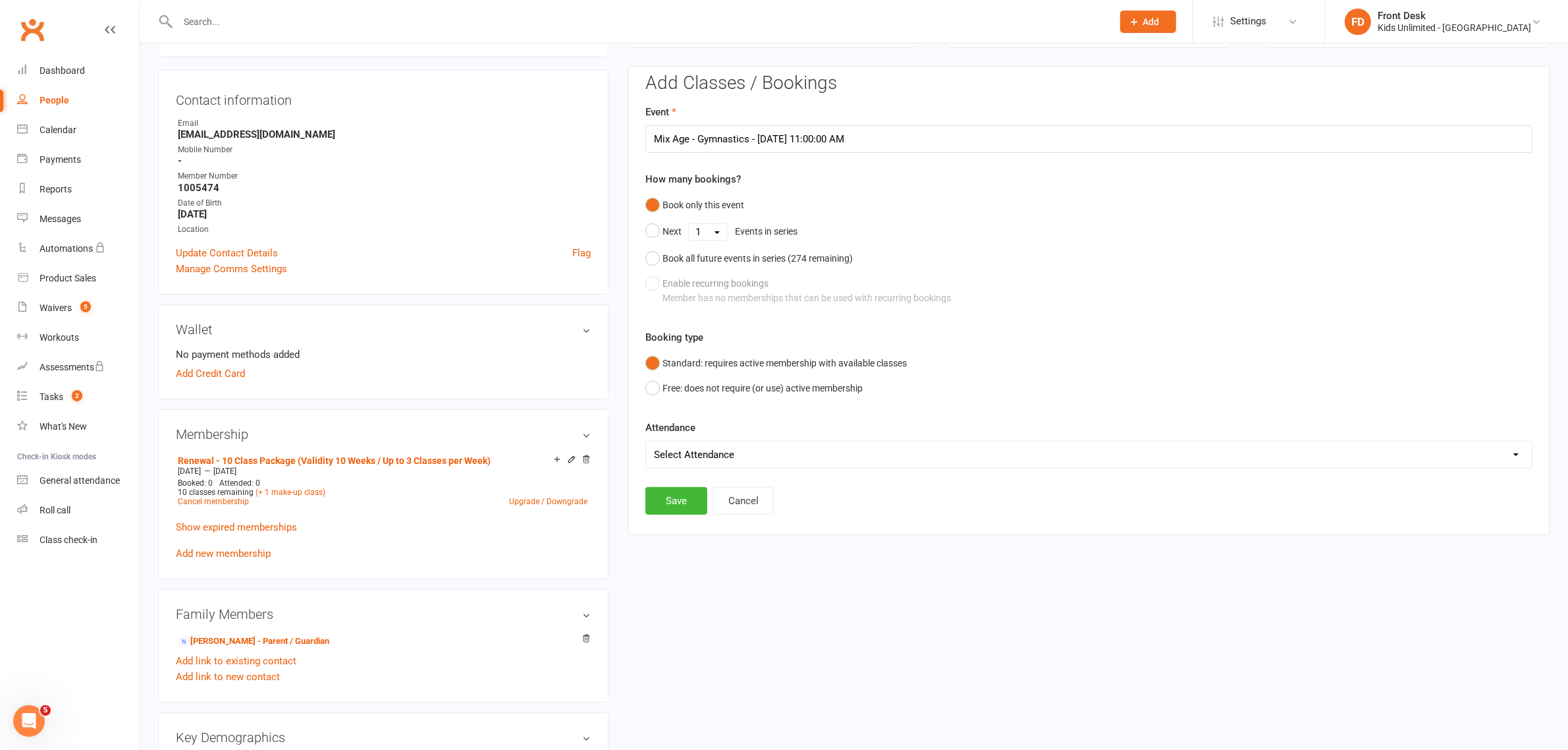
click at [703, 447] on select "Select Attendance Attended Absent" at bounding box center [1089, 454] width 886 height 26
select select "0"
click at [646, 441] on select "Select Attendance Attended Absent" at bounding box center [1089, 454] width 886 height 26
click at [682, 501] on button "Save" at bounding box center [676, 501] width 62 height 27
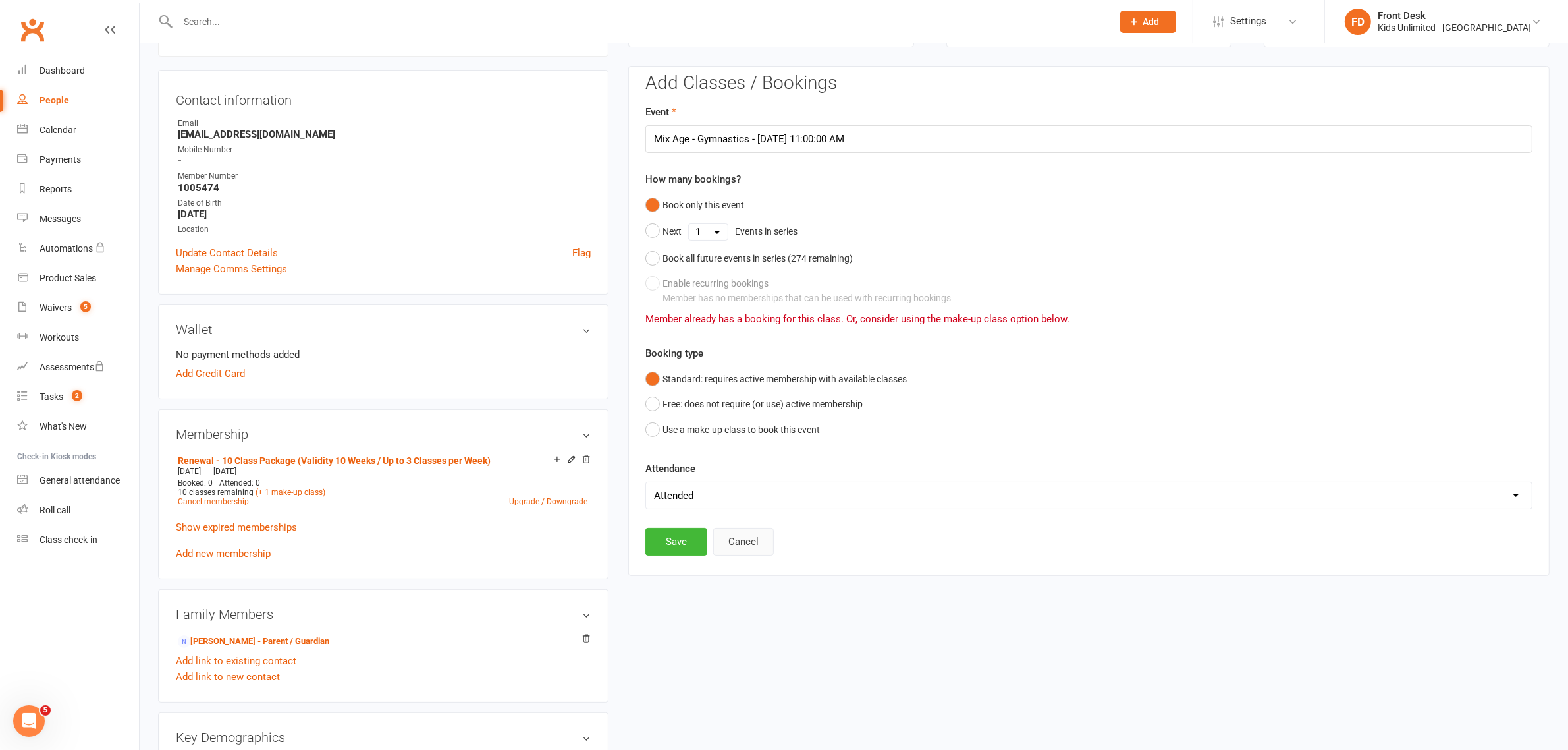
click at [746, 545] on button "Cancel" at bounding box center [744, 541] width 61 height 27
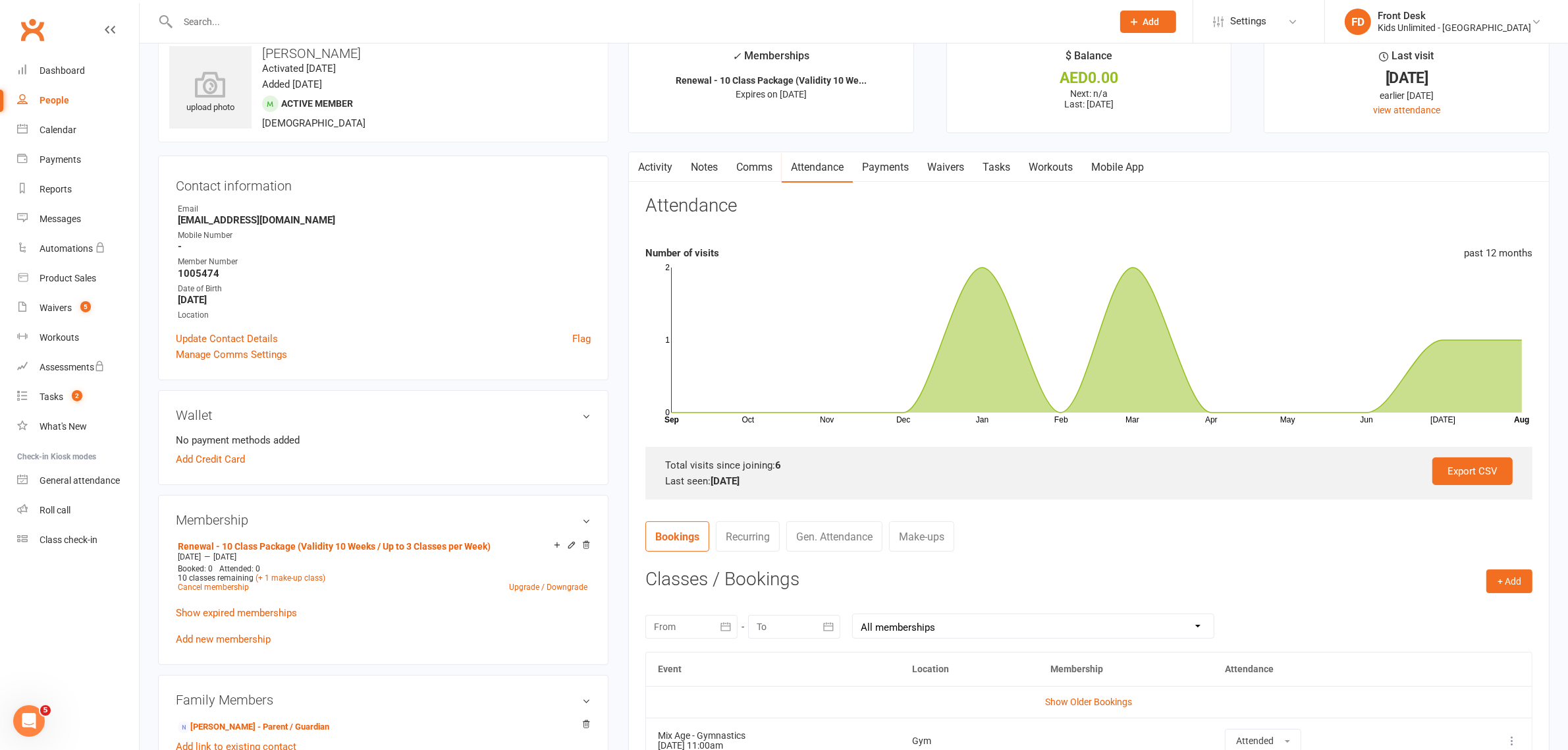
scroll to position [0, 0]
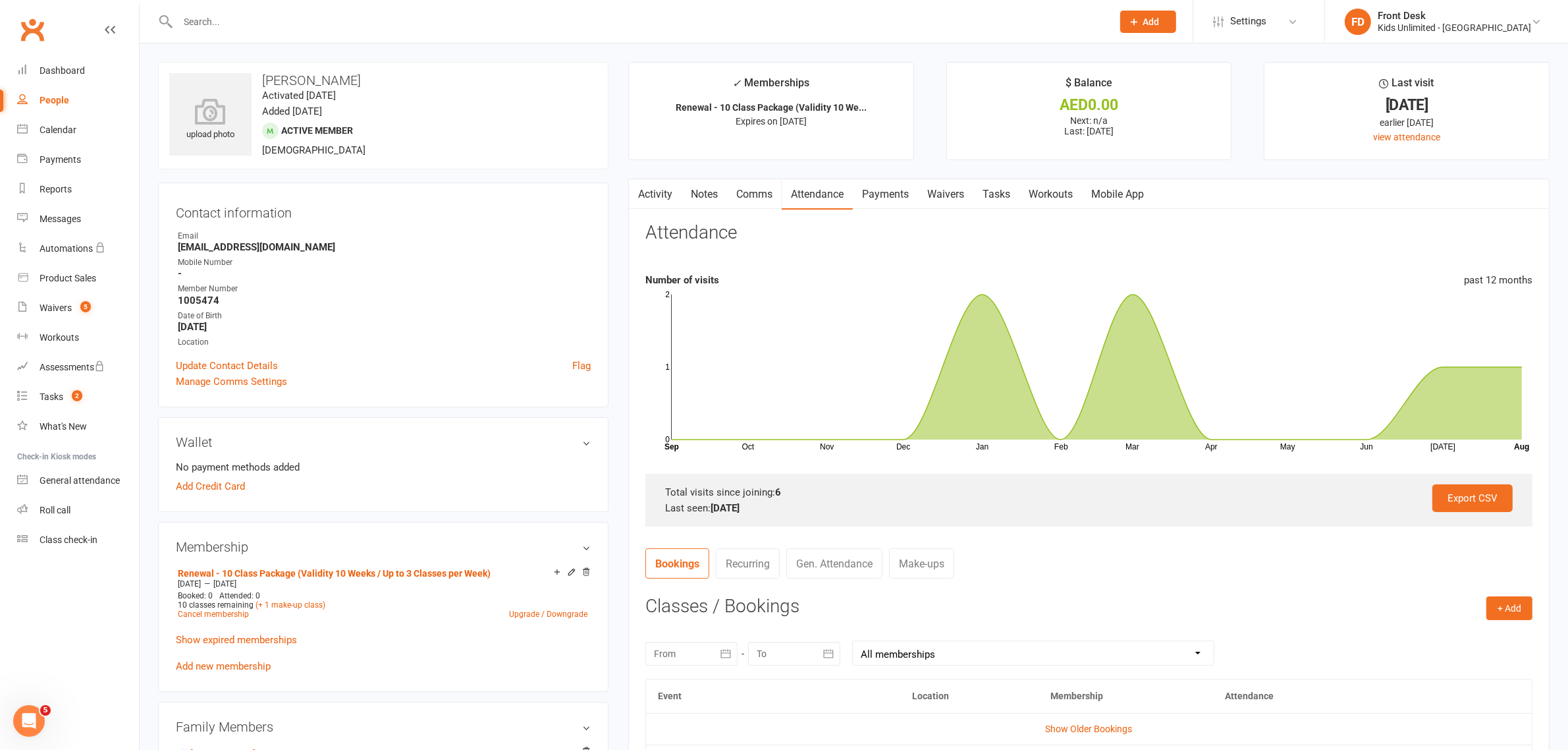
click at [51, 97] on div "People" at bounding box center [54, 100] width 29 height 11
select select "100"
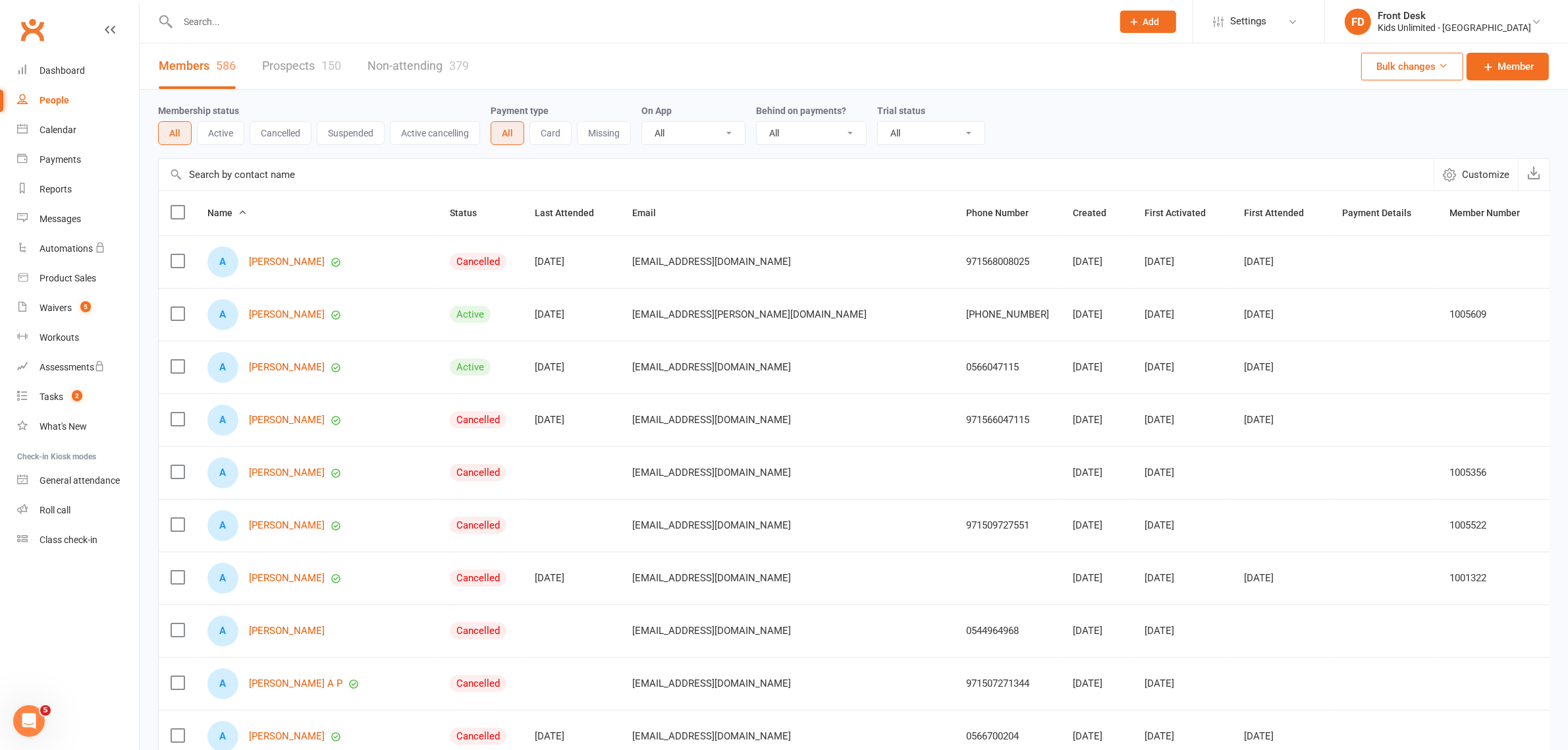
click at [261, 26] on input "text" at bounding box center [638, 22] width 929 height 19
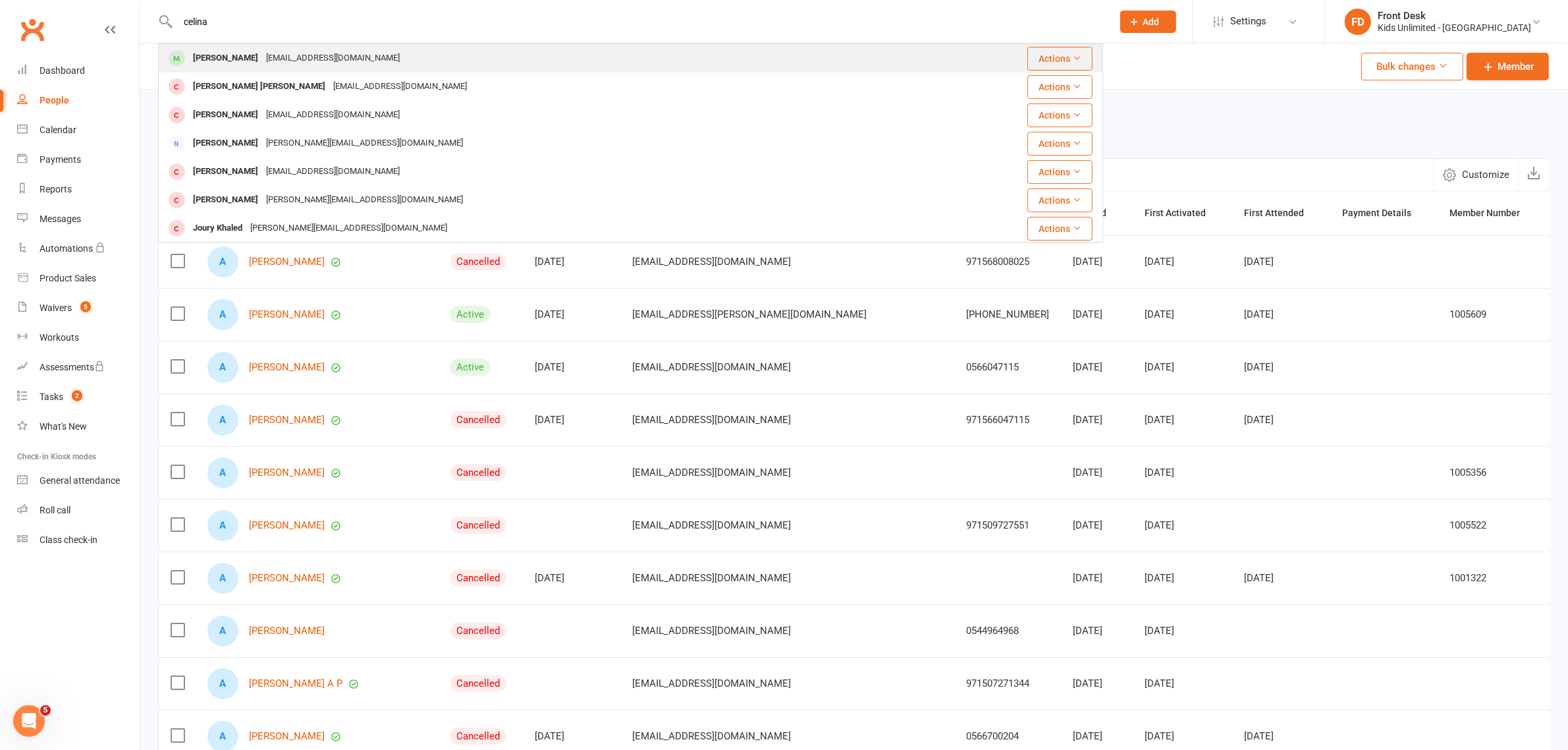
type input "celina"
click at [247, 53] on div "Celina Al Hassan" at bounding box center [225, 58] width 74 height 19
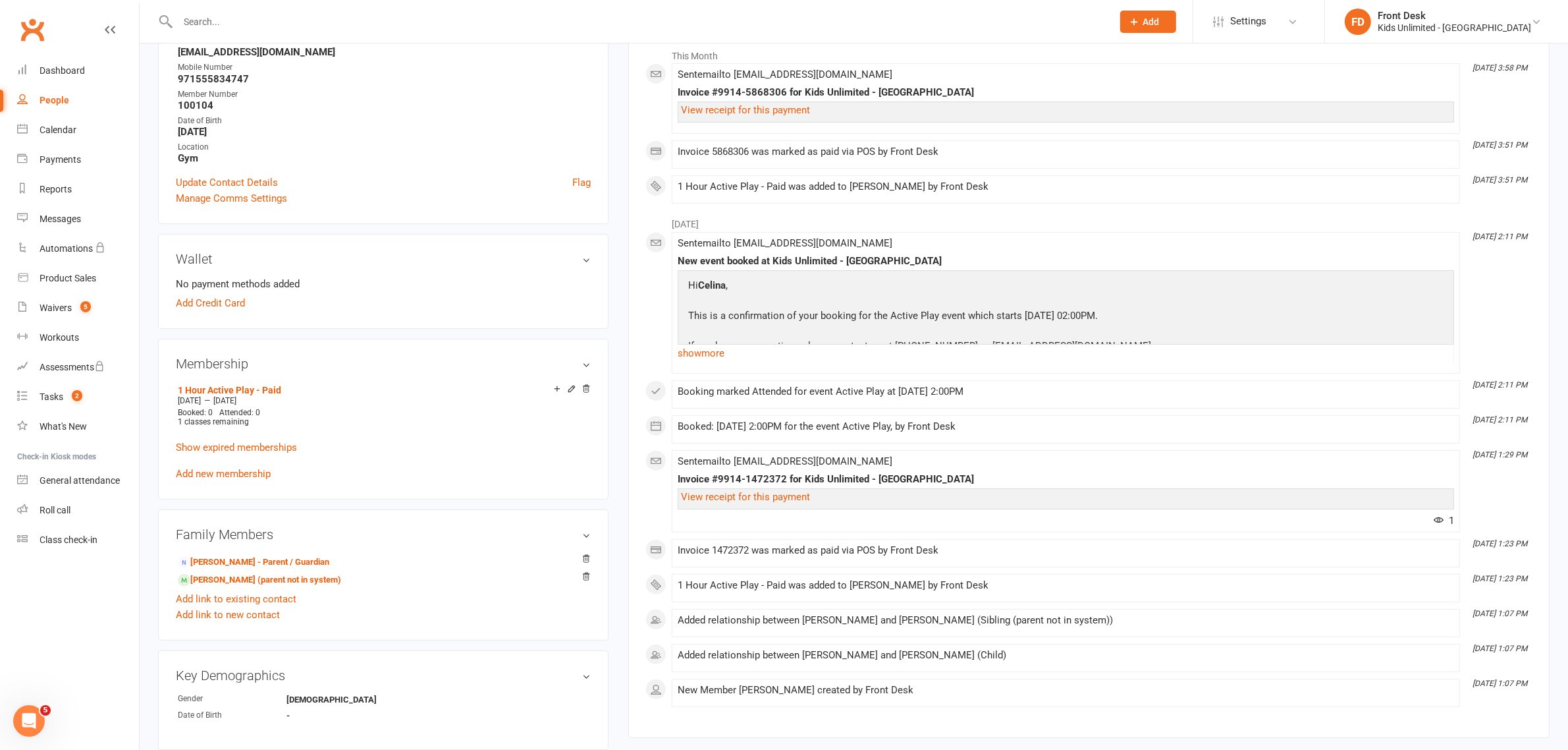
scroll to position [329, 0]
